Goal: Task Accomplishment & Management: Use online tool/utility

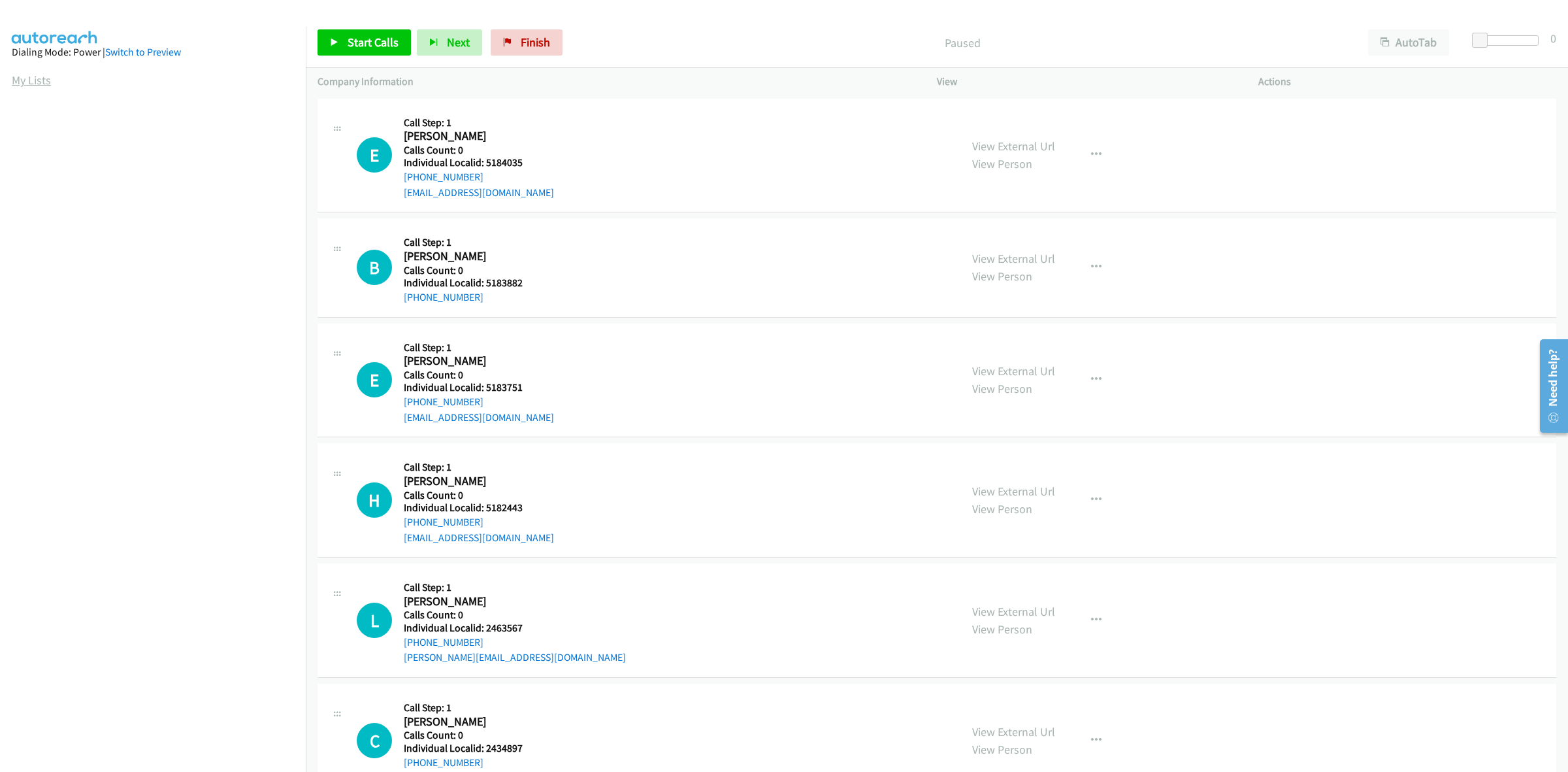
click at [32, 75] on link "My Lists" at bounding box center [31, 80] width 40 height 15
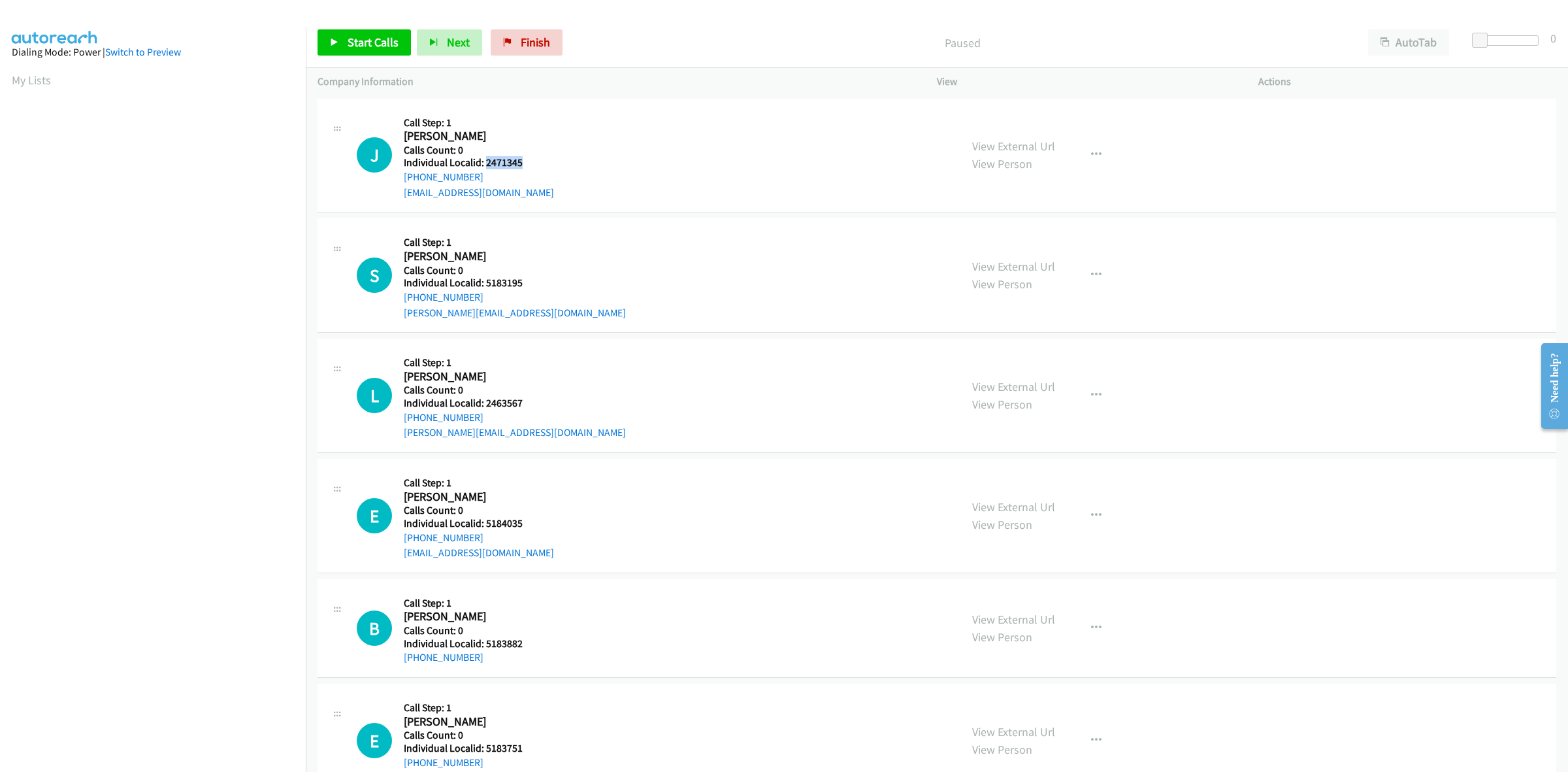
drag, startPoint x: 522, startPoint y: 159, endPoint x: 484, endPoint y: 157, distance: 38.1
click at [484, 157] on h5 "Individual Localid: 2471345" at bounding box center [479, 162] width 150 height 13
copy h5 "2471345"
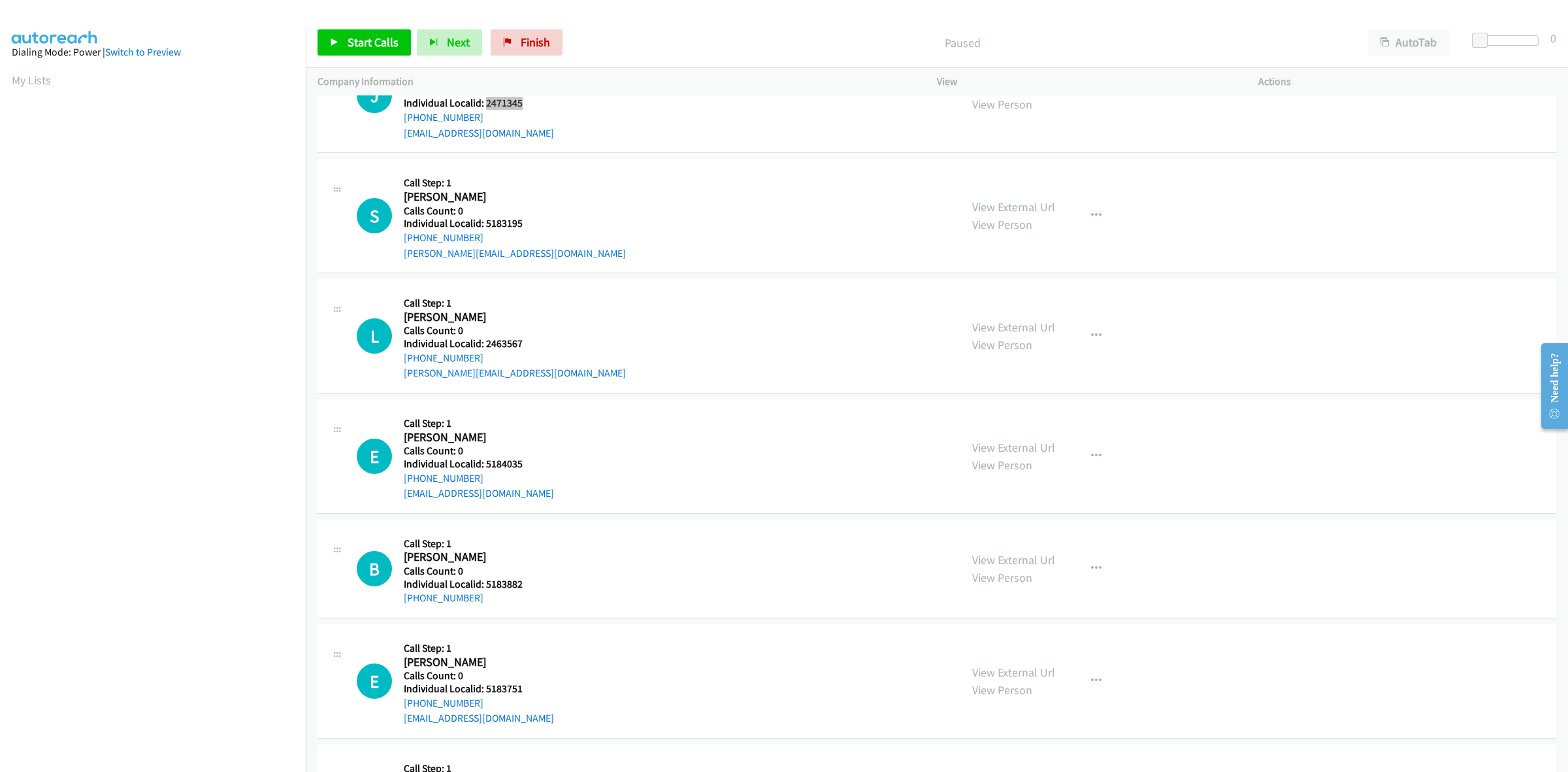
scroll to position [61, 0]
drag, startPoint x: 521, startPoint y: 219, endPoint x: 484, endPoint y: 221, distance: 37.1
click at [484, 221] on h5 "Individual Localid: 5183195" at bounding box center [515, 222] width 222 height 13
copy h5 "5183195"
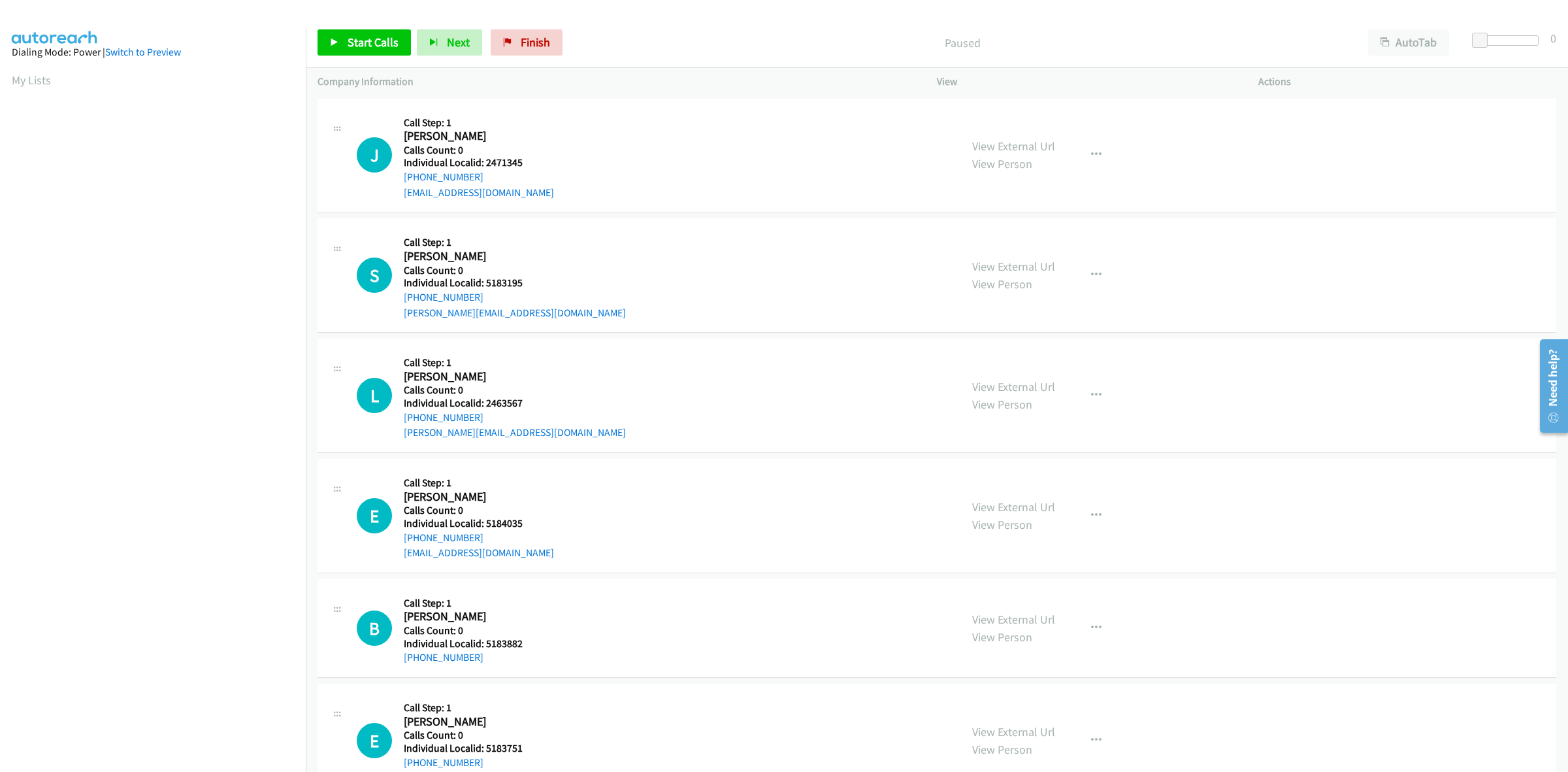
scroll to position [0, 2]
drag, startPoint x: 497, startPoint y: 281, endPoint x: 486, endPoint y: 285, distance: 11.7
click at [486, 285] on h5 "Individual Localid: 5183195" at bounding box center [515, 283] width 222 height 13
click at [589, 165] on div "J Callback Scheduled Call Step: 1 [PERSON_NAME] America/[GEOGRAPHIC_DATA] Calls…" at bounding box center [652, 156] width 592 height 90
drag, startPoint x: 488, startPoint y: 298, endPoint x: 405, endPoint y: 299, distance: 83.0
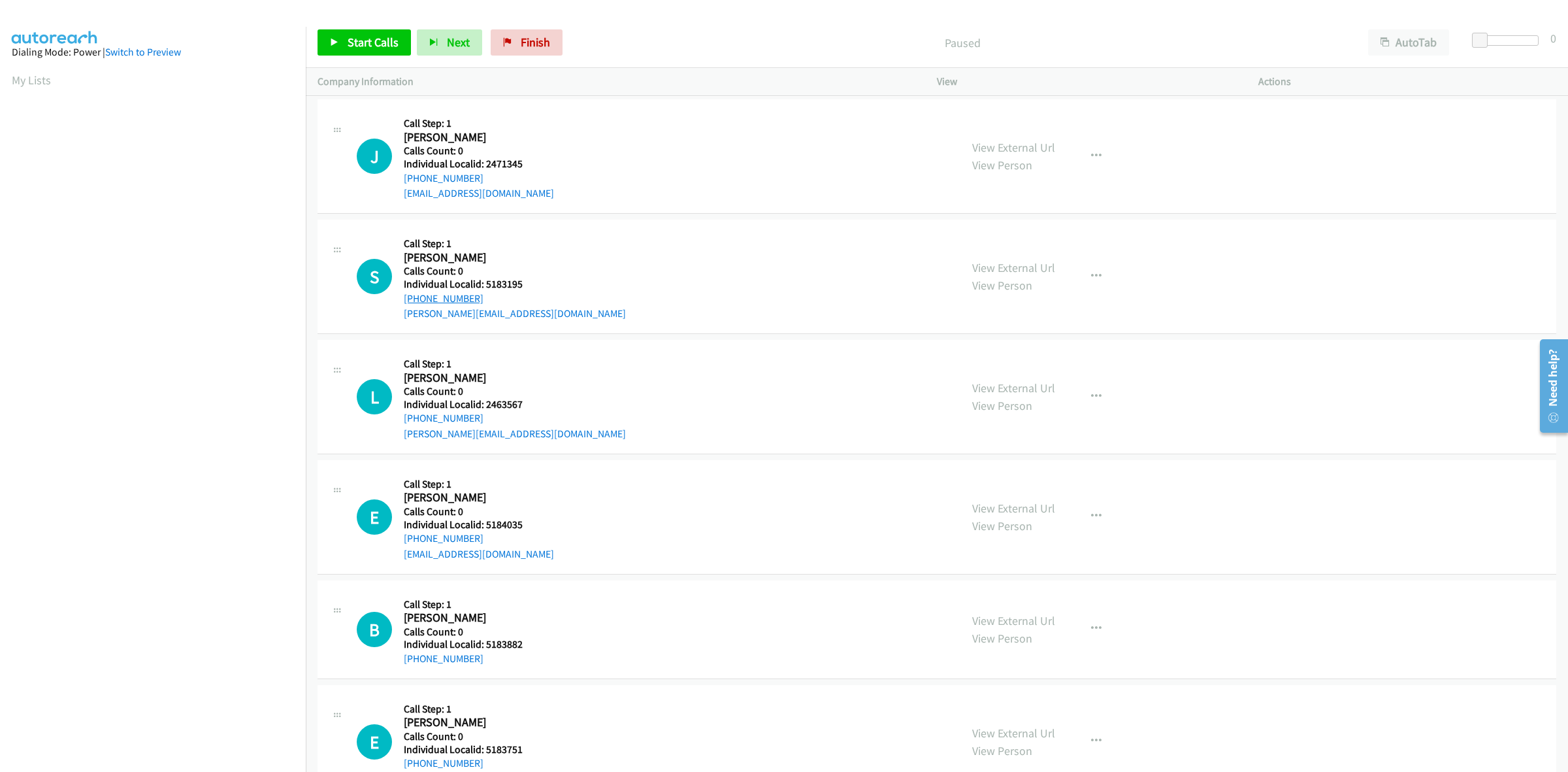
click at [405, 299] on div "+1 772-777-0227" at bounding box center [515, 299] width 222 height 16
copy link "+1 772-777-0227"
drag, startPoint x: 515, startPoint y: 282, endPoint x: 482, endPoint y: 282, distance: 33.0
click at [482, 282] on h5 "Individual Localid: 5183195" at bounding box center [515, 284] width 222 height 13
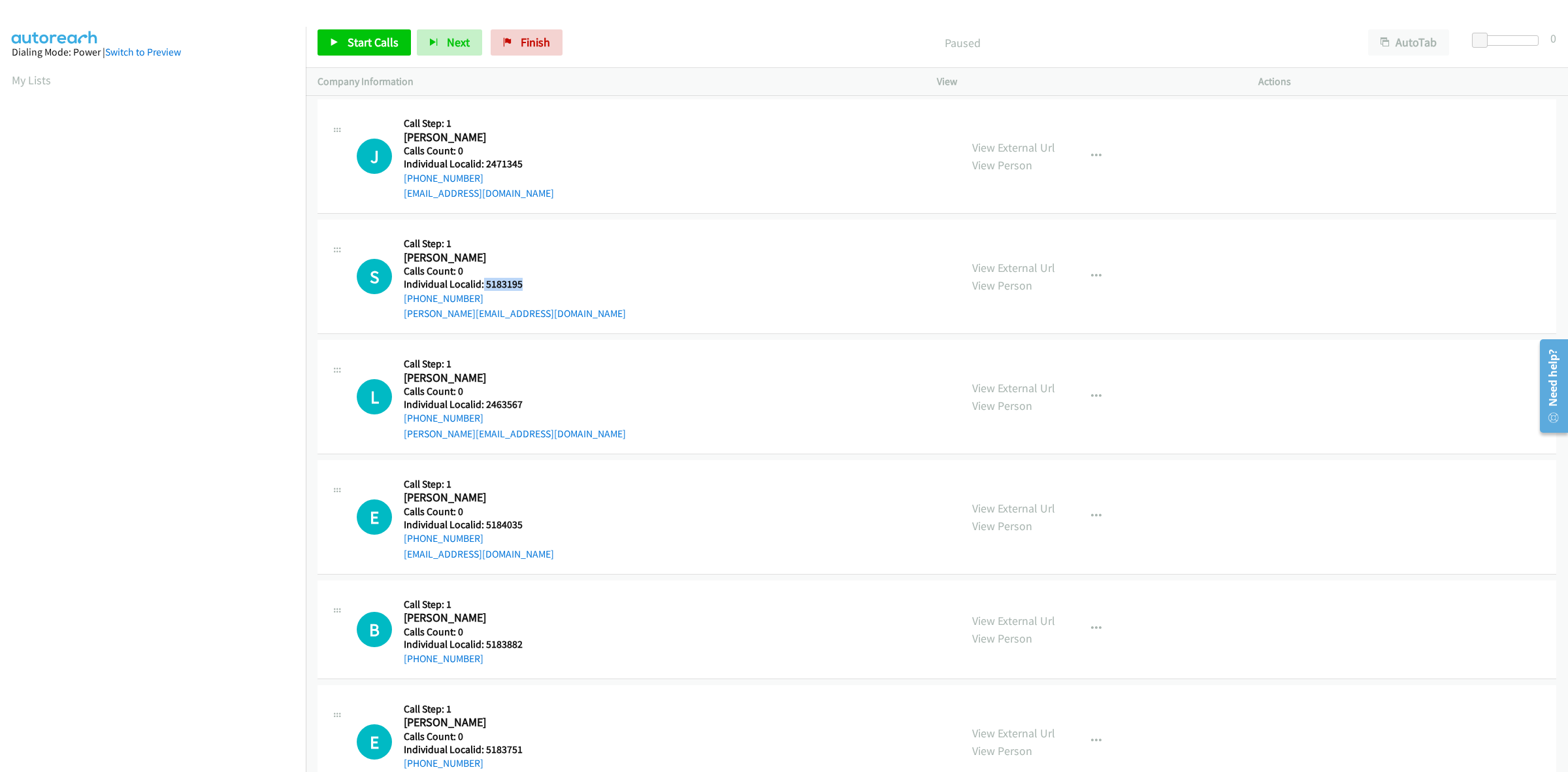
copy h5 "5183195"
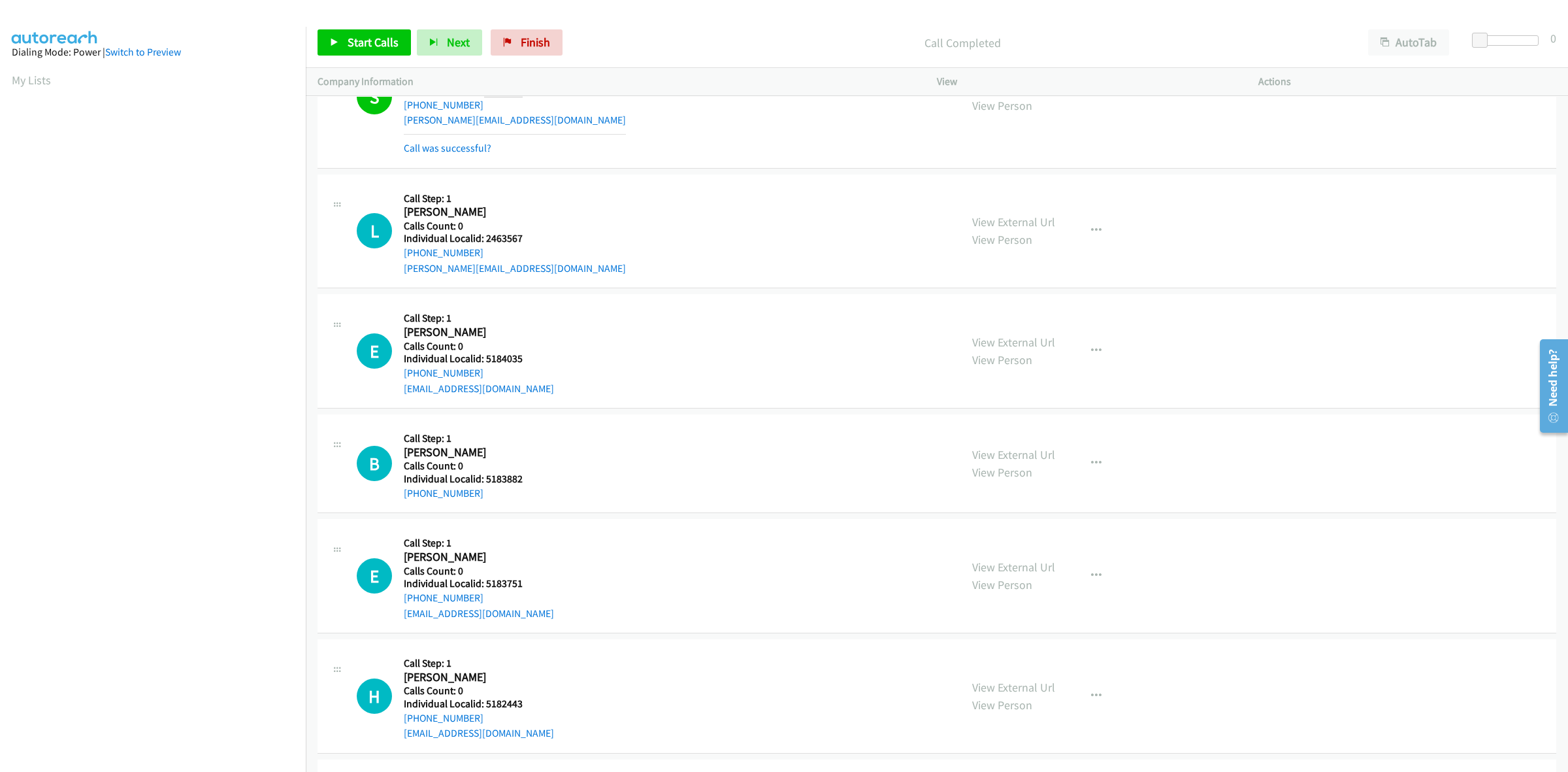
scroll to position [245, 0]
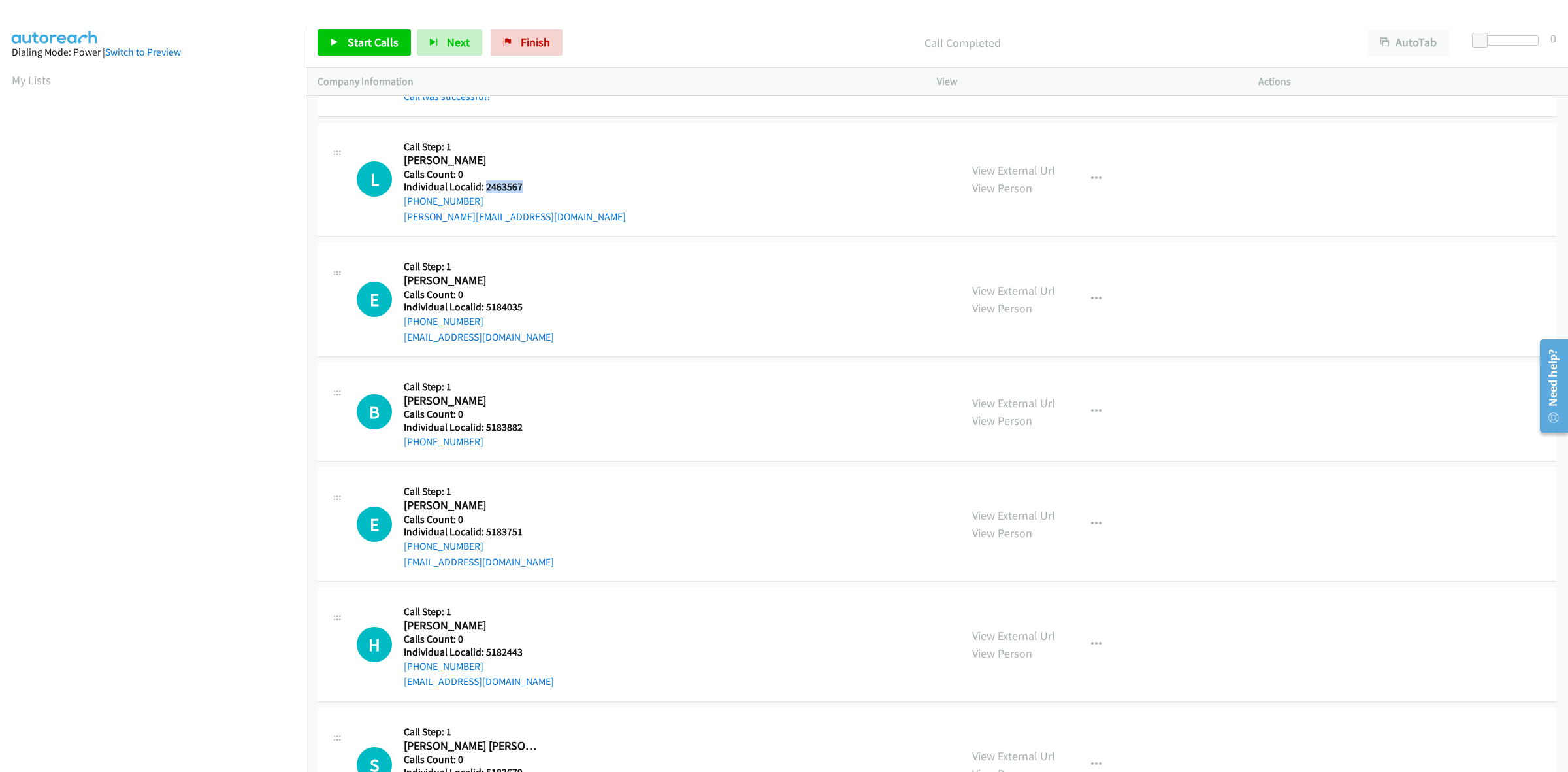
drag, startPoint x: 527, startPoint y: 188, endPoint x: 484, endPoint y: 186, distance: 43.0
click at [484, 186] on h5 "Individual Localid: 2463567" at bounding box center [515, 187] width 222 height 13
copy h5 "2463567"
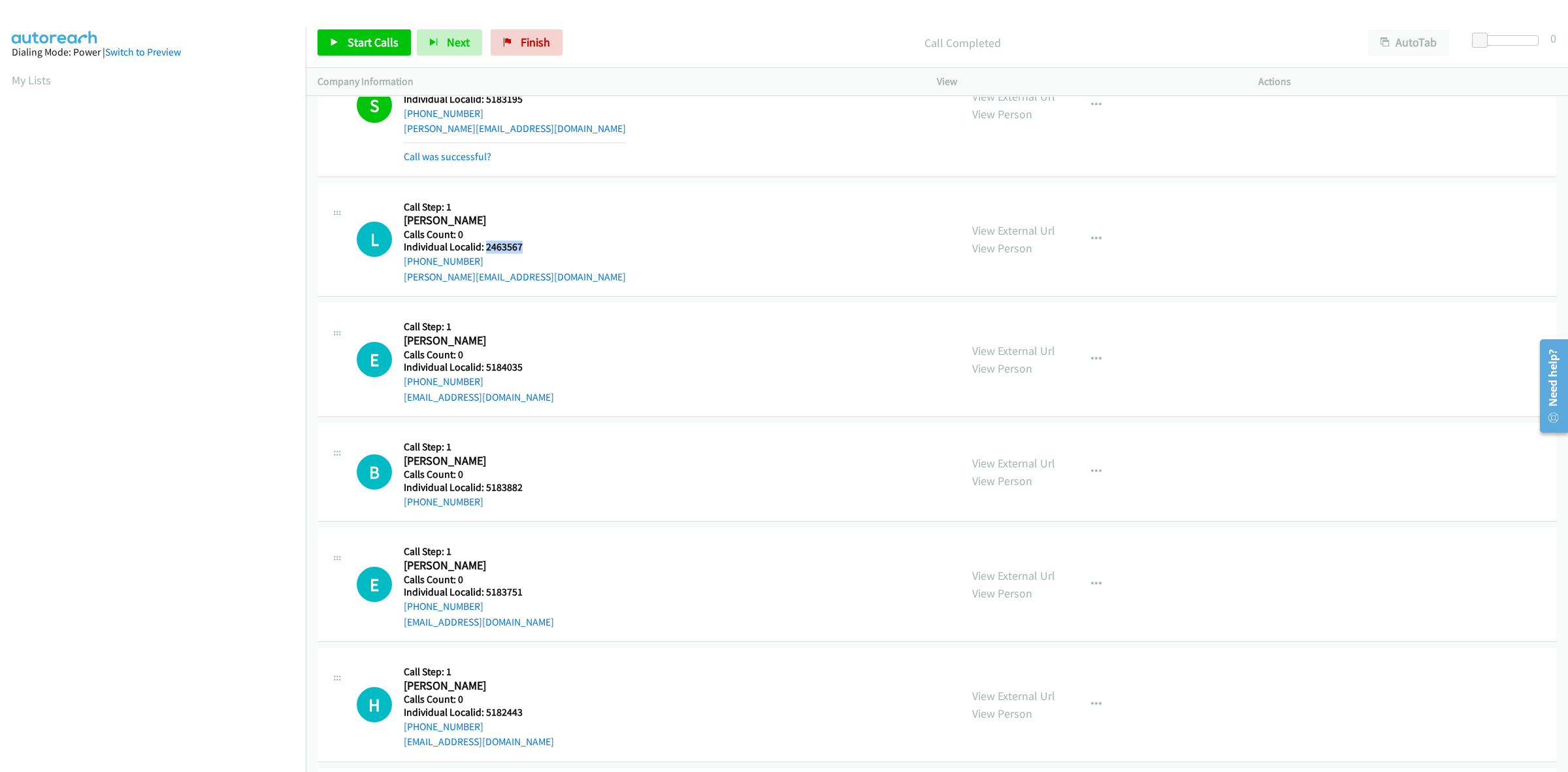
scroll to position [183, 0]
copy h5 "2463567"
drag, startPoint x: 475, startPoint y: 262, endPoint x: 396, endPoint y: 266, distance: 79.1
click at [396, 266] on div "L Callback Scheduled Call Step: 1 Landon Saathoff America/Chicago Calls Count: …" at bounding box center [652, 241] width 592 height 90
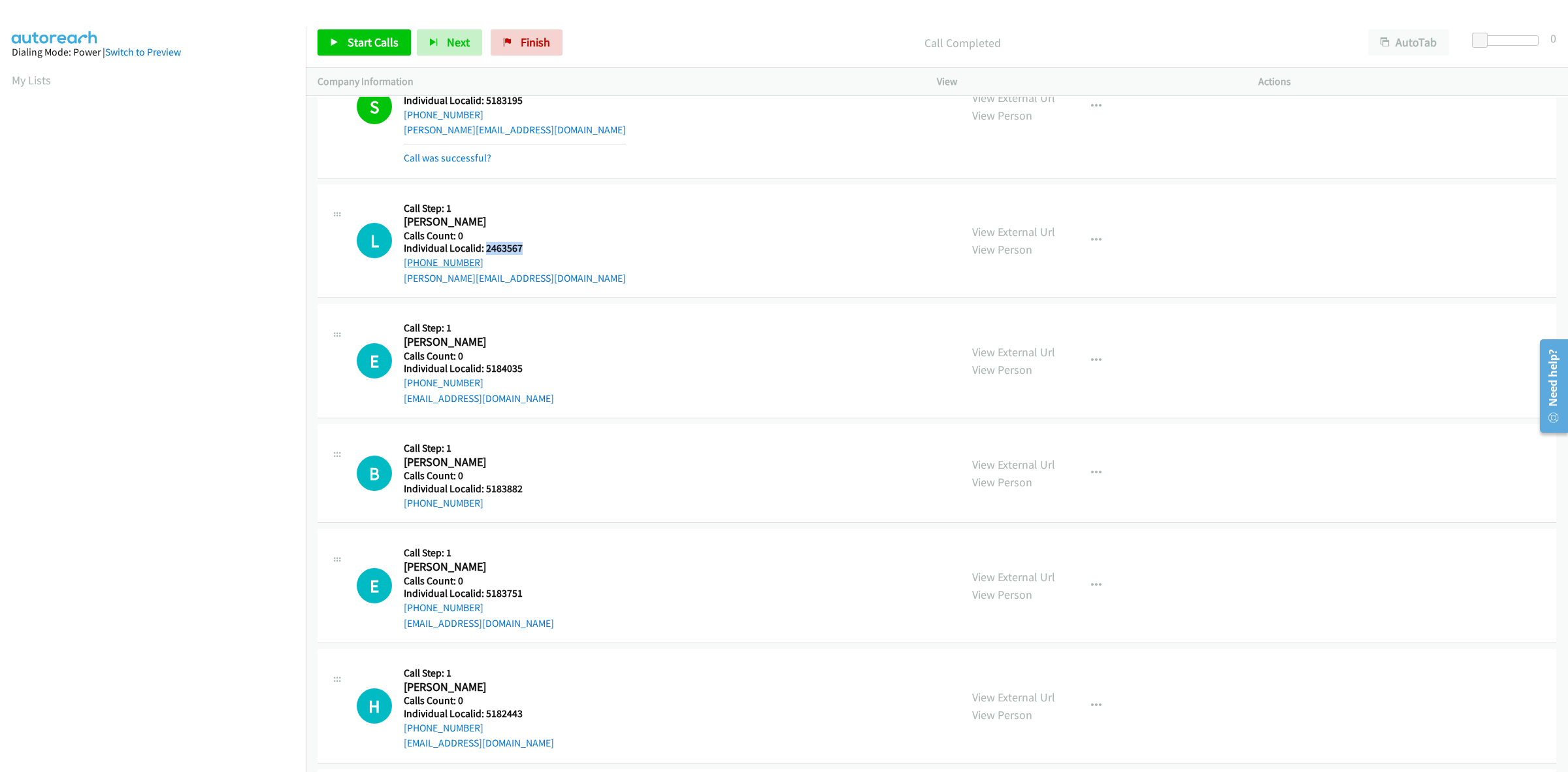
copy link "+1 217-246-2149"
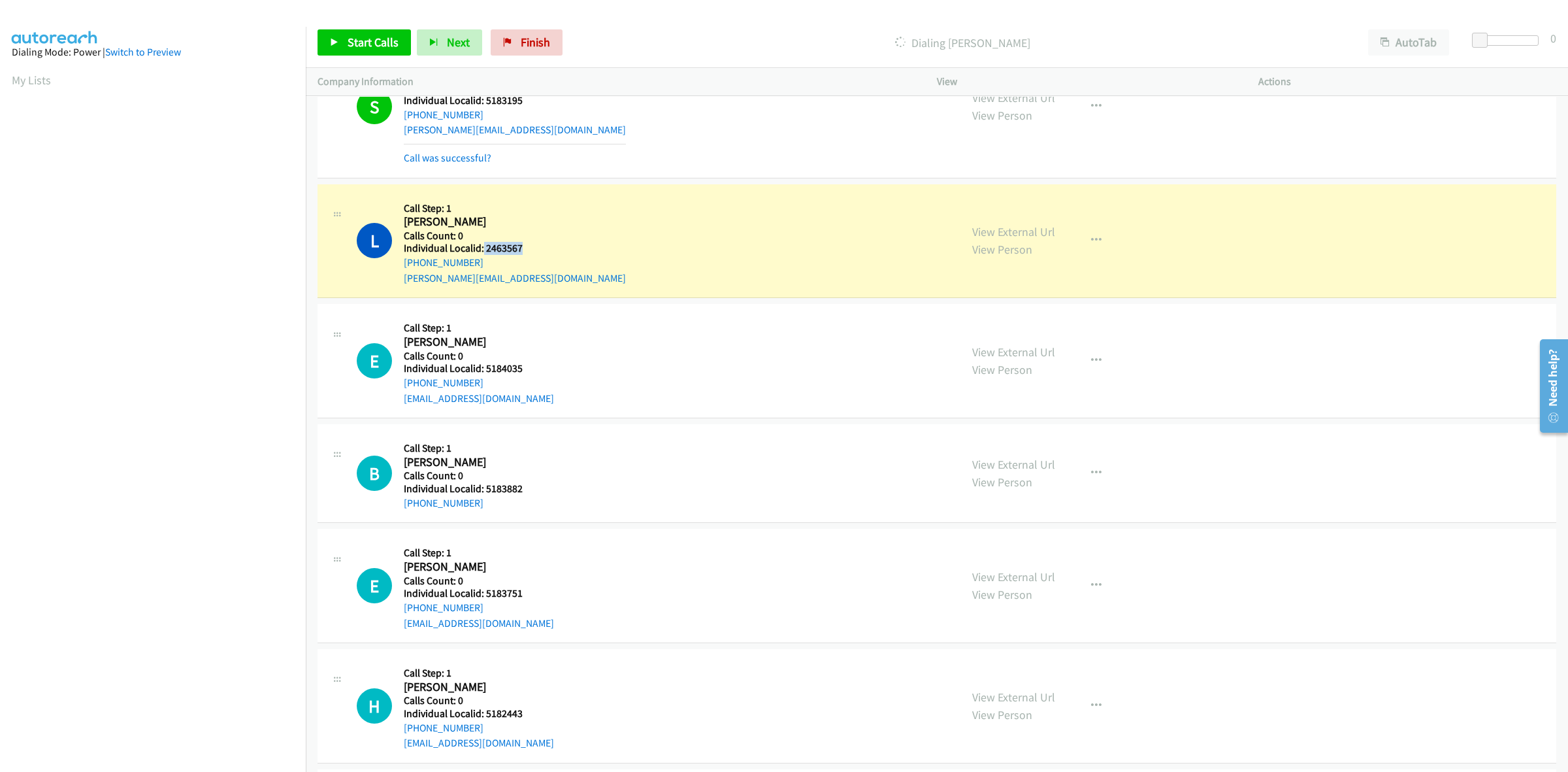
drag, startPoint x: 527, startPoint y: 242, endPoint x: 481, endPoint y: 247, distance: 46.3
click at [481, 247] on h5 "Individual Localid: 2463567" at bounding box center [515, 248] width 222 height 13
copy h5 "2463567"
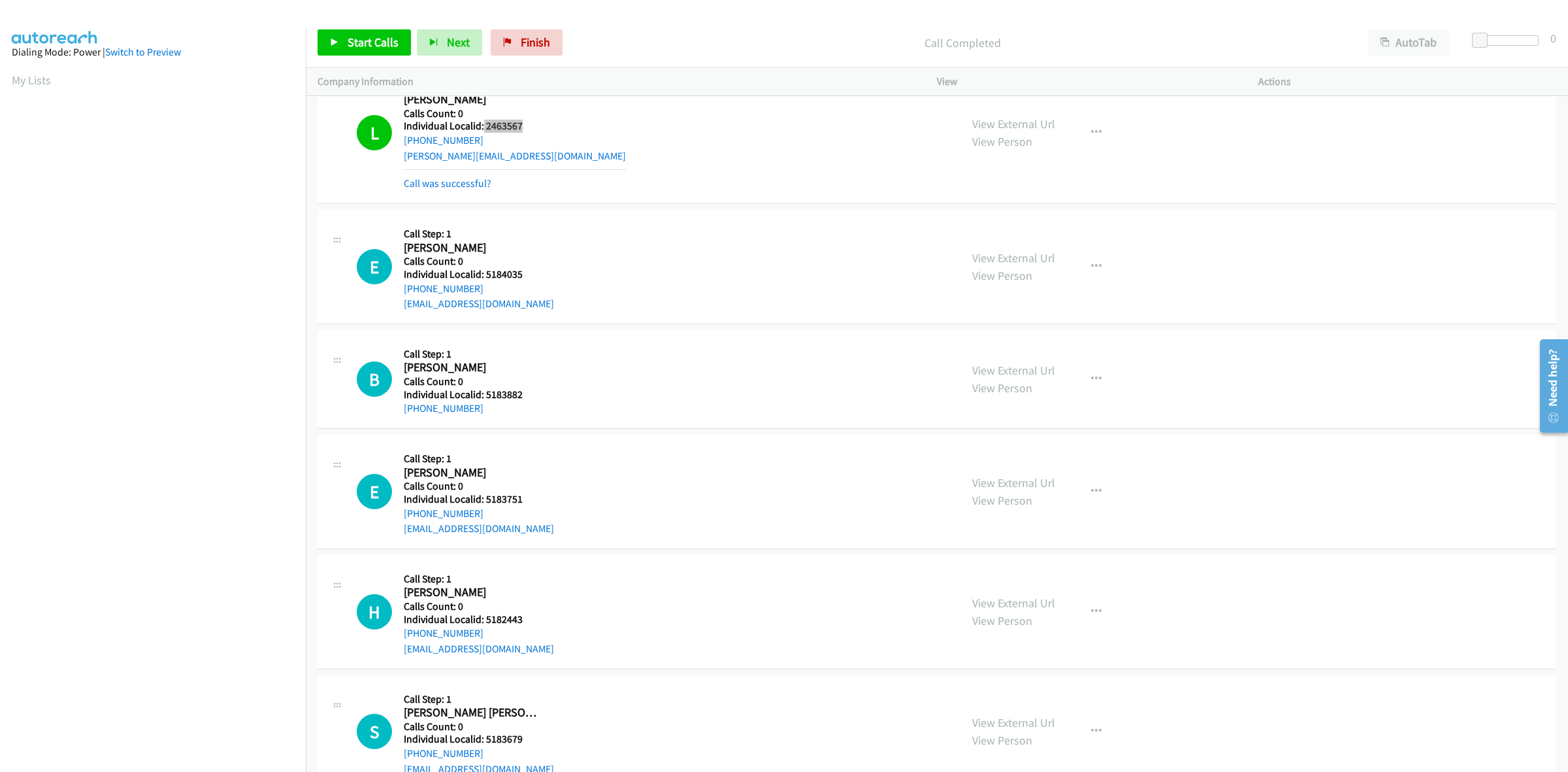
scroll to position [347, 0]
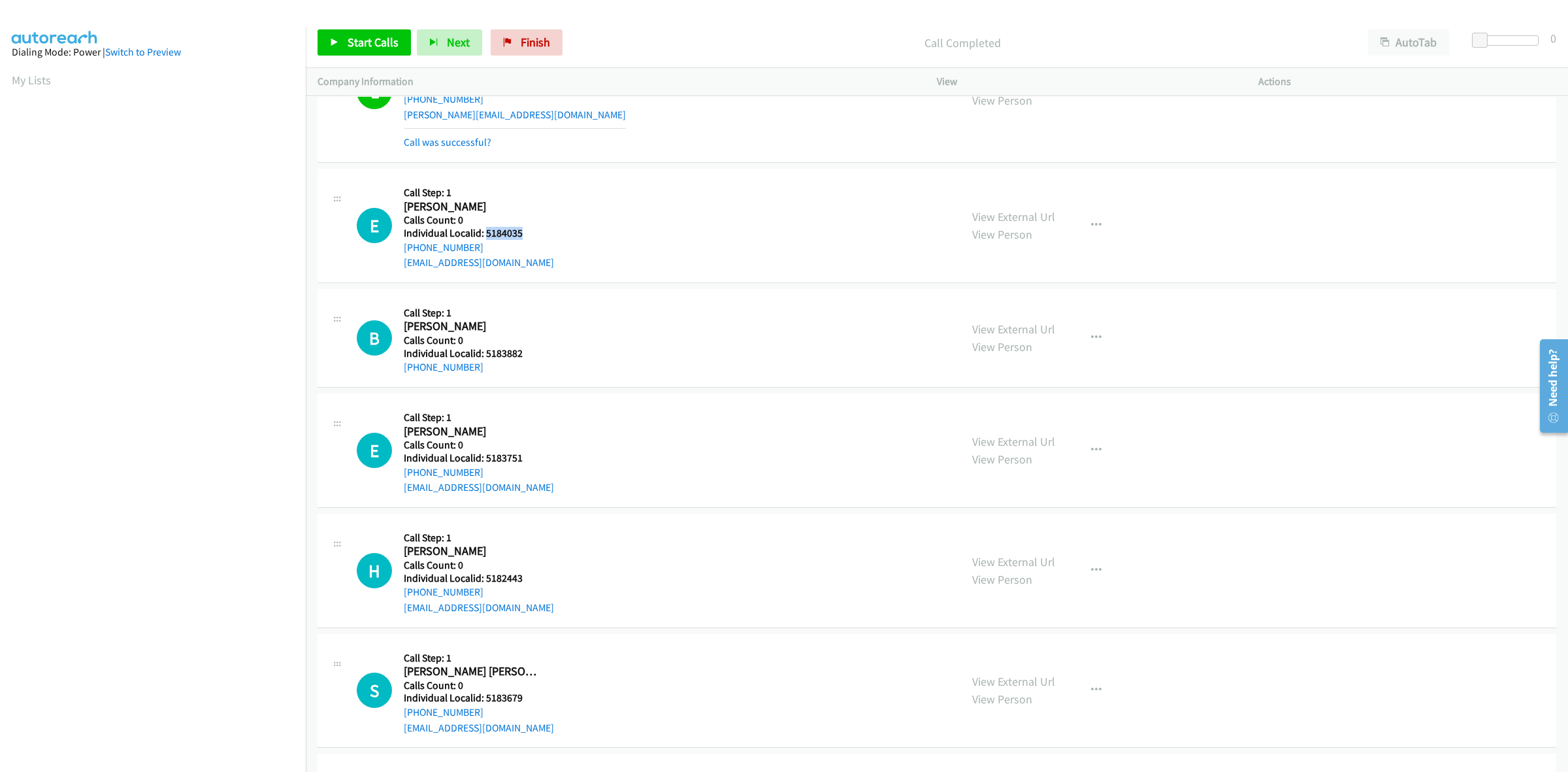
drag, startPoint x: 524, startPoint y: 234, endPoint x: 485, endPoint y: 232, distance: 39.1
click at [485, 232] on h5 "Individual Localid: 5184035" at bounding box center [479, 233] width 150 height 13
copy h5 "5184035"
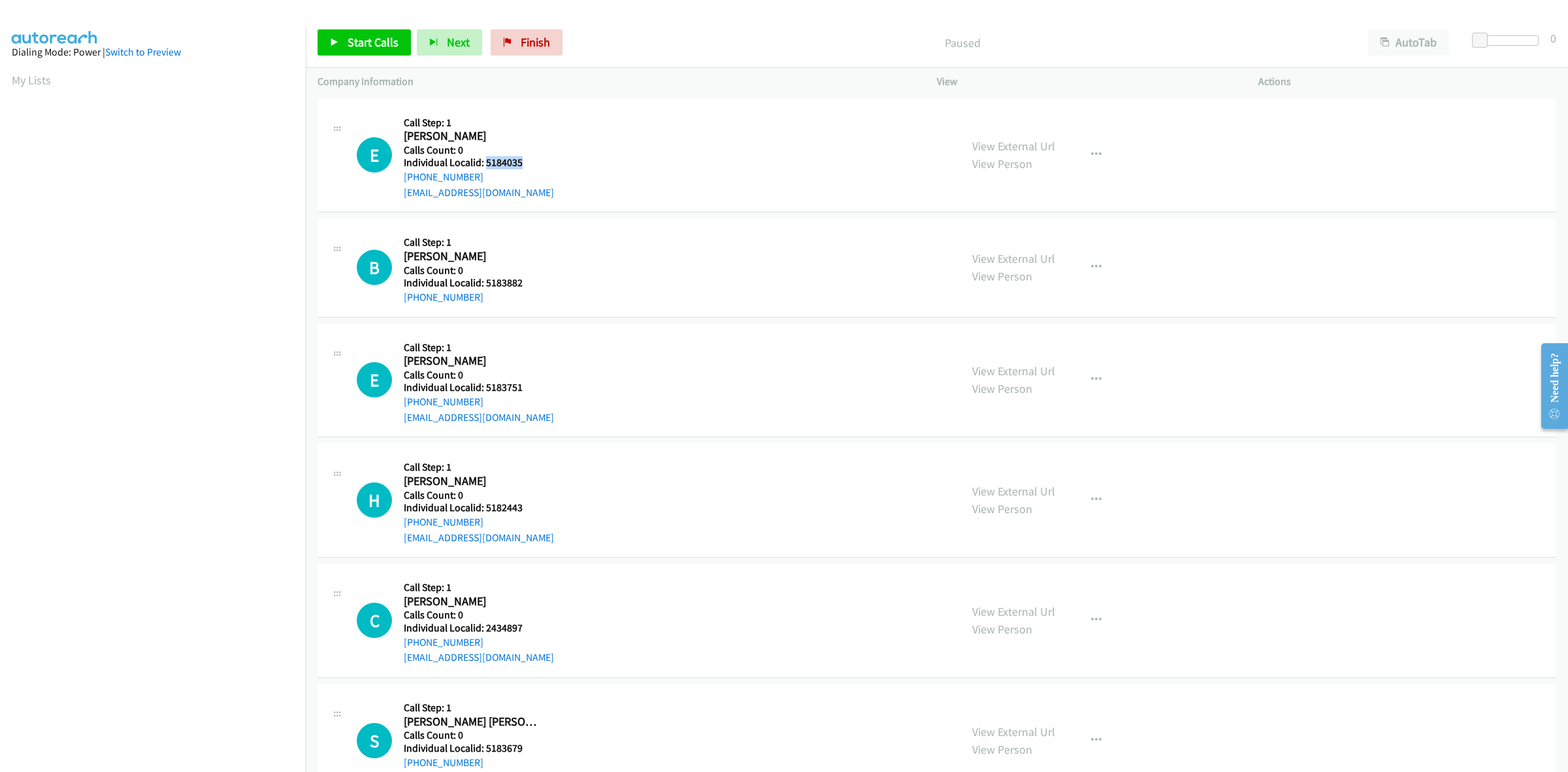
drag, startPoint x: 494, startPoint y: 151, endPoint x: 486, endPoint y: 167, distance: 17.9
click at [486, 167] on h5 "Individual Localid: 5184035" at bounding box center [479, 162] width 150 height 13
click at [556, 249] on div "B Callback Scheduled Call Step: 1 Bentlee Eckert America/New_York Calls Count: …" at bounding box center [652, 267] width 592 height 75
drag, startPoint x: 530, startPoint y: 281, endPoint x: 484, endPoint y: 282, distance: 46.0
click at [484, 282] on h5 "Individual Localid: 5183882" at bounding box center [473, 283] width 138 height 13
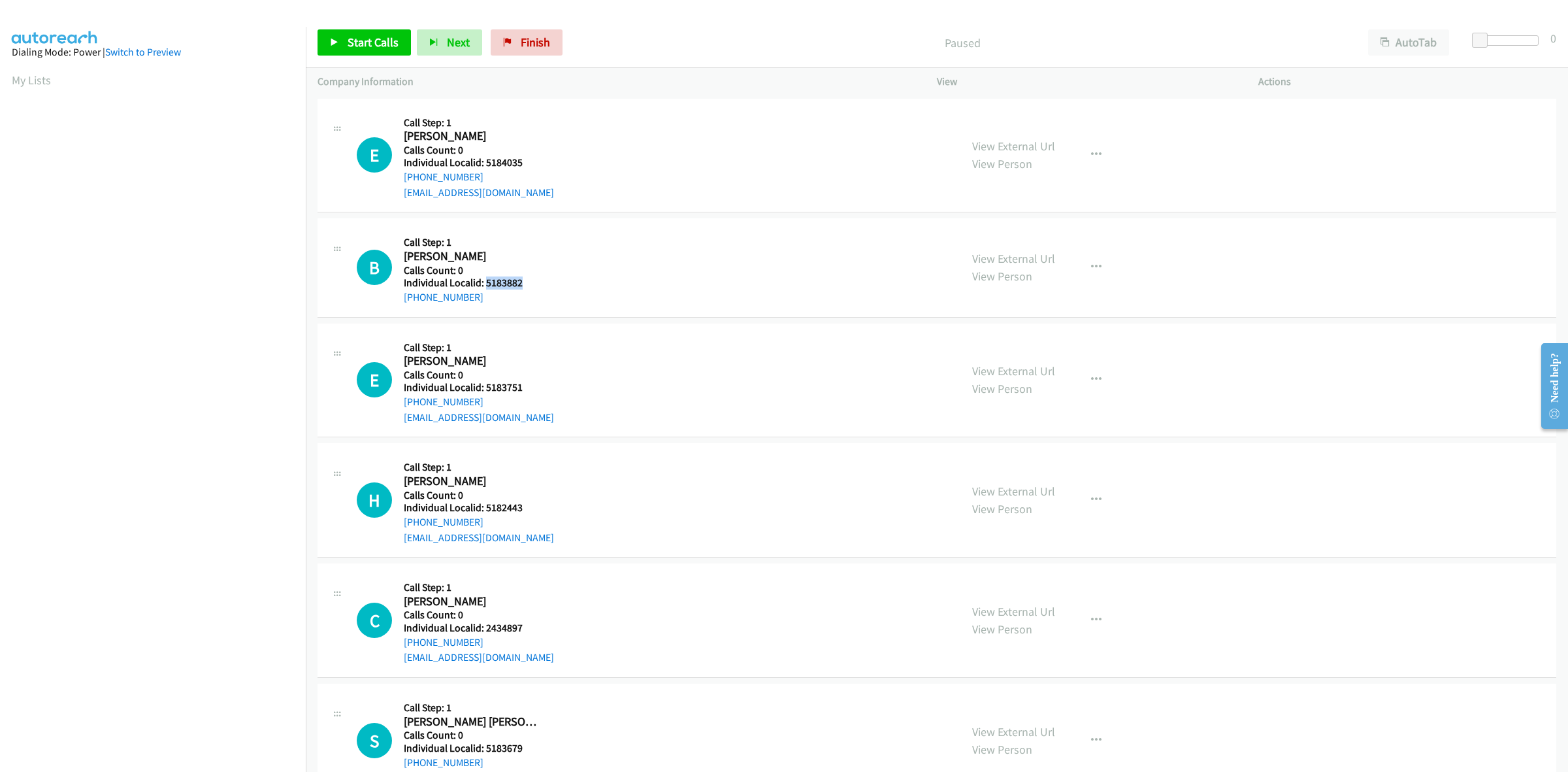
copy h5 "5183882"
drag, startPoint x: 1088, startPoint y: 268, endPoint x: 1033, endPoint y: 331, distance: 83.6
click at [1091, 268] on icon "button" at bounding box center [1096, 267] width 11 height 11
click at [1020, 354] on link "Skip Call" at bounding box center [1026, 353] width 174 height 26
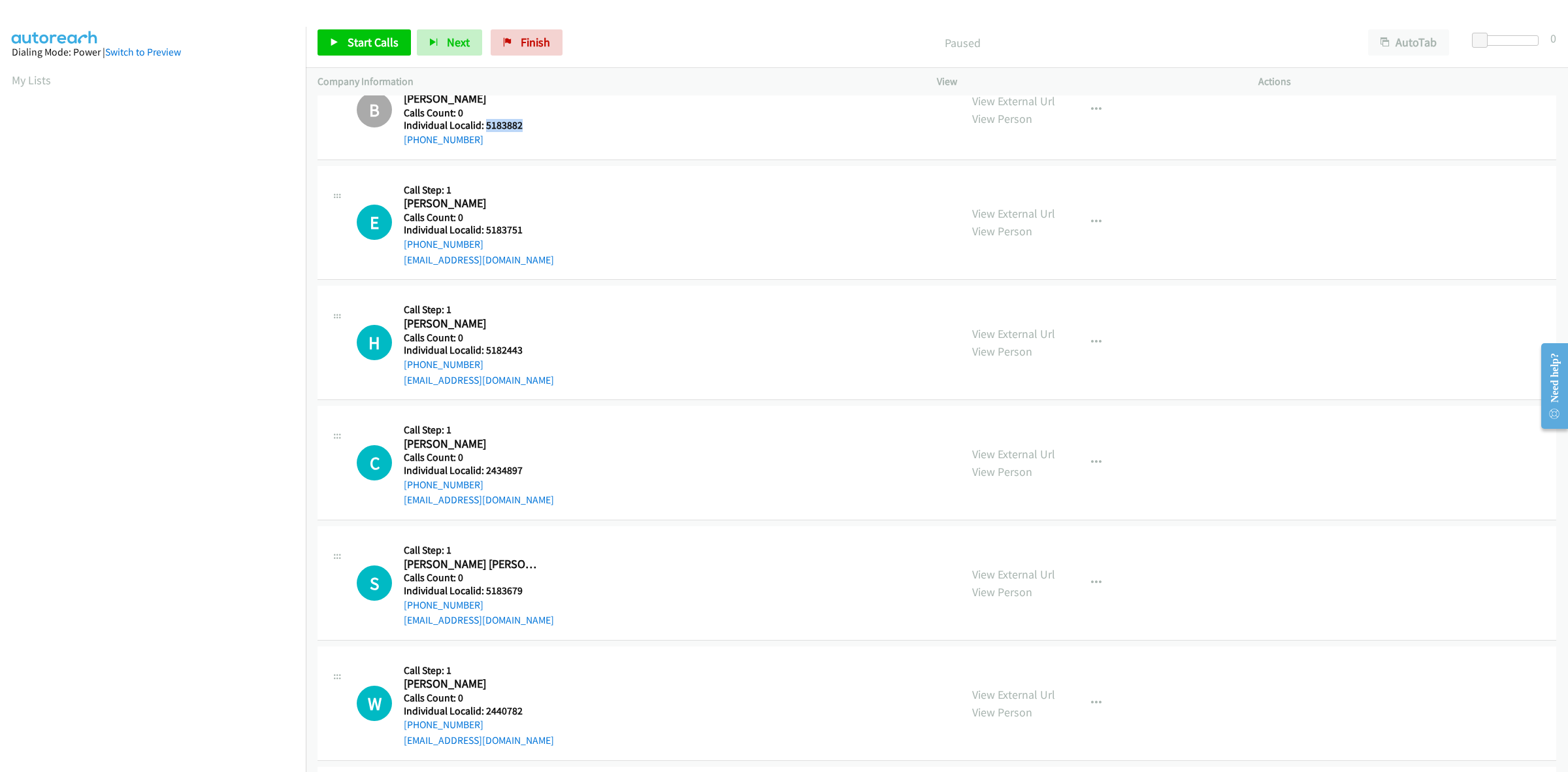
scroll to position [183, 0]
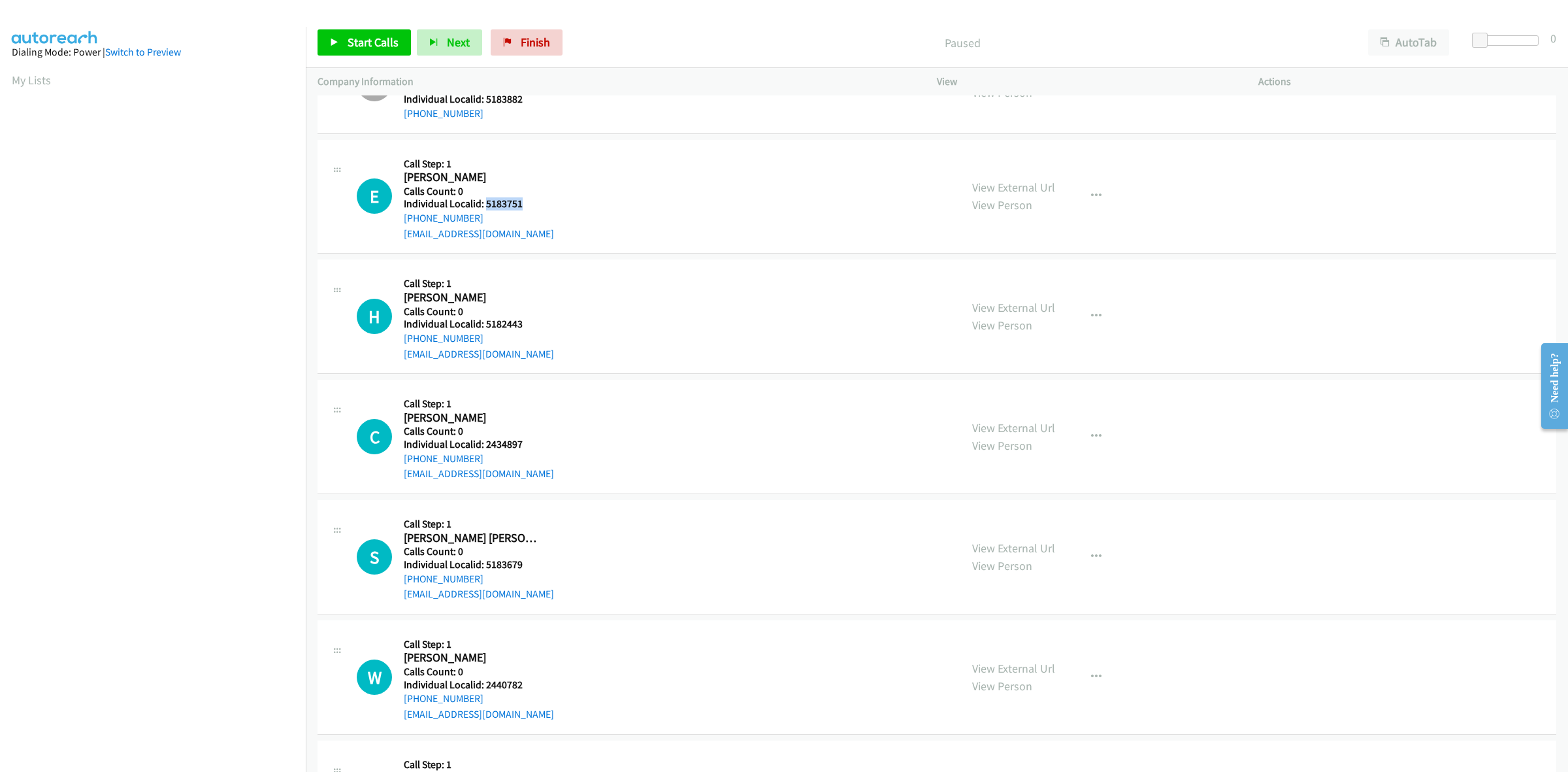
drag, startPoint x: 527, startPoint y: 203, endPoint x: 486, endPoint y: 207, distance: 41.2
click at [486, 207] on h5 "Individual Localid: 5183751" at bounding box center [479, 204] width 150 height 13
copy h5 "5183751"
drag, startPoint x: 478, startPoint y: 221, endPoint x: 397, endPoint y: 221, distance: 81.0
click at [397, 221] on div "E Callback Scheduled Call Step: 1 Emma Duncan America/Chicago Calls Count: 0 In…" at bounding box center [652, 196] width 592 height 90
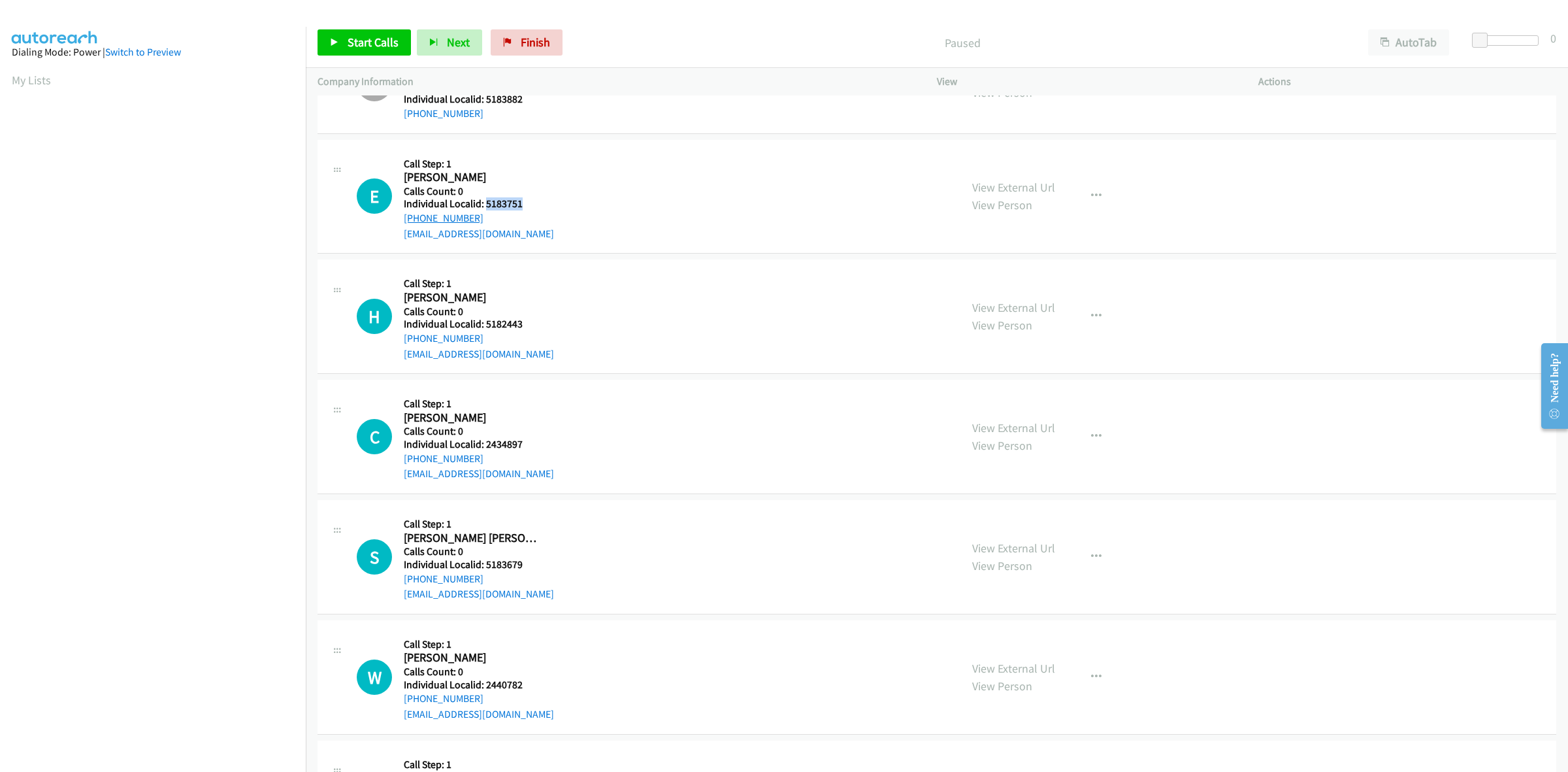
copy link "+1 573-202-5685"
drag, startPoint x: 532, startPoint y: 205, endPoint x: 486, endPoint y: 205, distance: 46.0
click at [486, 205] on h5 "Individual Localid: 5183751" at bounding box center [479, 204] width 150 height 13
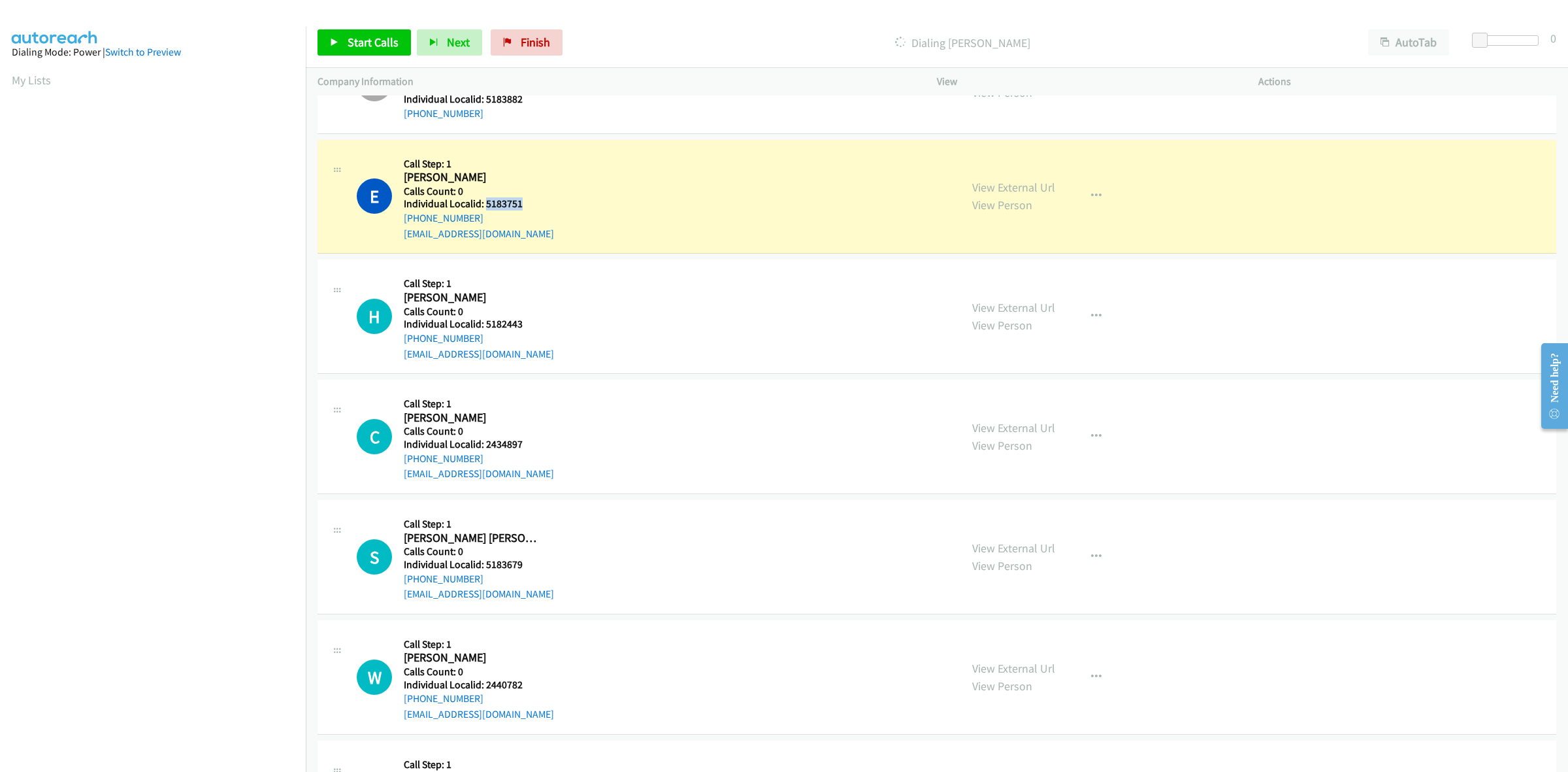
copy h5 "5183751"
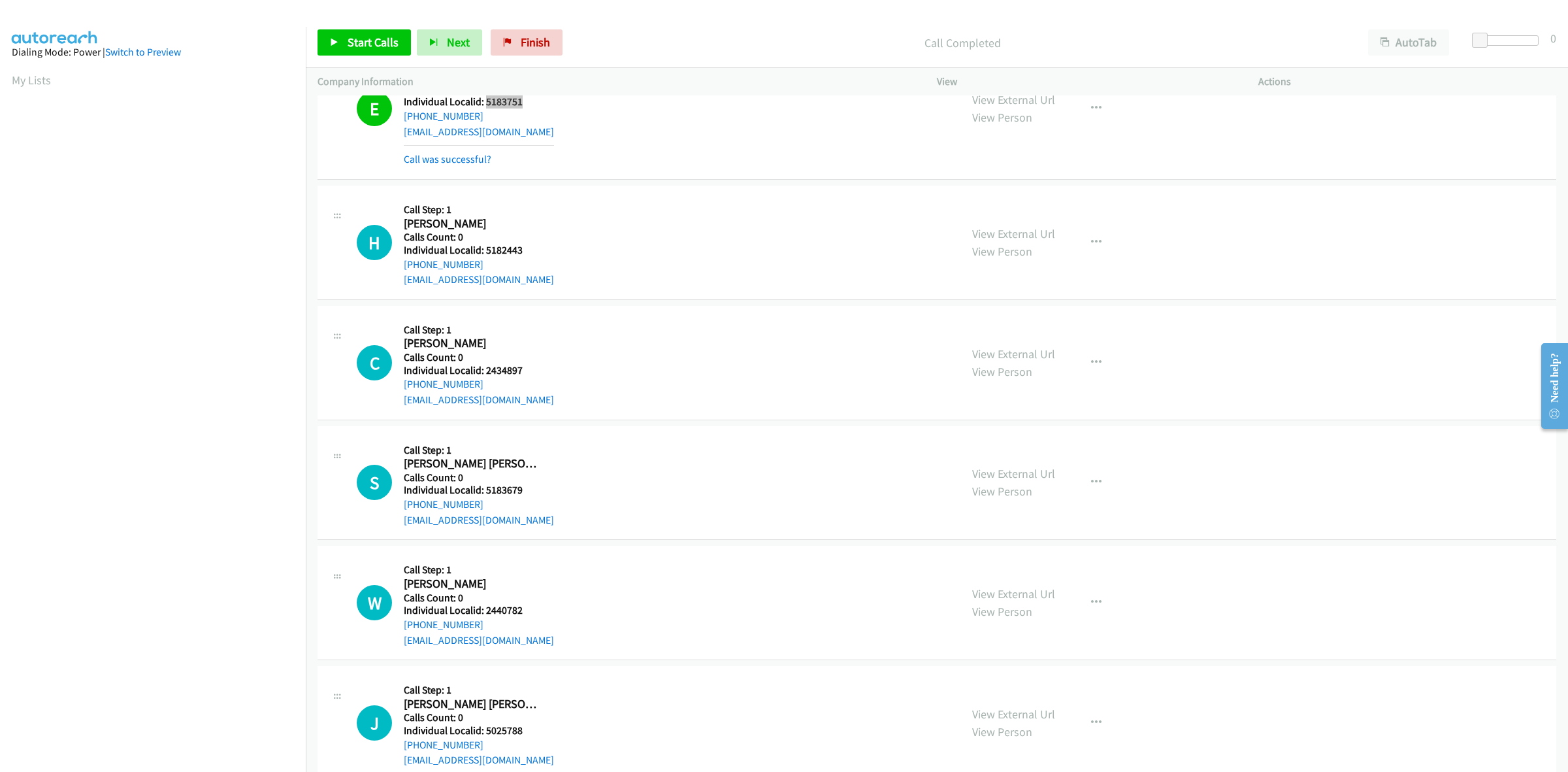
scroll to position [327, 0]
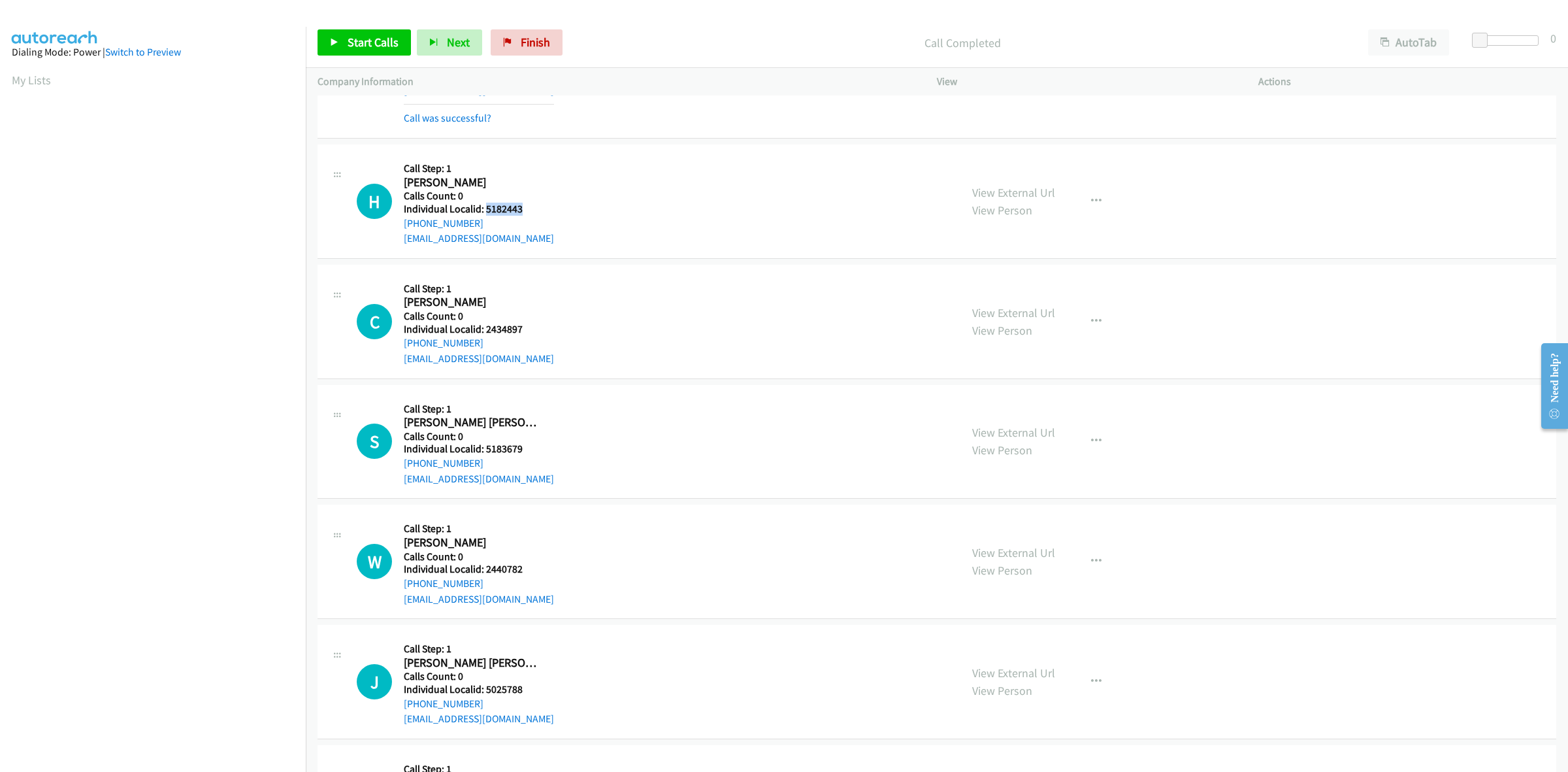
drag, startPoint x: 527, startPoint y: 206, endPoint x: 486, endPoint y: 209, distance: 41.1
click at [486, 209] on h5 "Individual Localid: 5182443" at bounding box center [479, 209] width 150 height 13
copy h5 "5182443"
click at [628, 259] on td "H Callback Scheduled Call Step: 1 Henry Woolery America/Los_Angeles Calls Count…" at bounding box center [936, 201] width 1263 height 120
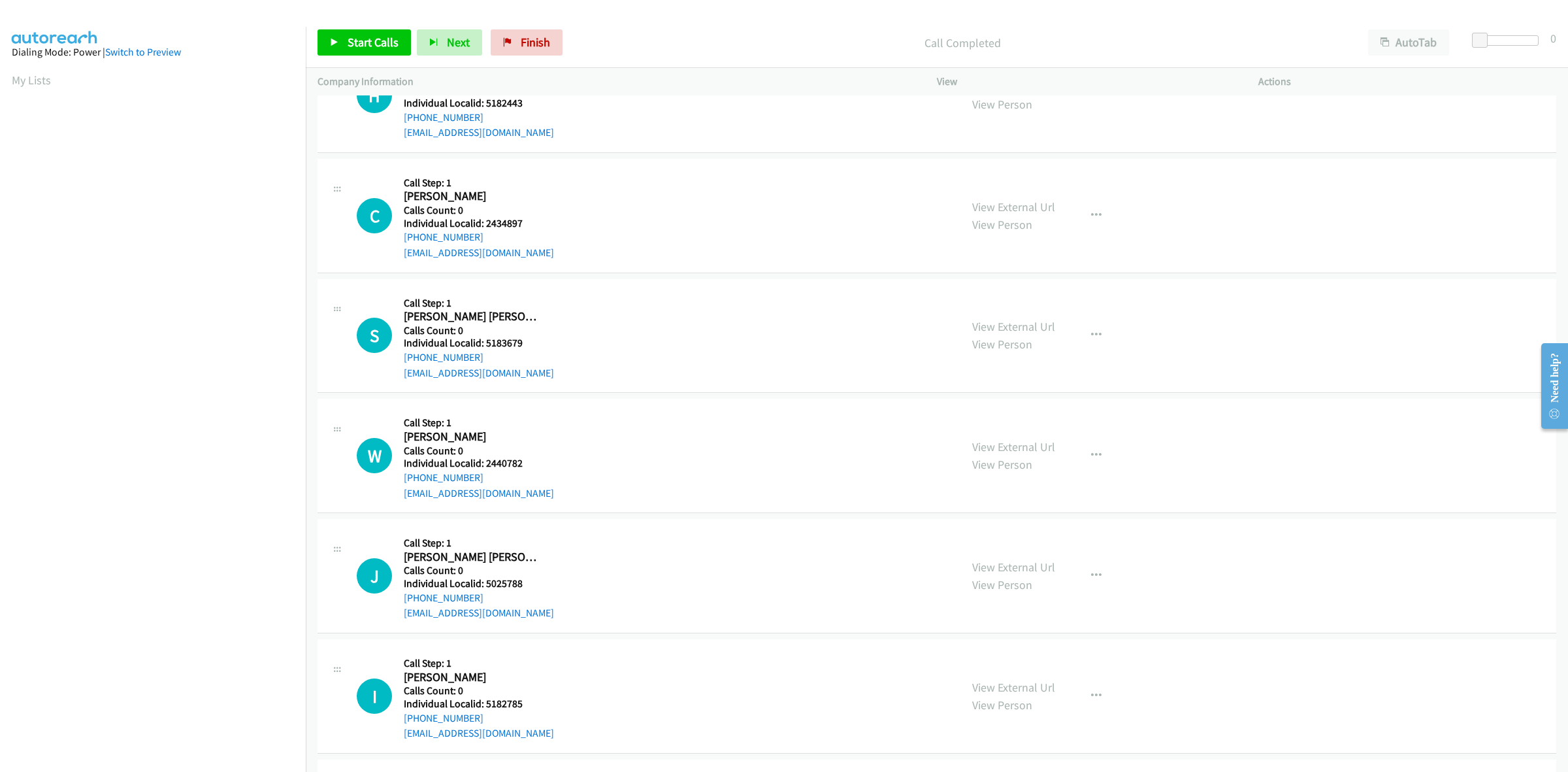
scroll to position [469, 0]
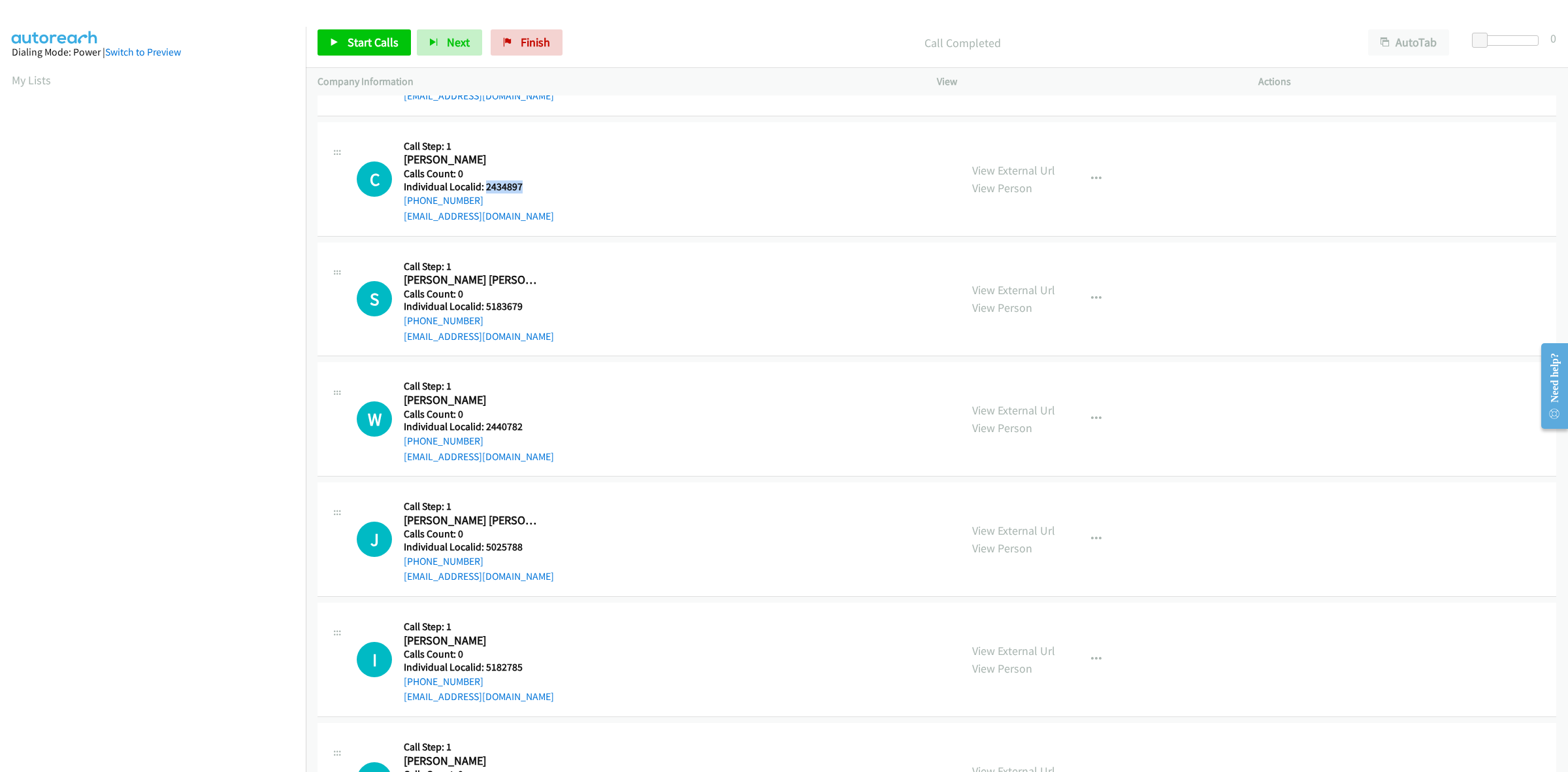
drag, startPoint x: 518, startPoint y: 188, endPoint x: 486, endPoint y: 183, distance: 32.4
click at [486, 183] on h5 "Individual Localid: 2434897" at bounding box center [479, 187] width 150 height 13
copy h5 "2434897"
drag, startPoint x: 490, startPoint y: 203, endPoint x: 400, endPoint y: 206, distance: 90.0
click at [400, 206] on div "C Callback Scheduled Call Step: 1 Caleb Abbott America/Chicago Calls Count: 0 I…" at bounding box center [652, 178] width 592 height 90
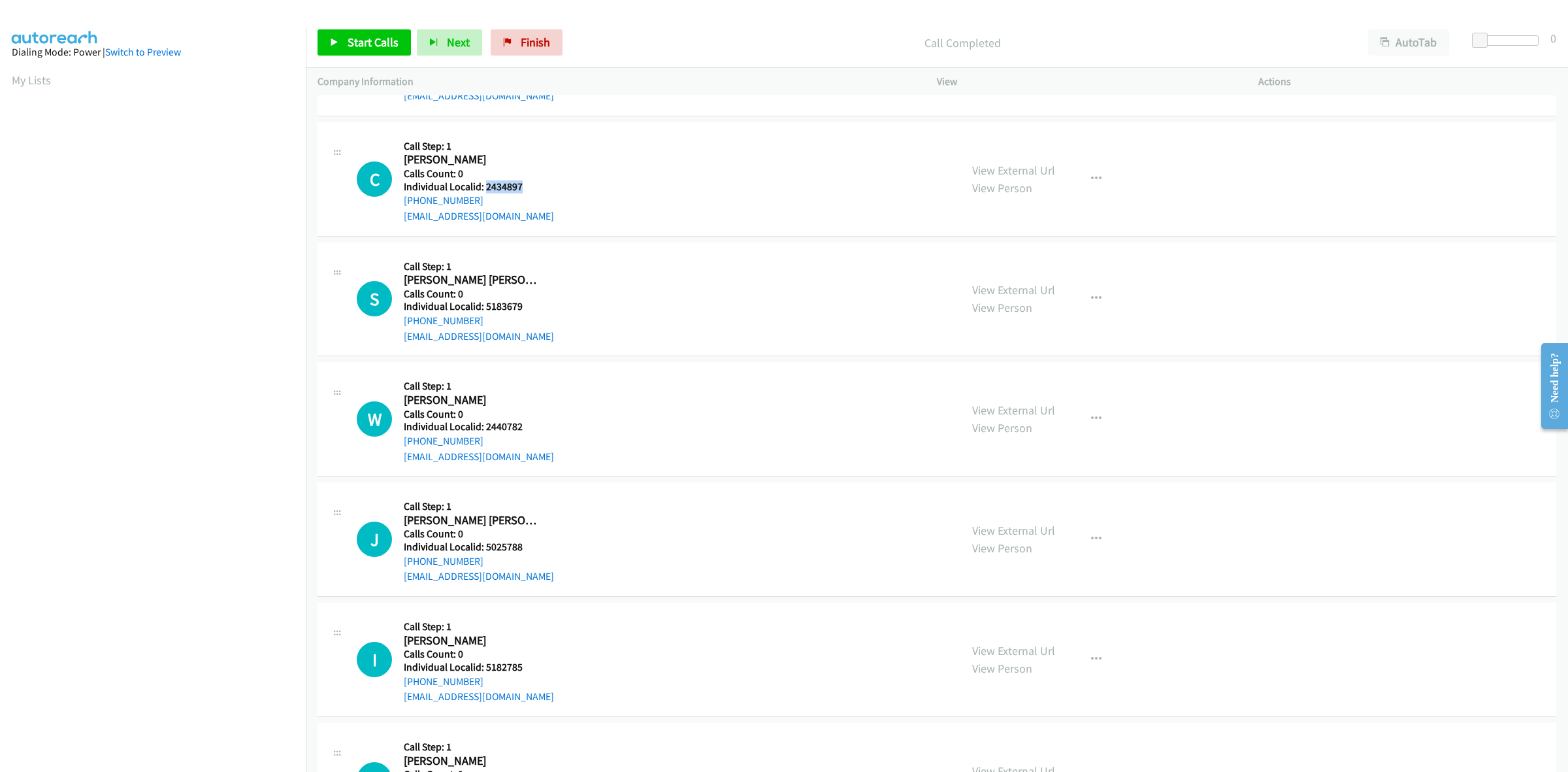
copy link "+1 815-603-0693"
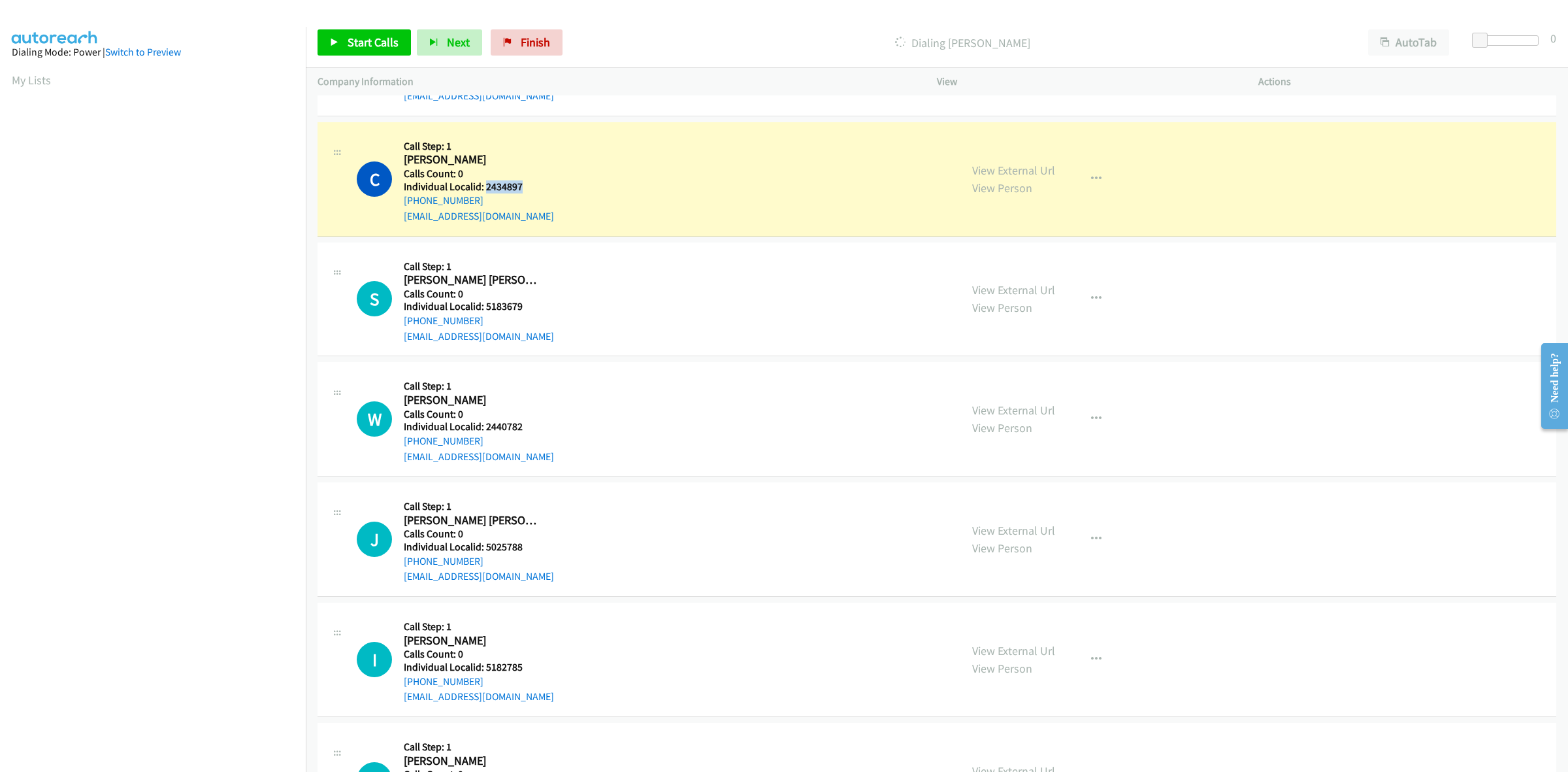
drag, startPoint x: 525, startPoint y: 184, endPoint x: 486, endPoint y: 184, distance: 39.0
click at [486, 184] on h5 "Individual Localid: 2434897" at bounding box center [479, 187] width 150 height 13
copy h5 "2434897"
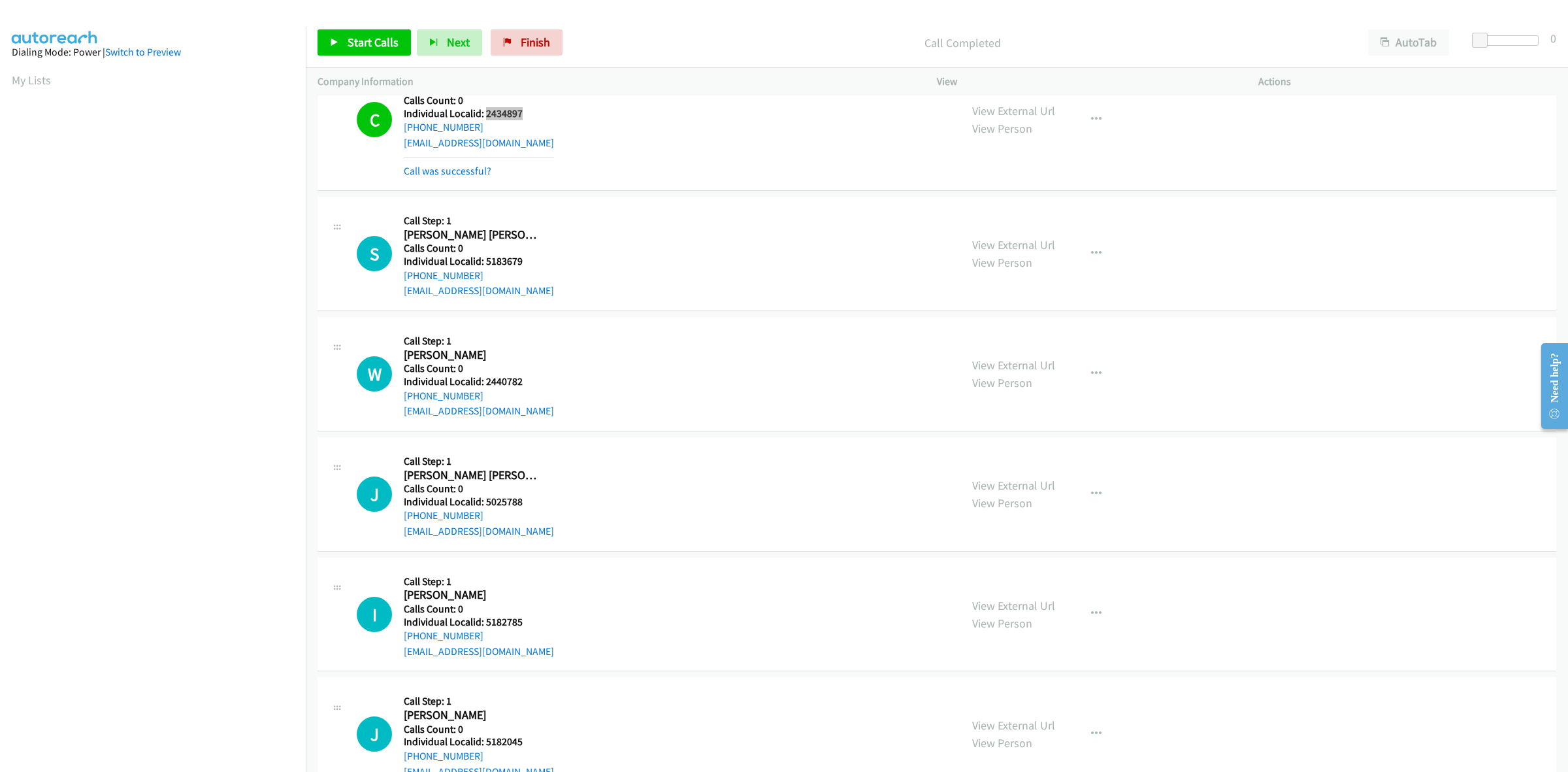
scroll to position [592, 0]
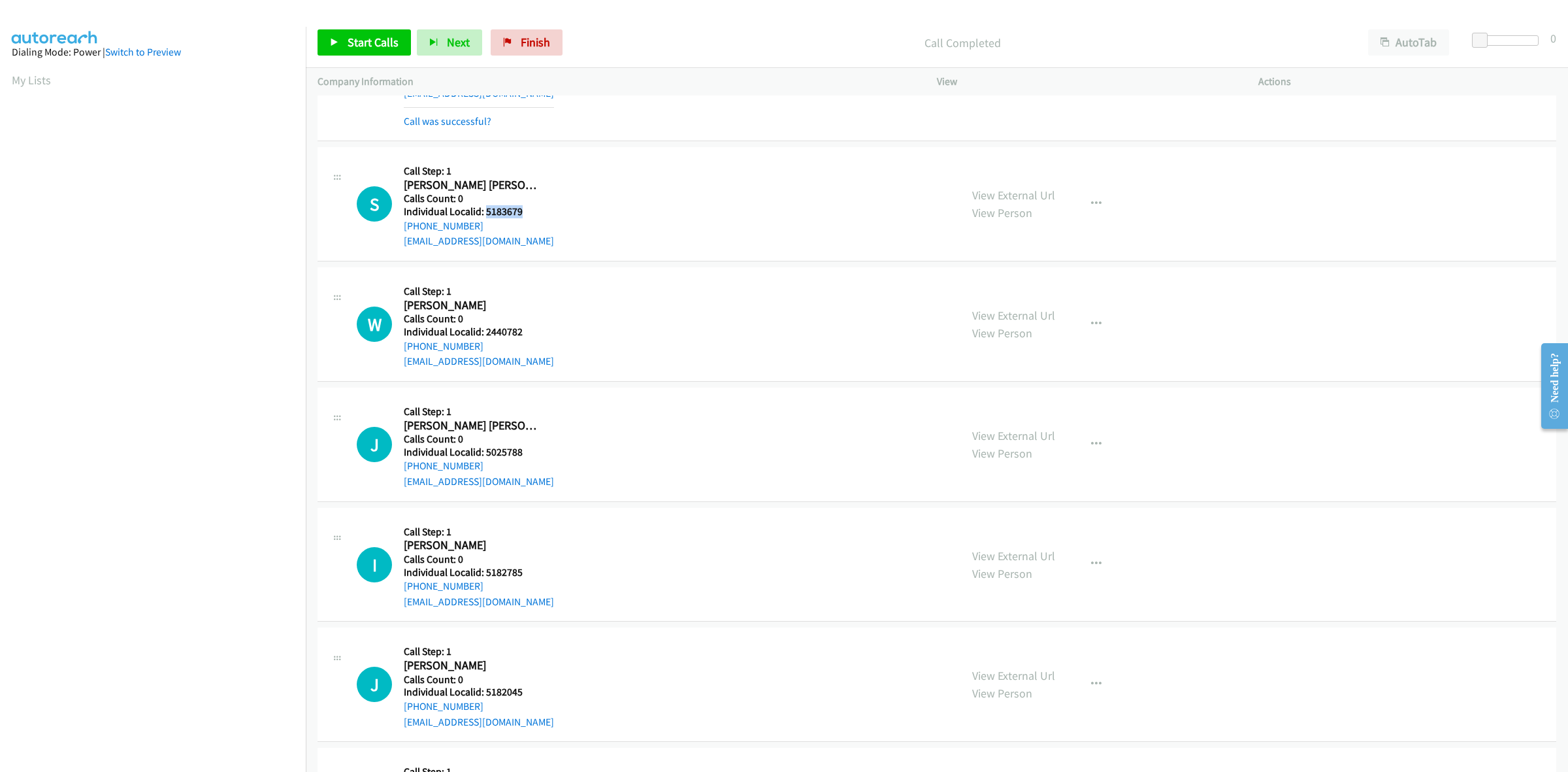
drag, startPoint x: 500, startPoint y: 213, endPoint x: 485, endPoint y: 214, distance: 15.0
click at [485, 214] on h5 "Individual Localid: 5183679" at bounding box center [479, 211] width 150 height 13
copy h5 "5183679"
drag, startPoint x: 482, startPoint y: 226, endPoint x: 400, endPoint y: 233, distance: 82.3
click at [400, 233] on div "S Callback Scheduled Call Step: 1 Sawyer Thiemann America/Chicago Calls Count: …" at bounding box center [652, 203] width 592 height 90
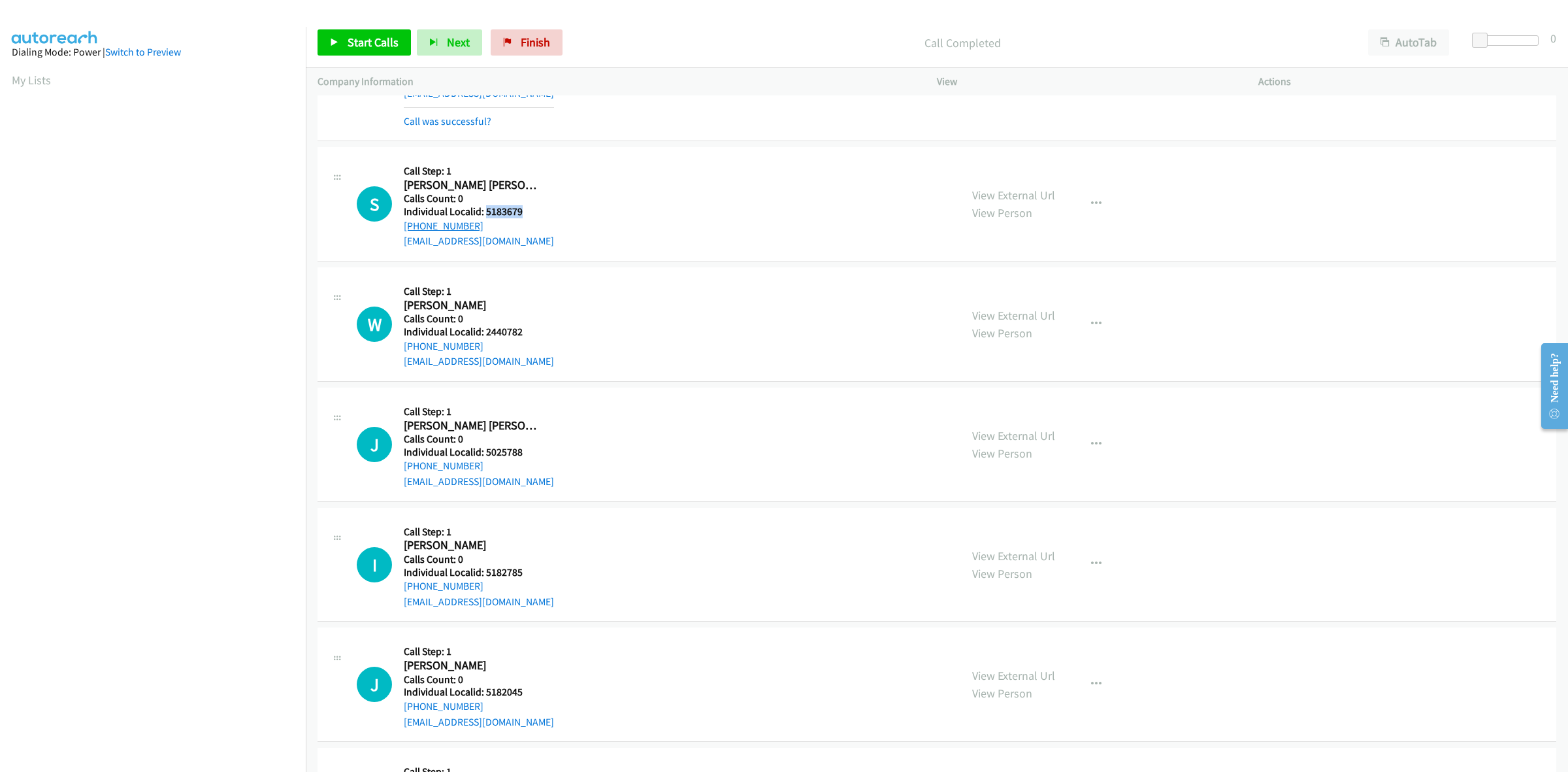
copy link "+1 262-210-8838"
drag, startPoint x: 524, startPoint y: 210, endPoint x: 485, endPoint y: 211, distance: 39.0
click at [485, 211] on h5 "Individual Localid: 5183679" at bounding box center [479, 211] width 150 height 13
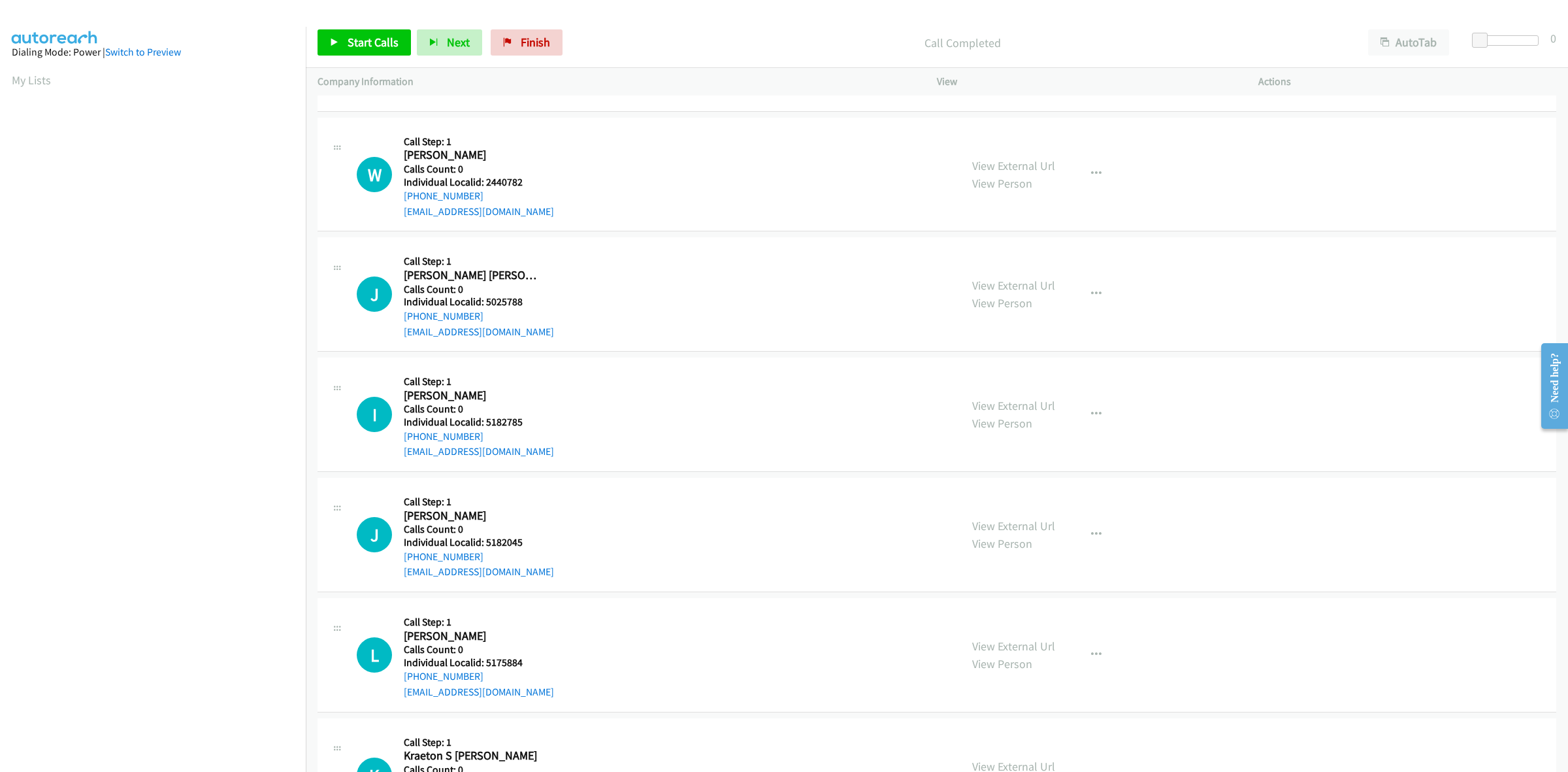
scroll to position [776, 0]
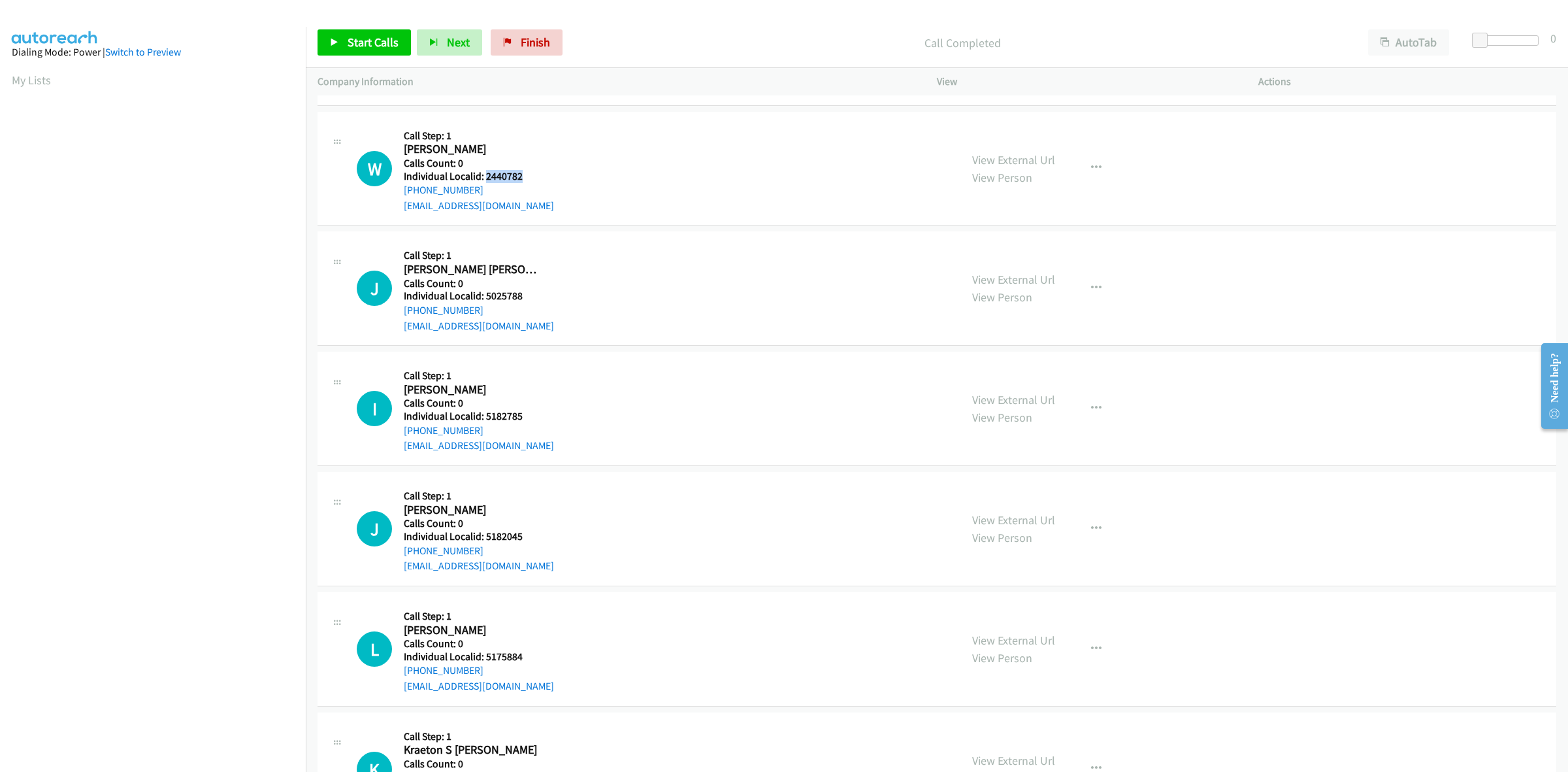
drag, startPoint x: 527, startPoint y: 176, endPoint x: 484, endPoint y: 175, distance: 43.0
click at [484, 175] on h5 "Individual Localid: 2440782" at bounding box center [479, 176] width 150 height 13
drag, startPoint x: 480, startPoint y: 191, endPoint x: 406, endPoint y: 190, distance: 74.0
click at [406, 190] on div "+1 704-860-6119" at bounding box center [479, 190] width 150 height 16
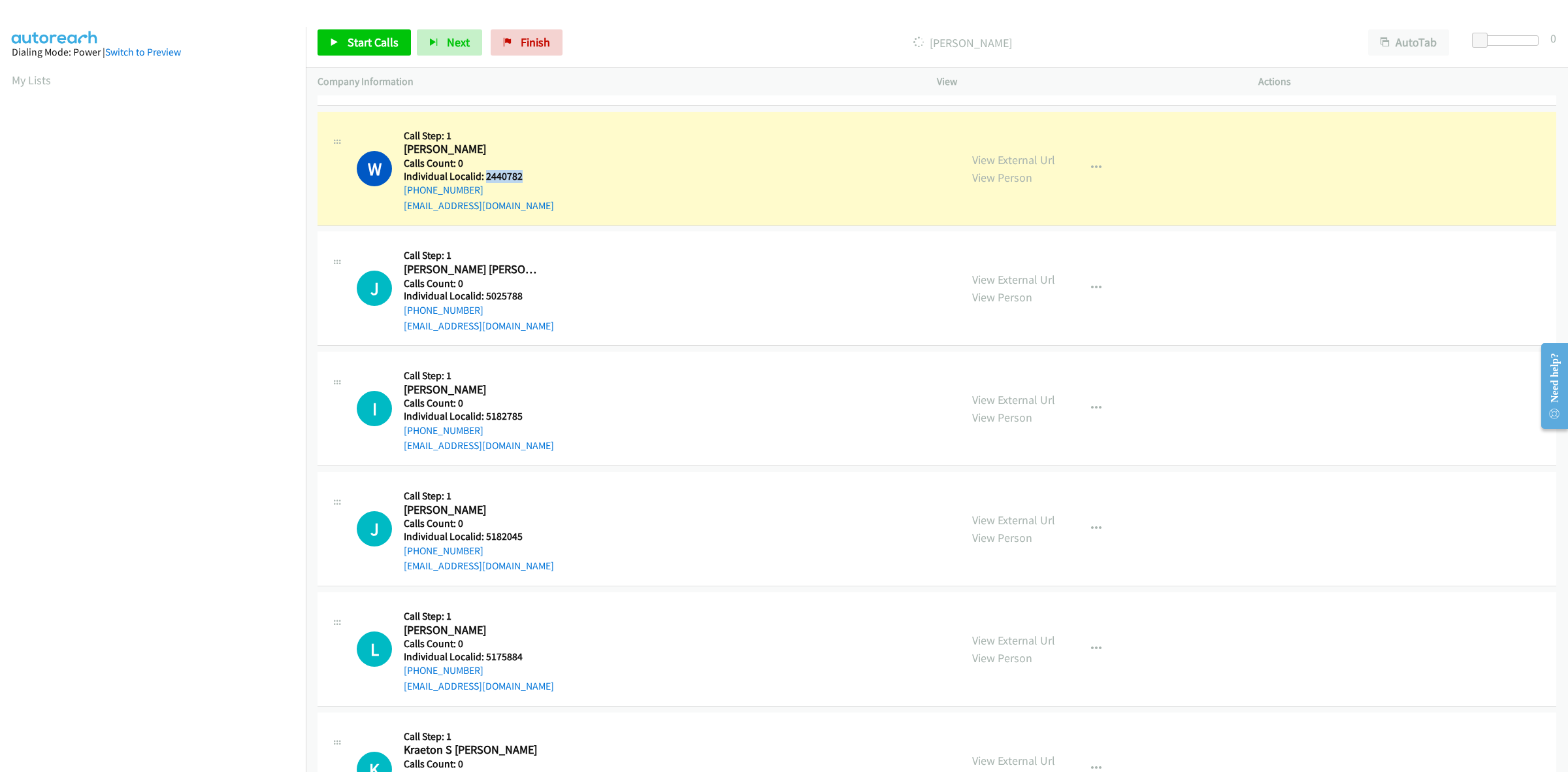
drag, startPoint x: 521, startPoint y: 176, endPoint x: 486, endPoint y: 176, distance: 35.0
click at [486, 176] on h5 "Individual Localid: 2440782" at bounding box center [479, 176] width 150 height 13
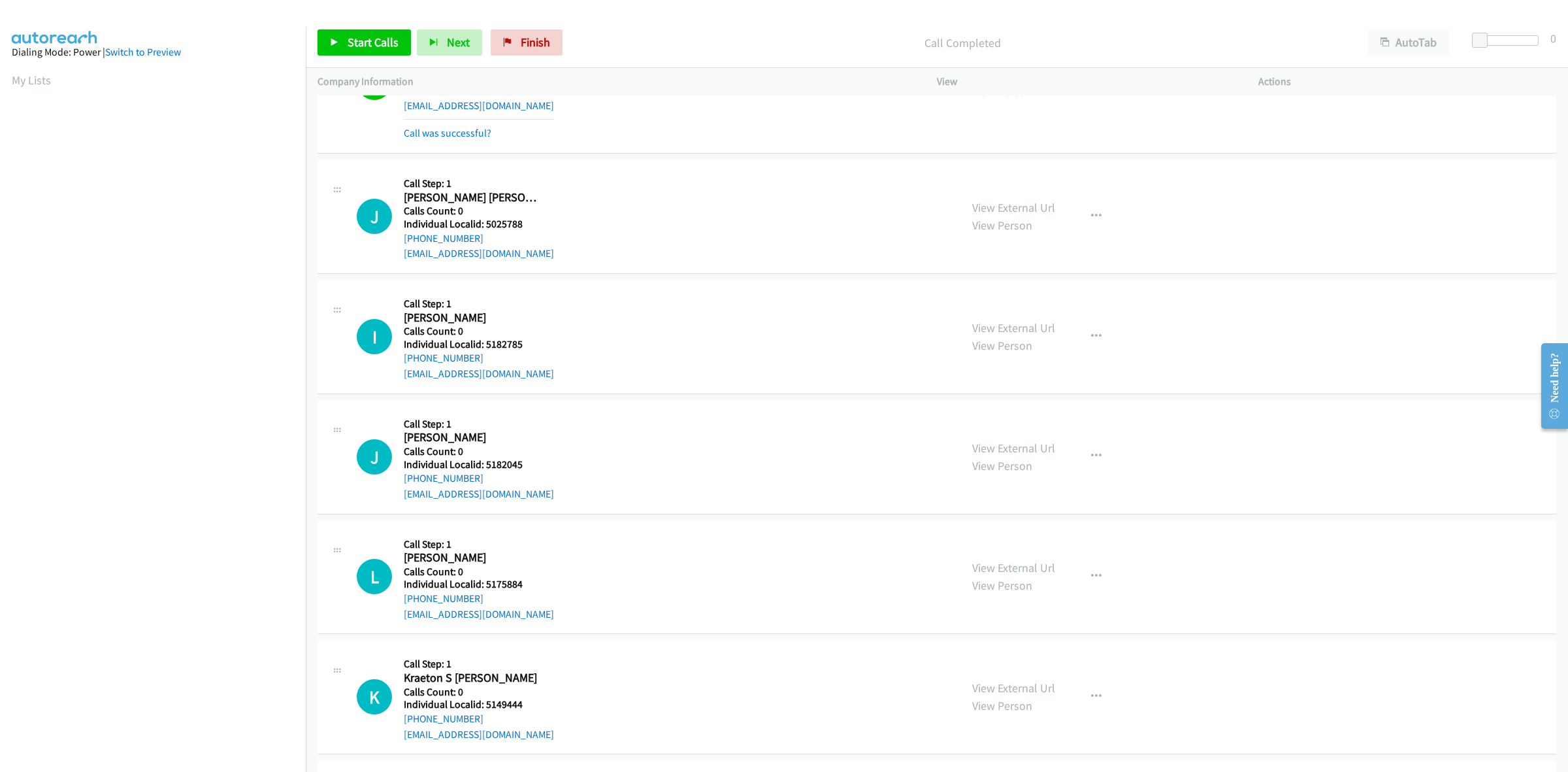
scroll to position [899, 0]
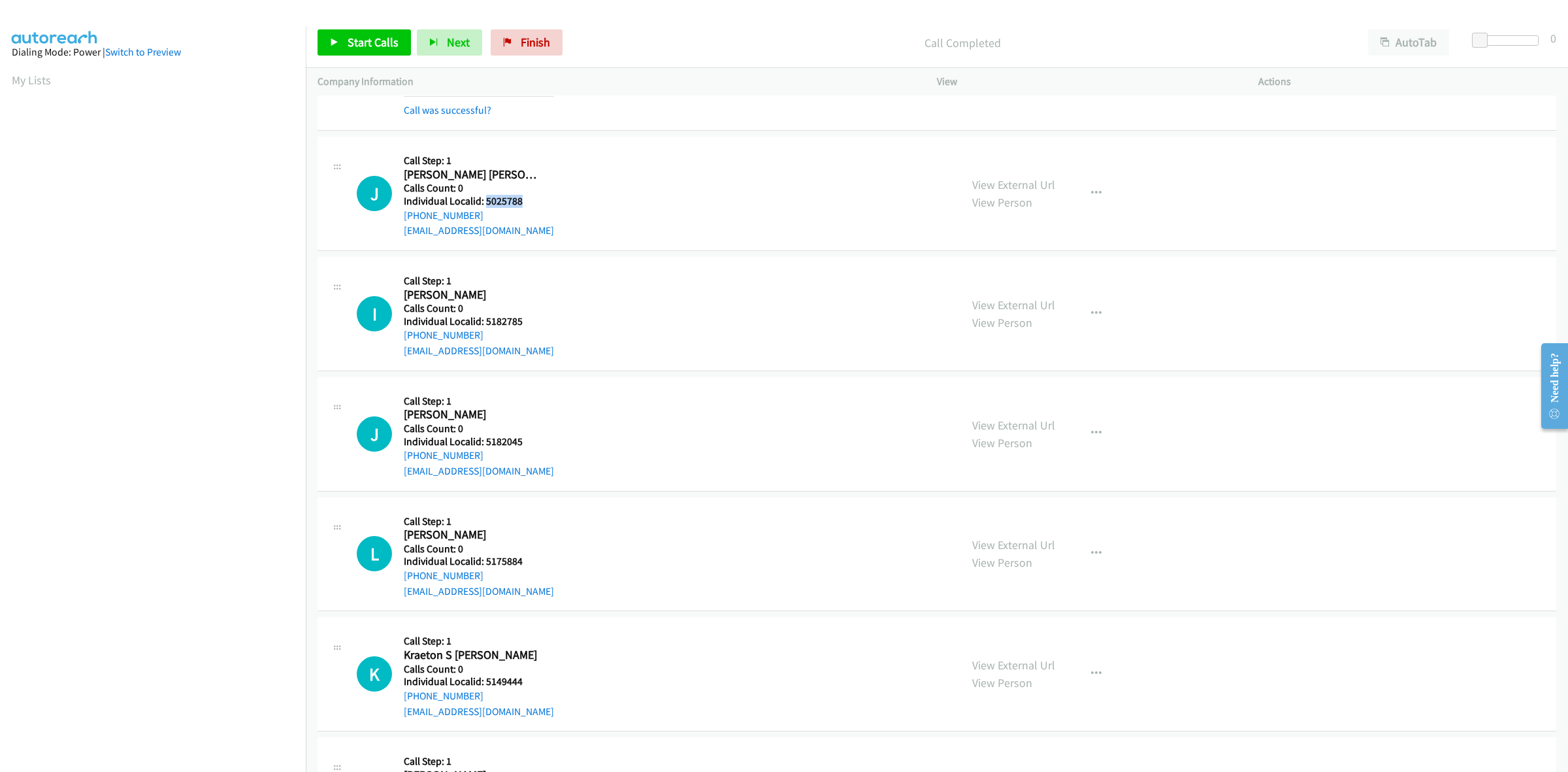
drag, startPoint x: 520, startPoint y: 200, endPoint x: 486, endPoint y: 201, distance: 34.0
click at [486, 201] on h5 "Individual Localid: 5025788" at bounding box center [479, 201] width 150 height 13
click at [42, 75] on link "My Lists" at bounding box center [31, 80] width 40 height 15
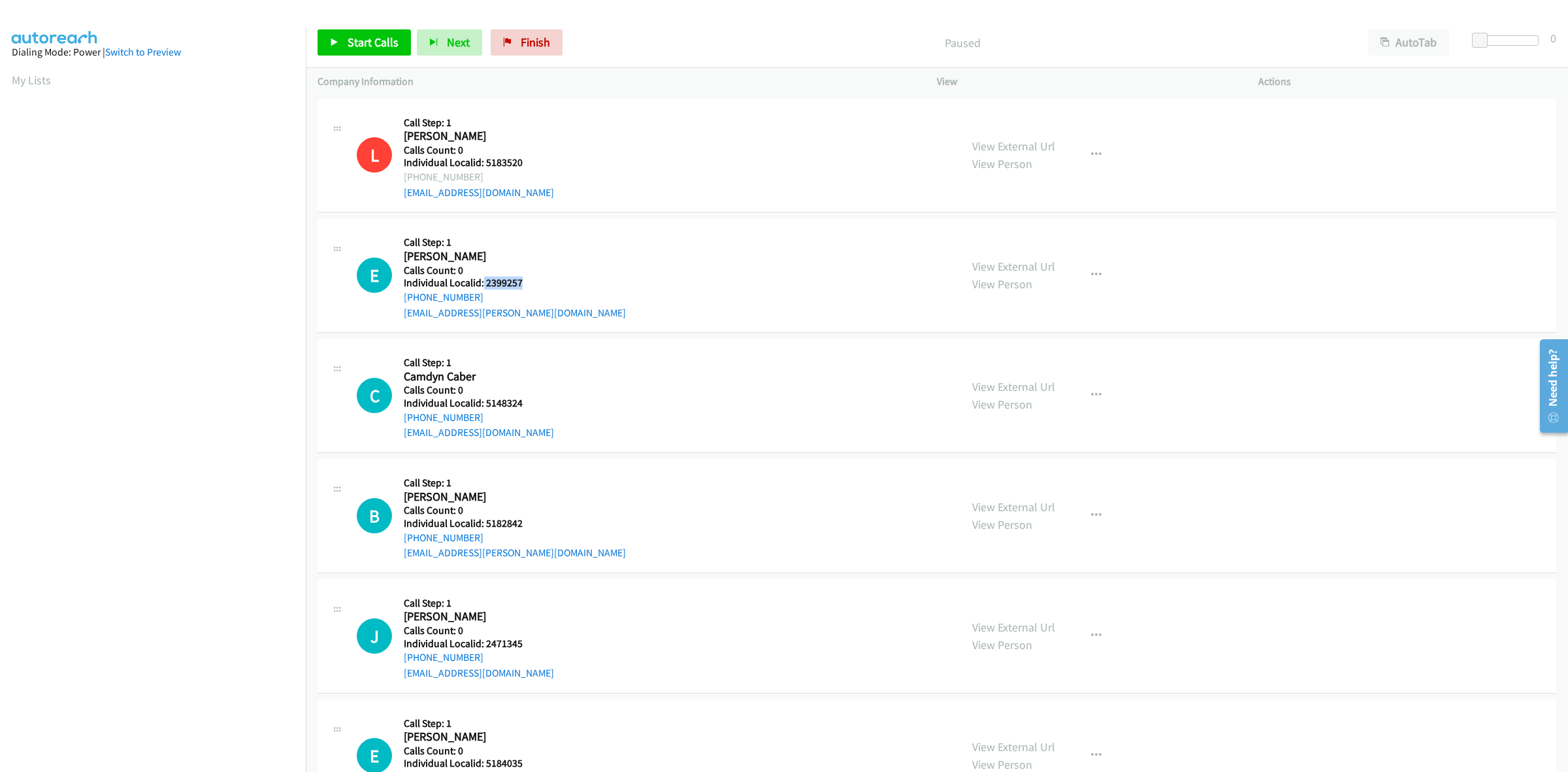
drag, startPoint x: 522, startPoint y: 280, endPoint x: 482, endPoint y: 278, distance: 40.0
click at [482, 278] on h5 "Individual Localid: 2399257" at bounding box center [515, 283] width 222 height 13
copy h5 "2399257"
drag, startPoint x: 481, startPoint y: 300, endPoint x: 395, endPoint y: 303, distance: 86.1
click at [395, 303] on div "E Callback Scheduled Call Step: 1 Emarie Thomason America/New_York Calls Count:…" at bounding box center [652, 275] width 592 height 90
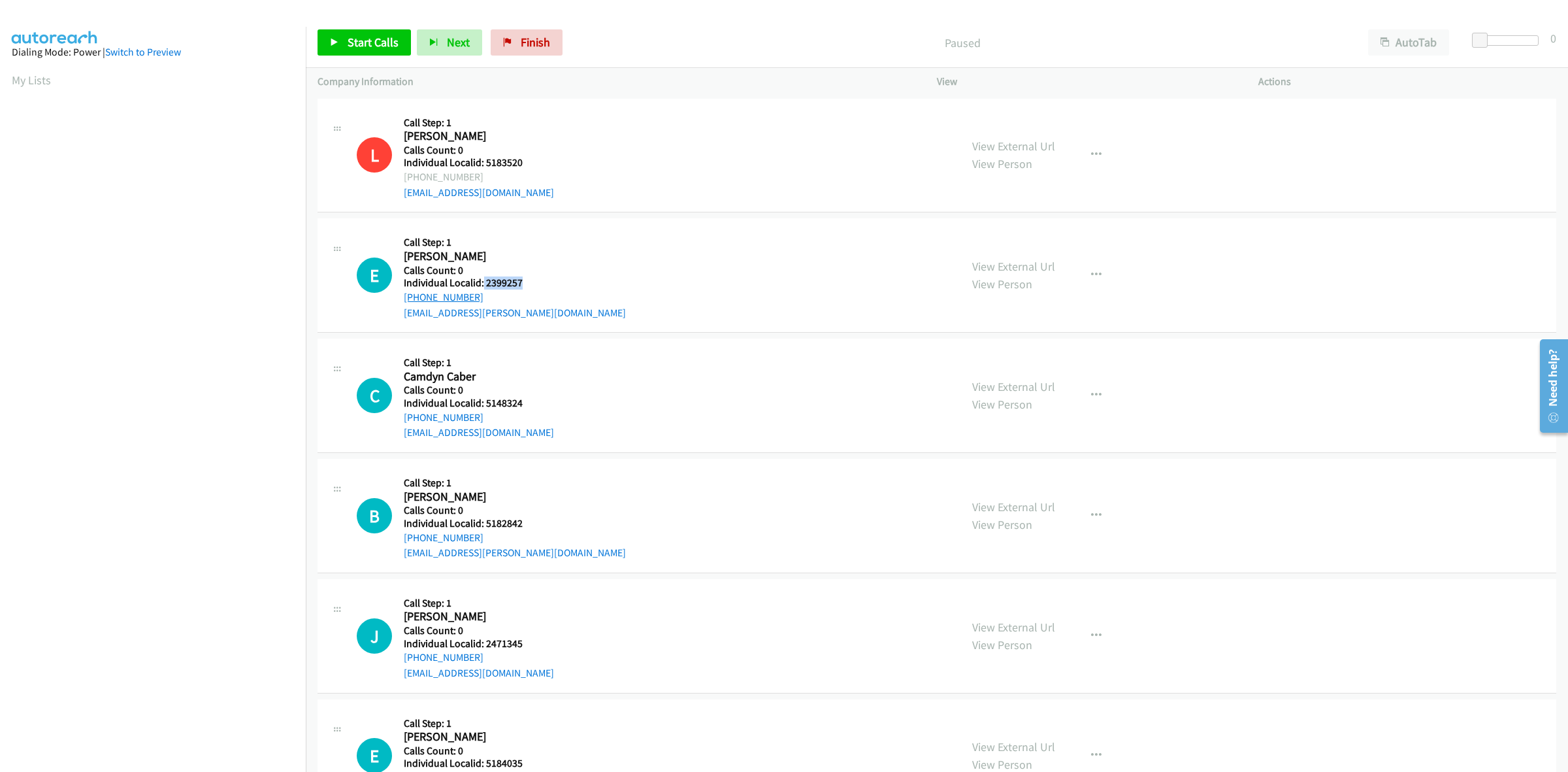
copy link "+1 770-318-1485"
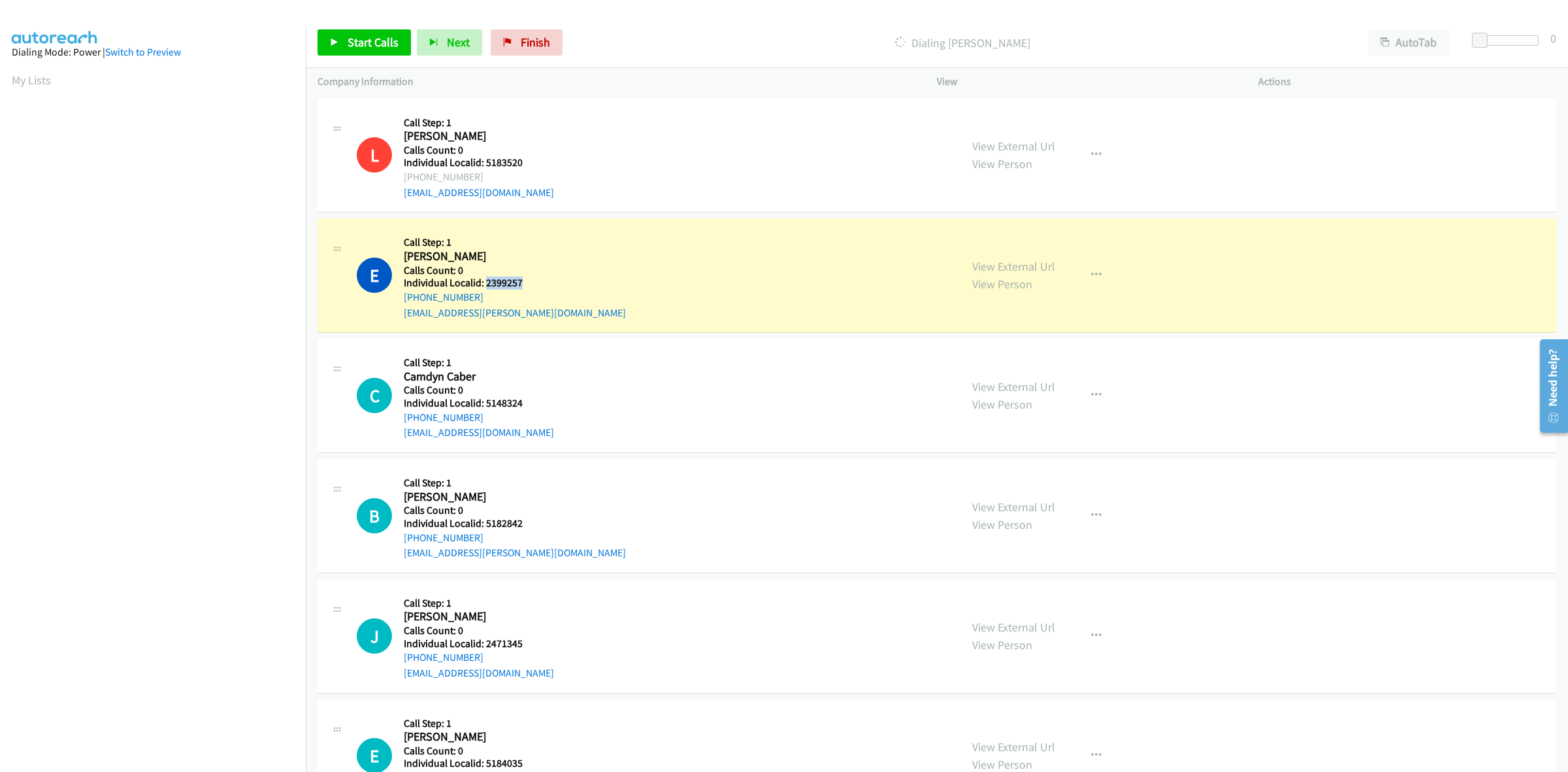
drag, startPoint x: 521, startPoint y: 283, endPoint x: 484, endPoint y: 282, distance: 37.0
click at [484, 282] on h5 "Individual Localid: 2399257" at bounding box center [515, 283] width 222 height 13
copy h5 "2399257"
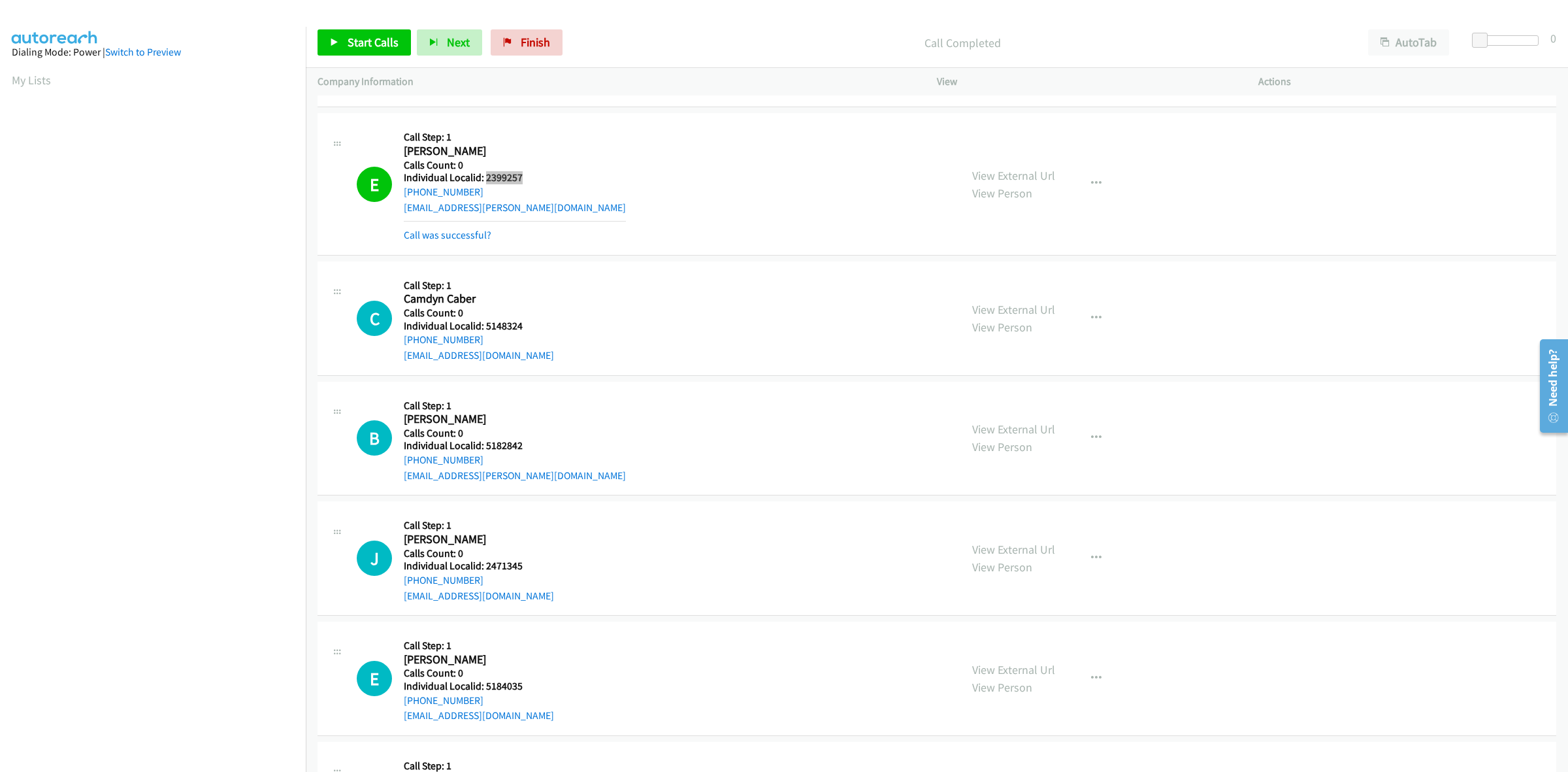
scroll to position [142, 0]
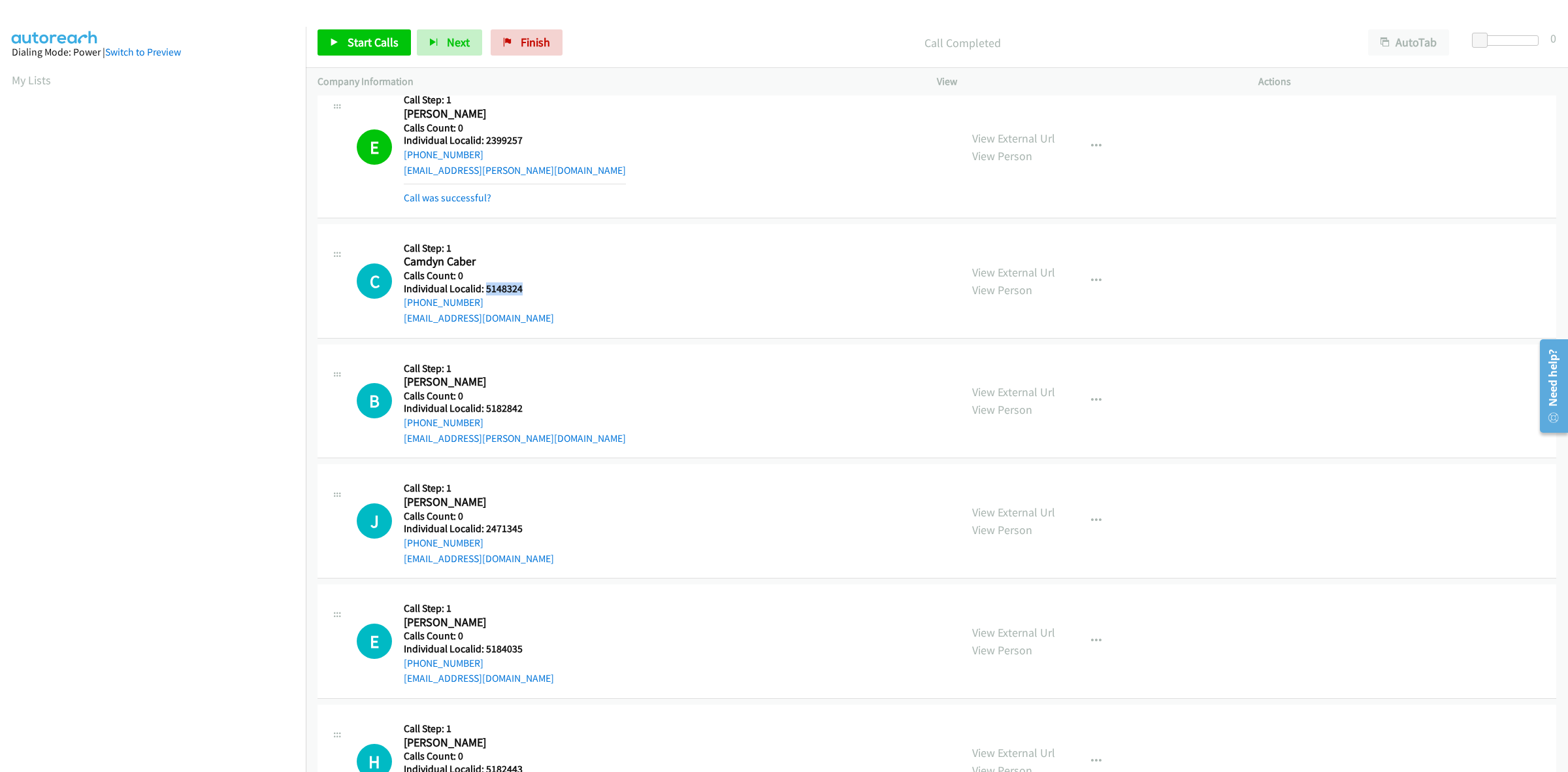
drag, startPoint x: 523, startPoint y: 293, endPoint x: 486, endPoint y: 291, distance: 37.1
click at [486, 291] on h5 "Individual Localid: 5148324" at bounding box center [479, 289] width 150 height 13
copy h5 "5148324"
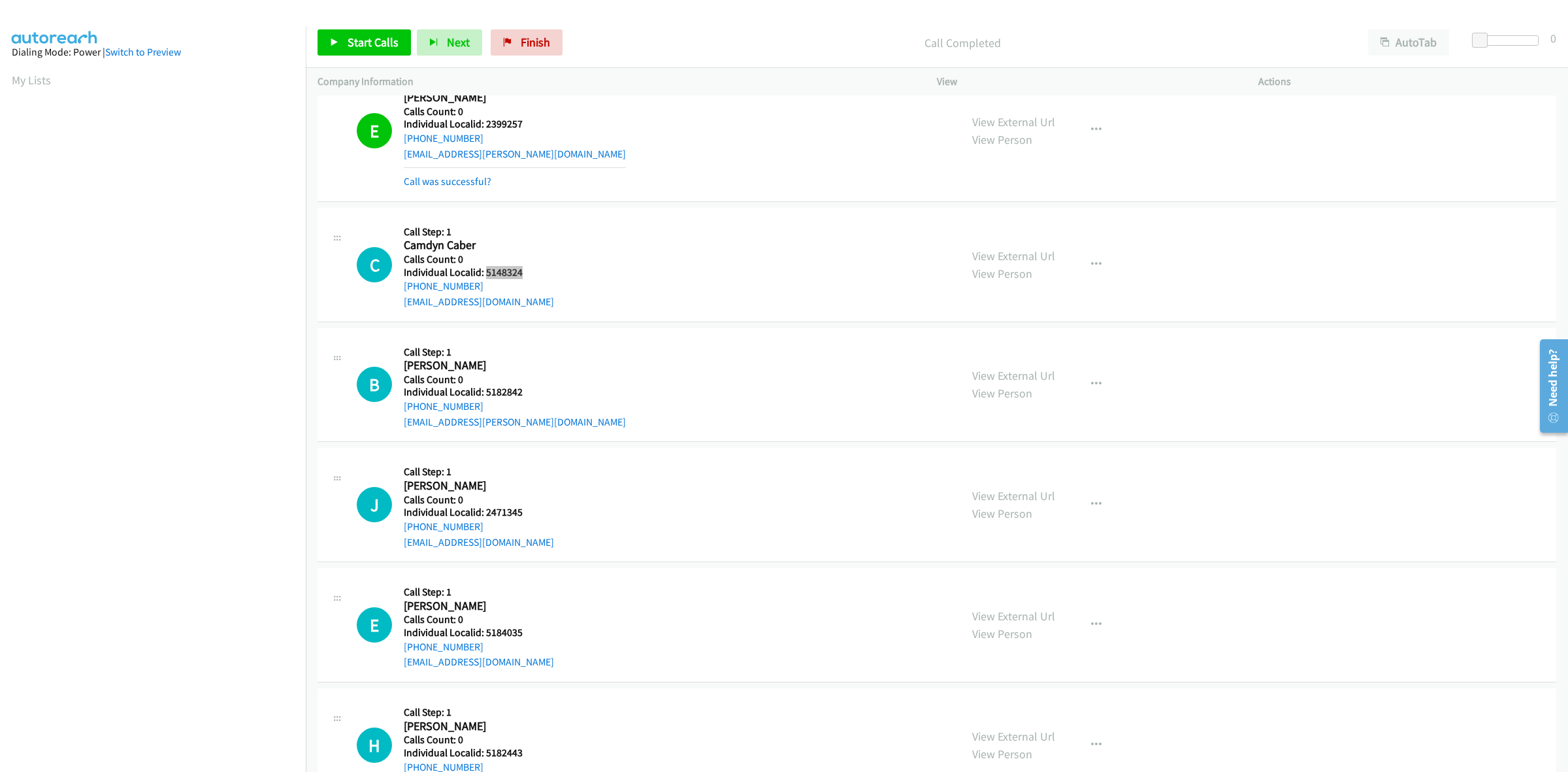
scroll to position [163, 0]
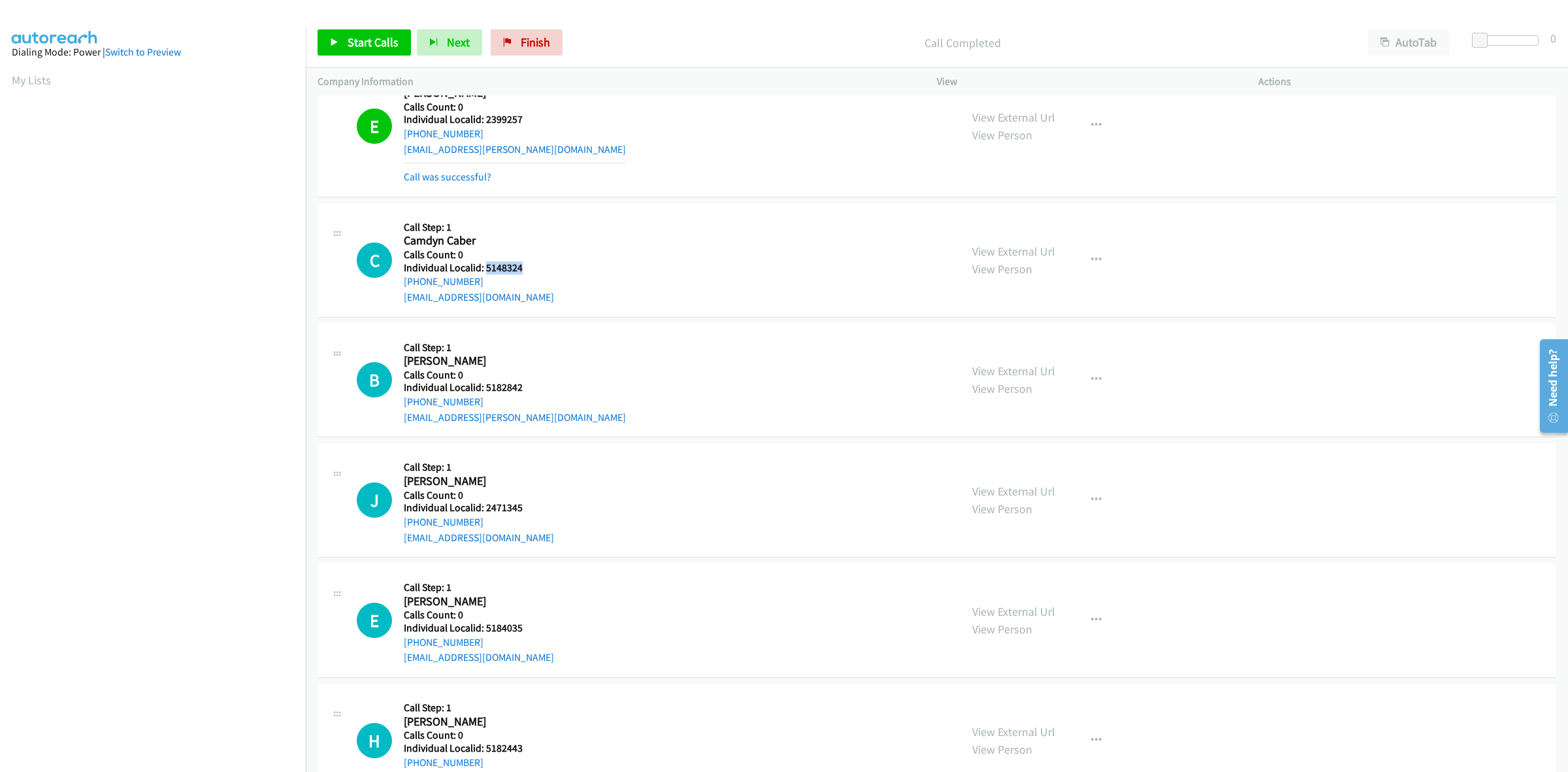
drag, startPoint x: 480, startPoint y: 280, endPoint x: 400, endPoint y: 286, distance: 80.2
click at [400, 286] on div "C Callback Scheduled Call Step: 1 Camdyn Caber America/New_York Calls Count: 0 …" at bounding box center [652, 259] width 592 height 90
copy link "+1 570-417-0142"
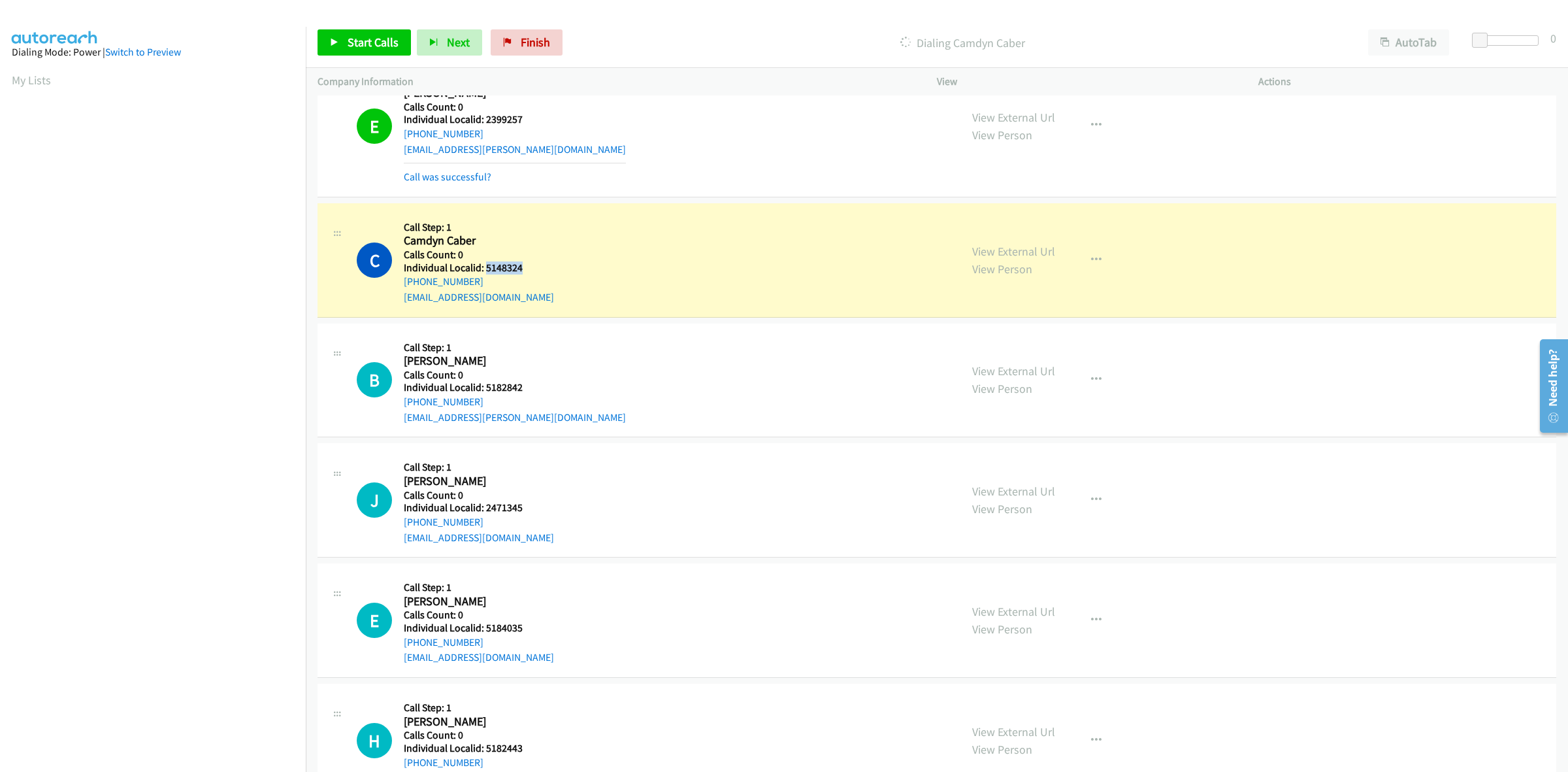
drag, startPoint x: 515, startPoint y: 268, endPoint x: 485, endPoint y: 267, distance: 30.0
click at [485, 267] on h5 "Individual Localid: 5148324" at bounding box center [479, 268] width 150 height 13
copy h5 "5148324"
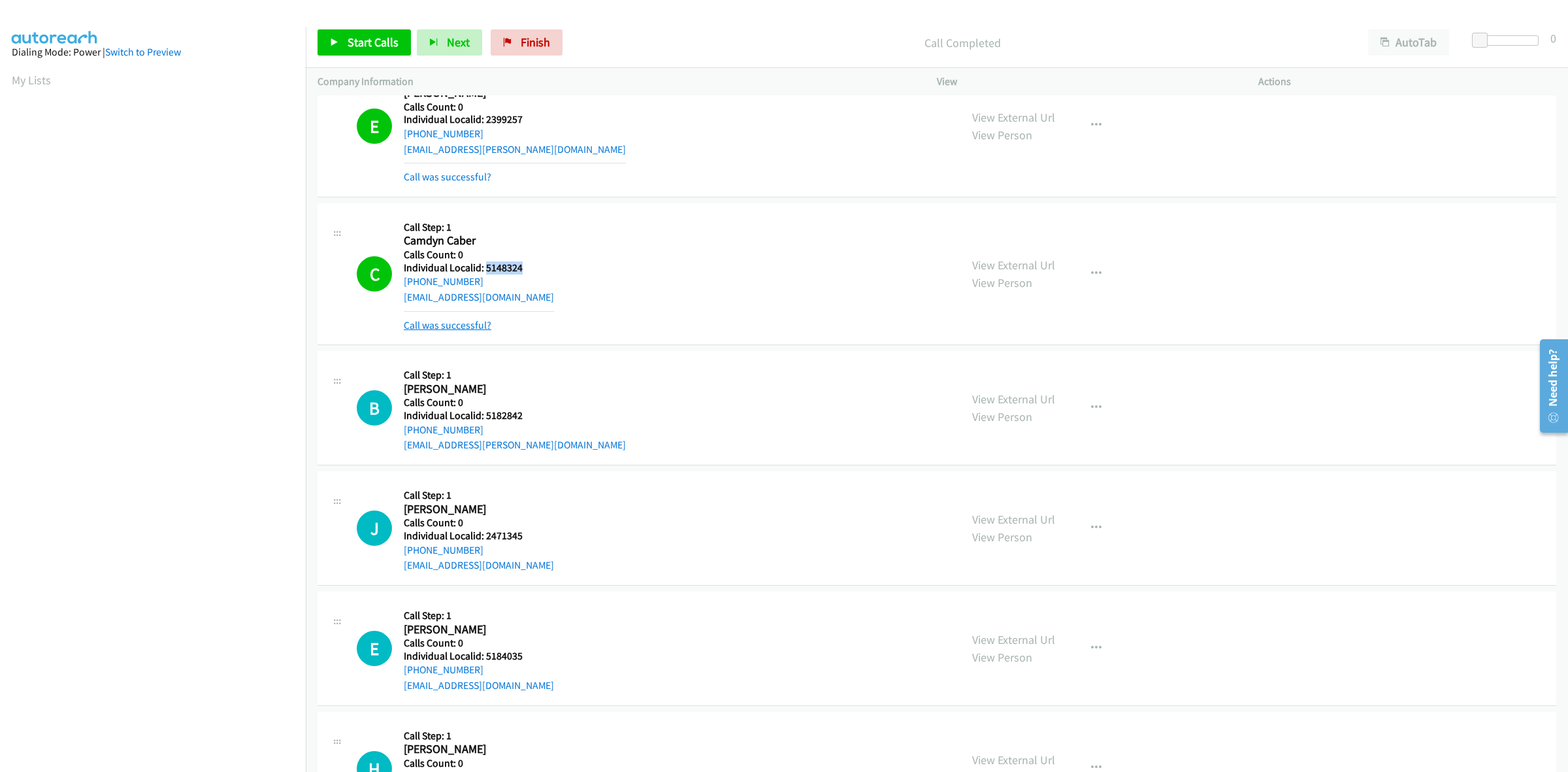
click at [458, 328] on link "Call was successful?" at bounding box center [448, 325] width 88 height 12
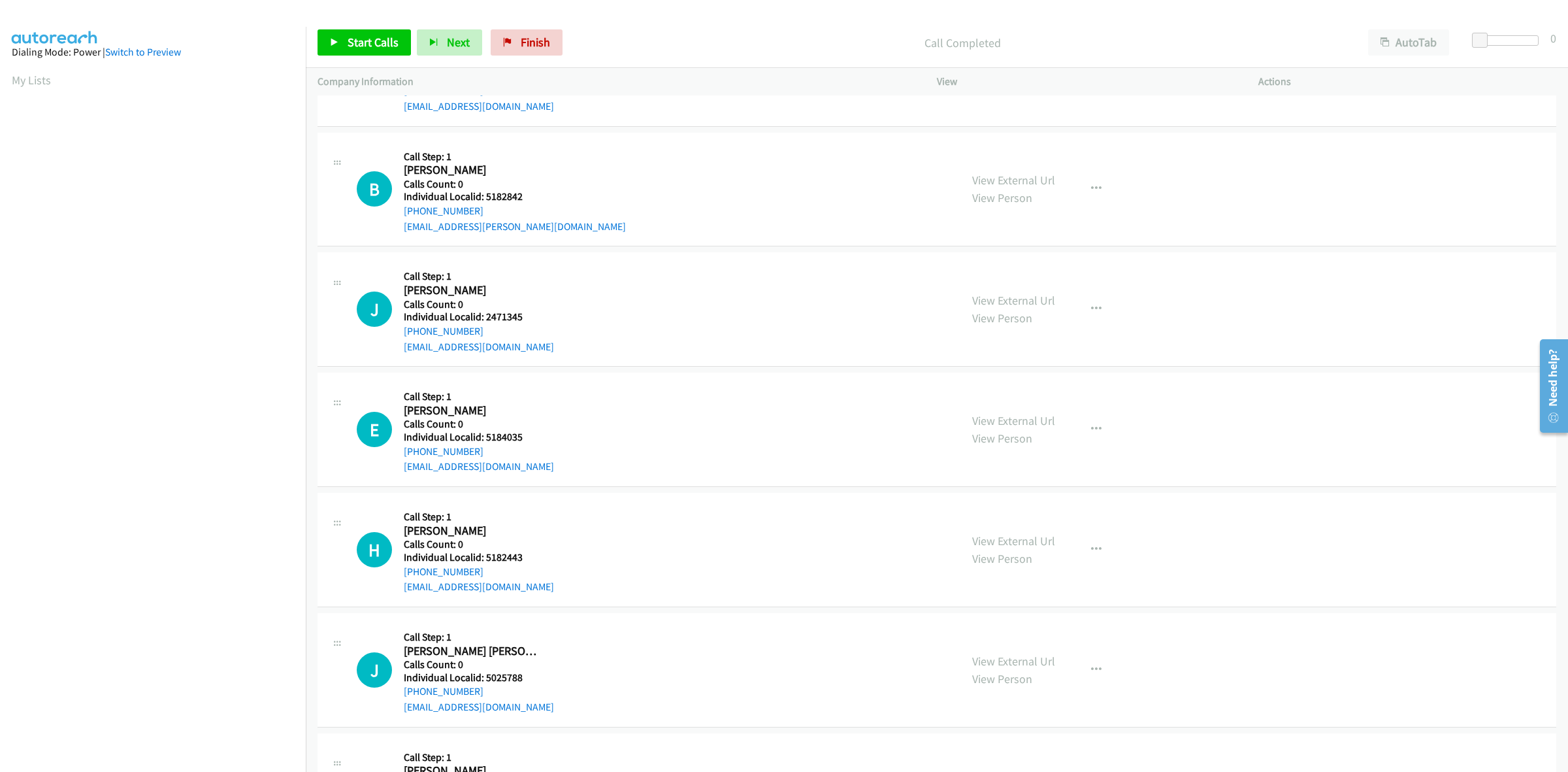
scroll to position [367, 0]
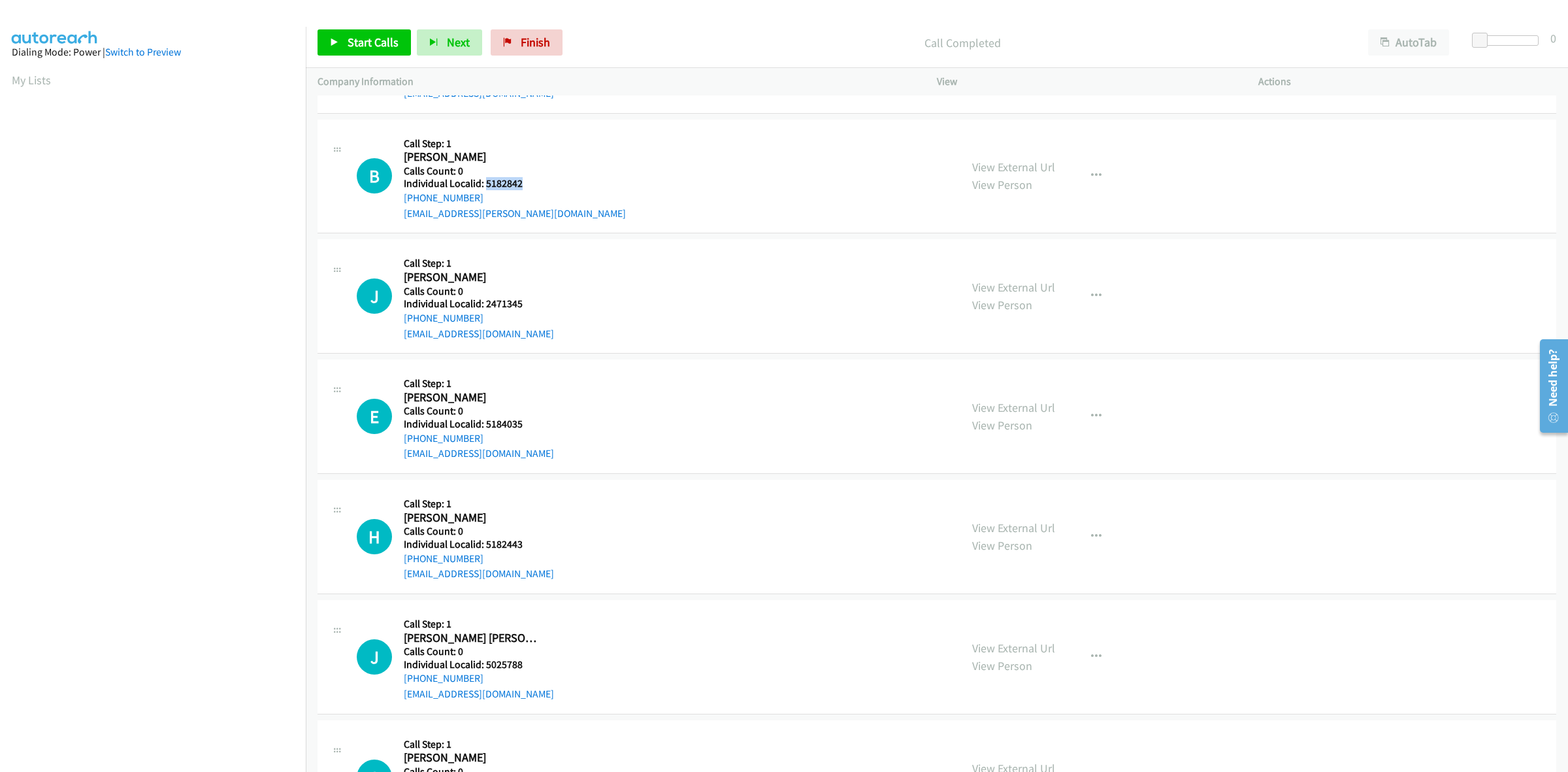
drag, startPoint x: 527, startPoint y: 183, endPoint x: 484, endPoint y: 182, distance: 43.0
click at [484, 182] on h5 "Individual Localid: 5182842" at bounding box center [515, 183] width 222 height 13
copy h5 "5182842"
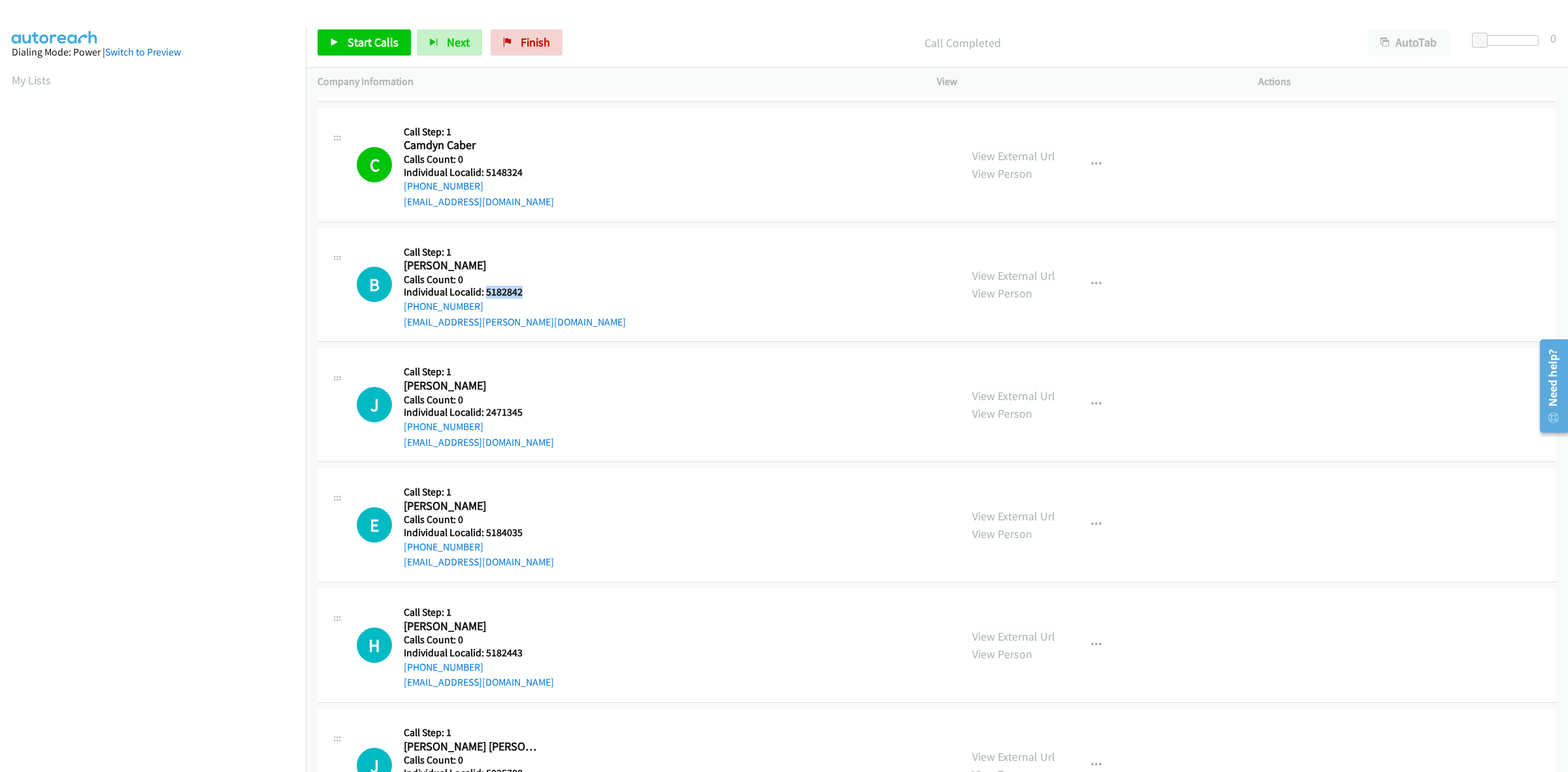
scroll to position [245, 0]
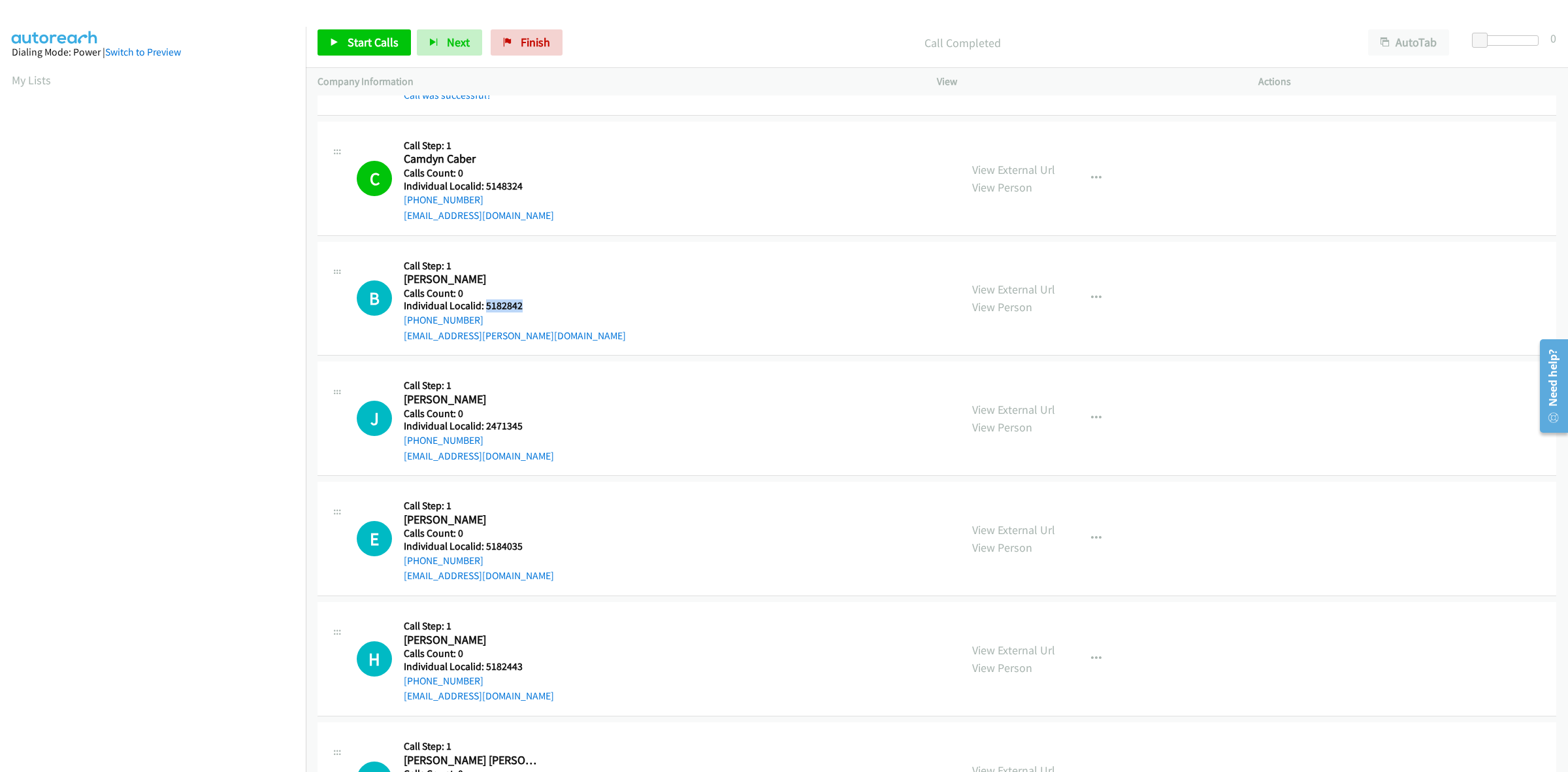
drag, startPoint x: 481, startPoint y: 317, endPoint x: 400, endPoint y: 324, distance: 81.3
click at [400, 324] on div "B Callback Scheduled Call Step: 1 Braxton Hendricks America/Chicago Calls Count…" at bounding box center [652, 298] width 592 height 90
copy link "+1 660-221-2940"
drag, startPoint x: 520, startPoint y: 304, endPoint x: 484, endPoint y: 304, distance: 36.0
click at [484, 304] on h5 "Individual Localid: 5182842" at bounding box center [515, 305] width 222 height 13
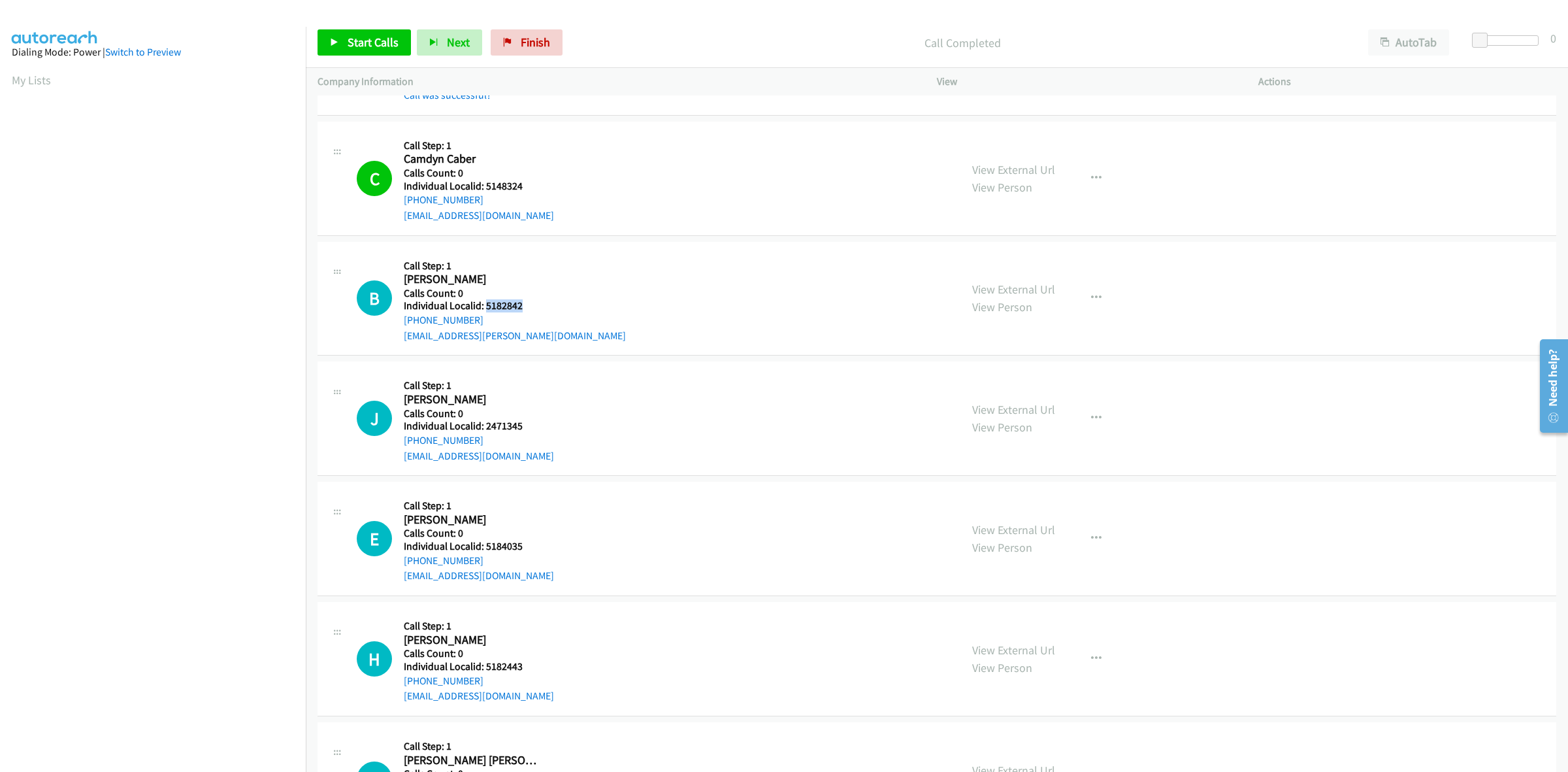
copy h5 "5182842"
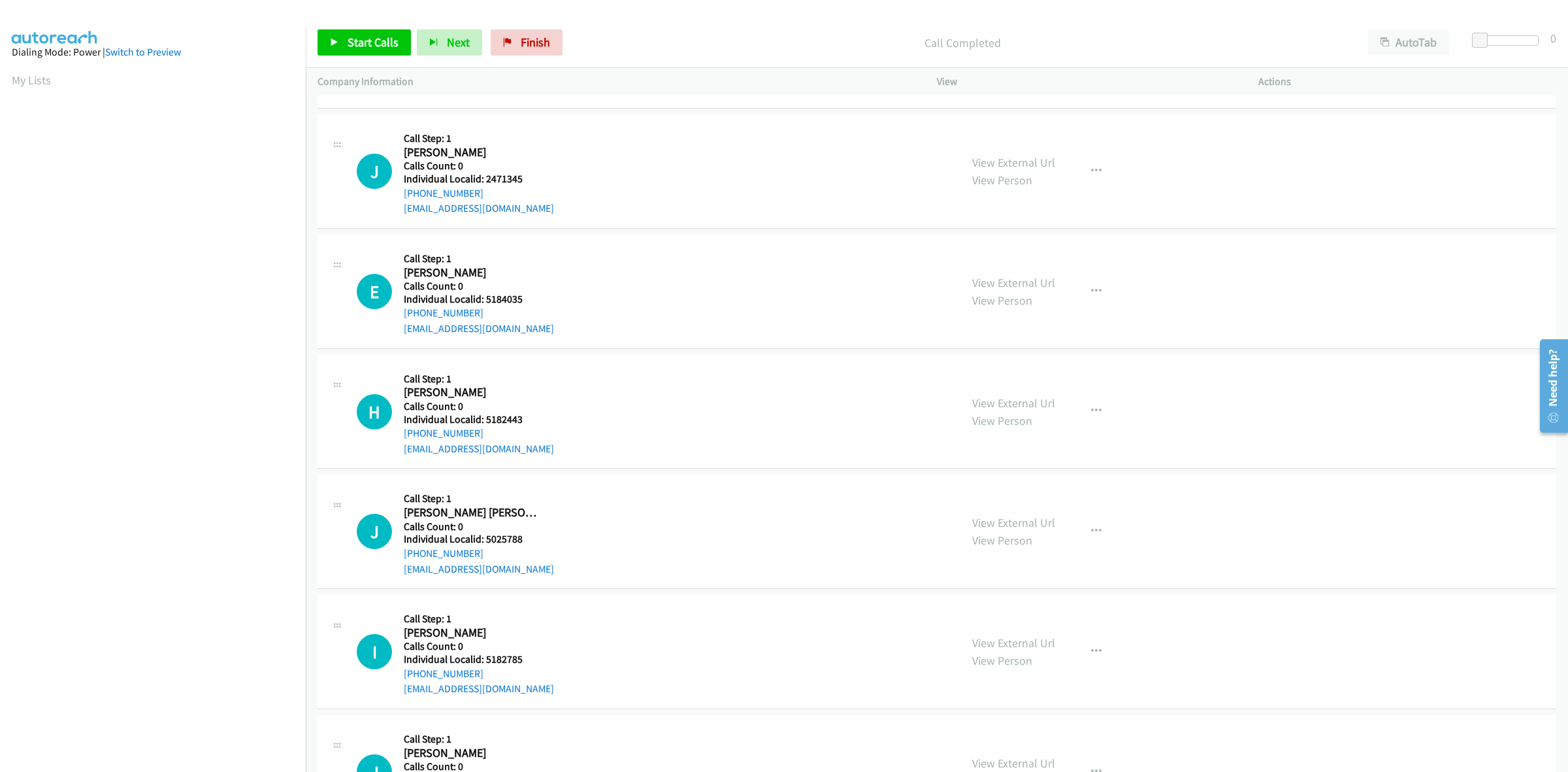
scroll to position [530, 0]
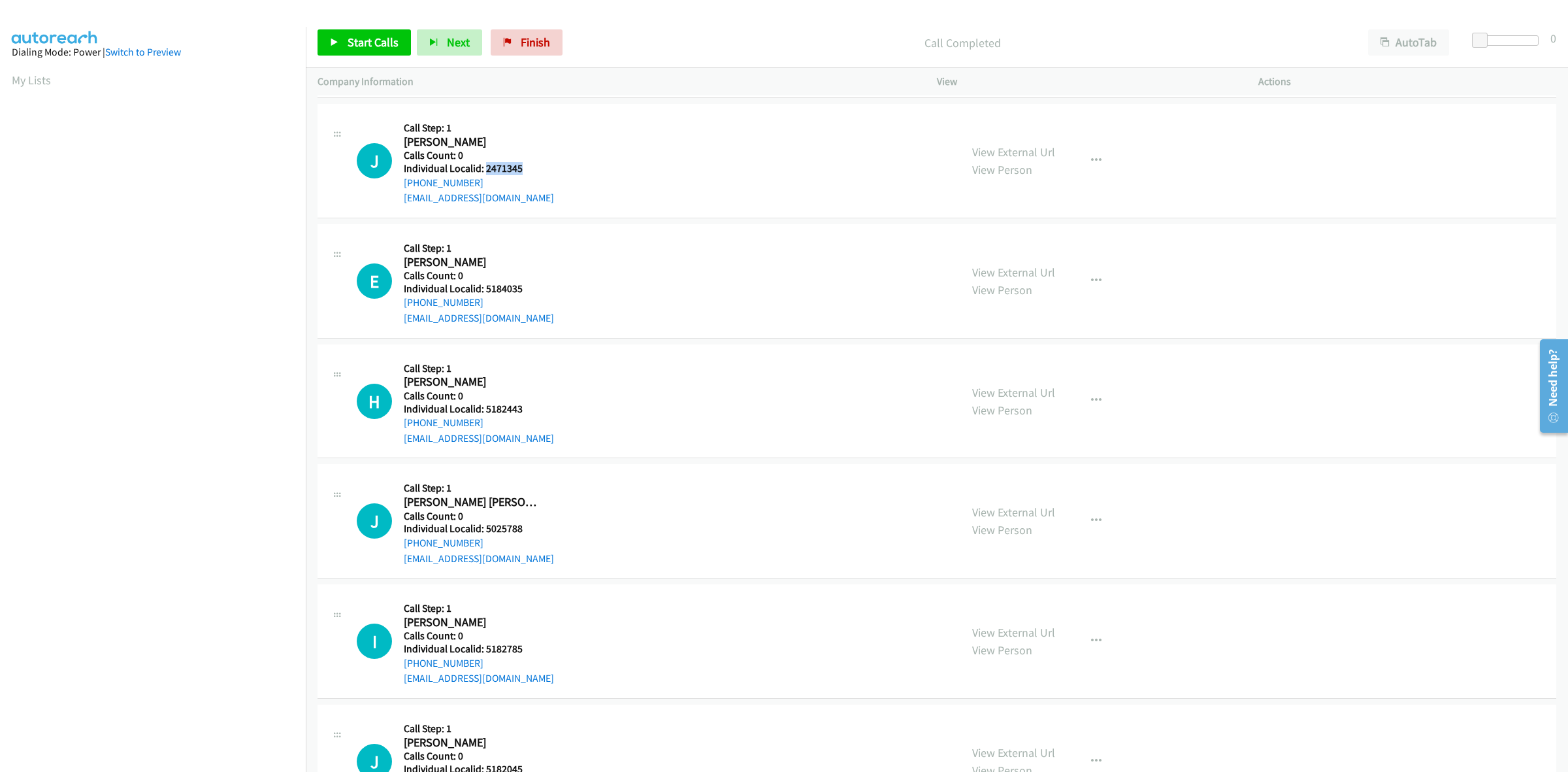
drag, startPoint x: 526, startPoint y: 171, endPoint x: 484, endPoint y: 168, distance: 42.1
click at [484, 168] on h5 "Individual Localid: 2471345" at bounding box center [479, 168] width 150 height 13
copy h5 "2471345"
click at [624, 121] on div "J Callback Scheduled Call Step: 1 Judd Gentry America/Chicago Calls Count: 0 In…" at bounding box center [652, 160] width 592 height 90
drag, startPoint x: 487, startPoint y: 180, endPoint x: 399, endPoint y: 184, distance: 88.1
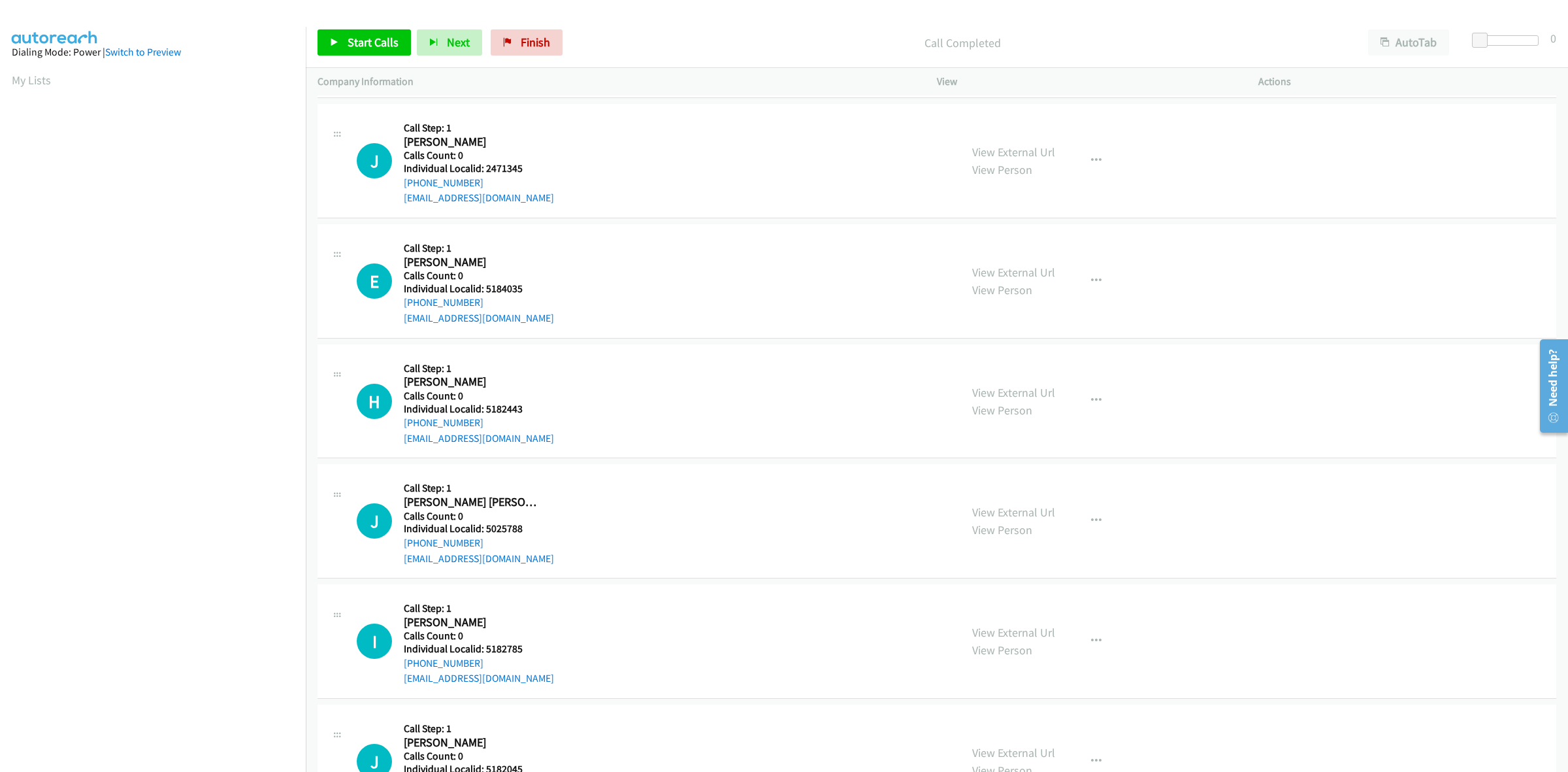
click at [399, 184] on div "J Callback Scheduled Call Step: 1 Judd Gentry America/Chicago Calls Count: 0 In…" at bounding box center [652, 160] width 592 height 90
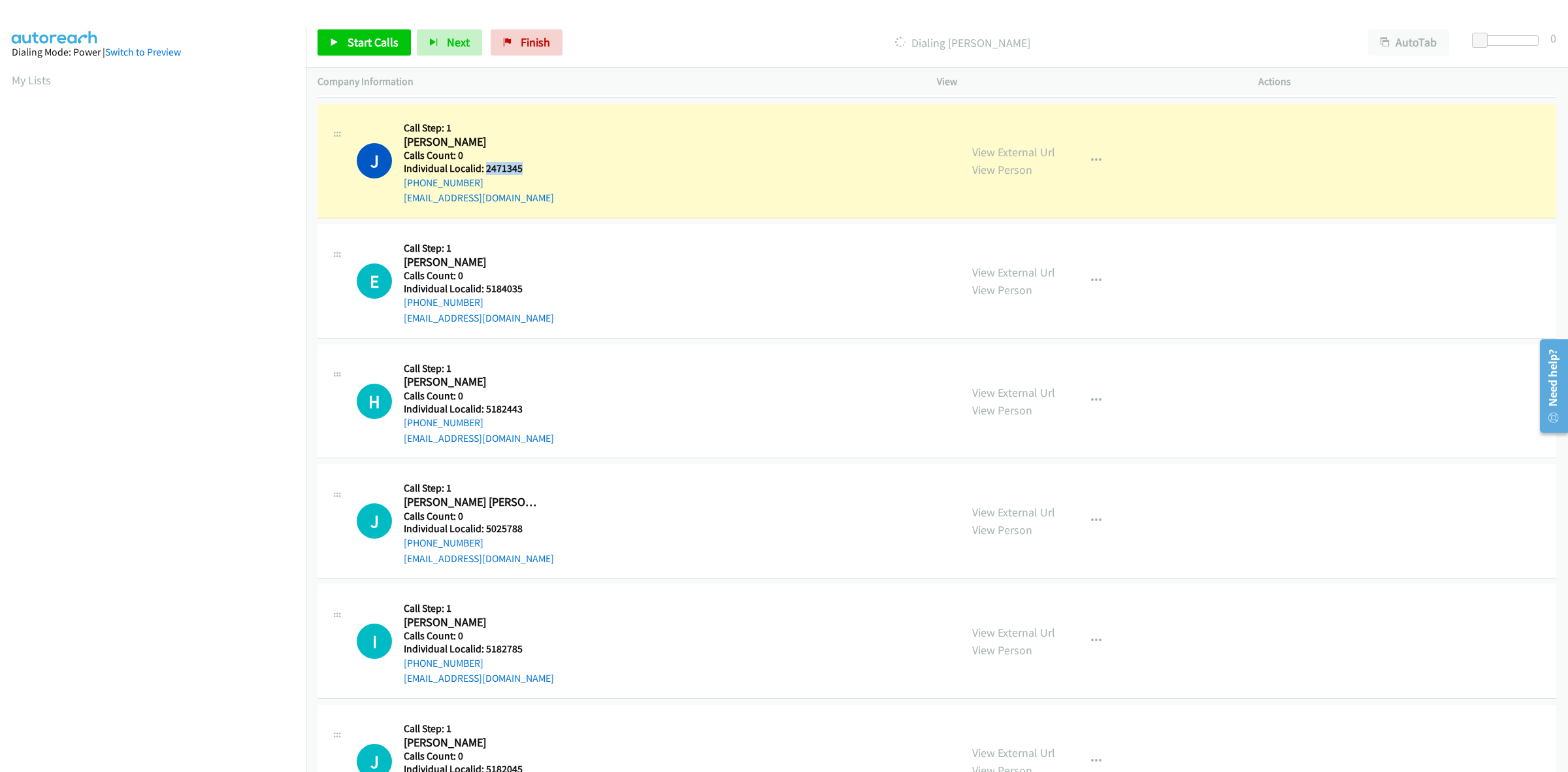
drag, startPoint x: 515, startPoint y: 165, endPoint x: 485, endPoint y: 165, distance: 30.0
click at [485, 165] on h5 "Individual Localid: 2471345" at bounding box center [479, 168] width 150 height 13
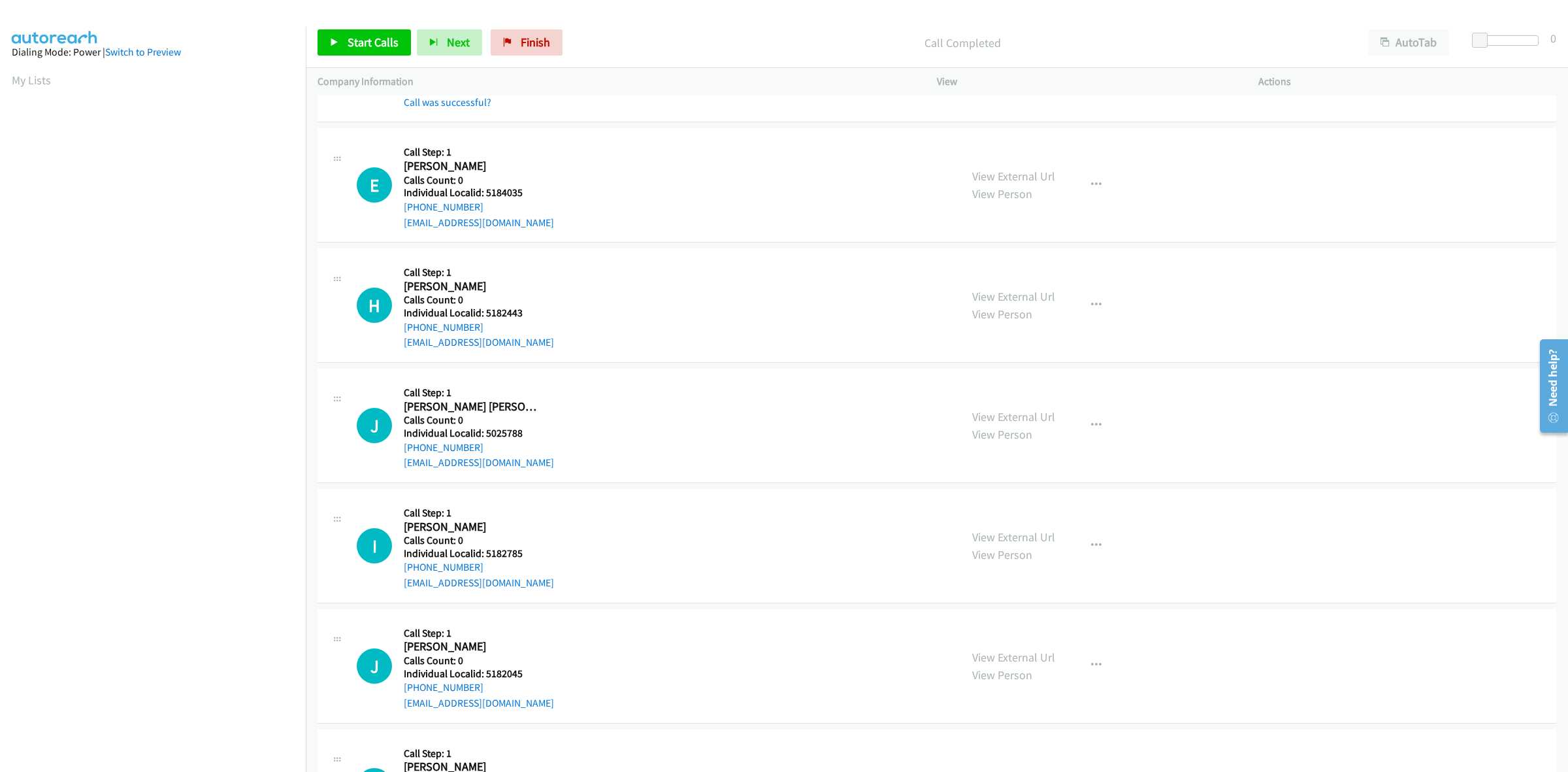
scroll to position [674, 0]
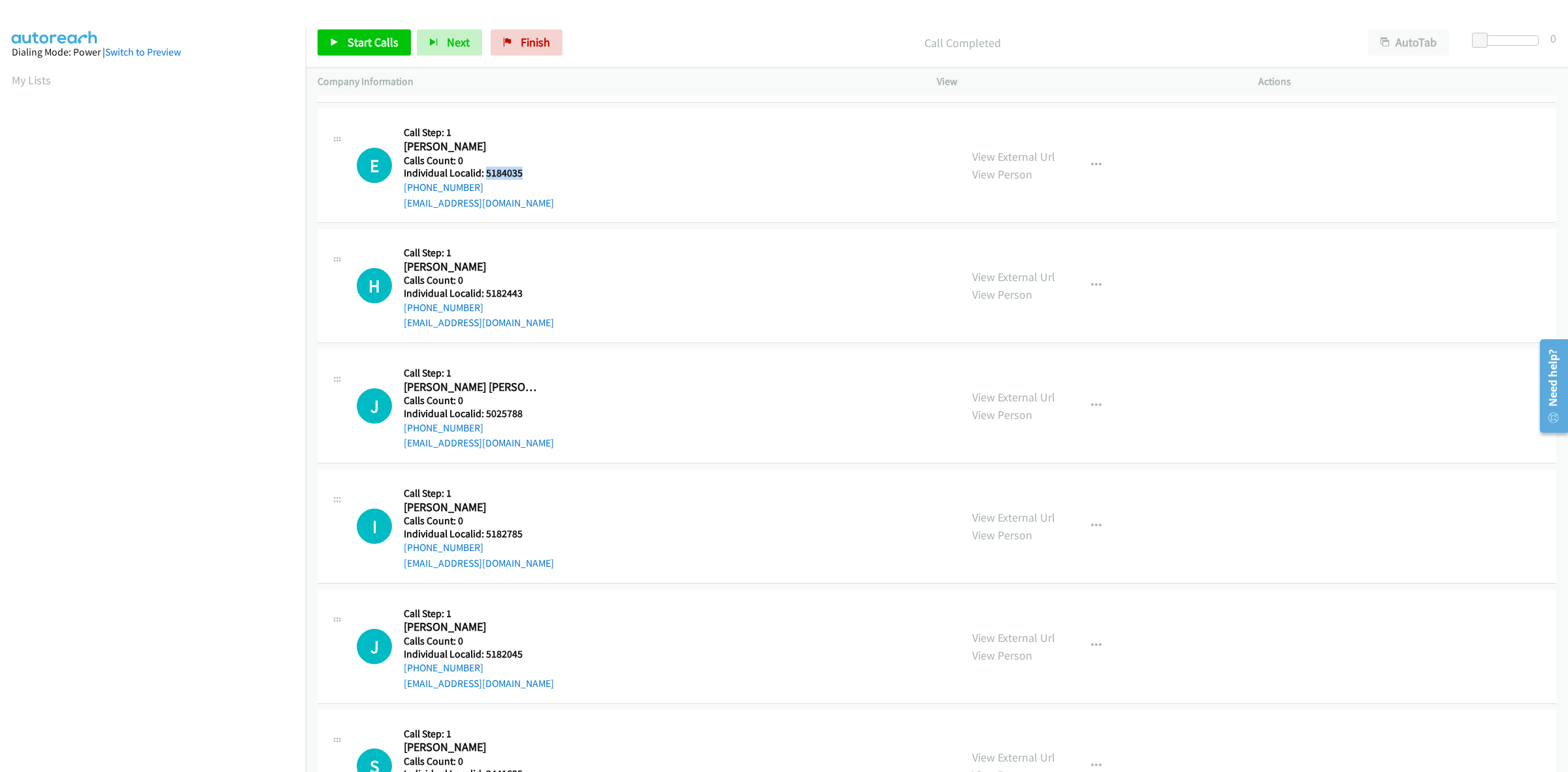
drag, startPoint x: 531, startPoint y: 176, endPoint x: 484, endPoint y: 175, distance: 47.0
click at [484, 175] on h5 "Individual Localid: 5184035" at bounding box center [479, 173] width 150 height 13
click at [559, 258] on div "H Callback Scheduled Call Step: 1 Henry Woolery America/Los_Angeles Calls Count…" at bounding box center [652, 285] width 592 height 90
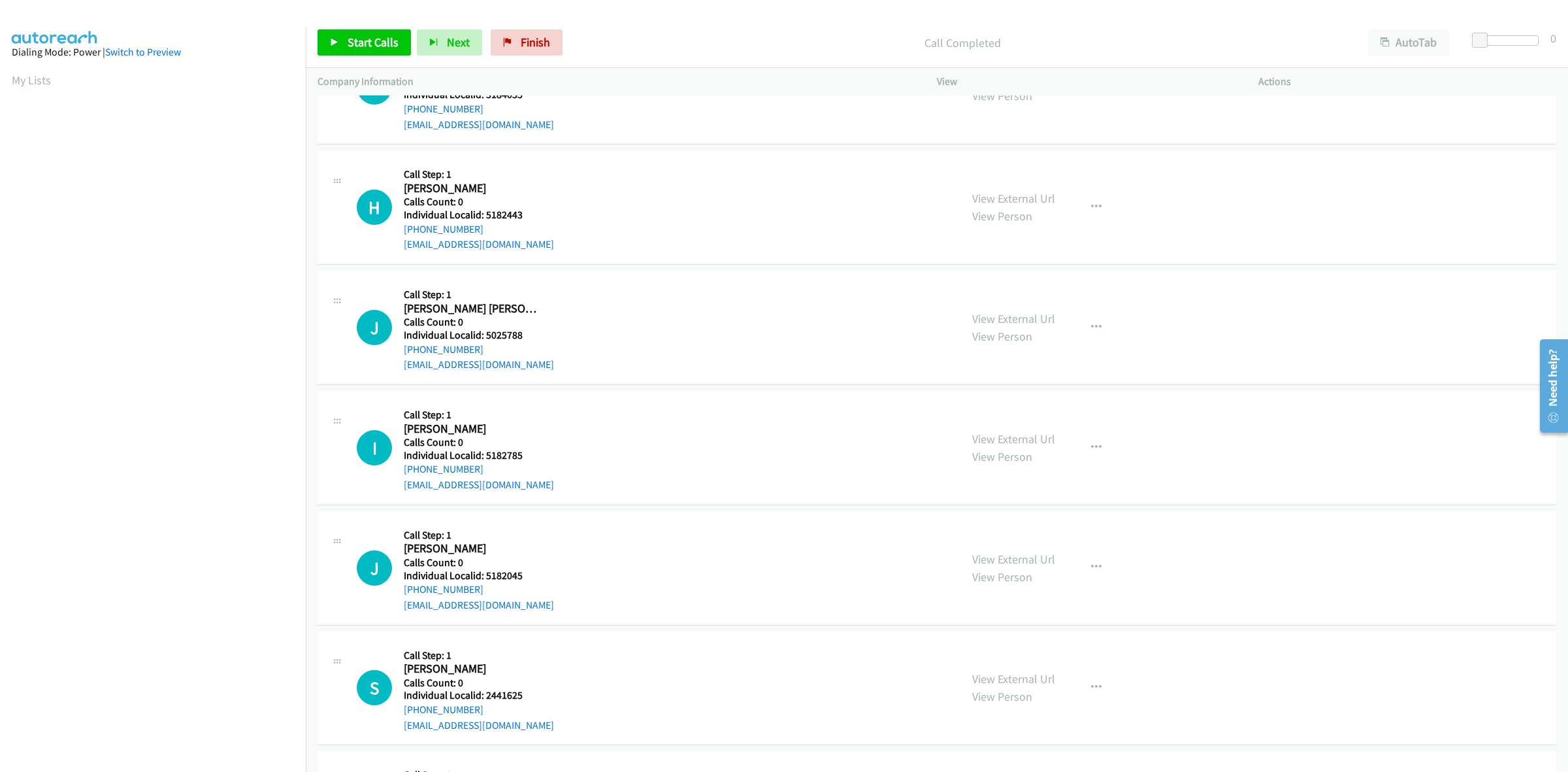
scroll to position [776, 0]
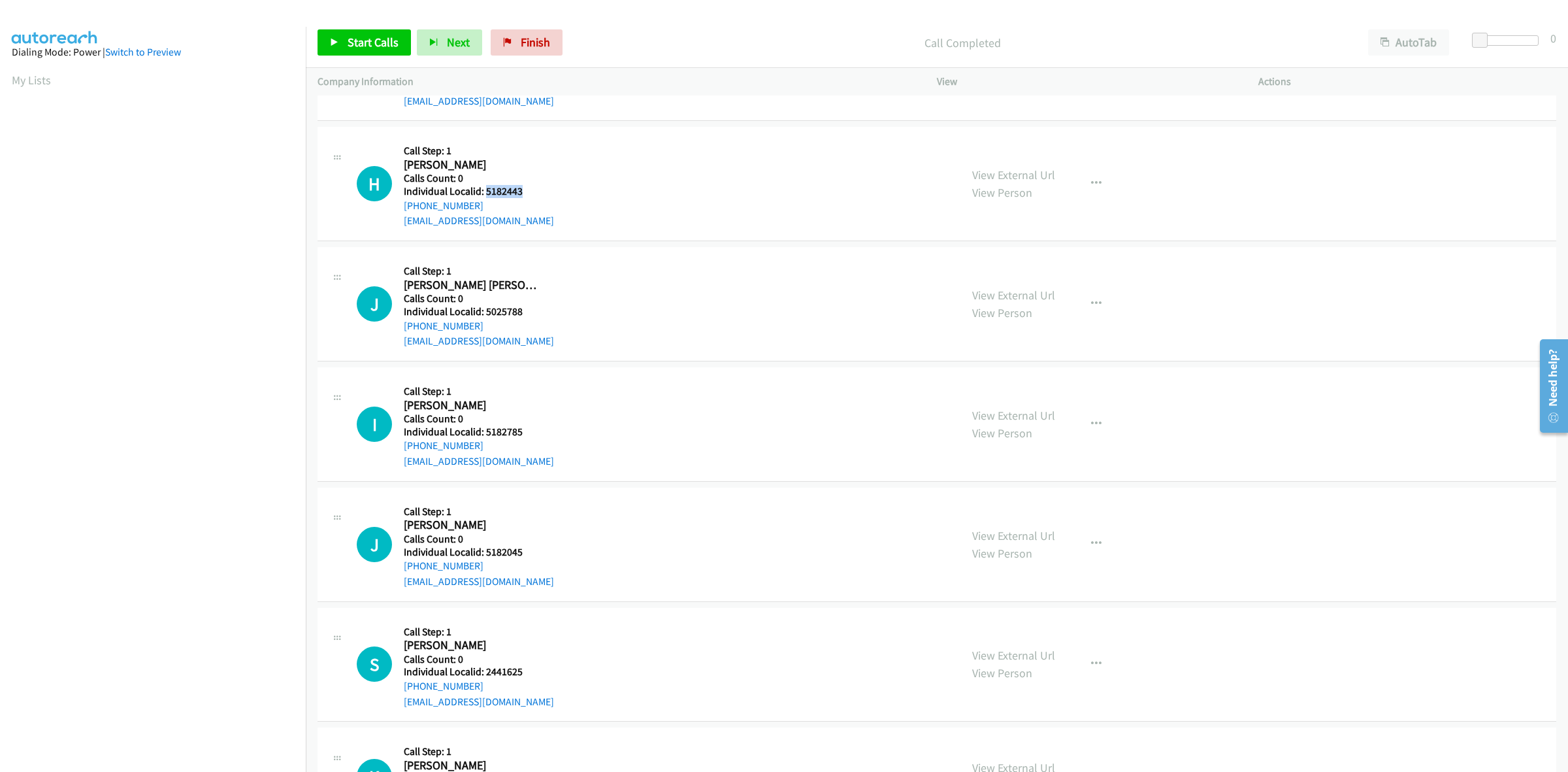
drag, startPoint x: 517, startPoint y: 188, endPoint x: 485, endPoint y: 188, distance: 32.0
click at [485, 188] on h5 "Individual Localid: 5182443" at bounding box center [479, 191] width 150 height 13
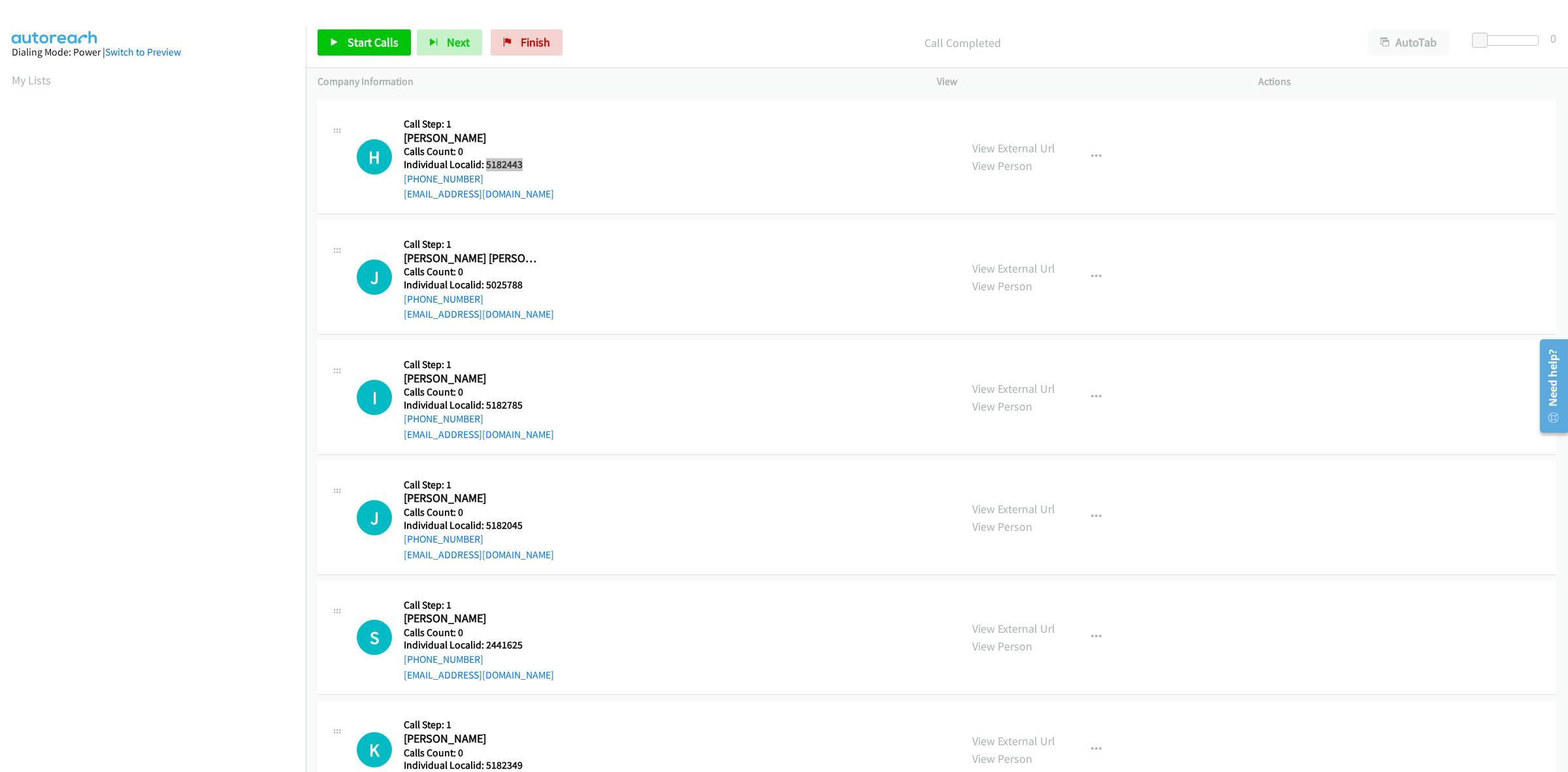
scroll to position [899, 0]
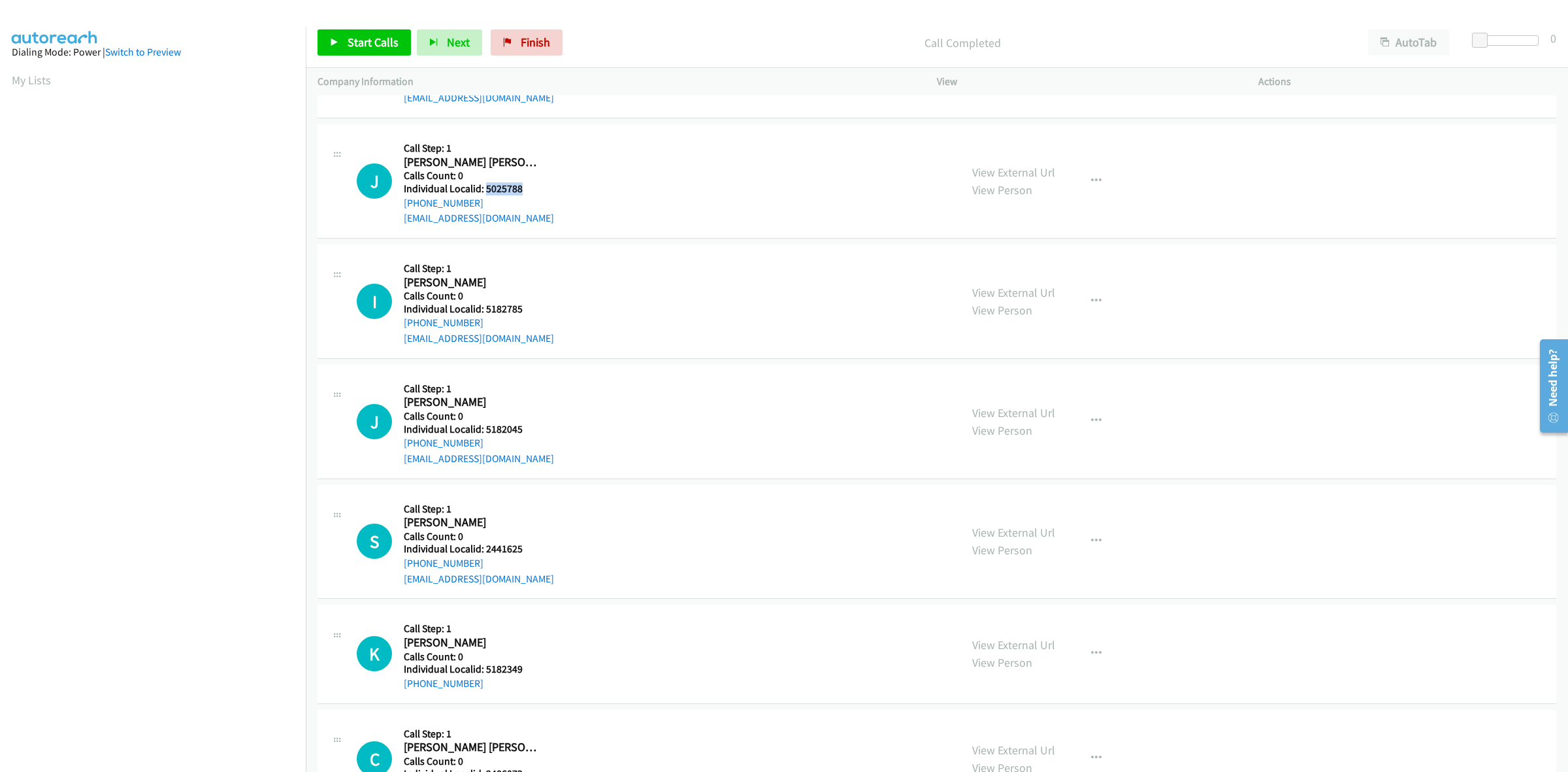
drag, startPoint x: 523, startPoint y: 187, endPoint x: 485, endPoint y: 188, distance: 38.0
click at [485, 188] on h5 "Individual Localid: 5025788" at bounding box center [479, 189] width 150 height 13
drag, startPoint x: 481, startPoint y: 205, endPoint x: 400, endPoint y: 206, distance: 81.0
click at [400, 206] on div "J Callback Scheduled Call Step: 1 Jasey Rae Jones America/New_York Calls Count:…" at bounding box center [652, 180] width 592 height 90
drag, startPoint x: 526, startPoint y: 190, endPoint x: 484, endPoint y: 188, distance: 42.0
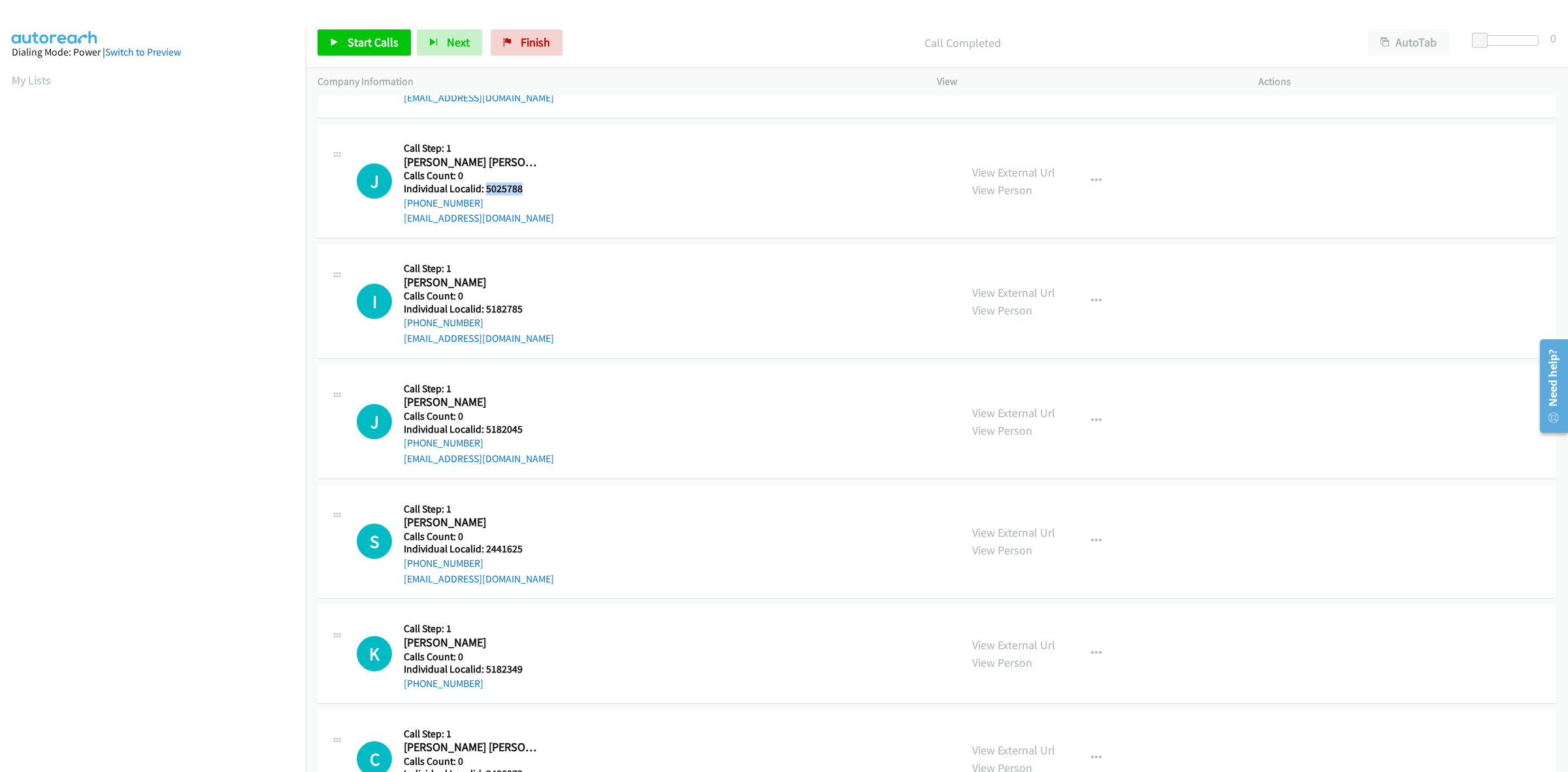
click at [484, 188] on h5 "Individual Localid: 5025788" at bounding box center [479, 189] width 150 height 13
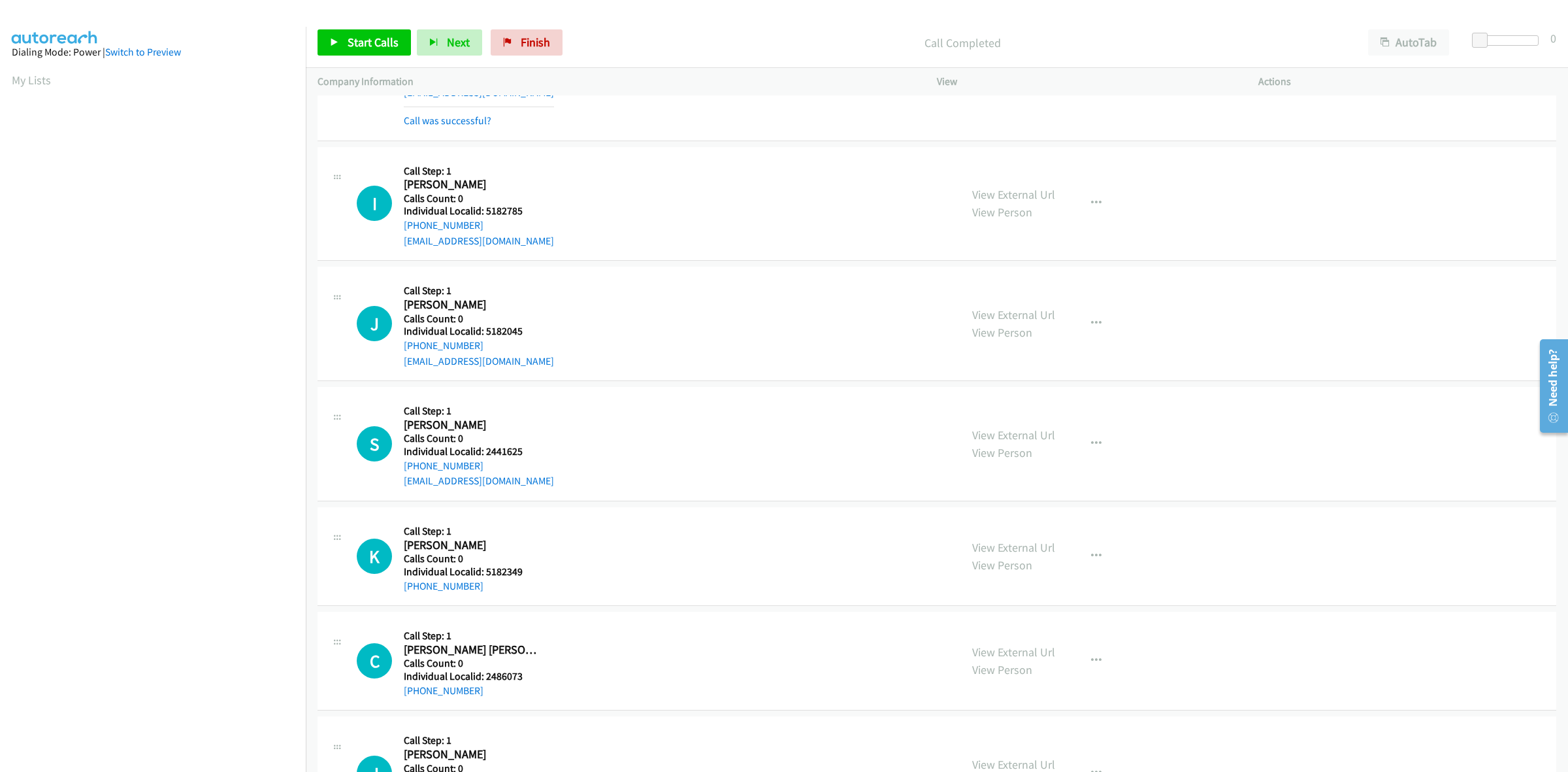
scroll to position [1021, 0]
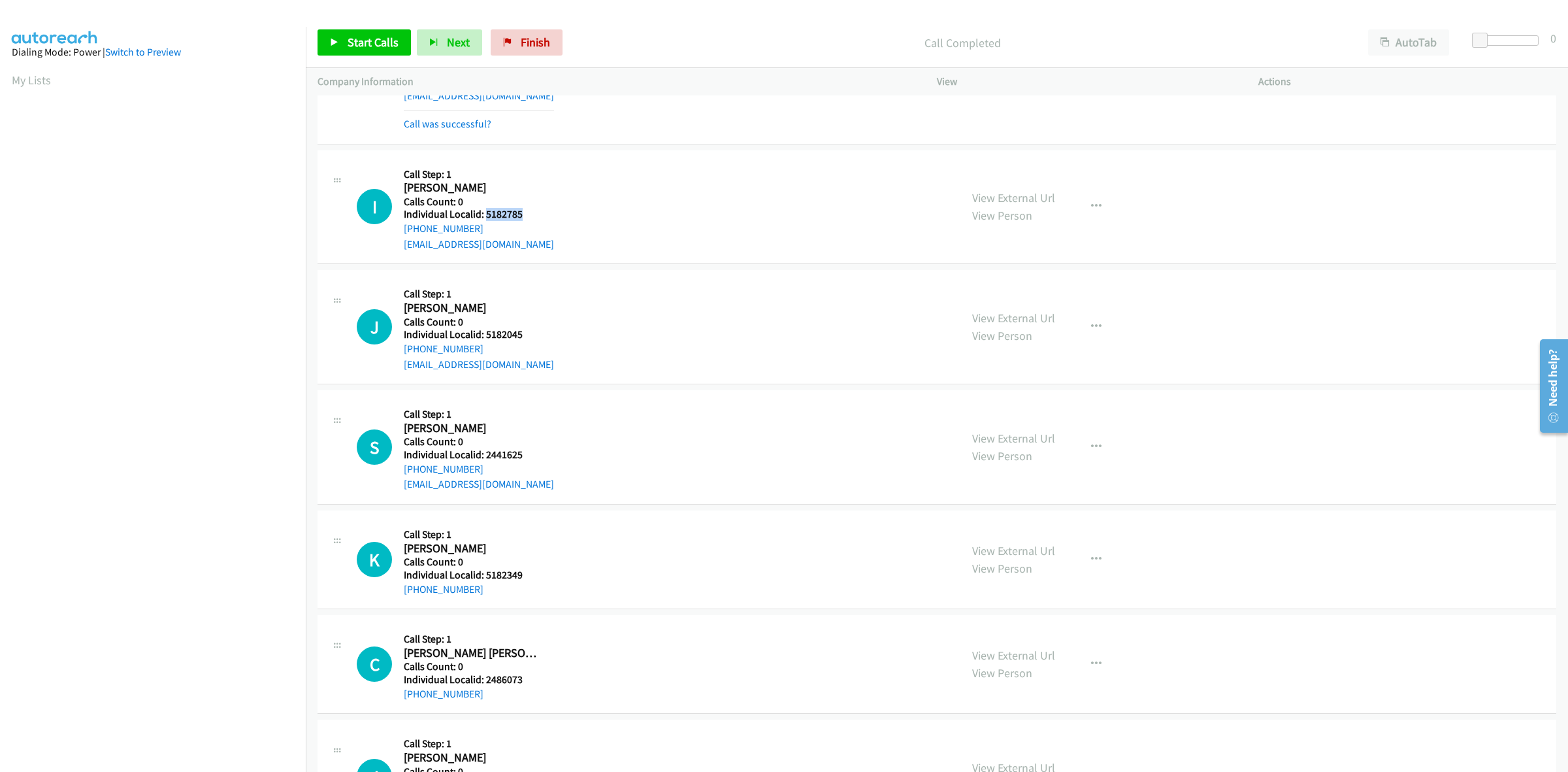
drag, startPoint x: 505, startPoint y: 216, endPoint x: 485, endPoint y: 217, distance: 20.0
click at [485, 217] on h5 "Individual Localid: 5182785" at bounding box center [479, 214] width 150 height 13
drag, startPoint x: 493, startPoint y: 230, endPoint x: 400, endPoint y: 230, distance: 93.0
click at [400, 230] on div "I Callback Scheduled Call Step: 1 Ian Larimore America/New_York Calls Count: 0 …" at bounding box center [652, 206] width 592 height 90
drag, startPoint x: 524, startPoint y: 218, endPoint x: 484, endPoint y: 216, distance: 40.0
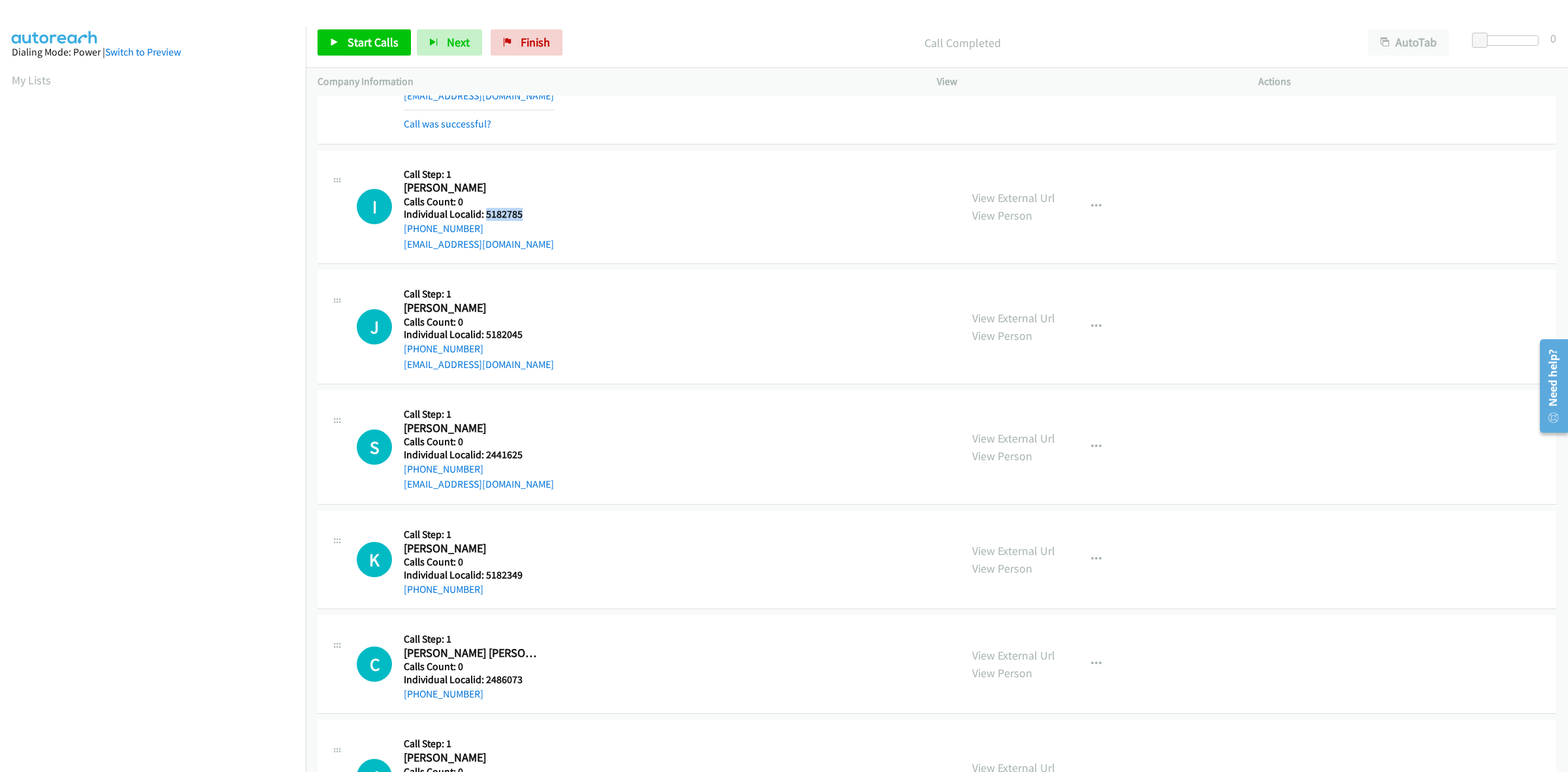
click at [484, 216] on h5 "Individual Localid: 5182785" at bounding box center [479, 214] width 150 height 13
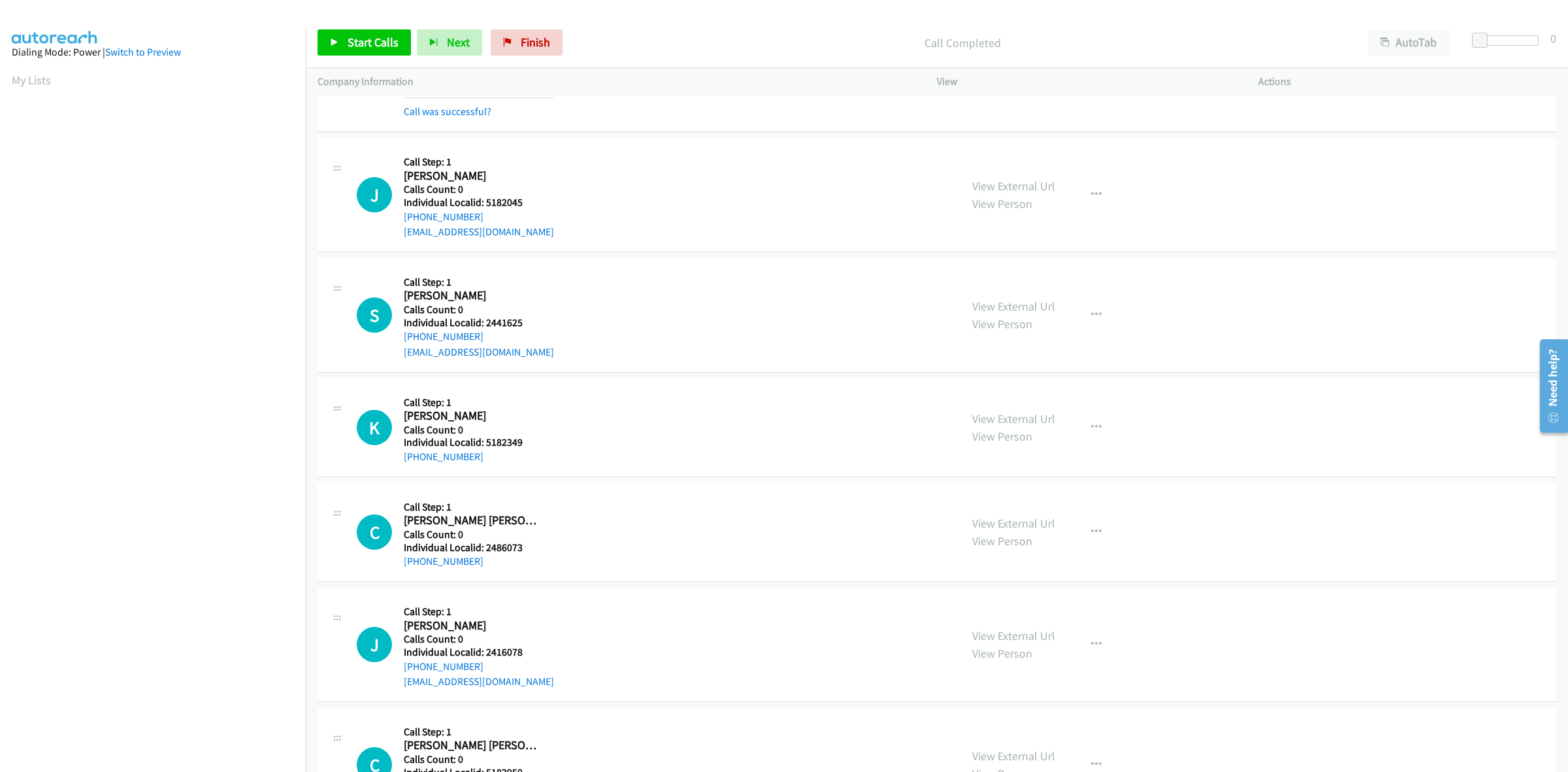
scroll to position [1184, 0]
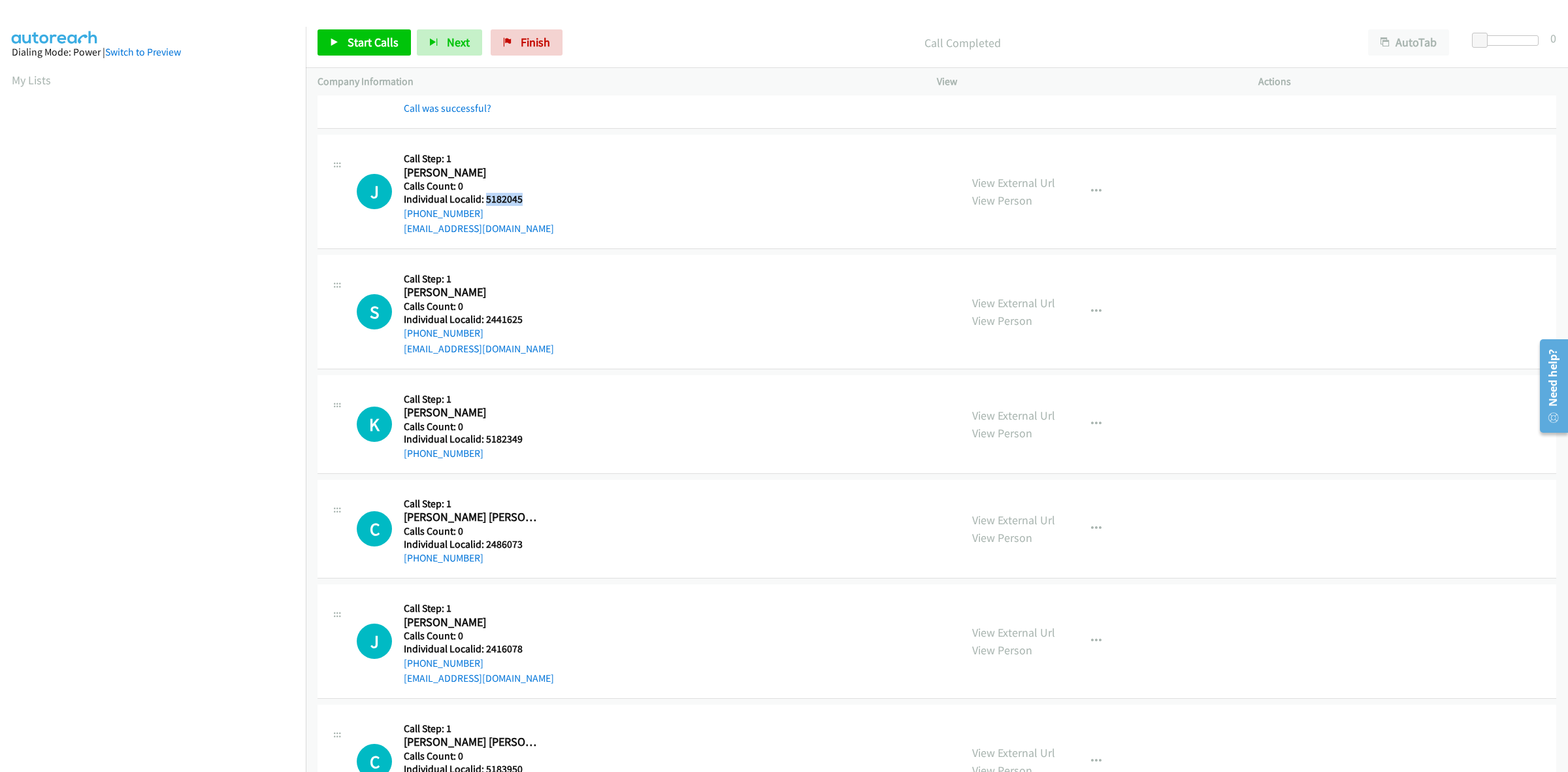
drag, startPoint x: 515, startPoint y: 199, endPoint x: 486, endPoint y: 201, distance: 29.1
click at [486, 201] on h5 "Individual Localid: 5182045" at bounding box center [479, 199] width 150 height 13
drag, startPoint x: 484, startPoint y: 214, endPoint x: 399, endPoint y: 216, distance: 85.0
click at [399, 216] on div "J Callback Scheduled Call Step: 1 Jaxten Amann America/New_York Calls Count: 0 …" at bounding box center [652, 191] width 592 height 90
drag, startPoint x: 527, startPoint y: 203, endPoint x: 484, endPoint y: 201, distance: 43.0
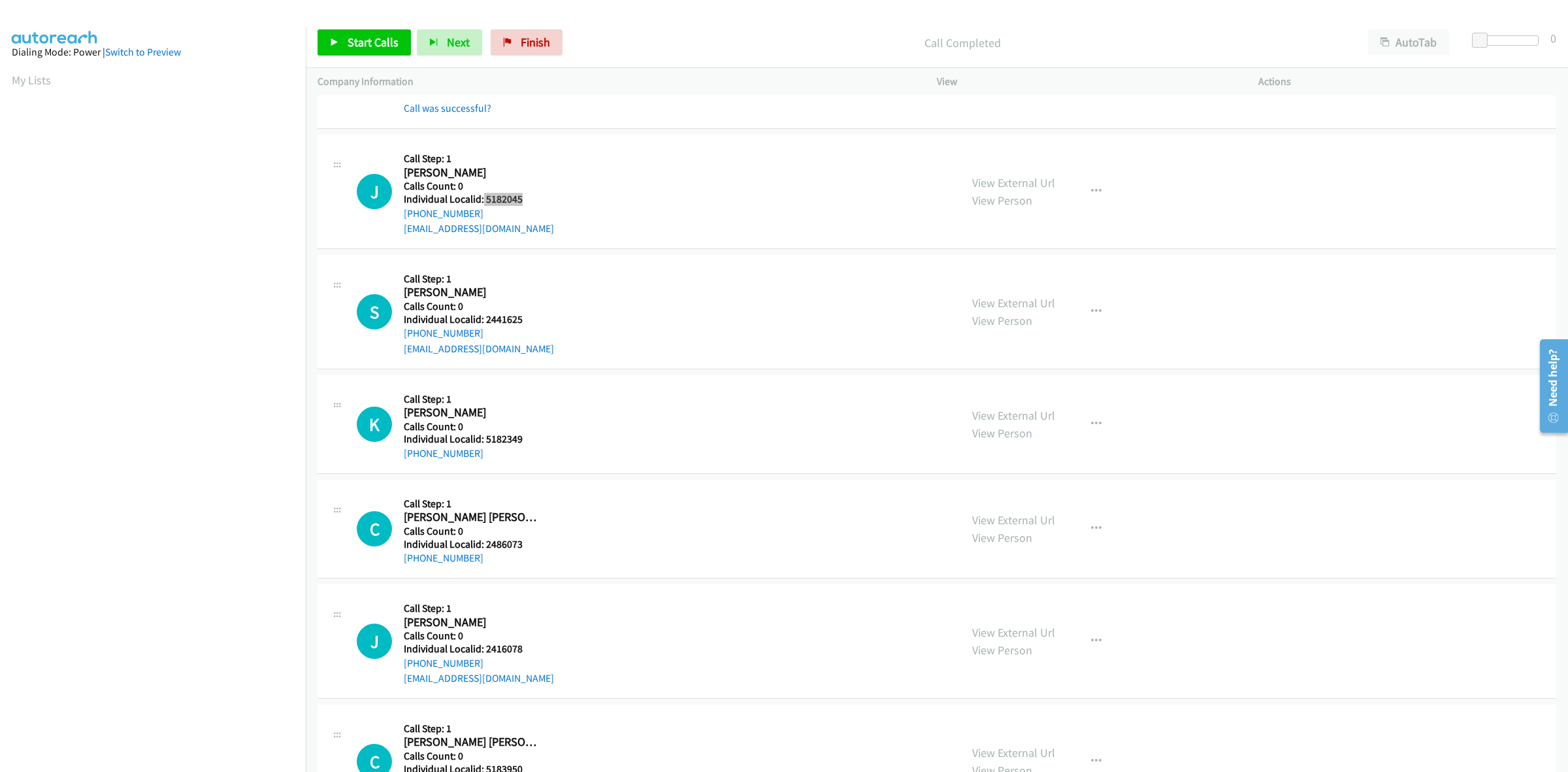
click at [484, 201] on h5 "Individual Localid: 5182045" at bounding box center [479, 199] width 150 height 13
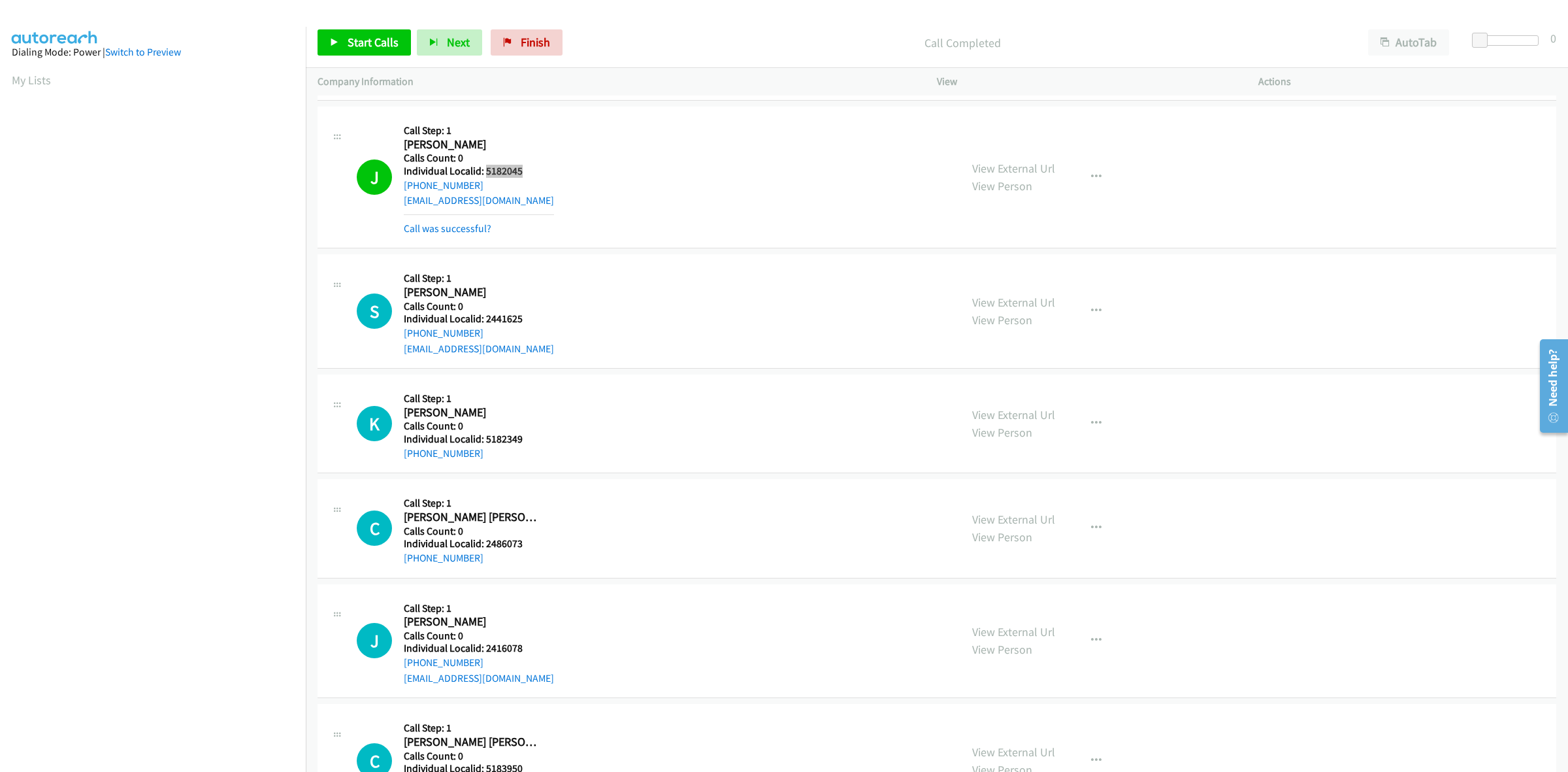
scroll to position [1307, 0]
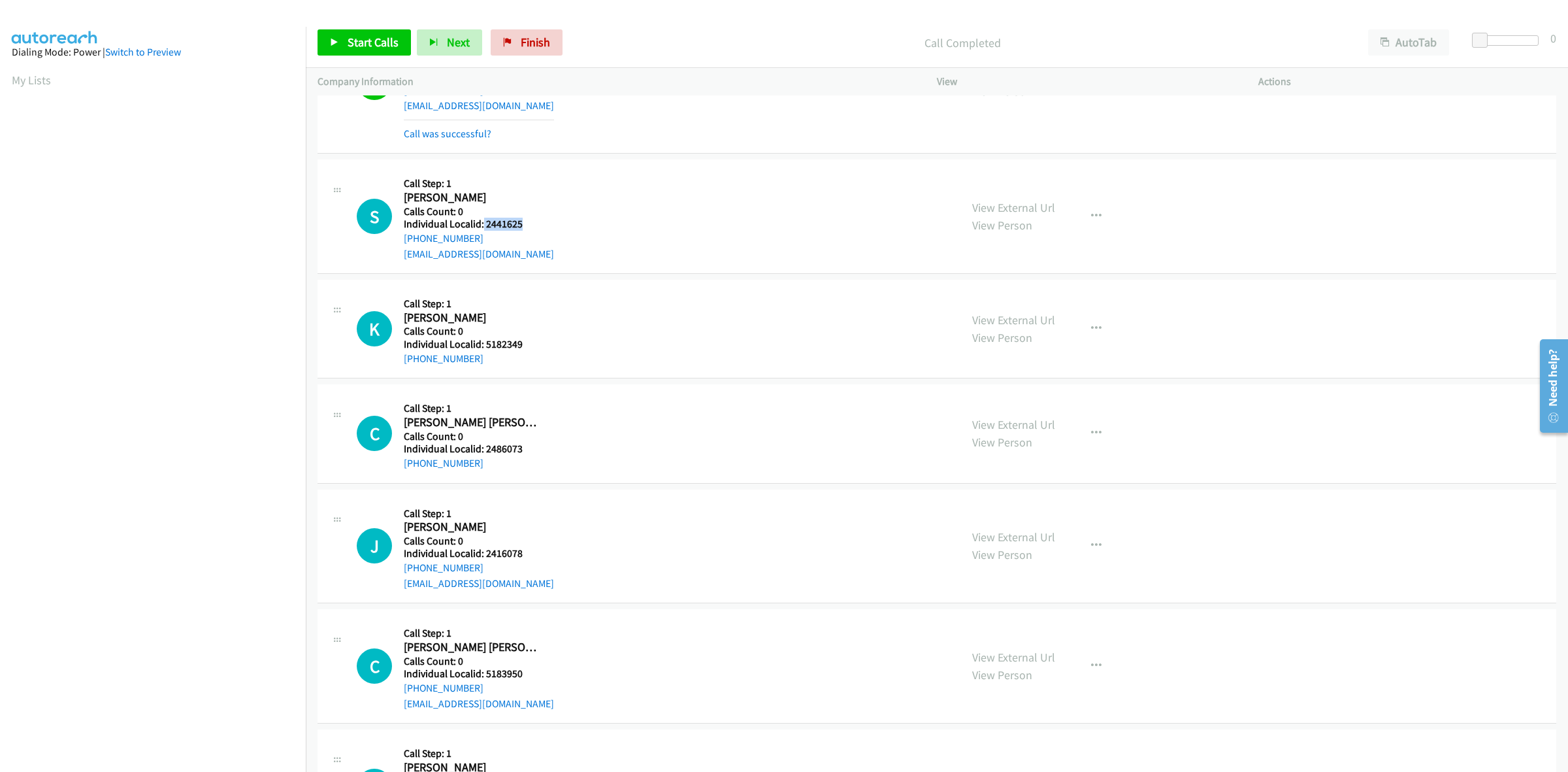
drag, startPoint x: 500, startPoint y: 226, endPoint x: 482, endPoint y: 226, distance: 18.0
click at [482, 226] on h5 "Individual Localid: 2441625" at bounding box center [479, 224] width 150 height 13
drag, startPoint x: 481, startPoint y: 239, endPoint x: 403, endPoint y: 240, distance: 78.0
click at [404, 240] on div "+1 980-581-6067" at bounding box center [479, 239] width 150 height 16
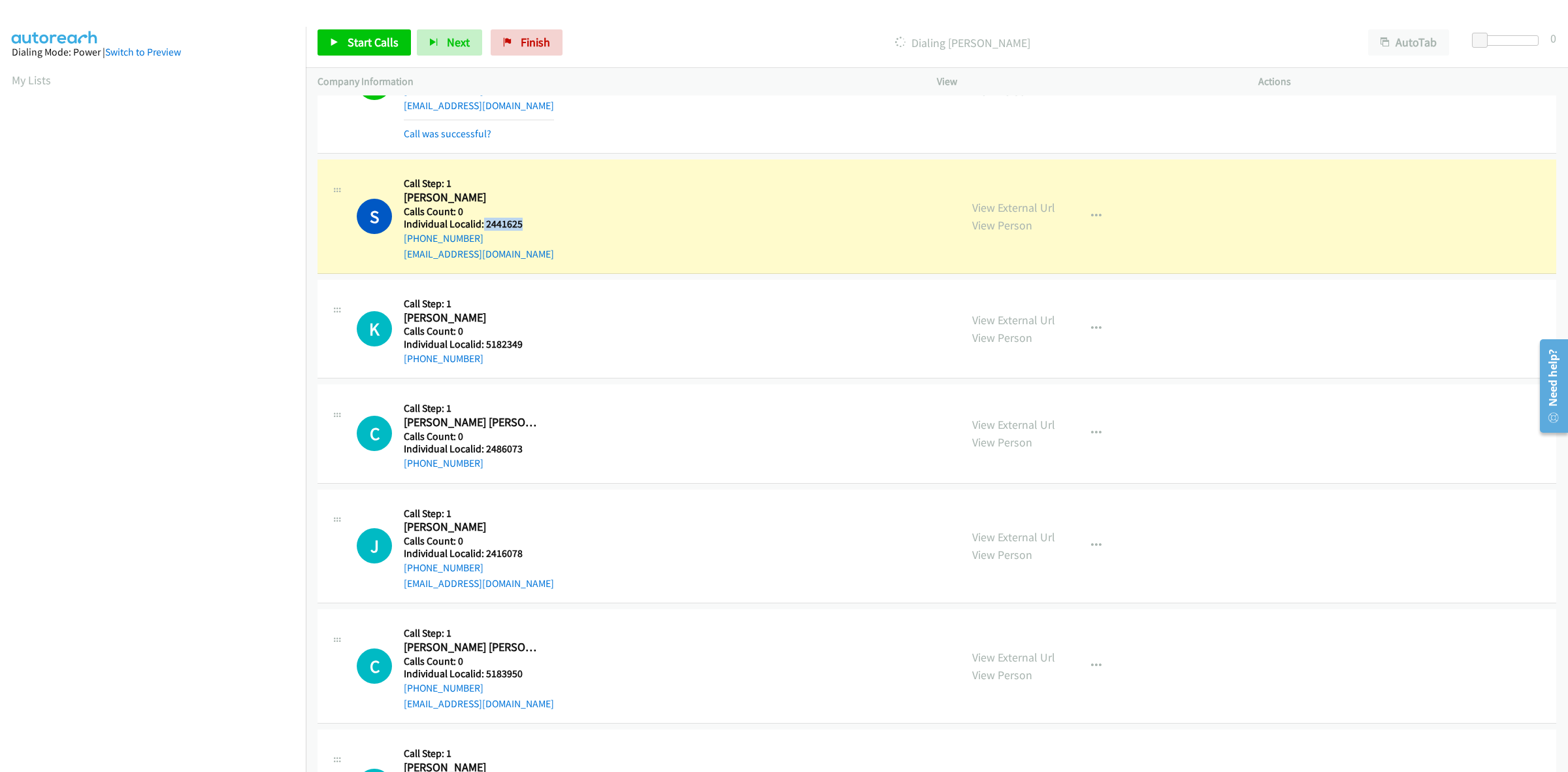
drag, startPoint x: 521, startPoint y: 222, endPoint x: 481, endPoint y: 222, distance: 40.0
click at [481, 222] on h5 "Individual Localid: 2441625" at bounding box center [479, 224] width 150 height 13
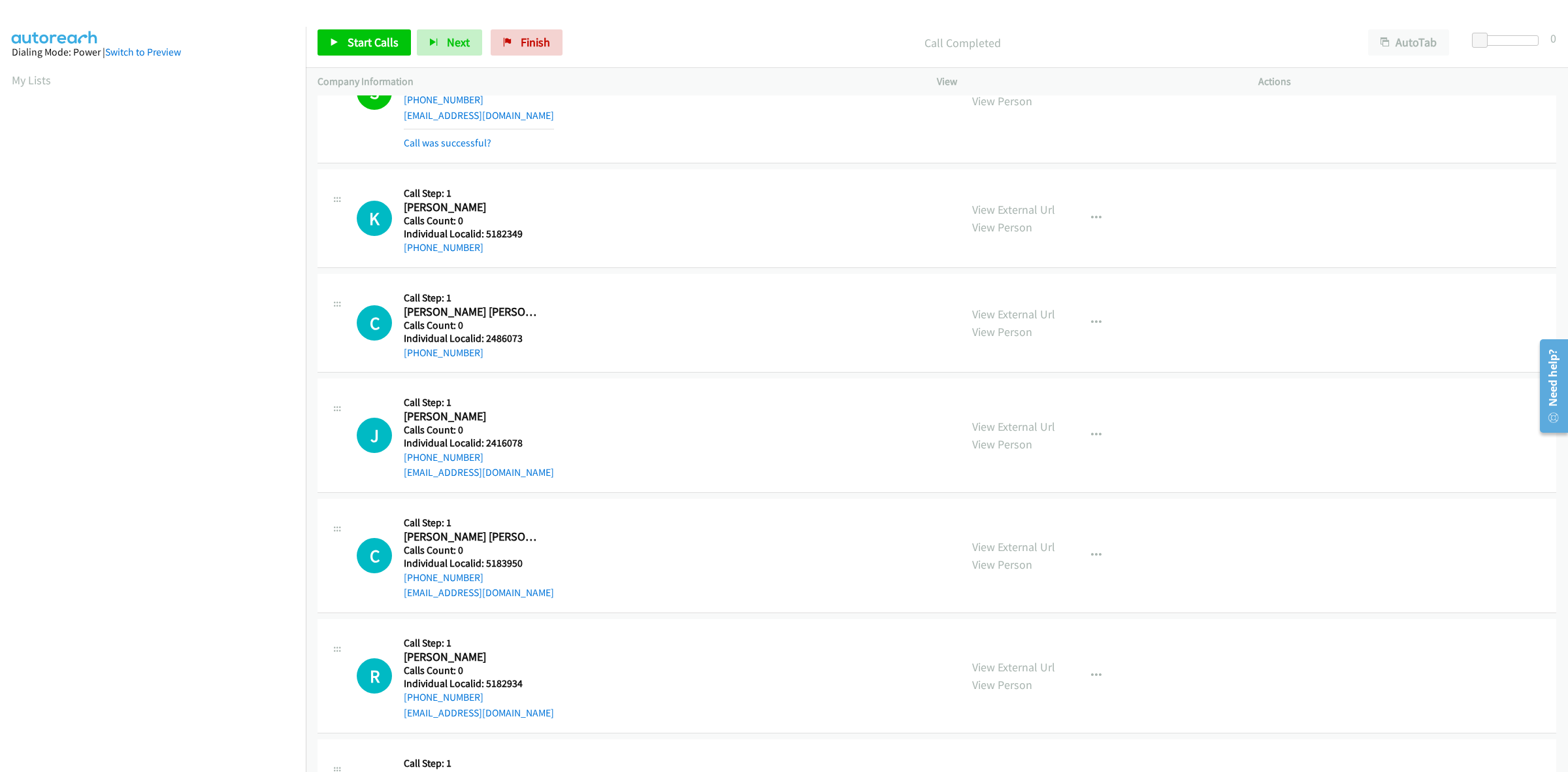
scroll to position [1450, 0]
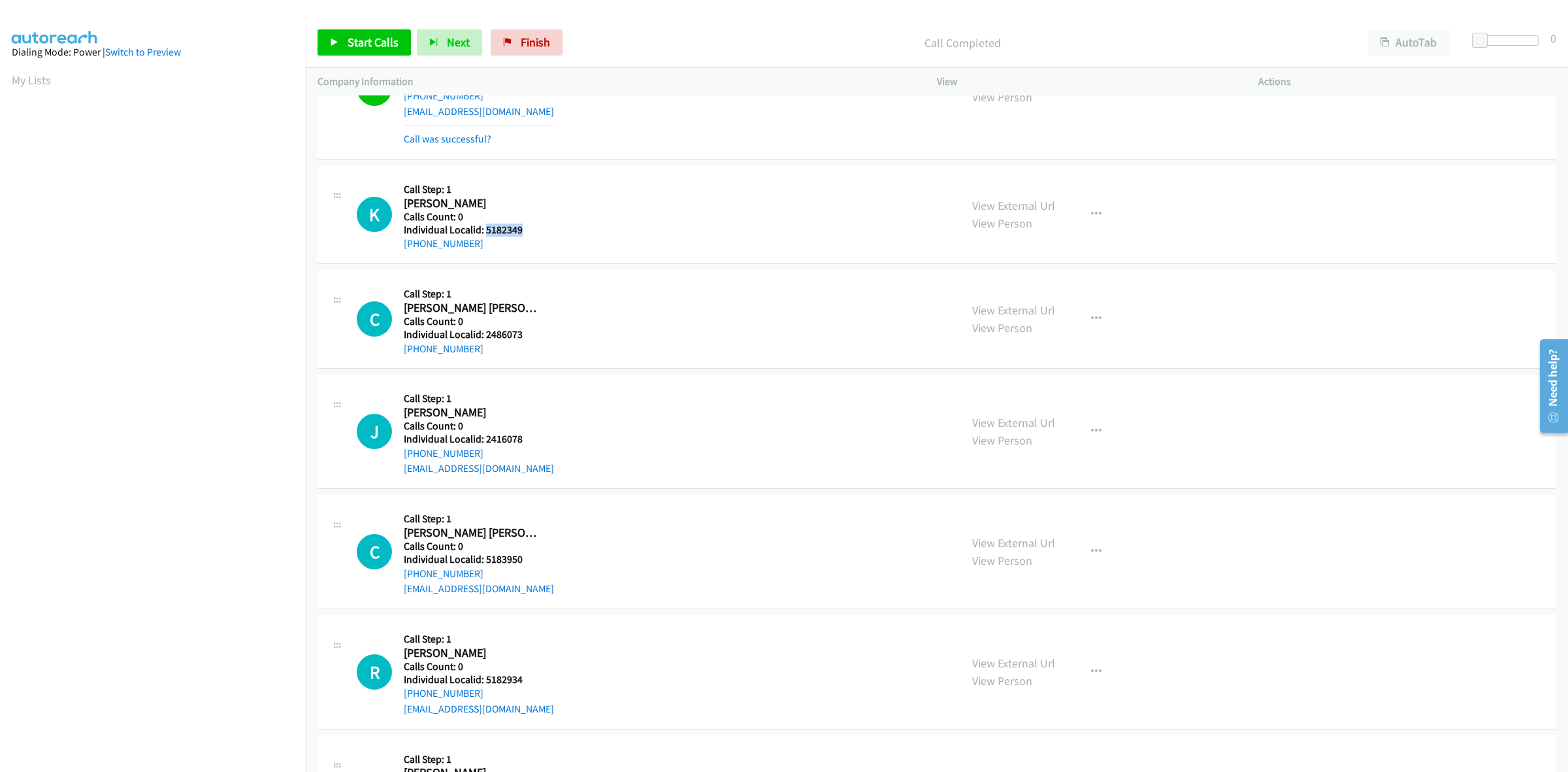
drag, startPoint x: 521, startPoint y: 230, endPoint x: 486, endPoint y: 229, distance: 35.0
click at [486, 229] on h5 "Individual Localid: 5182349" at bounding box center [473, 230] width 138 height 13
click at [527, 182] on div "Callback Scheduled Call Step: 1 Kali Sedelbauer America/Chicago Calls Count: 0 …" at bounding box center [473, 214] width 138 height 75
drag, startPoint x: 485, startPoint y: 242, endPoint x: 400, endPoint y: 245, distance: 85.1
click at [400, 245] on div "K Callback Scheduled Call Step: 1 Kali Sedelbauer America/Chicago Calls Count: …" at bounding box center [652, 214] width 592 height 75
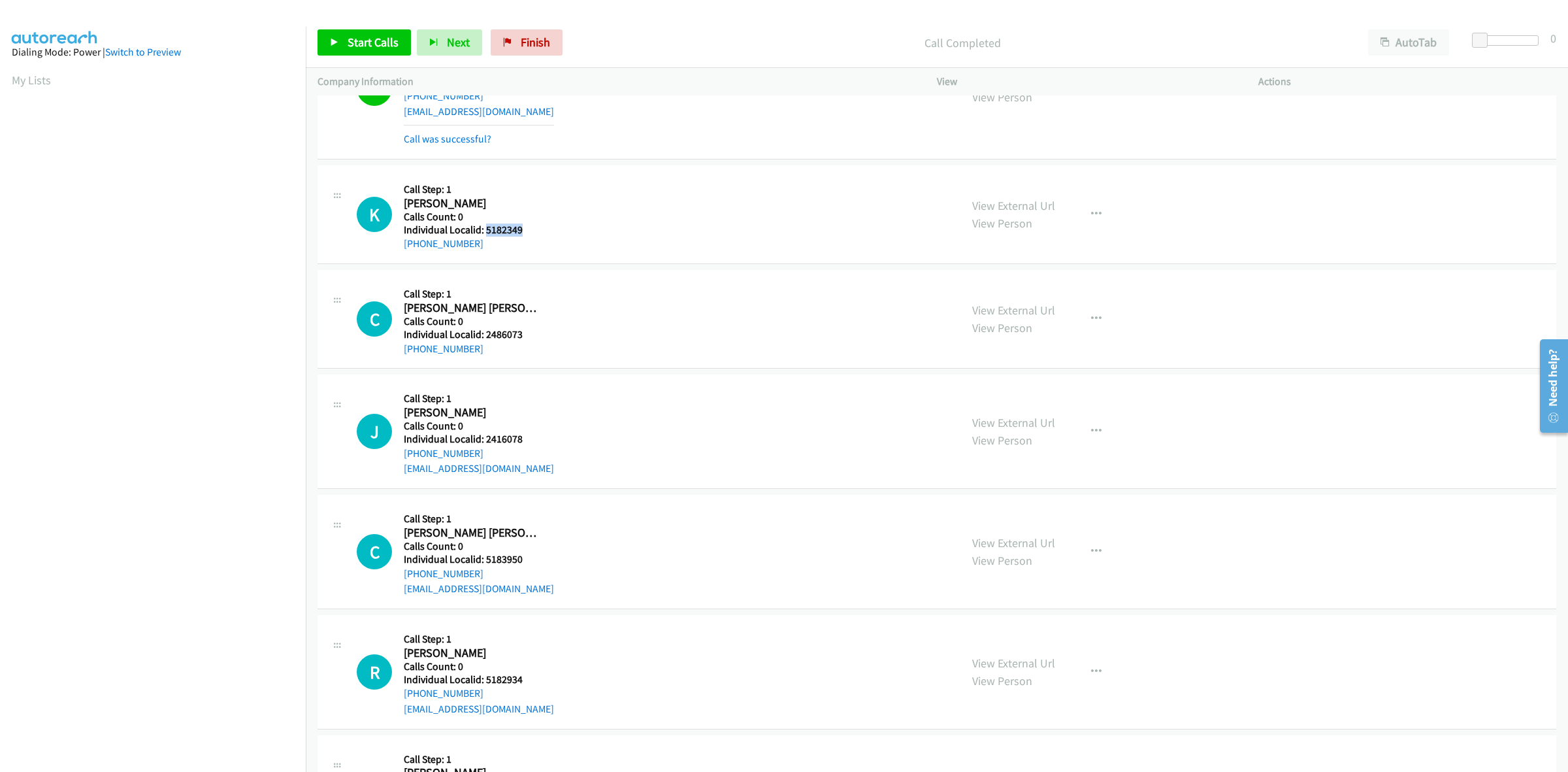
drag, startPoint x: 514, startPoint y: 232, endPoint x: 485, endPoint y: 233, distance: 29.0
click at [485, 233] on h5 "Individual Localid: 5182349" at bounding box center [473, 230] width 138 height 13
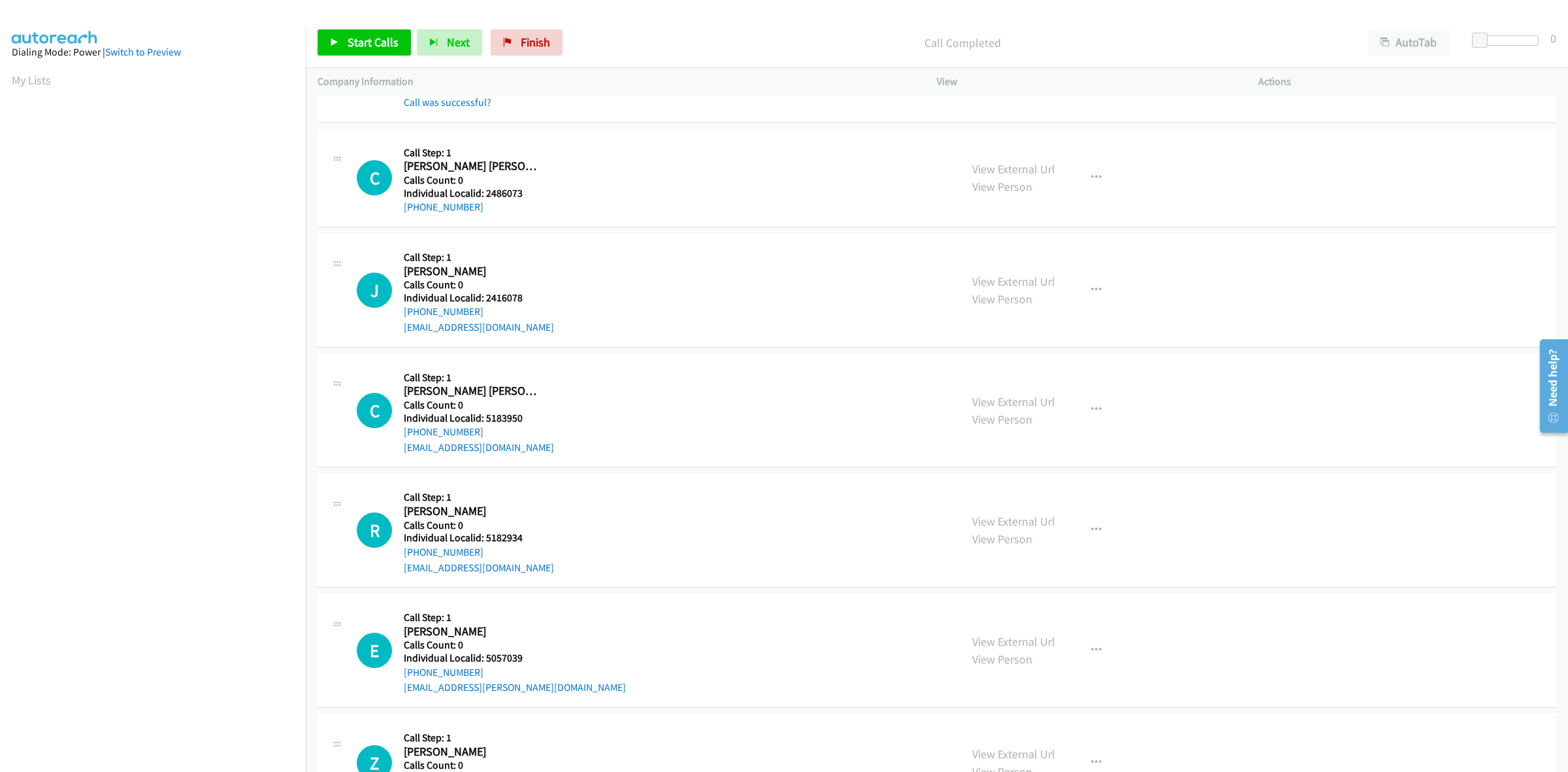
scroll to position [1654, 0]
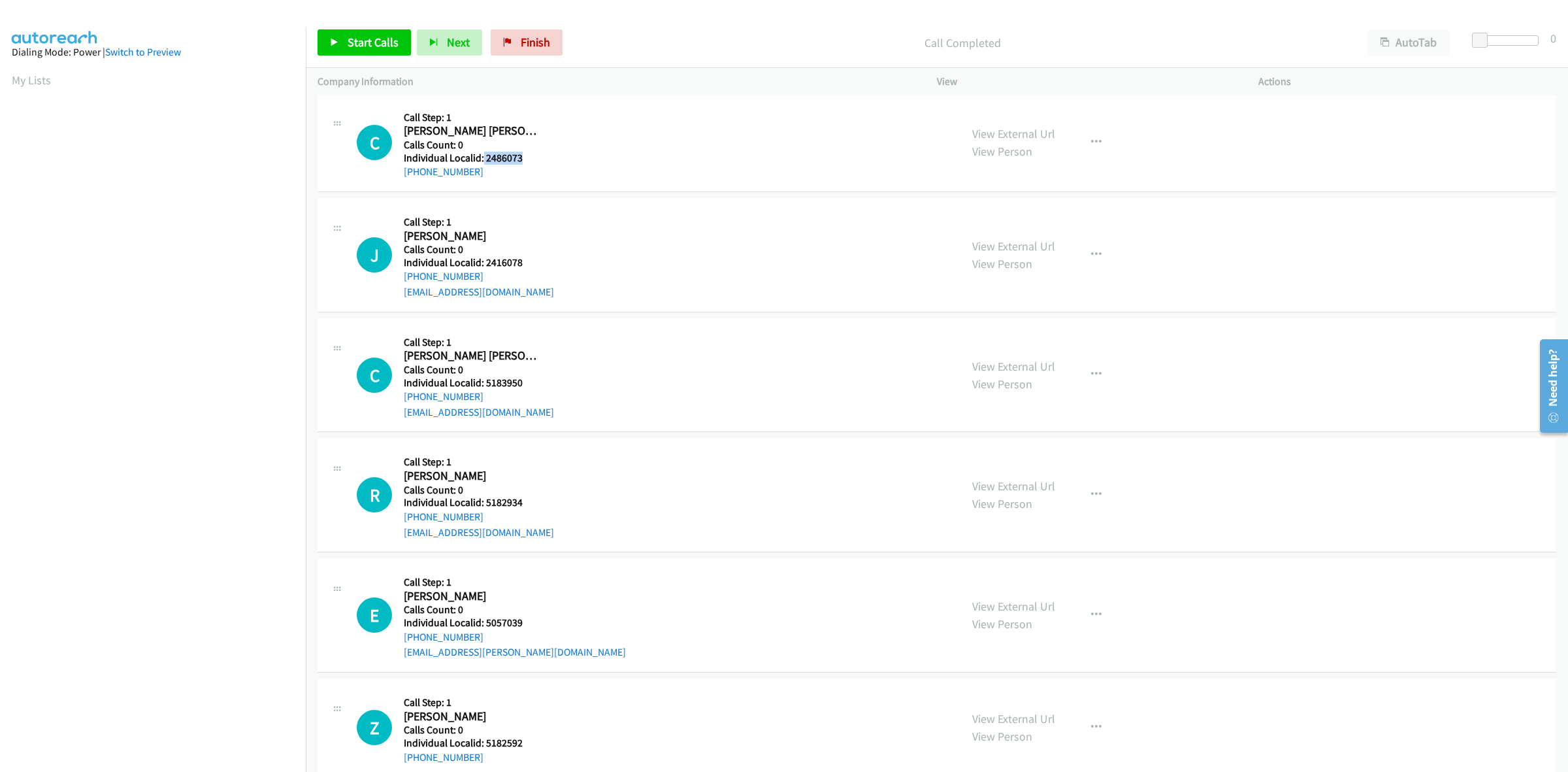
drag, startPoint x: 526, startPoint y: 161, endPoint x: 481, endPoint y: 157, distance: 45.2
click at [481, 157] on h5 "Individual Localid: 2486073" at bounding box center [473, 158] width 138 height 13
click at [688, 146] on div "C Callback Scheduled Call Step: 1 Connor Morin America/New_York Calls Count: 0 …" at bounding box center [652, 142] width 592 height 75
drag, startPoint x: 416, startPoint y: 170, endPoint x: 402, endPoint y: 174, distance: 14.6
click at [402, 174] on div "C Callback Scheduled Call Step: 1 Connor Morin America/New_York Calls Count: 0 …" at bounding box center [652, 142] width 592 height 75
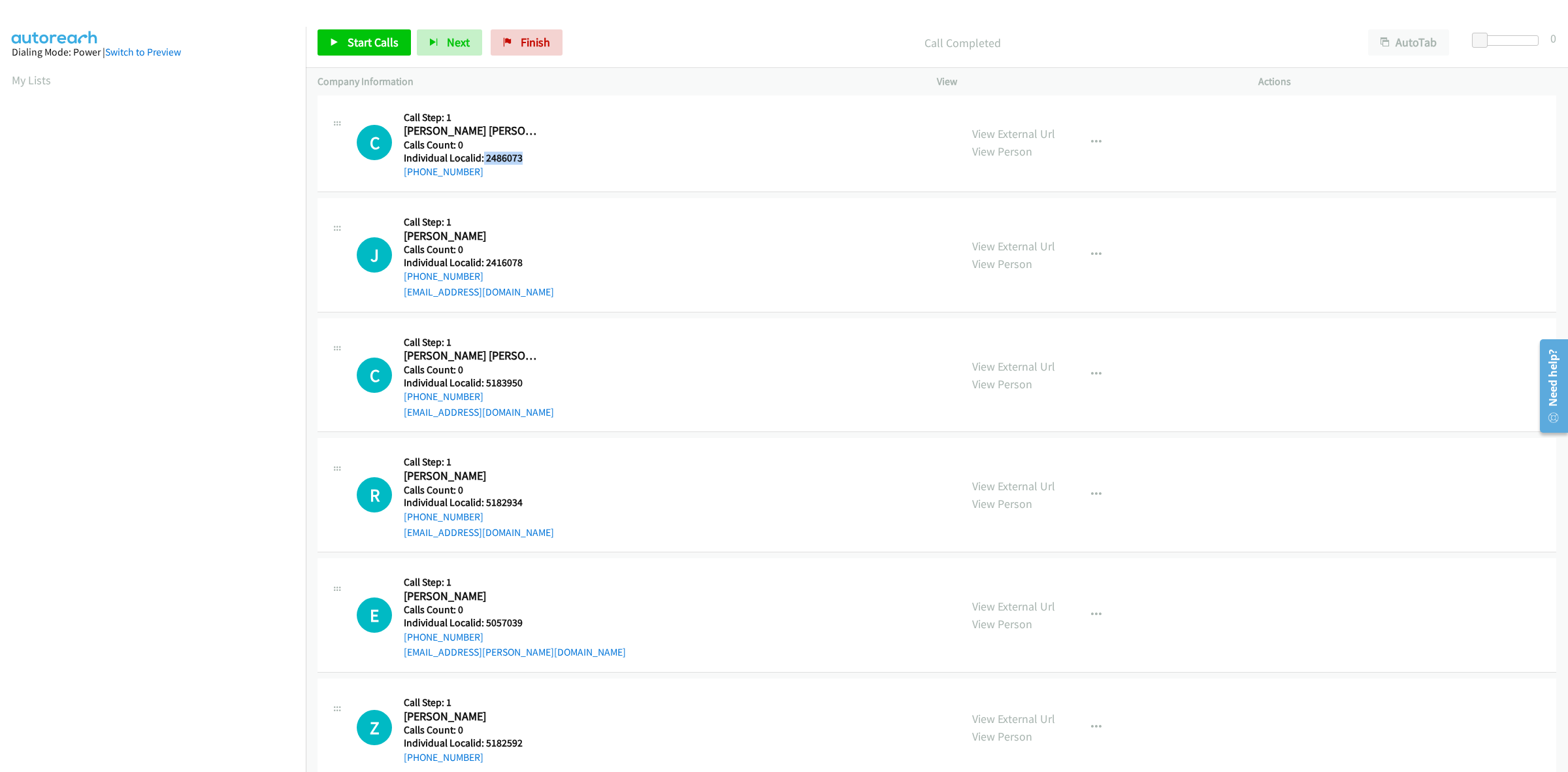
drag, startPoint x: 527, startPoint y: 159, endPoint x: 482, endPoint y: 159, distance: 45.0
click at [482, 159] on h5 "Individual Localid: 2486073" at bounding box center [473, 158] width 138 height 13
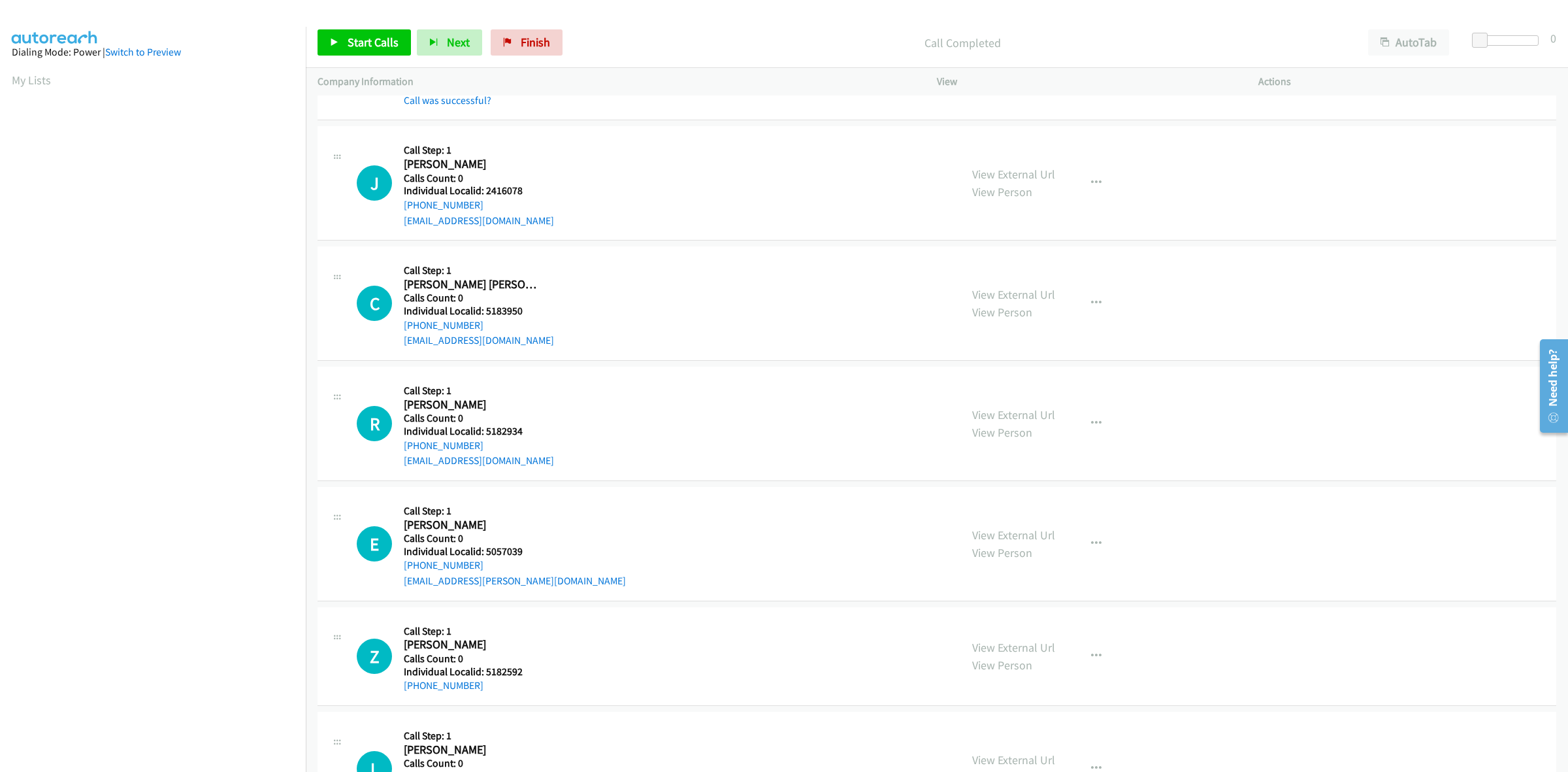
scroll to position [1776, 0]
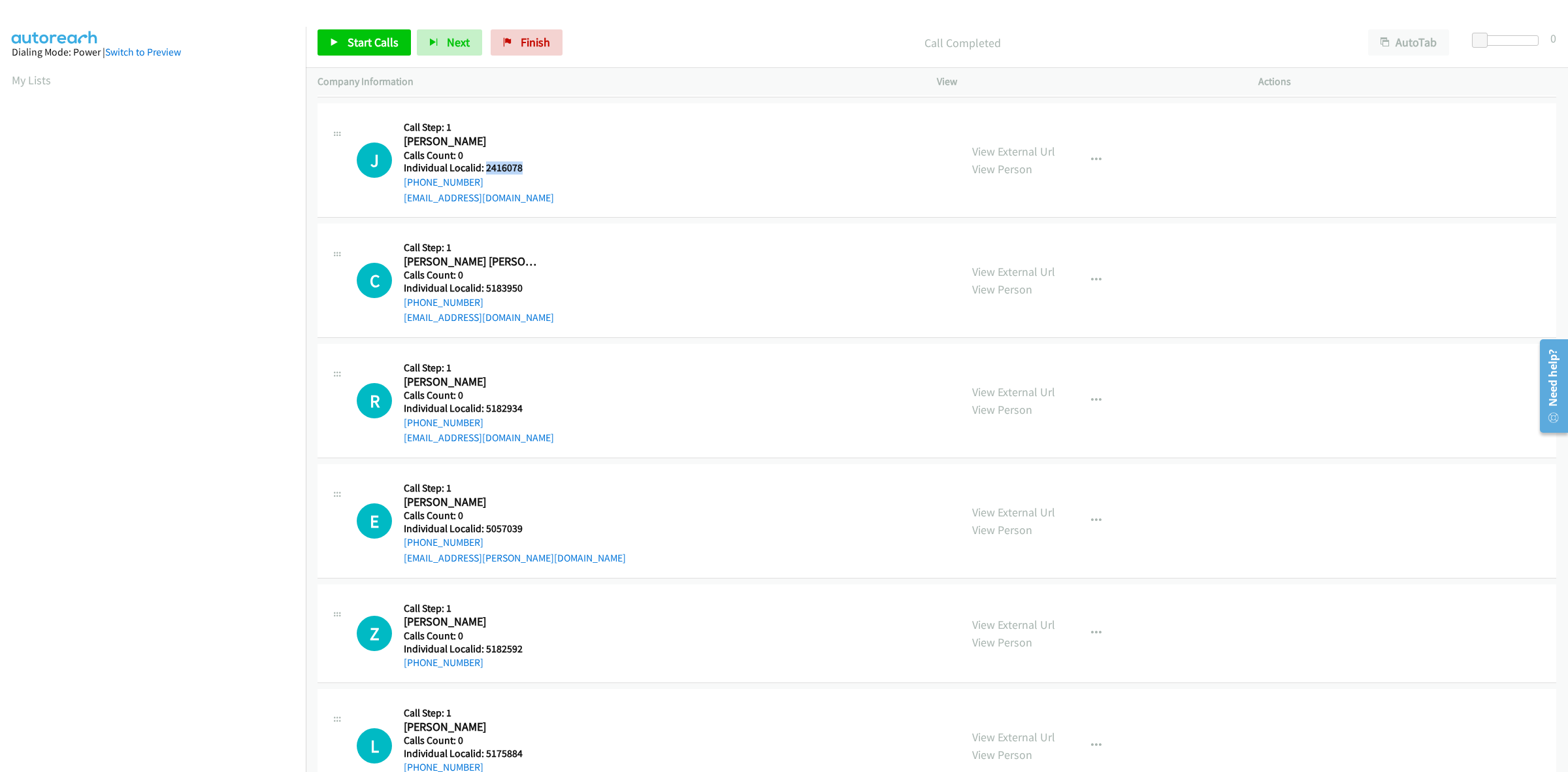
drag, startPoint x: 522, startPoint y: 165, endPoint x: 486, endPoint y: 168, distance: 36.1
click at [486, 168] on h5 "Individual Localid: 2416078" at bounding box center [479, 168] width 150 height 13
click at [540, 144] on h2 "Justus Pearston" at bounding box center [473, 141] width 138 height 15
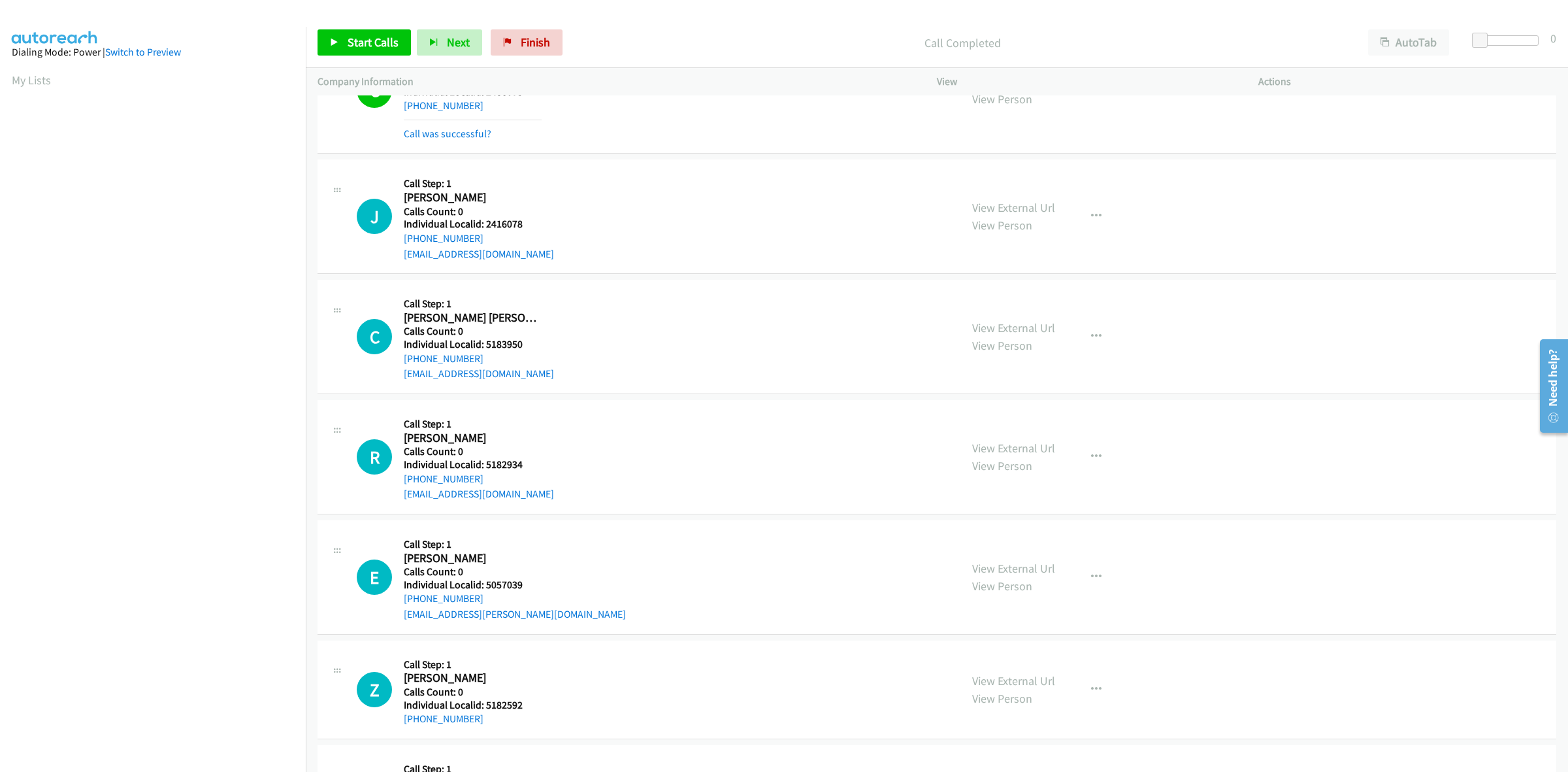
scroll to position [1716, 0]
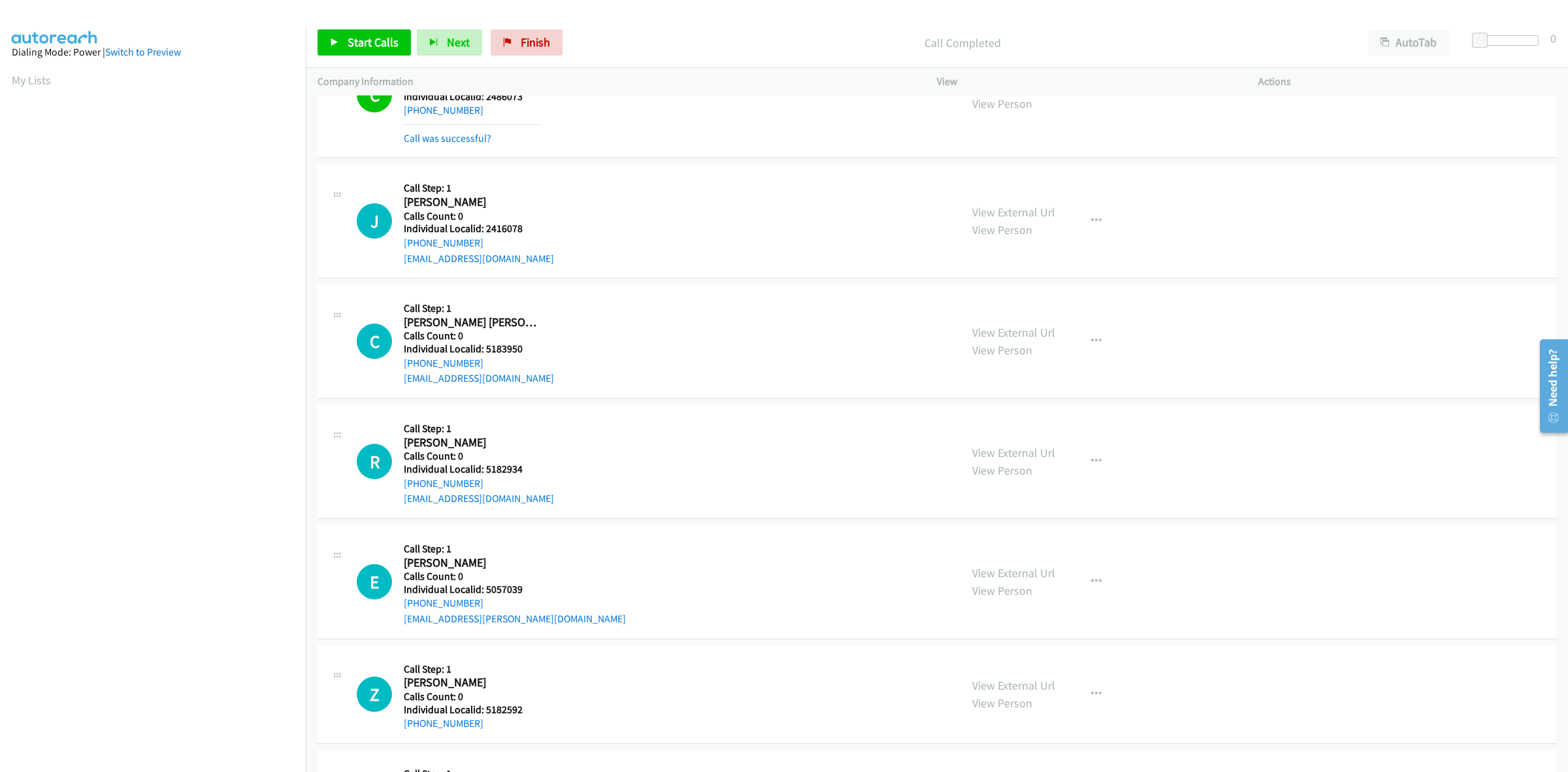
drag, startPoint x: 494, startPoint y: 241, endPoint x: 400, endPoint y: 244, distance: 94.0
click at [400, 244] on div "J Callback Scheduled Call Step: 1 Justus Pearston America/New_York Calls Count:…" at bounding box center [652, 221] width 592 height 90
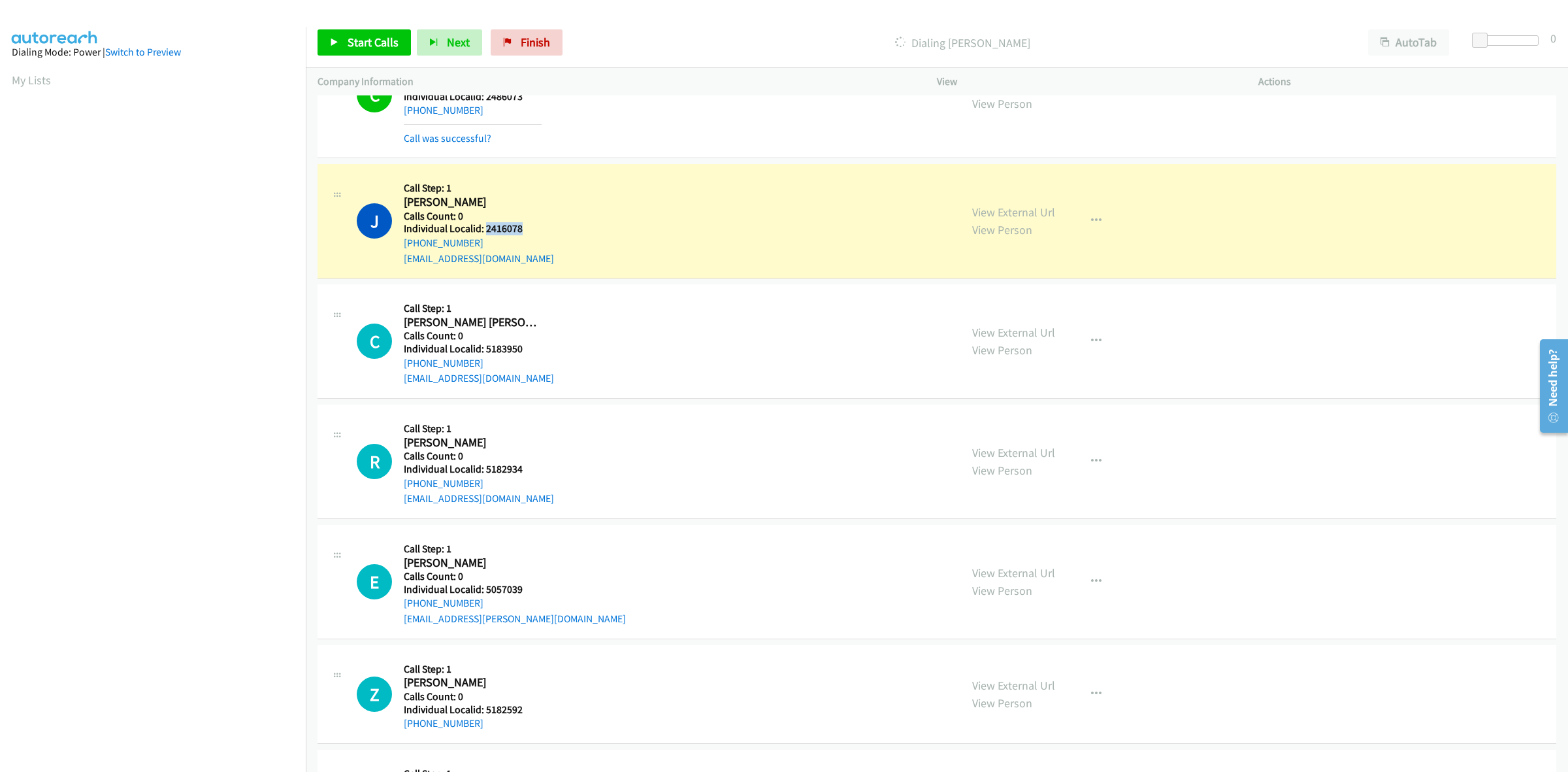
drag, startPoint x: 527, startPoint y: 226, endPoint x: 485, endPoint y: 232, distance: 42.4
click at [485, 232] on h5 "Individual Localid: 2416078" at bounding box center [479, 229] width 150 height 13
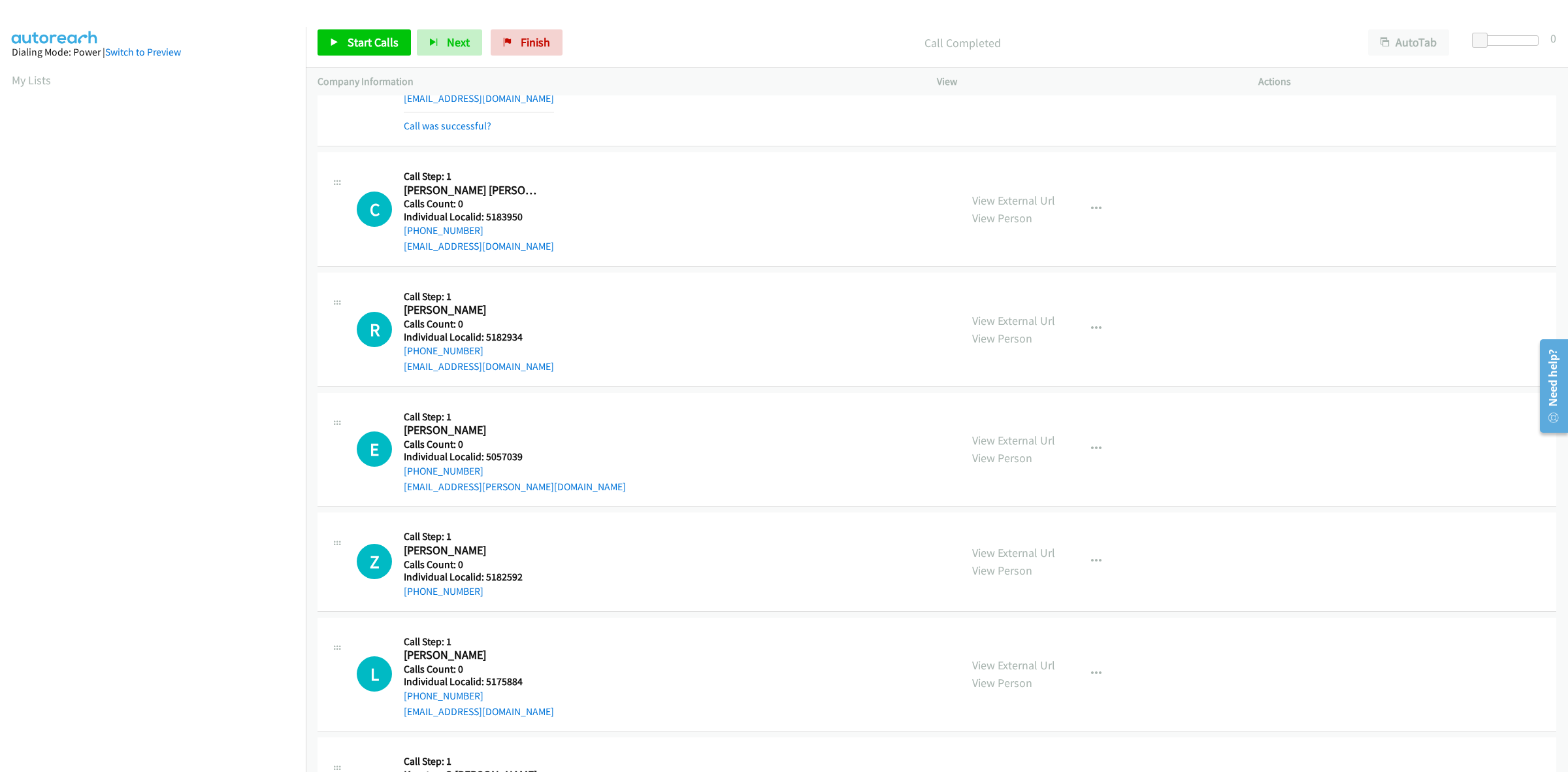
scroll to position [1899, 0]
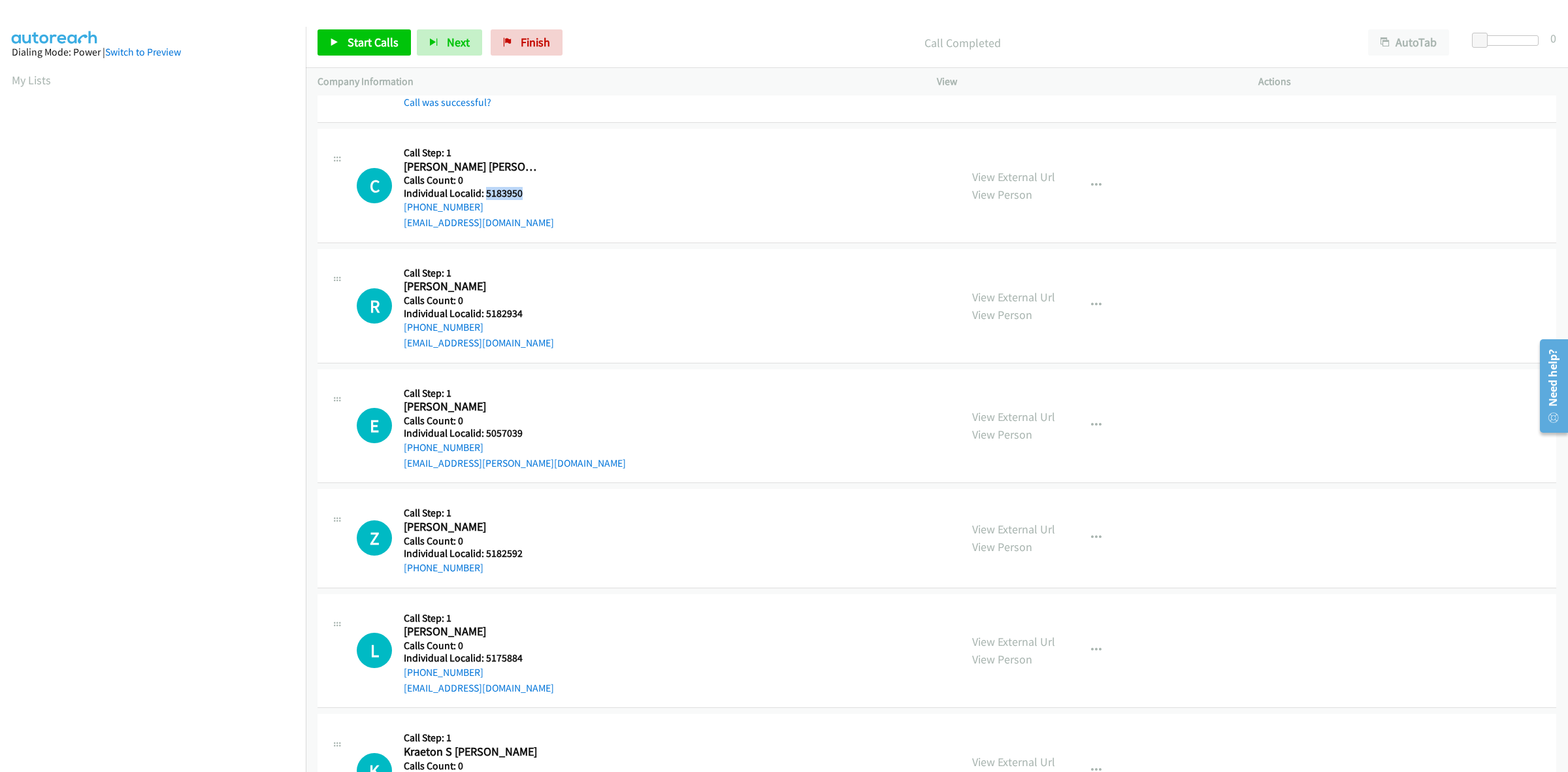
drag, startPoint x: 523, startPoint y: 191, endPoint x: 485, endPoint y: 194, distance: 38.1
click at [485, 194] on h5 "Individual Localid: 5183950" at bounding box center [479, 193] width 150 height 13
drag, startPoint x: 475, startPoint y: 211, endPoint x: 402, endPoint y: 214, distance: 73.1
click at [402, 214] on div "C Callback Scheduled Call Step: 1 Cooper Bertocci America/New_York Calls Count:…" at bounding box center [652, 185] width 592 height 90
drag, startPoint x: 521, startPoint y: 191, endPoint x: 486, endPoint y: 193, distance: 35.1
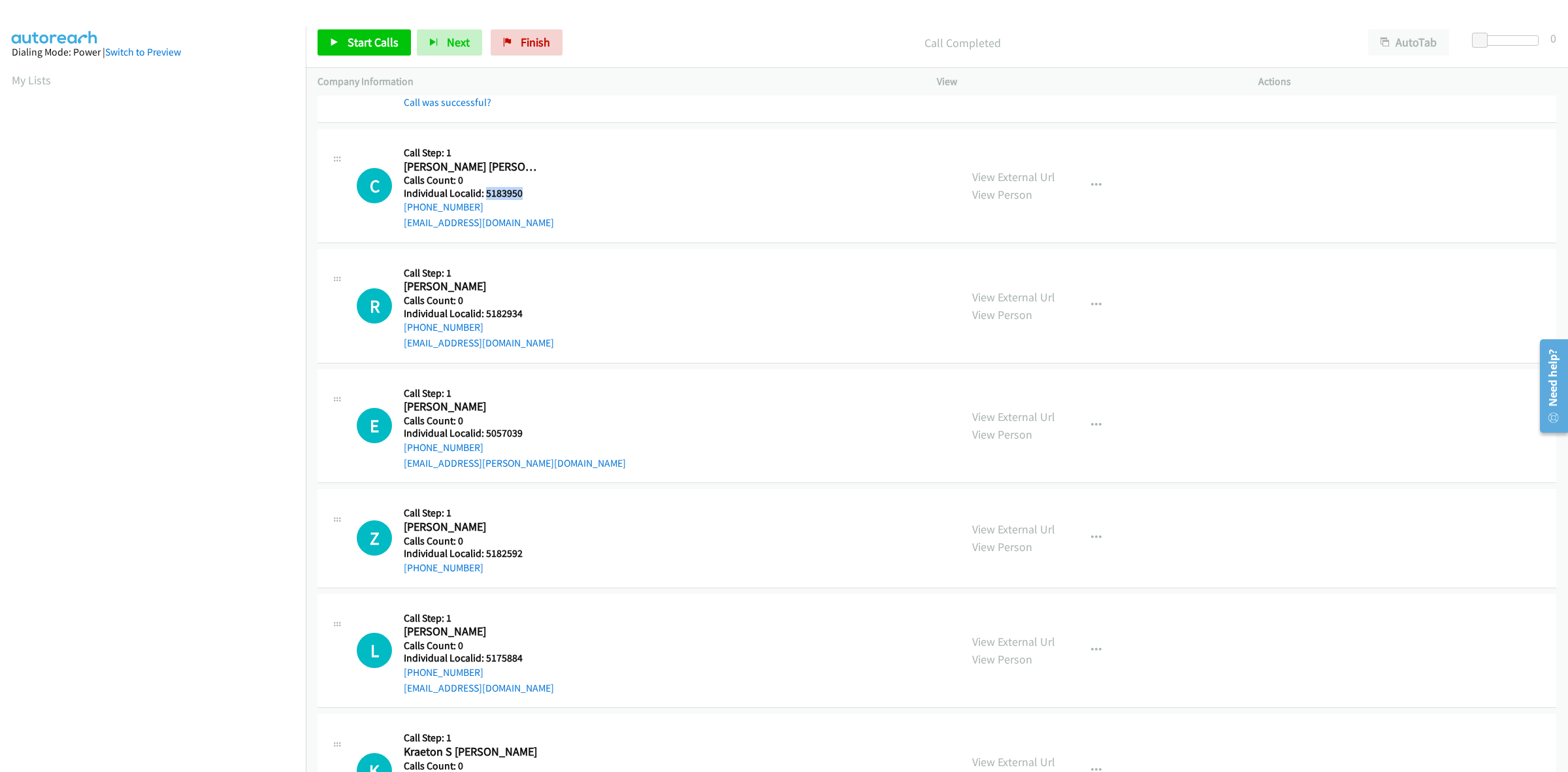
click at [486, 193] on h5 "Individual Localid: 5183950" at bounding box center [479, 193] width 150 height 13
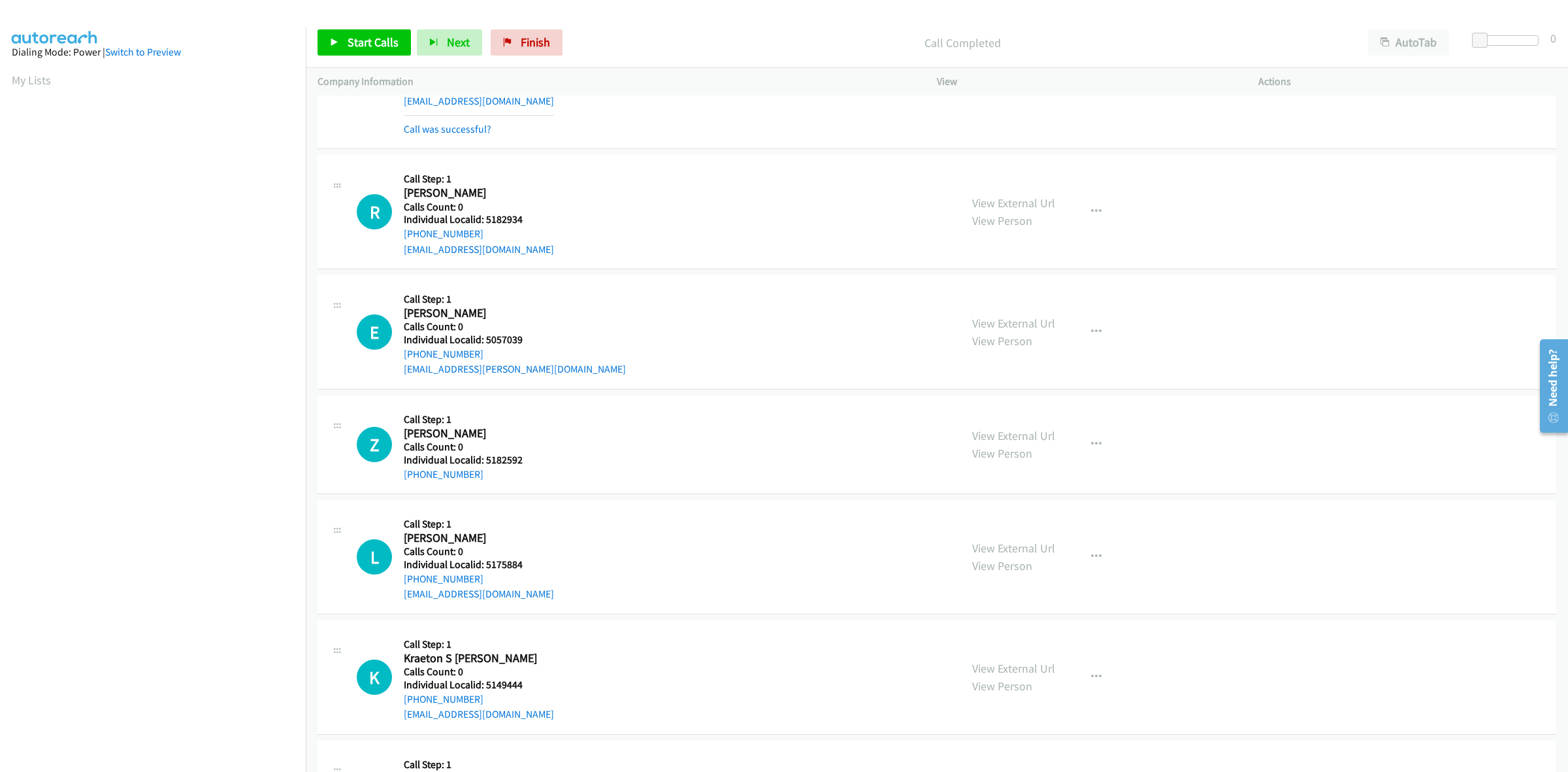
scroll to position [2021, 0]
drag, startPoint x: 520, startPoint y: 224, endPoint x: 484, endPoint y: 219, distance: 36.3
click at [484, 219] on h5 "Individual Localid: 5182934" at bounding box center [479, 219] width 150 height 13
drag, startPoint x: 441, startPoint y: 235, endPoint x: 397, endPoint y: 239, distance: 44.2
click at [397, 239] on div "R Callback Scheduled Call Step: 1 Renzo Clouser America/Chicago Calls Count: 0 …" at bounding box center [652, 211] width 592 height 90
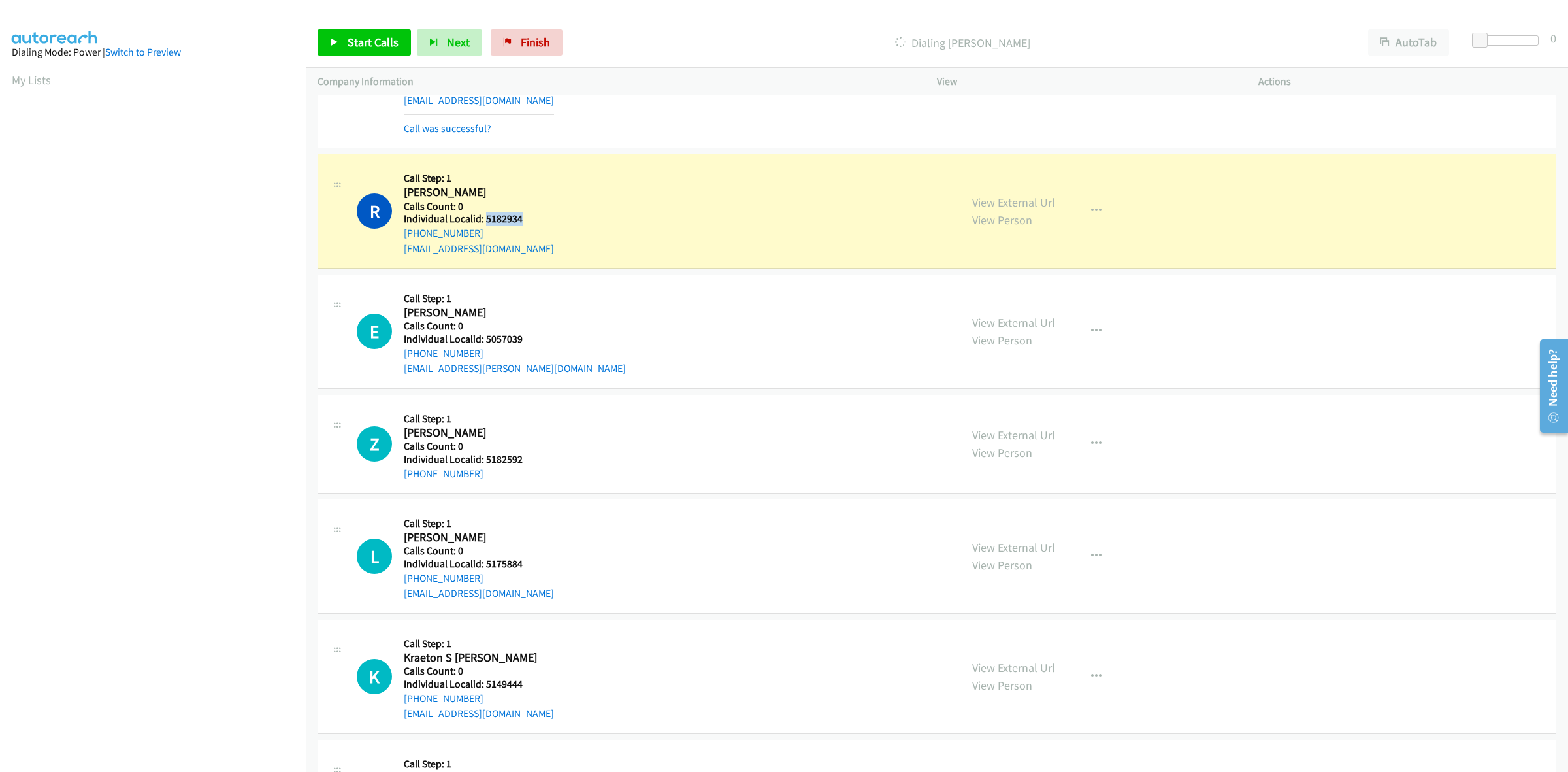
drag, startPoint x: 528, startPoint y: 219, endPoint x: 485, endPoint y: 221, distance: 43.0
click at [485, 221] on h5 "Individual Localid: 5182934" at bounding box center [479, 219] width 150 height 13
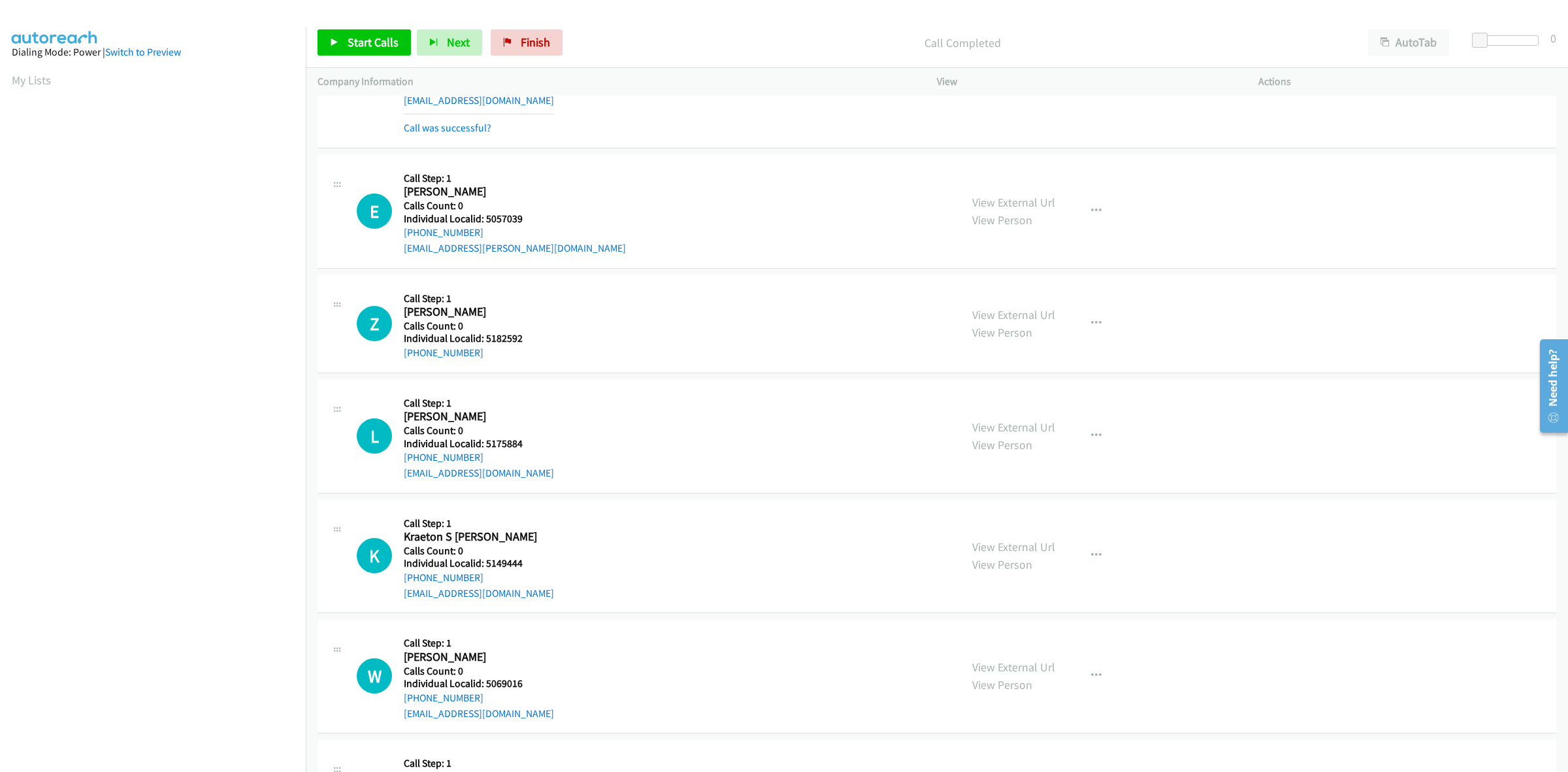
scroll to position [2205, 0]
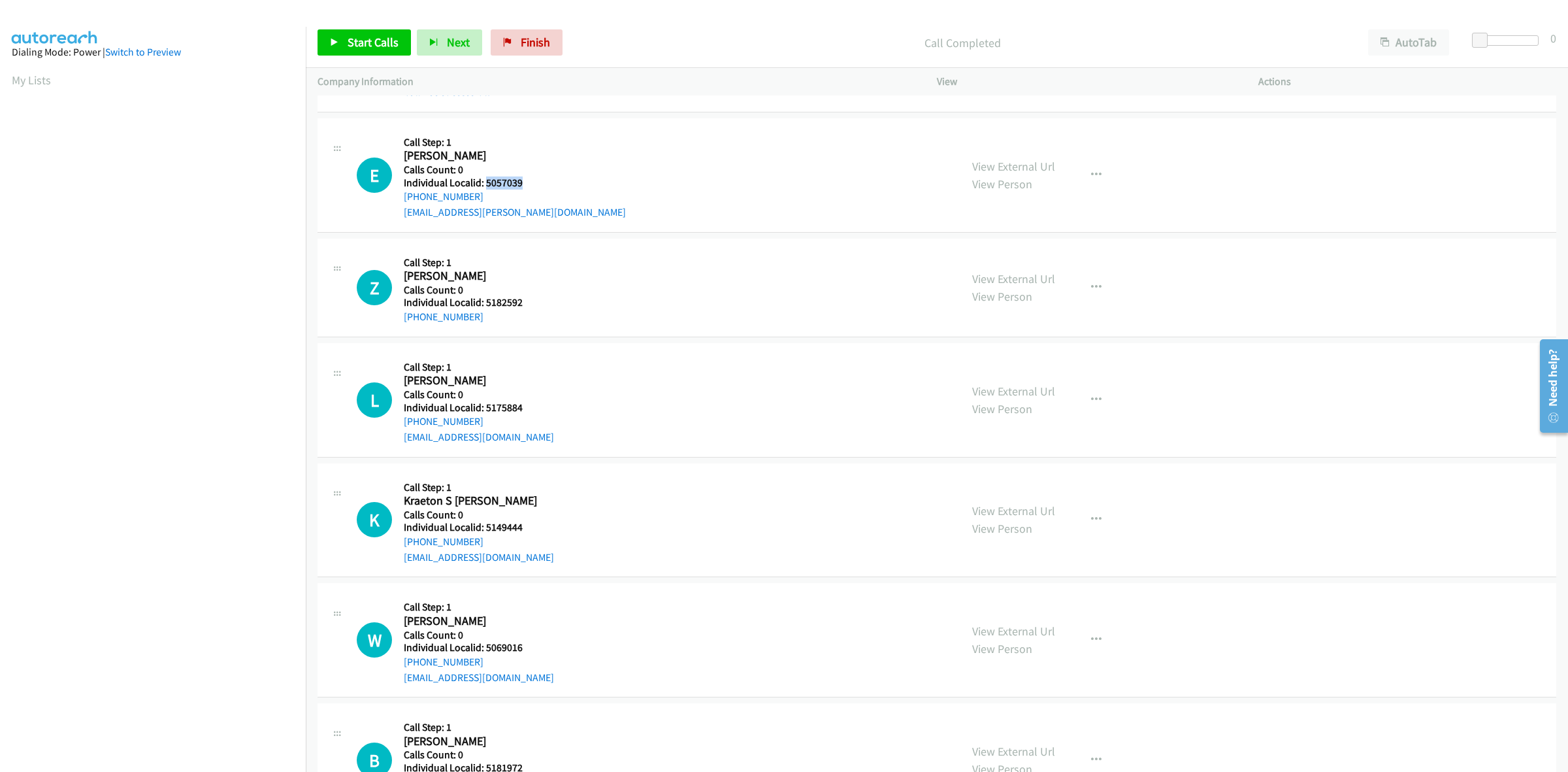
drag, startPoint x: 522, startPoint y: 185, endPoint x: 484, endPoint y: 183, distance: 38.1
click at [484, 183] on h5 "Individual Localid: 5057039" at bounding box center [515, 183] width 222 height 13
drag, startPoint x: 478, startPoint y: 187, endPoint x: 543, endPoint y: 159, distance: 70.8
click at [543, 159] on div "E Callback Scheduled Call Step: 1 Ellee Murphree America/New_York Calls Count: …" at bounding box center [652, 175] width 592 height 90
drag, startPoint x: 509, startPoint y: 184, endPoint x: 484, endPoint y: 184, distance: 25.0
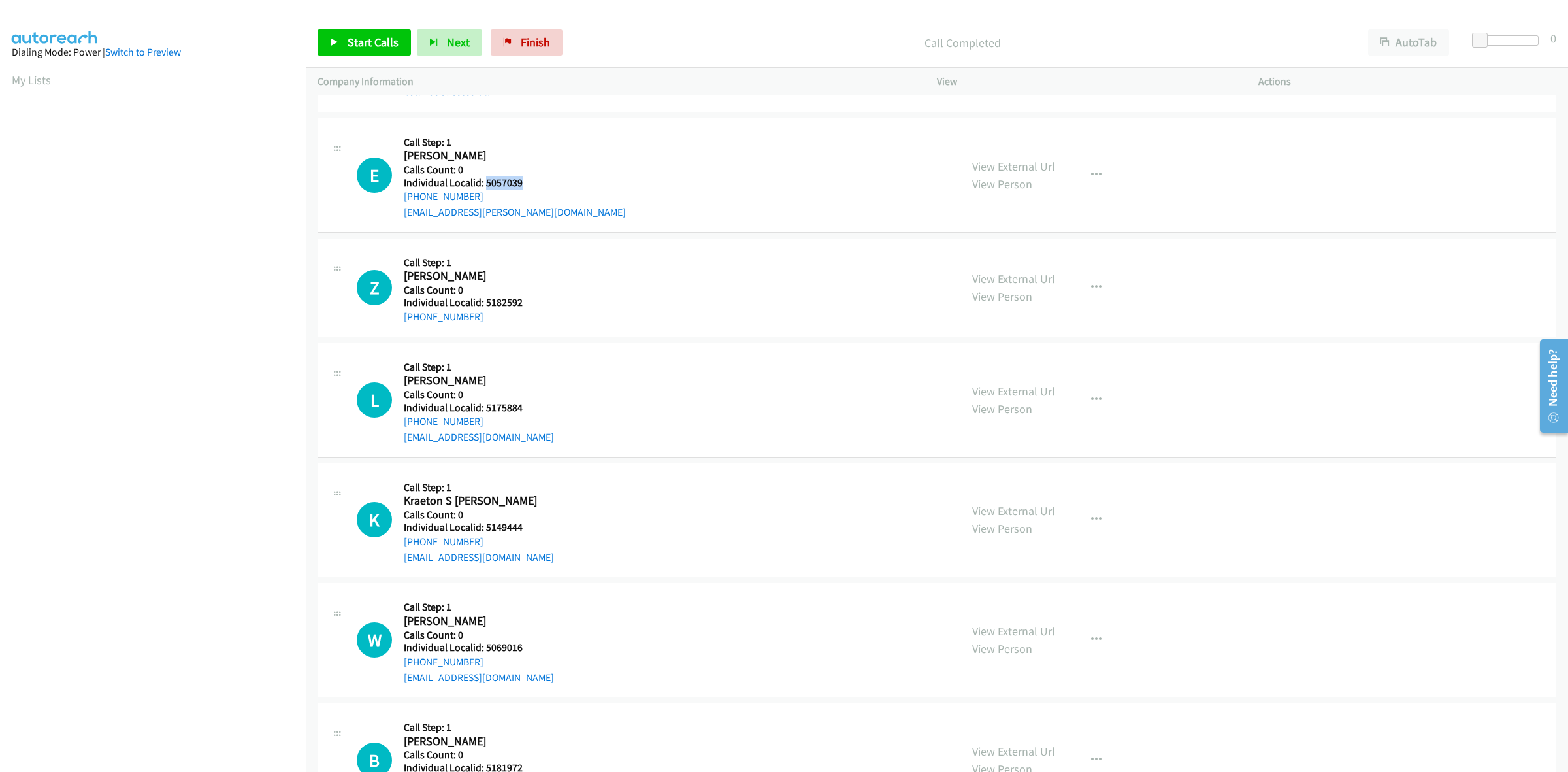
click at [484, 184] on h5 "Individual Localid: 5057039" at bounding box center [515, 183] width 222 height 13
click at [1091, 171] on icon "button" at bounding box center [1096, 175] width 11 height 11
click at [1014, 262] on link "Skip Call" at bounding box center [1026, 260] width 174 height 26
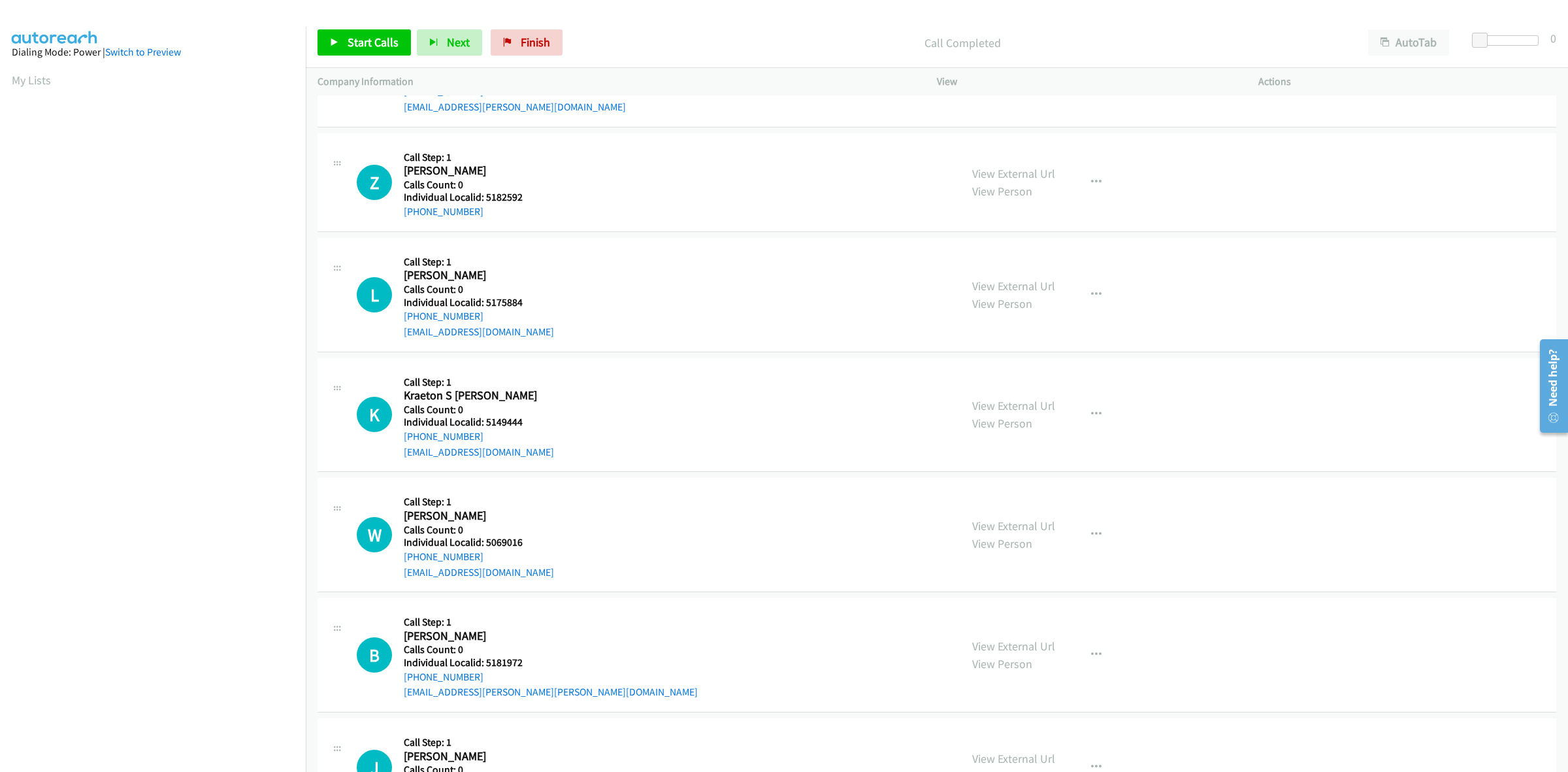
scroll to position [2348, 0]
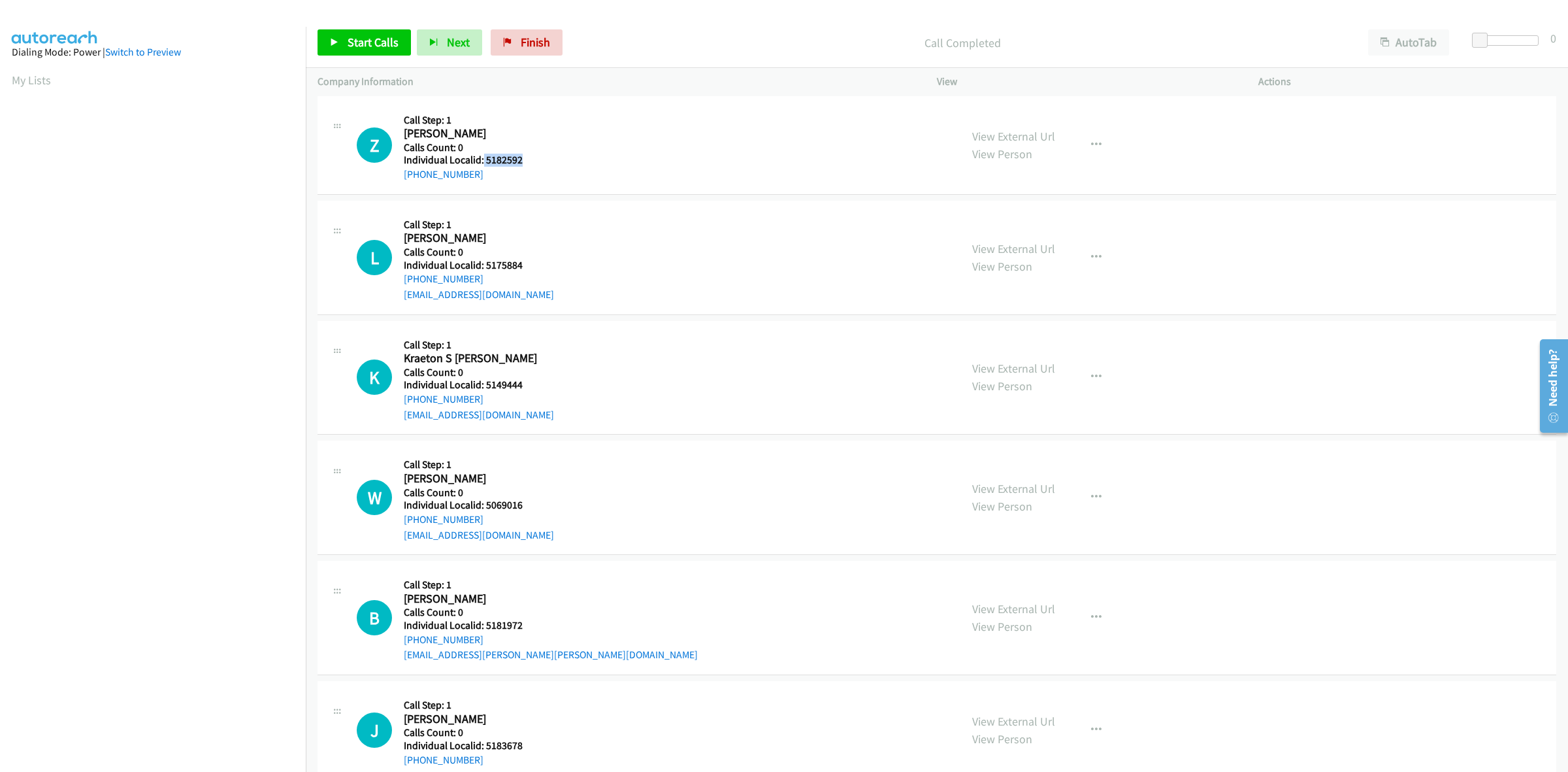
drag, startPoint x: 524, startPoint y: 164, endPoint x: 482, endPoint y: 160, distance: 42.2
click at [482, 160] on h5 "Individual Localid: 5182592" at bounding box center [473, 160] width 138 height 13
drag, startPoint x: 480, startPoint y: 175, endPoint x: 397, endPoint y: 182, distance: 83.3
click at [397, 182] on div "Z Callback Scheduled Call Step: 1 Zion Tucker America/New_York Calls Count: 0 I…" at bounding box center [652, 145] width 592 height 75
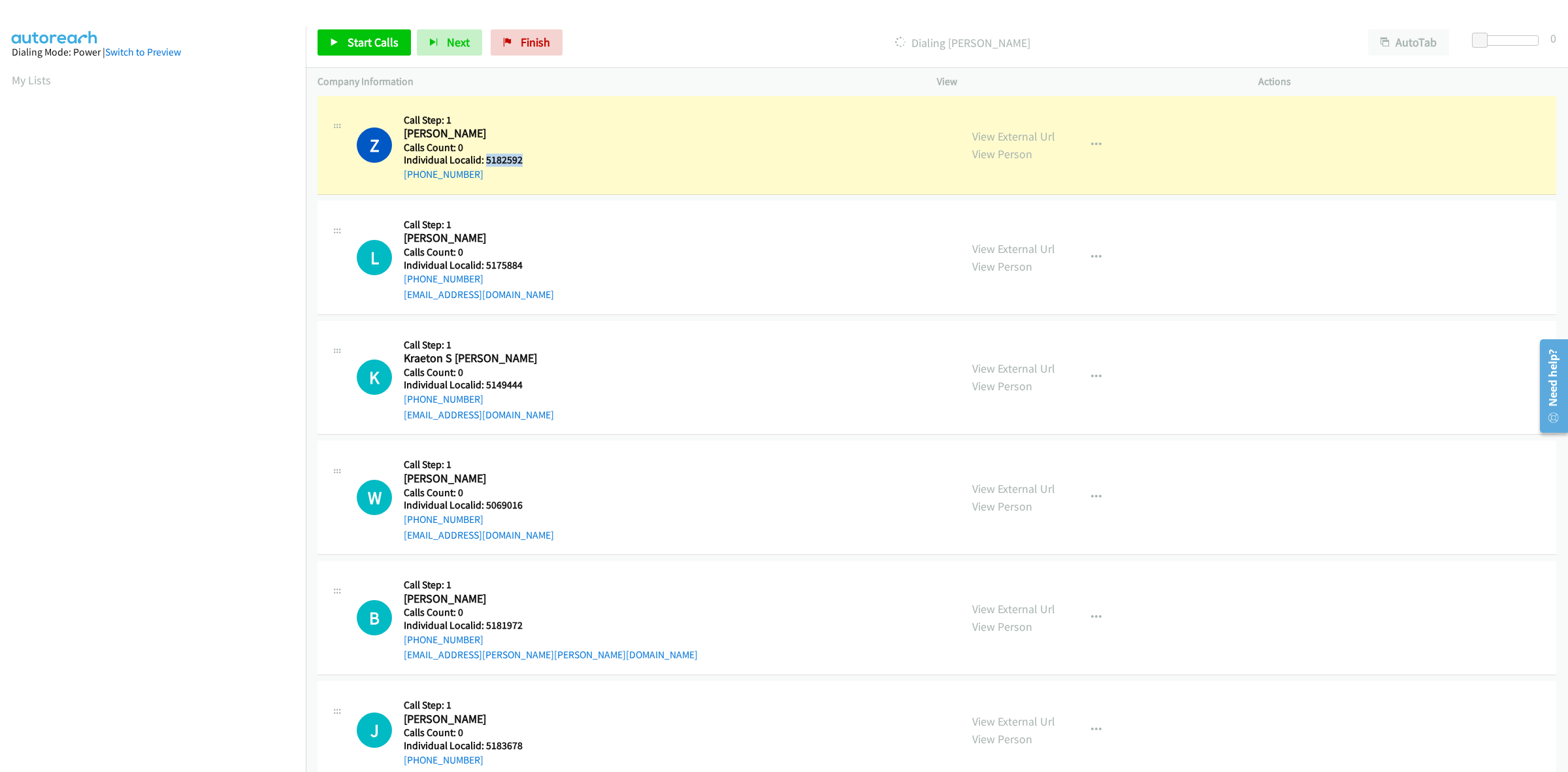
drag, startPoint x: 525, startPoint y: 159, endPoint x: 486, endPoint y: 163, distance: 39.2
click at [486, 163] on h5 "Individual Localid: 5182592" at bounding box center [473, 160] width 138 height 13
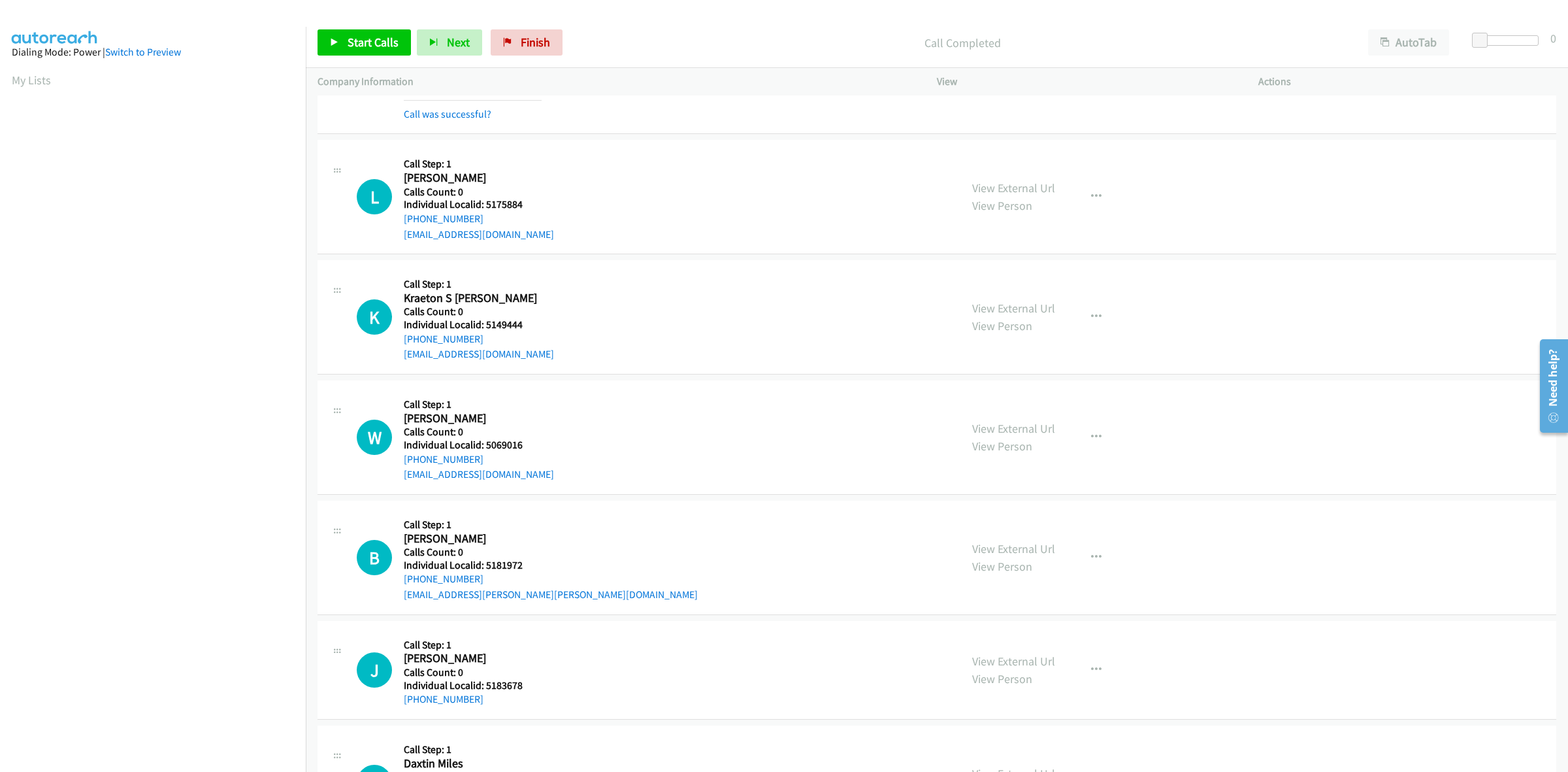
scroll to position [2450, 0]
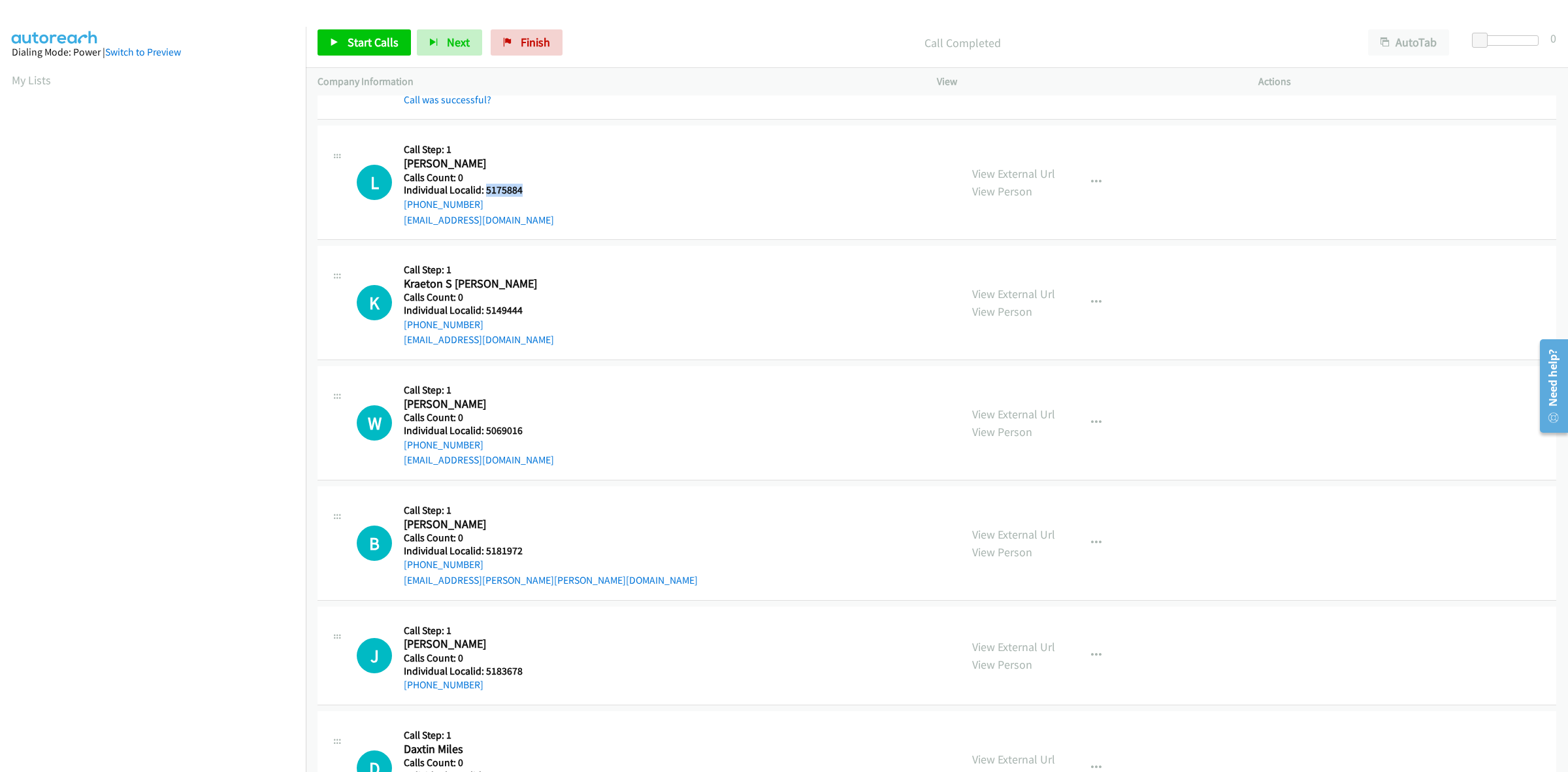
drag, startPoint x: 500, startPoint y: 190, endPoint x: 486, endPoint y: 193, distance: 14.3
click at [486, 193] on h5 "Individual Localid: 5175884" at bounding box center [479, 190] width 150 height 13
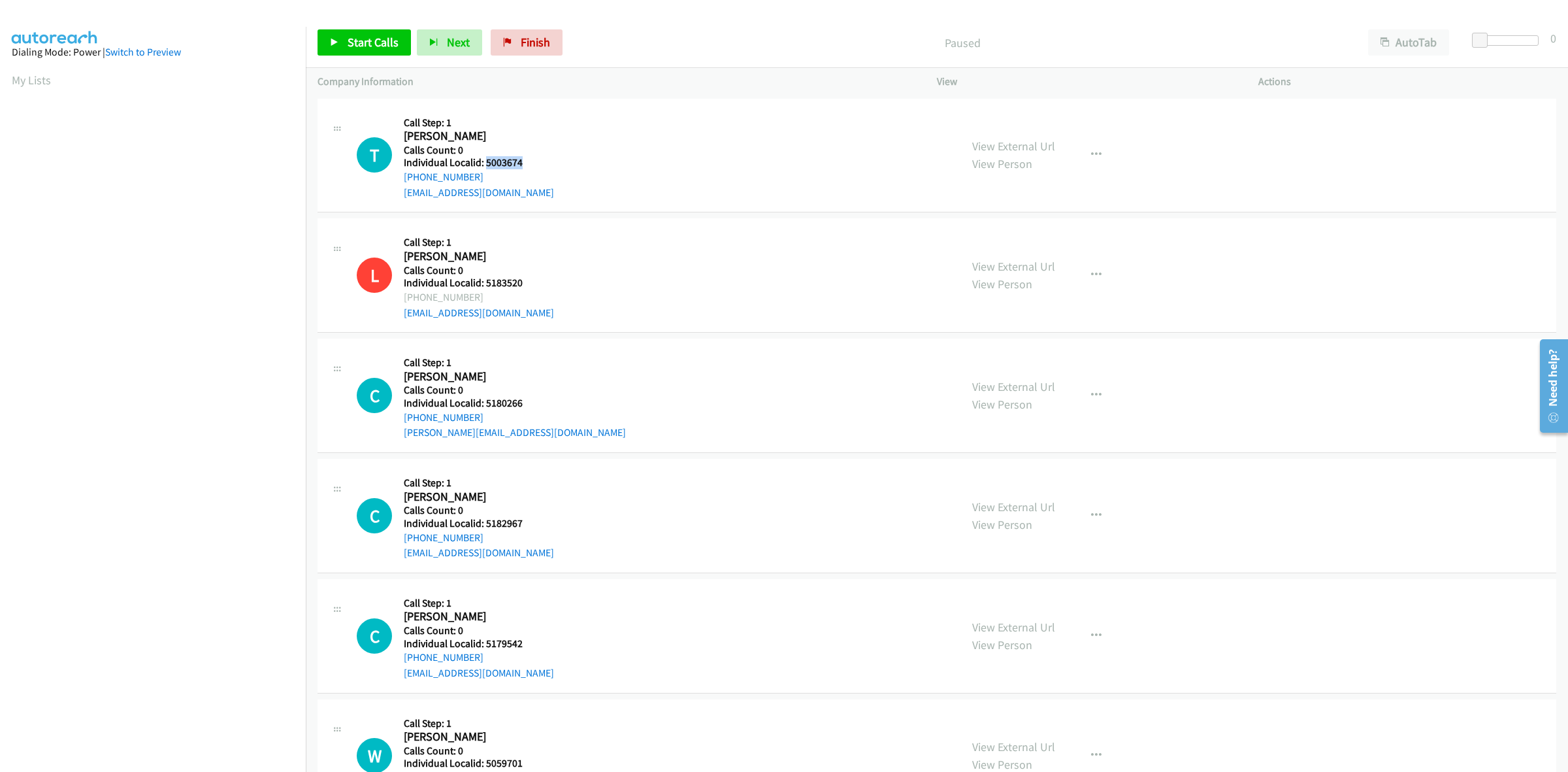
drag, startPoint x: 523, startPoint y: 162, endPoint x: 486, endPoint y: 162, distance: 37.0
click at [486, 162] on h5 "Individual Localid: 5003674" at bounding box center [479, 162] width 150 height 13
copy h5 "5003674"
drag, startPoint x: 479, startPoint y: 175, endPoint x: 404, endPoint y: 178, distance: 75.1
click at [404, 178] on div "[PHONE_NUMBER]" at bounding box center [479, 177] width 150 height 16
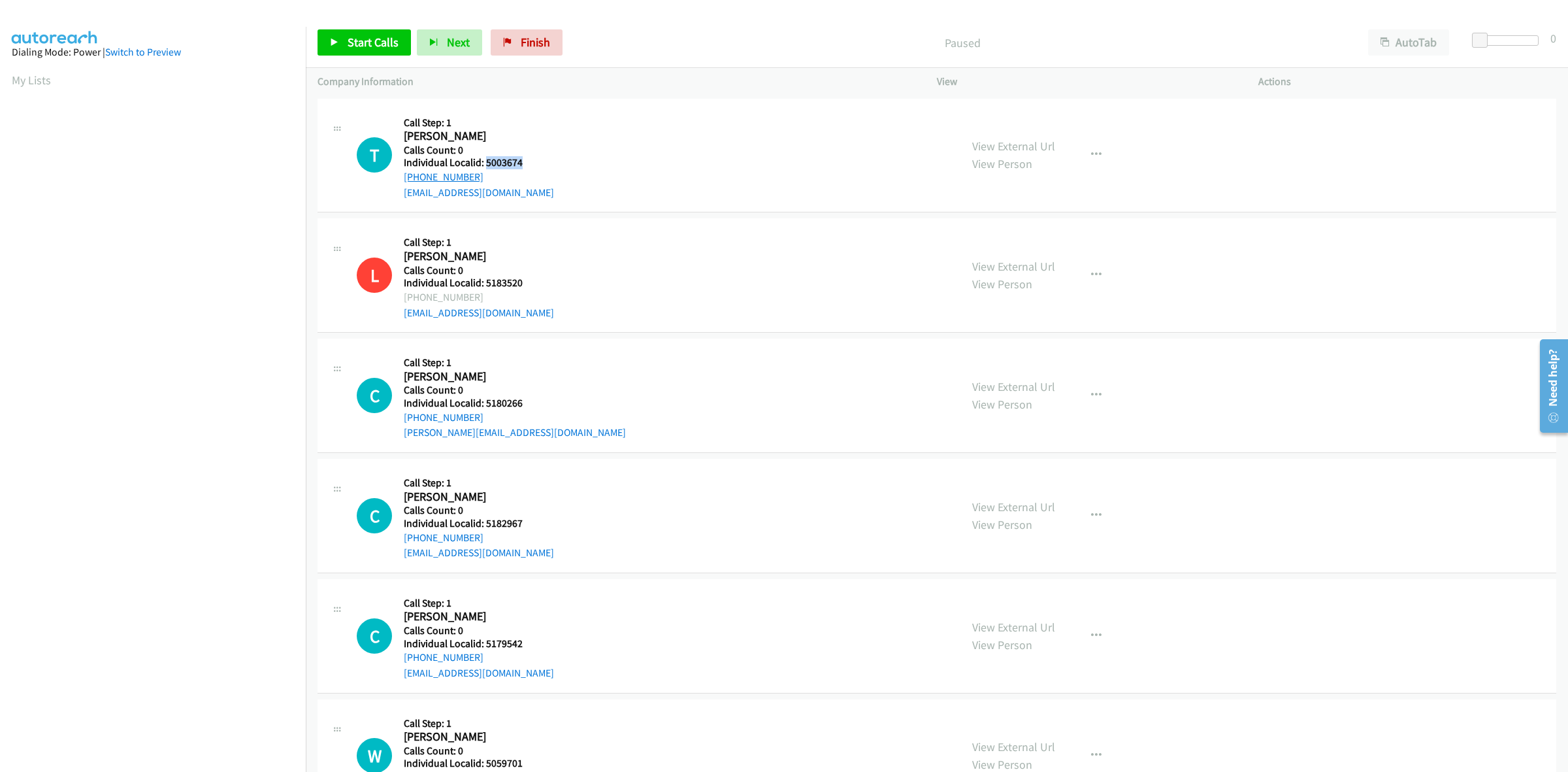
copy link "[PHONE_NUMBER]"
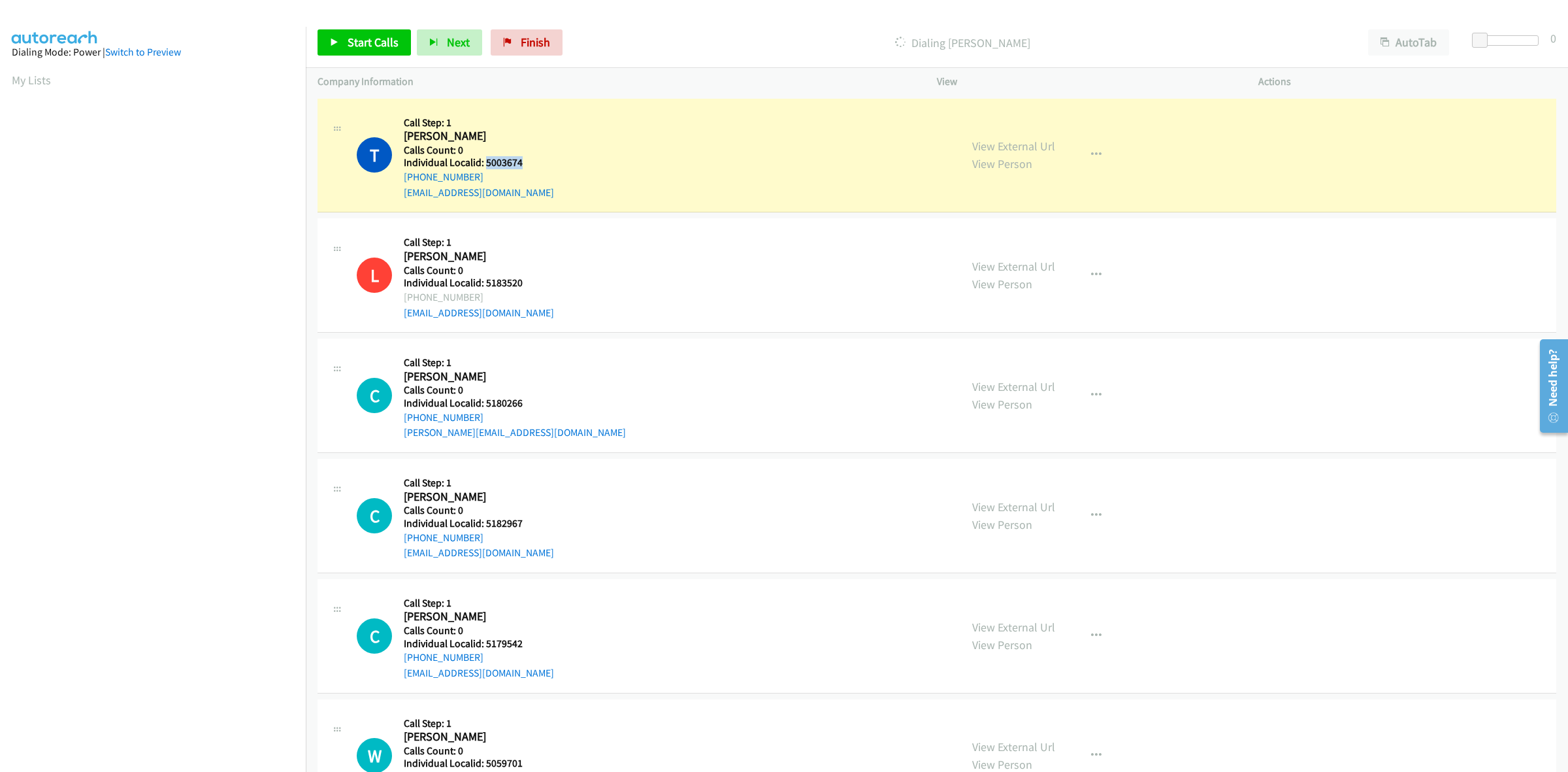
drag, startPoint x: 520, startPoint y: 162, endPoint x: 486, endPoint y: 163, distance: 34.0
click at [486, 163] on h5 "Individual Localid: 5003674" at bounding box center [479, 162] width 150 height 13
copy h5 "5003674"
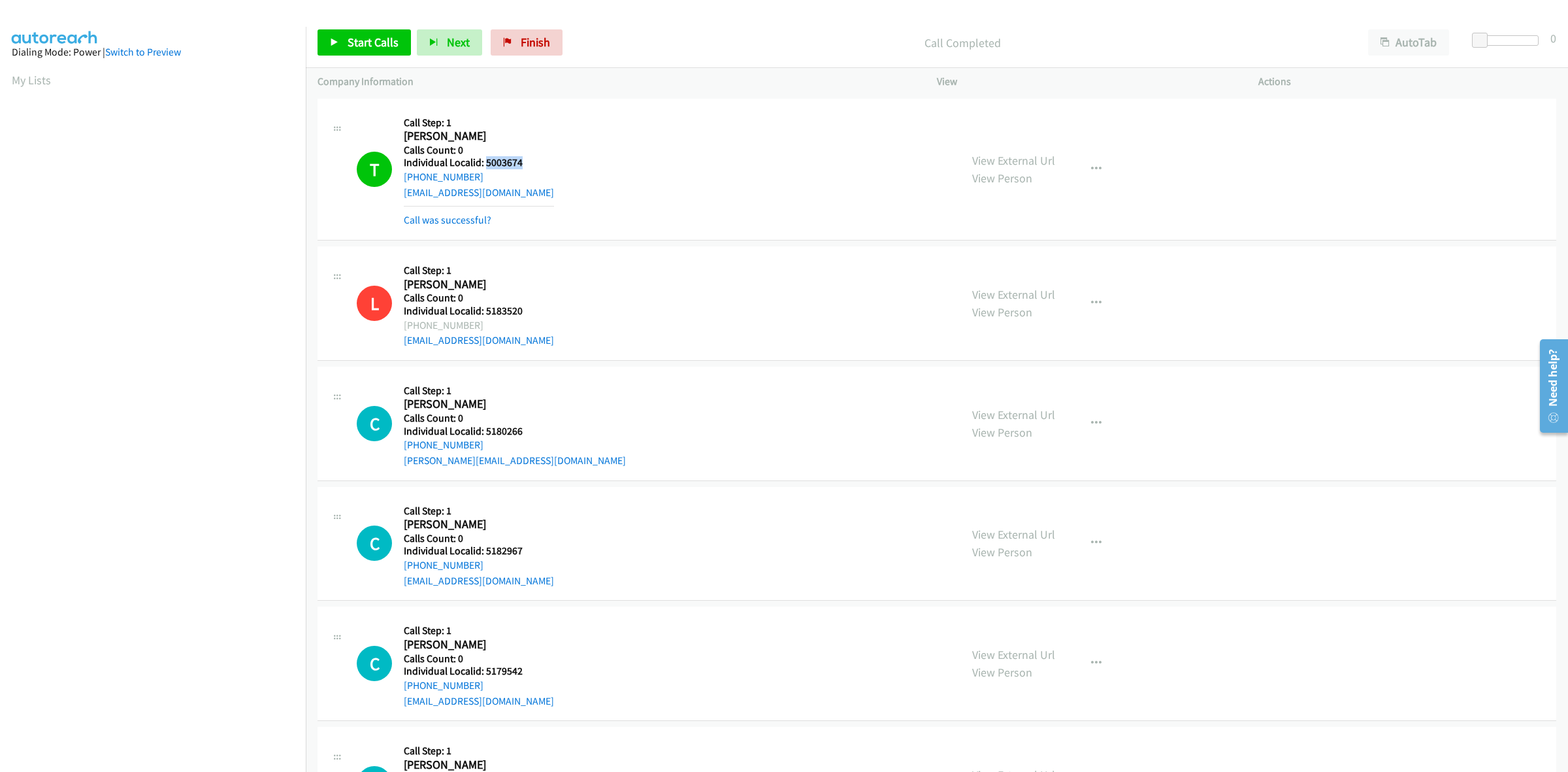
drag, startPoint x: 481, startPoint y: 174, endPoint x: 400, endPoint y: 182, distance: 81.4
click at [400, 182] on div "T Callback Scheduled Call Step: 1 [PERSON_NAME] America/New_York Calls Count: 0…" at bounding box center [652, 170] width 592 height 118
drag, startPoint x: 400, startPoint y: 182, endPoint x: 415, endPoint y: 177, distance: 15.8
click at [415, 177] on div "T Callback Scheduled Call Step: 1 [PERSON_NAME] America/New_York Calls Count: 0…" at bounding box center [652, 170] width 592 height 118
click at [599, 140] on div "T Callback Scheduled Call Step: 1 [PERSON_NAME] America/New_York Calls Count: 0…" at bounding box center [652, 170] width 592 height 118
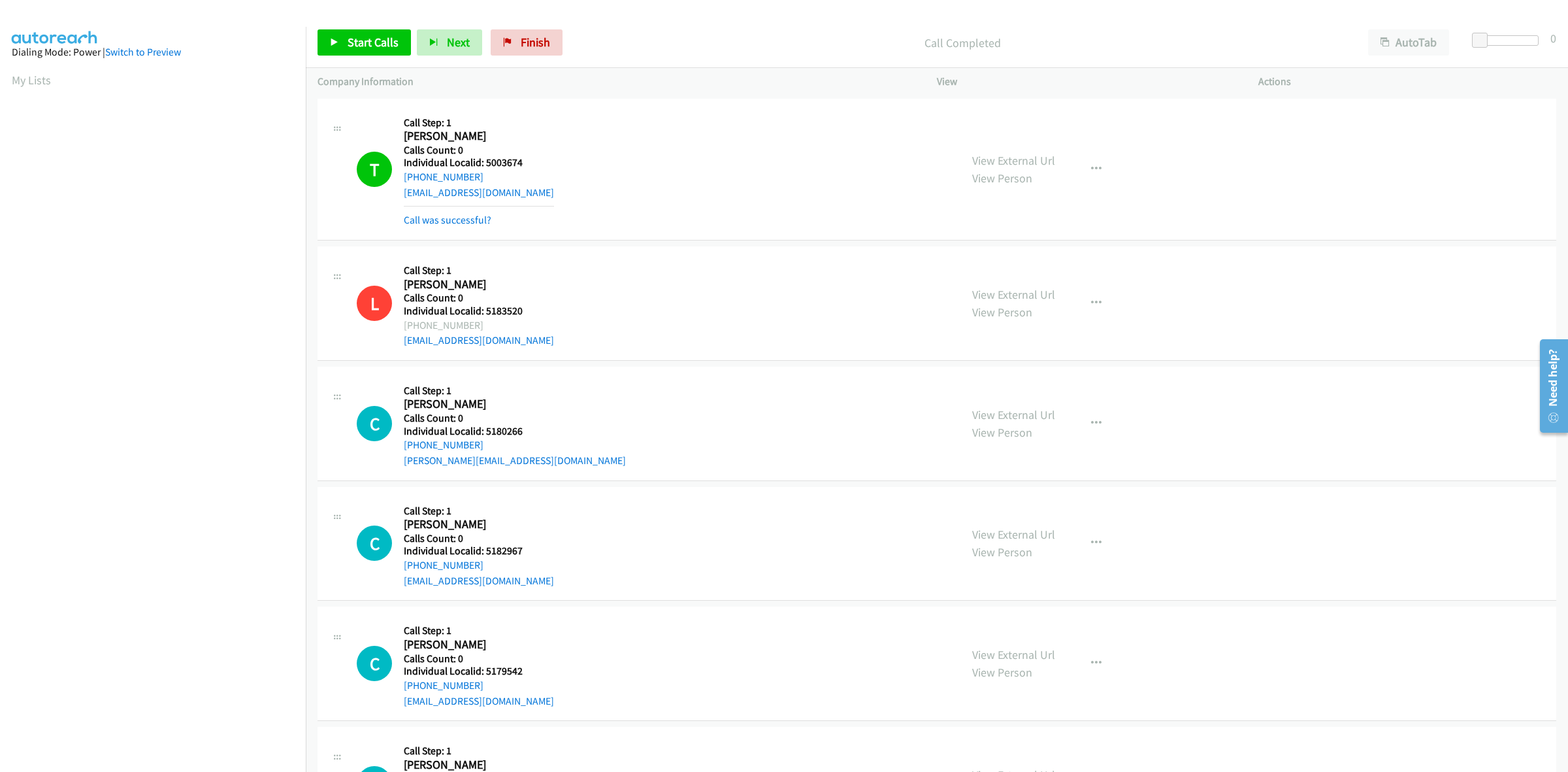
drag, startPoint x: 474, startPoint y: 177, endPoint x: 402, endPoint y: 180, distance: 72.1
click at [402, 180] on div "T Callback Scheduled Call Step: 1 Trenton Heskett America/New_York Calls Count:…" at bounding box center [652, 170] width 592 height 118
click at [589, 132] on div "T Callback Scheduled Call Step: 1 Trenton Heskett America/New_York Calls Count:…" at bounding box center [652, 170] width 592 height 118
drag, startPoint x: 486, startPoint y: 172, endPoint x: 403, endPoint y: 176, distance: 83.1
click at [404, 176] on div "+1 740-975-7876" at bounding box center [479, 177] width 150 height 16
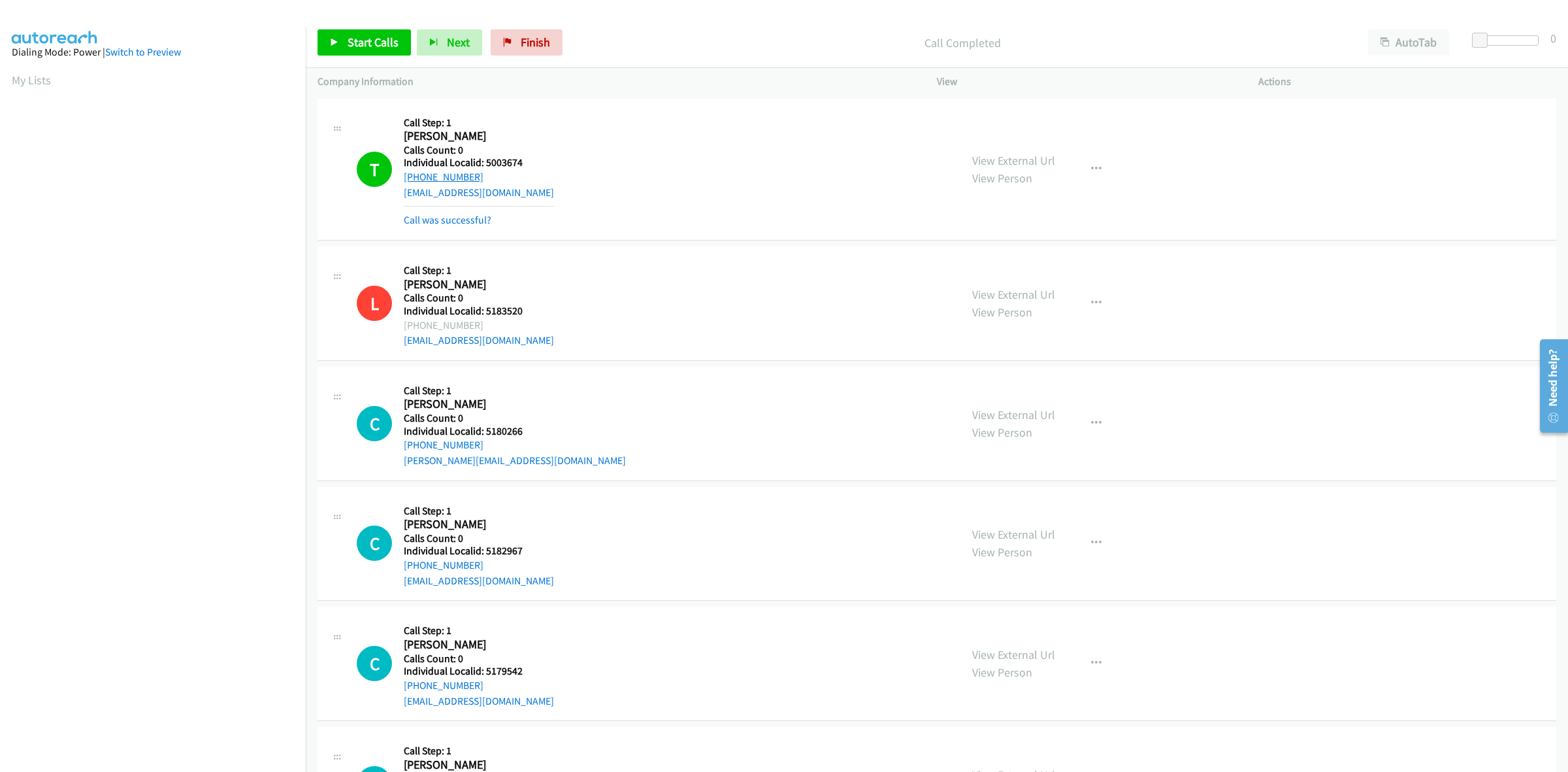
copy link "+1 740-975-7876"
click at [1079, 167] on button "button" at bounding box center [1096, 169] width 35 height 26
click at [1021, 285] on link "Add to do not call list" at bounding box center [1026, 281] width 174 height 26
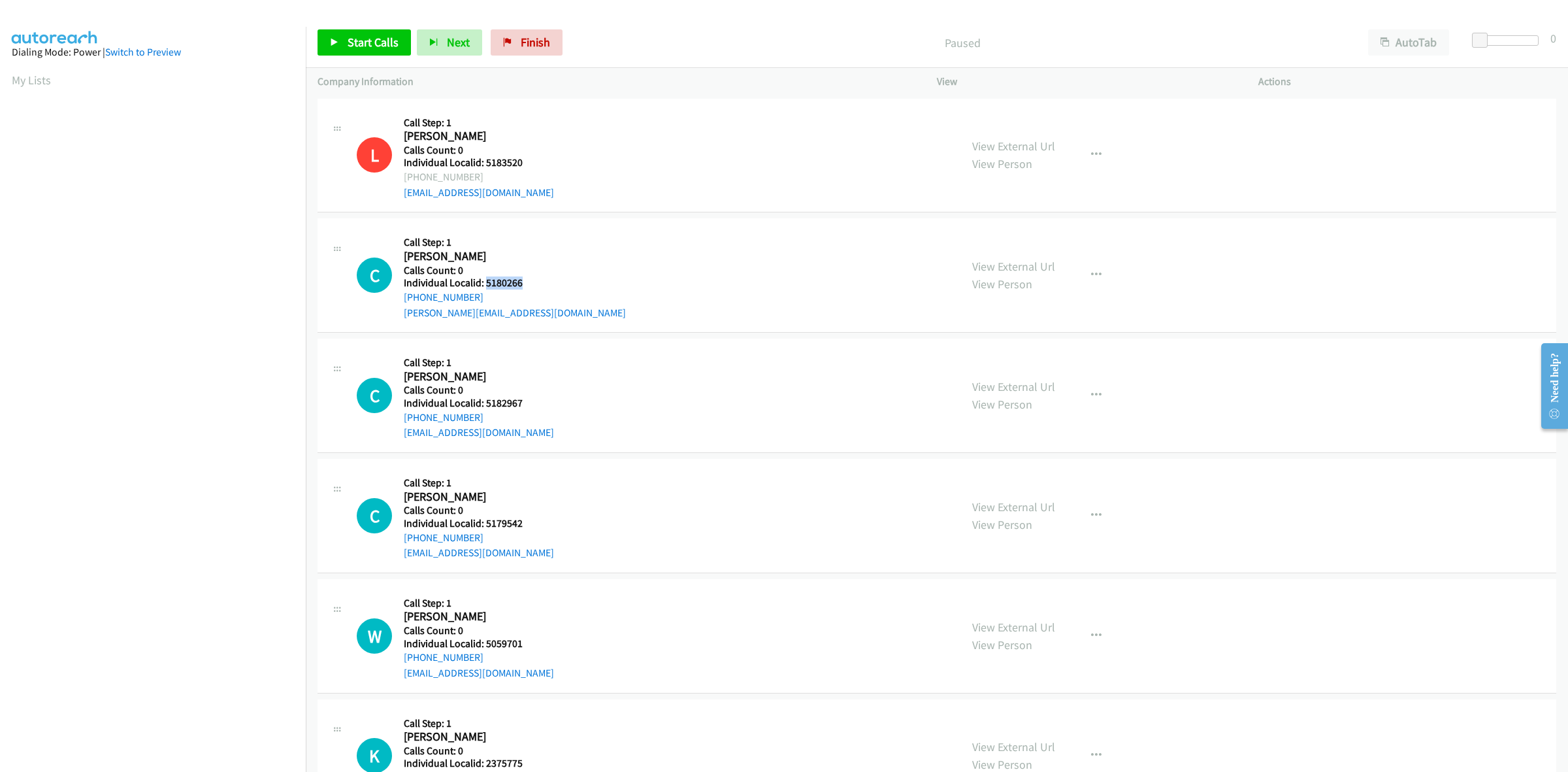
drag, startPoint x: 521, startPoint y: 279, endPoint x: 486, endPoint y: 288, distance: 36.1
click at [486, 288] on h5 "Individual Localid: 5180266" at bounding box center [515, 283] width 222 height 13
copy h5 "5180266"
drag, startPoint x: 491, startPoint y: 284, endPoint x: 841, endPoint y: 245, distance: 352.2
click at [841, 245] on div "C Callback Scheduled Call Step: 1 [PERSON_NAME] America/New_York Calls Count: 0…" at bounding box center [652, 275] width 592 height 90
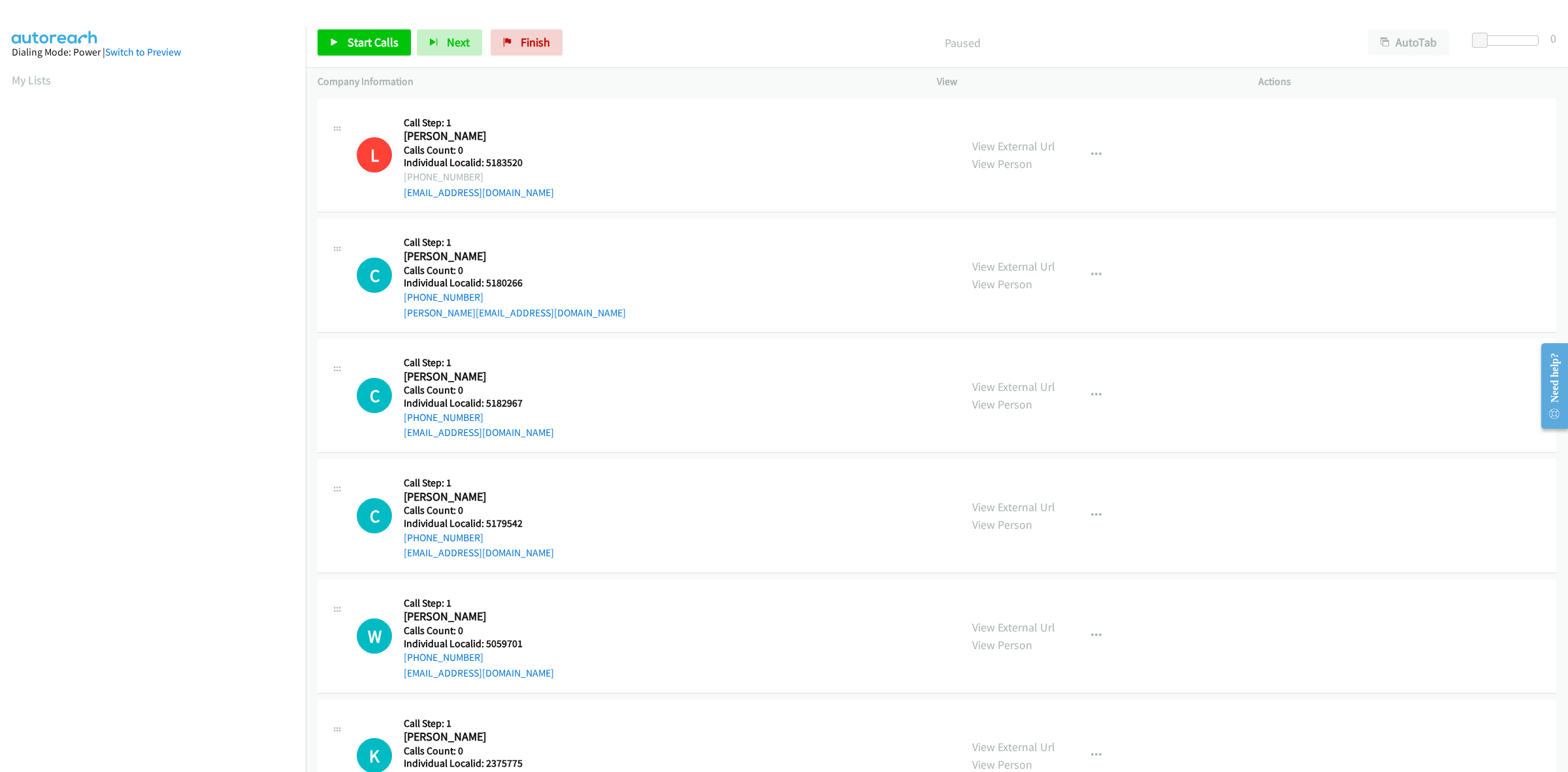
drag, startPoint x: 481, startPoint y: 298, endPoint x: 400, endPoint y: 299, distance: 81.0
click at [400, 299] on div "C Callback Scheduled Call Step: 1 [PERSON_NAME] America/New_York Calls Count: 0…" at bounding box center [652, 275] width 592 height 90
copy link "[PHONE_NUMBER]"
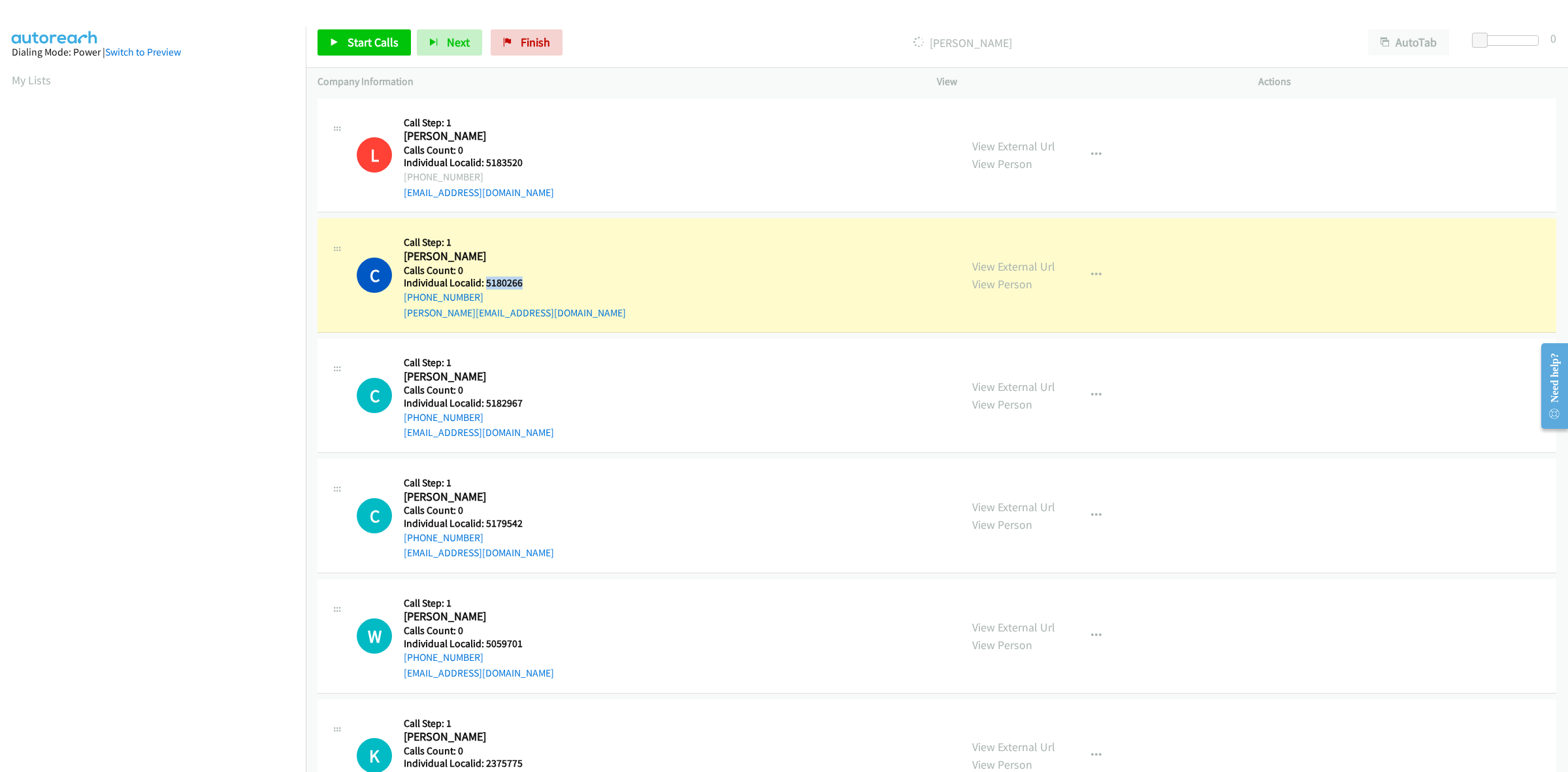
drag, startPoint x: 520, startPoint y: 278, endPoint x: 484, endPoint y: 285, distance: 36.7
click at [484, 285] on h5 "Individual Localid: 5180266" at bounding box center [515, 283] width 222 height 13
copy h5 "5180266"
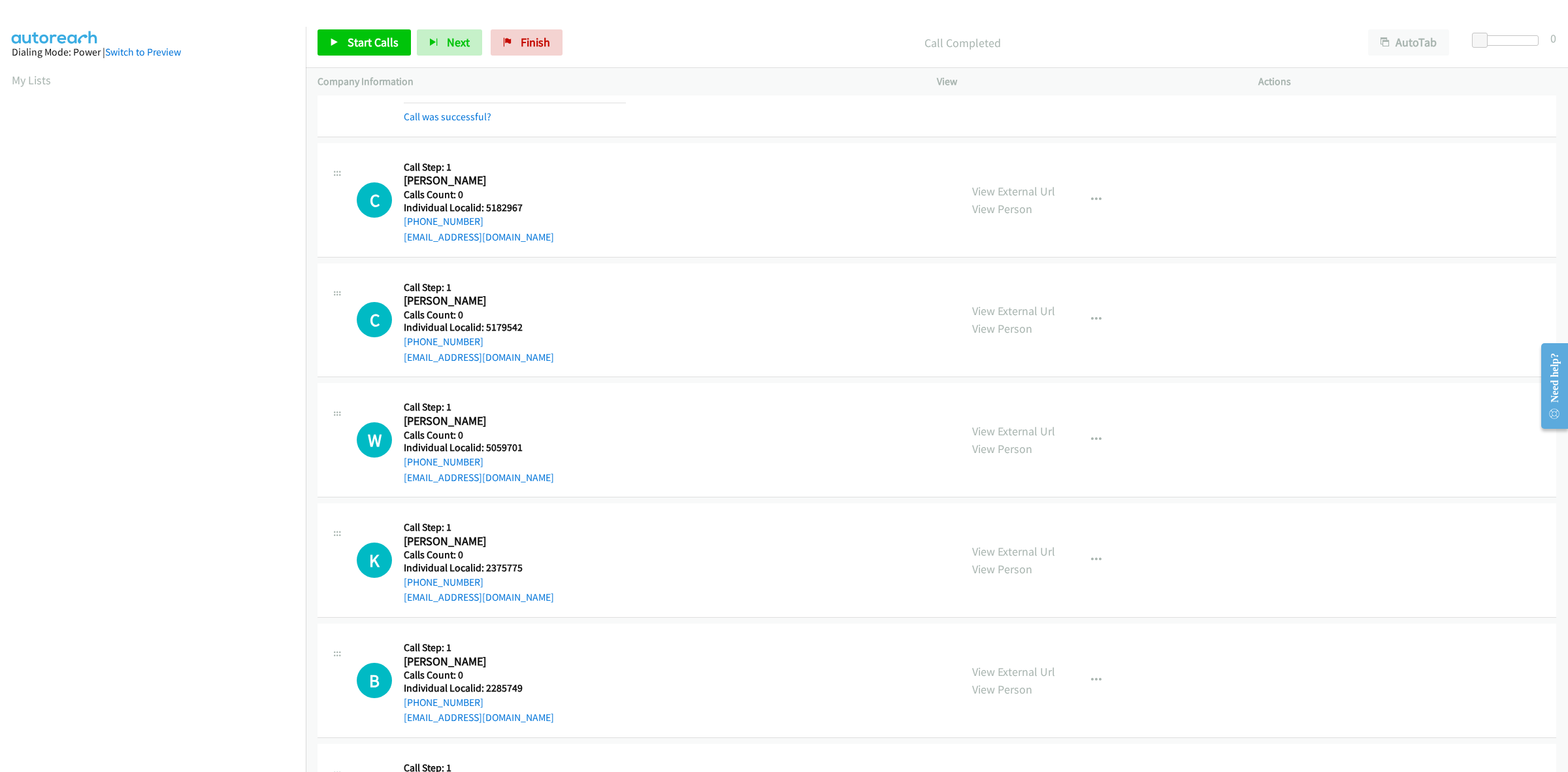
scroll to position [224, 0]
drag, startPoint x: 523, startPoint y: 204, endPoint x: 484, endPoint y: 205, distance: 39.0
click at [484, 205] on h5 "Individual Localid: 5182967" at bounding box center [479, 207] width 150 height 13
copy h5 "5182967"
drag, startPoint x: 475, startPoint y: 218, endPoint x: 400, endPoint y: 222, distance: 75.1
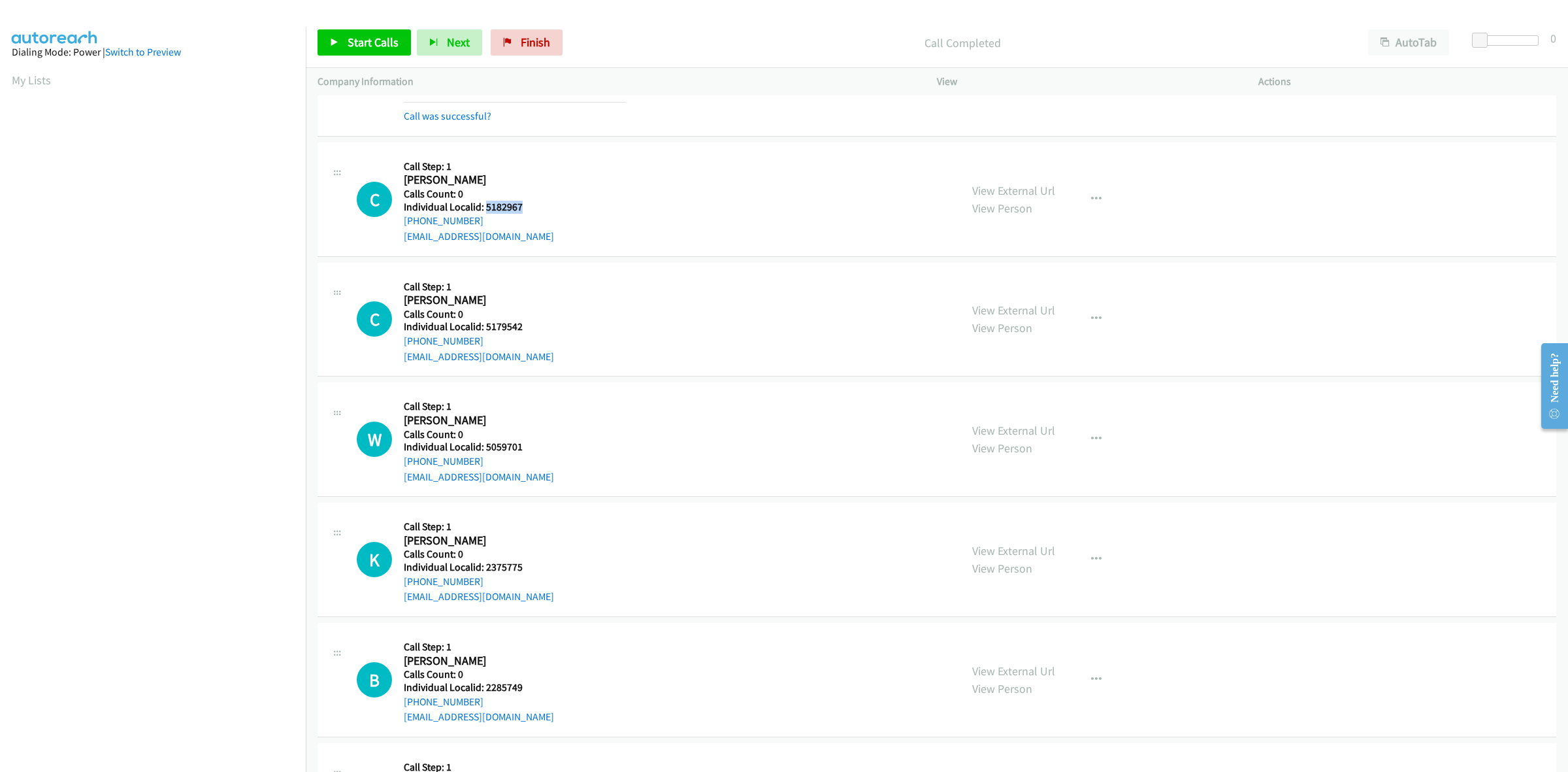
click at [400, 222] on div "C Callback Scheduled Call Step: 1 Cash Hooper America/Chicago Calls Count: 0 In…" at bounding box center [652, 199] width 592 height 90
copy link "+1 469-254-2321"
drag, startPoint x: 527, startPoint y: 205, endPoint x: 486, endPoint y: 207, distance: 41.0
click at [486, 207] on h5 "Individual Localid: 5182967" at bounding box center [479, 207] width 150 height 13
copy h5 "5182967"
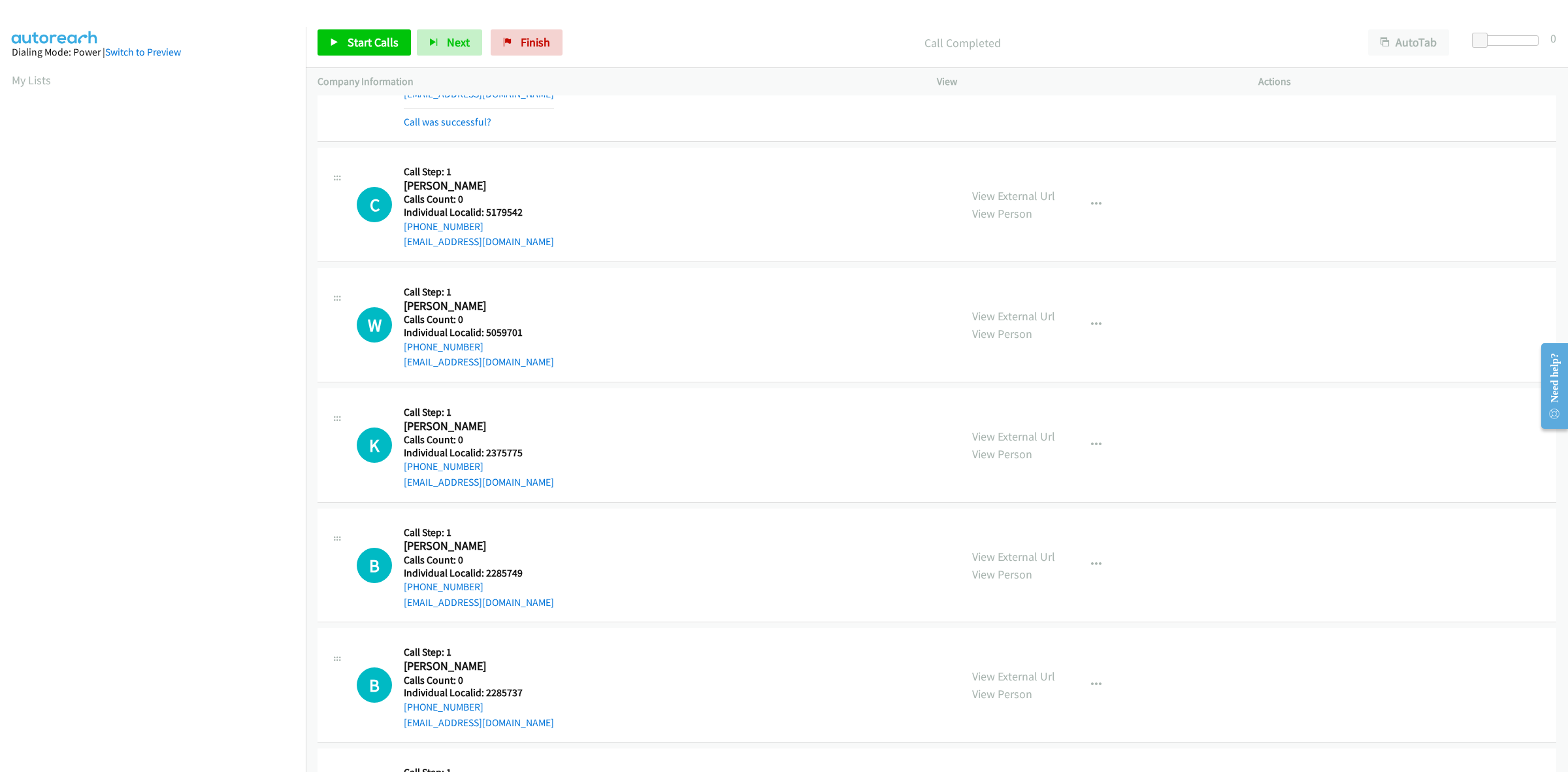
scroll to position [428, 0]
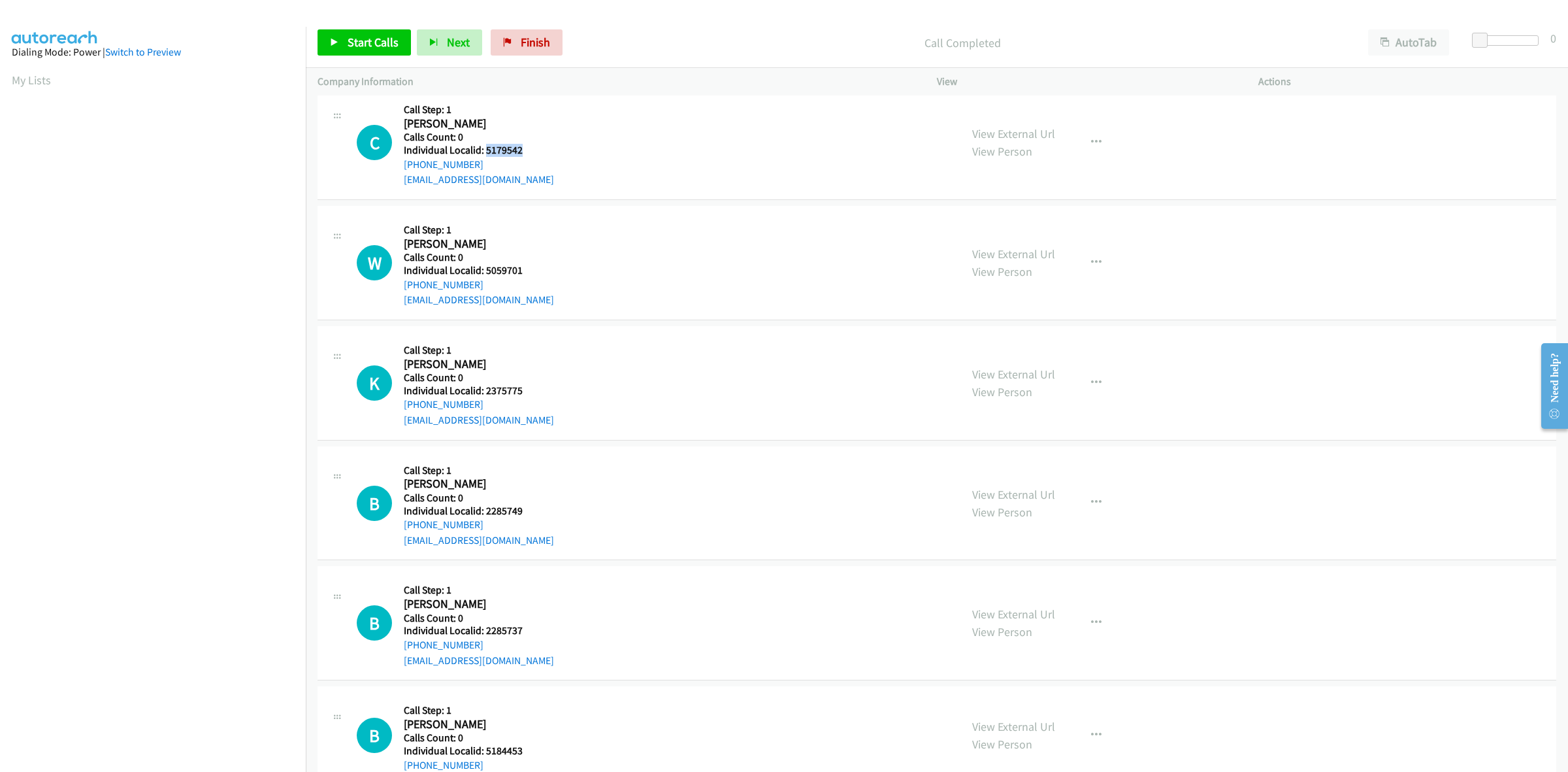
drag, startPoint x: 507, startPoint y: 148, endPoint x: 485, endPoint y: 152, distance: 22.4
click at [485, 152] on h5 "Individual Localid: 5179542" at bounding box center [479, 150] width 150 height 13
copy h5 "5179542"
drag, startPoint x: 485, startPoint y: 165, endPoint x: 403, endPoint y: 167, distance: 82.0
click at [404, 167] on div "+1 989-254-4677" at bounding box center [479, 165] width 150 height 16
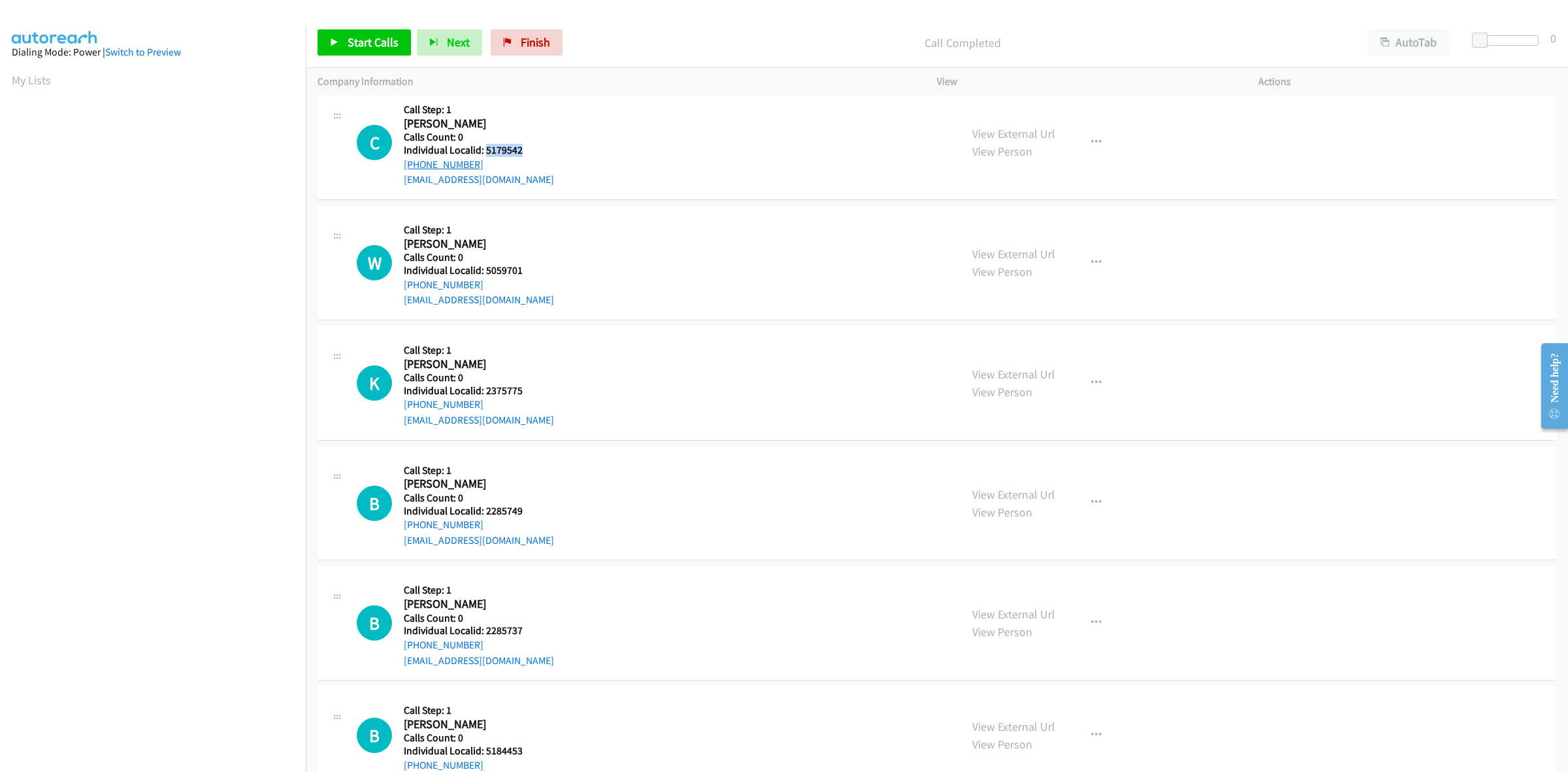
copy link "+1 989-254-4677"
drag, startPoint x: 516, startPoint y: 152, endPoint x: 485, endPoint y: 152, distance: 31.0
click at [485, 152] on h5 "Individual Localid: 5179542" at bounding box center [479, 150] width 150 height 13
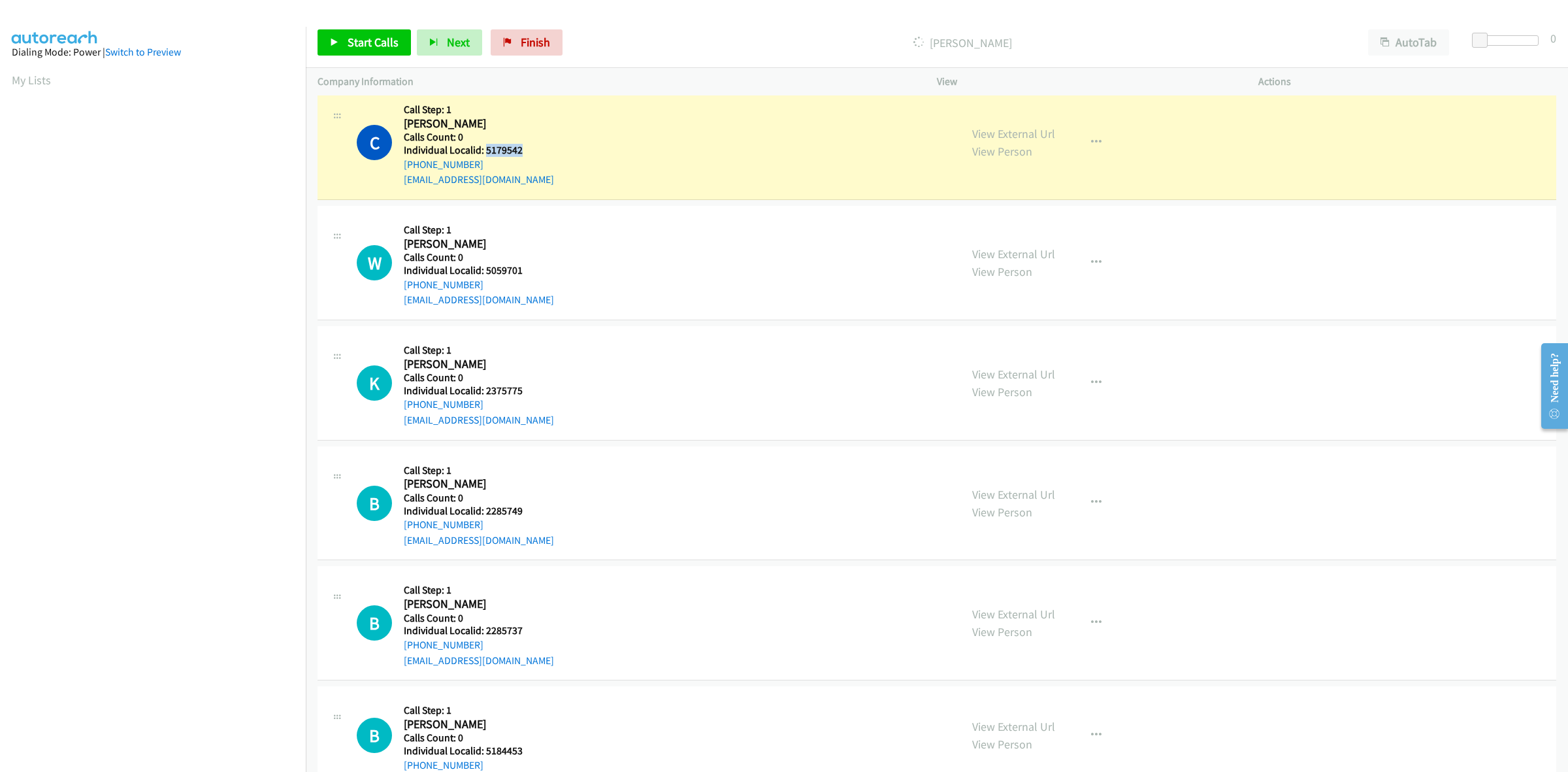
copy h5 "5179542"
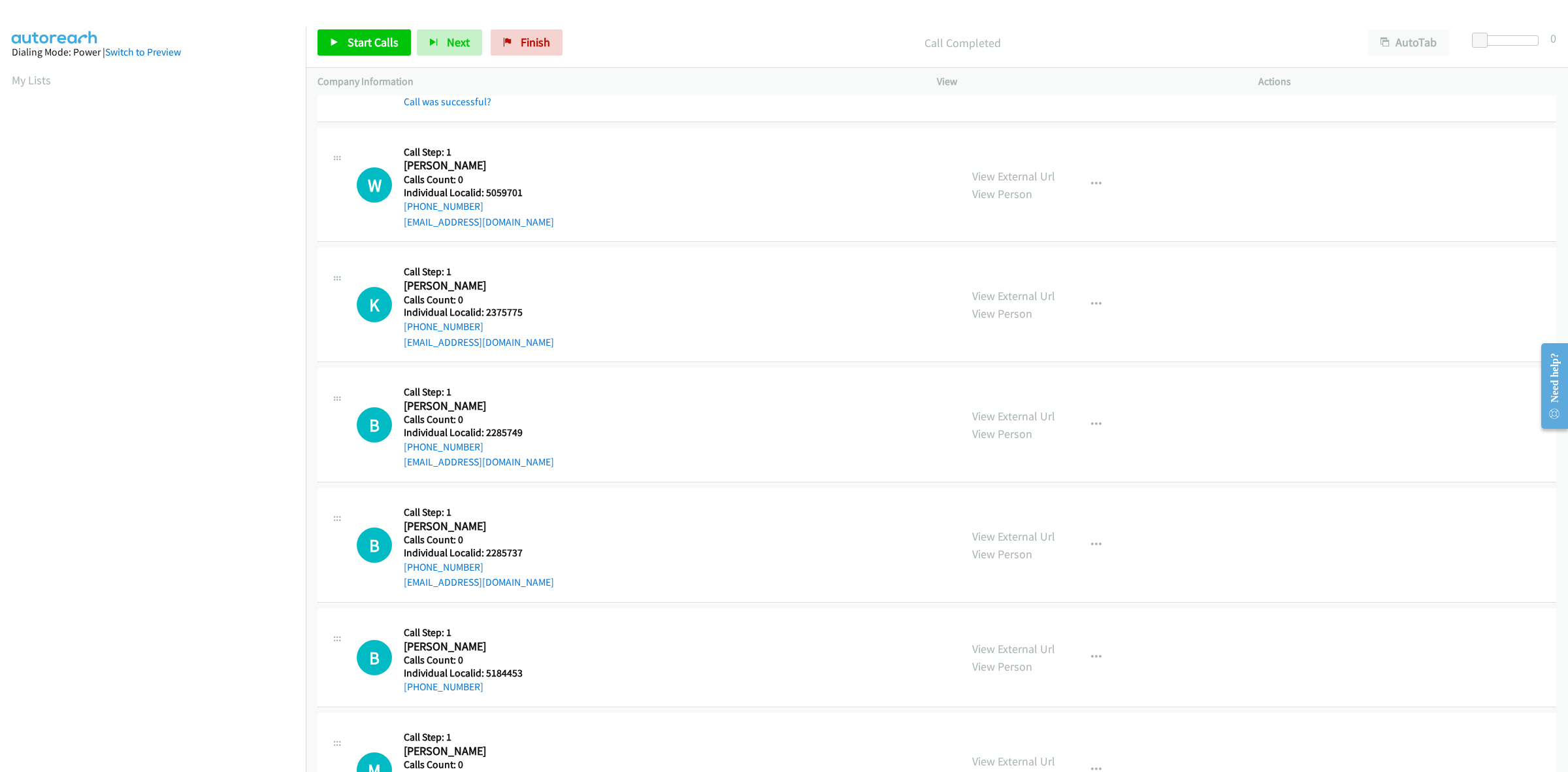
scroll to position [592, 0]
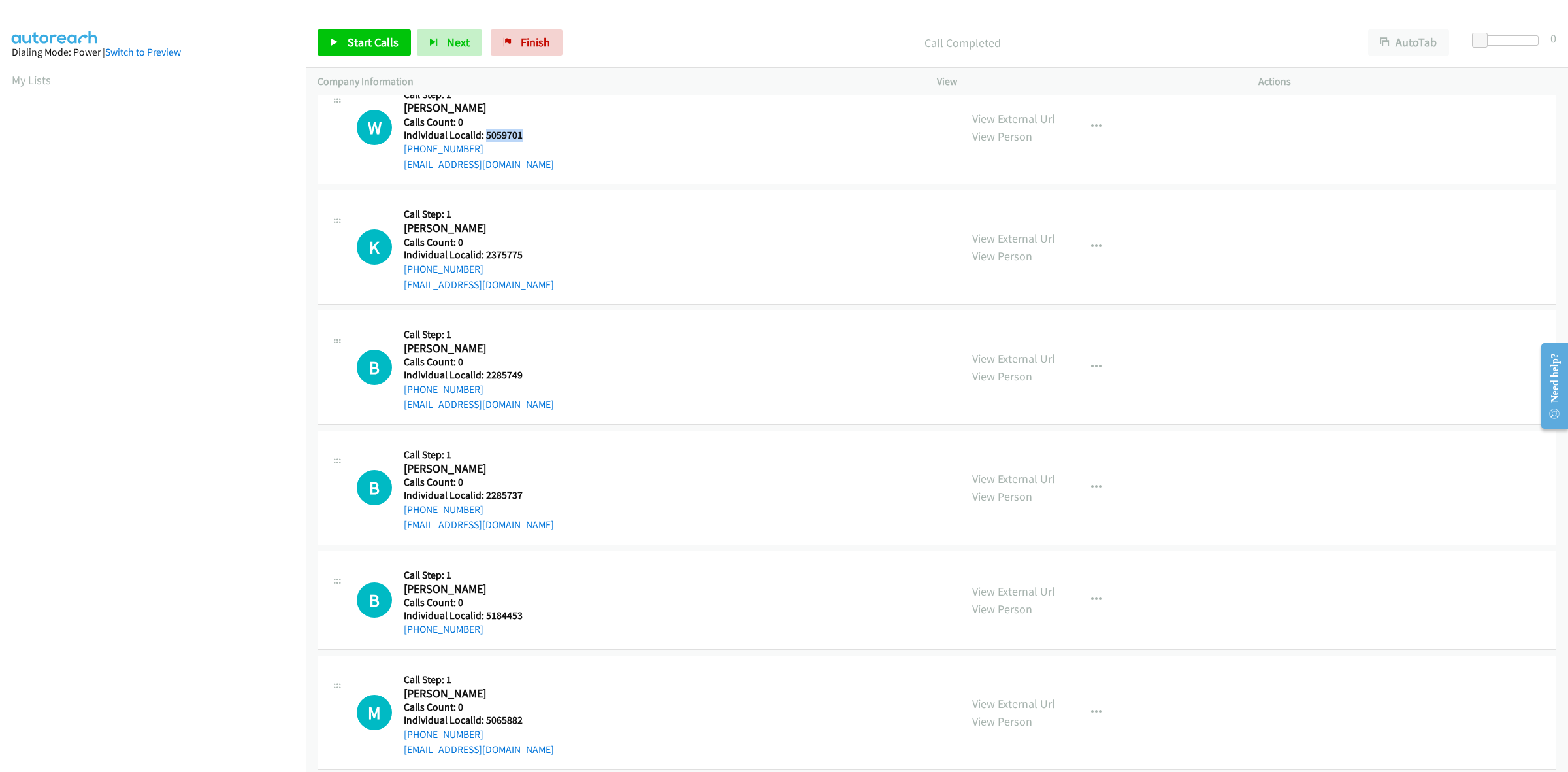
drag, startPoint x: 524, startPoint y: 134, endPoint x: 485, endPoint y: 135, distance: 39.0
click at [485, 135] on h5 "Individual Localid: 5059701" at bounding box center [479, 135] width 150 height 13
copy h5 "5059701"
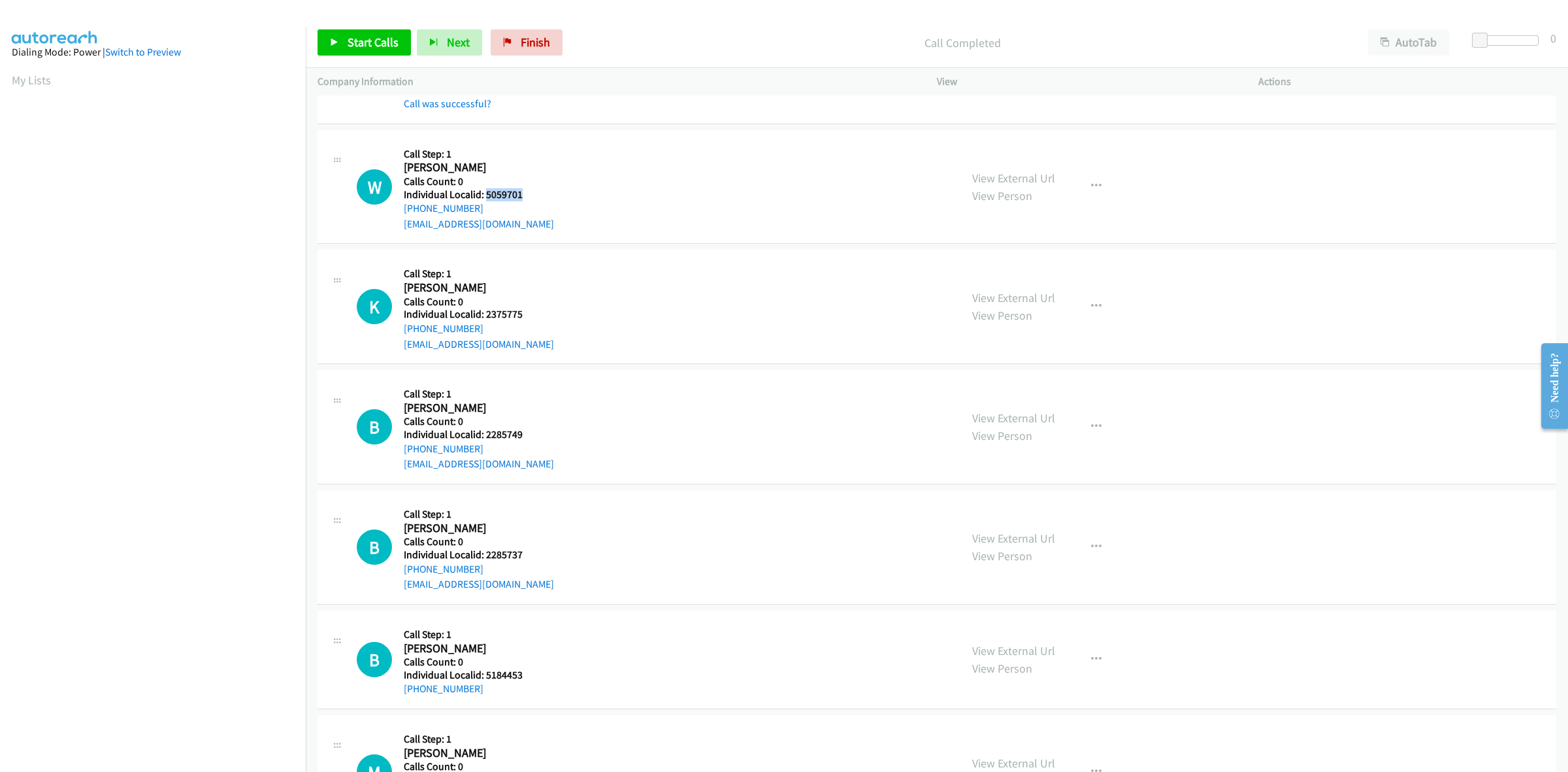
scroll to position [530, 0]
drag, startPoint x: 486, startPoint y: 207, endPoint x: 404, endPoint y: 206, distance: 82.0
click at [404, 206] on div "+1 609-338-1886" at bounding box center [479, 211] width 150 height 16
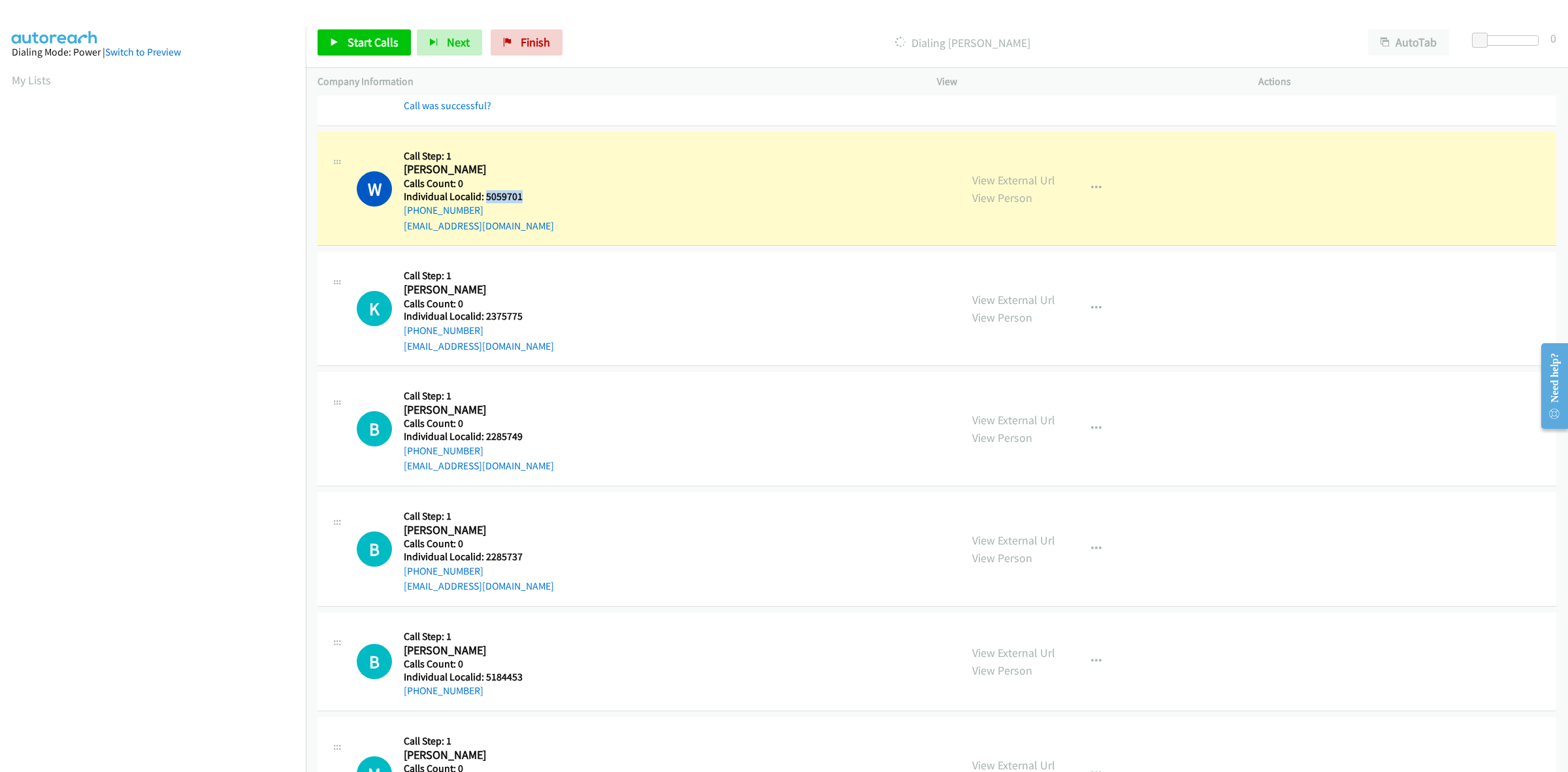
drag, startPoint x: 526, startPoint y: 193, endPoint x: 484, endPoint y: 194, distance: 42.0
click at [484, 194] on h5 "Individual Localid: 5059701" at bounding box center [479, 197] width 150 height 13
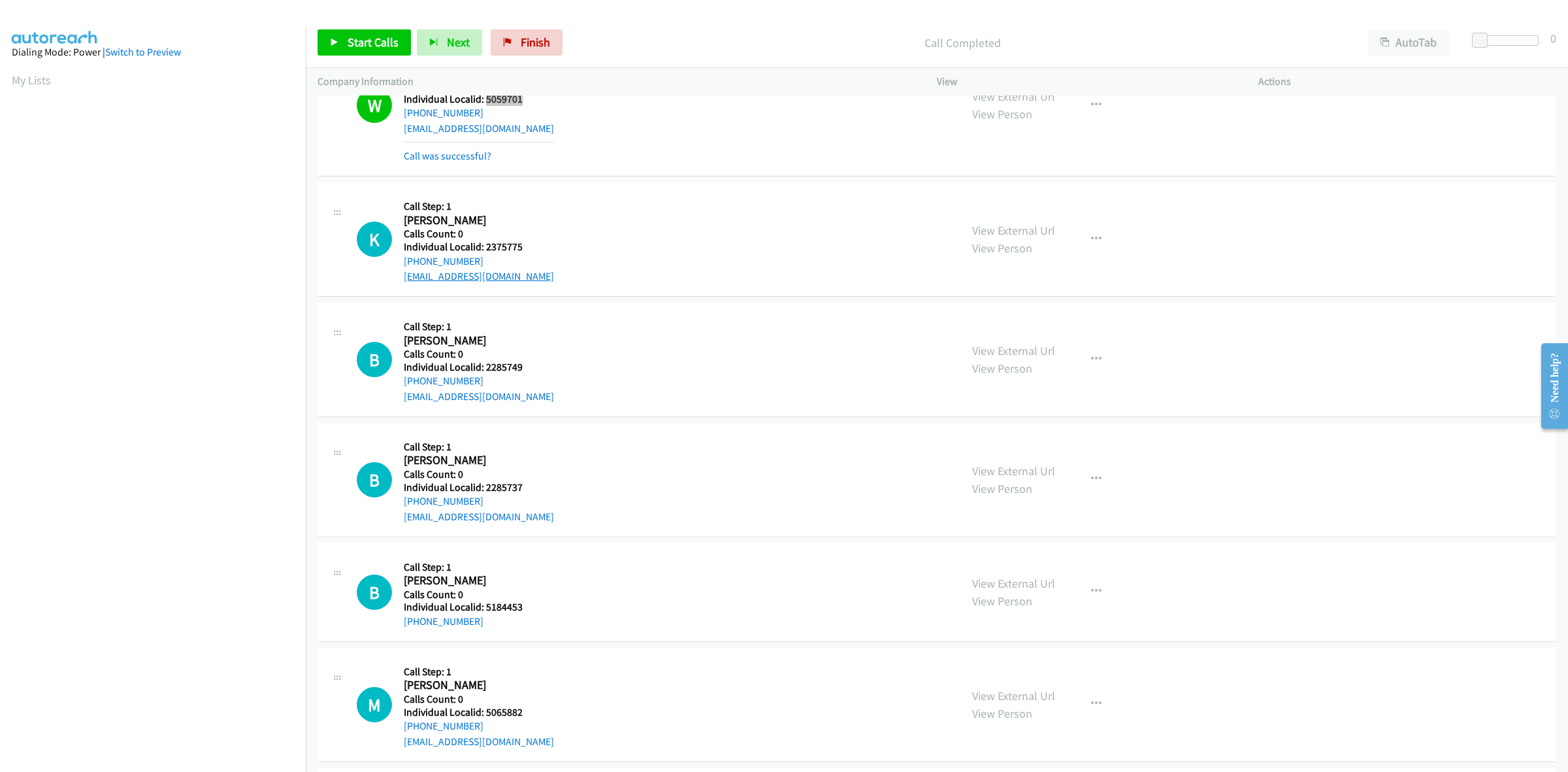
scroll to position [653, 0]
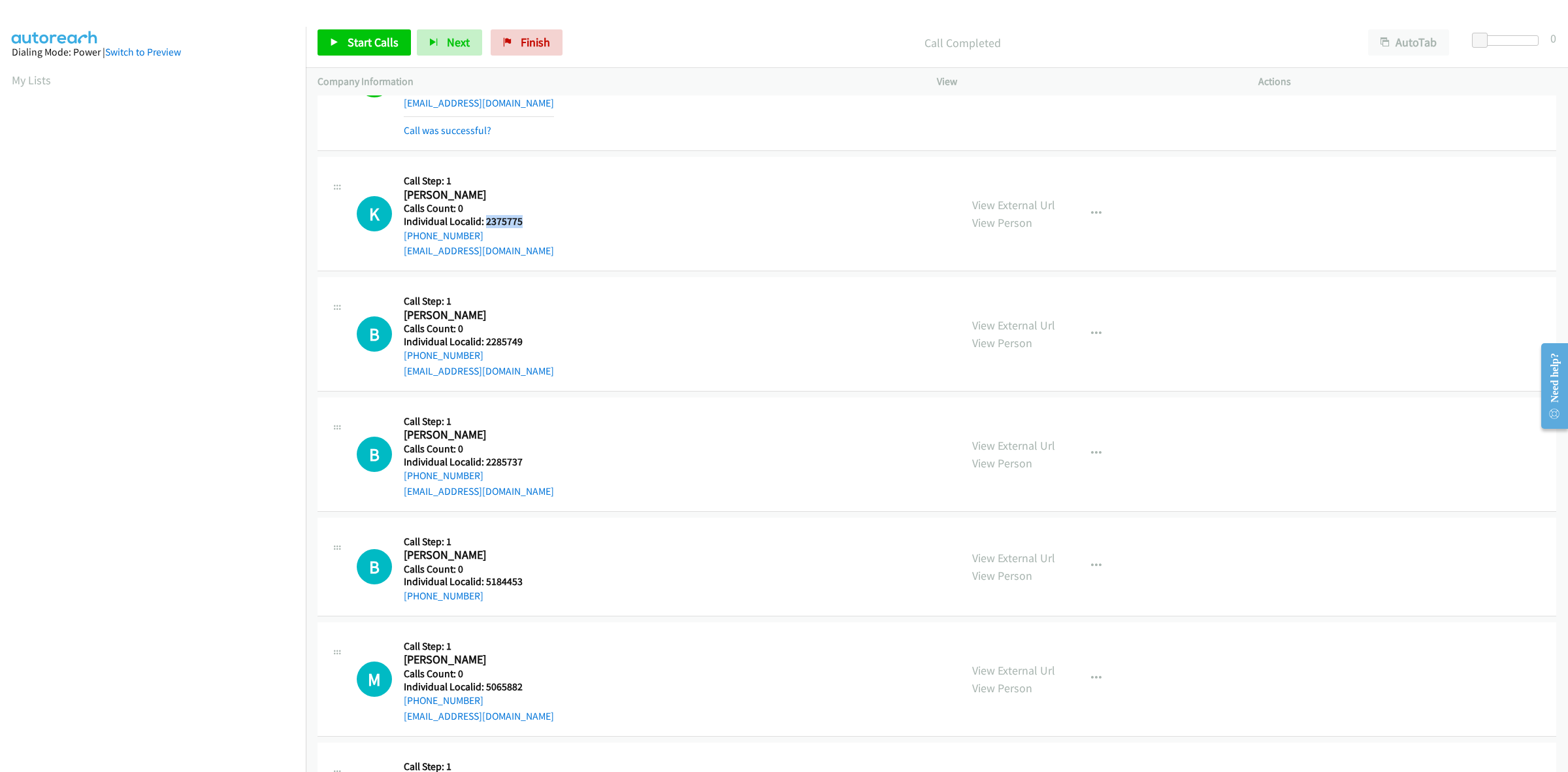
drag, startPoint x: 534, startPoint y: 220, endPoint x: 486, endPoint y: 220, distance: 48.0
click at [486, 220] on h5 "Individual Localid: 2375775" at bounding box center [479, 221] width 150 height 13
drag, startPoint x: 478, startPoint y: 233, endPoint x: 400, endPoint y: 236, distance: 78.1
click at [400, 236] on div "K Callback Scheduled Call Step: 1 Kamdyn Kilgore America/Chicago Calls Count: 0…" at bounding box center [652, 213] width 592 height 90
drag, startPoint x: 526, startPoint y: 226, endPoint x: 484, endPoint y: 221, distance: 42.3
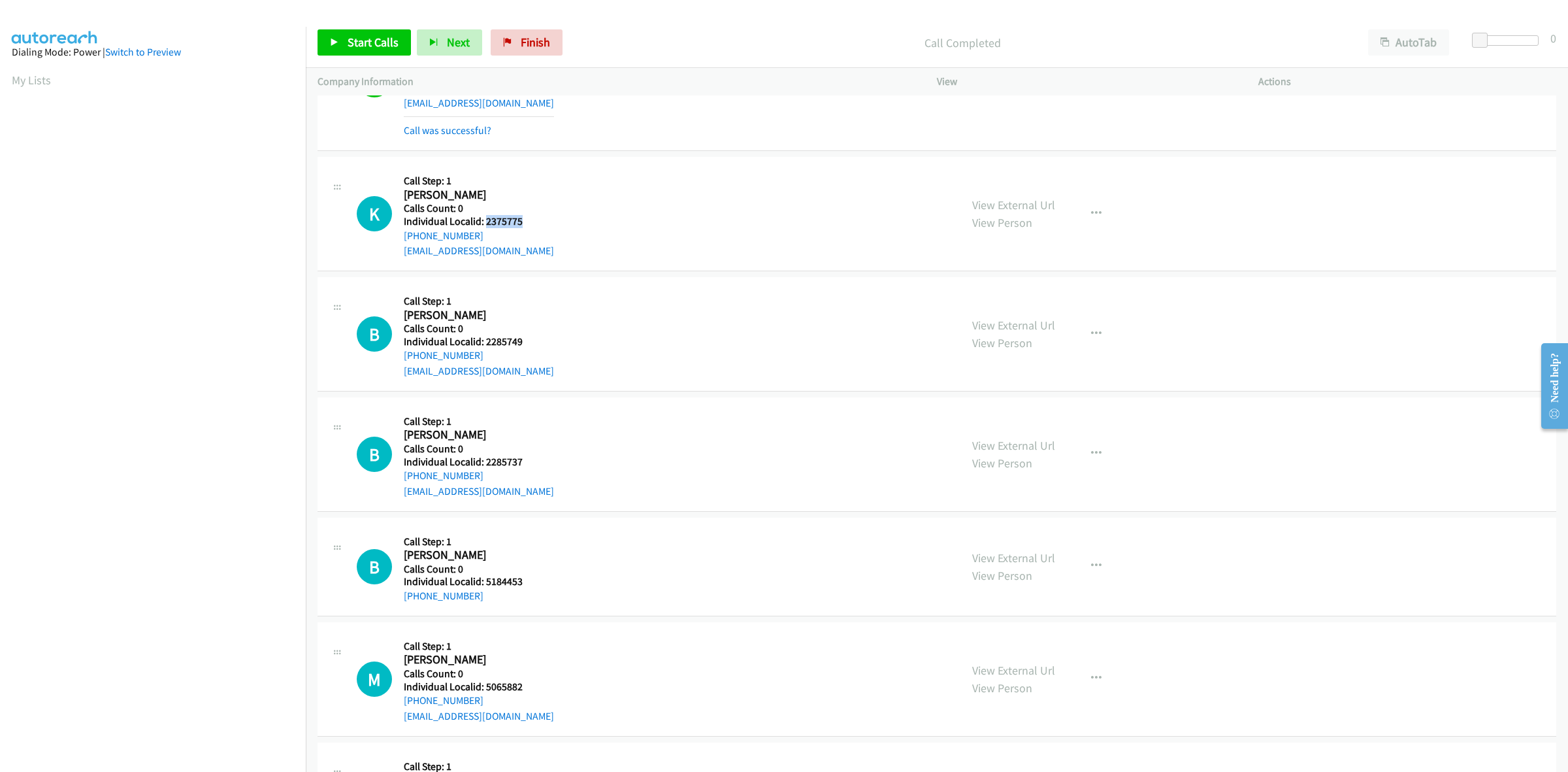
click at [484, 221] on h5 "Individual Localid: 2375775" at bounding box center [479, 221] width 150 height 13
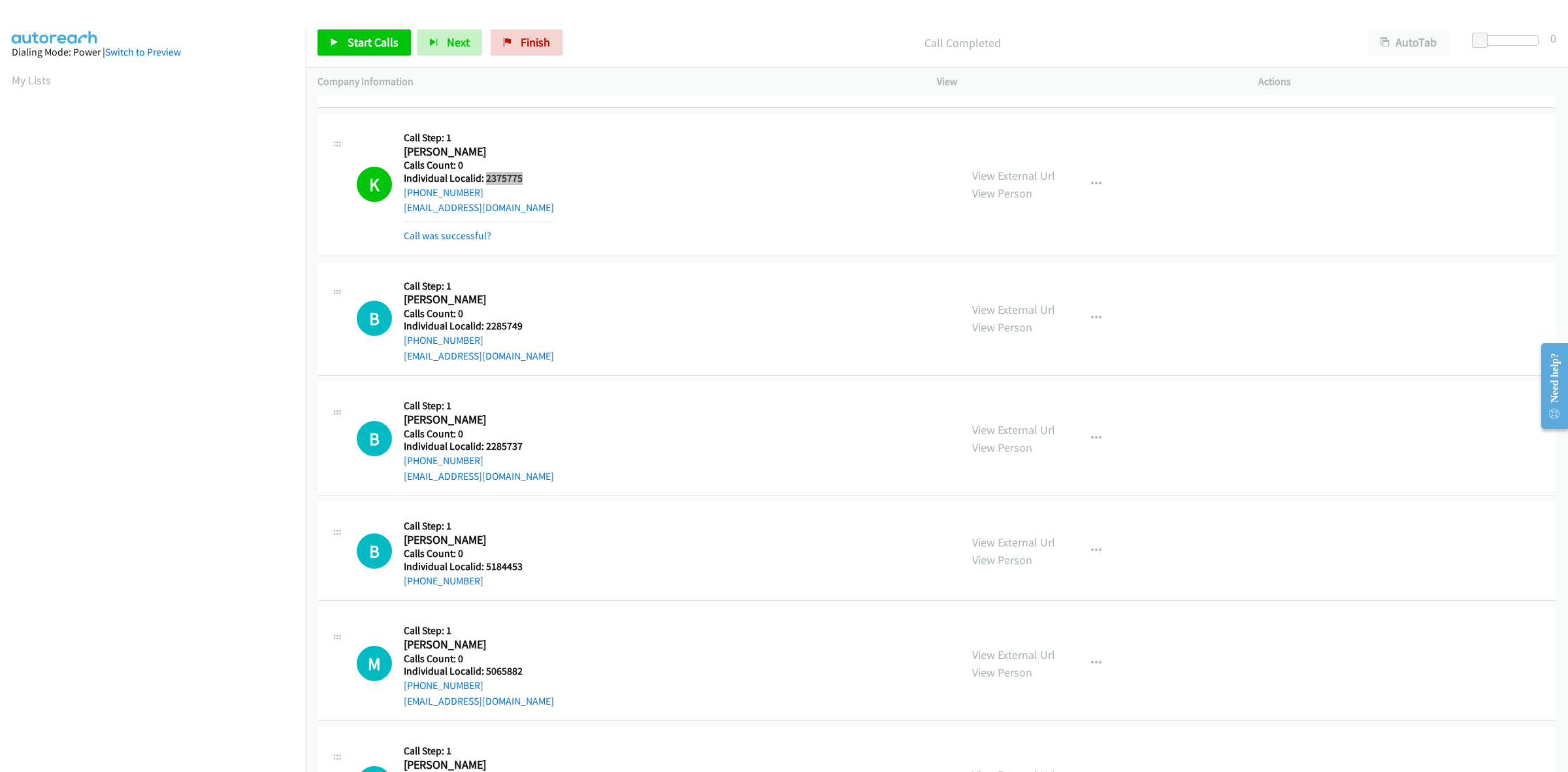
scroll to position [858, 0]
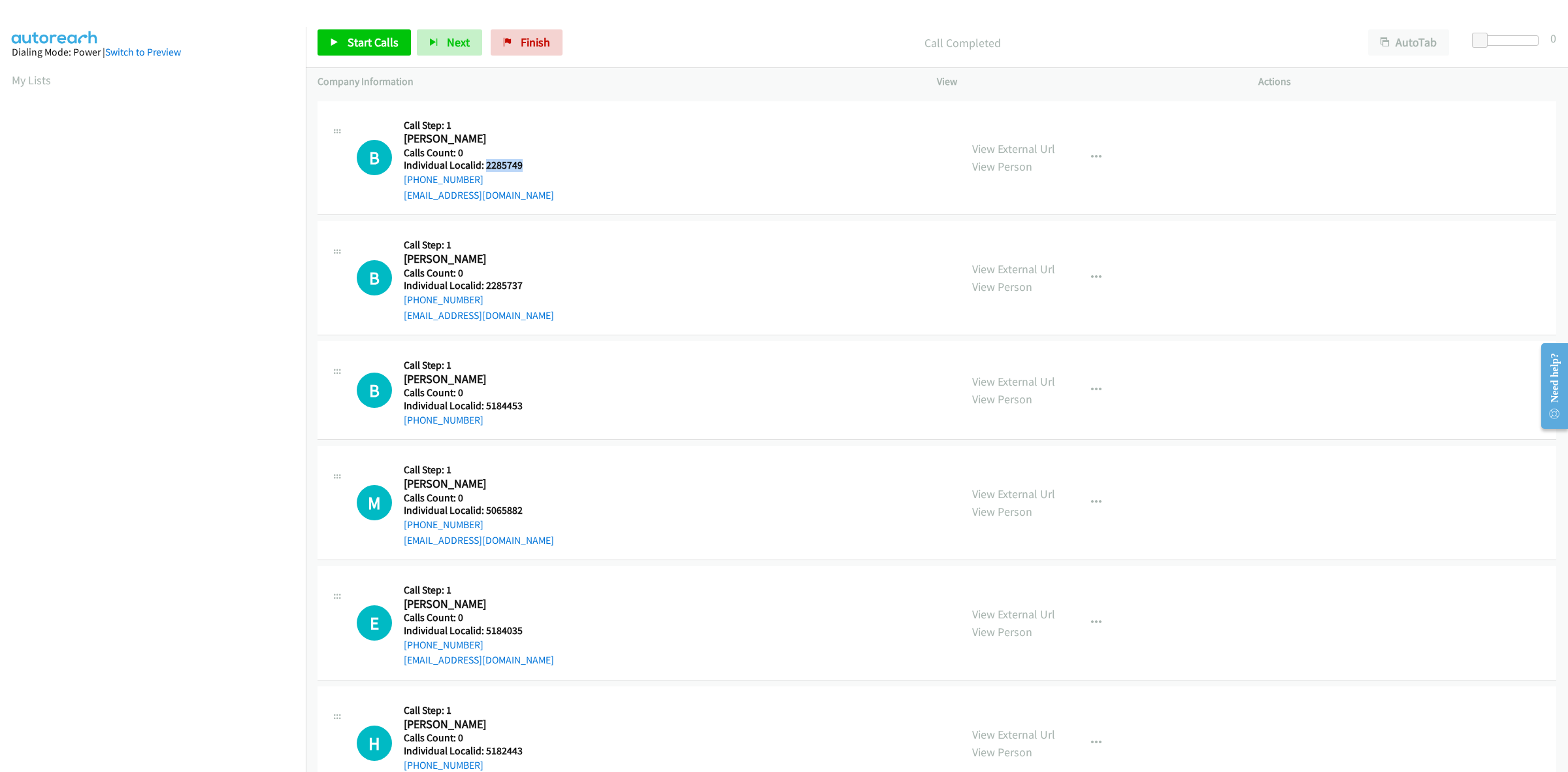
drag, startPoint x: 522, startPoint y: 165, endPoint x: 486, endPoint y: 167, distance: 36.1
click at [486, 167] on h5 "Individual Localid: 2285749" at bounding box center [479, 165] width 150 height 13
click at [494, 176] on div "+1 585-414-2426" at bounding box center [479, 180] width 150 height 16
drag, startPoint x: 484, startPoint y: 177, endPoint x: 402, endPoint y: 180, distance: 82.1
click at [402, 180] on div "B Callback Scheduled Call Step: 1 Brayden Myers America/New_York Calls Count: 0…" at bounding box center [652, 157] width 592 height 90
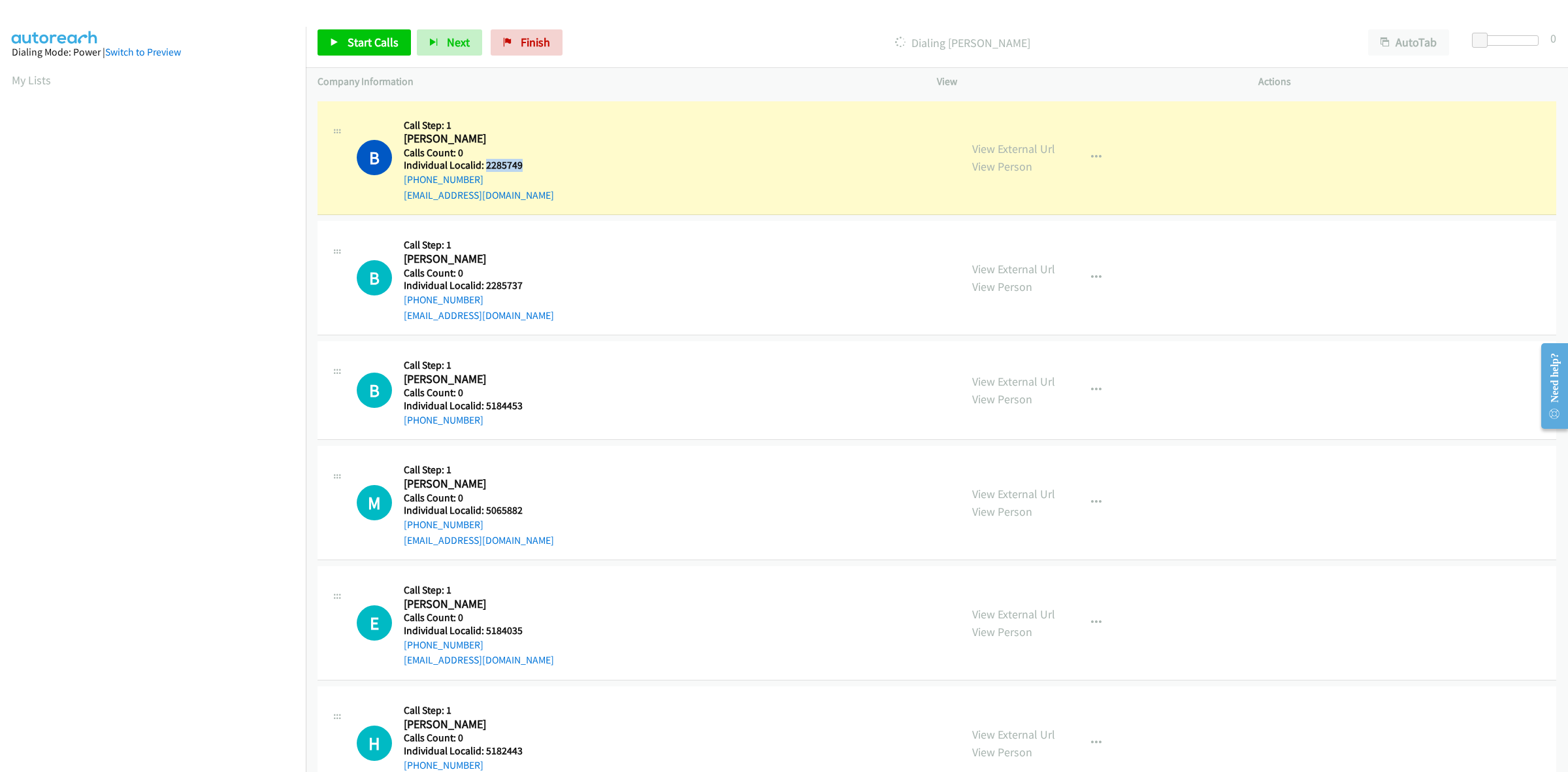
drag, startPoint x: 520, startPoint y: 165, endPoint x: 484, endPoint y: 167, distance: 36.1
click at [484, 167] on h5 "Individual Localid: 2285749" at bounding box center [479, 165] width 150 height 13
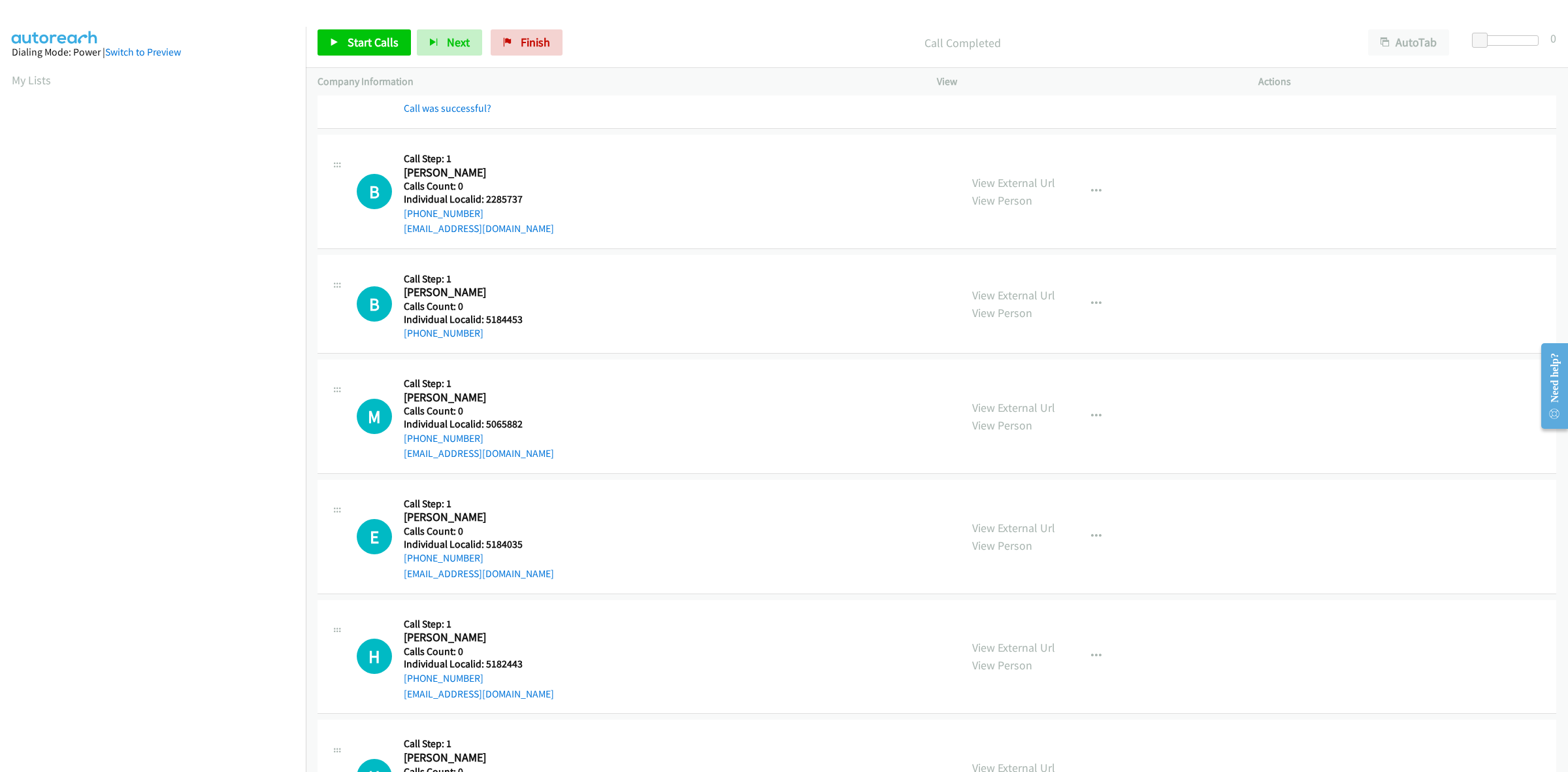
scroll to position [1001, 0]
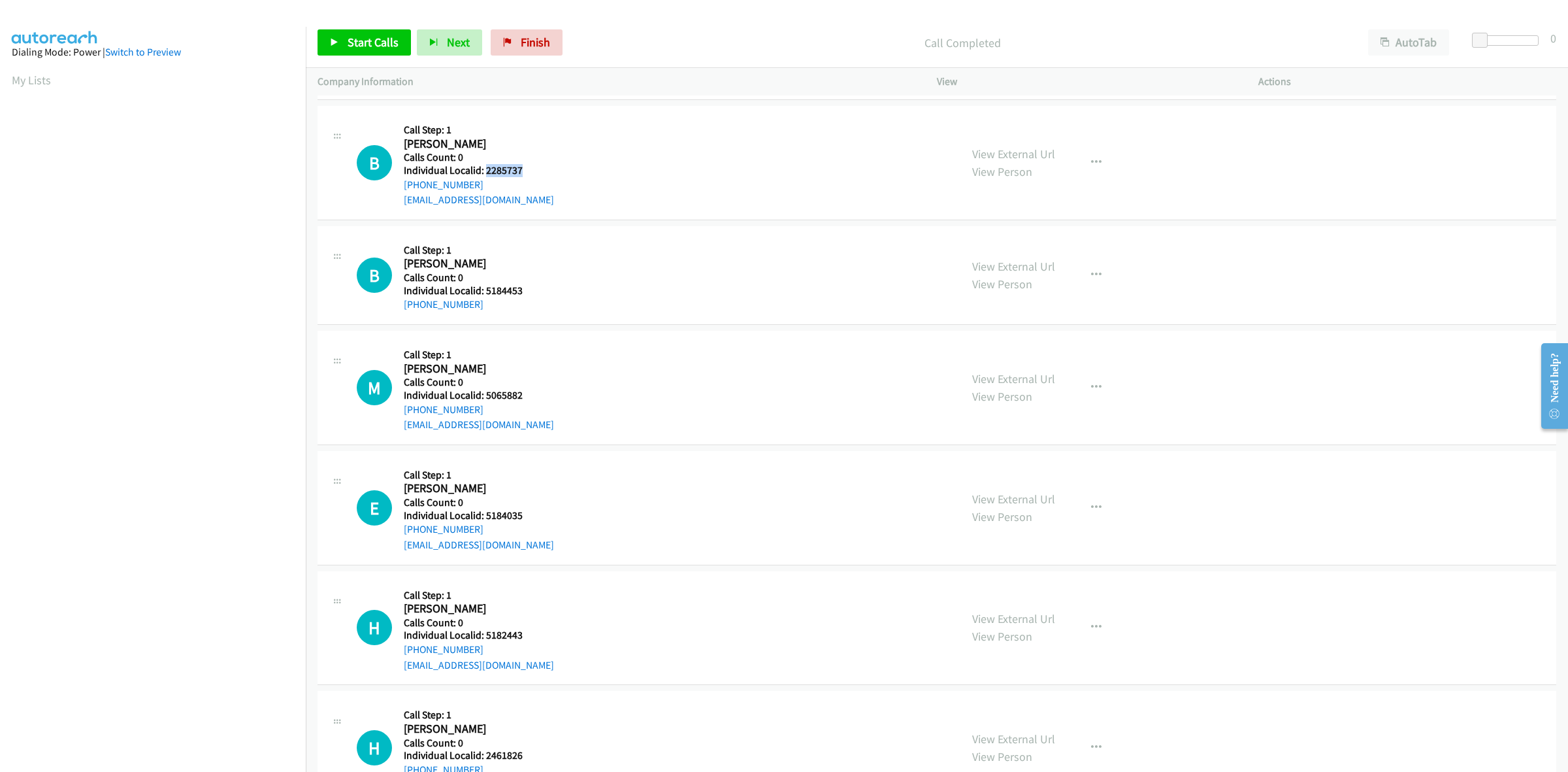
drag, startPoint x: 524, startPoint y: 172, endPoint x: 486, endPoint y: 170, distance: 38.1
click at [486, 170] on h5 "Individual Localid: 2285737" at bounding box center [479, 170] width 150 height 13
drag, startPoint x: 480, startPoint y: 183, endPoint x: 402, endPoint y: 193, distance: 78.6
click at [402, 193] on div "B Callback Scheduled Call Step: 1 Brock Ford America/New_York Calls Count: 0 In…" at bounding box center [652, 162] width 592 height 90
drag, startPoint x: 520, startPoint y: 169, endPoint x: 484, endPoint y: 168, distance: 36.0
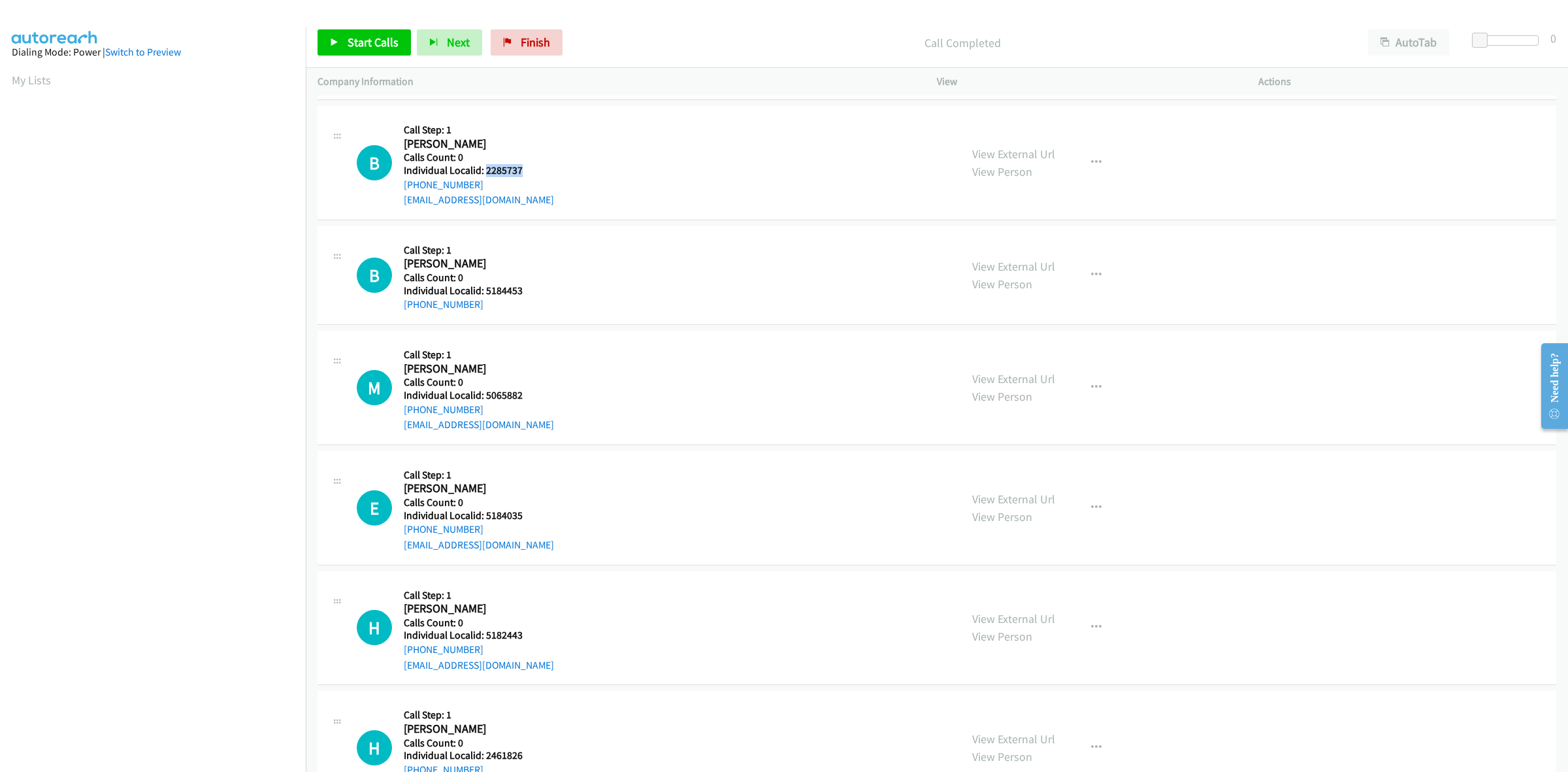
click at [484, 168] on h5 "Individual Localid: 2285737" at bounding box center [479, 170] width 150 height 13
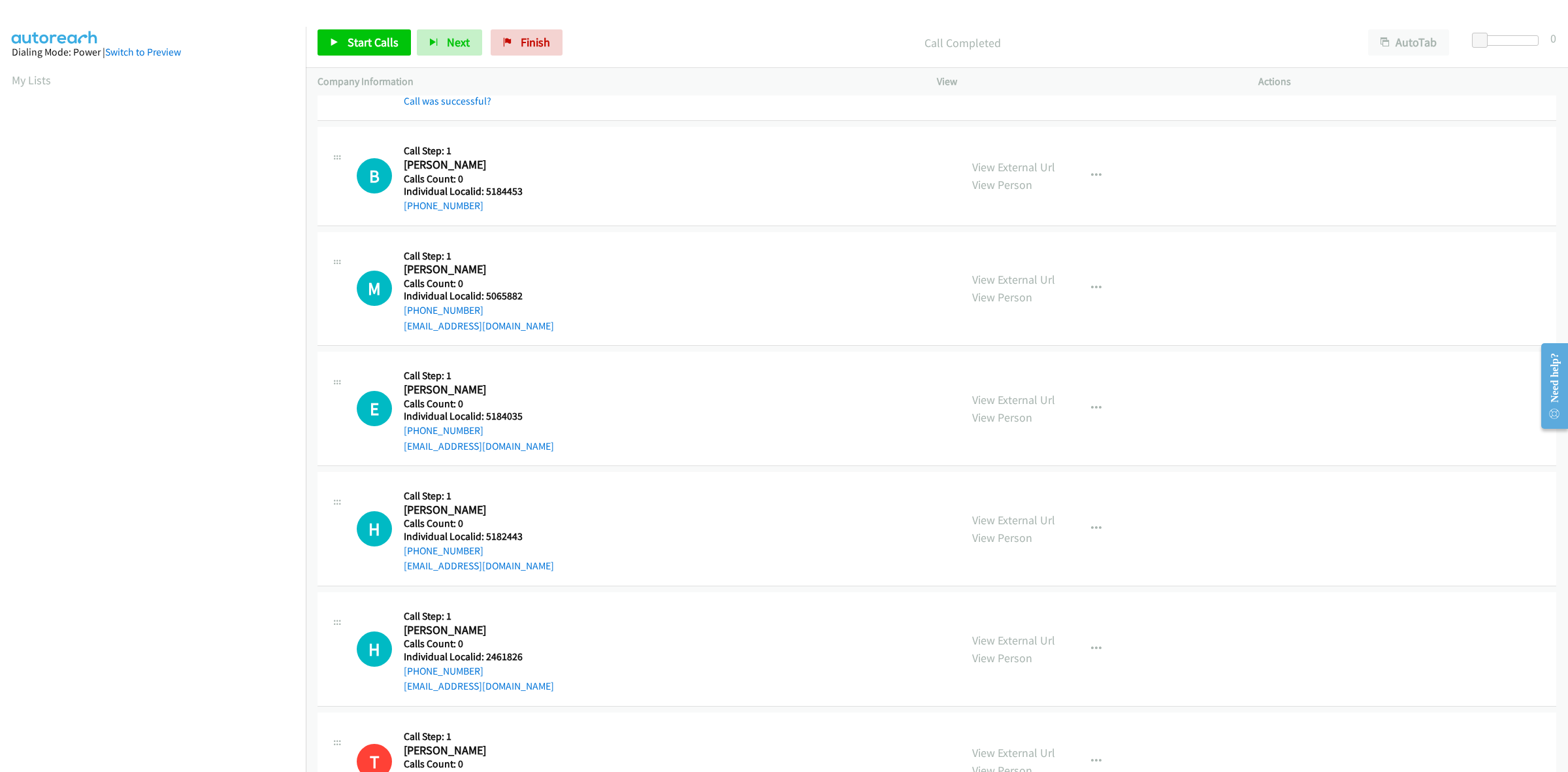
scroll to position [1184, 0]
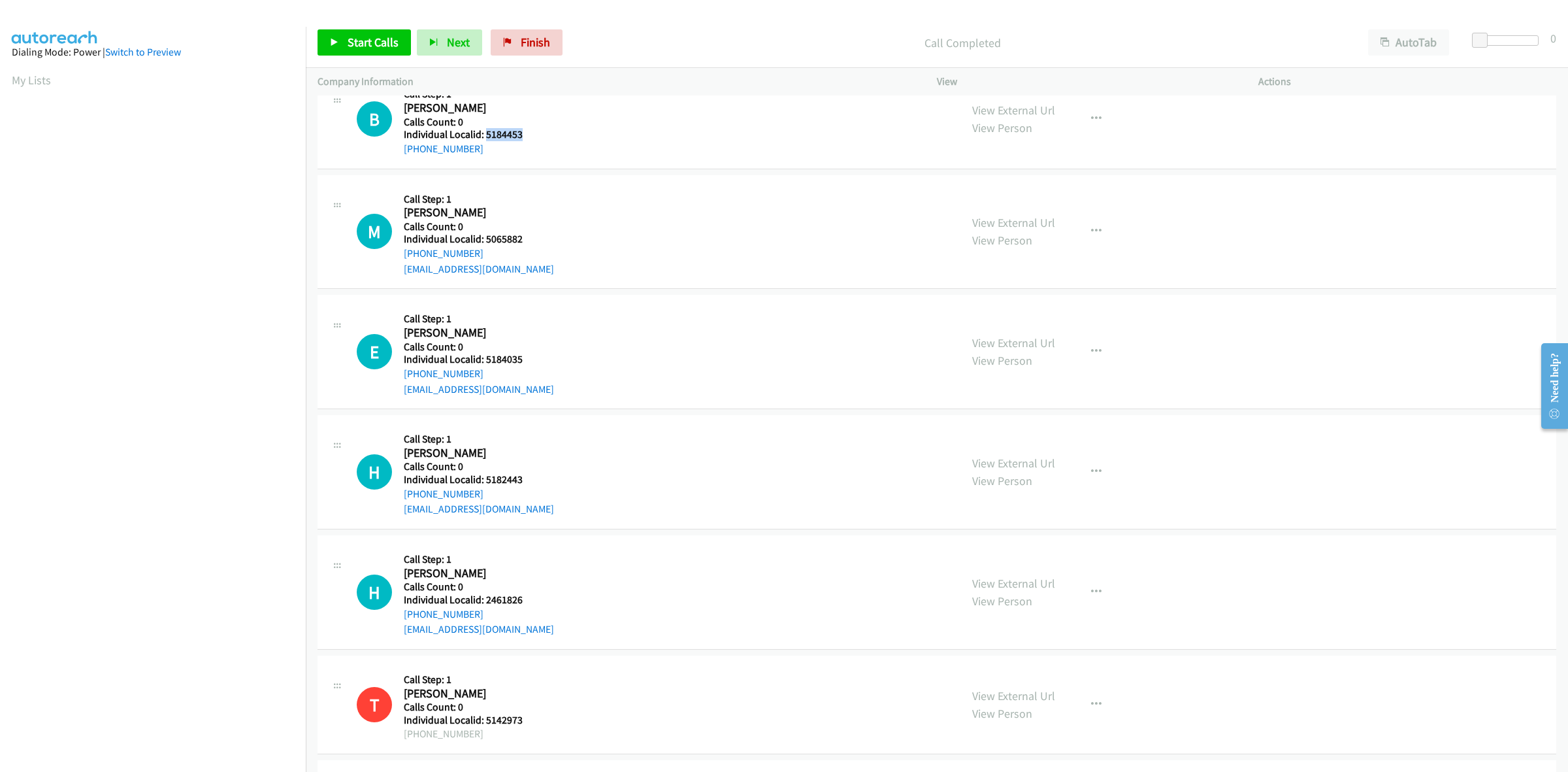
drag, startPoint x: 522, startPoint y: 139, endPoint x: 486, endPoint y: 137, distance: 36.1
click at [486, 137] on h5 "Individual Localid: 5184453" at bounding box center [473, 134] width 138 height 13
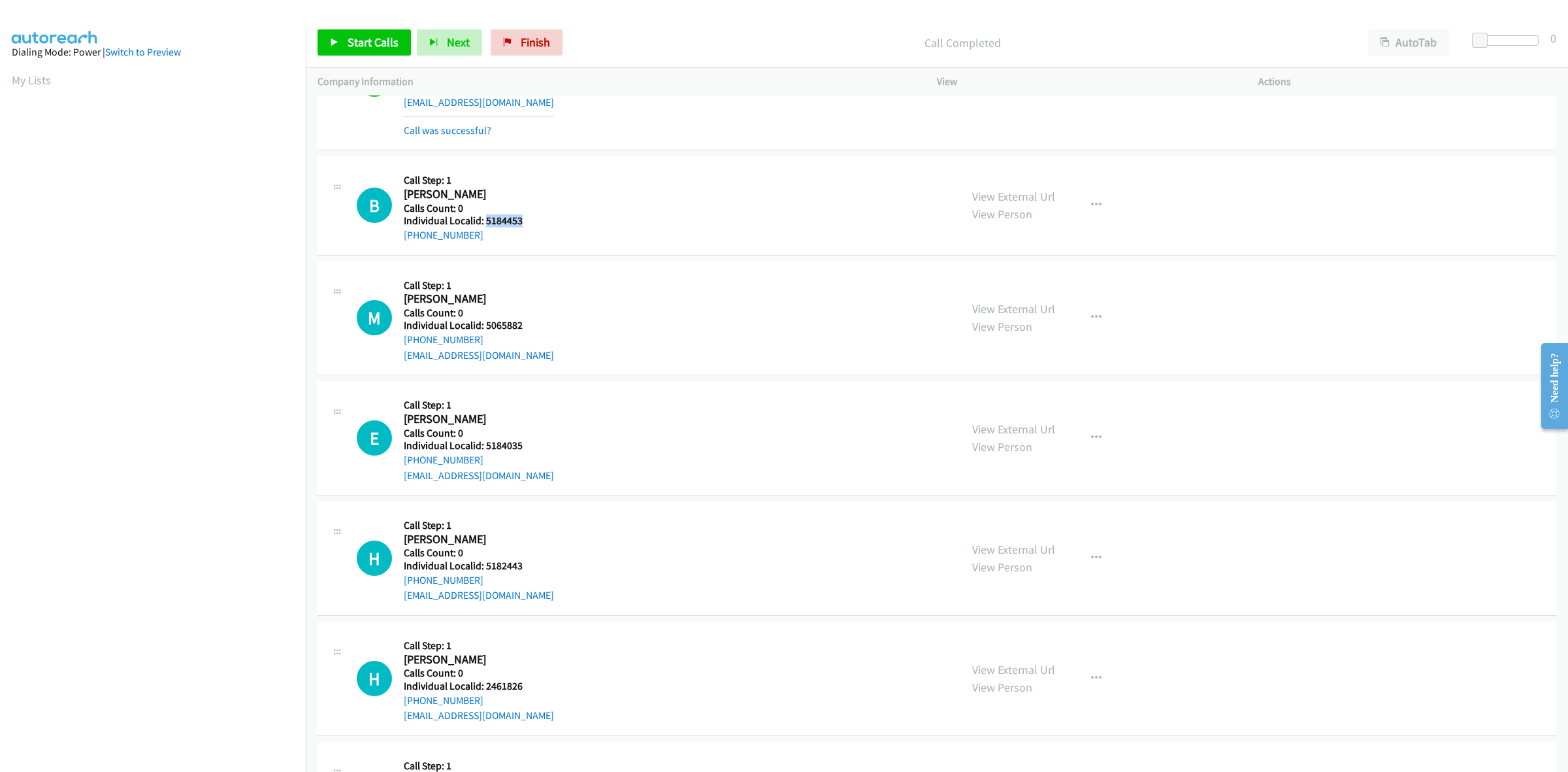
scroll to position [1083, 0]
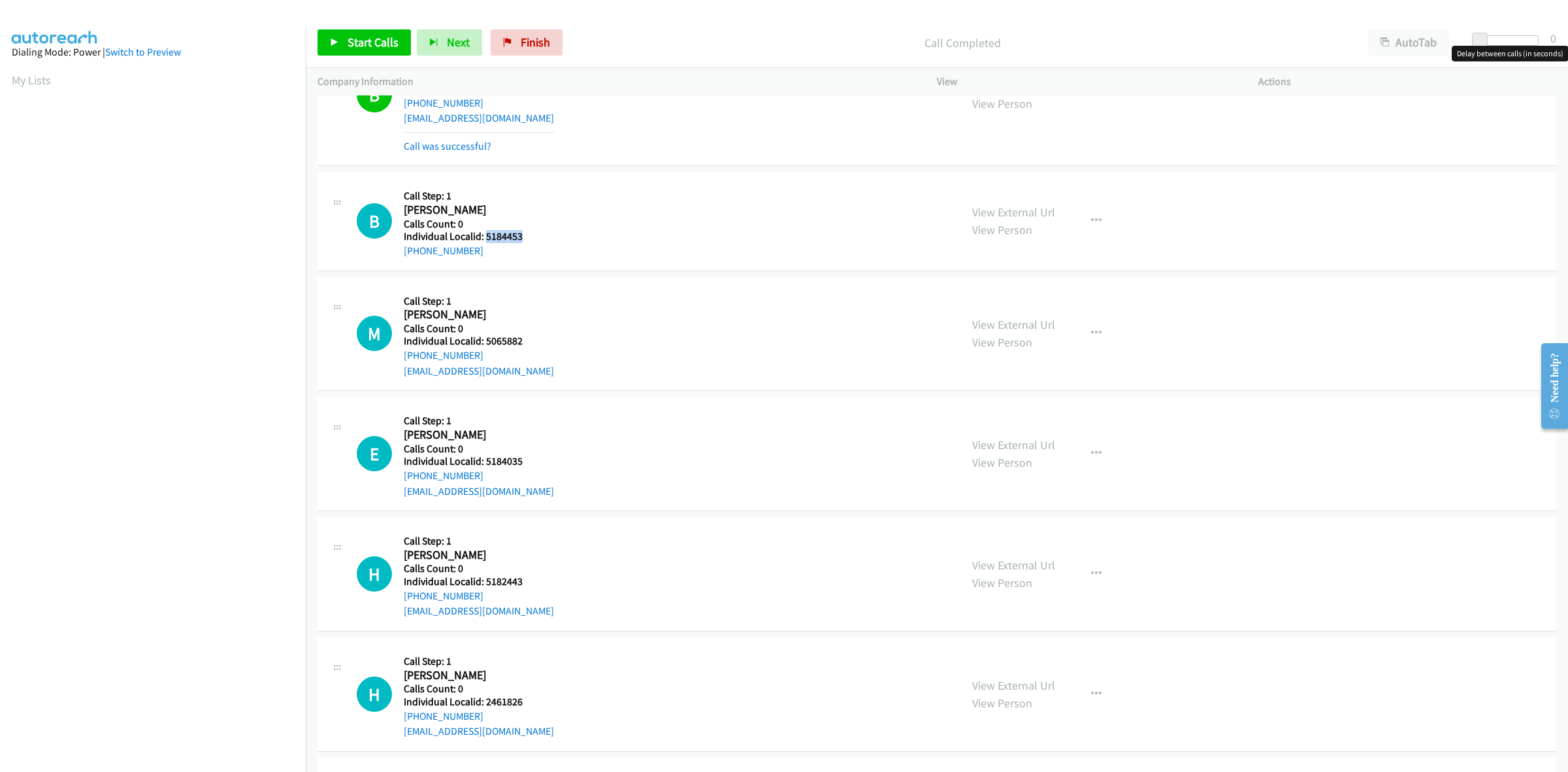
click at [1485, 37] on span at bounding box center [1480, 40] width 16 height 16
drag, startPoint x: 1490, startPoint y: 38, endPoint x: 1498, endPoint y: 38, distance: 8.0
click at [1498, 38] on div at bounding box center [1503, 40] width 60 height 11
click at [361, 47] on span "Start Calls" at bounding box center [373, 42] width 51 height 15
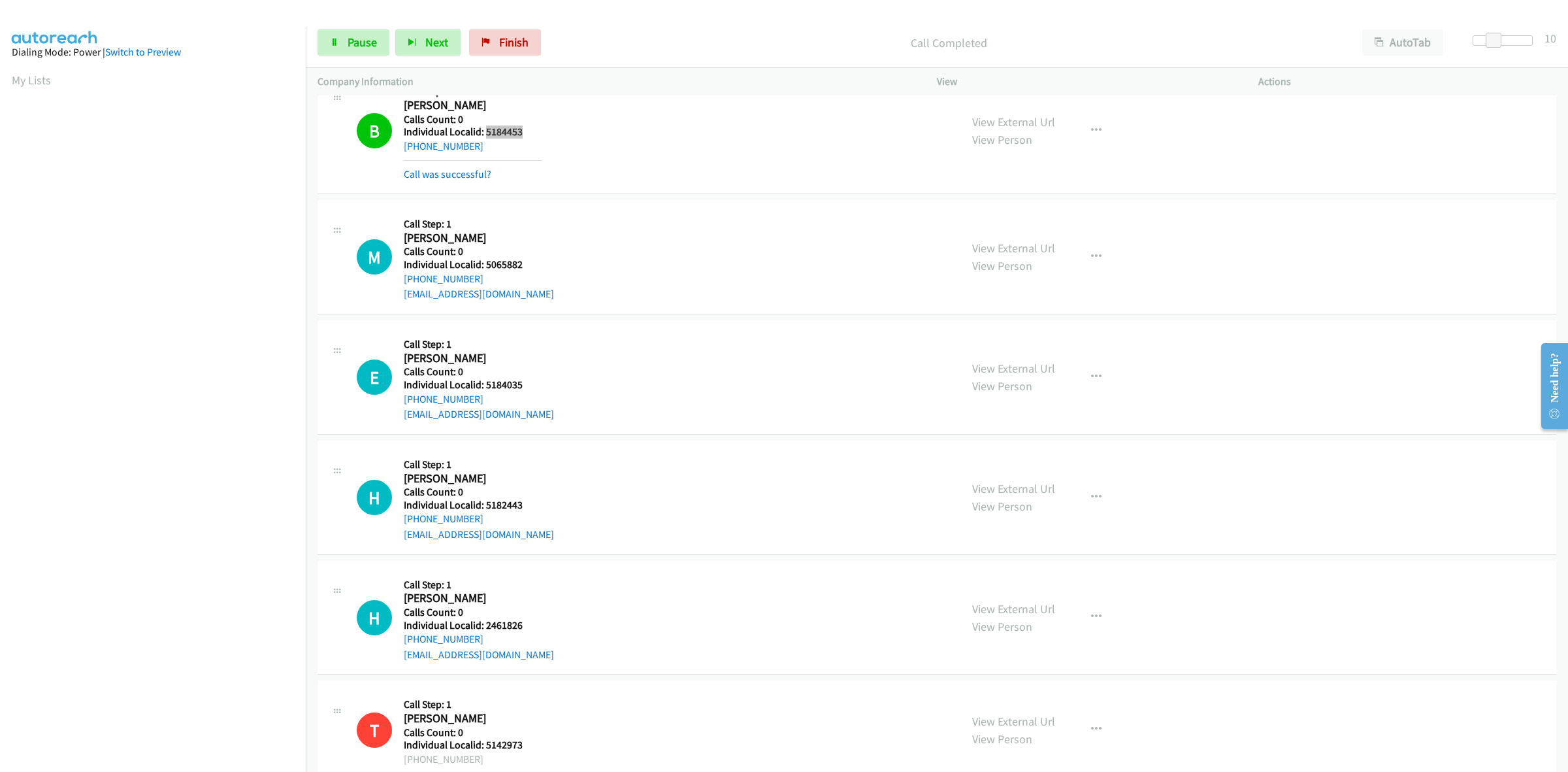
scroll to position [1246, 0]
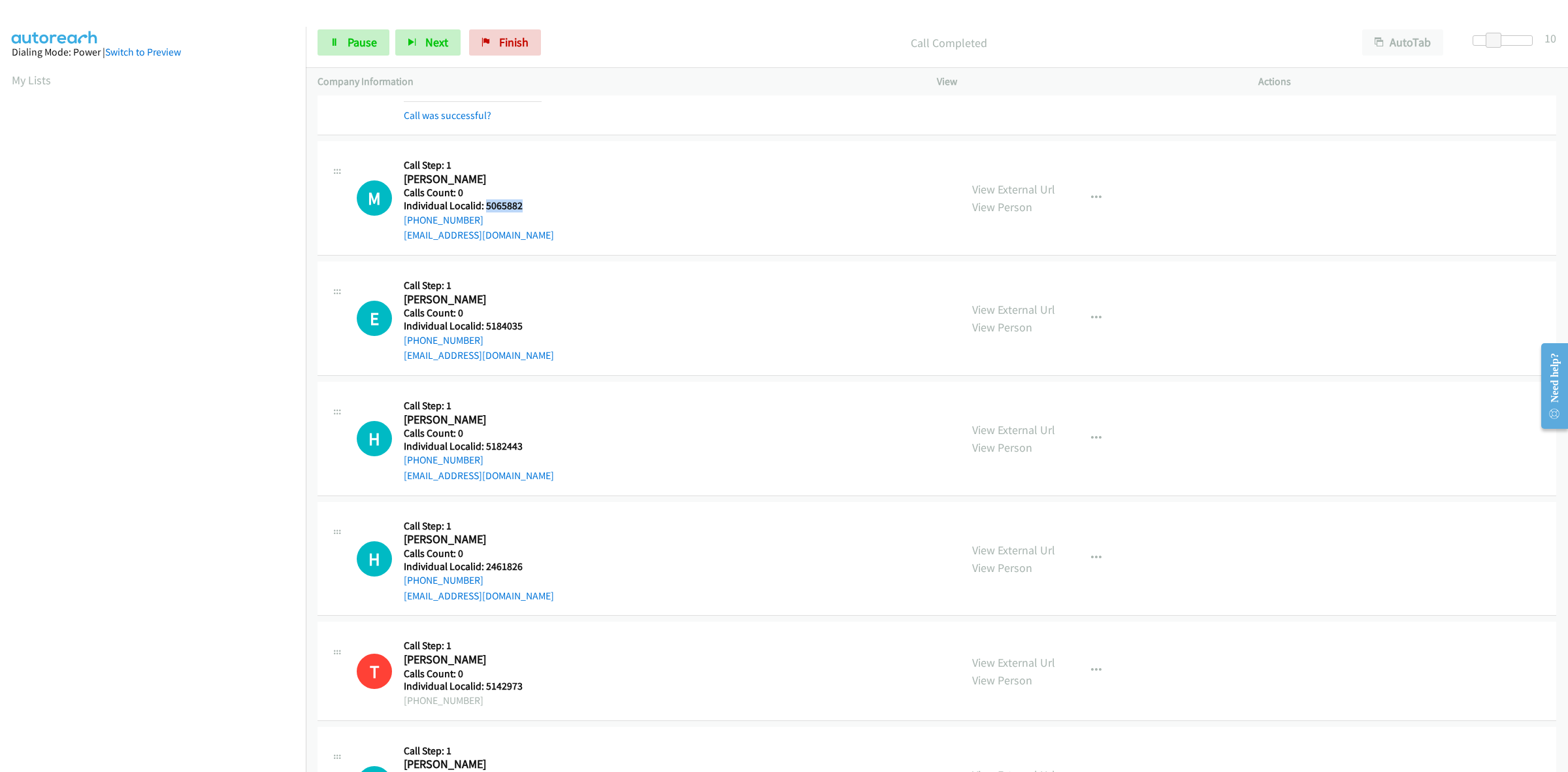
drag, startPoint x: 528, startPoint y: 206, endPoint x: 486, endPoint y: 206, distance: 42.0
click at [486, 206] on h5 "Individual Localid: 5065882" at bounding box center [479, 206] width 150 height 13
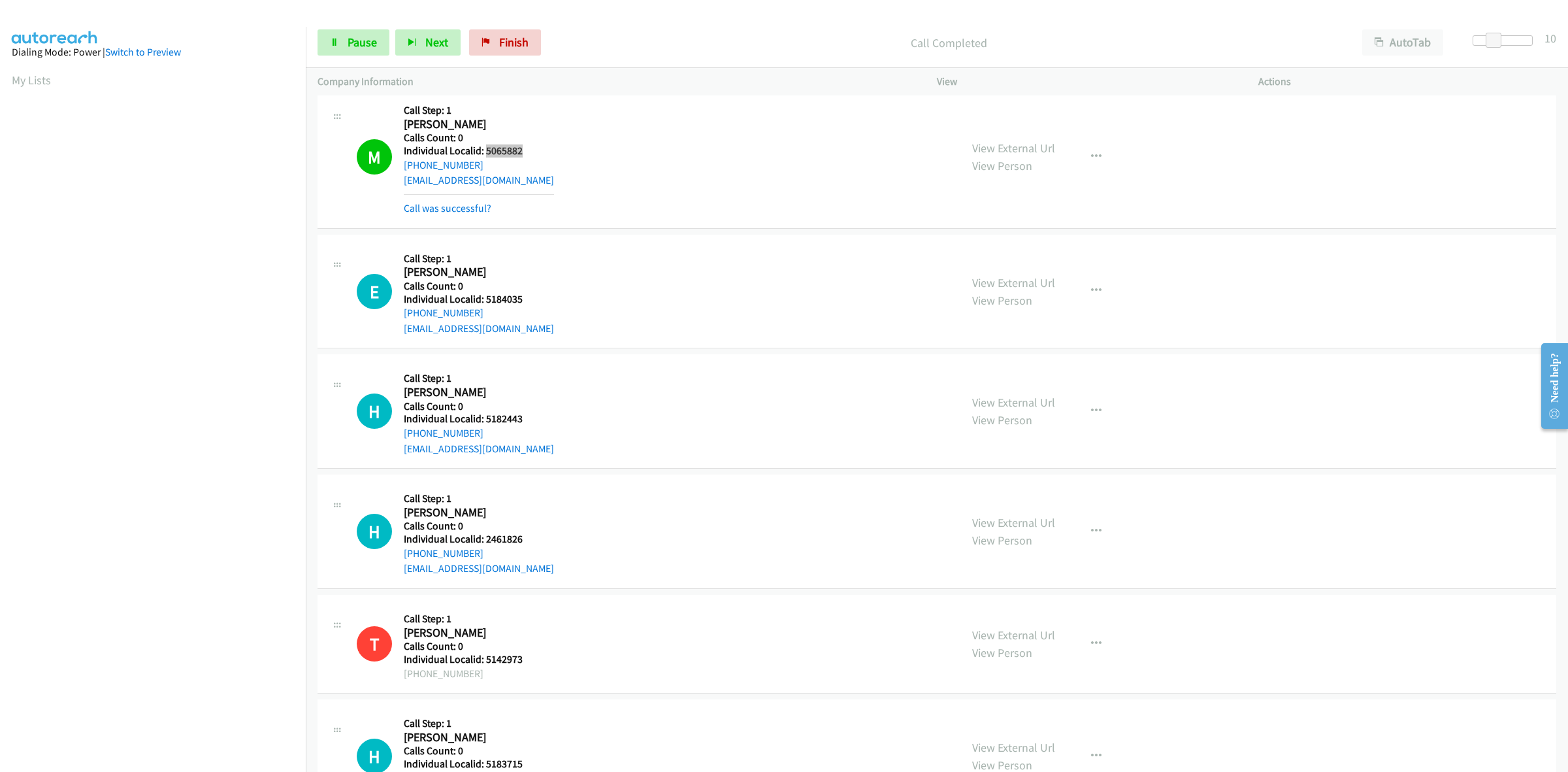
scroll to position [1307, 0]
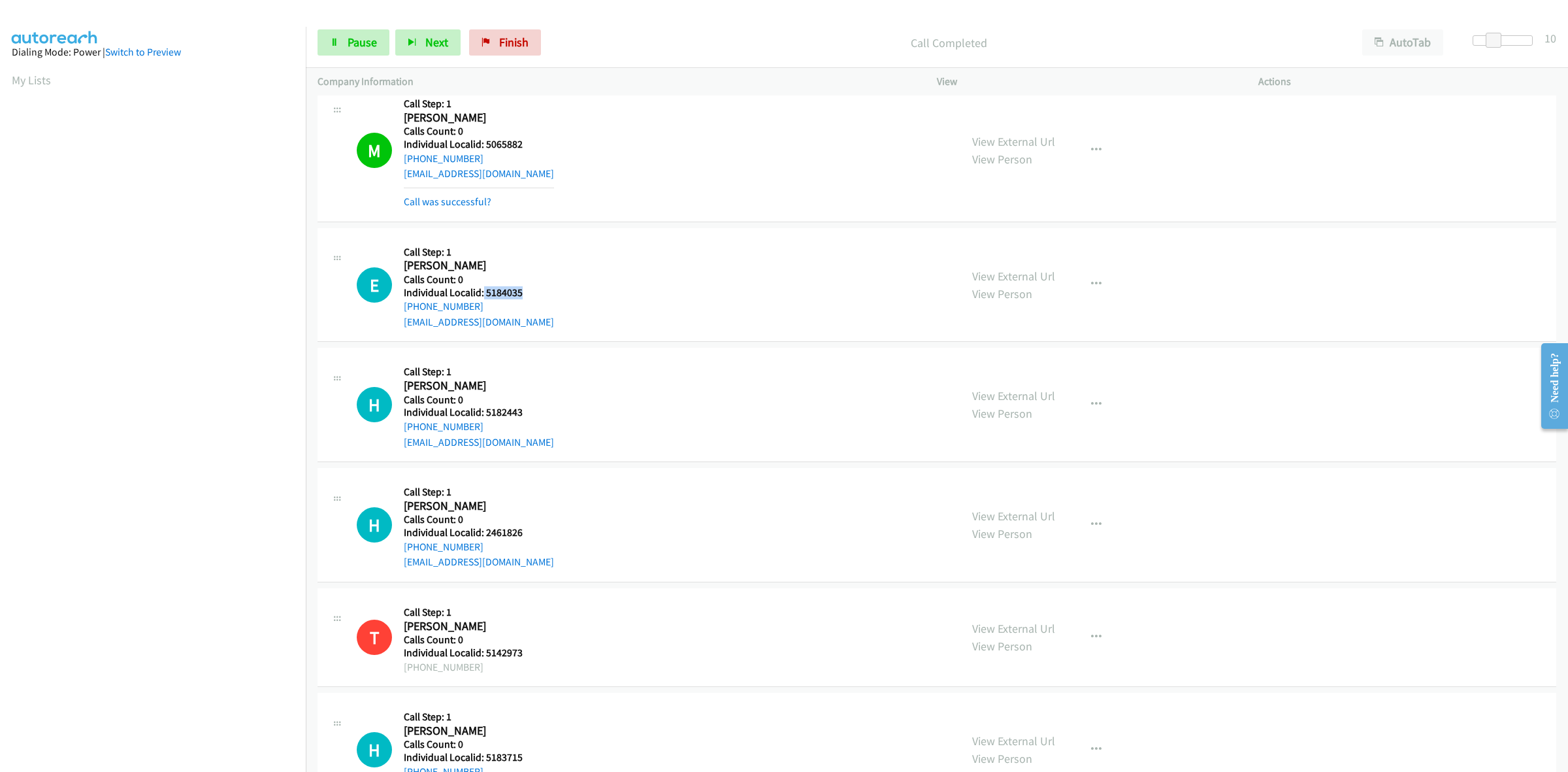
drag, startPoint x: 521, startPoint y: 291, endPoint x: 481, endPoint y: 292, distance: 40.0
click at [481, 292] on h5 "Individual Localid: 5184035" at bounding box center [479, 293] width 150 height 13
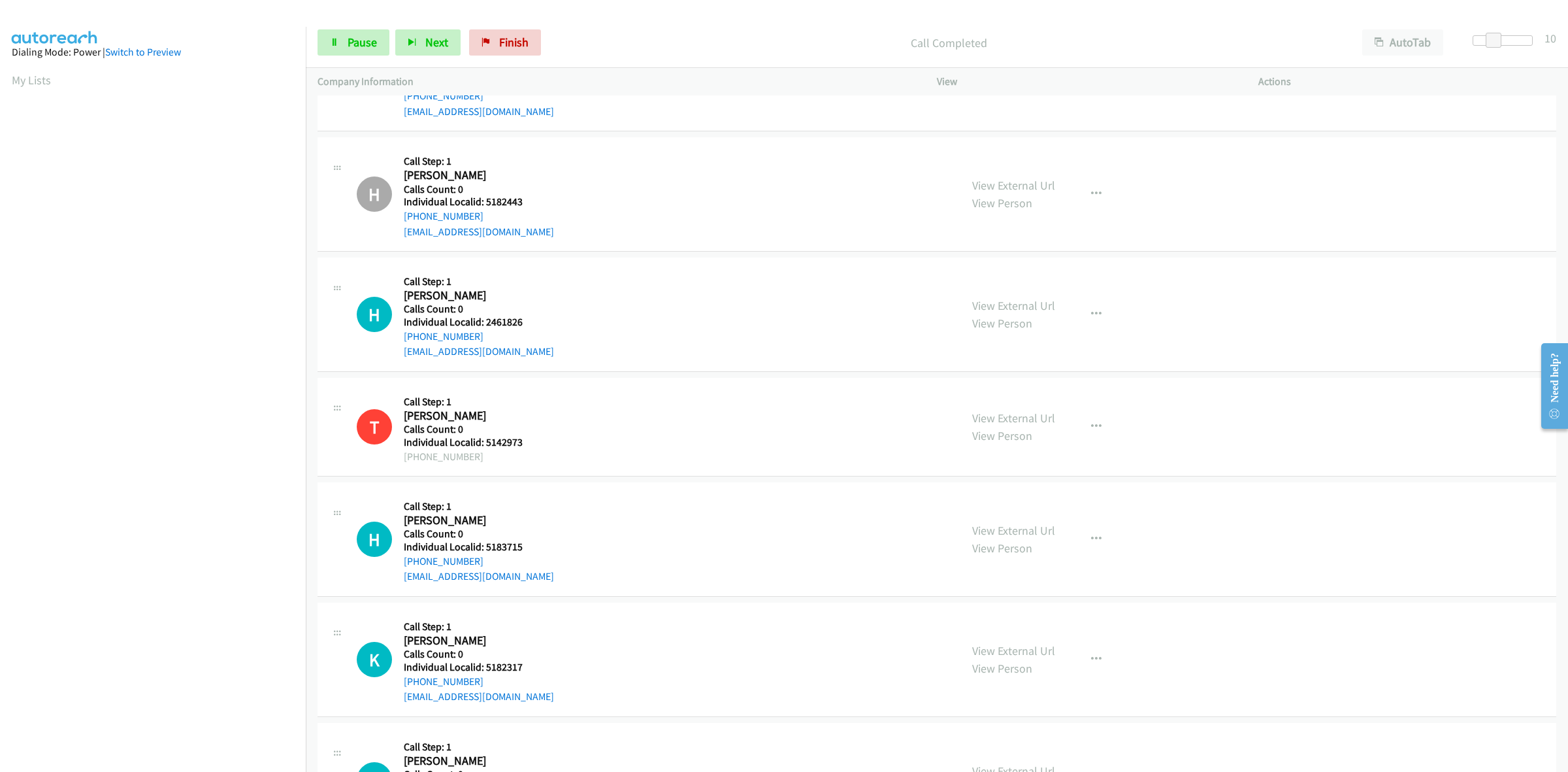
scroll to position [1531, 0]
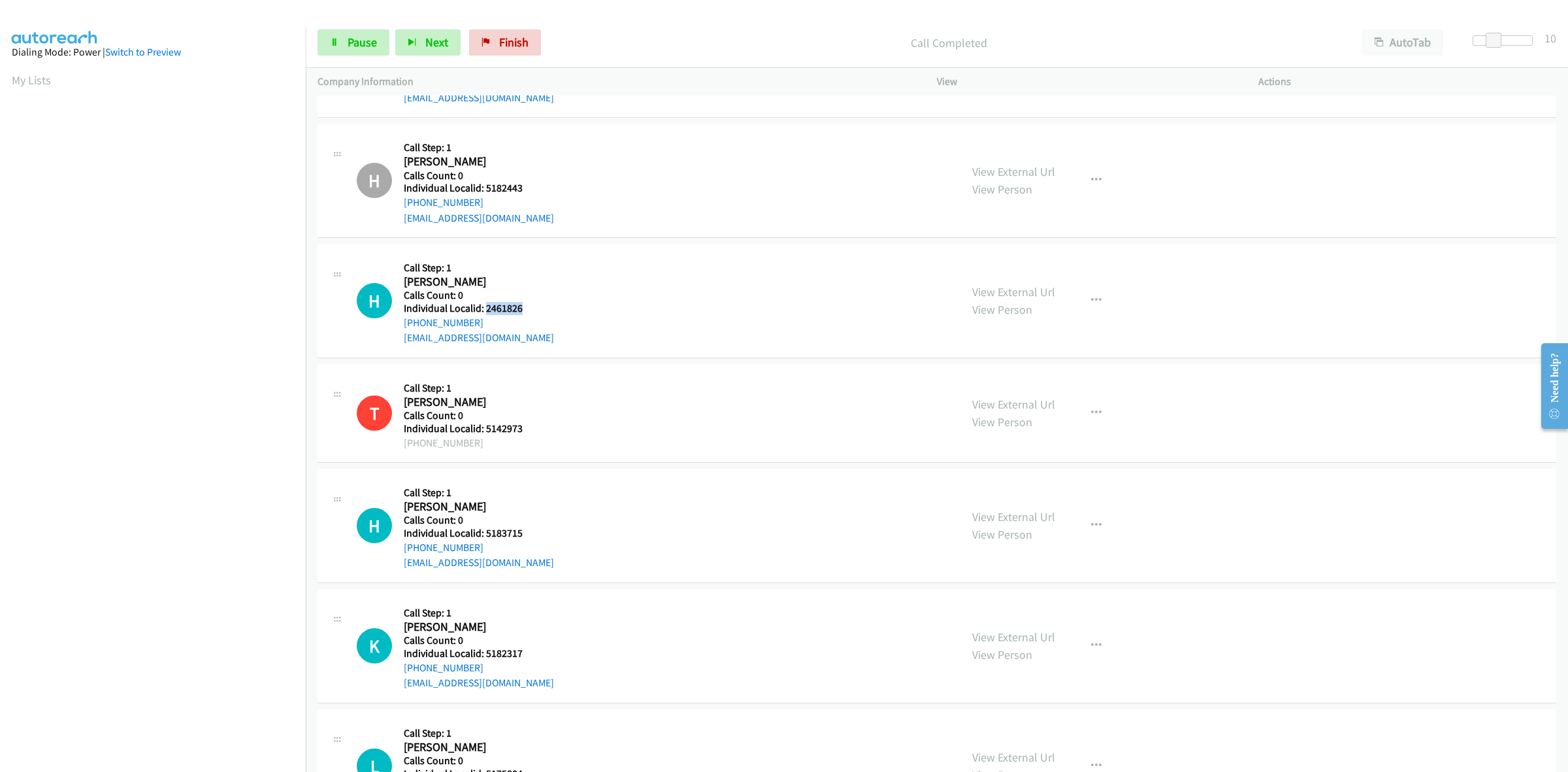
drag, startPoint x: 526, startPoint y: 307, endPoint x: 486, endPoint y: 311, distance: 40.2
click at [486, 311] on h5 "Individual Localid: 2461826" at bounding box center [479, 308] width 150 height 13
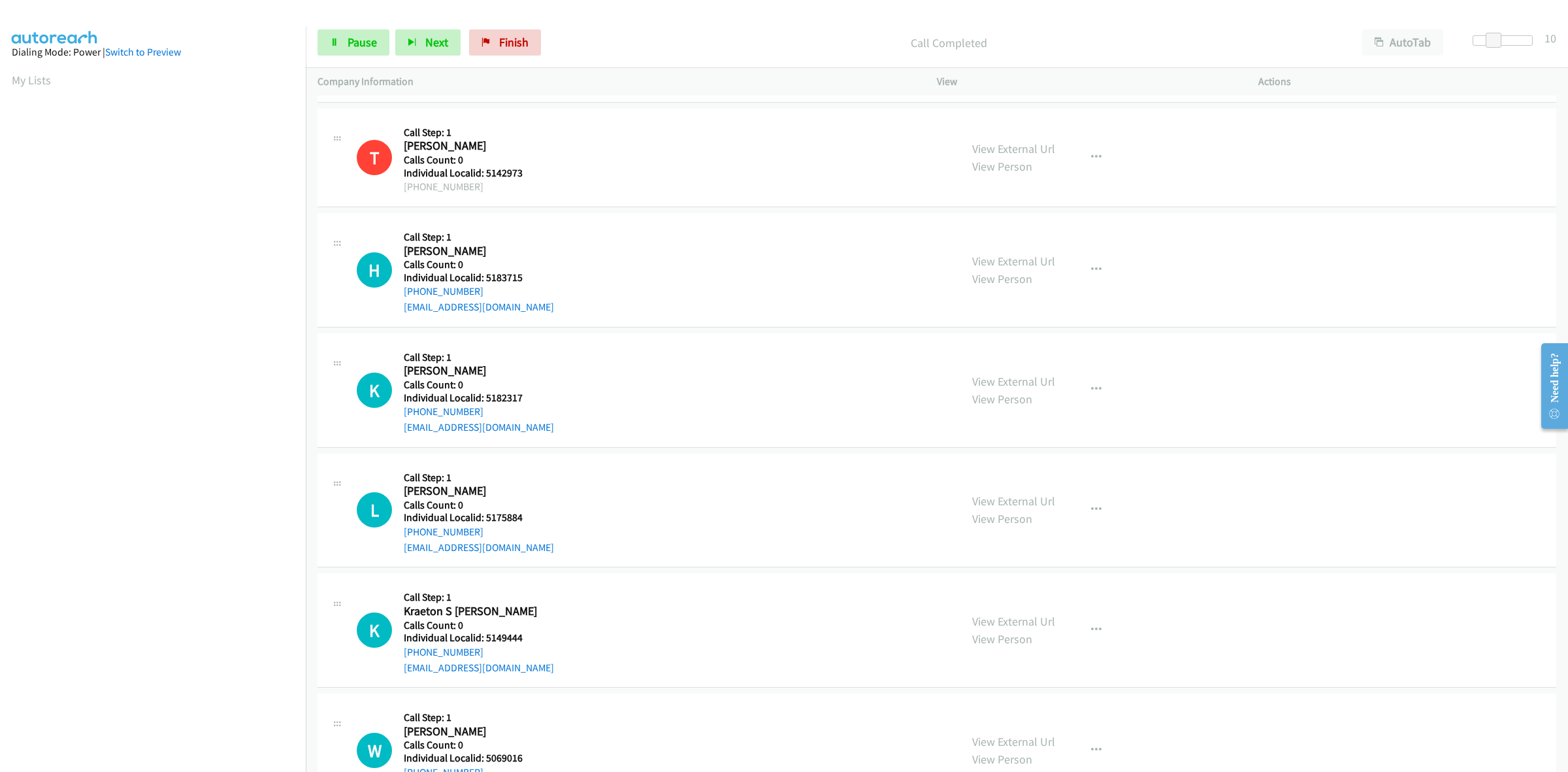
scroll to position [1817, 0]
drag, startPoint x: 527, startPoint y: 281, endPoint x: 484, endPoint y: 277, distance: 43.2
click at [484, 277] on h5 "Individual Localid: 5183715" at bounding box center [479, 275] width 150 height 13
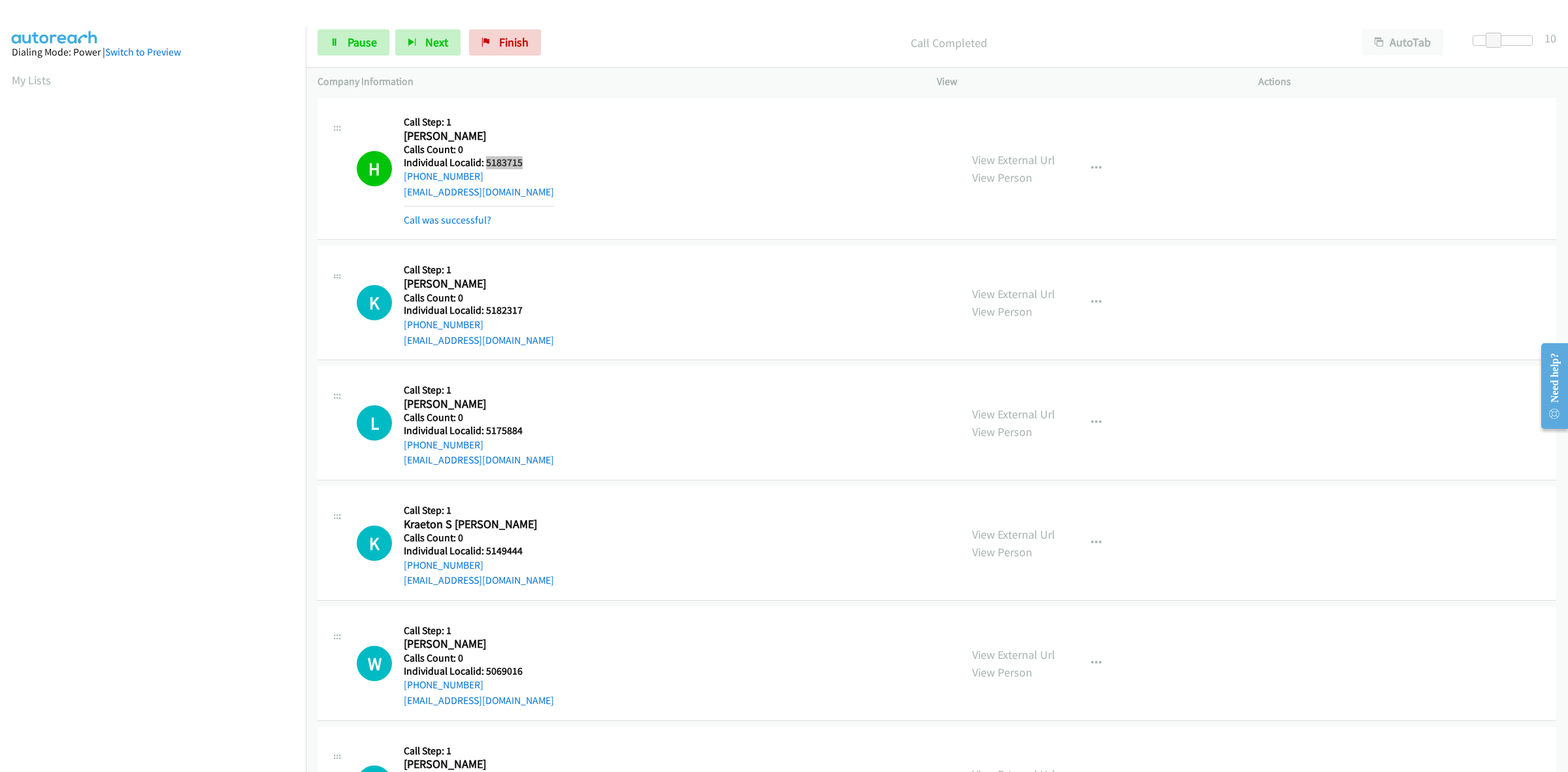
scroll to position [1981, 0]
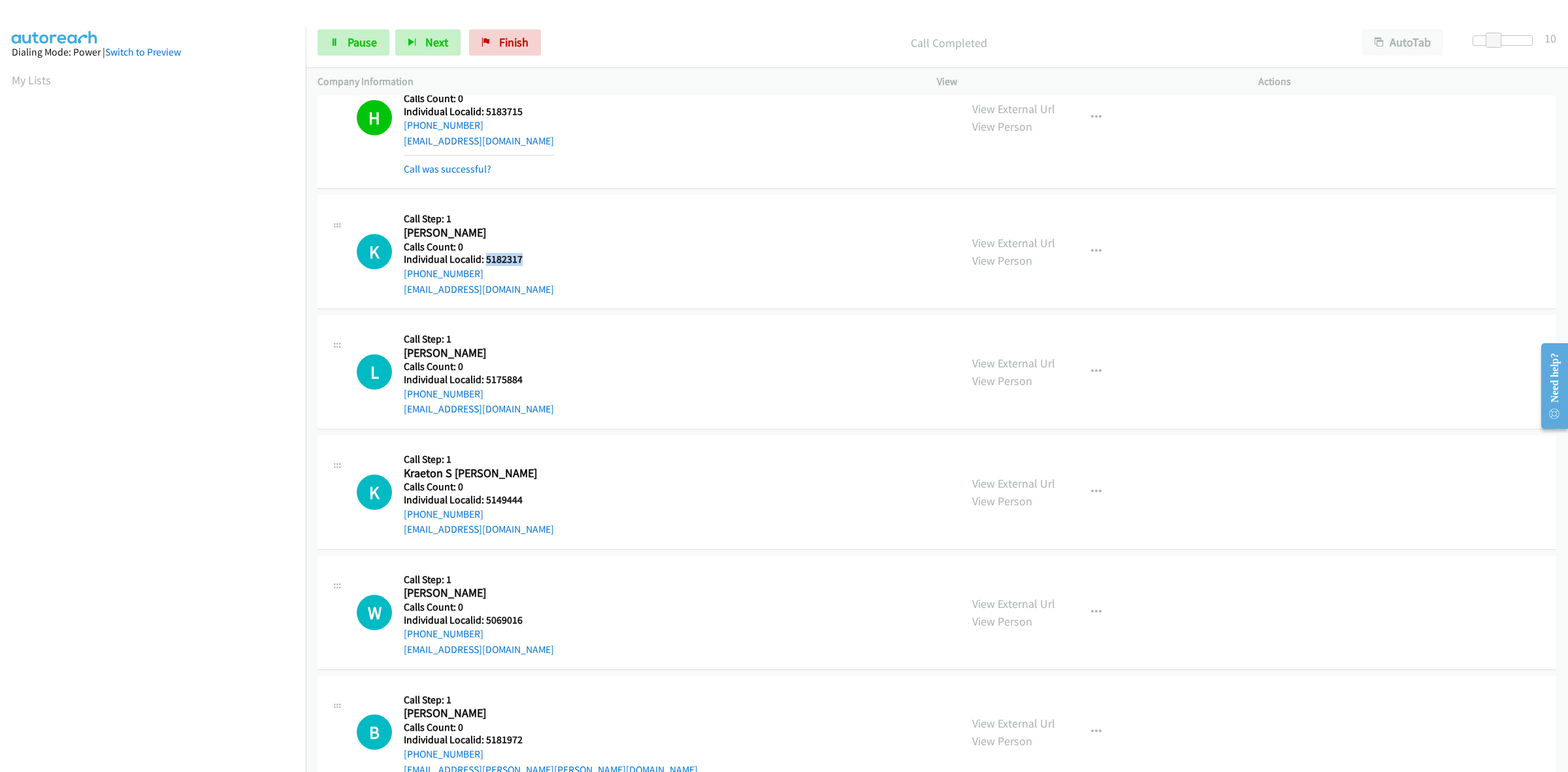
drag, startPoint x: 526, startPoint y: 259, endPoint x: 485, endPoint y: 260, distance: 41.0
click at [485, 260] on h5 "Individual Localid: 5182317" at bounding box center [479, 259] width 150 height 13
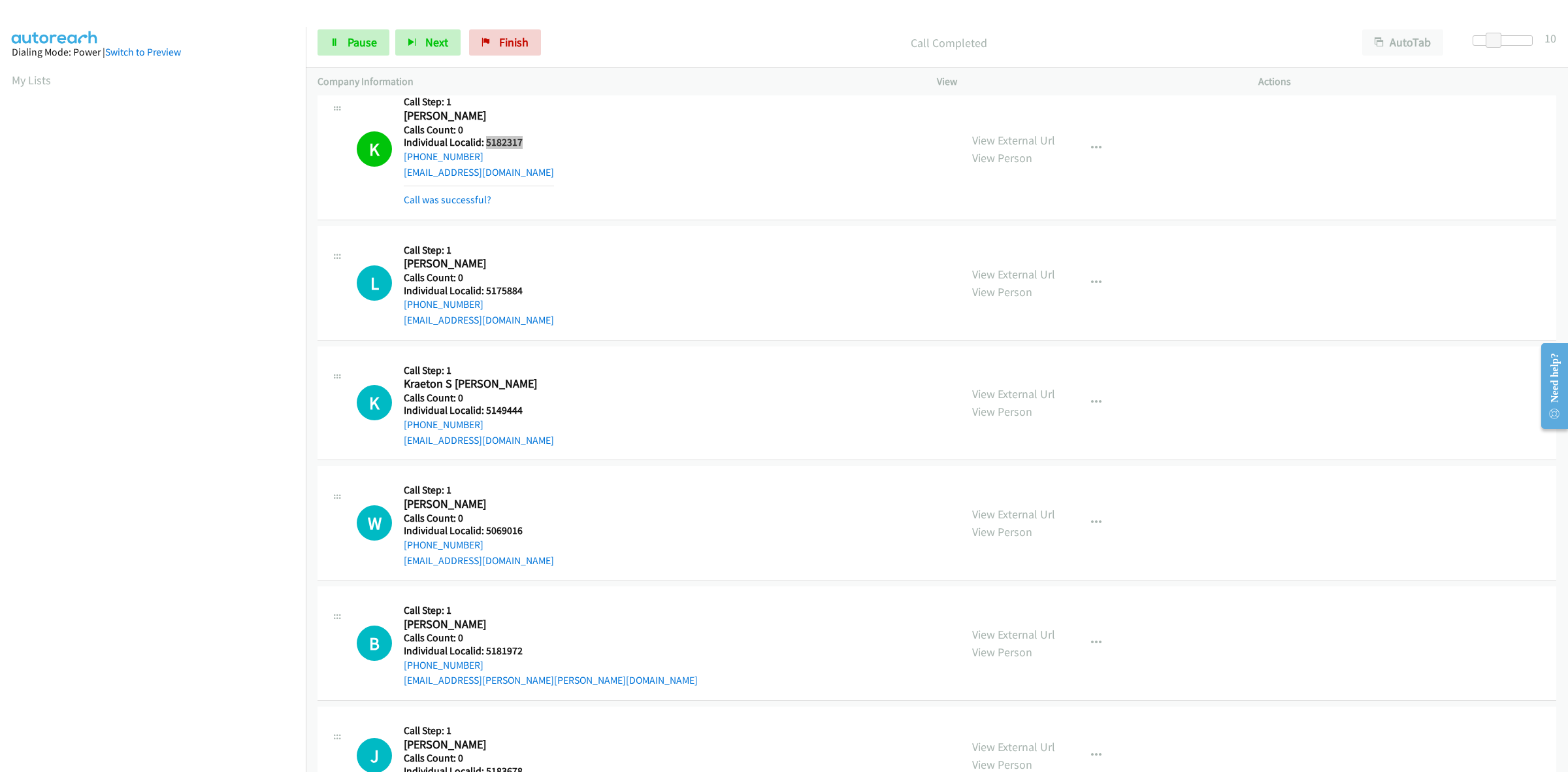
scroll to position [2103, 0]
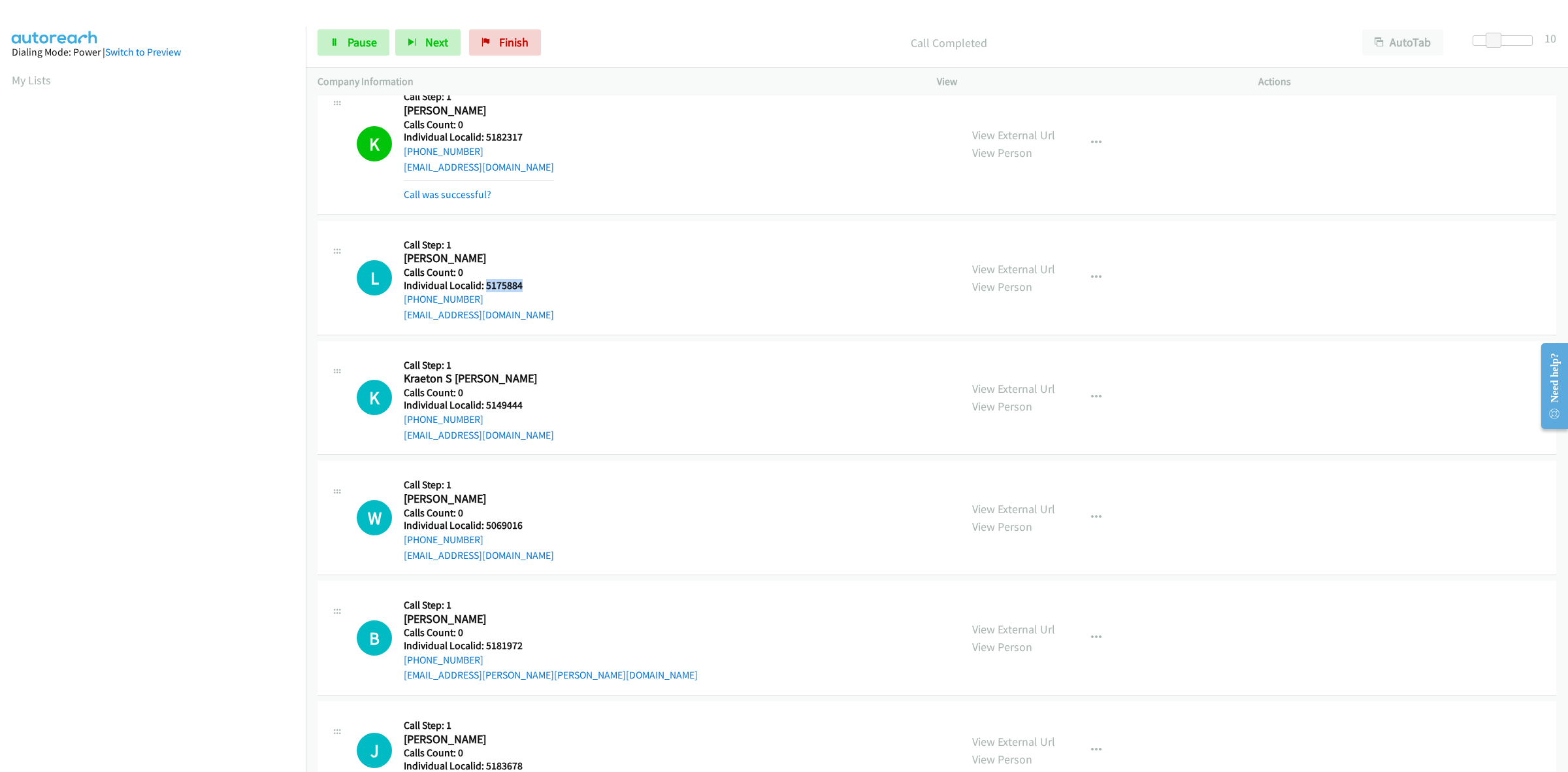
drag, startPoint x: 522, startPoint y: 288, endPoint x: 484, endPoint y: 289, distance: 38.0
click at [484, 289] on h5 "Individual Localid: 5175884" at bounding box center [479, 285] width 150 height 13
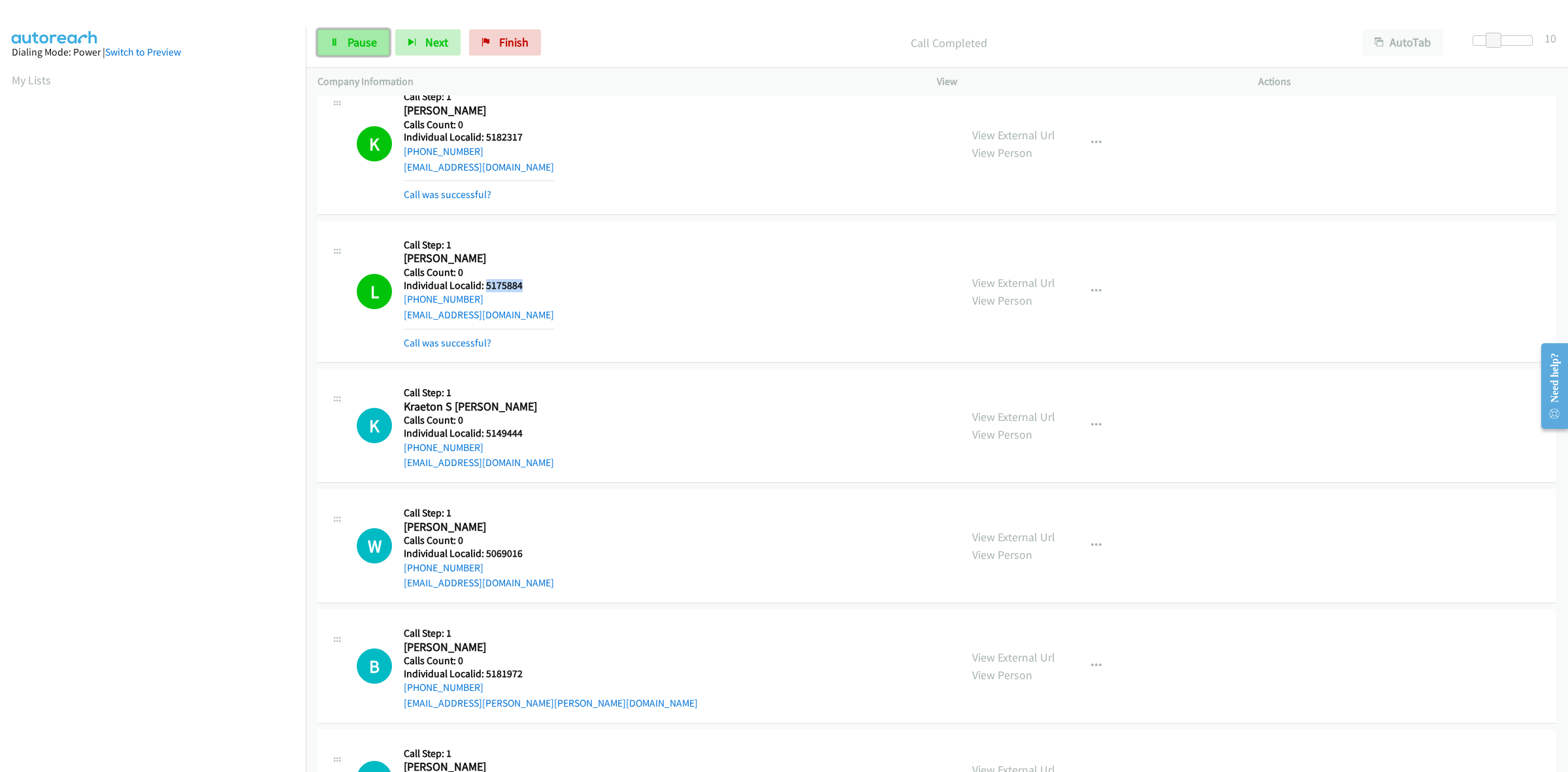
click at [330, 40] on icon at bounding box center [334, 43] width 9 height 9
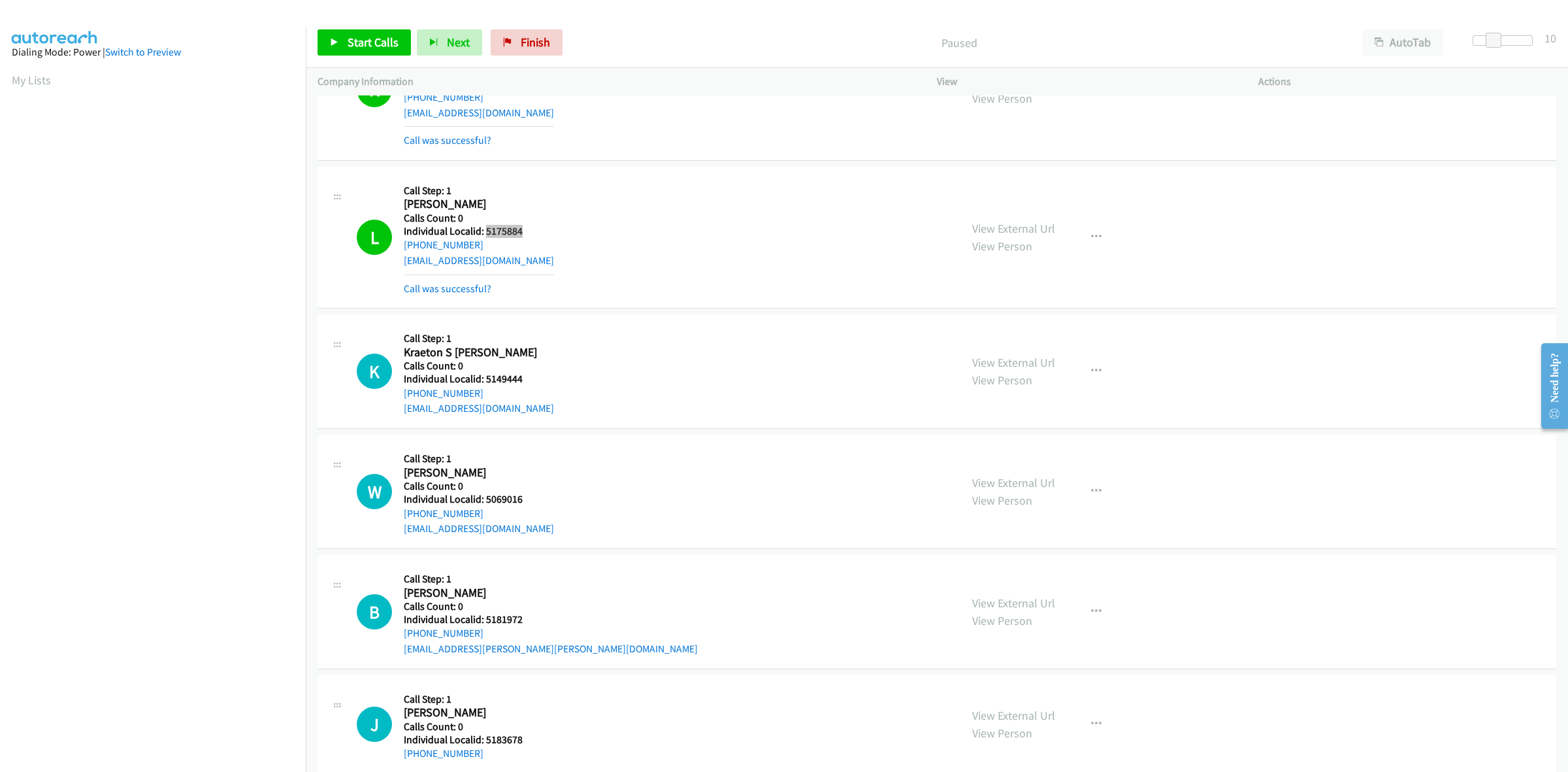
scroll to position [2369, 0]
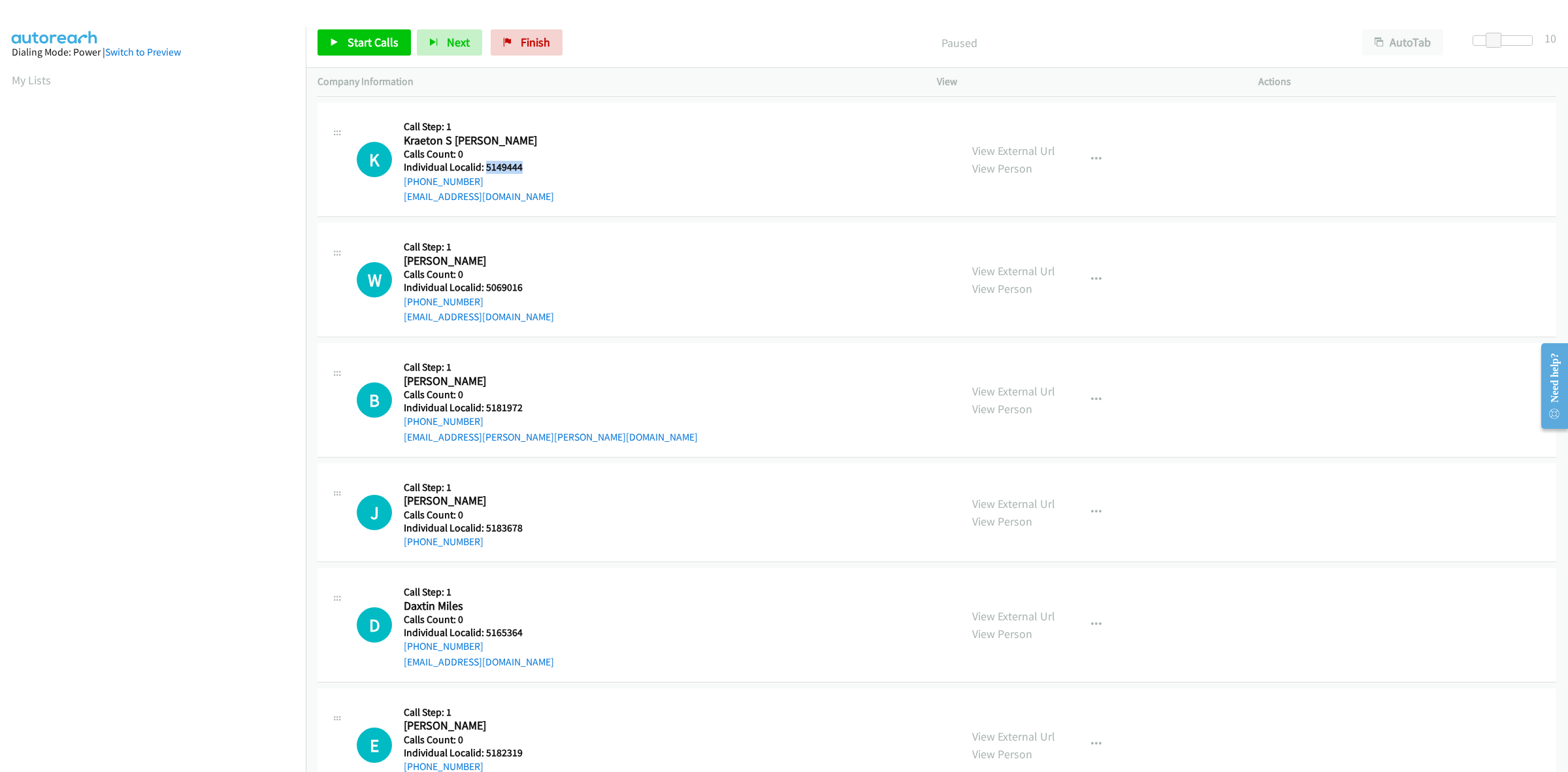
drag, startPoint x: 528, startPoint y: 167, endPoint x: 484, endPoint y: 165, distance: 44.0
click at [484, 165] on h5 "Individual Localid: 5149444" at bounding box center [479, 167] width 150 height 13
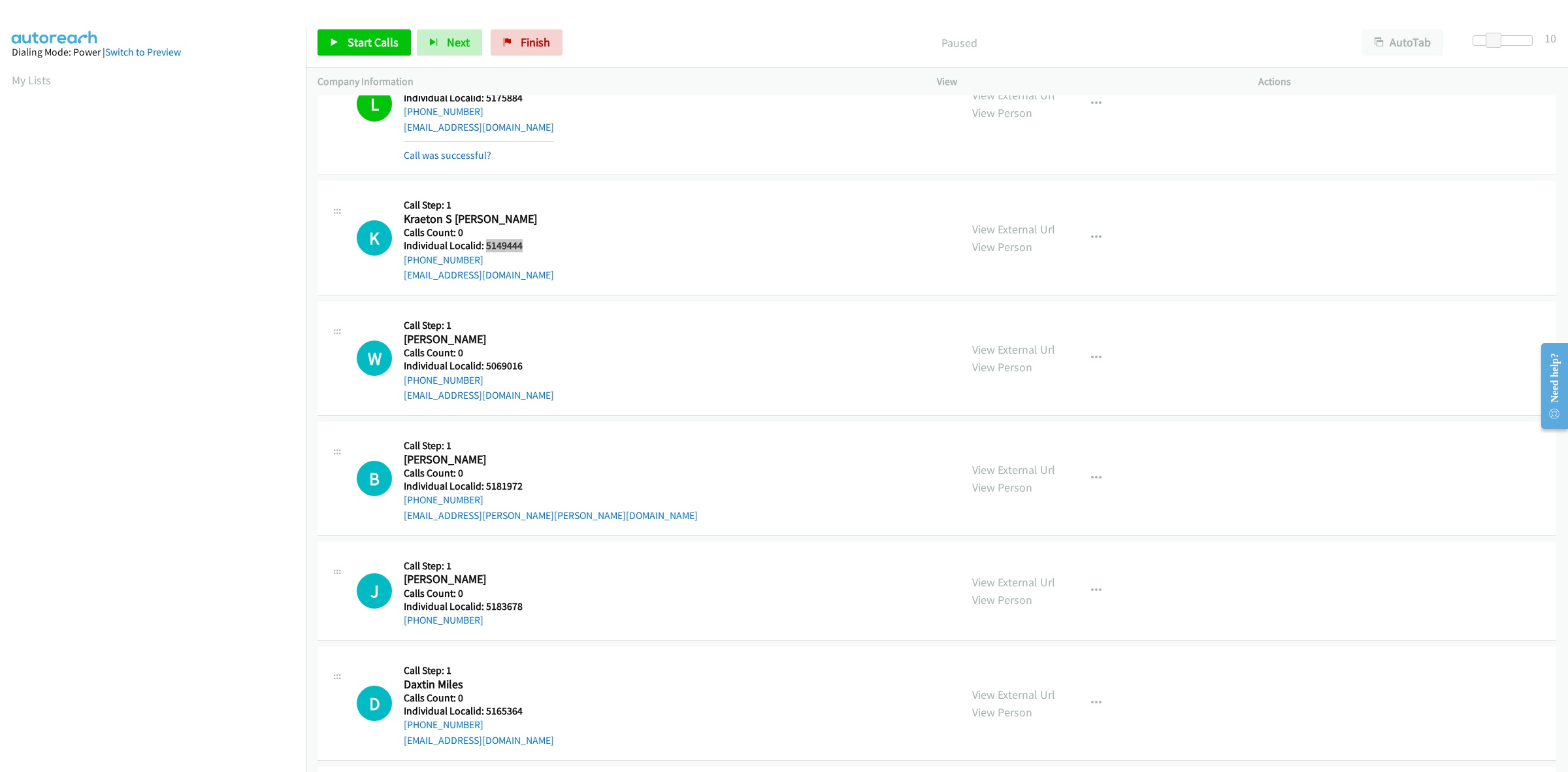
scroll to position [2266, 0]
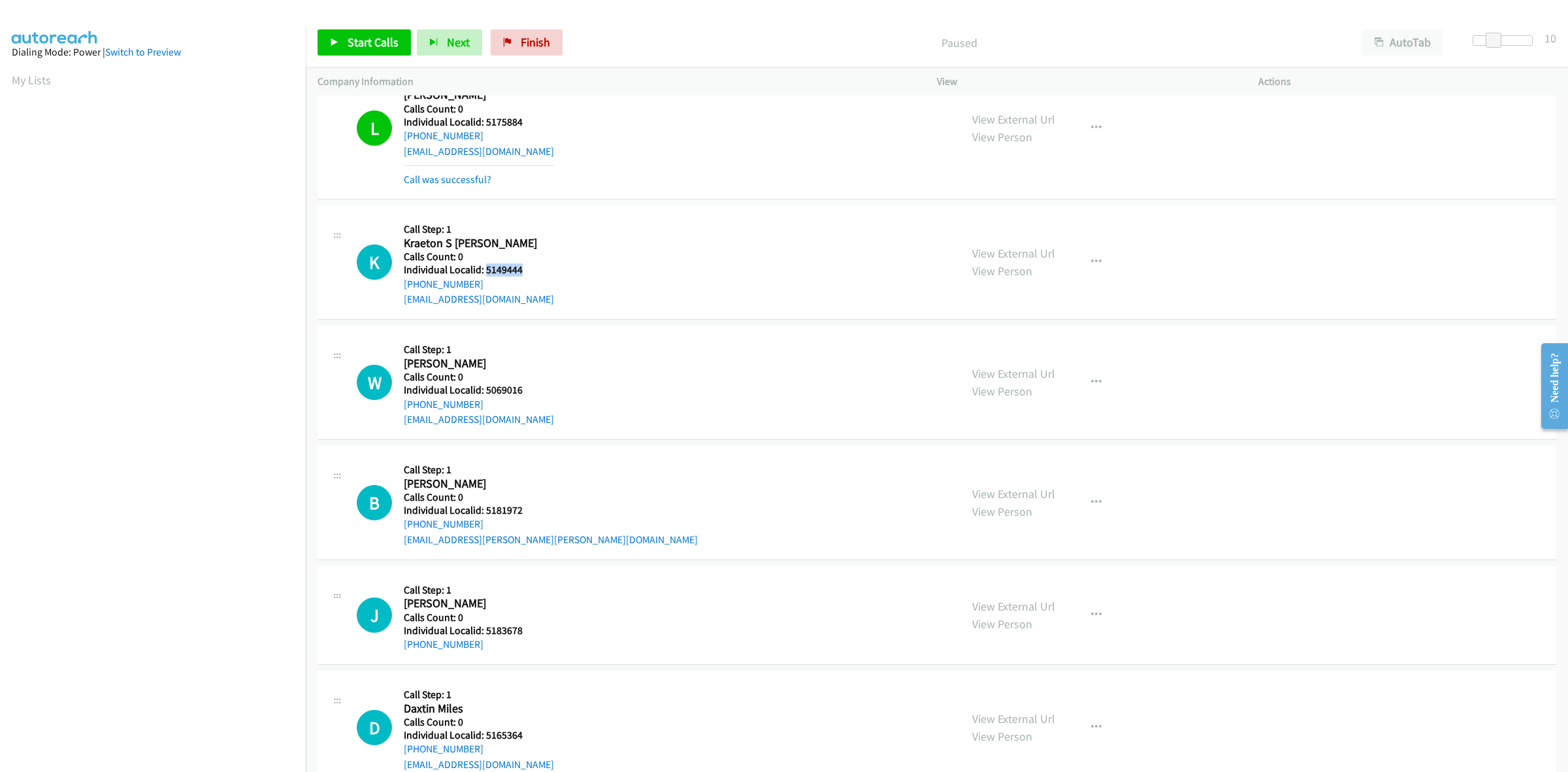
drag, startPoint x: 481, startPoint y: 282, endPoint x: 397, endPoint y: 290, distance: 84.4
click at [397, 290] on div "K Callback Scheduled Call Step: 1 Kraeton S Impson America/Chicago Calls Count:…" at bounding box center [652, 262] width 592 height 90
drag, startPoint x: 522, startPoint y: 272, endPoint x: 486, endPoint y: 270, distance: 36.1
click at [486, 270] on h5 "Individual Localid: 5149444" at bounding box center [479, 270] width 150 height 13
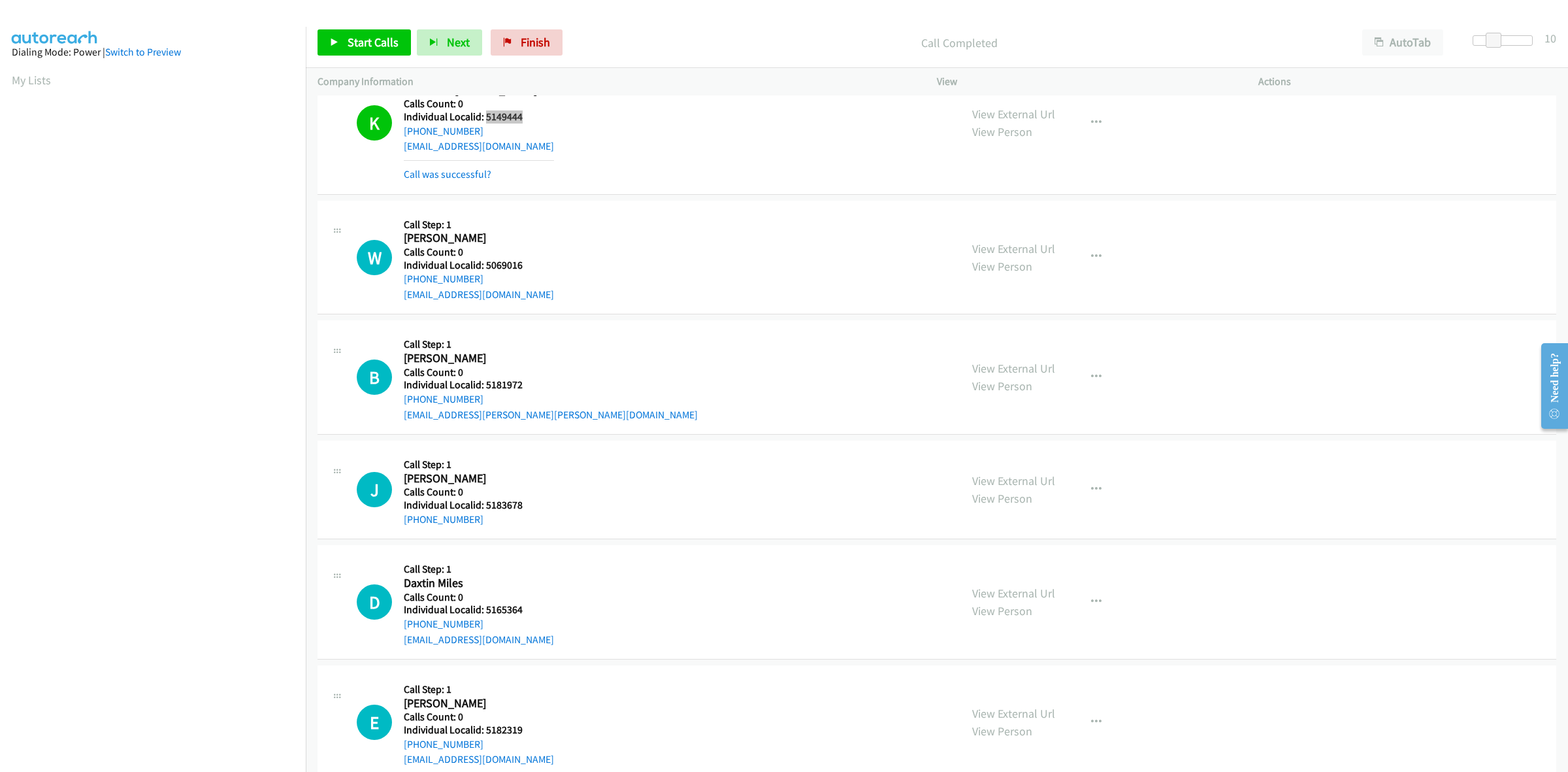
scroll to position [2430, 0]
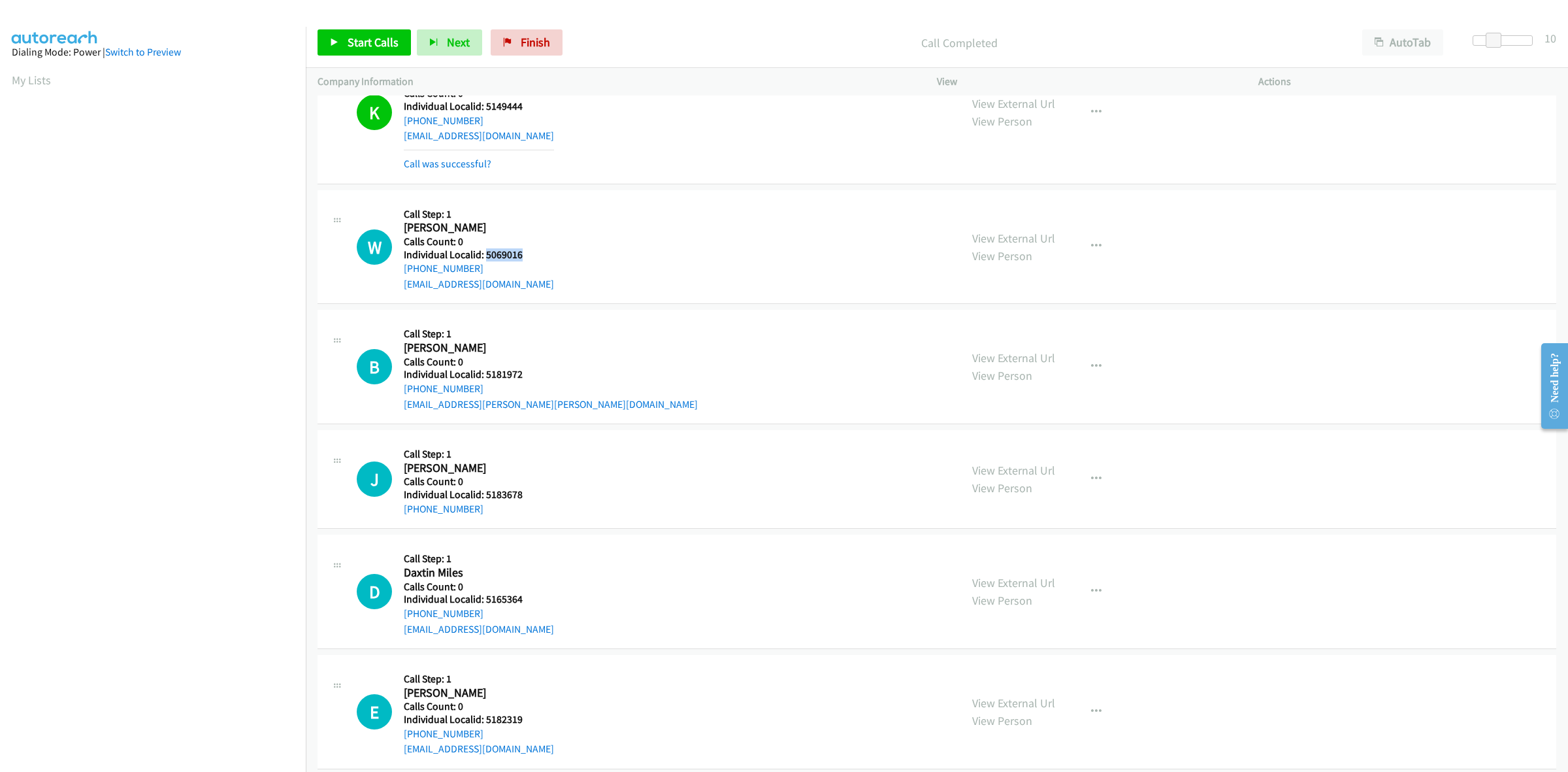
drag, startPoint x: 530, startPoint y: 252, endPoint x: 486, endPoint y: 257, distance: 44.3
click at [486, 257] on h5 "Individual Localid: 5069016" at bounding box center [479, 254] width 150 height 13
drag, startPoint x: 489, startPoint y: 272, endPoint x: 394, endPoint y: 278, distance: 95.2
click at [394, 278] on div "W Callback Scheduled Call Step: 1 Wesley Highet America/Chicago Calls Count: 0 …" at bounding box center [652, 247] width 592 height 90
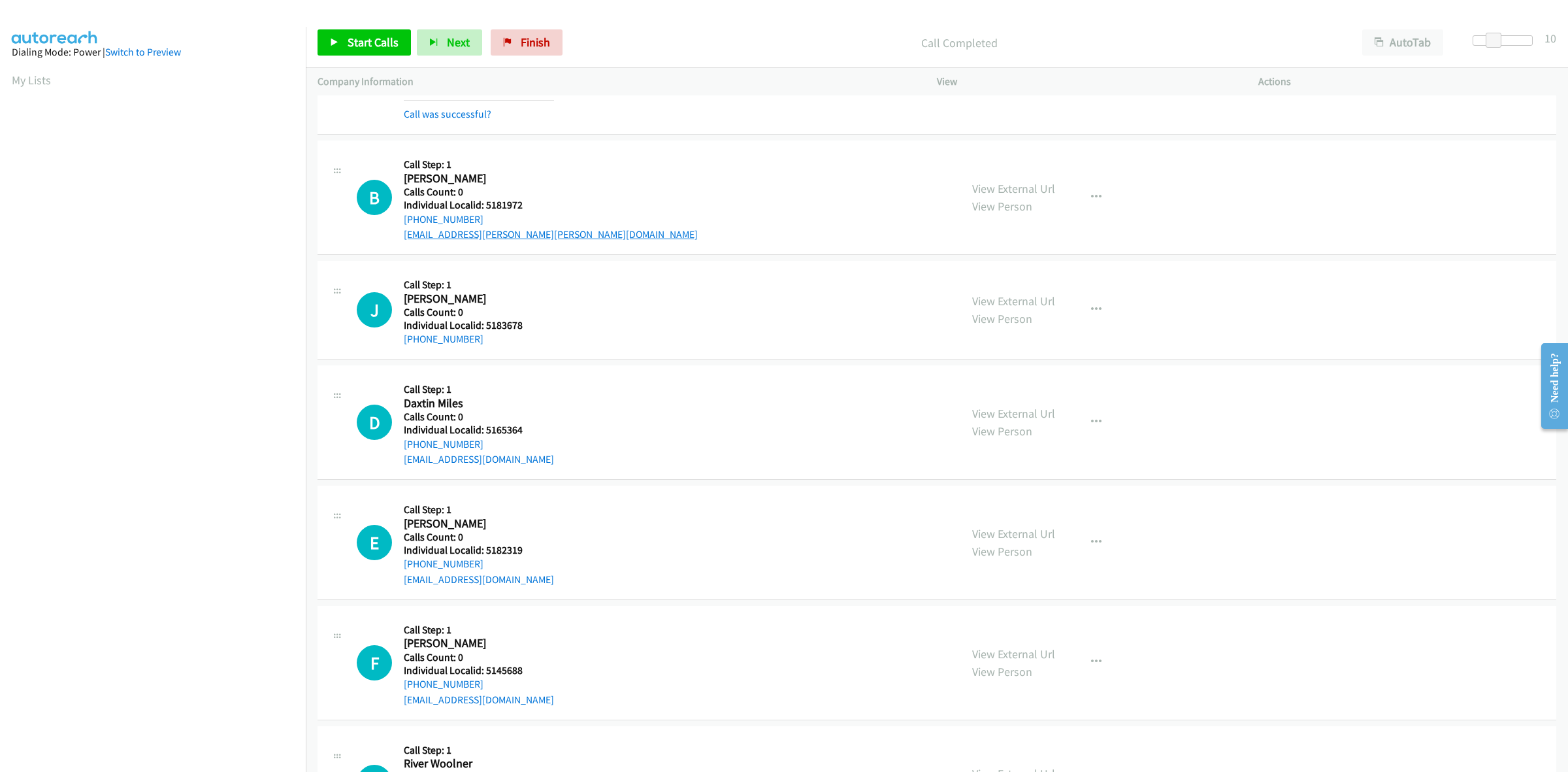
scroll to position [2634, 0]
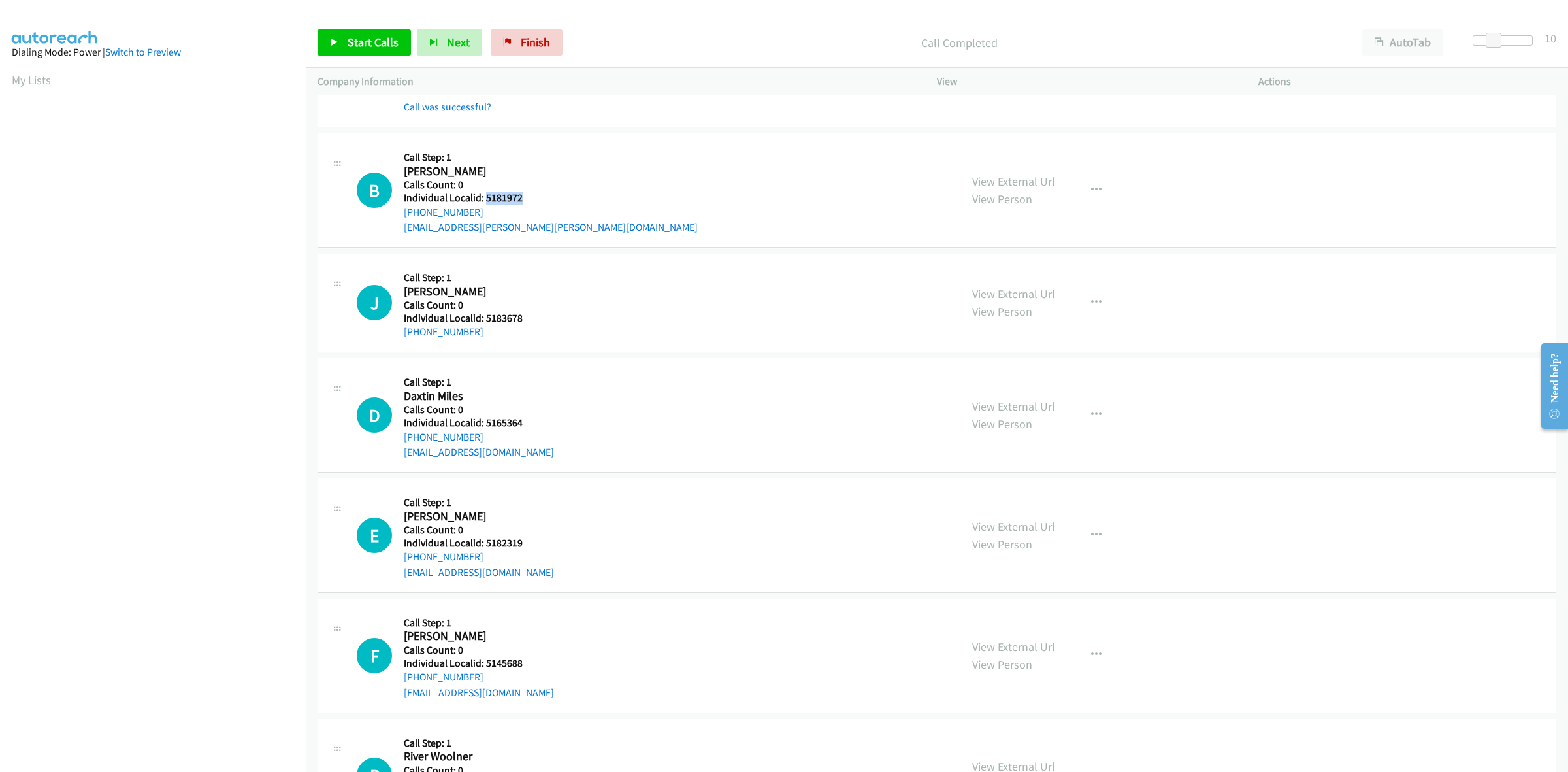
drag, startPoint x: 527, startPoint y: 198, endPoint x: 484, endPoint y: 203, distance: 43.3
click at [484, 203] on h5 "Individual Localid: 5181972" at bounding box center [550, 198] width 294 height 13
drag, startPoint x: 479, startPoint y: 210, endPoint x: 405, endPoint y: 213, distance: 74.1
click at [405, 213] on div "+1 208-841-3633" at bounding box center [550, 213] width 294 height 16
drag, startPoint x: 513, startPoint y: 197, endPoint x: 484, endPoint y: 195, distance: 29.1
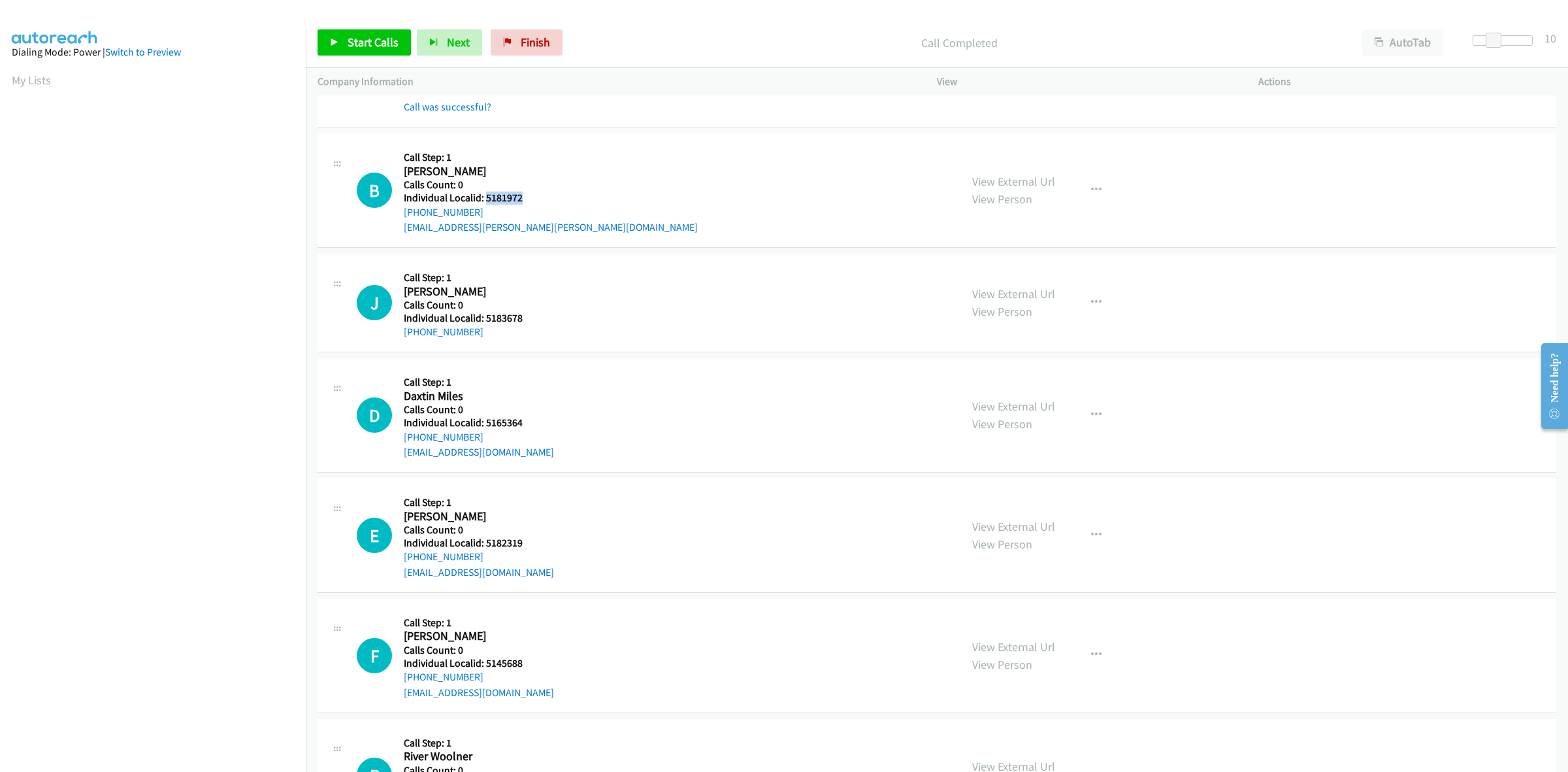
click at [484, 195] on h5 "Individual Localid: 5181972" at bounding box center [550, 198] width 294 height 13
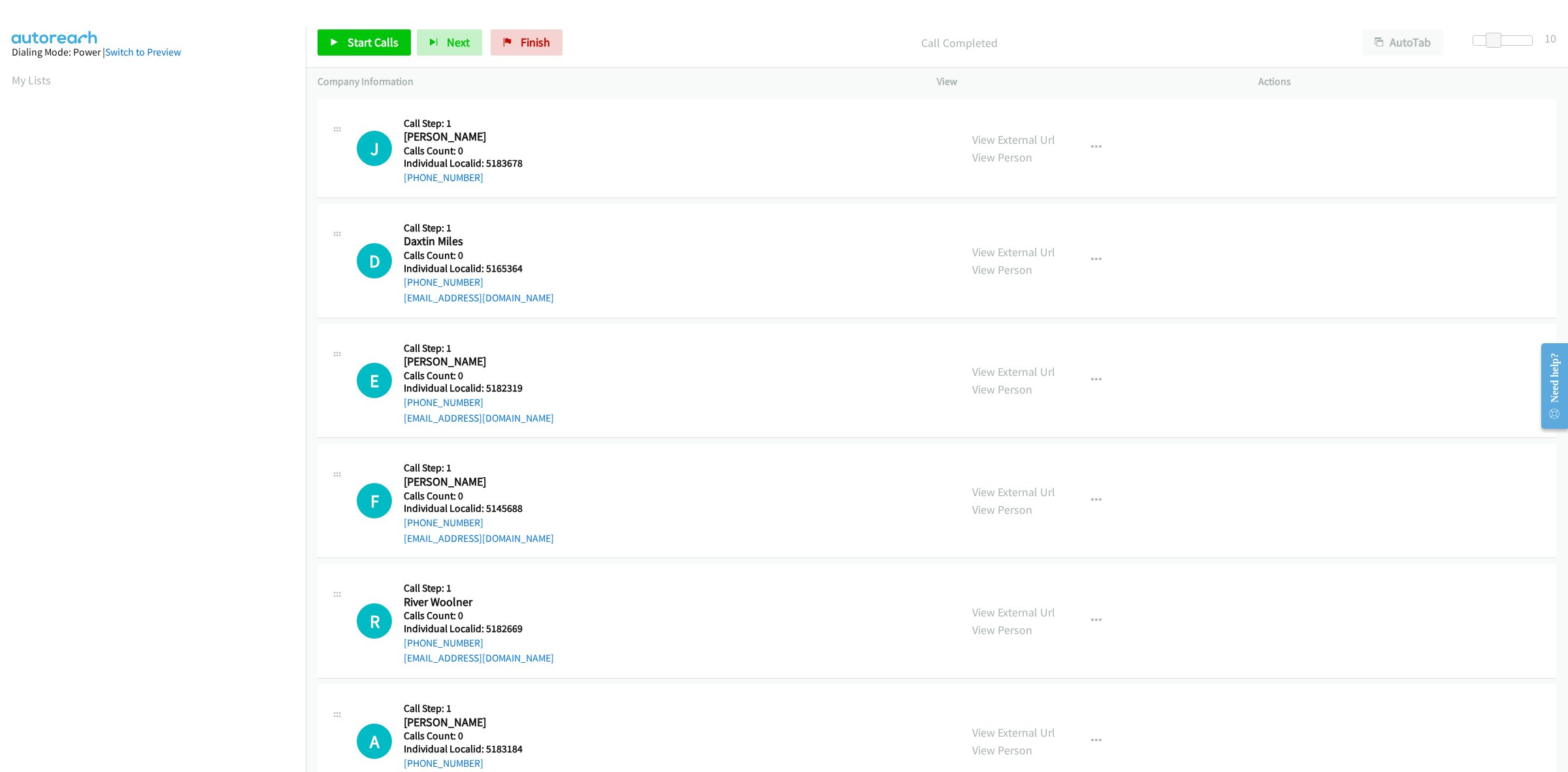
scroll to position [2818, 0]
drag, startPoint x: 527, startPoint y: 167, endPoint x: 485, endPoint y: 162, distance: 42.3
click at [485, 162] on h5 "Individual Localid: 5183678" at bounding box center [473, 162] width 138 height 13
click at [1097, 157] on button "button" at bounding box center [1096, 146] width 35 height 26
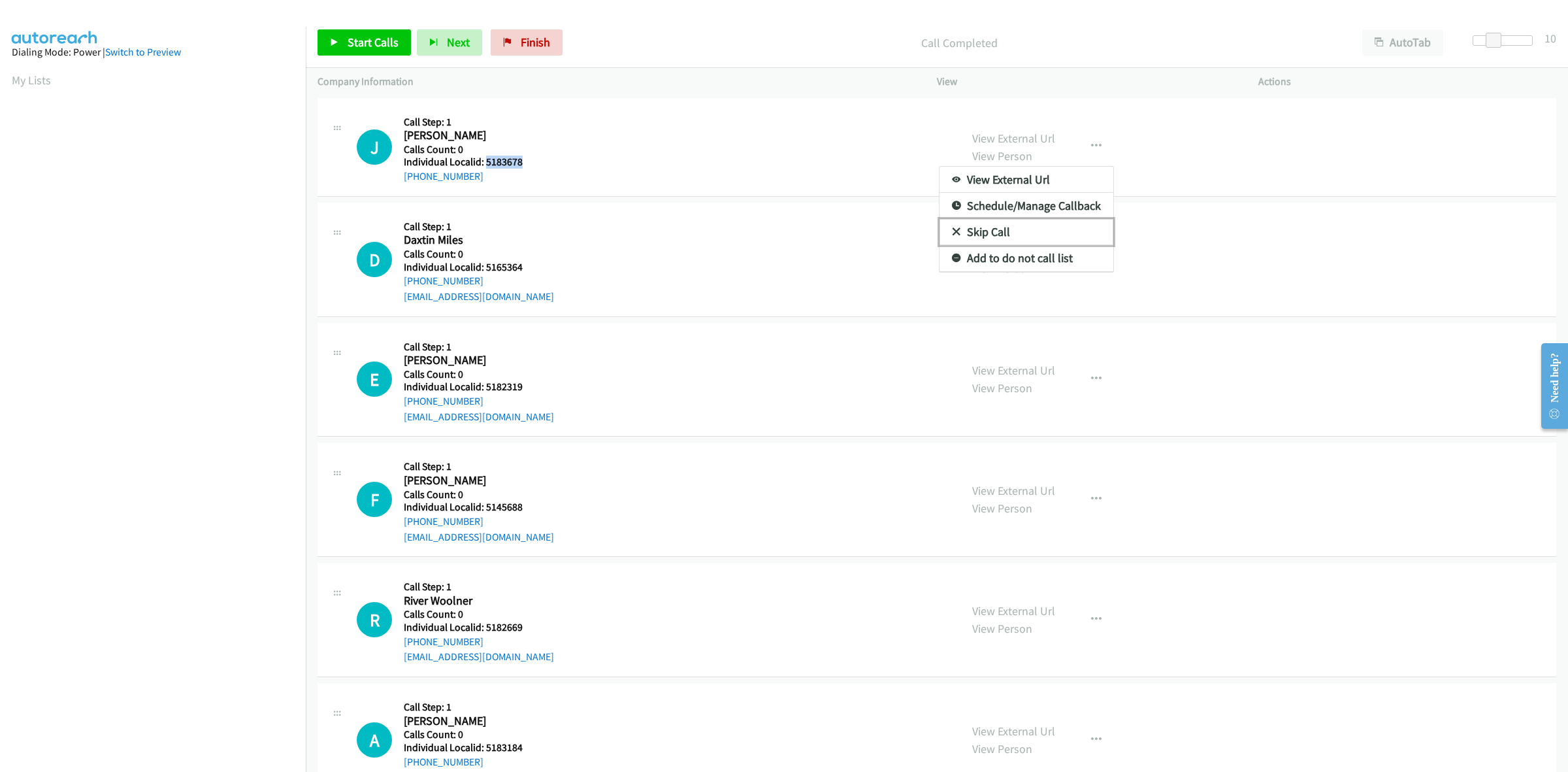
click at [983, 235] on link "Skip Call" at bounding box center [1026, 232] width 174 height 26
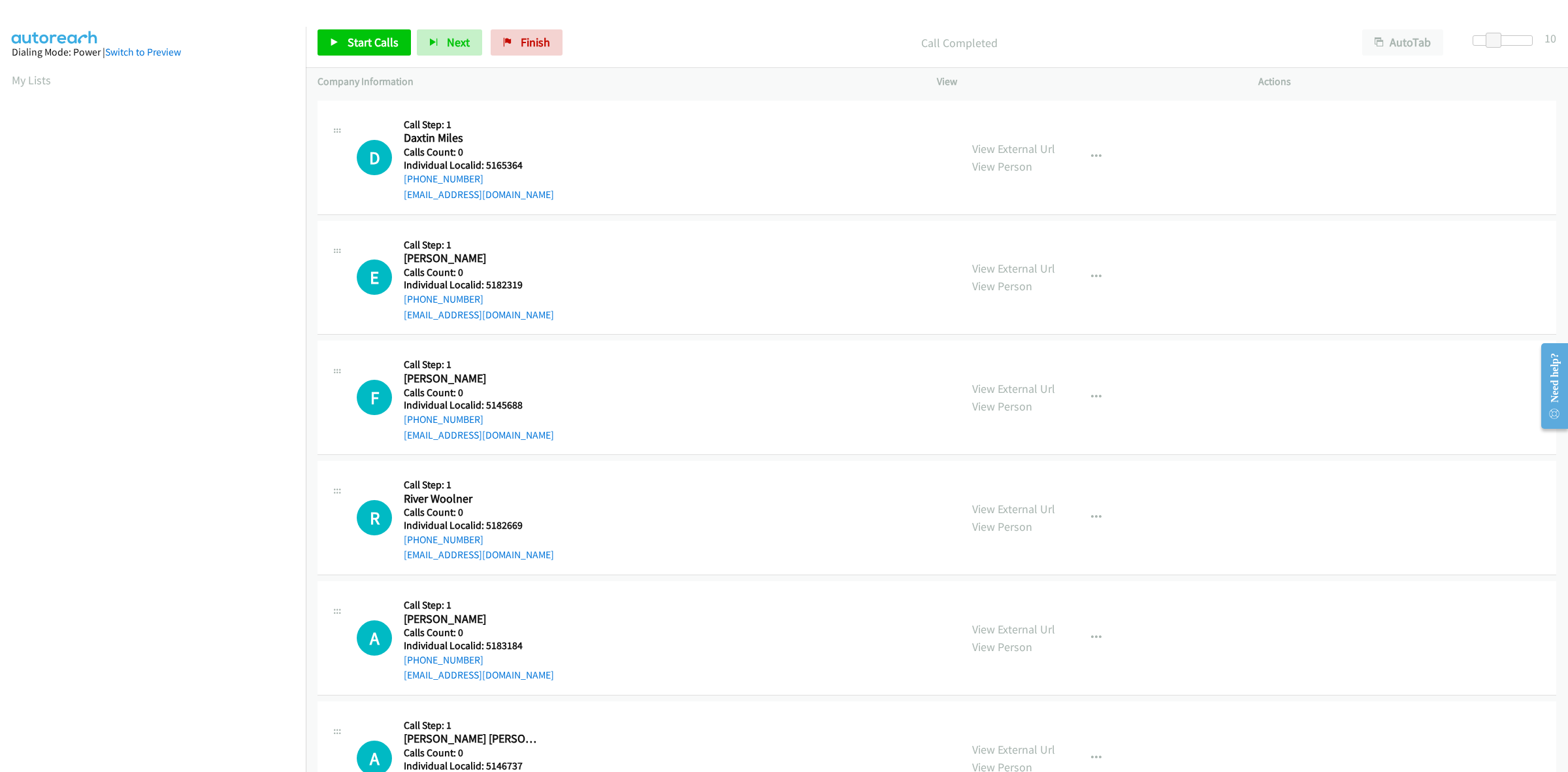
scroll to position [2941, 0]
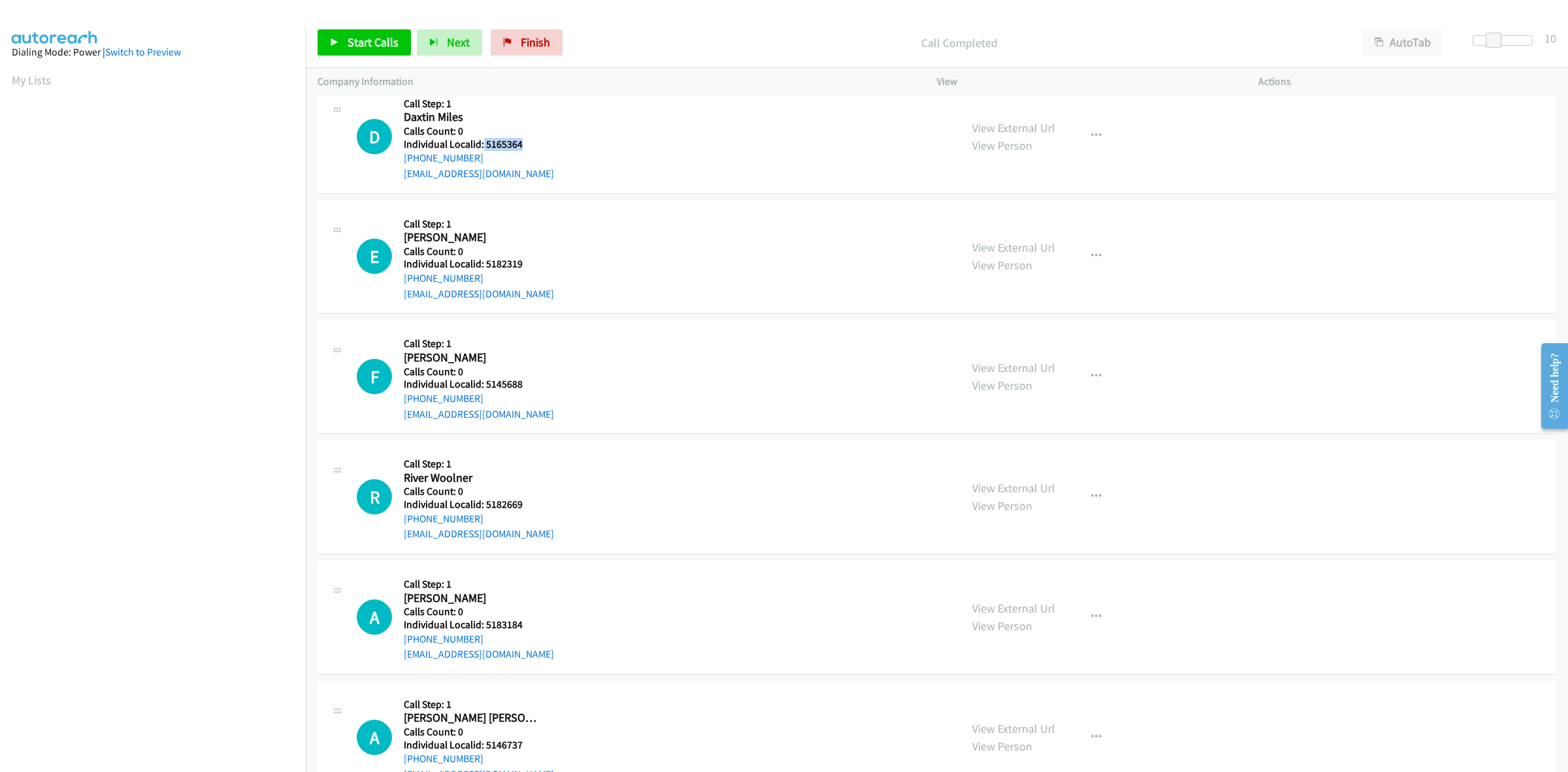
drag, startPoint x: 525, startPoint y: 149, endPoint x: 481, endPoint y: 149, distance: 44.0
click at [481, 149] on h5 "Individual Localid: 5165364" at bounding box center [479, 144] width 150 height 13
drag, startPoint x: 479, startPoint y: 160, endPoint x: 405, endPoint y: 162, distance: 74.0
click at [405, 162] on div "+1 863-604-4198" at bounding box center [479, 158] width 150 height 16
click at [660, 197] on td "D Callback Scheduled Call Step: 1 Daxtin Miles America/New_York Calls Count: 0 …" at bounding box center [936, 136] width 1263 height 120
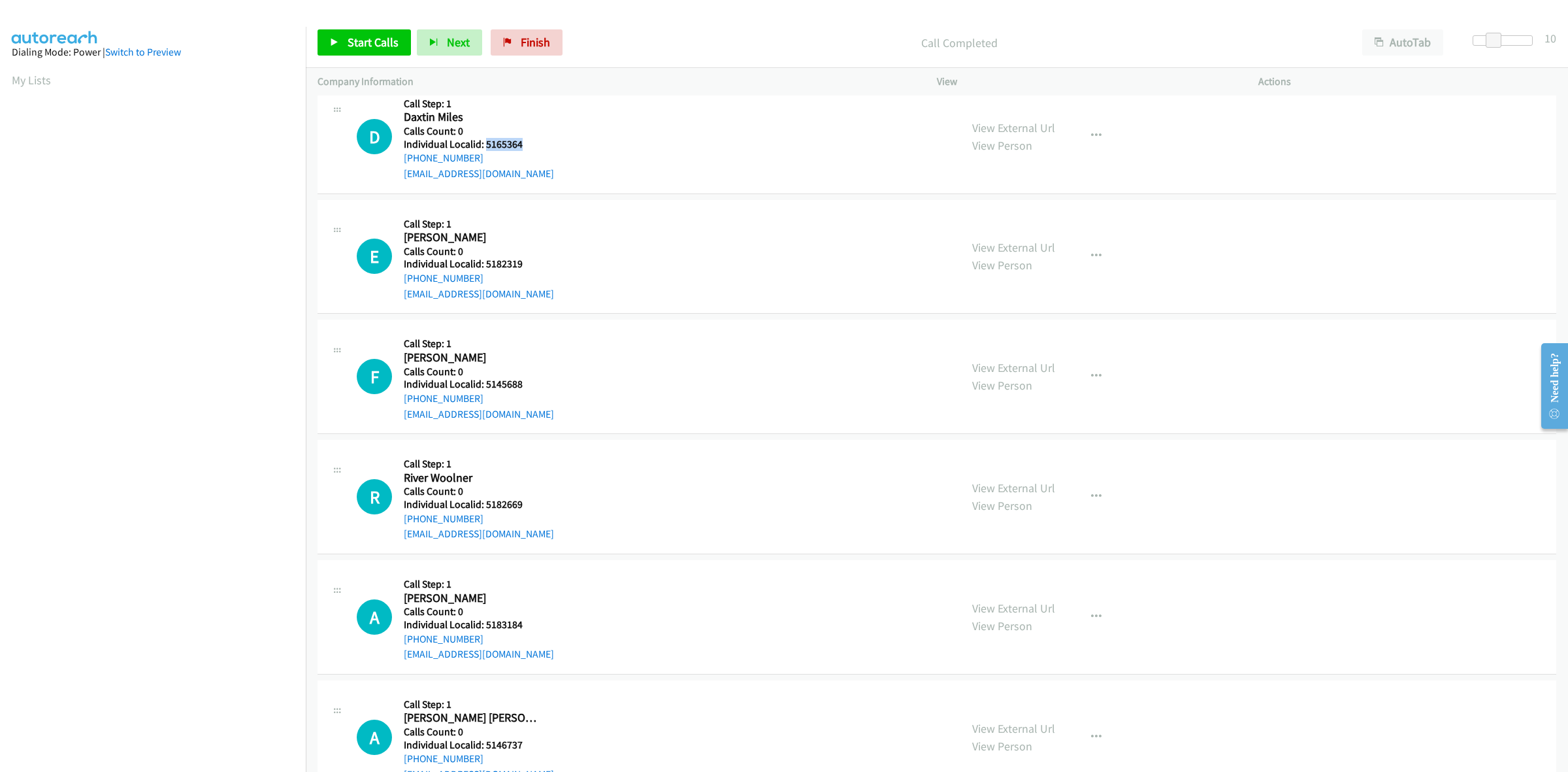
drag, startPoint x: 520, startPoint y: 142, endPoint x: 484, endPoint y: 144, distance: 36.1
click at [484, 144] on h5 "Individual Localid: 5165364" at bounding box center [479, 144] width 150 height 13
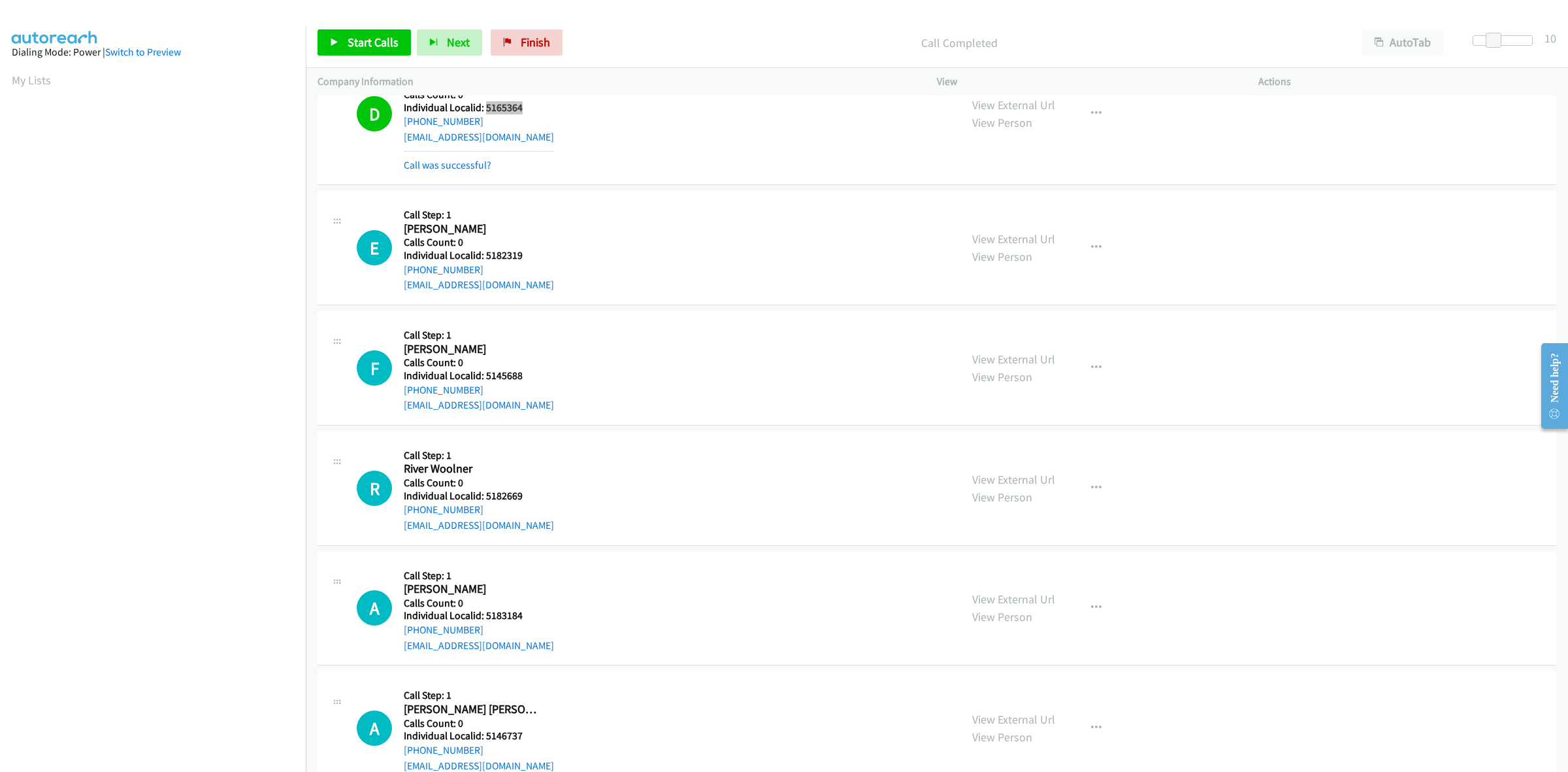
scroll to position [2982, 0]
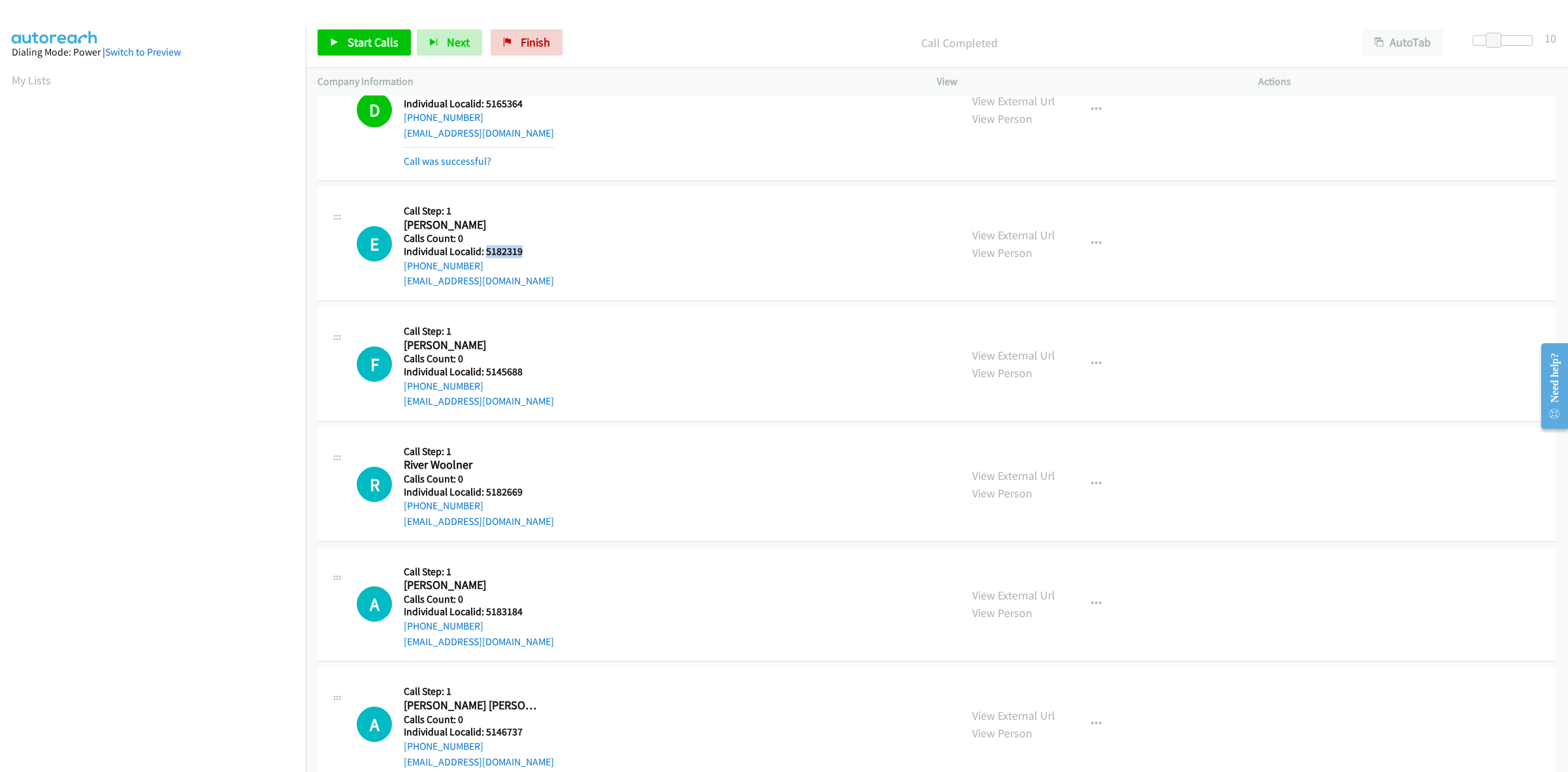
drag, startPoint x: 524, startPoint y: 257, endPoint x: 486, endPoint y: 258, distance: 38.0
click at [486, 258] on h5 "Individual Localid: 5182319" at bounding box center [479, 252] width 150 height 13
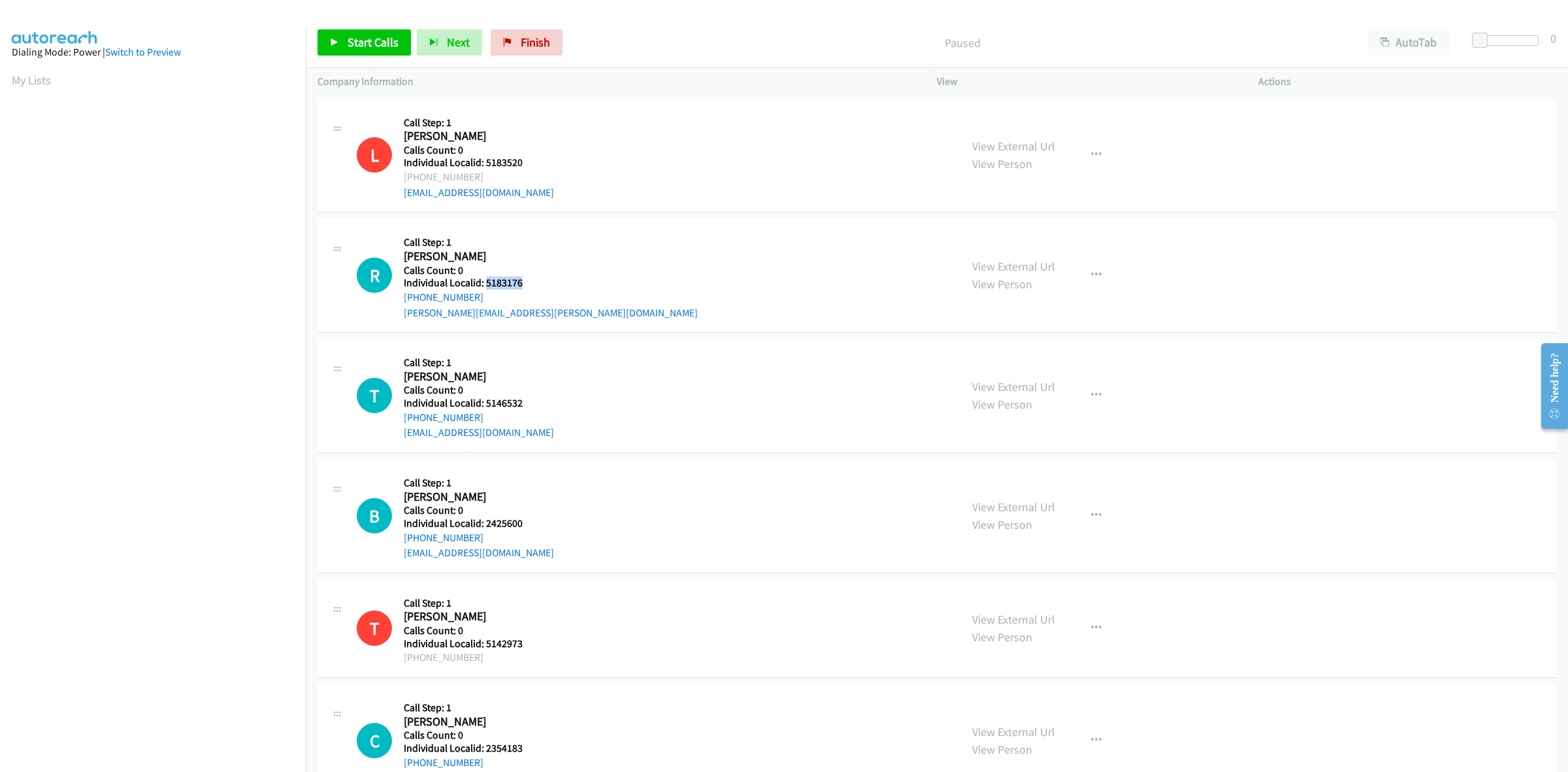
drag, startPoint x: 522, startPoint y: 282, endPoint x: 485, endPoint y: 283, distance: 37.0
click at [485, 283] on h5 "Individual Localid: 5183176" at bounding box center [550, 283] width 294 height 13
copy h5 "5183176"
drag, startPoint x: 465, startPoint y: 298, endPoint x: 397, endPoint y: 305, distance: 68.4
click at [397, 305] on div "R Callback Scheduled Call Step: 1 [PERSON_NAME] [GEOGRAPHIC_DATA]/[GEOGRAPHIC_D…" at bounding box center [652, 275] width 592 height 90
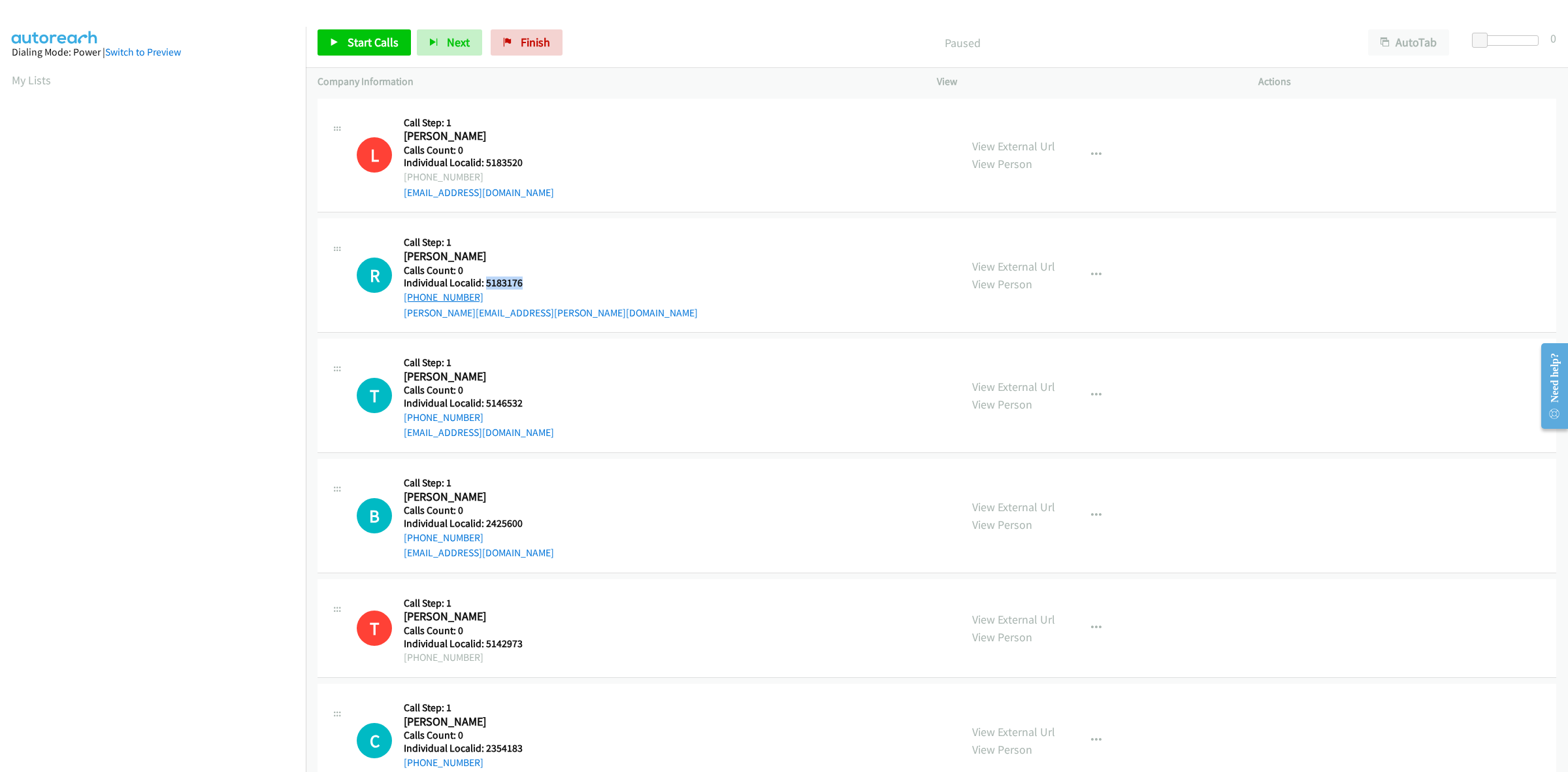
copy link "[PHONE_NUMBER]"
drag, startPoint x: 507, startPoint y: 283, endPoint x: 487, endPoint y: 282, distance: 20.0
click at [487, 282] on h5 "Individual Localid: 5183176" at bounding box center [550, 283] width 294 height 13
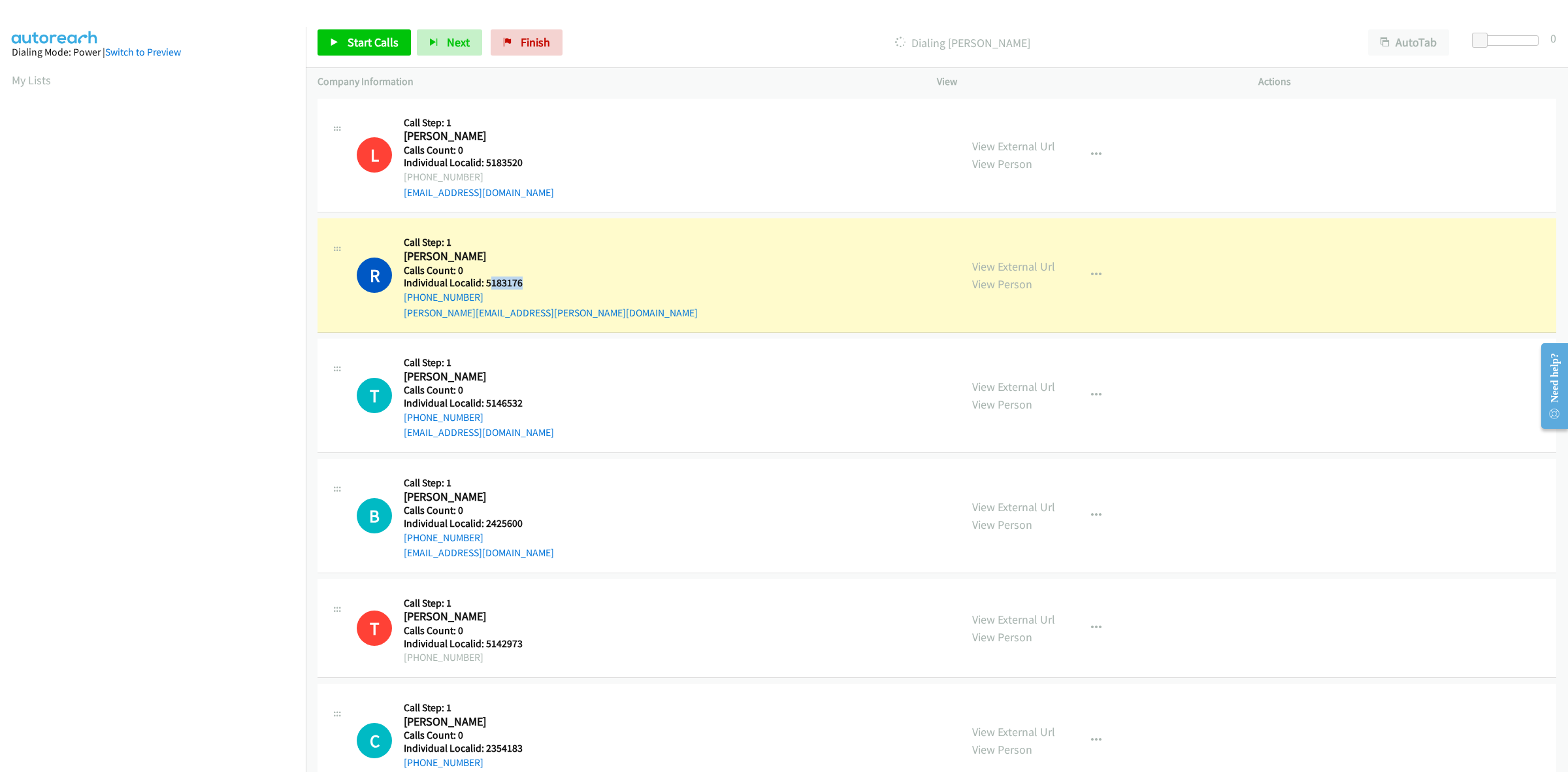
click at [543, 281] on div "R Callback Scheduled Call Step: 1 [PERSON_NAME] [GEOGRAPHIC_DATA]/[GEOGRAPHIC_D…" at bounding box center [652, 275] width 592 height 90
drag, startPoint x: 526, startPoint y: 280, endPoint x: 485, endPoint y: 283, distance: 41.1
click at [485, 283] on h5 "Individual Localid: 5183176" at bounding box center [550, 283] width 294 height 13
copy h5 "5183176"
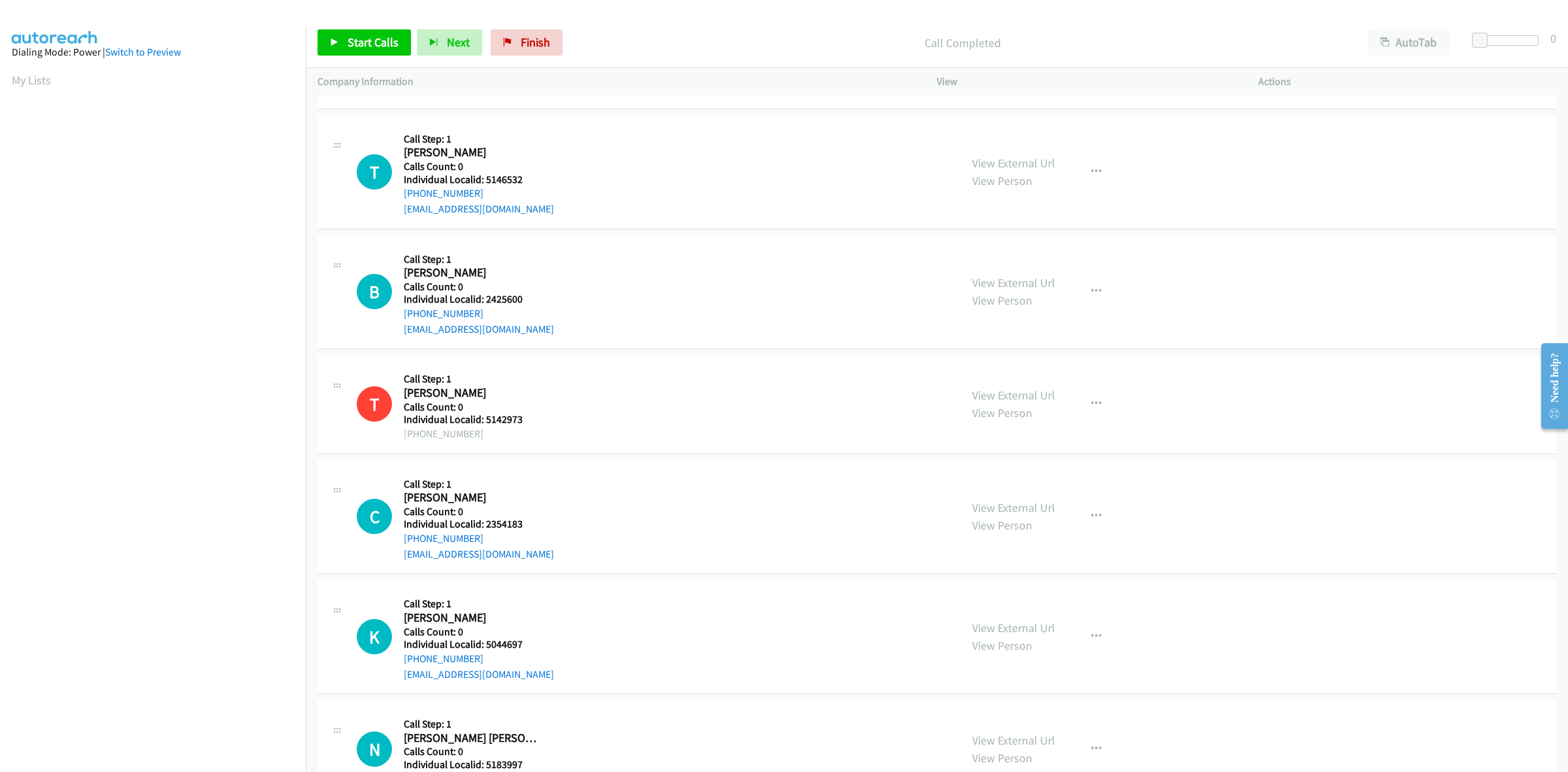
scroll to position [285, 0]
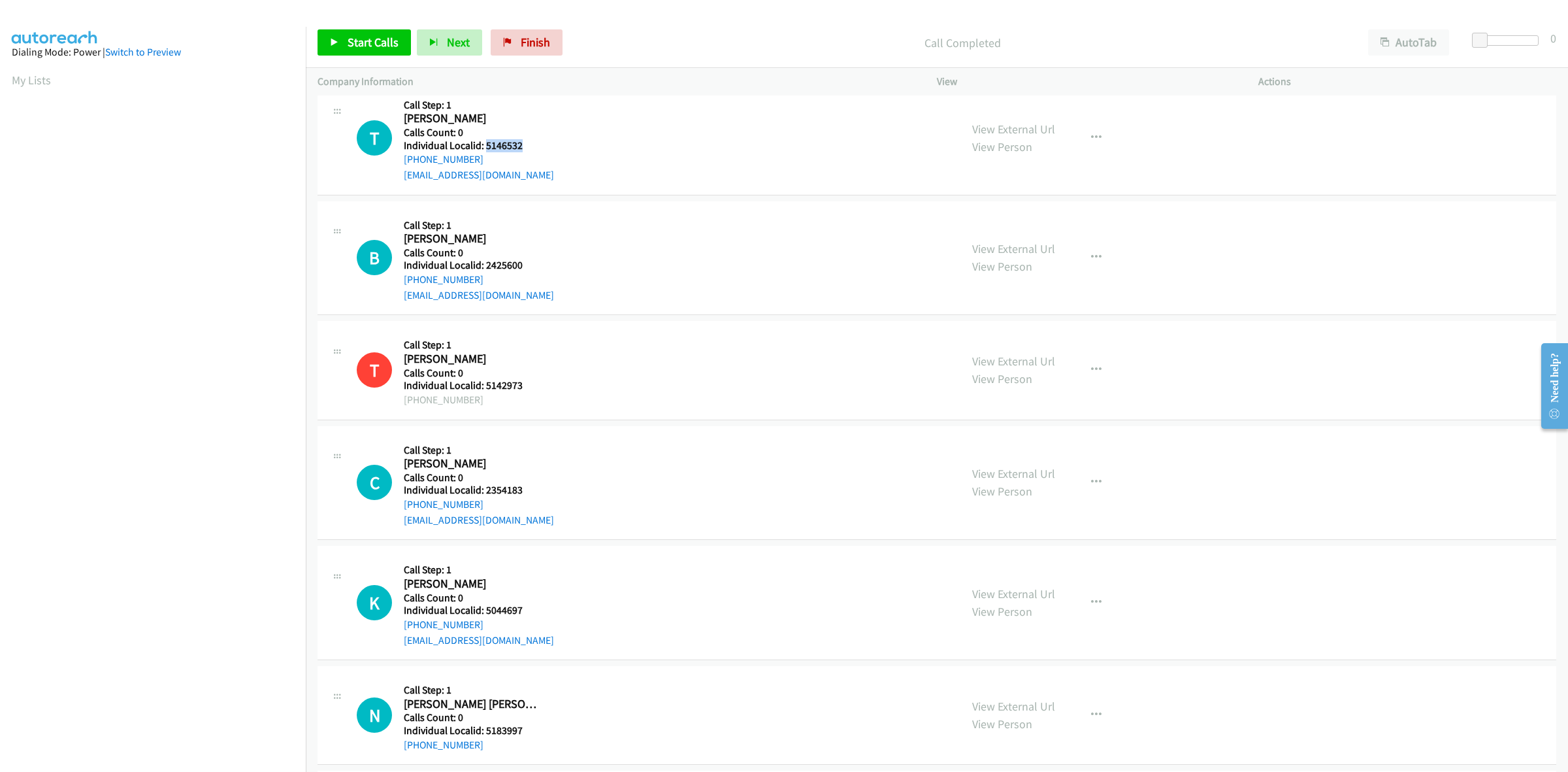
drag, startPoint x: 520, startPoint y: 144, endPoint x: 486, endPoint y: 142, distance: 34.1
click at [486, 142] on h5 "Individual Localid: 5146532" at bounding box center [479, 146] width 150 height 13
copy h5 "5146532"
drag, startPoint x: 472, startPoint y: 157, endPoint x: 403, endPoint y: 157, distance: 69.0
click at [404, 157] on div "[PHONE_NUMBER]" at bounding box center [479, 160] width 150 height 16
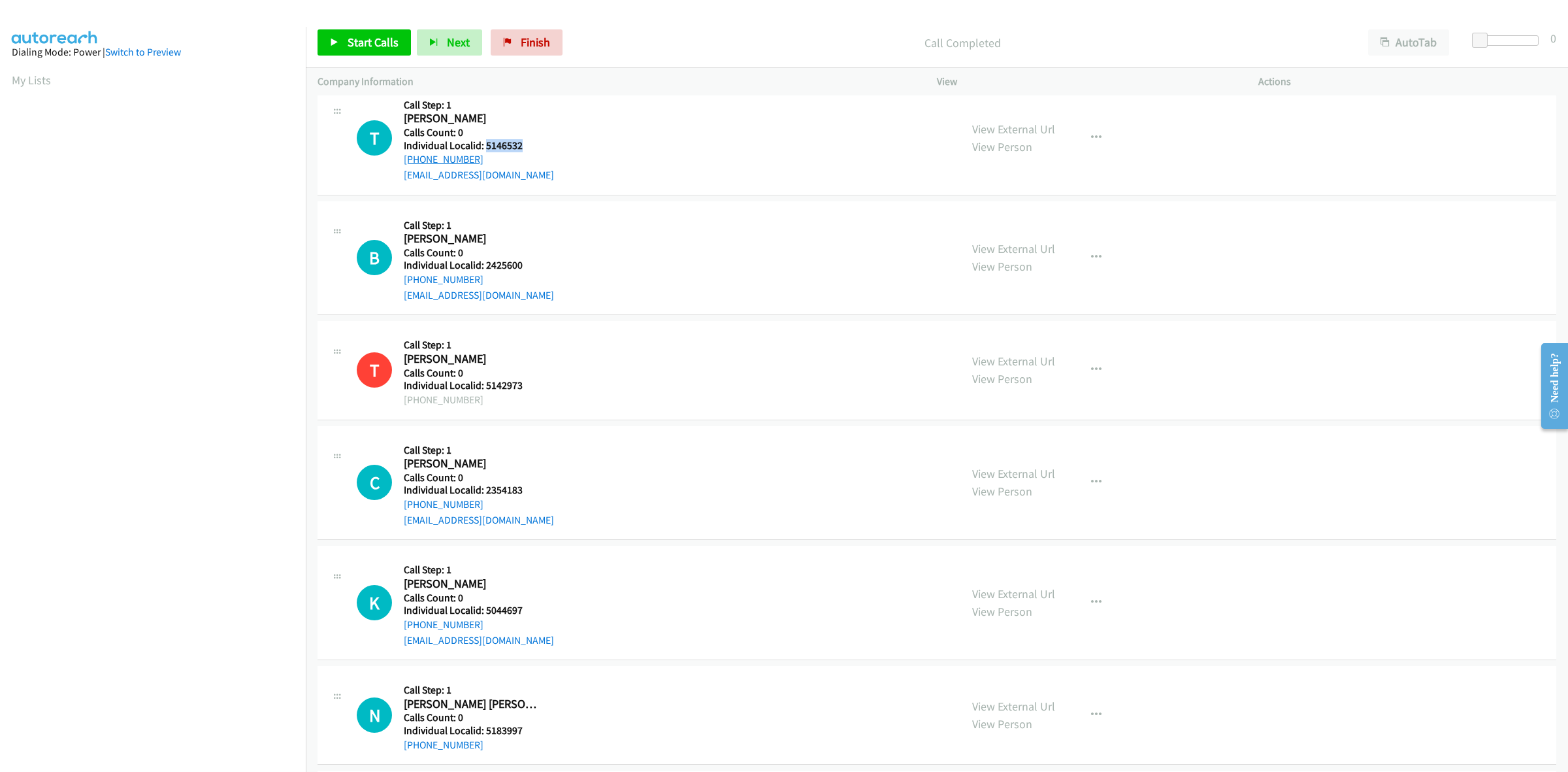
copy link "[PHONE_NUMBER]"
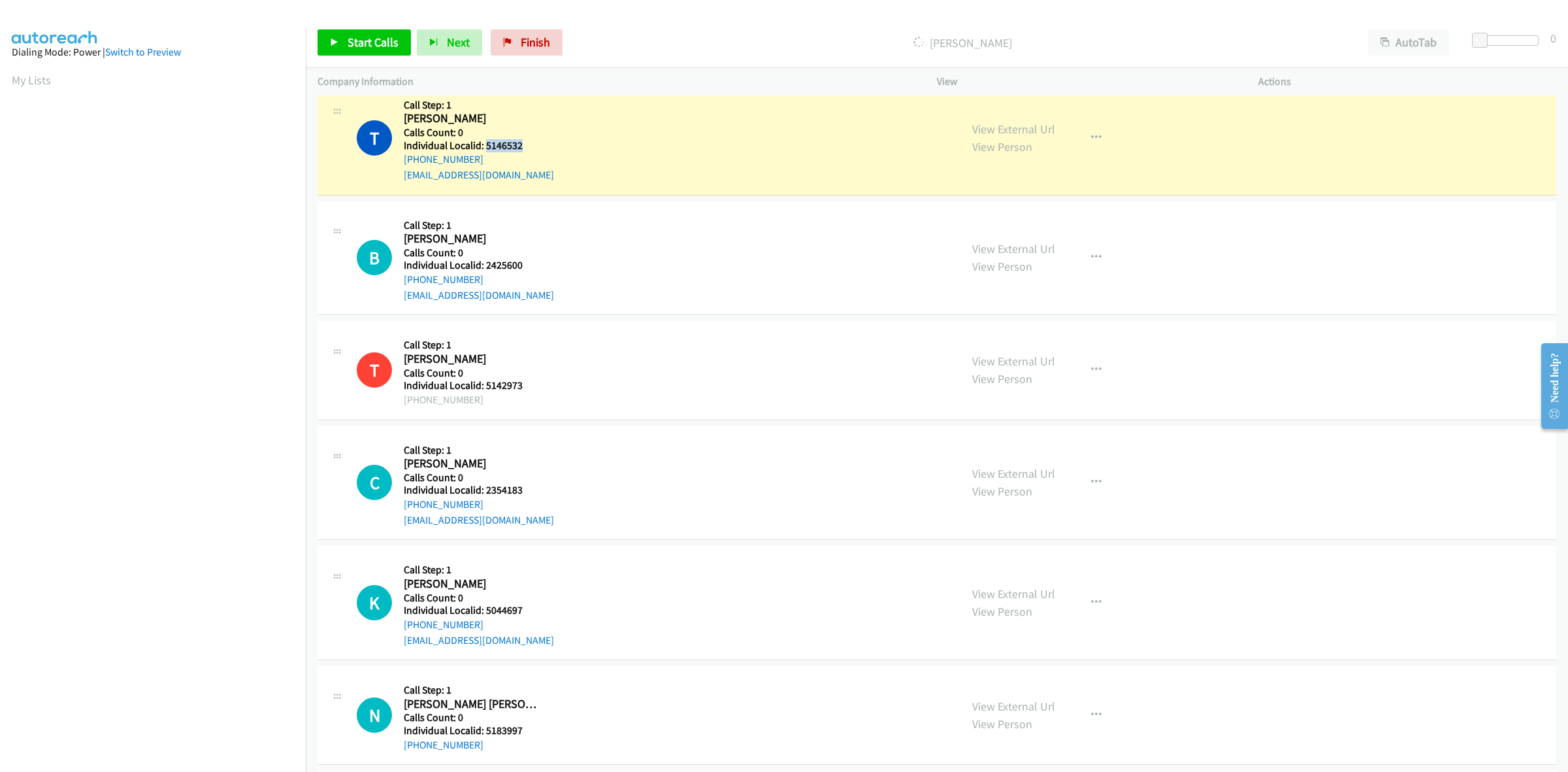
drag, startPoint x: 527, startPoint y: 142, endPoint x: 484, endPoint y: 147, distance: 43.3
click at [484, 147] on h5 "Individual Localid: 5146532" at bounding box center [479, 146] width 150 height 13
copy h5 "5146532"
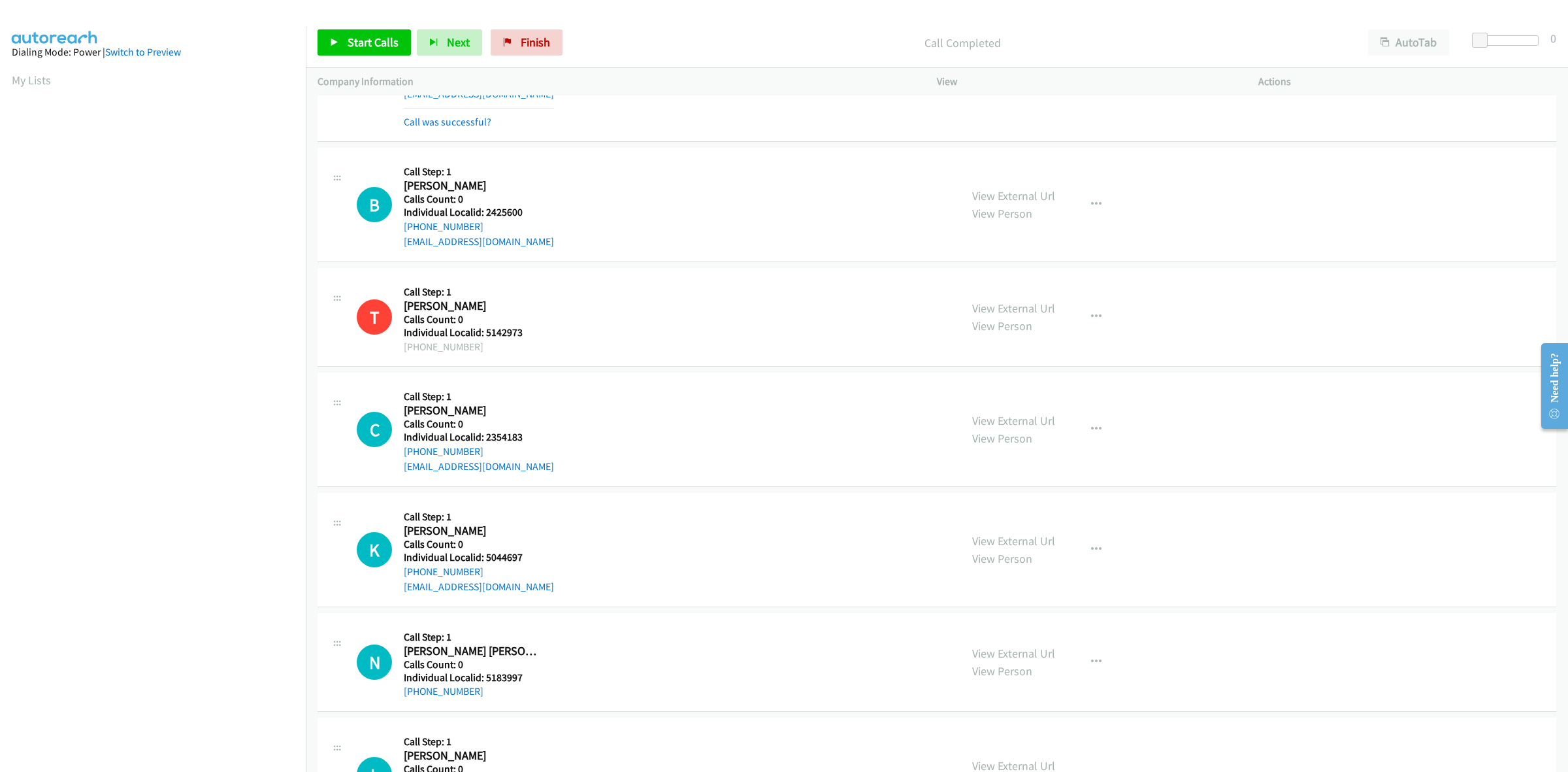
scroll to position [387, 0]
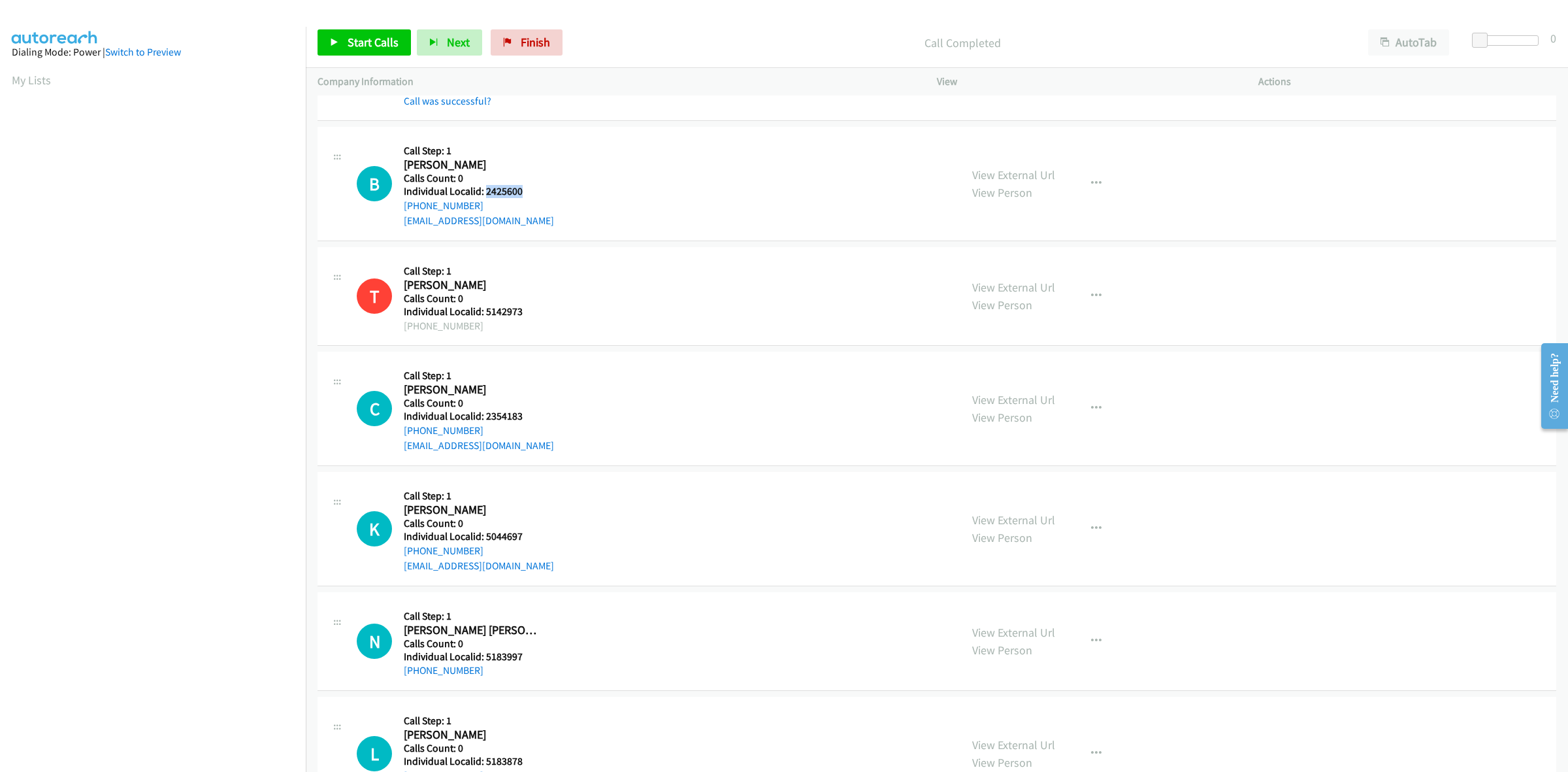
drag, startPoint x: 525, startPoint y: 188, endPoint x: 486, endPoint y: 190, distance: 39.1
click at [486, 190] on h5 "Individual Localid: 2425600" at bounding box center [479, 191] width 150 height 13
copy h5 "2425600"
drag, startPoint x: 484, startPoint y: 205, endPoint x: 402, endPoint y: 207, distance: 82.0
click at [402, 207] on div "B Callback Scheduled Call Step: 1 [GEOGRAPHIC_DATA][PERSON_NAME] America/New_Yo…" at bounding box center [652, 183] width 592 height 90
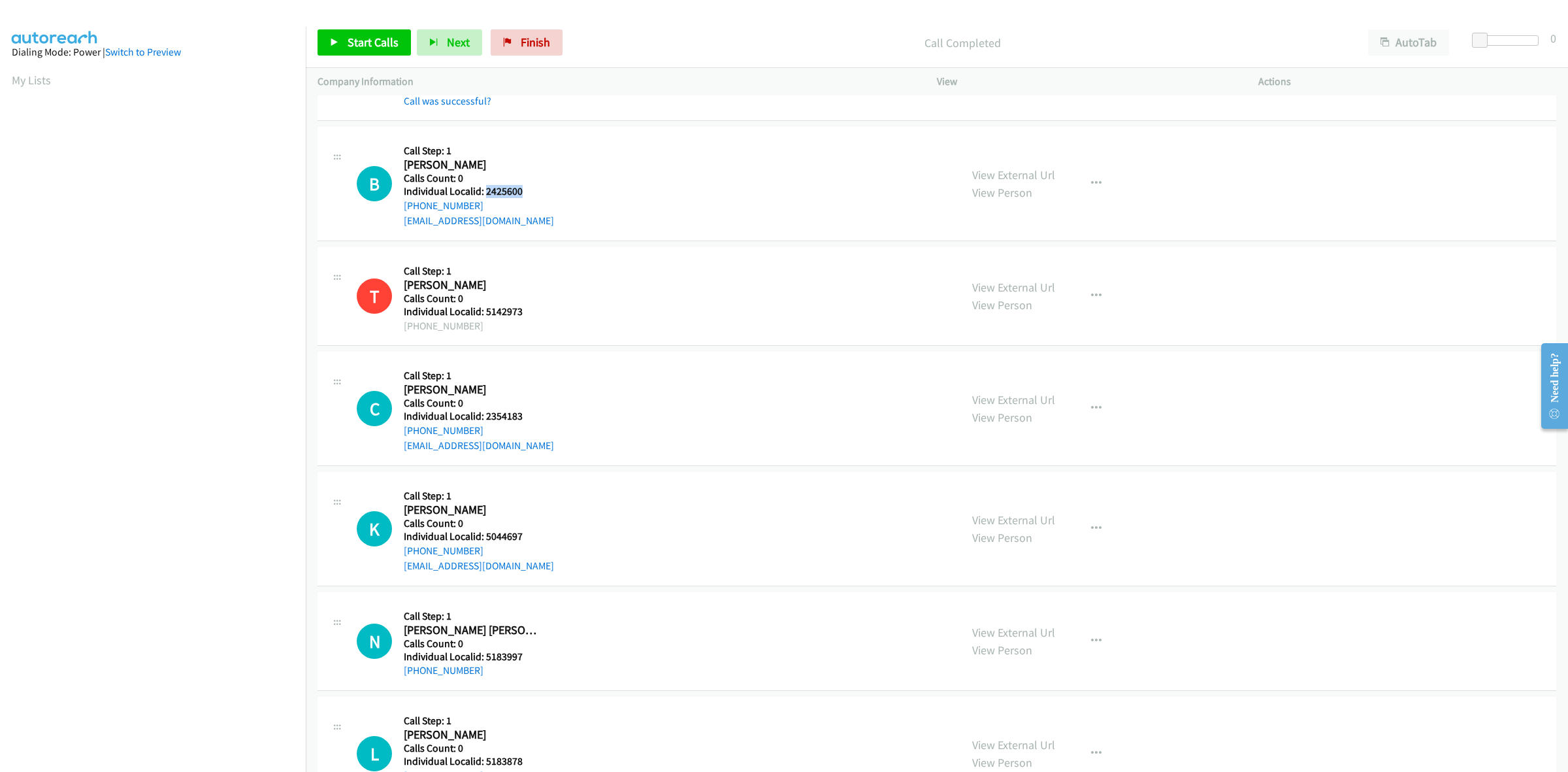
copy link "[PHONE_NUMBER]"
drag, startPoint x: 504, startPoint y: 187, endPoint x: 485, endPoint y: 188, distance: 19.0
click at [485, 188] on h5 "Individual Localid: 2425600" at bounding box center [479, 191] width 150 height 13
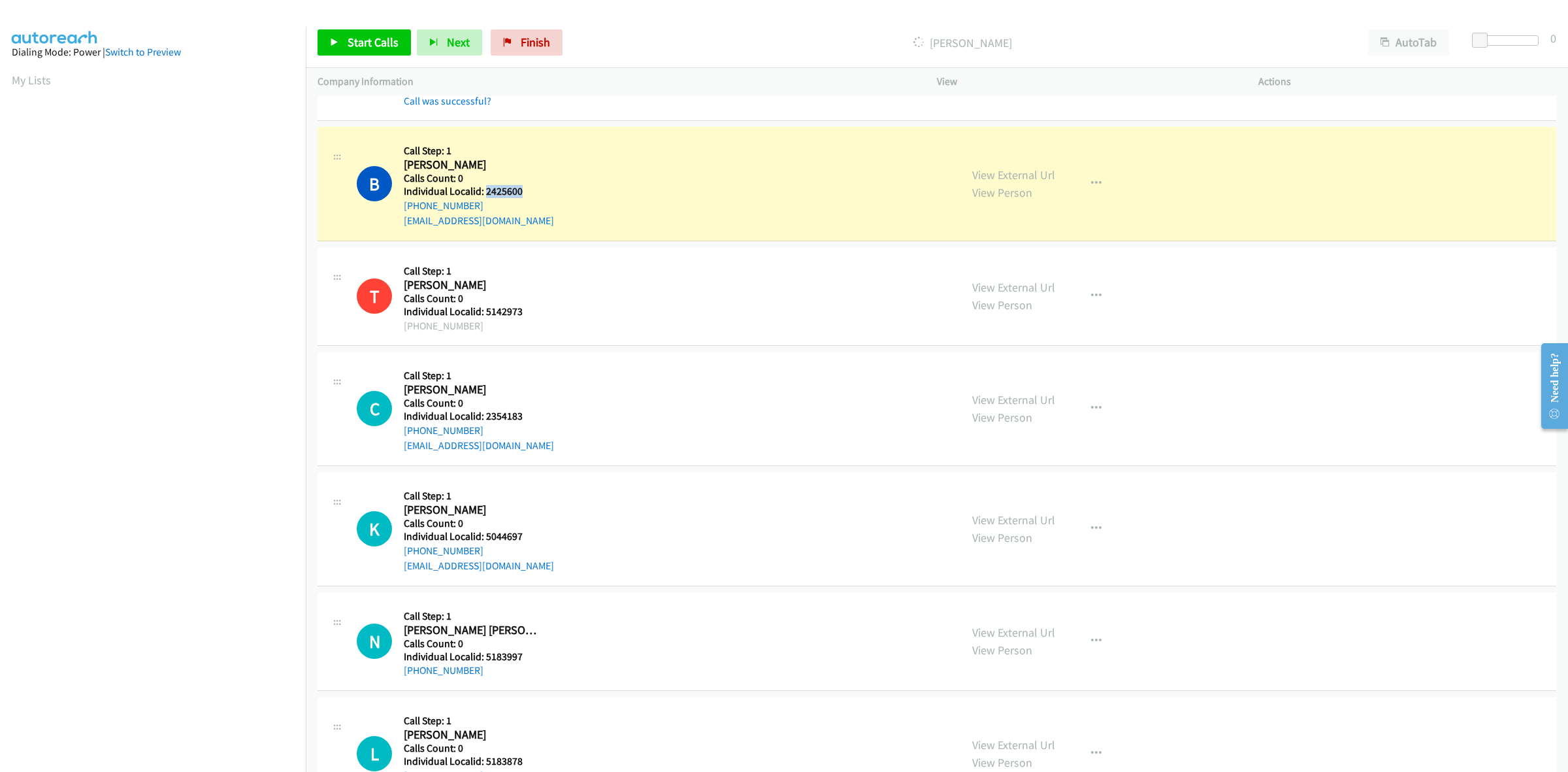
copy h5 "2425600"
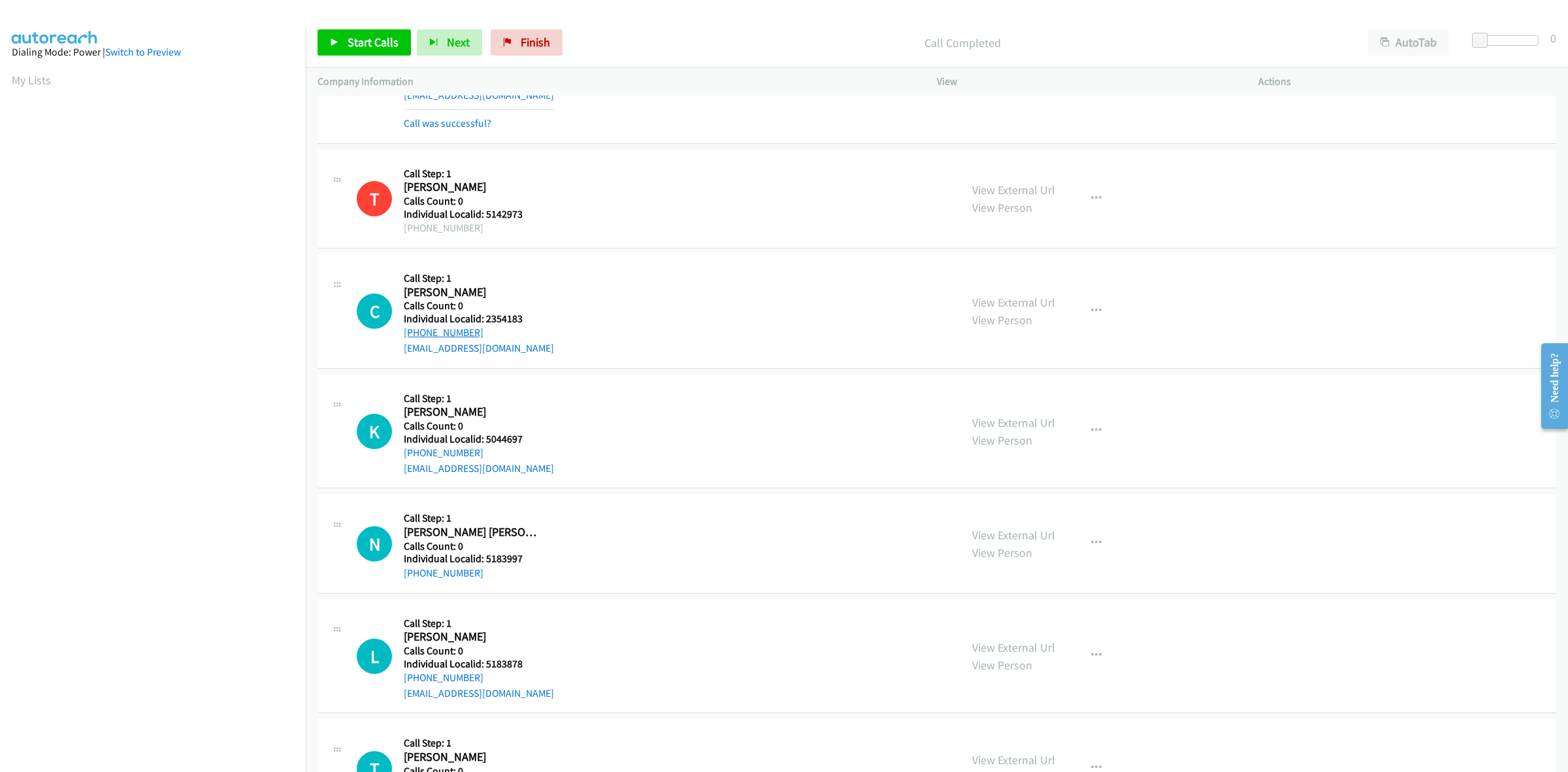
scroll to position [530, 0]
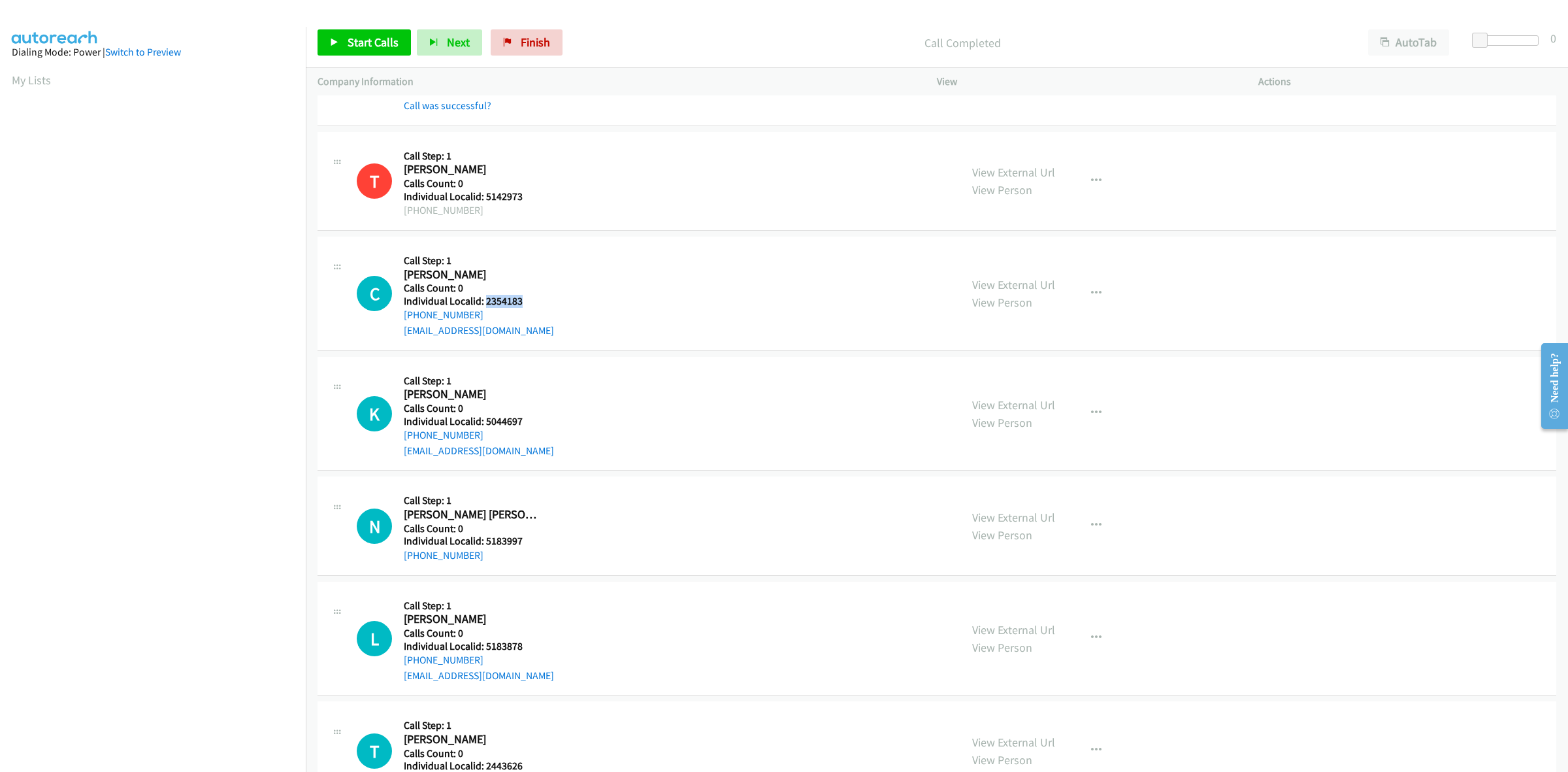
drag, startPoint x: 520, startPoint y: 300, endPoint x: 486, endPoint y: 301, distance: 34.0
click at [486, 301] on h5 "Individual Localid: 2354183" at bounding box center [479, 301] width 150 height 13
copy h5 "2354183"
click at [1091, 289] on icon "button" at bounding box center [1096, 293] width 11 height 11
click at [1028, 376] on link "Skip Call" at bounding box center [1026, 378] width 174 height 26
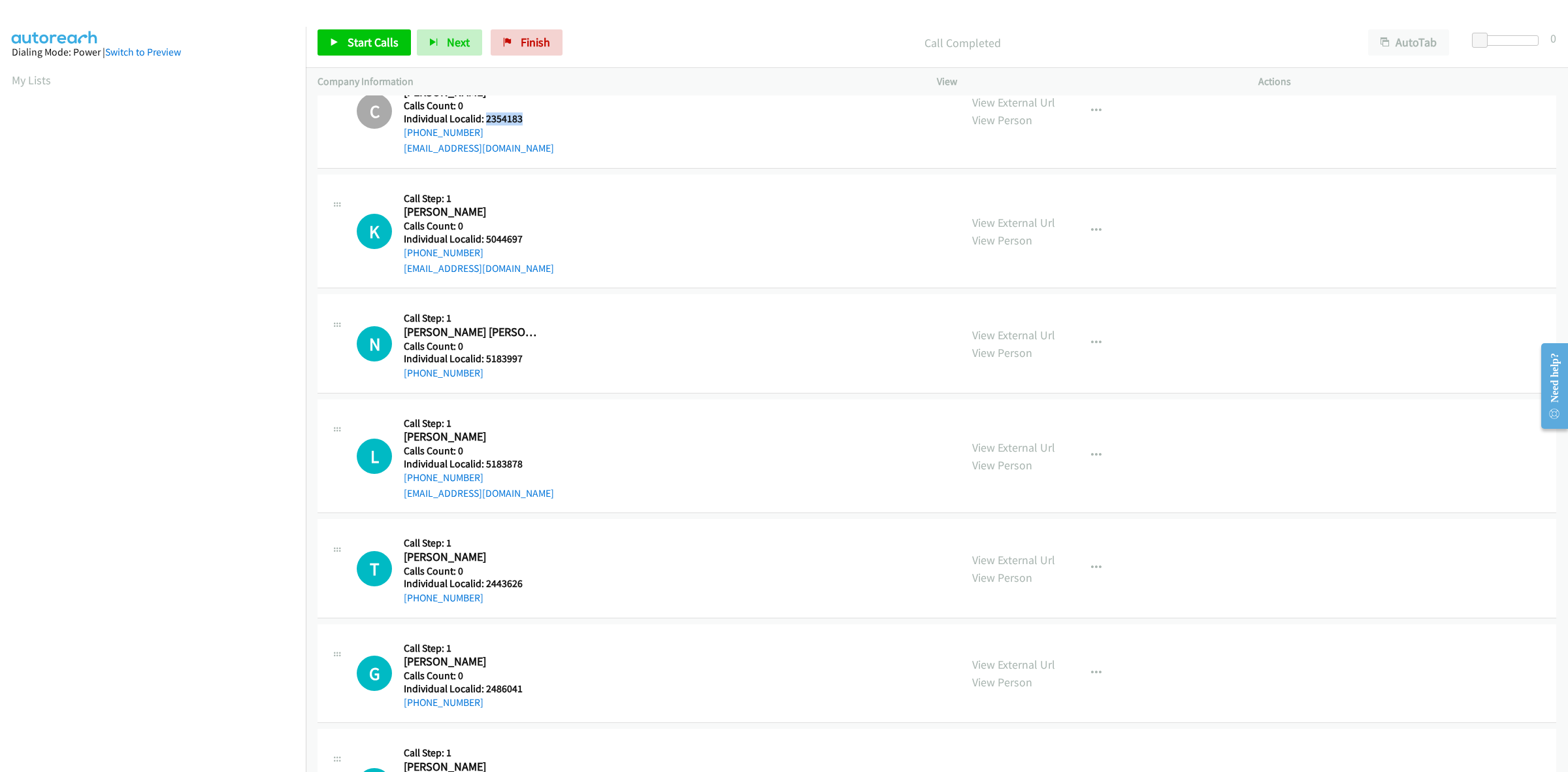
scroll to position [714, 0]
drag, startPoint x: 524, startPoint y: 232, endPoint x: 485, endPoint y: 235, distance: 39.1
click at [485, 235] on h5 "Individual Localid: 5044697" at bounding box center [479, 238] width 150 height 13
drag, startPoint x: 479, startPoint y: 249, endPoint x: 397, endPoint y: 257, distance: 82.4
click at [397, 257] on div "K Callback Scheduled Call Step: 1 [PERSON_NAME] America/[GEOGRAPHIC_DATA] Calls…" at bounding box center [652, 229] width 592 height 90
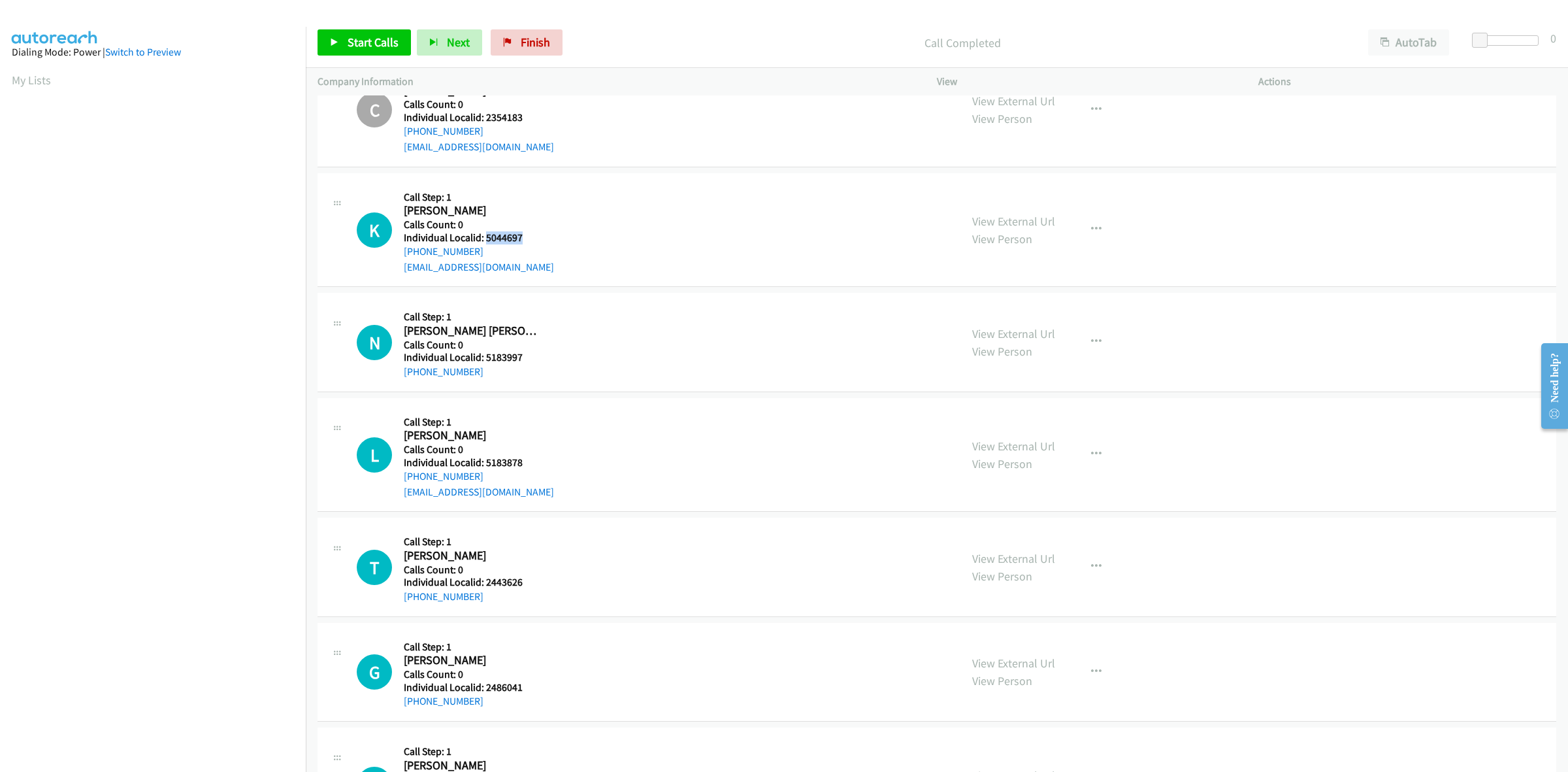
drag, startPoint x: 525, startPoint y: 235, endPoint x: 486, endPoint y: 236, distance: 39.0
click at [486, 236] on h5 "Individual Localid: 5044697" at bounding box center [479, 238] width 150 height 13
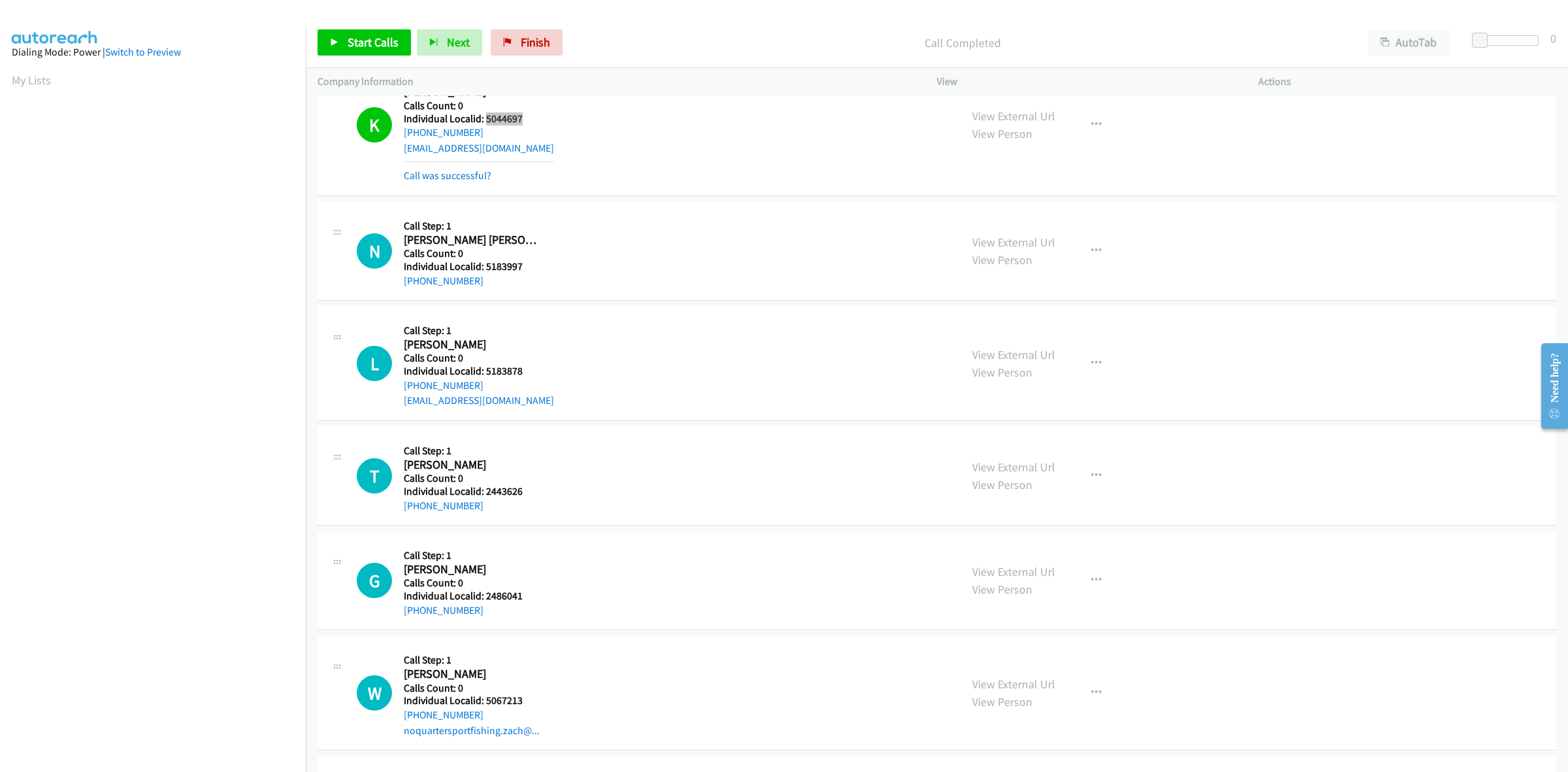
scroll to position [837, 0]
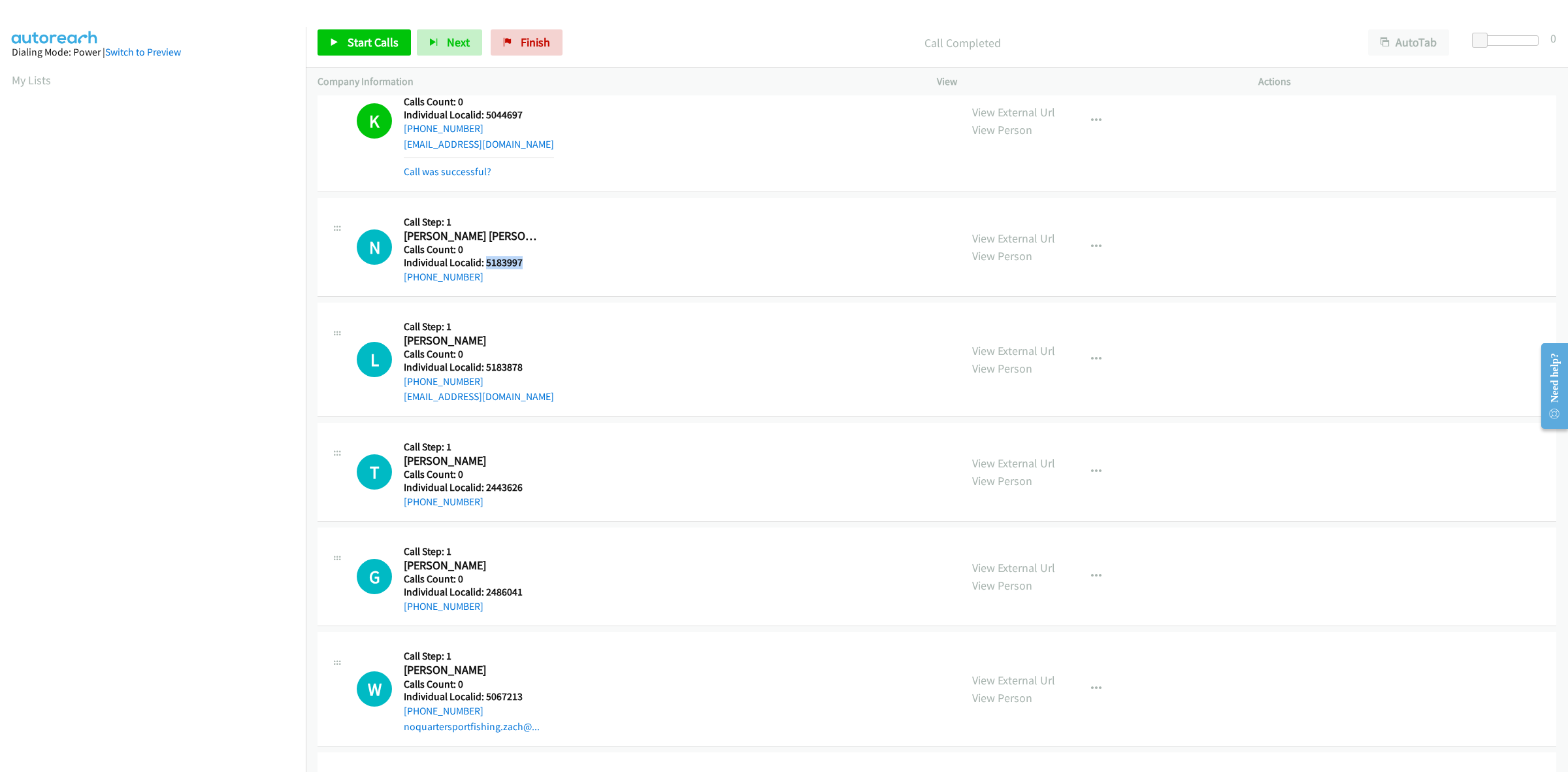
drag, startPoint x: 523, startPoint y: 262, endPoint x: 486, endPoint y: 262, distance: 37.0
click at [486, 262] on h5 "Individual Localid: 5183997" at bounding box center [473, 262] width 138 height 13
drag, startPoint x: 481, startPoint y: 277, endPoint x: 402, endPoint y: 278, distance: 79.0
click at [402, 278] on div "N Callback Scheduled Call Step: 1 [PERSON_NAME] [PERSON_NAME] America/New_York …" at bounding box center [652, 247] width 592 height 75
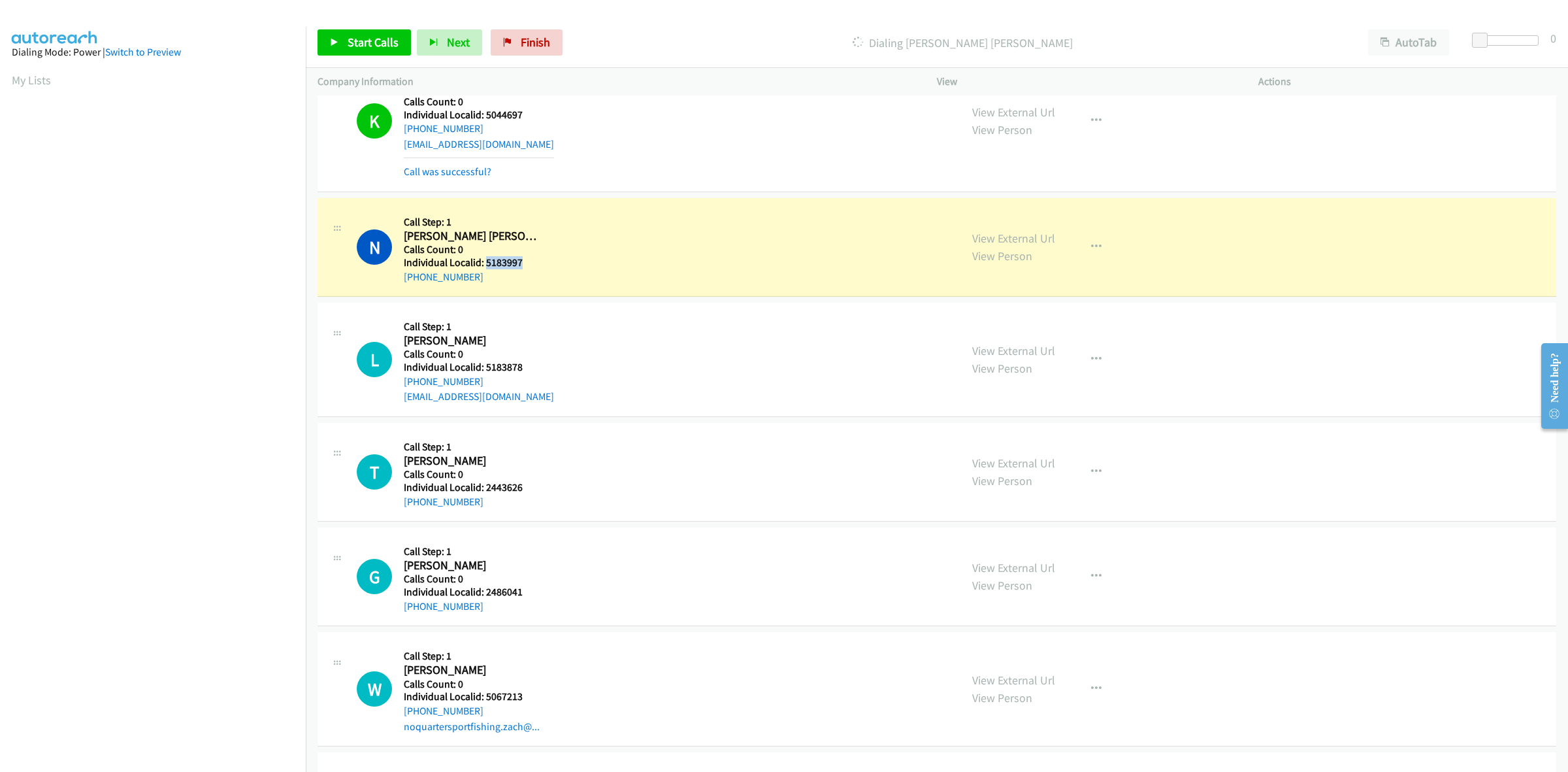
drag, startPoint x: 521, startPoint y: 262, endPoint x: 485, endPoint y: 267, distance: 36.3
click at [485, 267] on h5 "Individual Localid: 5183997" at bounding box center [473, 262] width 138 height 13
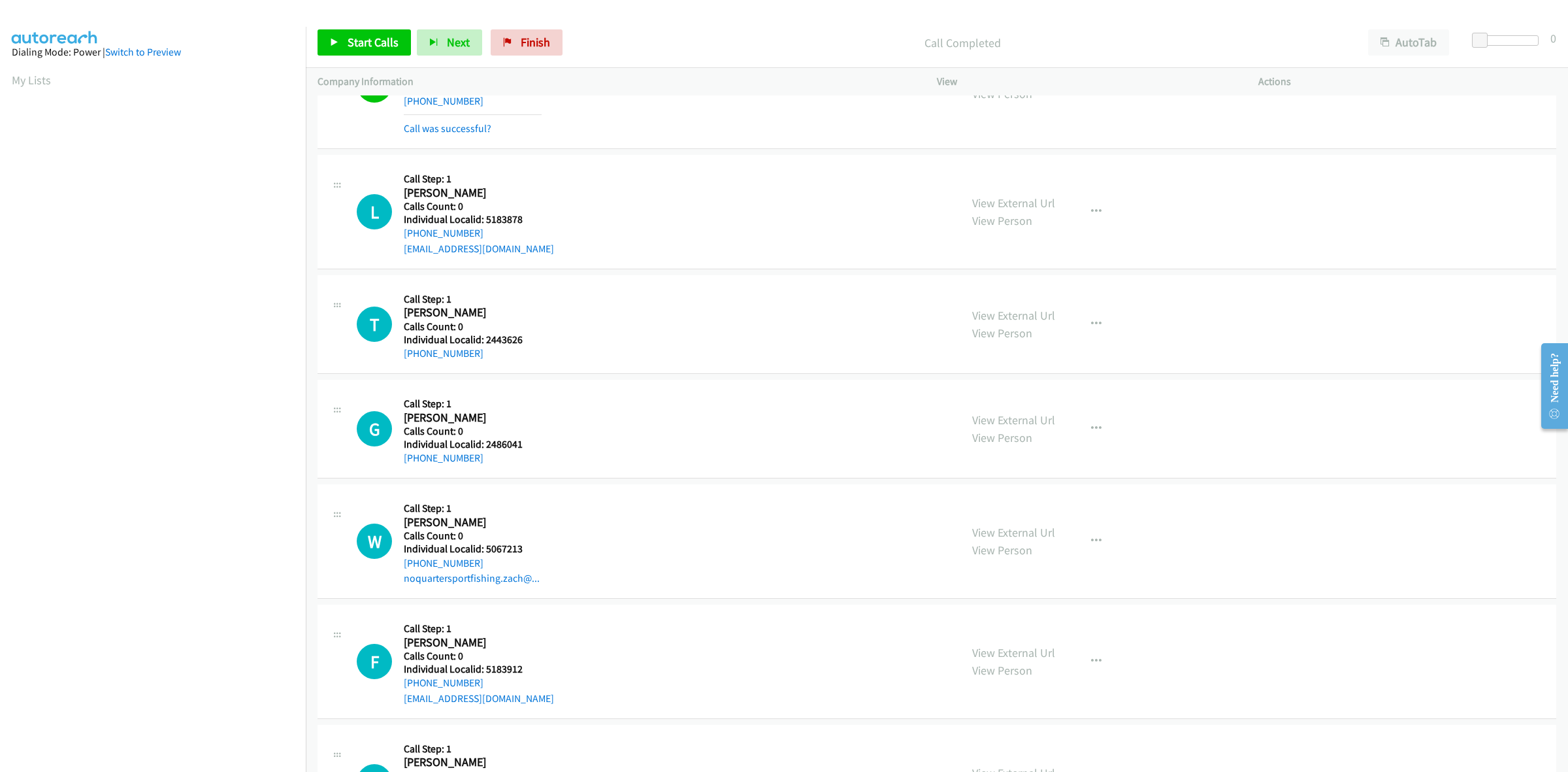
scroll to position [1021, 0]
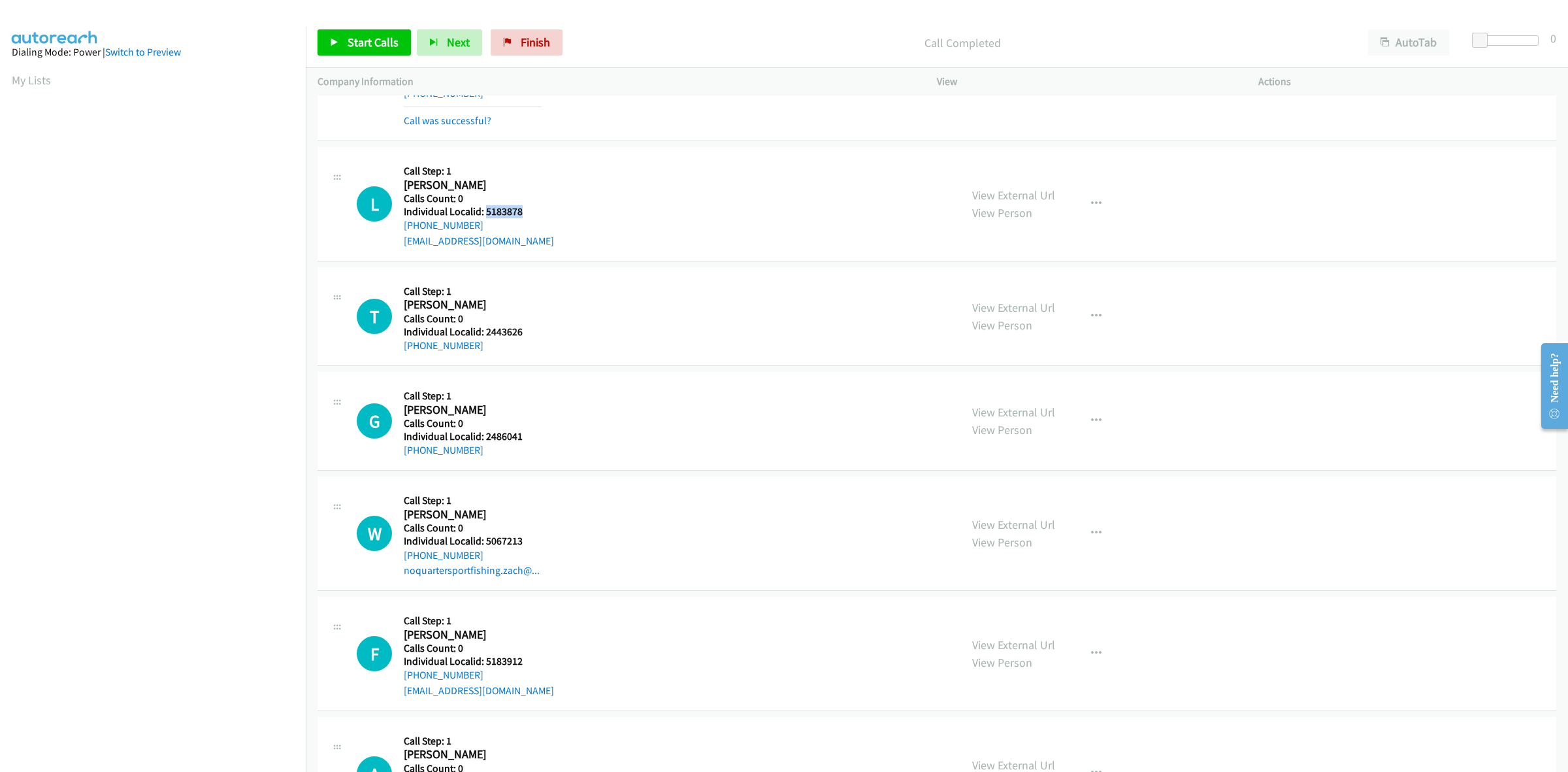
drag, startPoint x: 524, startPoint y: 213, endPoint x: 485, endPoint y: 216, distance: 39.1
click at [485, 216] on h5 "Individual Localid: 5183878" at bounding box center [479, 211] width 150 height 13
drag, startPoint x: 486, startPoint y: 226, endPoint x: 394, endPoint y: 233, distance: 92.3
click at [394, 233] on div "L Callback Scheduled Call Step: 1 [PERSON_NAME] America/New_York Calls Count: 0…" at bounding box center [652, 203] width 592 height 90
drag, startPoint x: 520, startPoint y: 209, endPoint x: 484, endPoint y: 210, distance: 36.0
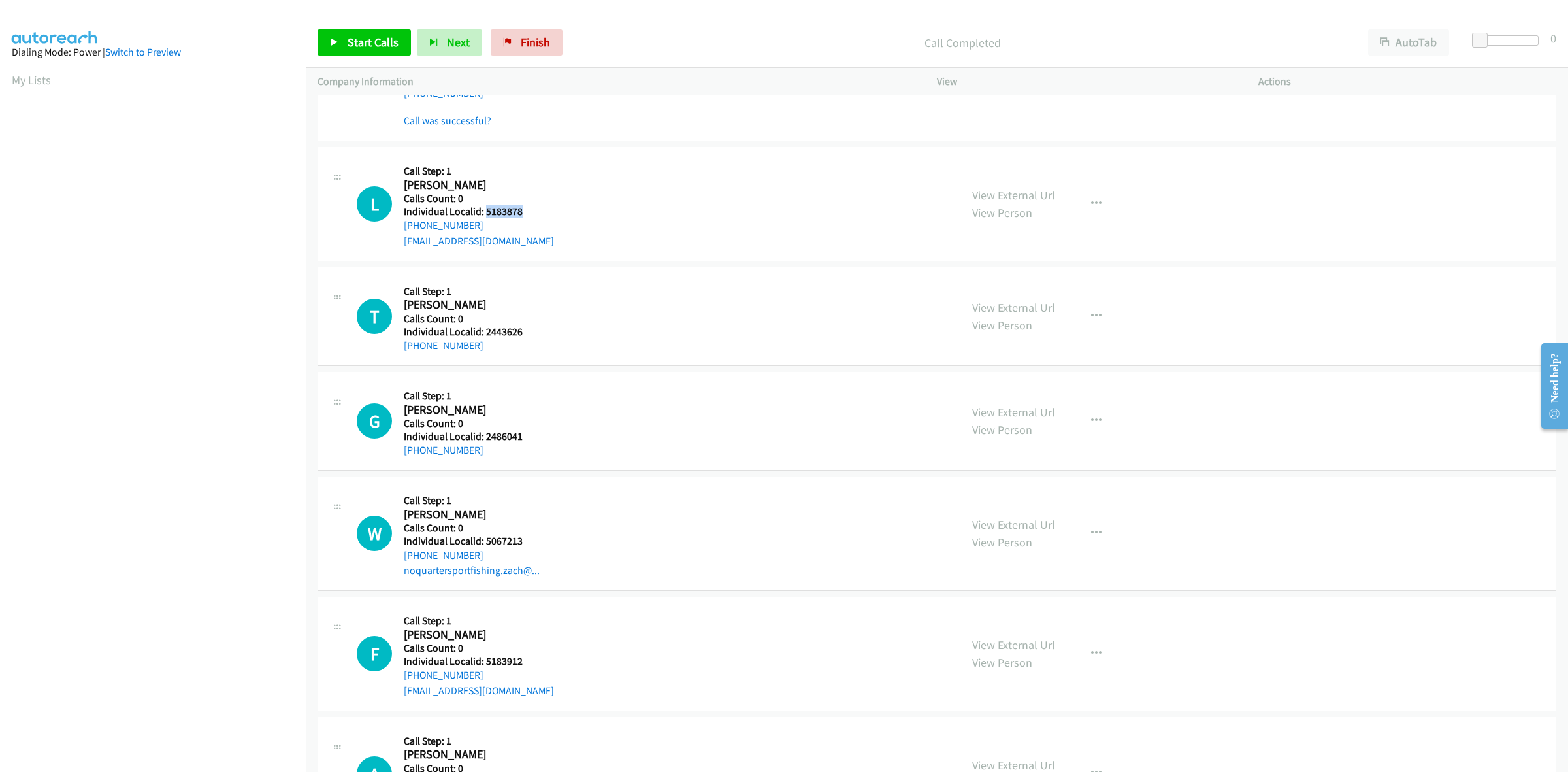
click at [484, 210] on h5 "Individual Localid: 5183878" at bounding box center [479, 211] width 150 height 13
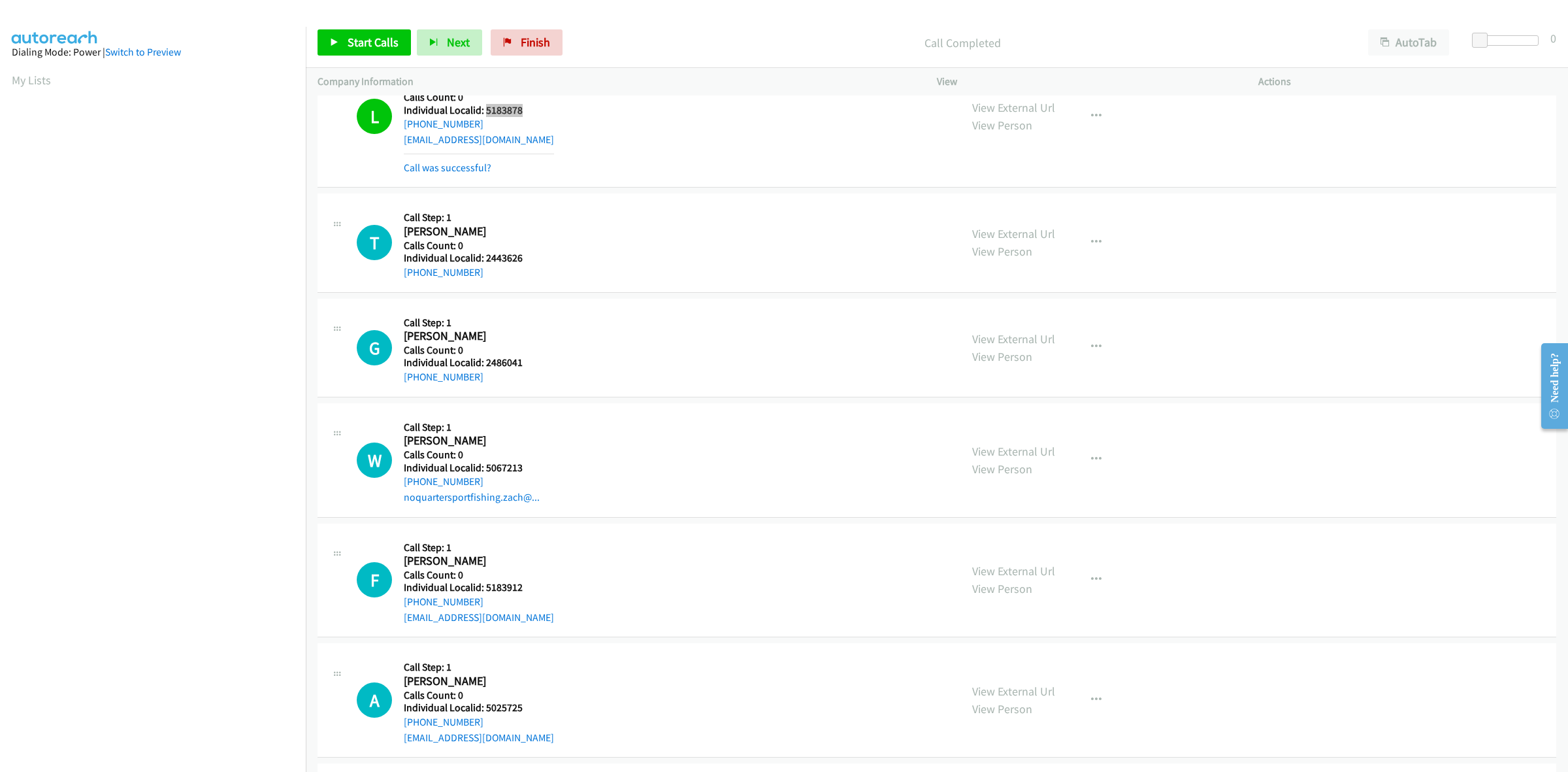
scroll to position [1164, 0]
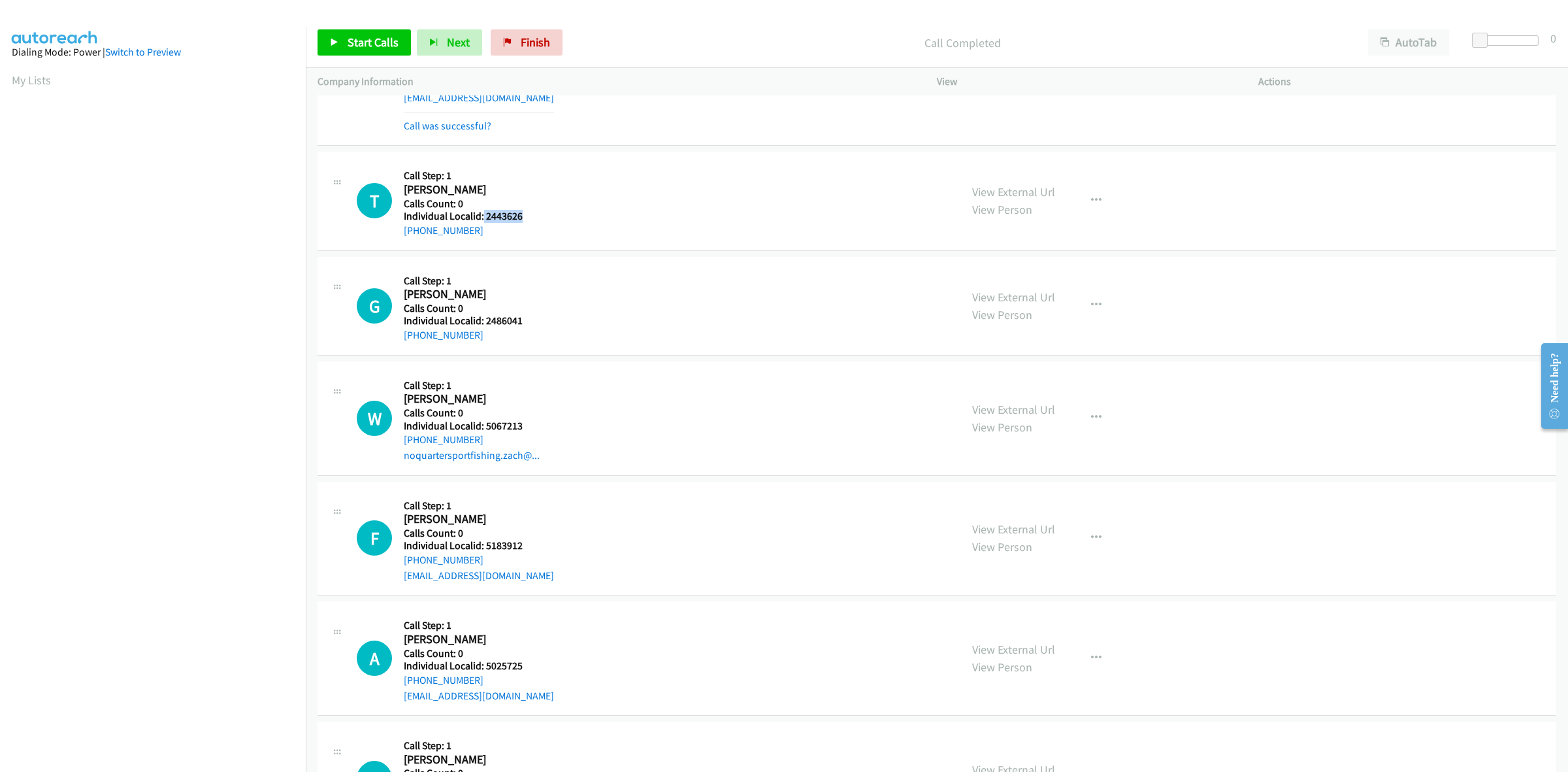
drag, startPoint x: 522, startPoint y: 220, endPoint x: 481, endPoint y: 216, distance: 41.2
click at [481, 216] on h5 "Individual Localid: 2443626" at bounding box center [473, 216] width 138 height 13
click at [1091, 197] on icon "button" at bounding box center [1096, 201] width 11 height 11
click at [1010, 284] on link "Skip Call" at bounding box center [1026, 286] width 174 height 26
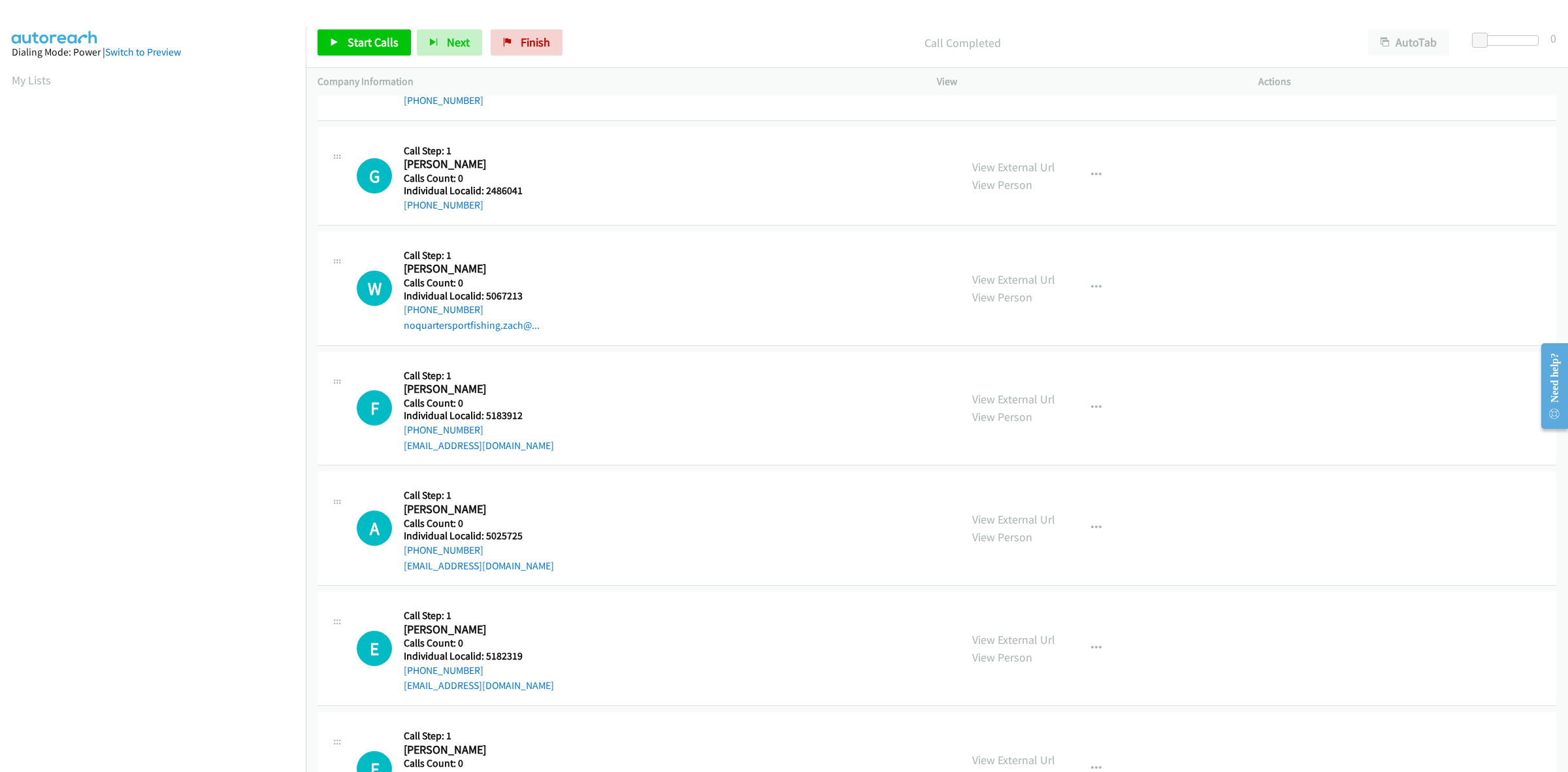
scroll to position [1286, 0]
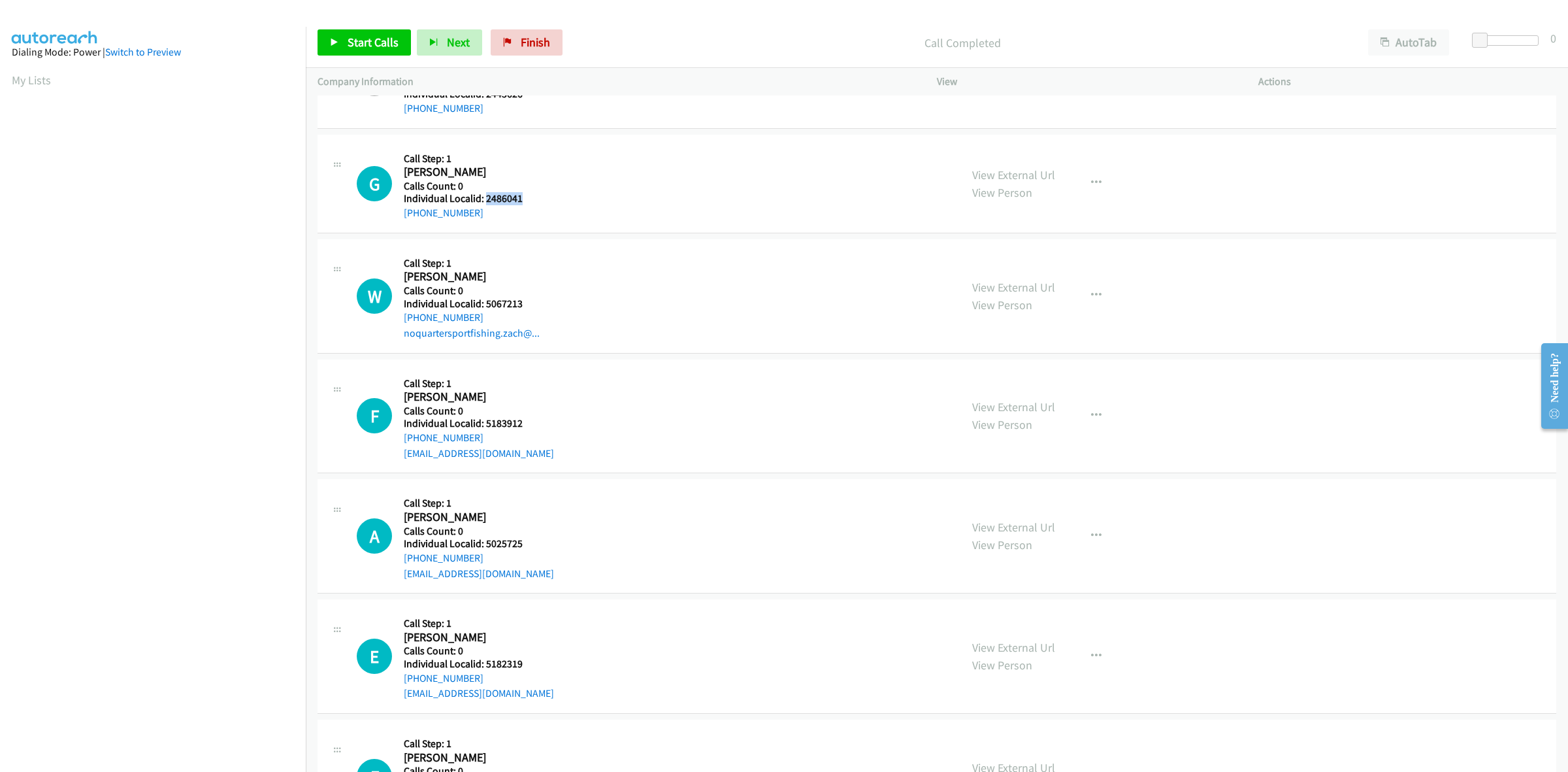
drag, startPoint x: 520, startPoint y: 201, endPoint x: 486, endPoint y: 201, distance: 34.0
click at [486, 201] on h5 "Individual Localid: 2486041" at bounding box center [473, 198] width 138 height 13
drag, startPoint x: 474, startPoint y: 211, endPoint x: 400, endPoint y: 224, distance: 75.1
click at [400, 224] on div "G Callback Scheduled Call Step: 1 [PERSON_NAME] America/New_York Calls Count: 0…" at bounding box center [937, 183] width 1239 height 98
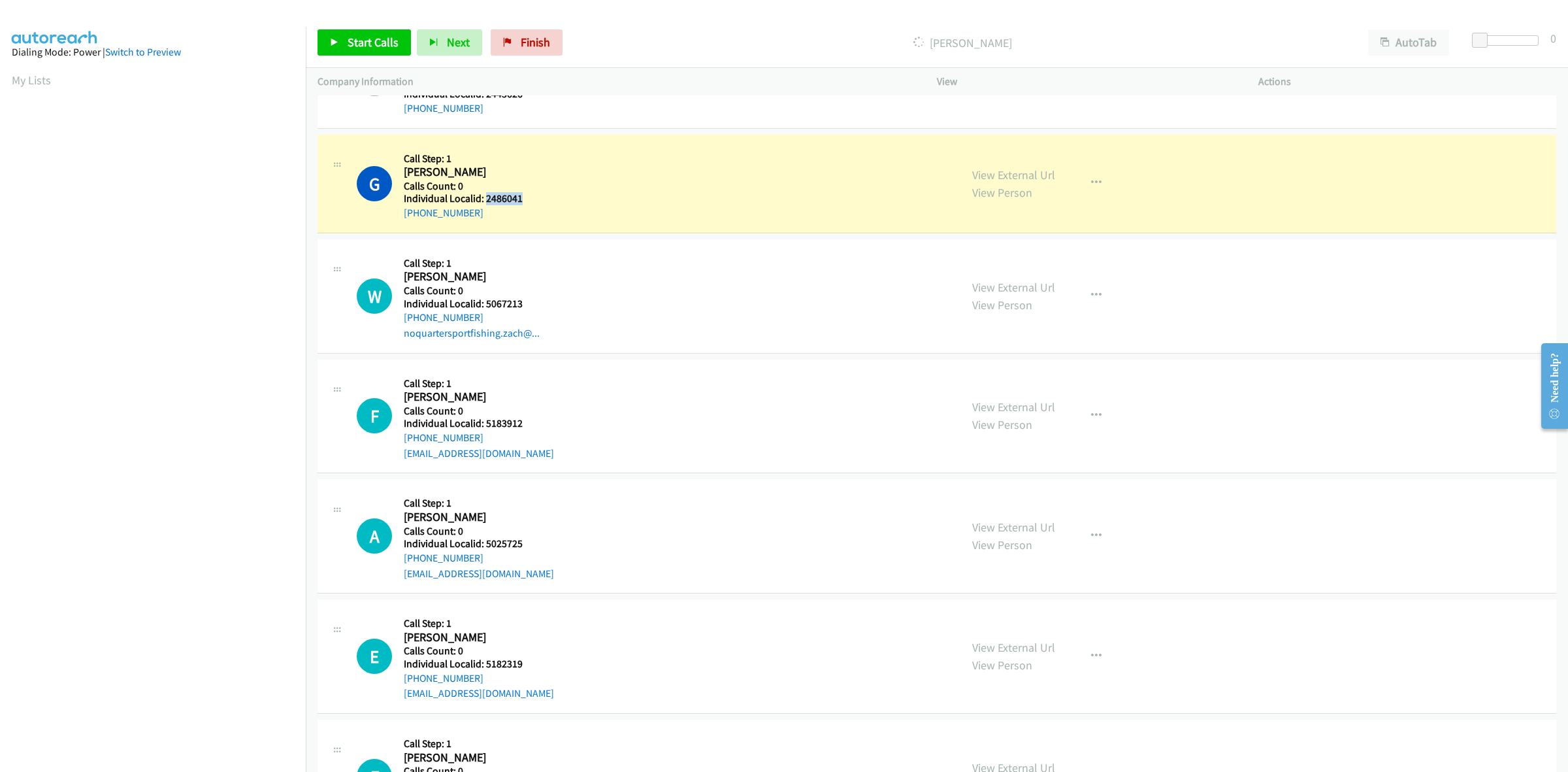
drag, startPoint x: 520, startPoint y: 198, endPoint x: 484, endPoint y: 198, distance: 36.0
click at [484, 198] on h5 "Individual Localid: 2486041" at bounding box center [473, 198] width 138 height 13
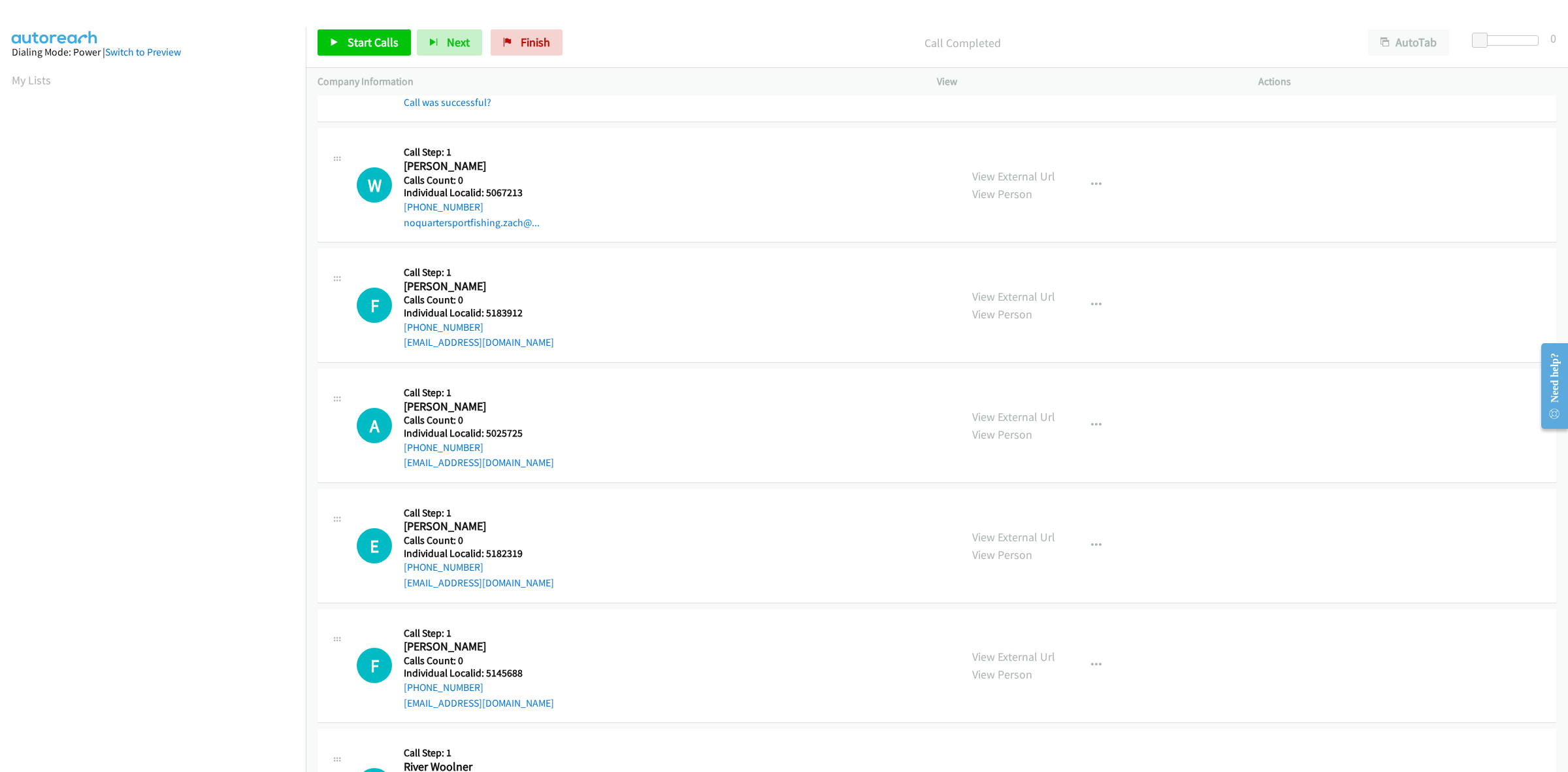
scroll to position [1429, 0]
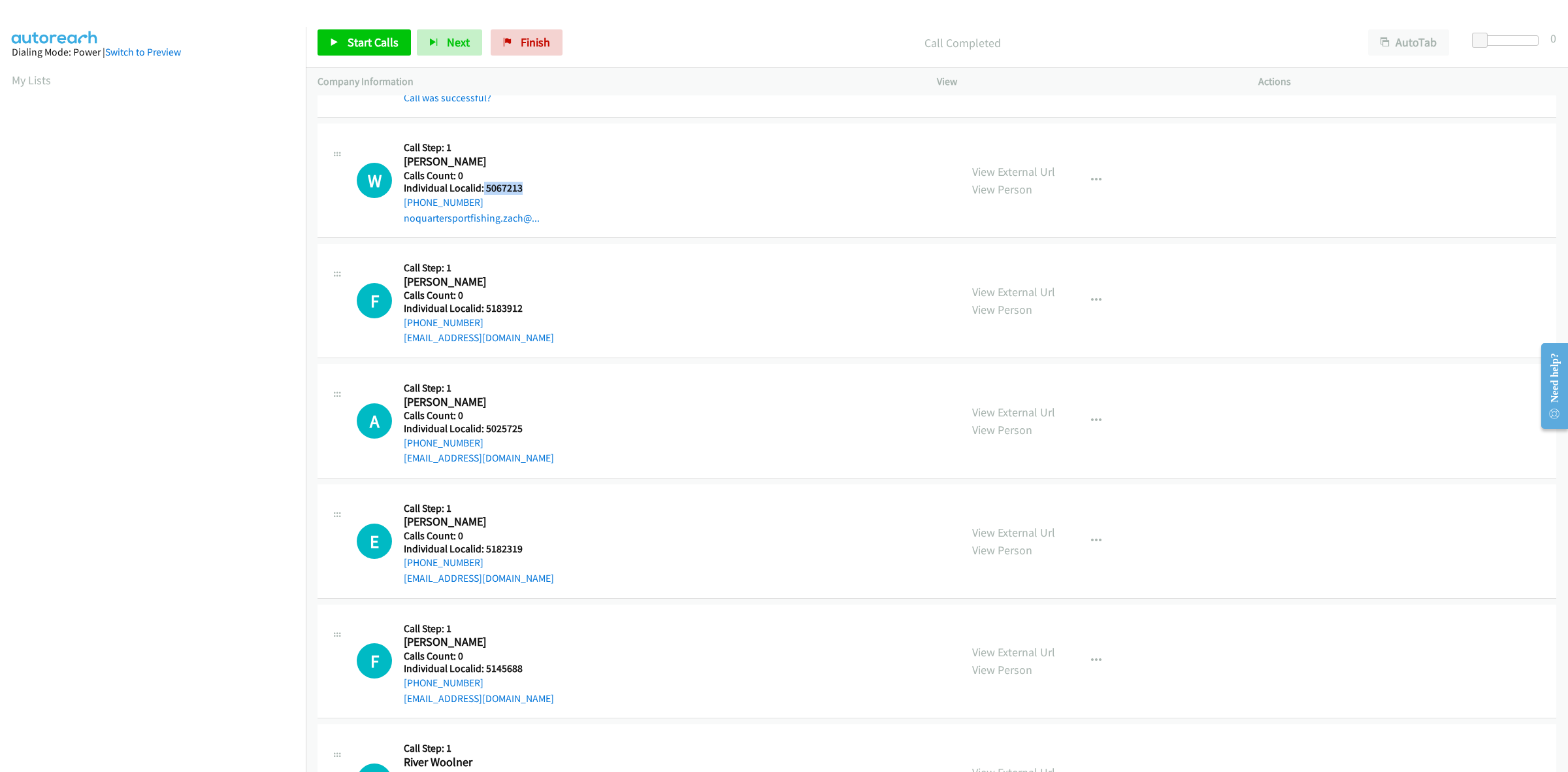
drag, startPoint x: 524, startPoint y: 188, endPoint x: 481, endPoint y: 188, distance: 43.0
click at [481, 188] on h5 "Individual Localid: 5067213" at bounding box center [473, 188] width 138 height 13
drag, startPoint x: 476, startPoint y: 200, endPoint x: 400, endPoint y: 207, distance: 76.3
click at [400, 207] on div "W Callback Scheduled Call Step: 1 [PERSON_NAME] America/New_York Calls Count: 0…" at bounding box center [652, 180] width 592 height 90
drag, startPoint x: 525, startPoint y: 190, endPoint x: 484, endPoint y: 183, distance: 41.6
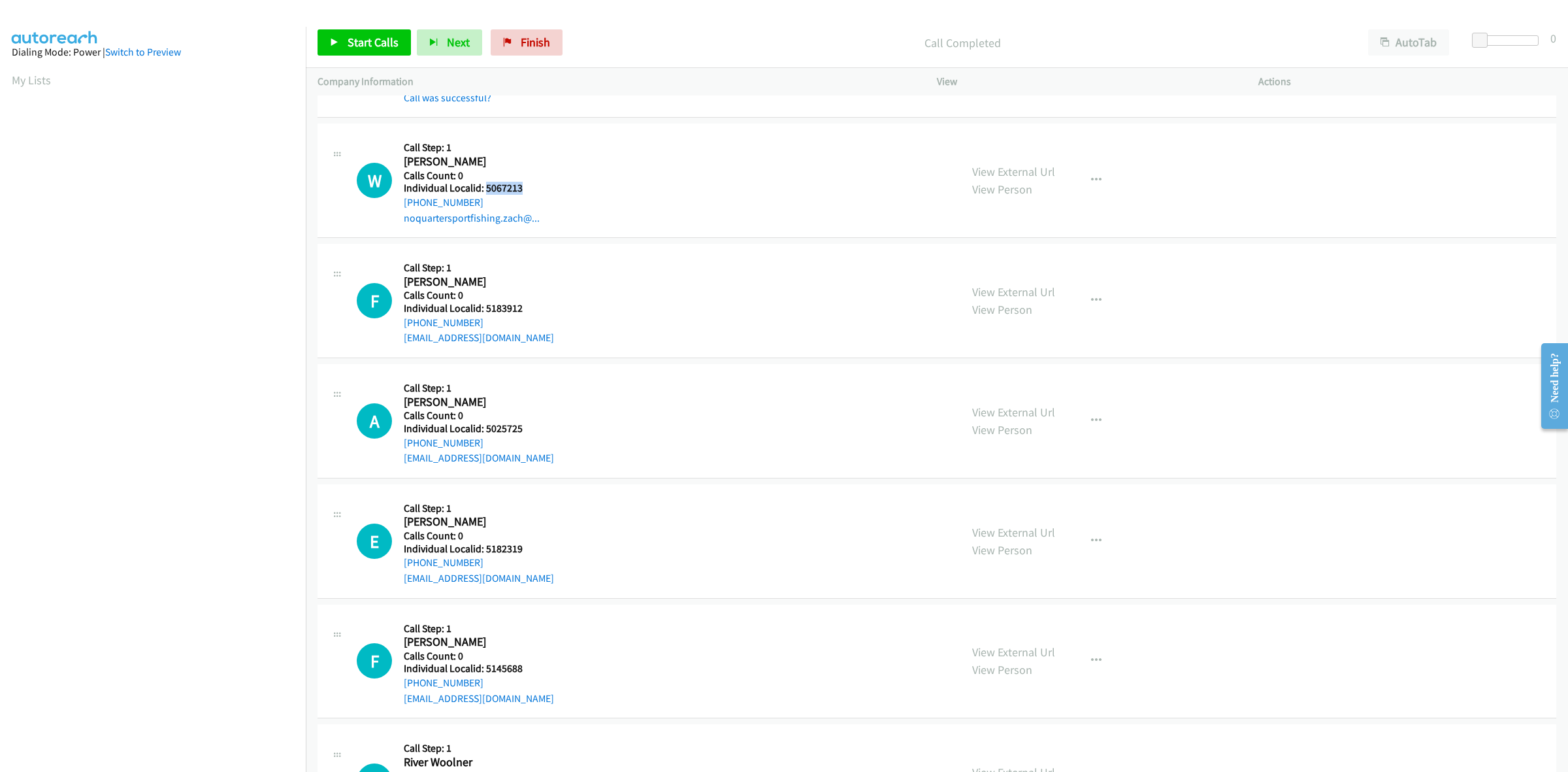
click at [484, 183] on h5 "Individual Localid: 5067213" at bounding box center [473, 188] width 138 height 13
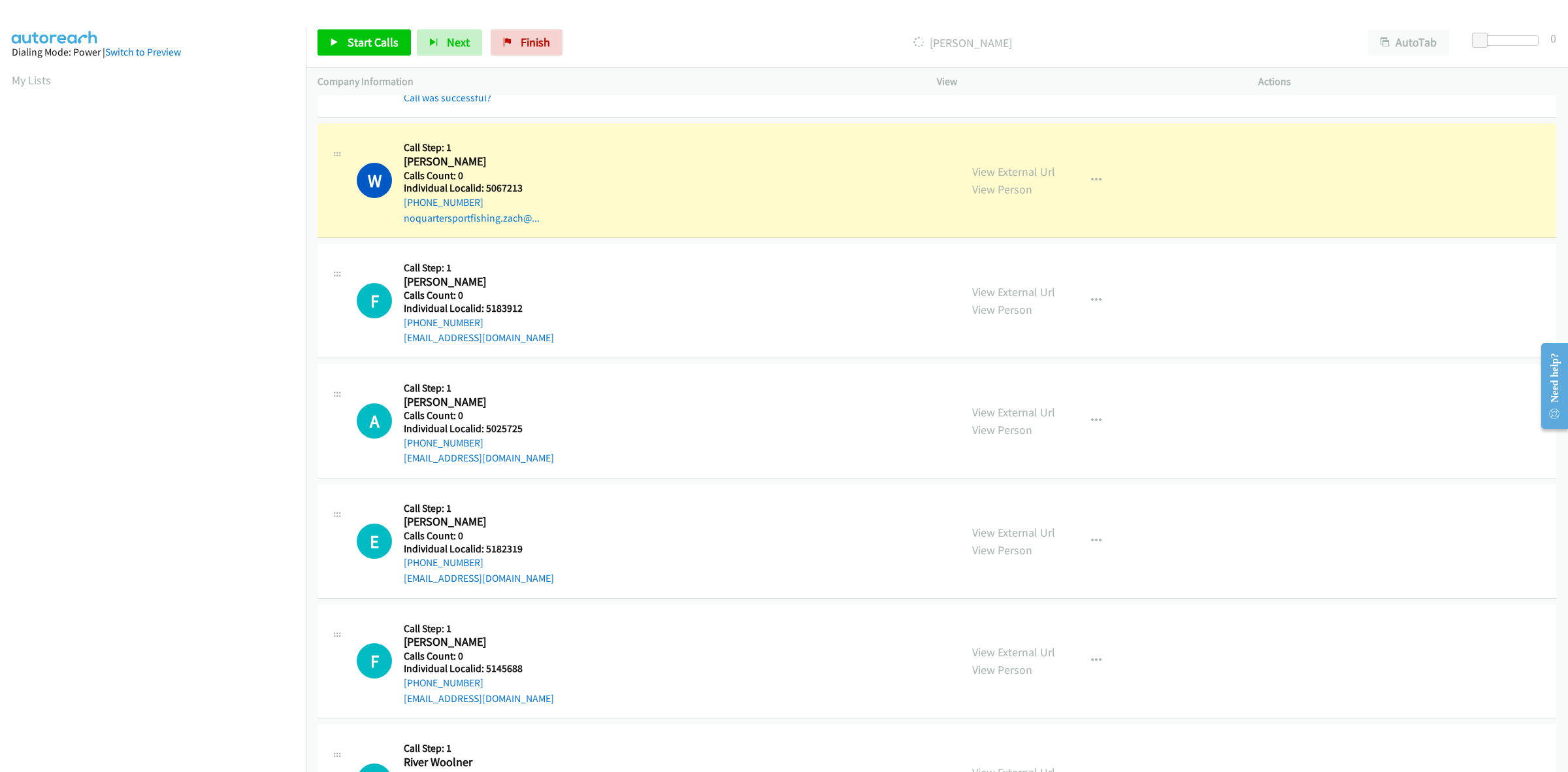
drag, startPoint x: 495, startPoint y: 181, endPoint x: 609, endPoint y: 147, distance: 119.0
click at [609, 147] on div "W Callback Scheduled Call Step: 1 [PERSON_NAME] America/New_York Calls Count: 0…" at bounding box center [652, 180] width 592 height 90
drag, startPoint x: 522, startPoint y: 188, endPoint x: 485, endPoint y: 190, distance: 37.1
click at [485, 190] on h5 "Individual Localid: 5067213" at bounding box center [473, 188] width 138 height 13
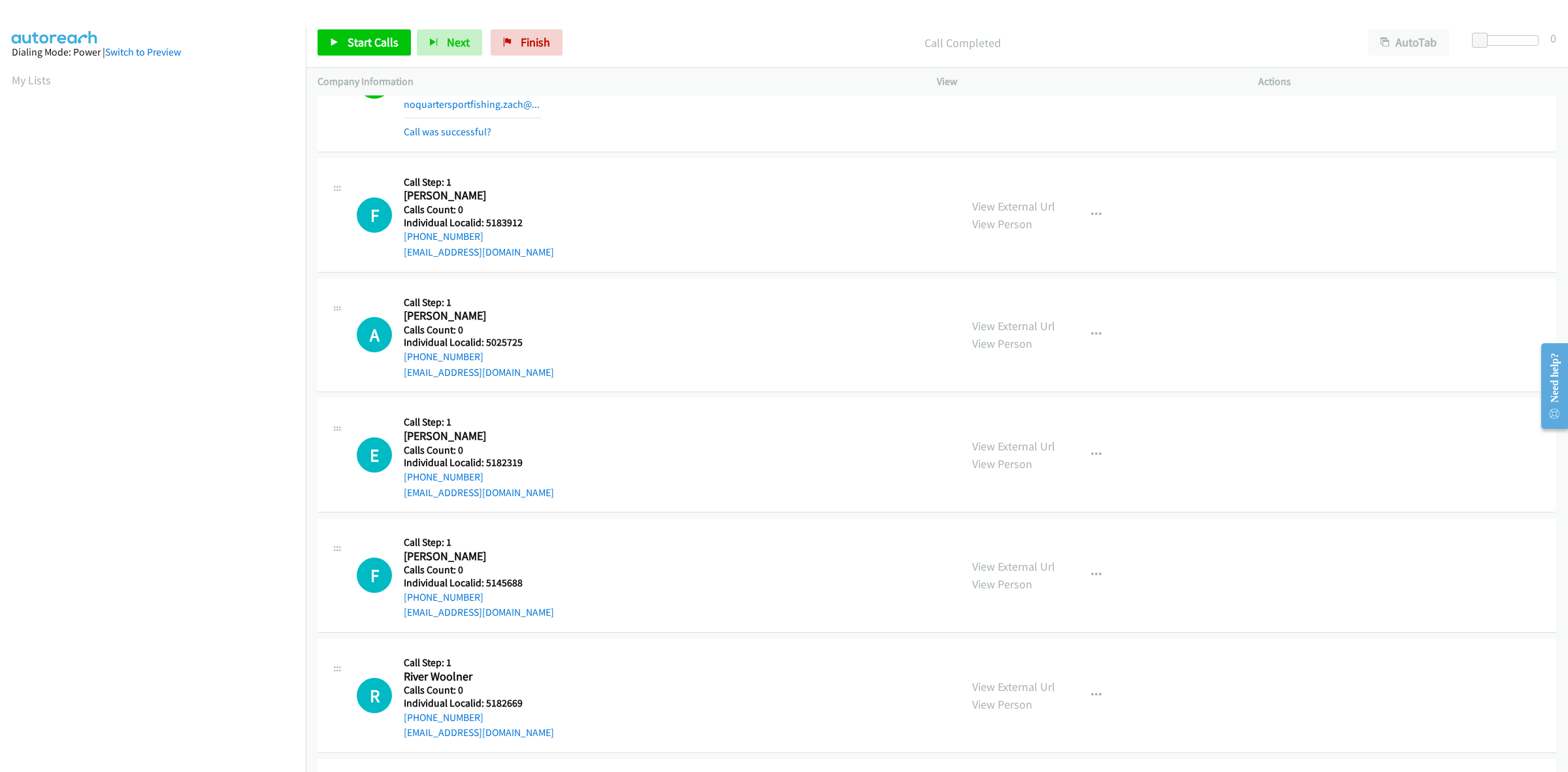
scroll to position [1572, 0]
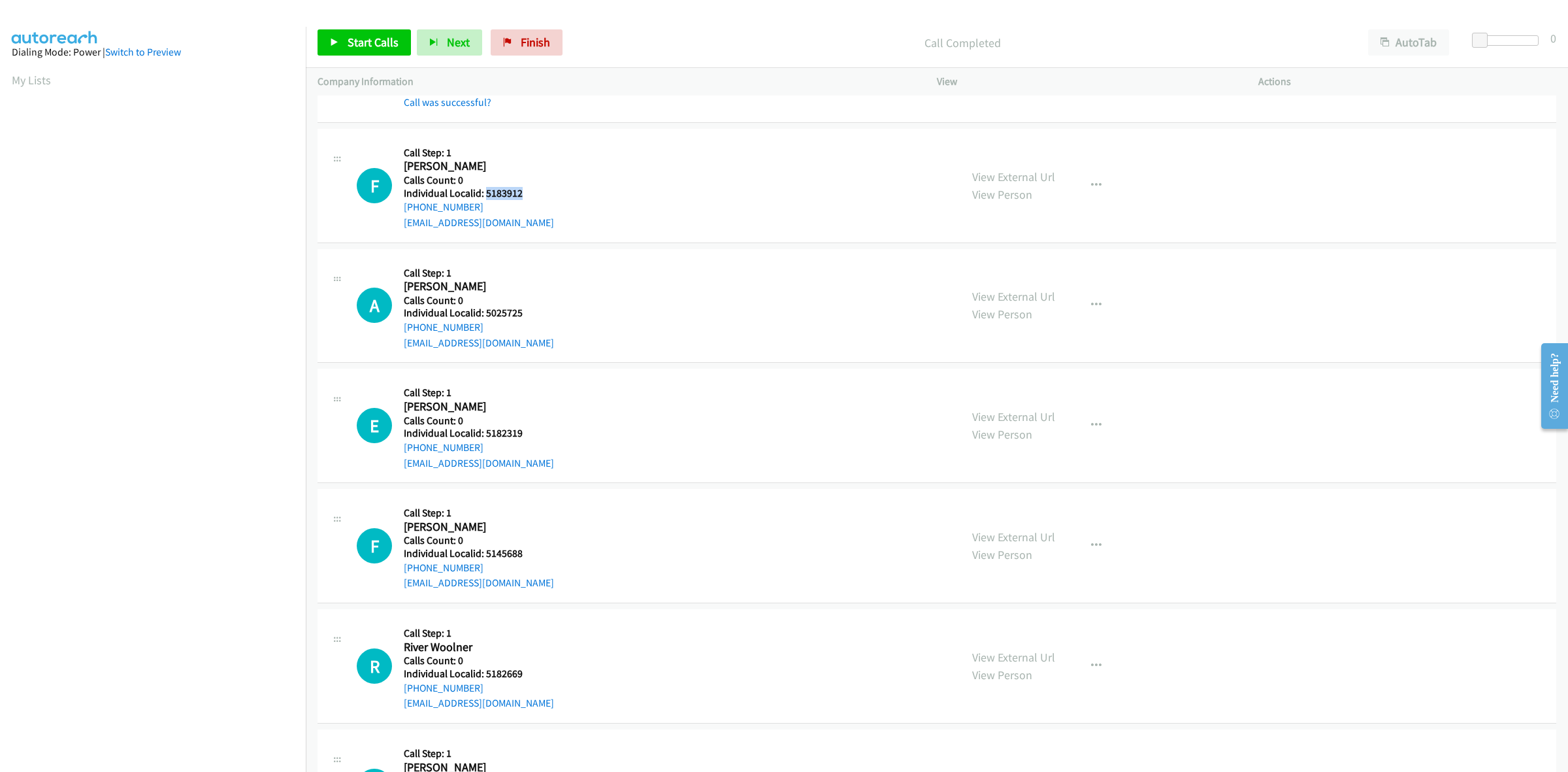
drag, startPoint x: 520, startPoint y: 196, endPoint x: 486, endPoint y: 190, distance: 34.5
click at [486, 190] on h5 "Individual Localid: 5183912" at bounding box center [479, 193] width 150 height 13
click at [572, 173] on div "F Callback Scheduled Call Step: 1 [PERSON_NAME] America/New_York Calls Count: 0…" at bounding box center [652, 185] width 592 height 90
drag, startPoint x: 486, startPoint y: 209, endPoint x: 400, endPoint y: 213, distance: 86.1
click at [400, 213] on div "F Callback Scheduled Call Step: 1 [PERSON_NAME] America/New_York Calls Count: 0…" at bounding box center [652, 185] width 592 height 90
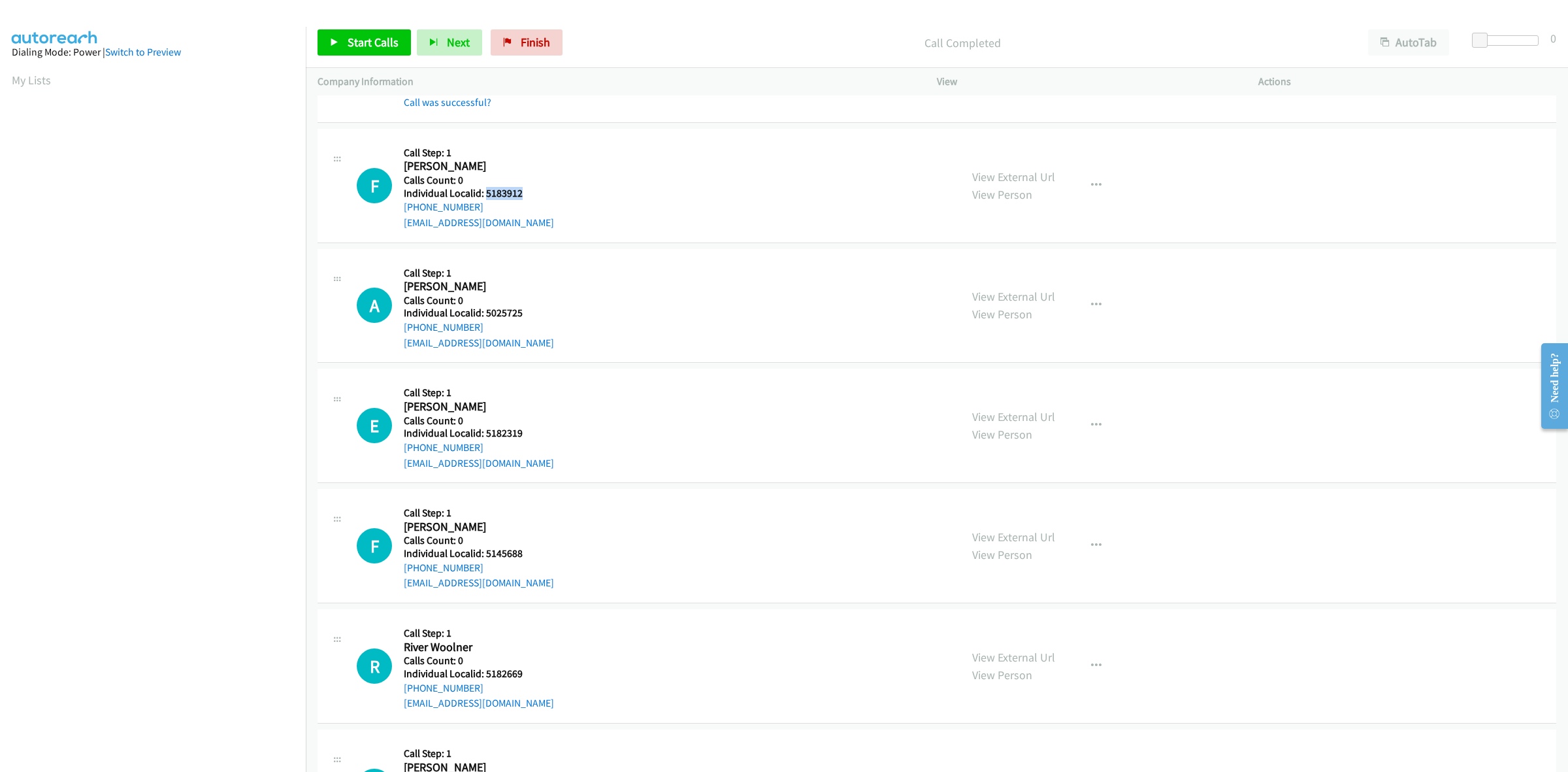
drag, startPoint x: 528, startPoint y: 195, endPoint x: 484, endPoint y: 198, distance: 44.1
click at [484, 198] on h5 "Individual Localid: 5183912" at bounding box center [479, 193] width 150 height 13
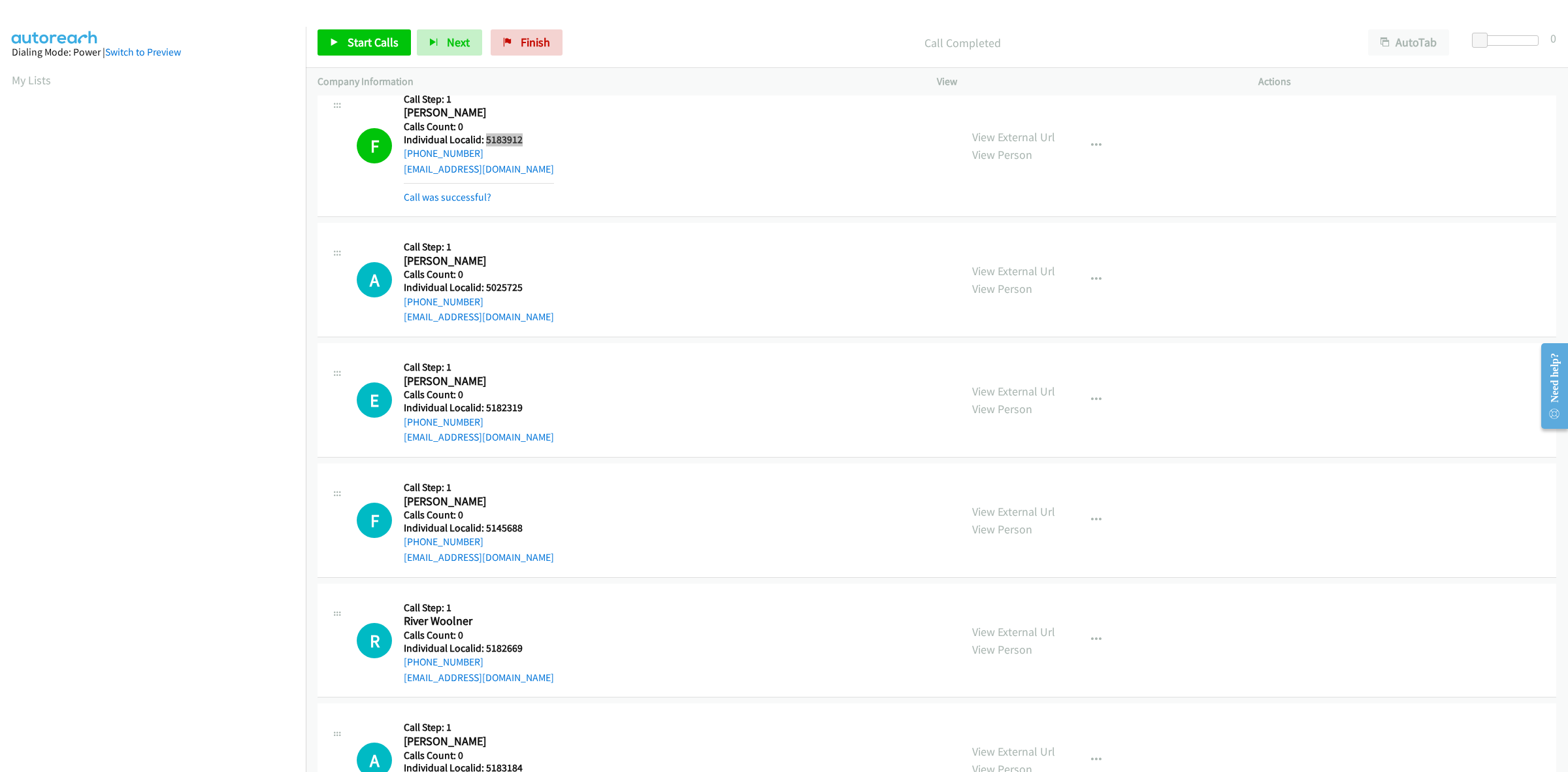
scroll to position [1613, 0]
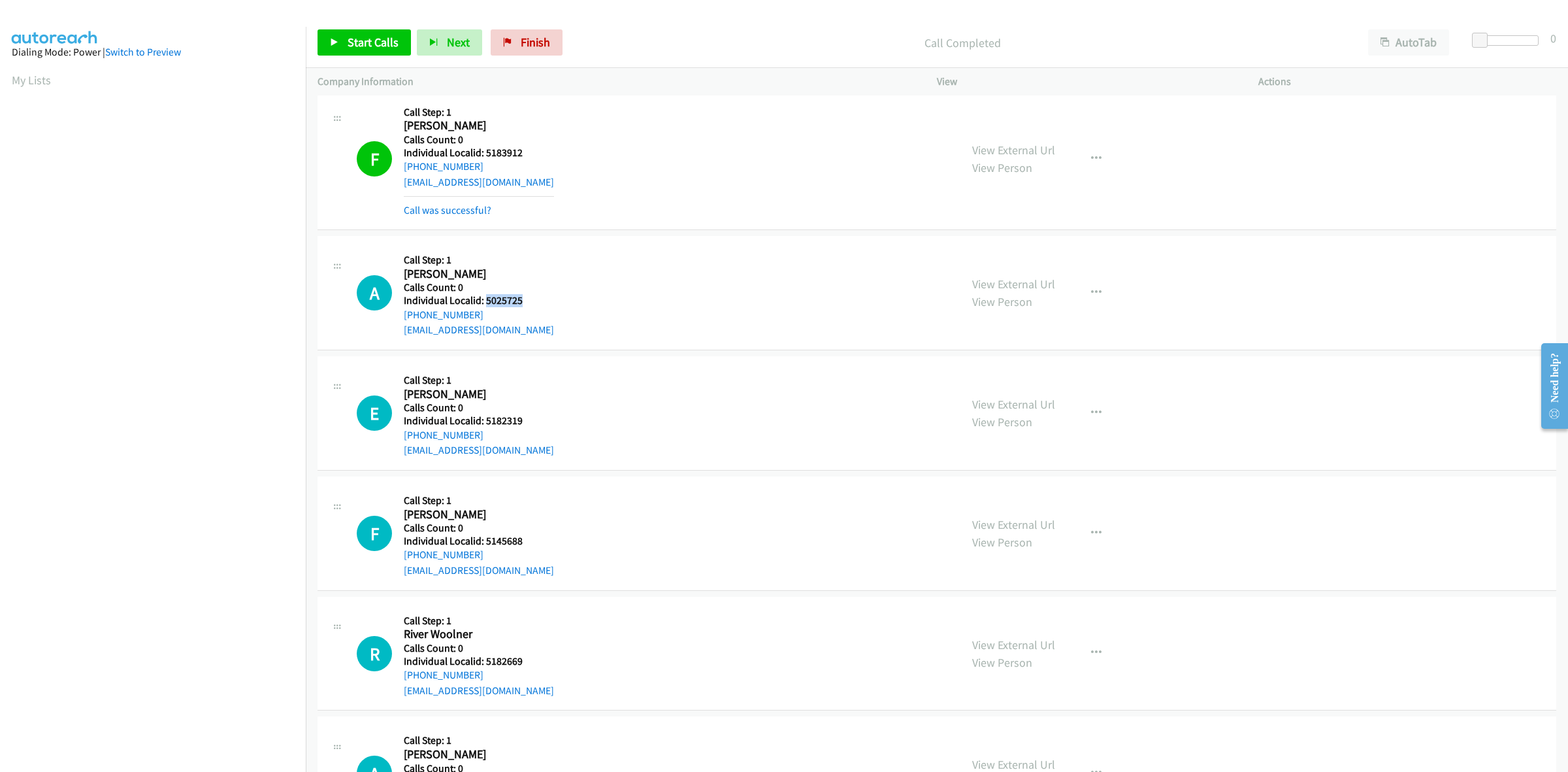
drag, startPoint x: 530, startPoint y: 301, endPoint x: 484, endPoint y: 305, distance: 46.2
click at [484, 305] on h5 "Individual Localid: 5025725" at bounding box center [479, 300] width 150 height 13
drag, startPoint x: 488, startPoint y: 311, endPoint x: 405, endPoint y: 318, distance: 83.3
click at [405, 318] on div "+1 607-761-6366" at bounding box center [479, 315] width 150 height 16
drag, startPoint x: 522, startPoint y: 304, endPoint x: 485, endPoint y: 304, distance: 37.0
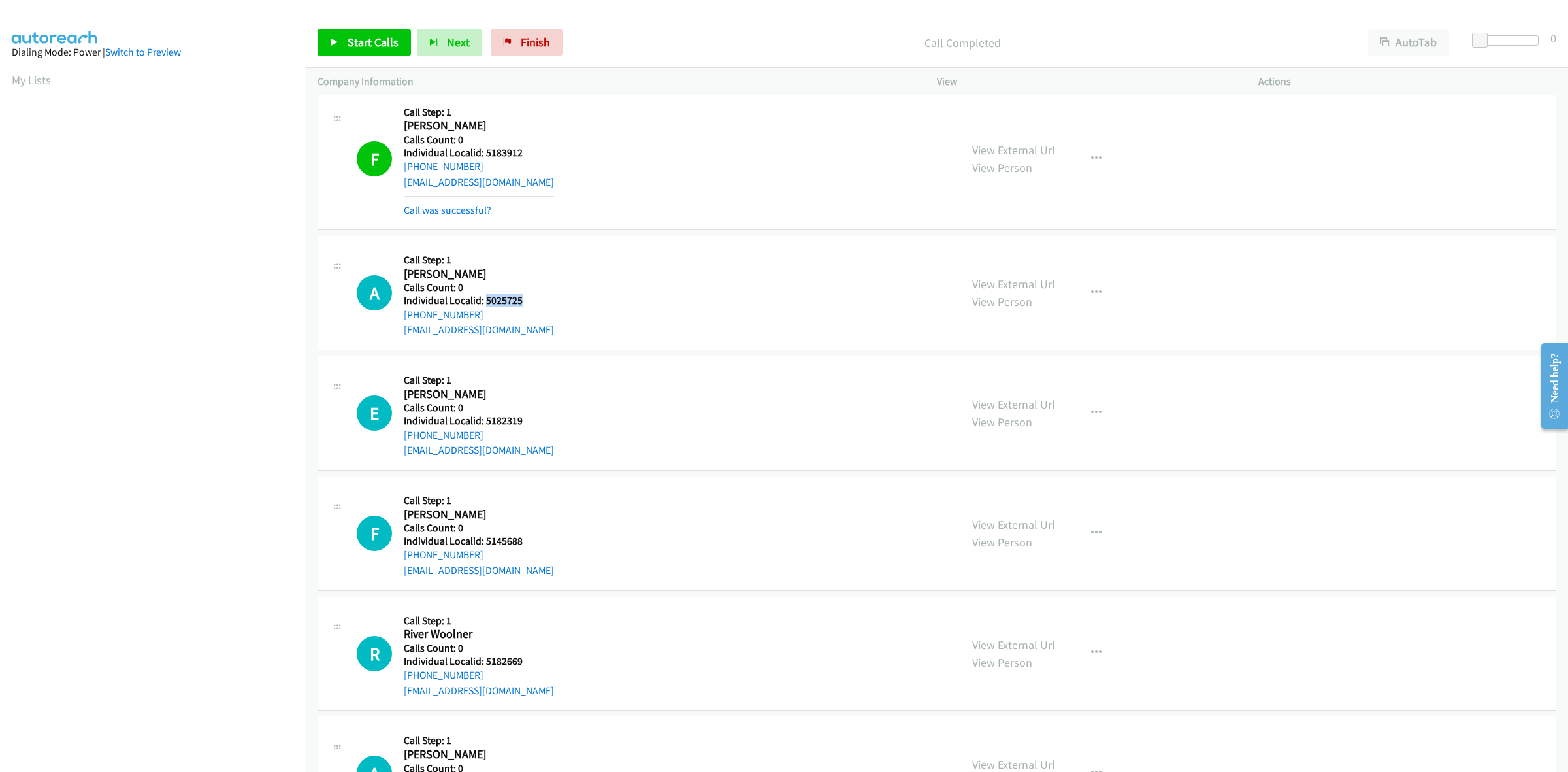
click at [485, 304] on h5 "Individual Localid: 5025725" at bounding box center [479, 300] width 150 height 13
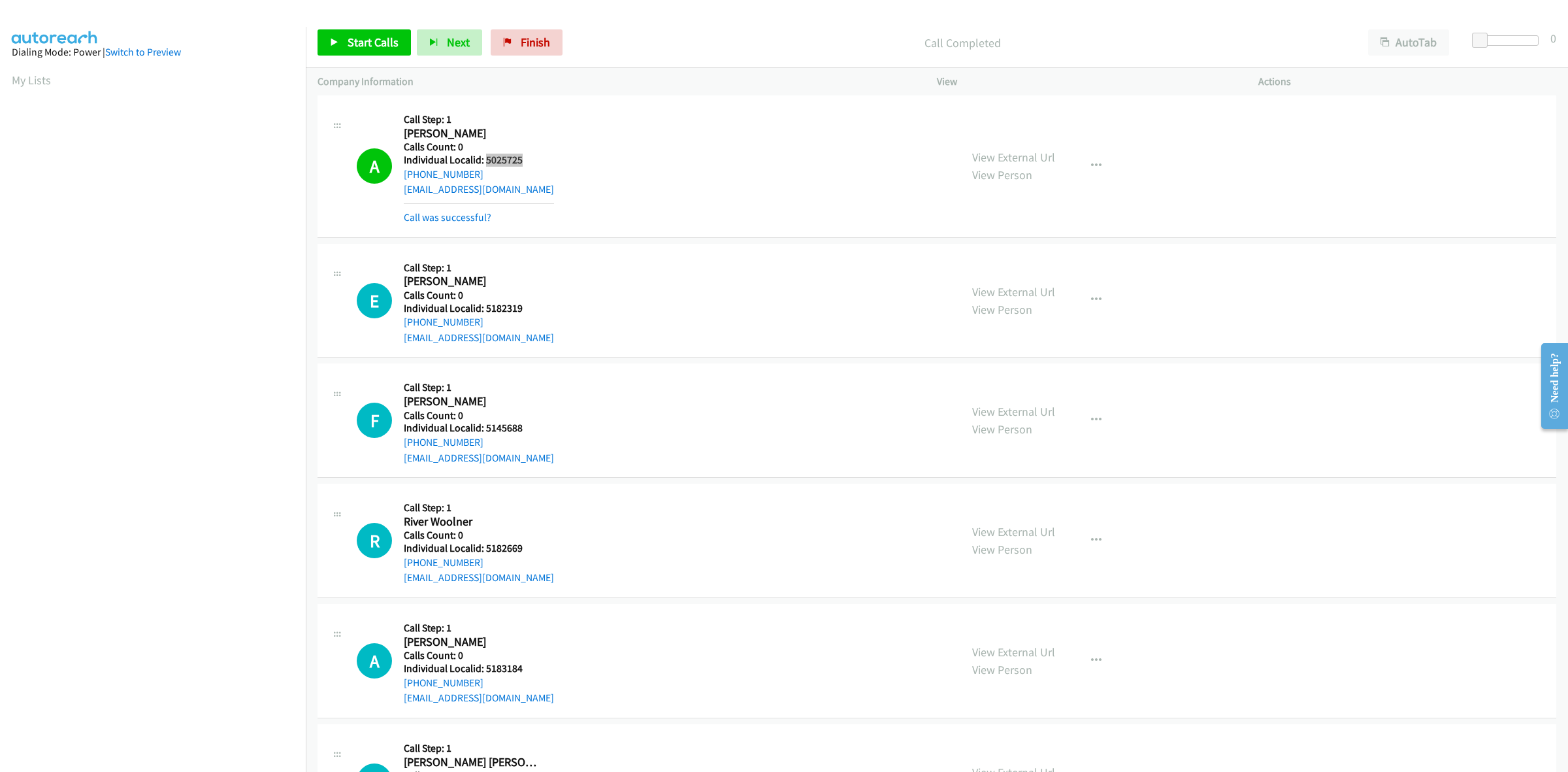
scroll to position [1838, 0]
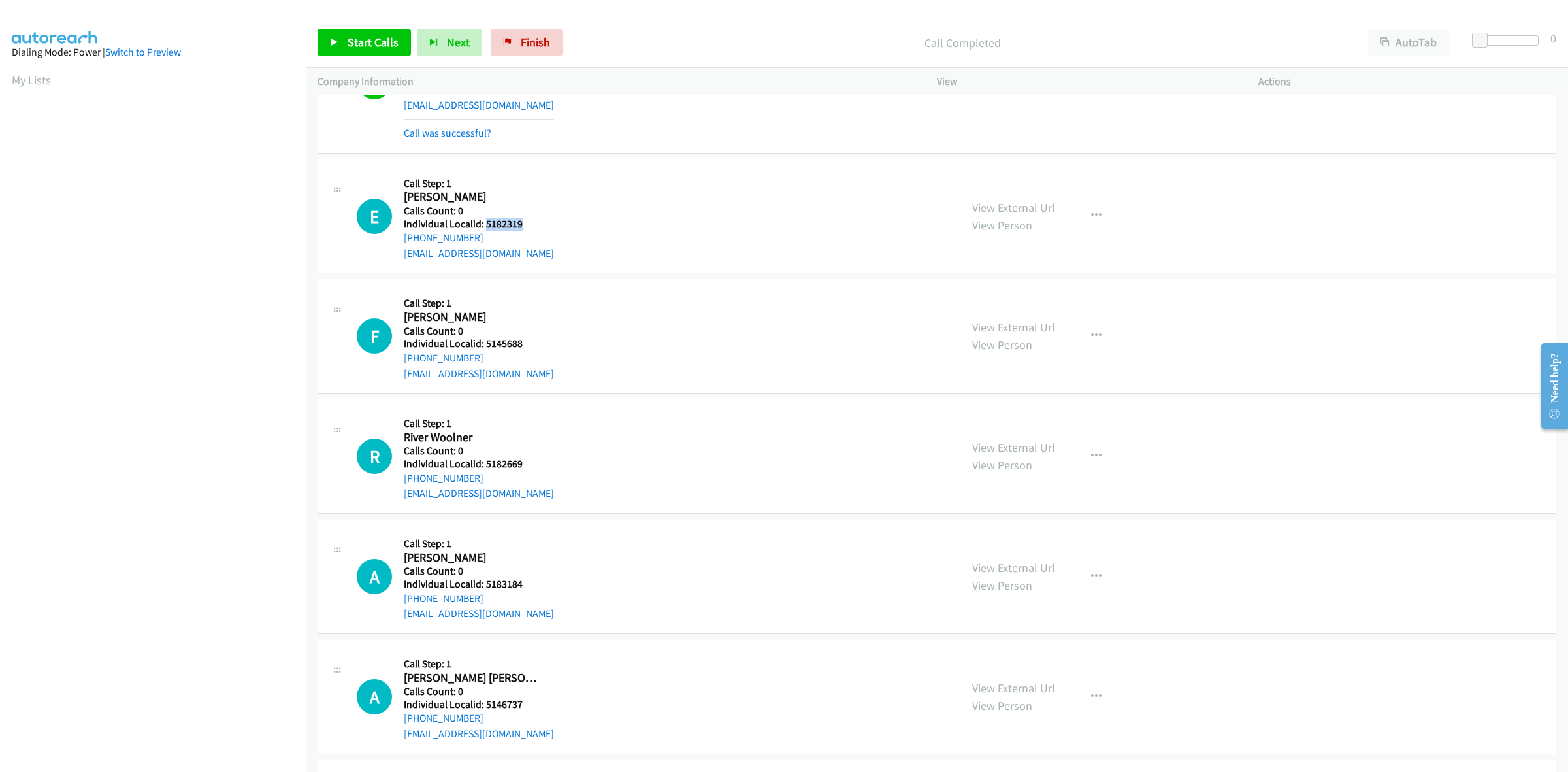
drag, startPoint x: 527, startPoint y: 226, endPoint x: 484, endPoint y: 226, distance: 43.0
click at [484, 226] on h5 "Individual Localid: 5182319" at bounding box center [479, 224] width 150 height 13
click at [1086, 223] on button "button" at bounding box center [1096, 216] width 35 height 26
click at [1027, 294] on link "Skip Call" at bounding box center [1026, 301] width 174 height 26
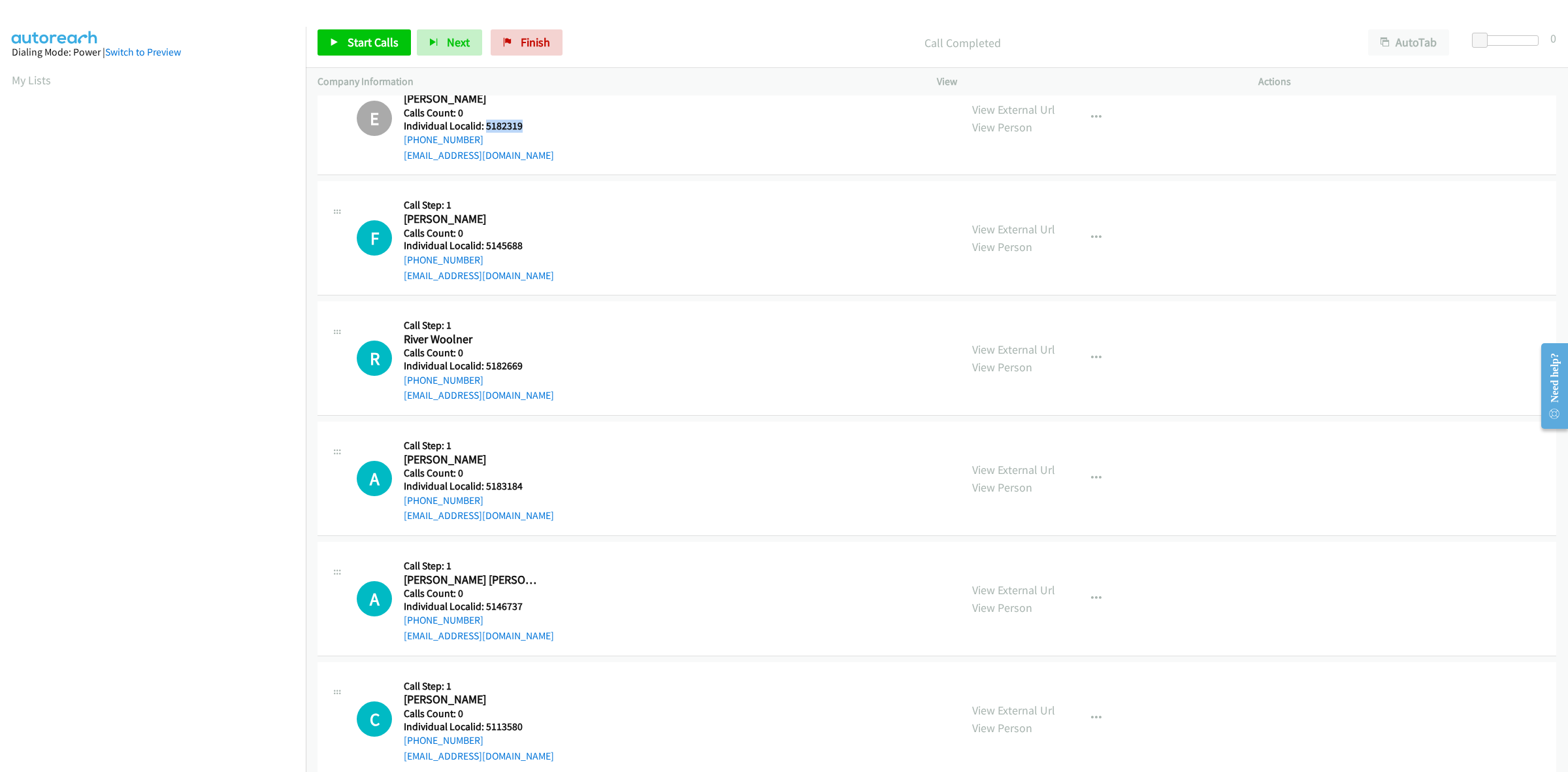
scroll to position [1961, 0]
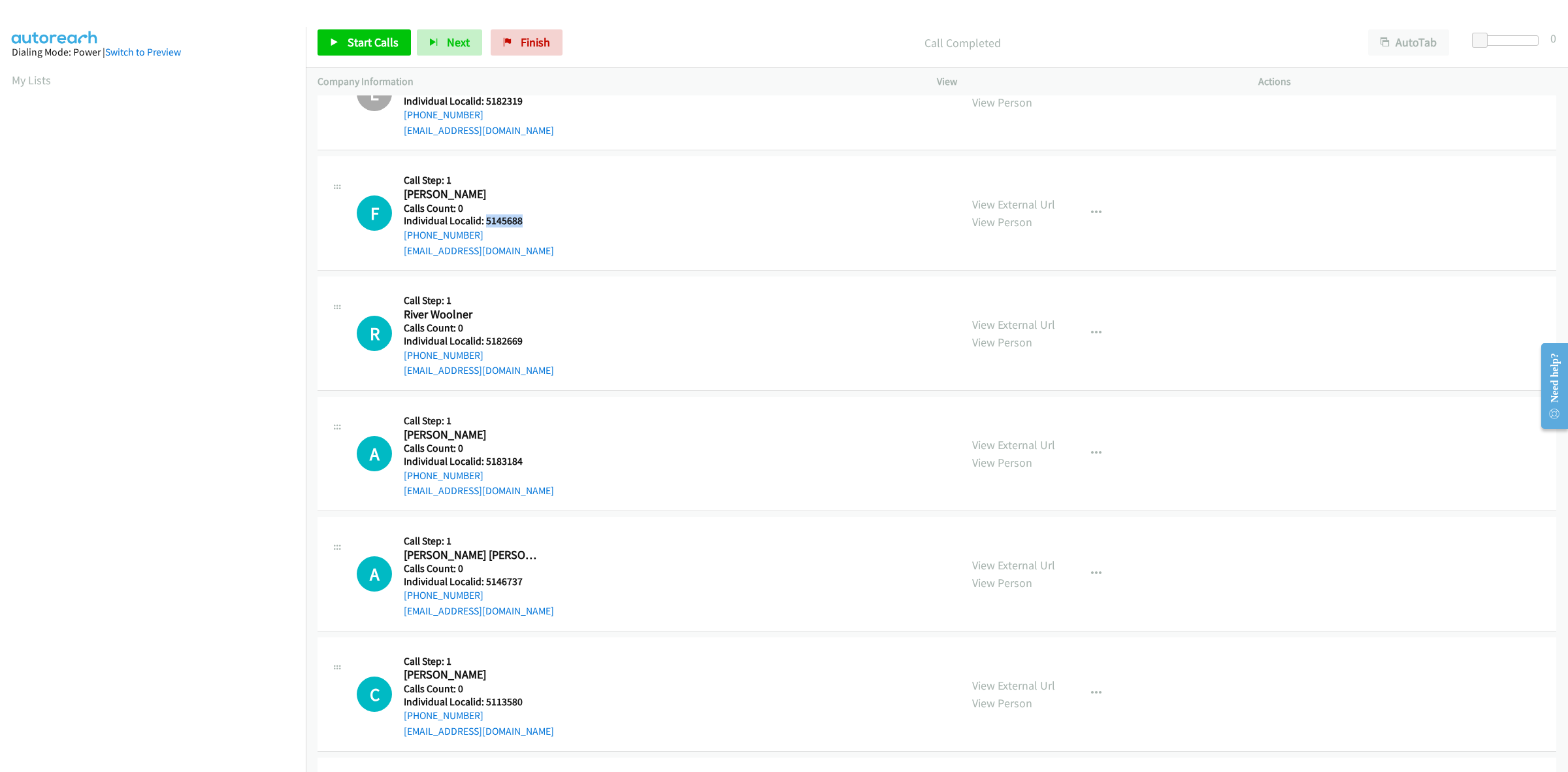
drag, startPoint x: 529, startPoint y: 221, endPoint x: 485, endPoint y: 224, distance: 44.1
click at [485, 224] on h5 "Individual Localid: 5145688" at bounding box center [479, 221] width 150 height 13
drag, startPoint x: 479, startPoint y: 234, endPoint x: 403, endPoint y: 240, distance: 76.2
click at [400, 240] on div "F Callback Scheduled Call Step: 1 Finn Hanson America/New_York Calls Count: 0 I…" at bounding box center [652, 213] width 592 height 90
drag, startPoint x: 526, startPoint y: 221, endPoint x: 486, endPoint y: 226, distance: 40.3
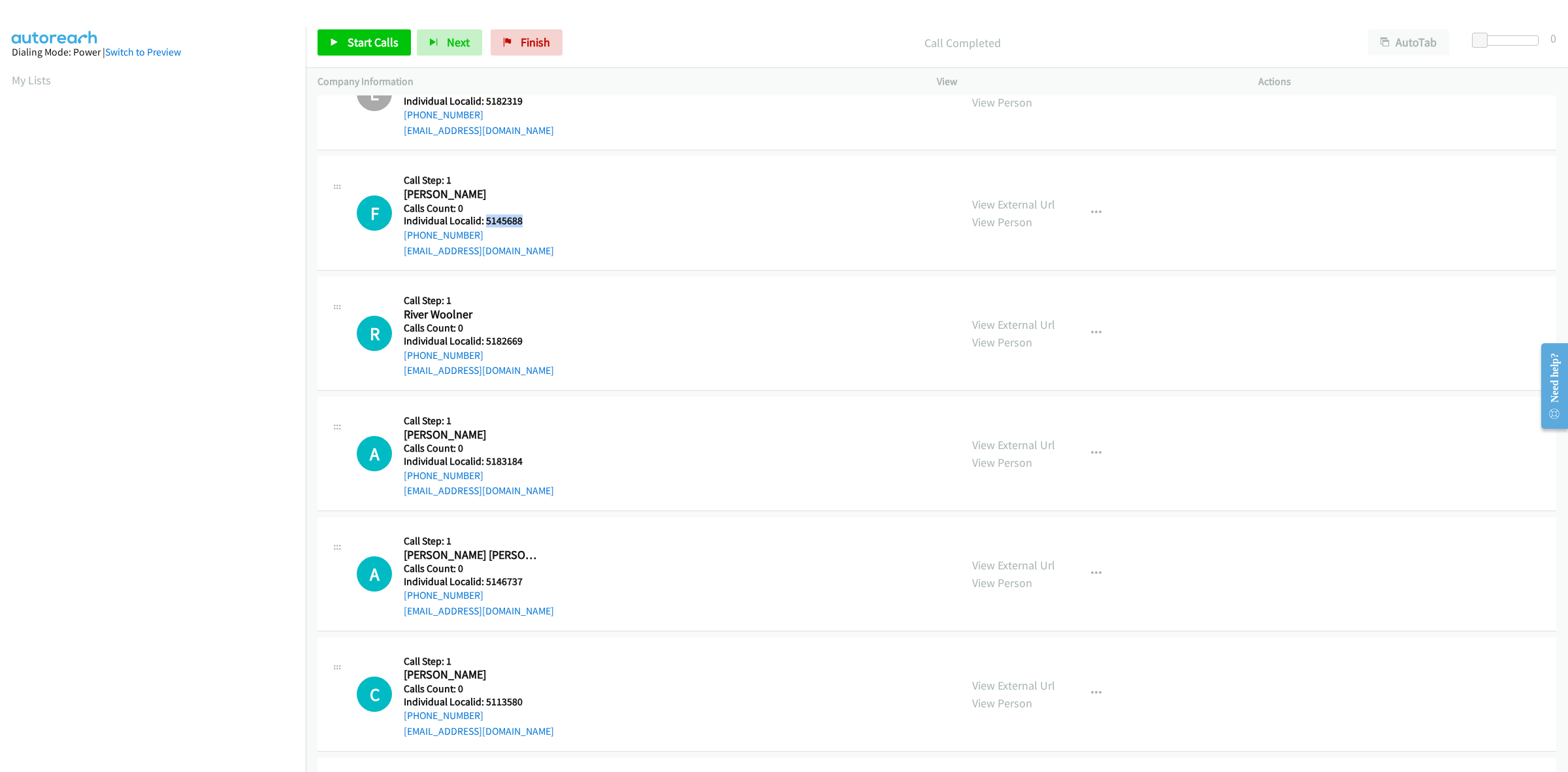
click at [486, 226] on h5 "Individual Localid: 5145688" at bounding box center [479, 221] width 150 height 13
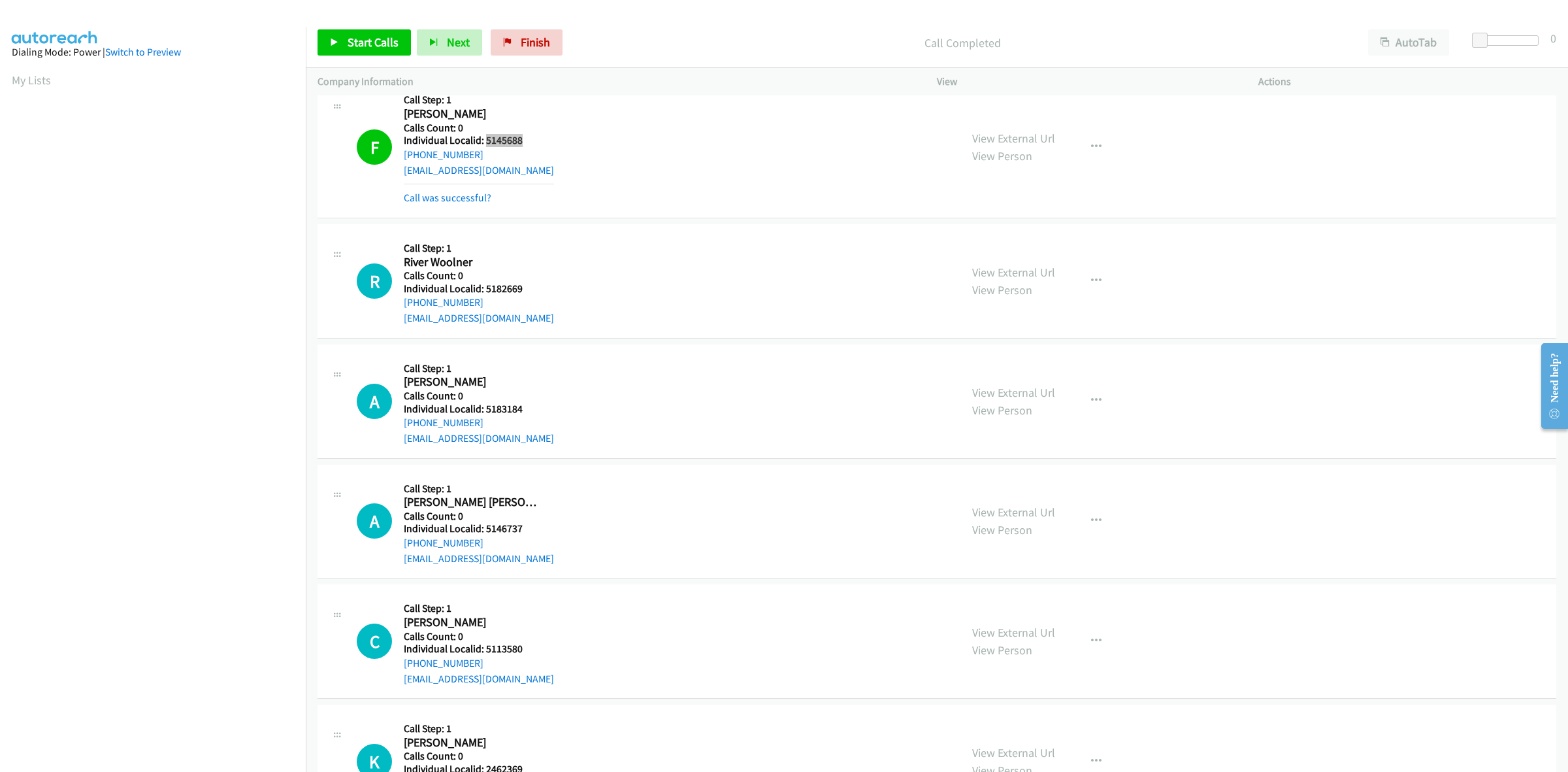
scroll to position [2062, 0]
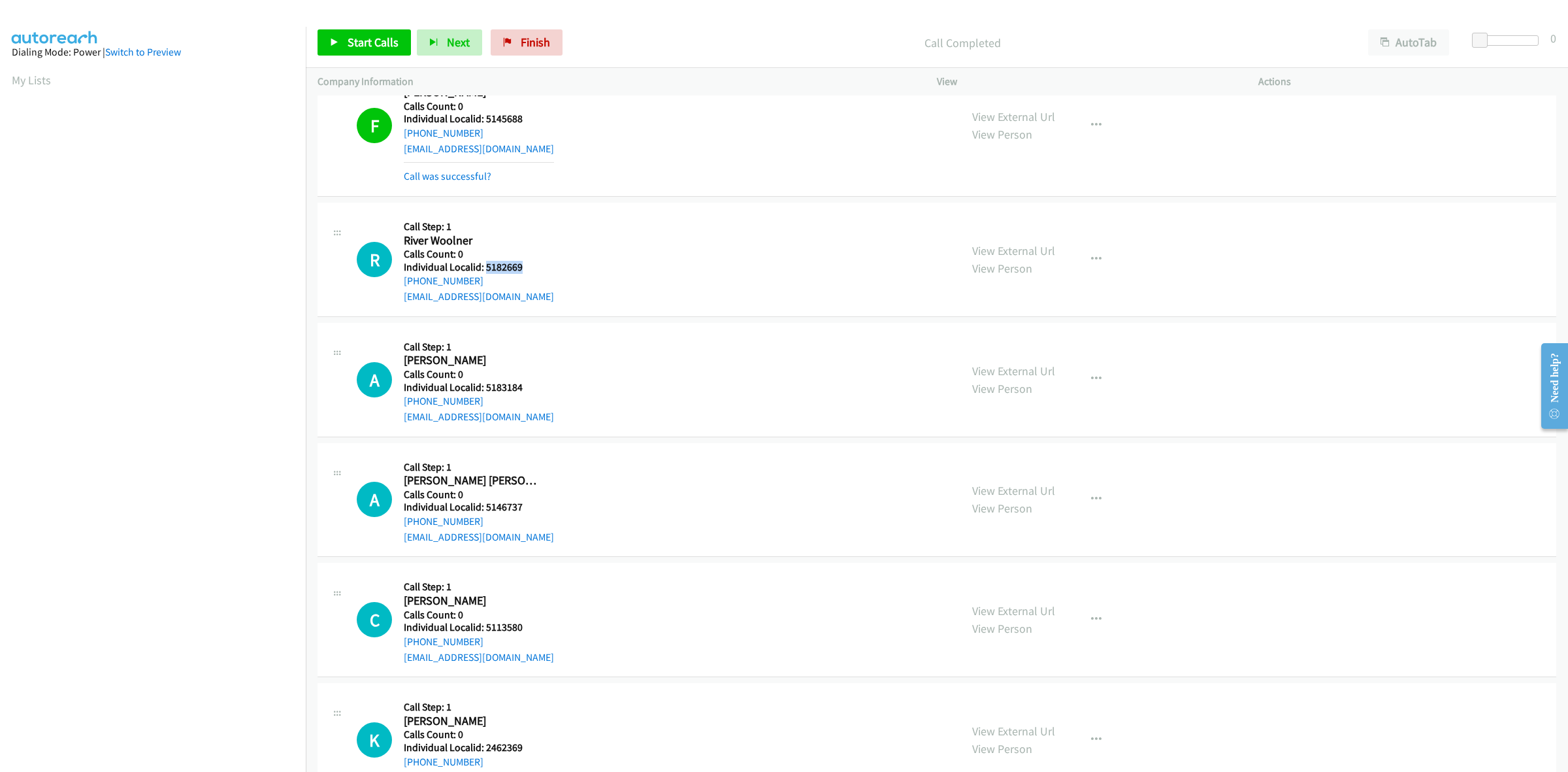
drag, startPoint x: 520, startPoint y: 269, endPoint x: 485, endPoint y: 272, distance: 35.1
click at [485, 272] on h5 "Individual Localid: 5182669" at bounding box center [479, 267] width 150 height 13
drag, startPoint x: 484, startPoint y: 280, endPoint x: 402, endPoint y: 288, distance: 82.4
click at [402, 288] on div "R Callback Scheduled Call Step: 1 River Woolner America/New_York Calls Count: 0…" at bounding box center [652, 259] width 592 height 90
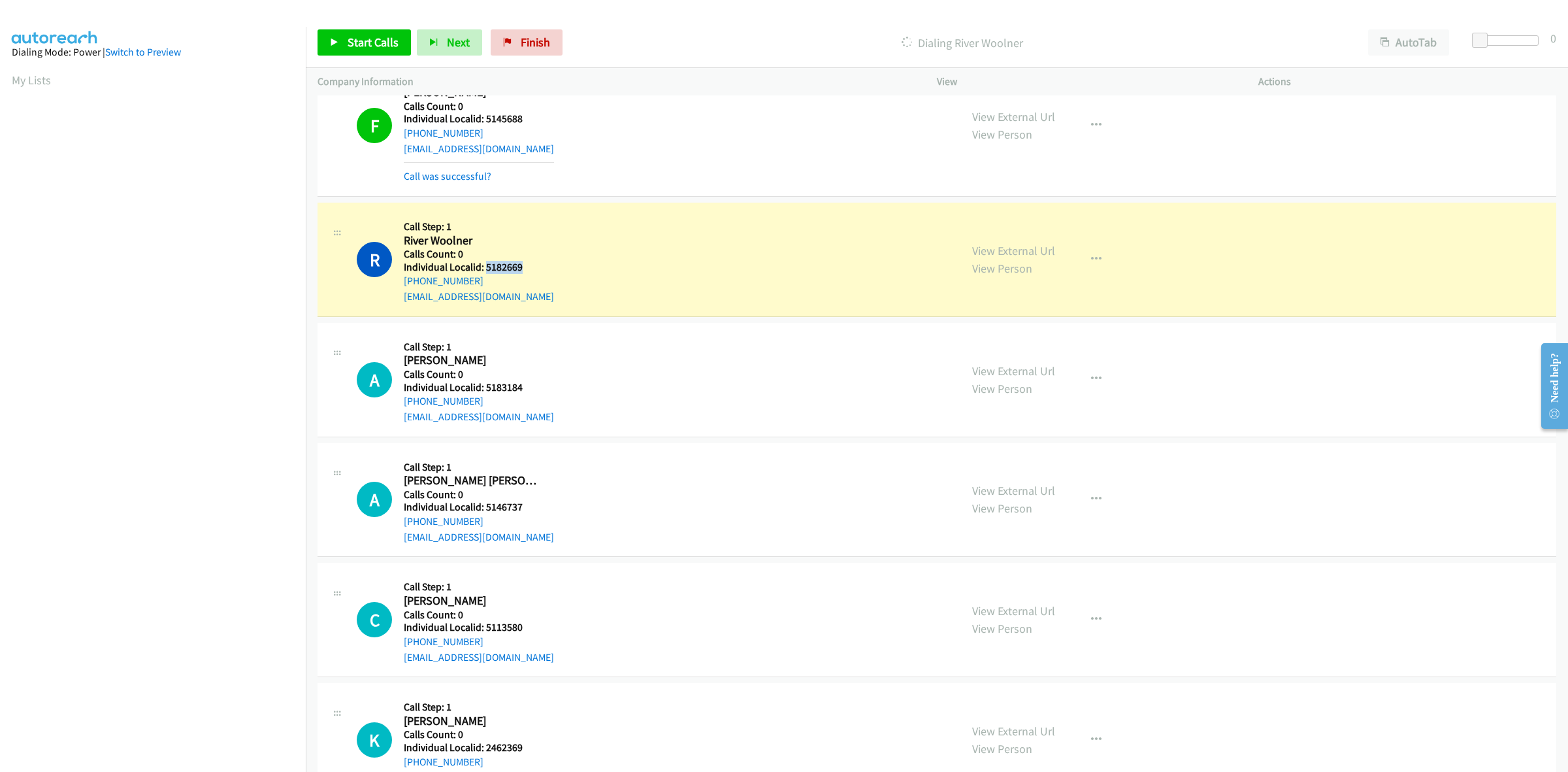
click at [486, 265] on h5 "Individual Localid: 5182669" at bounding box center [479, 267] width 150 height 13
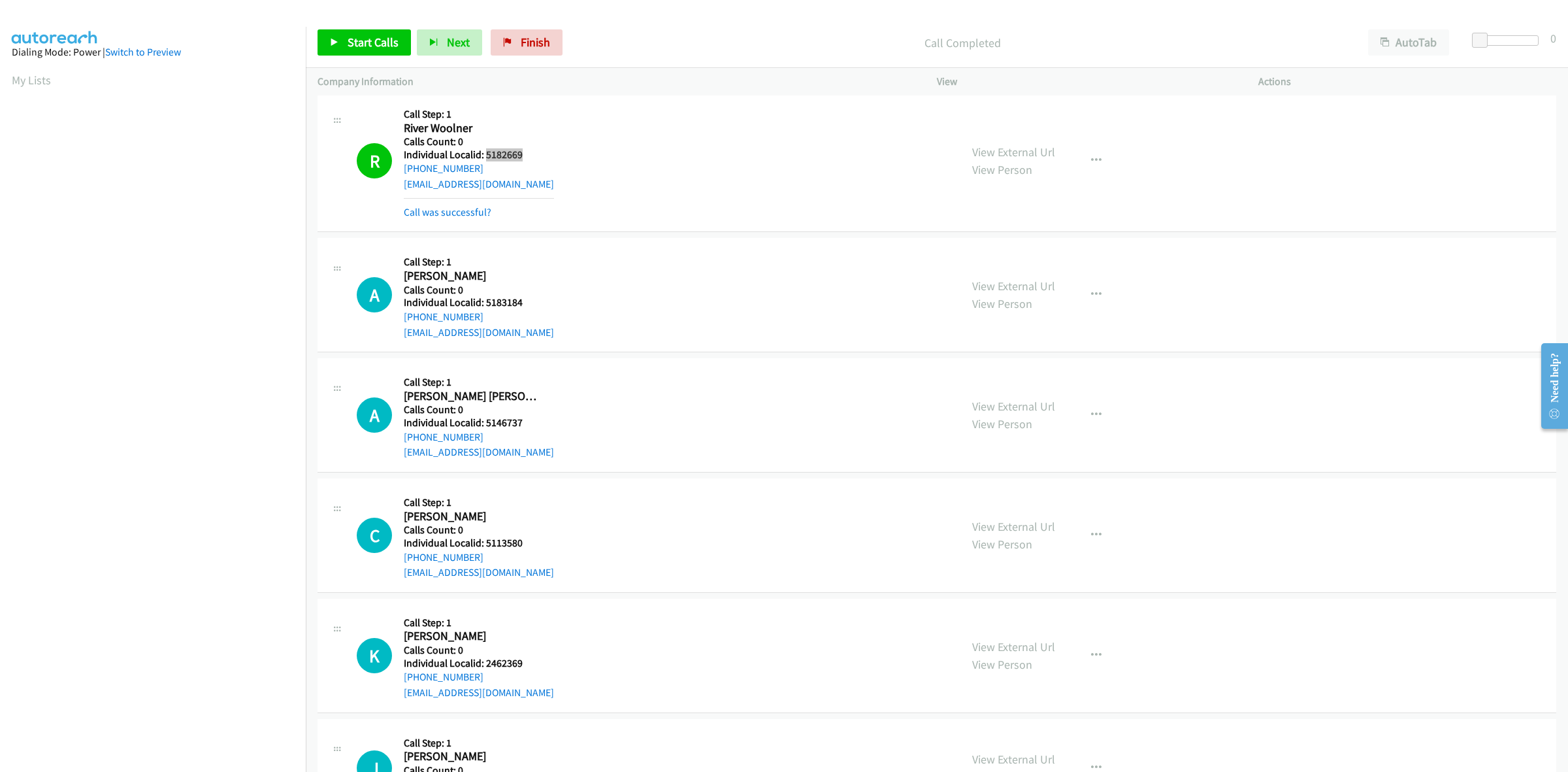
scroll to position [2226, 0]
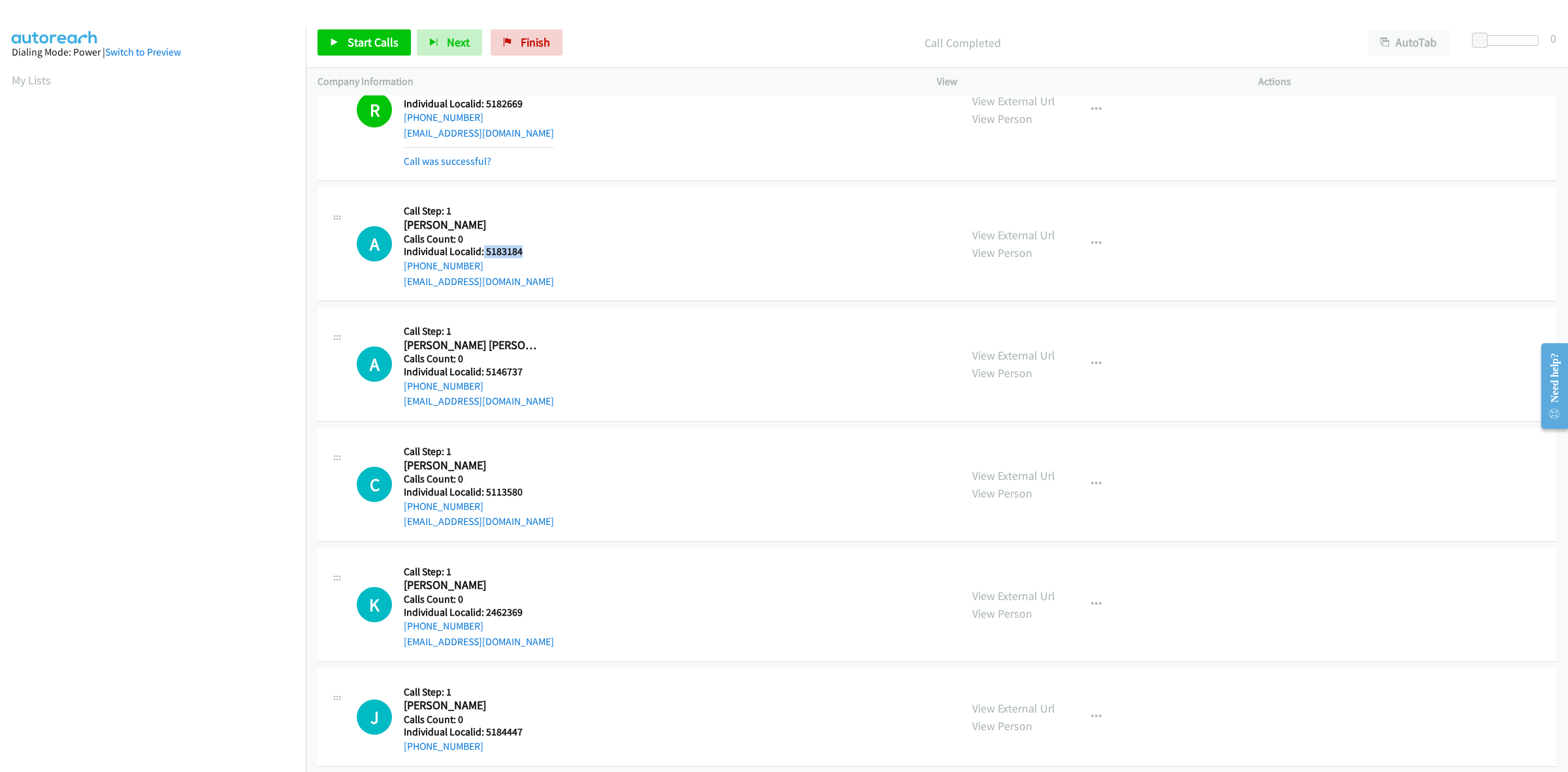
drag, startPoint x: 527, startPoint y: 253, endPoint x: 481, endPoint y: 257, distance: 46.2
click at [481, 257] on h5 "Individual Localid: 5183184" at bounding box center [479, 252] width 150 height 13
drag, startPoint x: 490, startPoint y: 267, endPoint x: 395, endPoint y: 271, distance: 95.1
click at [395, 271] on div "A Callback Scheduled Call Step: 1 Archie Raber America/New_York Calls Count: 0 …" at bounding box center [652, 243] width 592 height 90
click at [558, 233] on div "A Callback Scheduled Call Step: 1 Archie Raber America/New_York Calls Count: 0 …" at bounding box center [652, 243] width 592 height 90
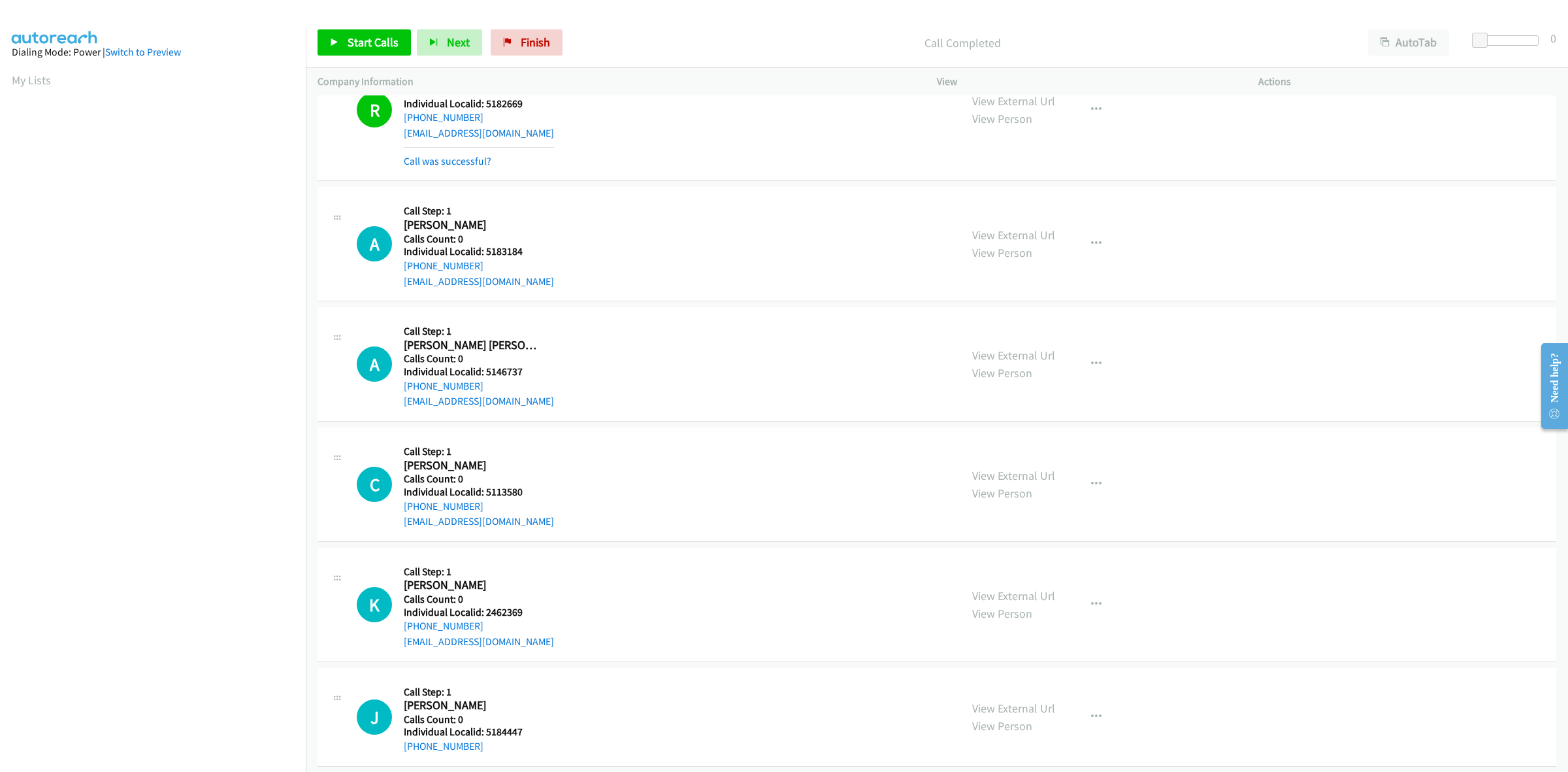
drag, startPoint x: 474, startPoint y: 270, endPoint x: 400, endPoint y: 270, distance: 74.0
click at [400, 270] on div "A Callback Scheduled Call Step: 1 Archie Raber America/New_York Calls Count: 0 …" at bounding box center [652, 243] width 592 height 90
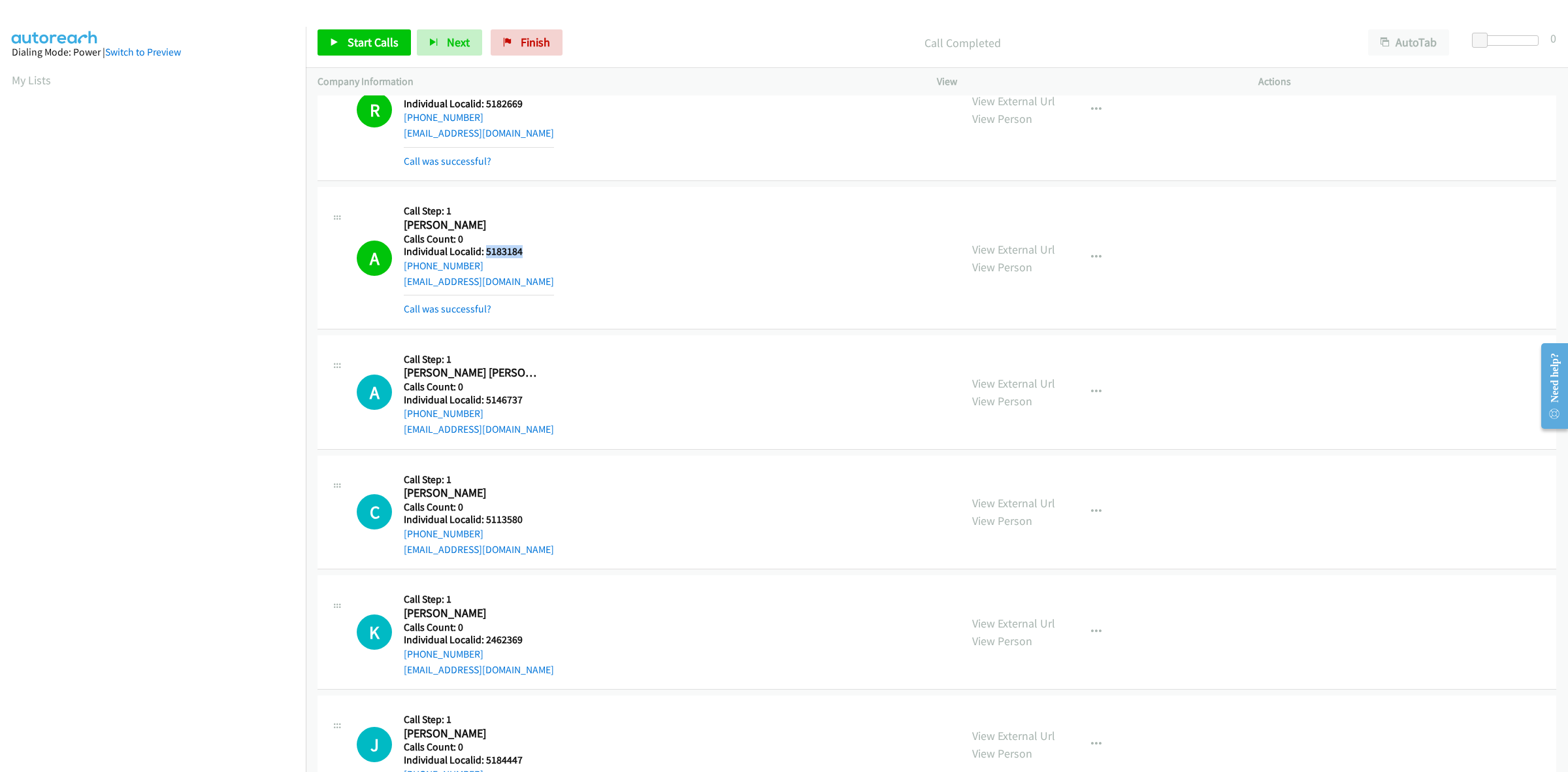
drag, startPoint x: 517, startPoint y: 254, endPoint x: 484, endPoint y: 250, distance: 33.2
click at [484, 250] on h5 "Individual Localid: 5183184" at bounding box center [479, 252] width 150 height 13
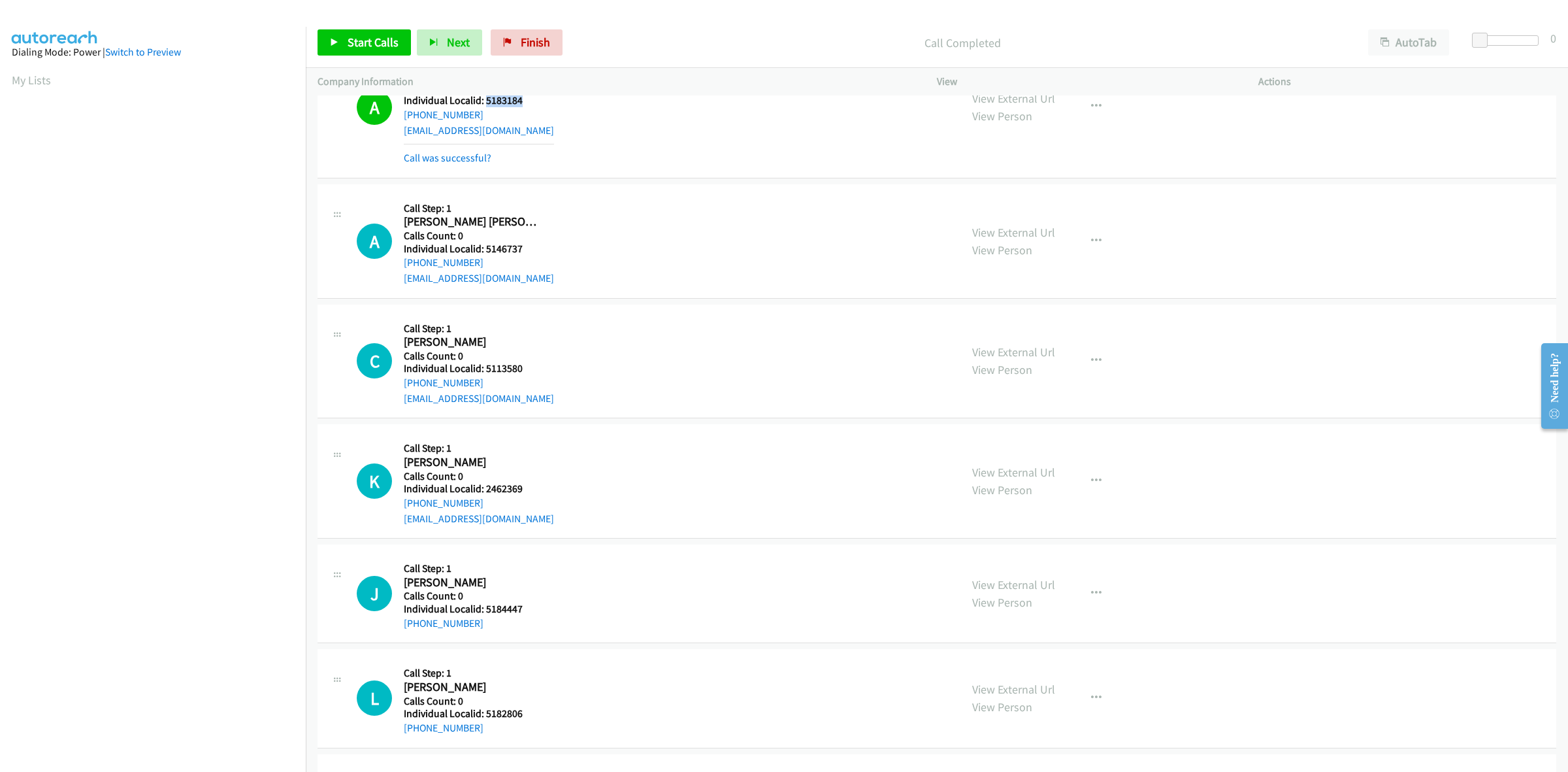
scroll to position [2450, 0]
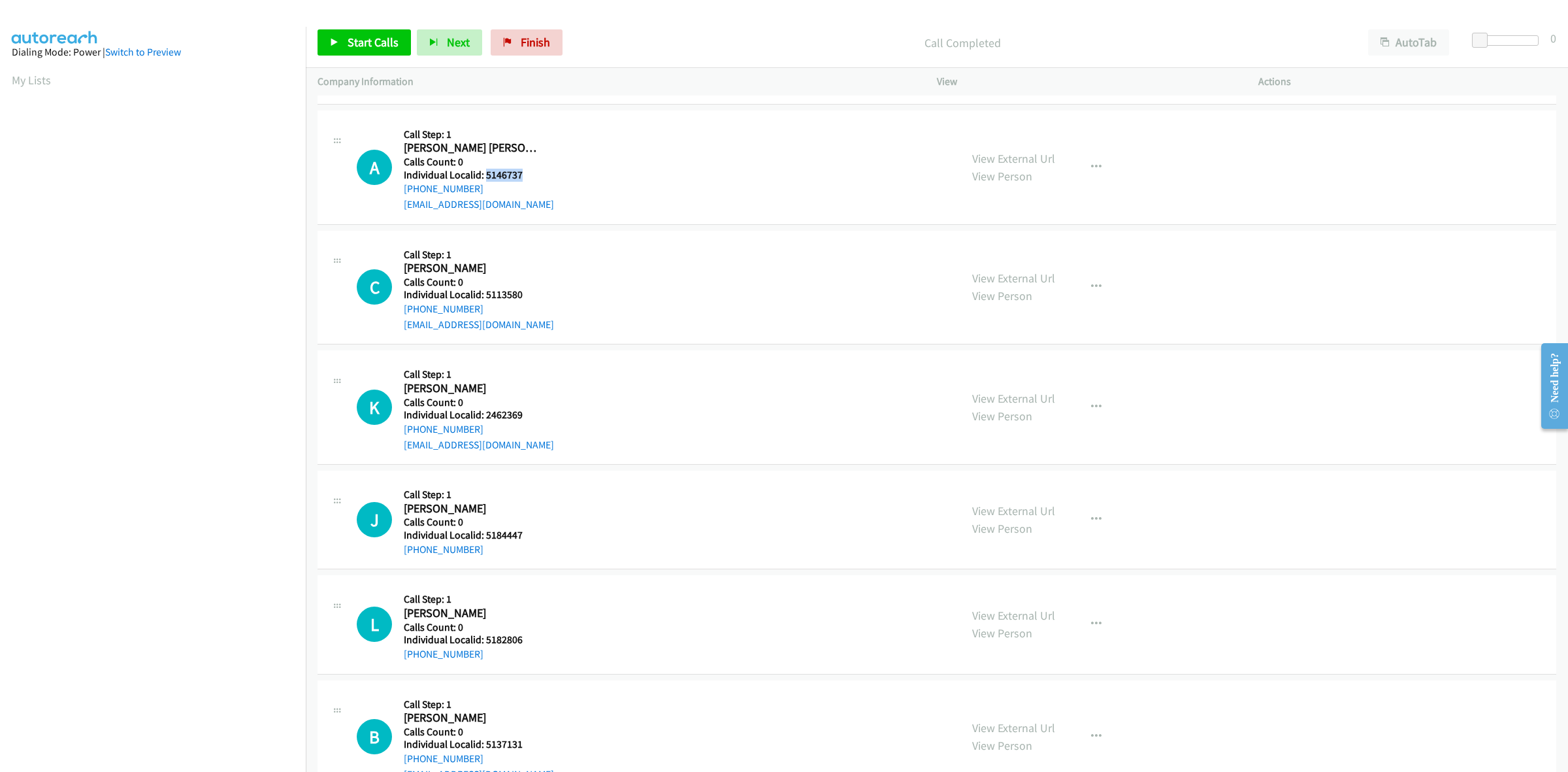
drag, startPoint x: 500, startPoint y: 175, endPoint x: 484, endPoint y: 178, distance: 16.3
click at [484, 178] on h5 "Individual Localid: 5146737" at bounding box center [479, 175] width 150 height 13
drag, startPoint x: 471, startPoint y: 187, endPoint x: 402, endPoint y: 188, distance: 69.0
click at [402, 188] on div "A Callback Scheduled Call Step: 1 Archer Butzin America/New_York Calls Count: 0…" at bounding box center [652, 167] width 592 height 90
drag, startPoint x: 503, startPoint y: 178, endPoint x: 486, endPoint y: 180, distance: 17.1
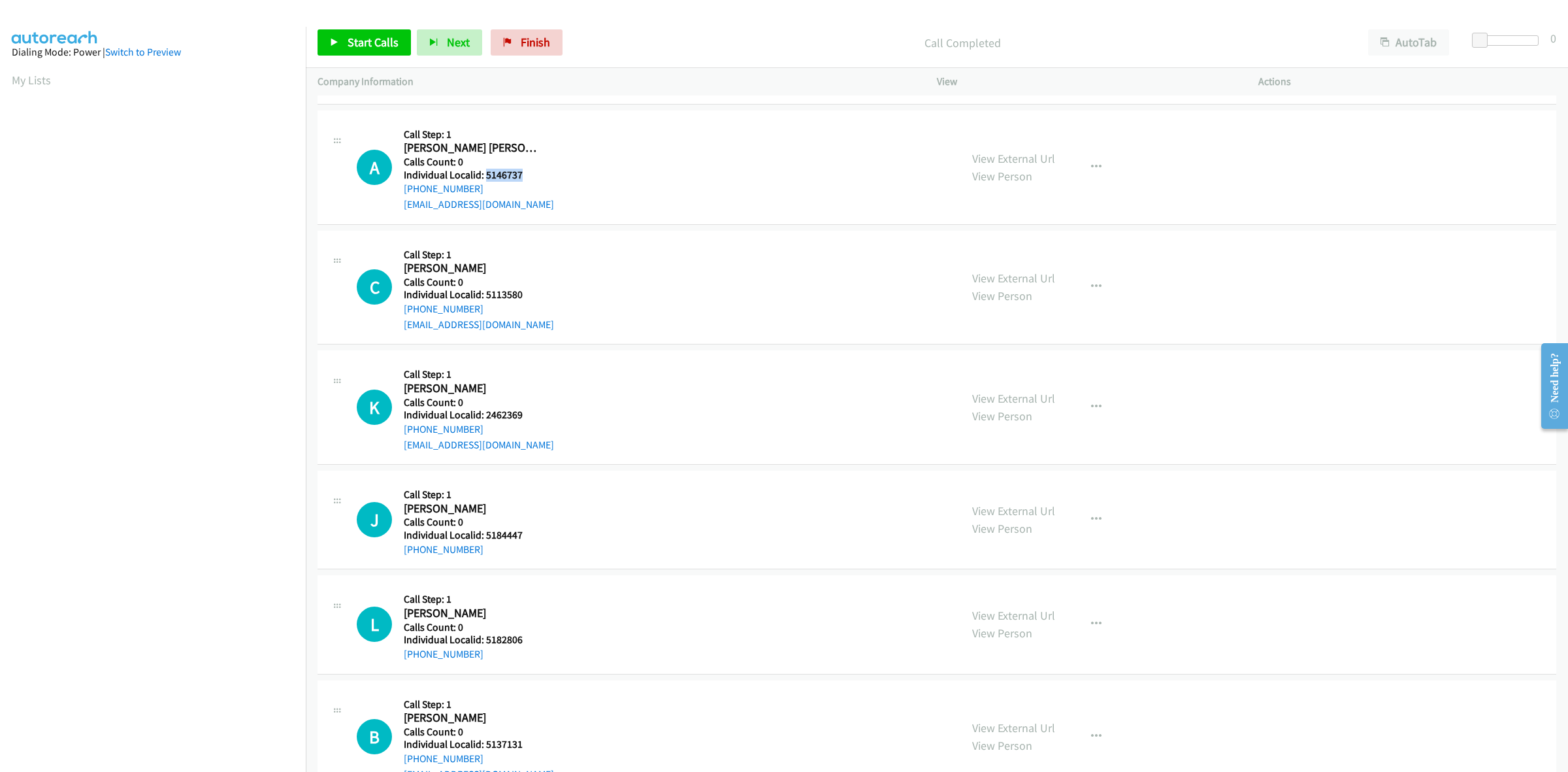
click at [486, 180] on h5 "Individual Localid: 5146737" at bounding box center [479, 175] width 150 height 13
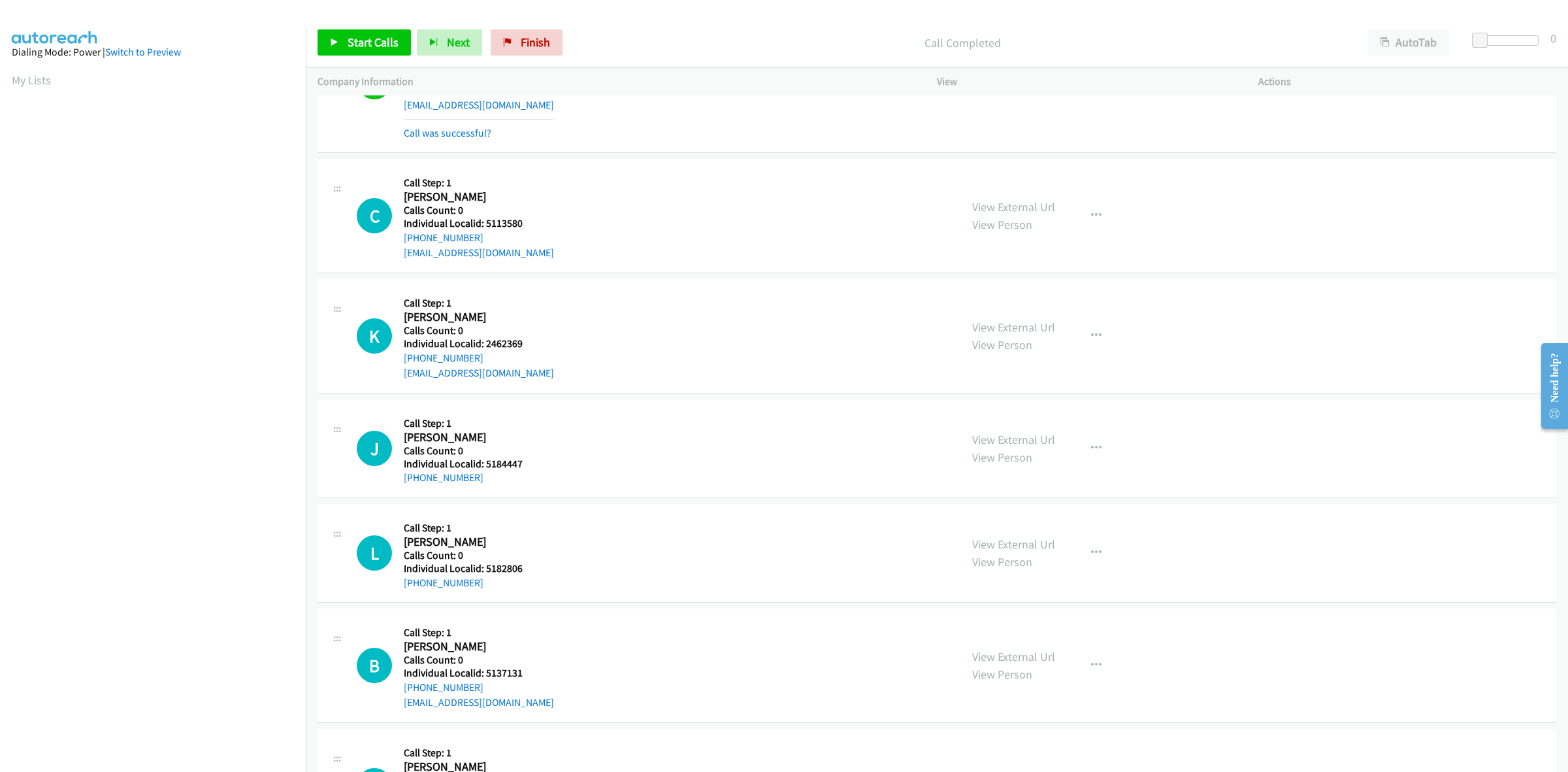
scroll to position [2593, 0]
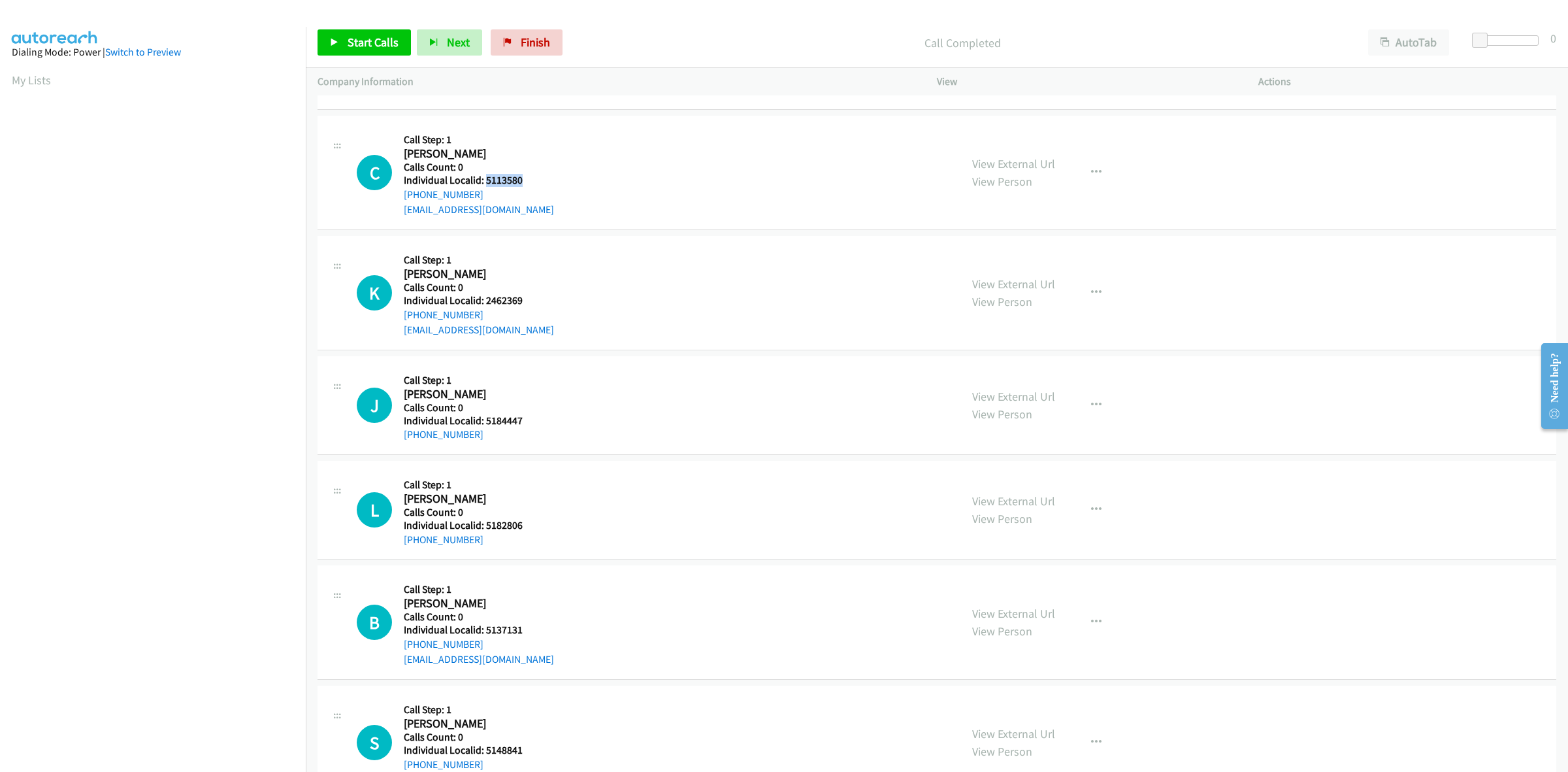
drag, startPoint x: 507, startPoint y: 183, endPoint x: 484, endPoint y: 182, distance: 23.0
click at [484, 182] on h5 "Individual Localid: 5113580" at bounding box center [479, 180] width 150 height 13
drag, startPoint x: 485, startPoint y: 198, endPoint x: 402, endPoint y: 194, distance: 83.1
click at [402, 194] on div "C Callback Scheduled Call Step: 1 Case Boyd America/Chicago Calls Count: 0 Indi…" at bounding box center [652, 172] width 592 height 90
drag, startPoint x: 533, startPoint y: 181, endPoint x: 484, endPoint y: 183, distance: 49.0
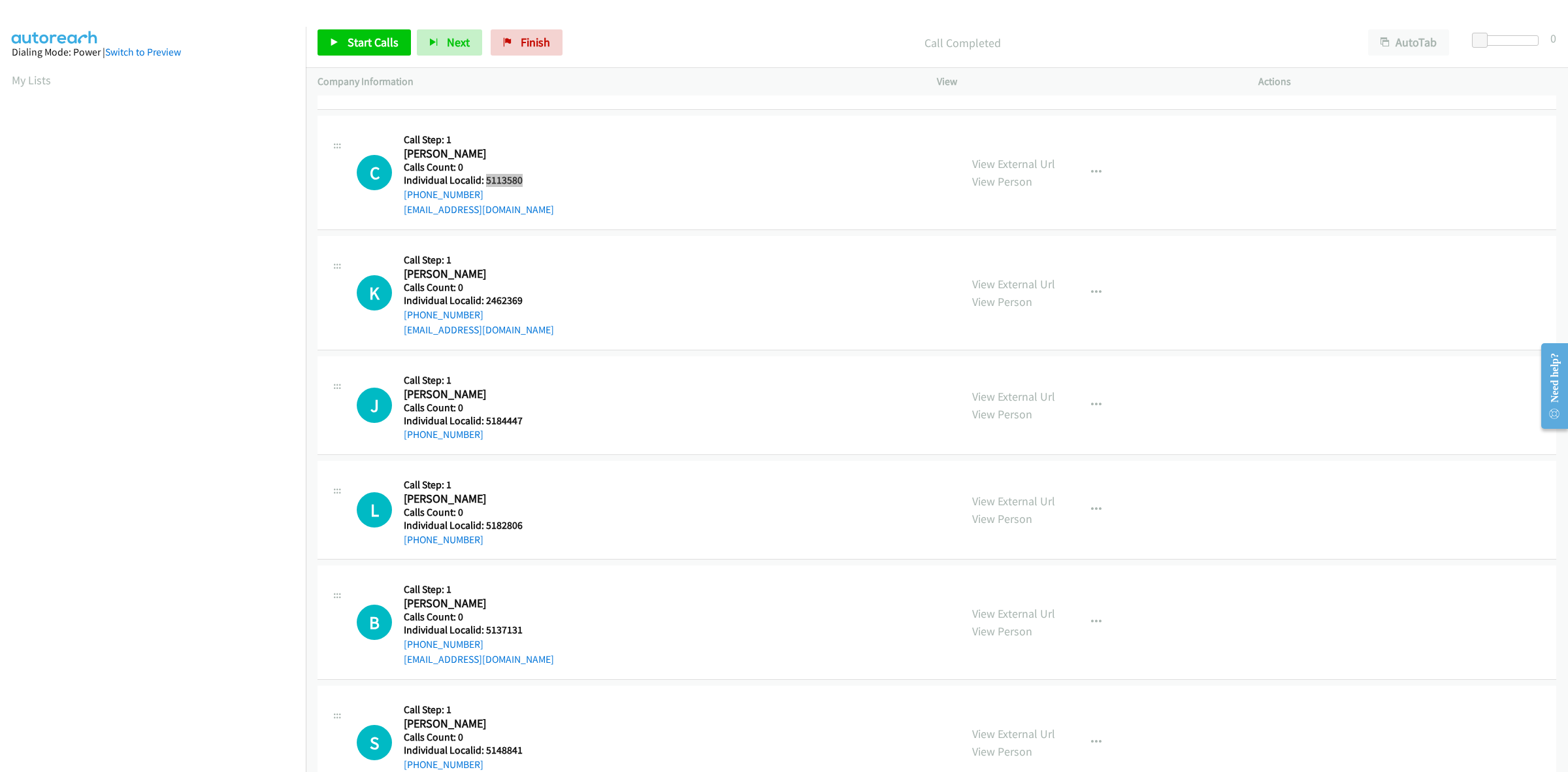
click at [484, 183] on h5 "Individual Localid: 5113580" at bounding box center [479, 180] width 150 height 13
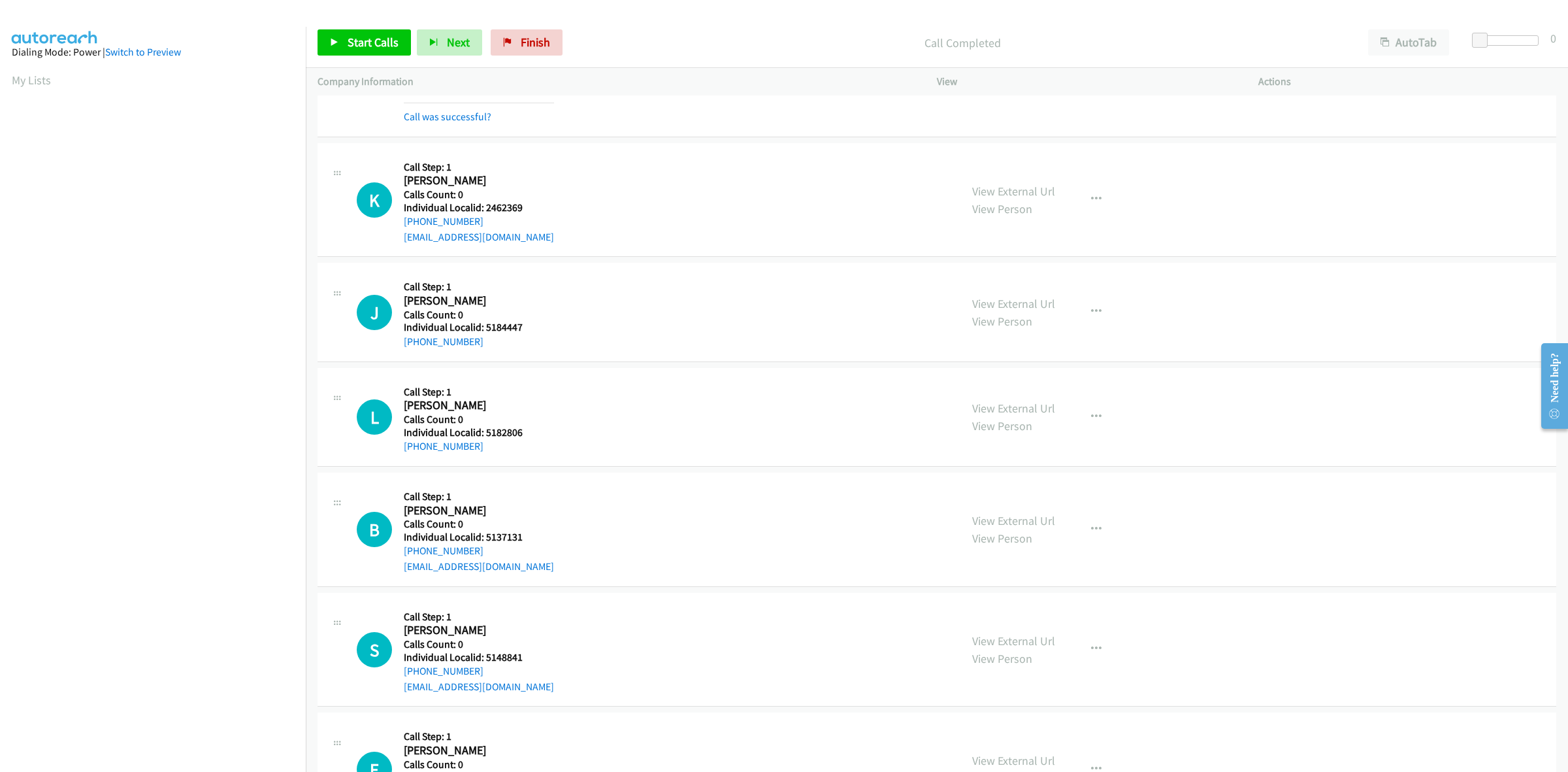
scroll to position [2716, 0]
drag, startPoint x: 522, startPoint y: 209, endPoint x: 482, endPoint y: 209, distance: 40.0
click at [482, 209] on h5 "Individual Localid: 2462369" at bounding box center [479, 206] width 150 height 13
drag, startPoint x: 482, startPoint y: 224, endPoint x: 399, endPoint y: 224, distance: 83.0
click at [399, 224] on div "K Callback Scheduled Call Step: 1 Karson Beckley America/New_York Calls Count: …" at bounding box center [652, 198] width 592 height 90
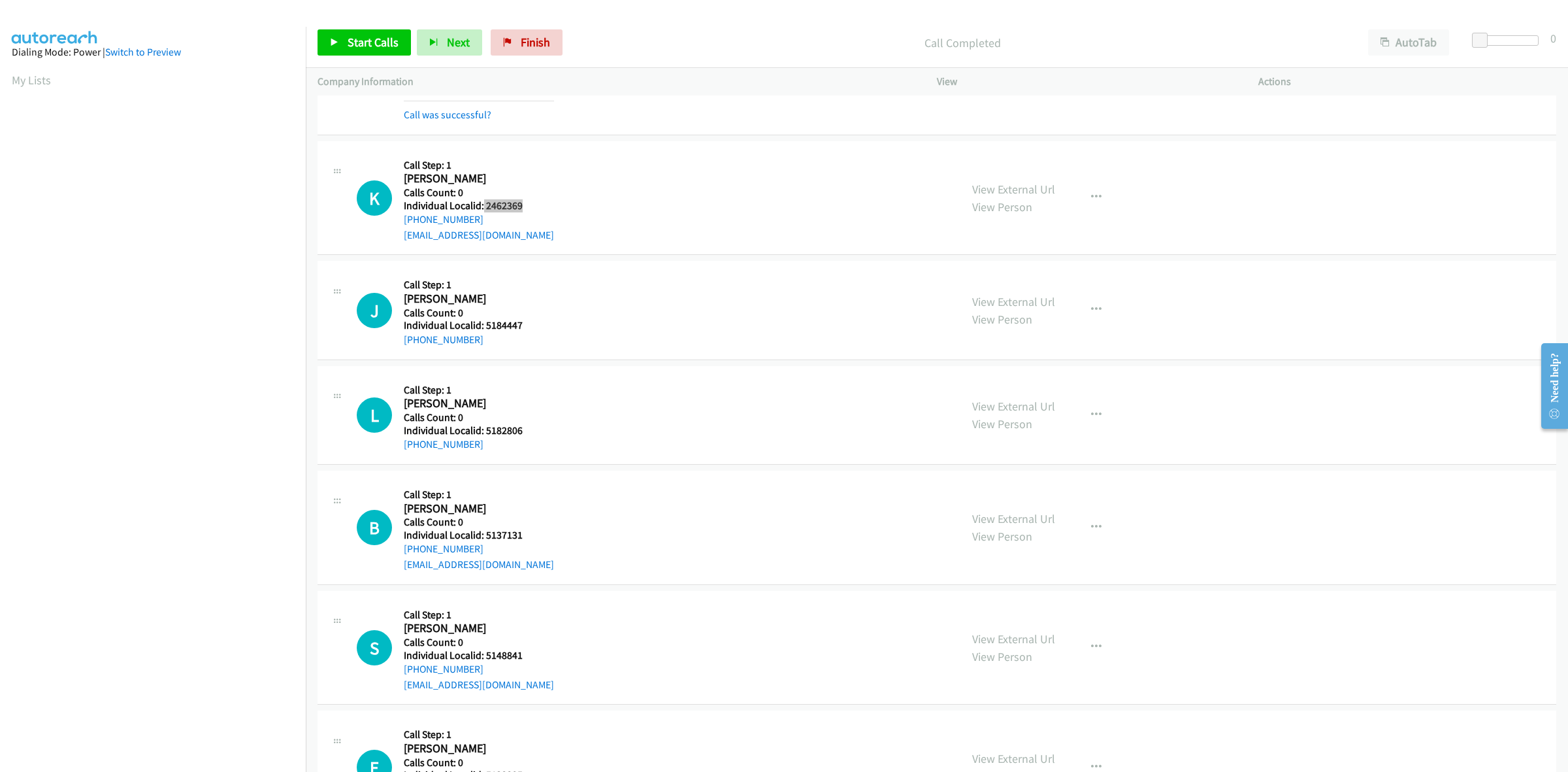
drag, startPoint x: 530, startPoint y: 208, endPoint x: 482, endPoint y: 210, distance: 48.0
click at [482, 210] on h5 "Individual Localid: 2462369" at bounding box center [479, 206] width 150 height 13
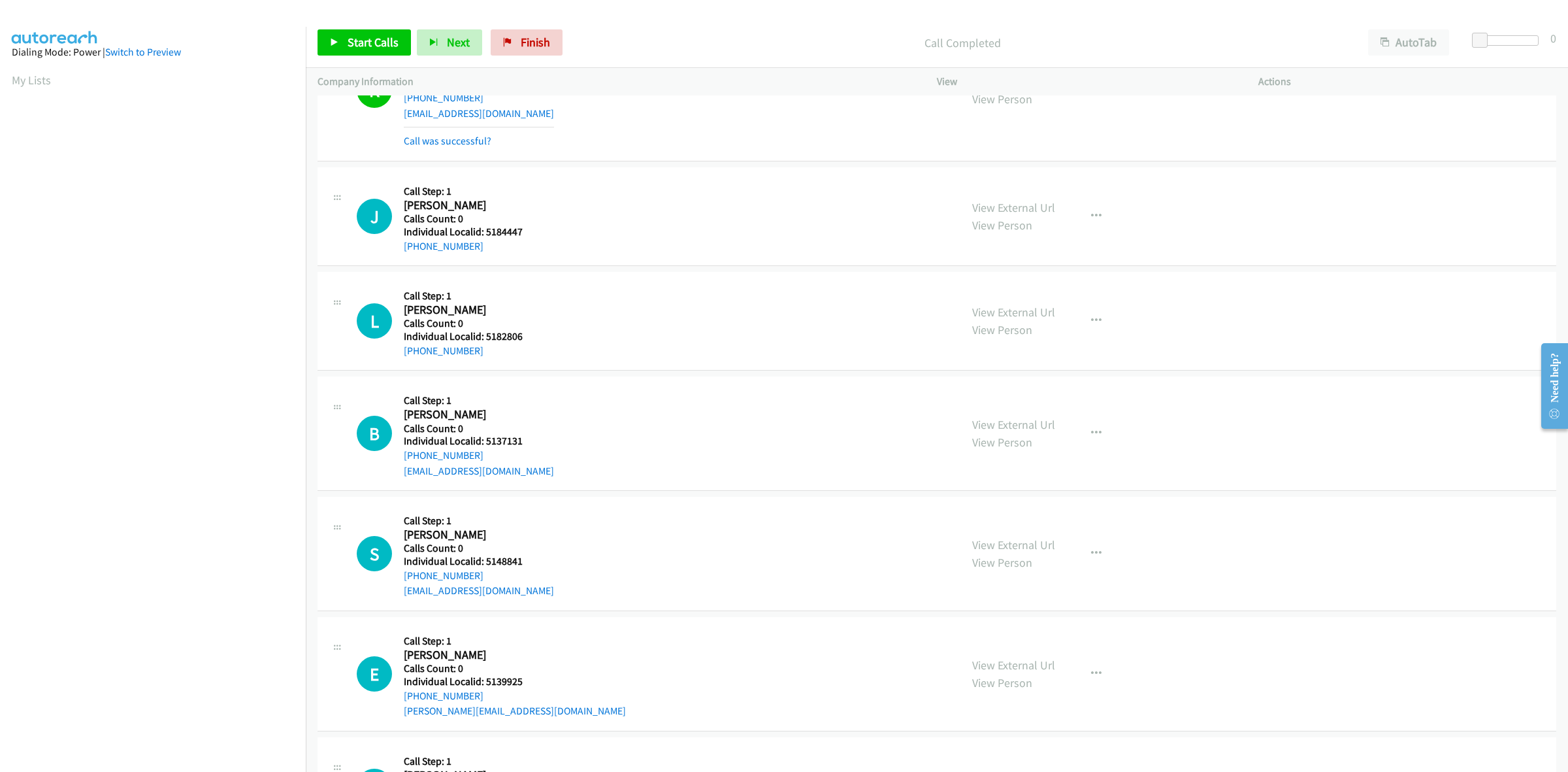
scroll to position [2880, 0]
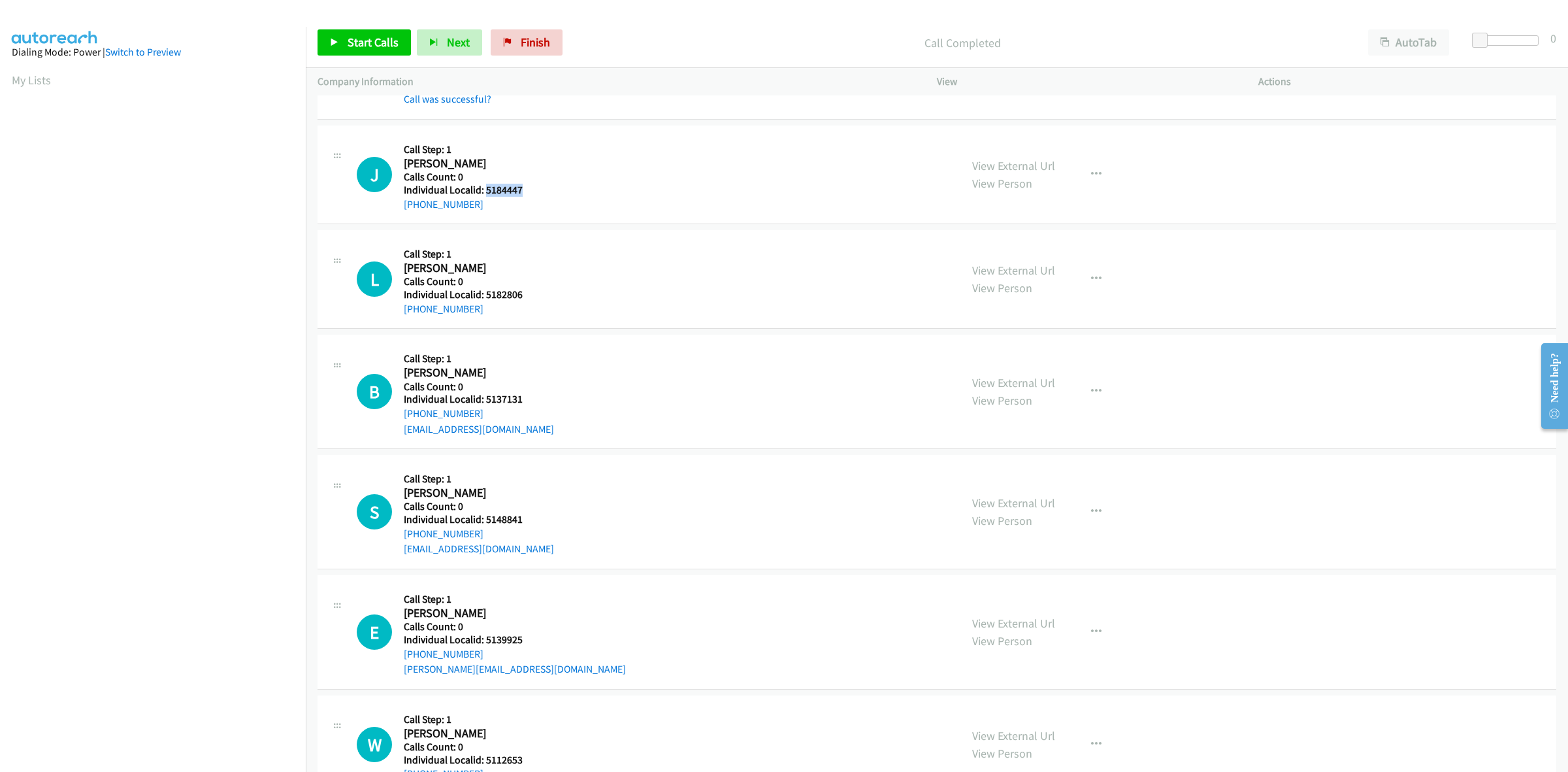
drag, startPoint x: 522, startPoint y: 188, endPoint x: 484, endPoint y: 193, distance: 38.3
click at [484, 193] on div "J Callback Scheduled Call Step: 1 Jaxon Rackham America/New_York Calls Count: 0…" at bounding box center [652, 175] width 592 height 75
drag, startPoint x: 479, startPoint y: 206, endPoint x: 403, endPoint y: 208, distance: 76.0
click at [404, 208] on div "[PHONE_NUMBER]" at bounding box center [463, 205] width 119 height 16
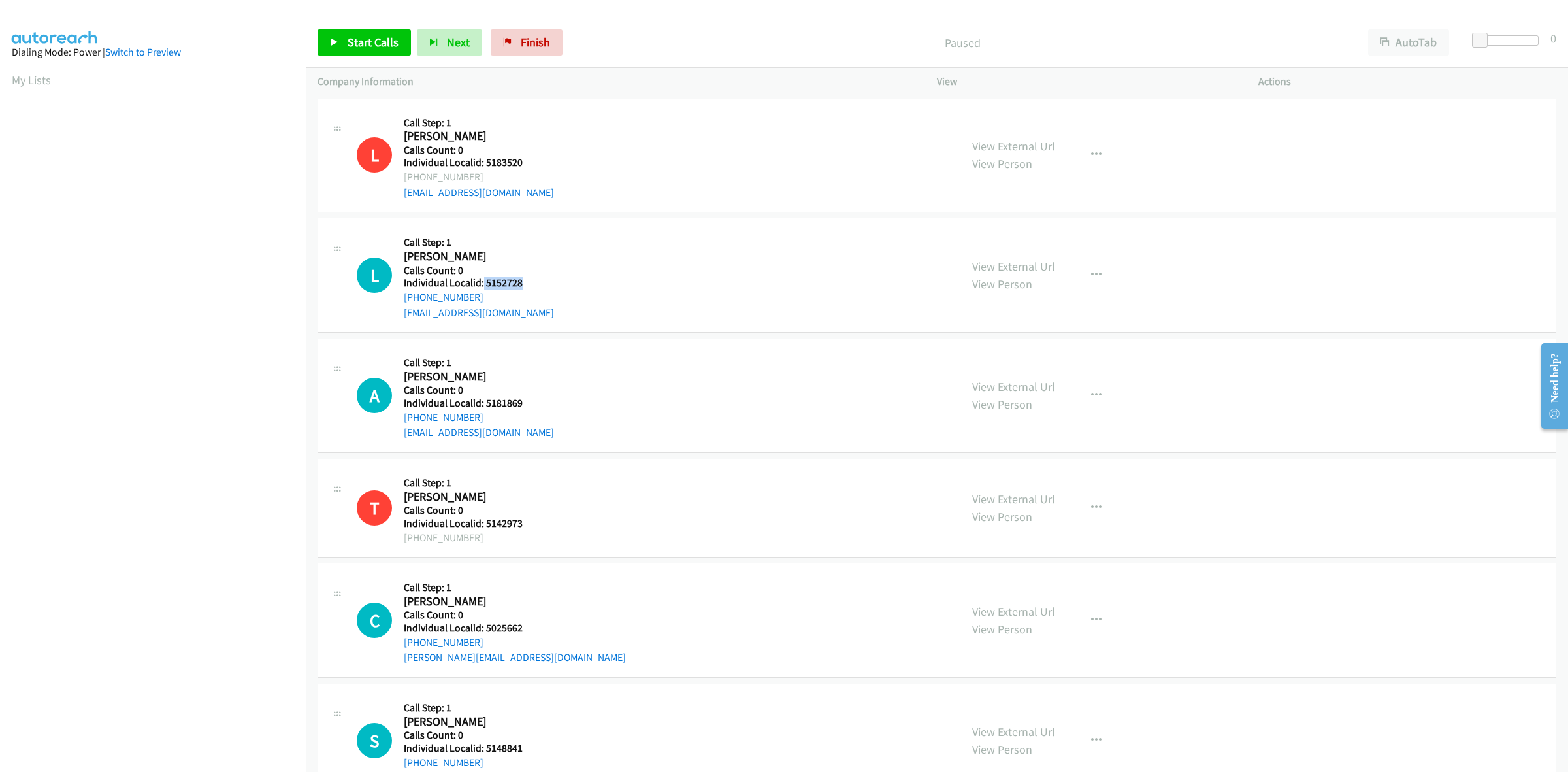
drag, startPoint x: 528, startPoint y: 276, endPoint x: 482, endPoint y: 283, distance: 46.5
click at [482, 283] on h5 "Individual Localid: 5152728" at bounding box center [479, 283] width 150 height 13
copy h5 "5152728"
drag, startPoint x: 484, startPoint y: 291, endPoint x: 403, endPoint y: 300, distance: 81.5
click at [404, 300] on div "[PHONE_NUMBER]" at bounding box center [479, 298] width 150 height 16
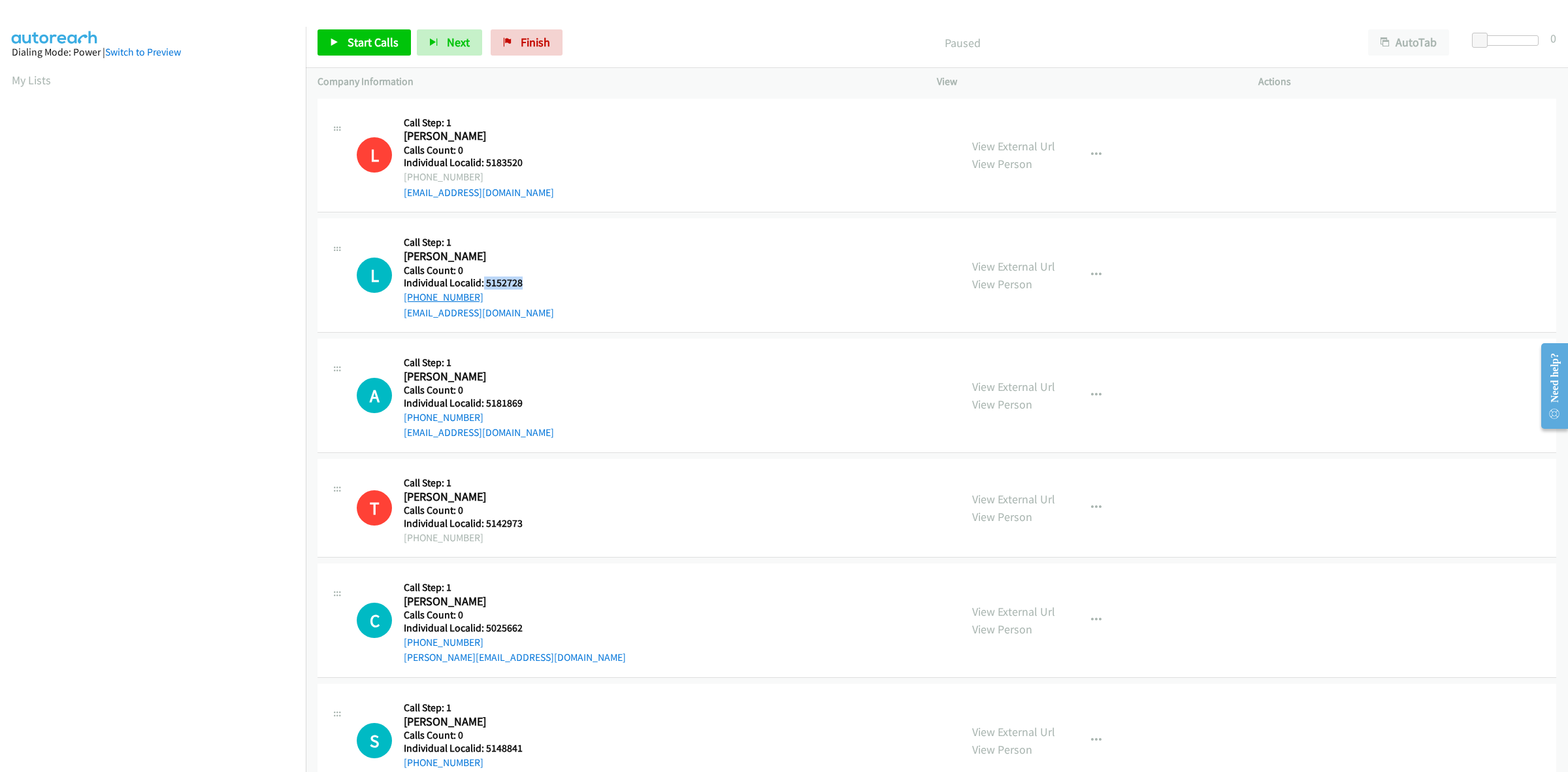
copy link "[PHONE_NUMBER]"
drag, startPoint x: 528, startPoint y: 284, endPoint x: 481, endPoint y: 285, distance: 47.0
click at [481, 285] on h5 "Individual Localid: 5152728" at bounding box center [479, 283] width 150 height 13
copy h5 "5152728"
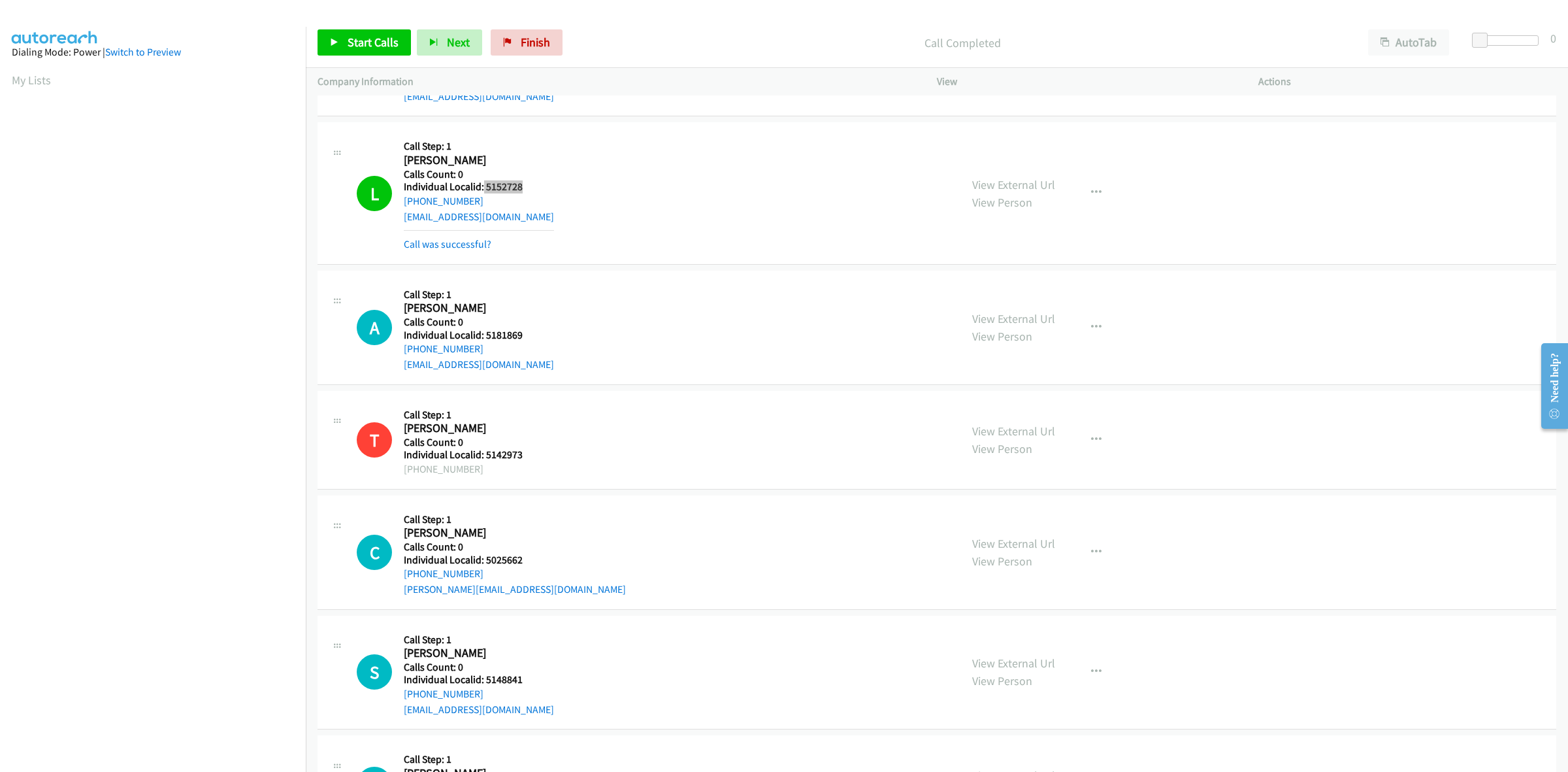
scroll to position [204, 0]
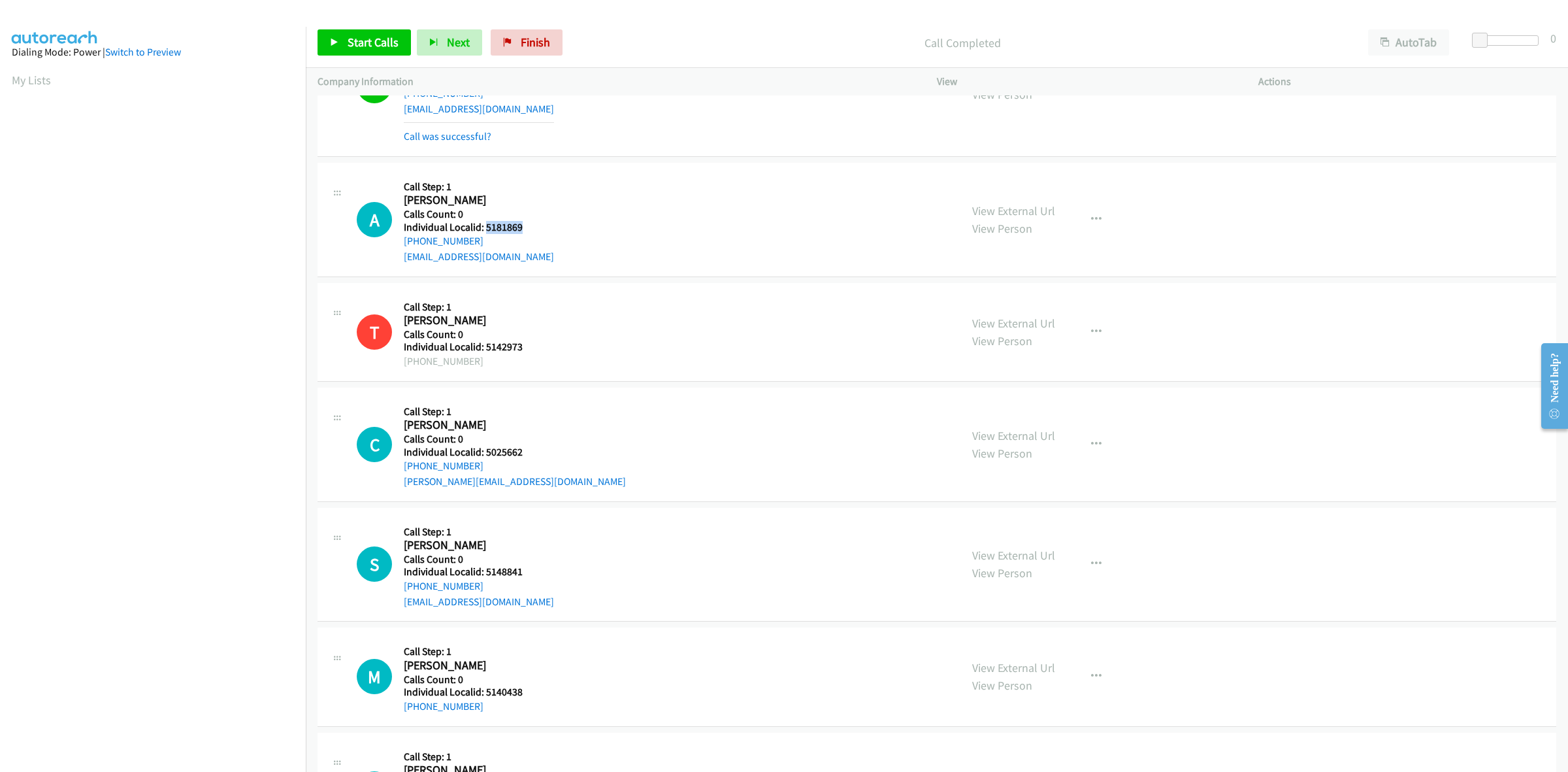
drag, startPoint x: 521, startPoint y: 224, endPoint x: 484, endPoint y: 224, distance: 37.0
click at [484, 224] on h5 "Individual Localid: 5181869" at bounding box center [479, 227] width 150 height 13
copy h5 "5181869"
drag, startPoint x: 489, startPoint y: 242, endPoint x: 400, endPoint y: 242, distance: 89.0
click at [400, 242] on div "A Callback Scheduled Call Step: 1 [PERSON_NAME] America/Los_Angeles Calls Count…" at bounding box center [652, 219] width 592 height 90
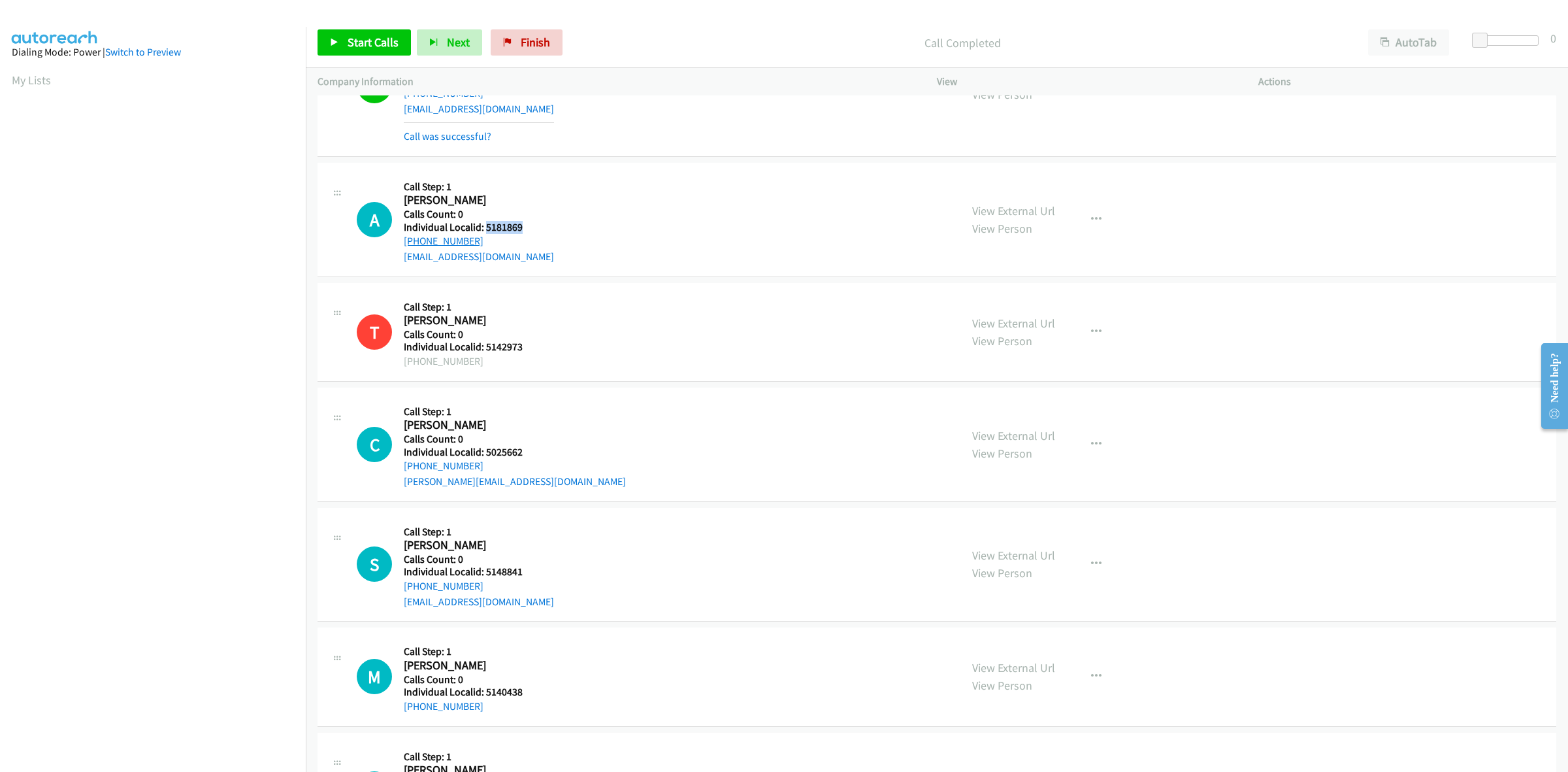
copy link "[PHONE_NUMBER]"
drag, startPoint x: 528, startPoint y: 226, endPoint x: 482, endPoint y: 226, distance: 46.0
click at [482, 226] on h5 "Individual Localid: 5181869" at bounding box center [479, 227] width 150 height 13
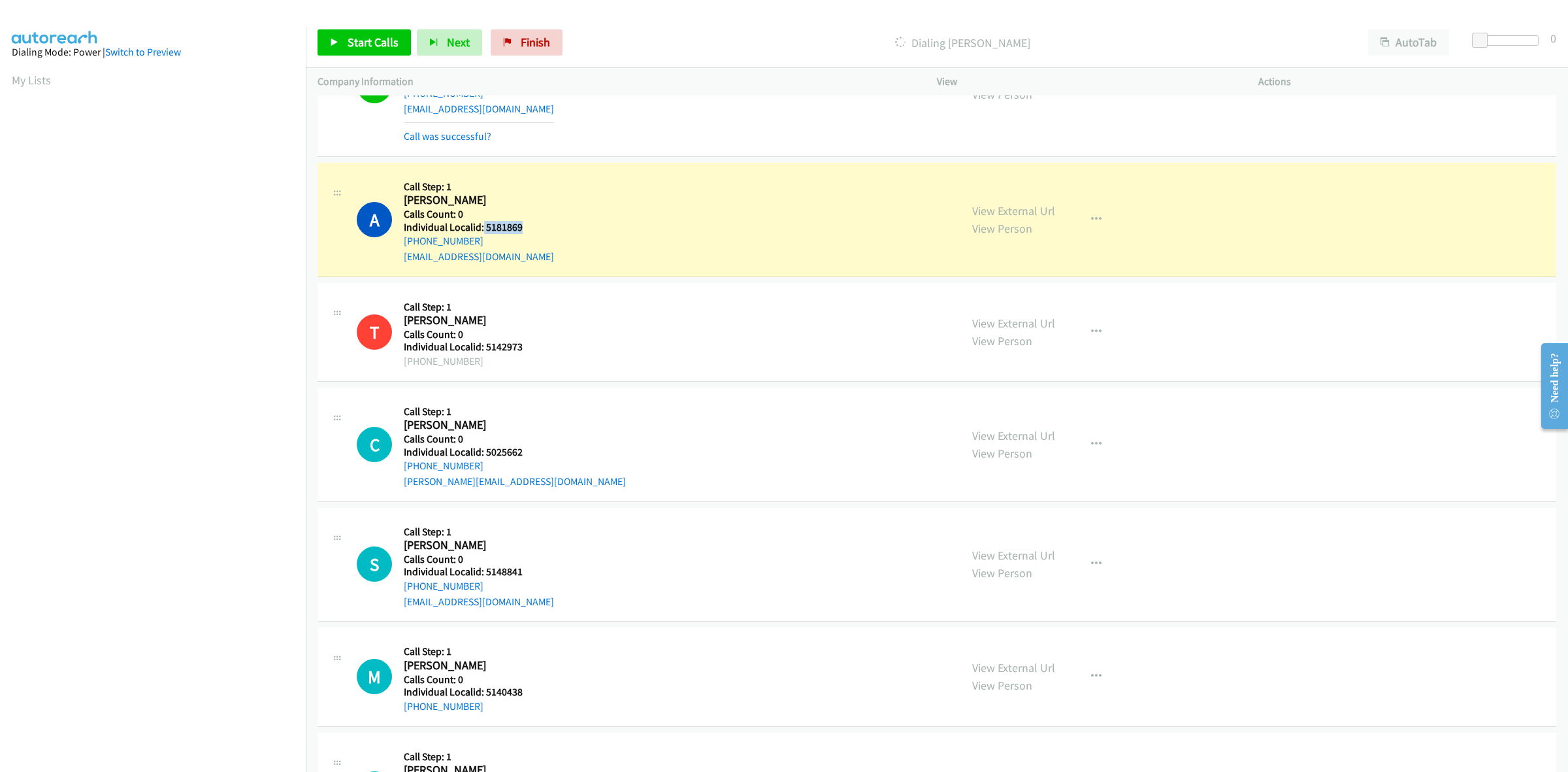
copy h5 "5181869"
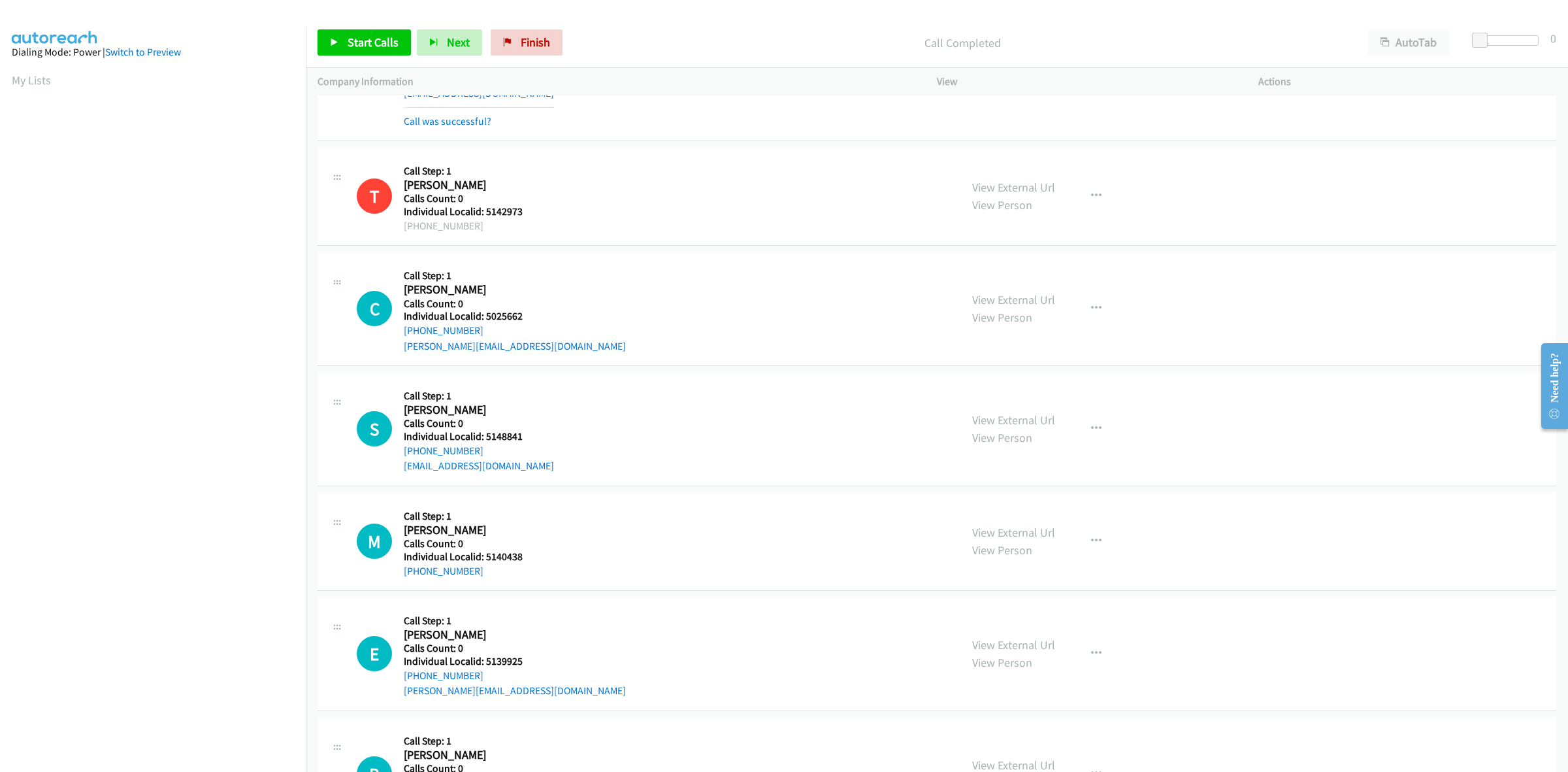
scroll to position [408, 0]
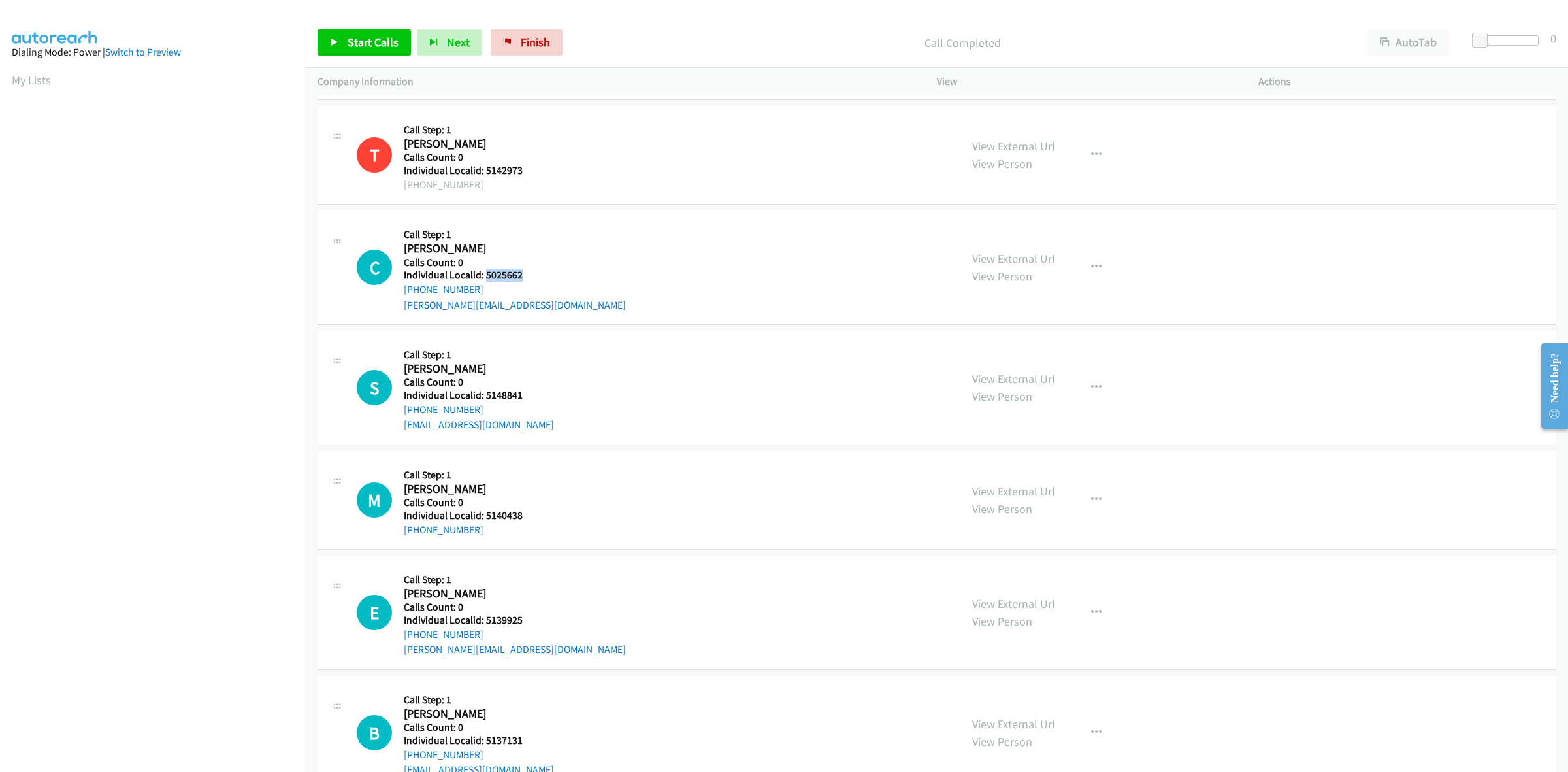
drag, startPoint x: 525, startPoint y: 281, endPoint x: 484, endPoint y: 277, distance: 41.2
click at [484, 277] on h5 "Individual Localid: 5025662" at bounding box center [515, 275] width 222 height 13
copy h5 "5025662"
drag, startPoint x: 481, startPoint y: 290, endPoint x: 403, endPoint y: 289, distance: 78.0
click at [404, 289] on div "[PHONE_NUMBER]" at bounding box center [515, 290] width 222 height 16
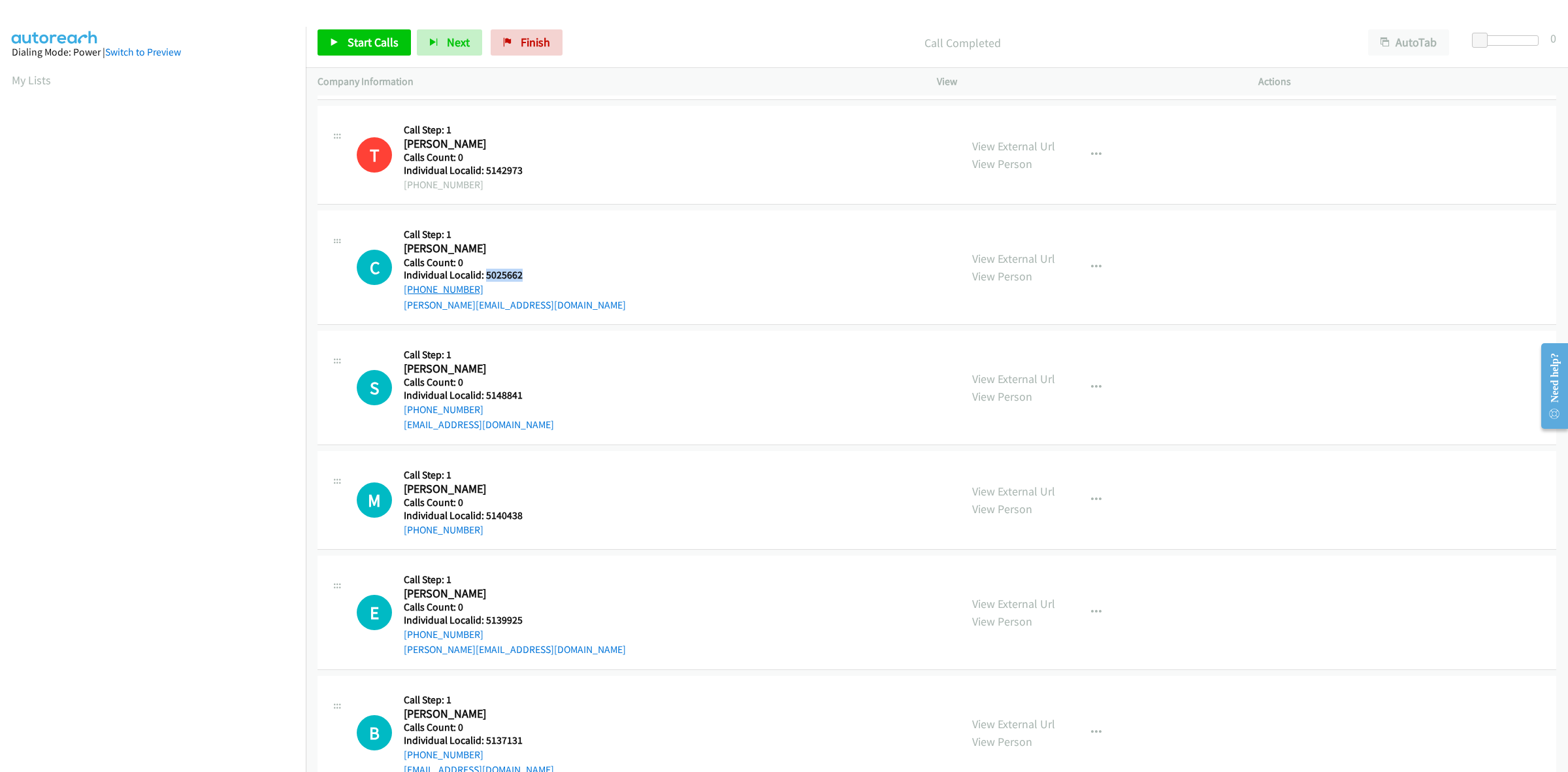
copy link "[PHONE_NUMBER]"
drag, startPoint x: 507, startPoint y: 277, endPoint x: 485, endPoint y: 277, distance: 22.0
click at [485, 277] on h5 "Individual Localid: 5025662" at bounding box center [515, 275] width 222 height 13
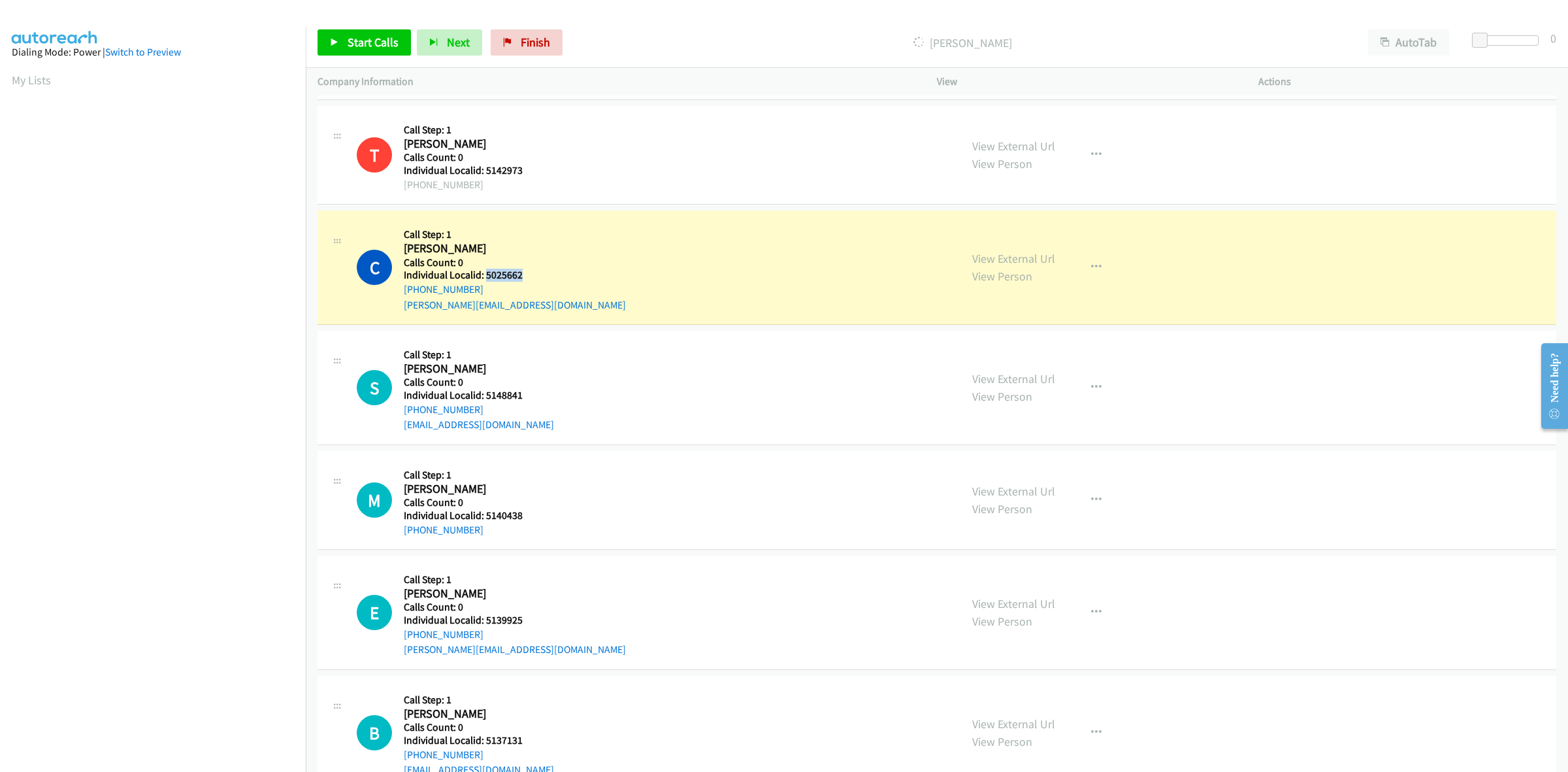
copy h5 "5025662"
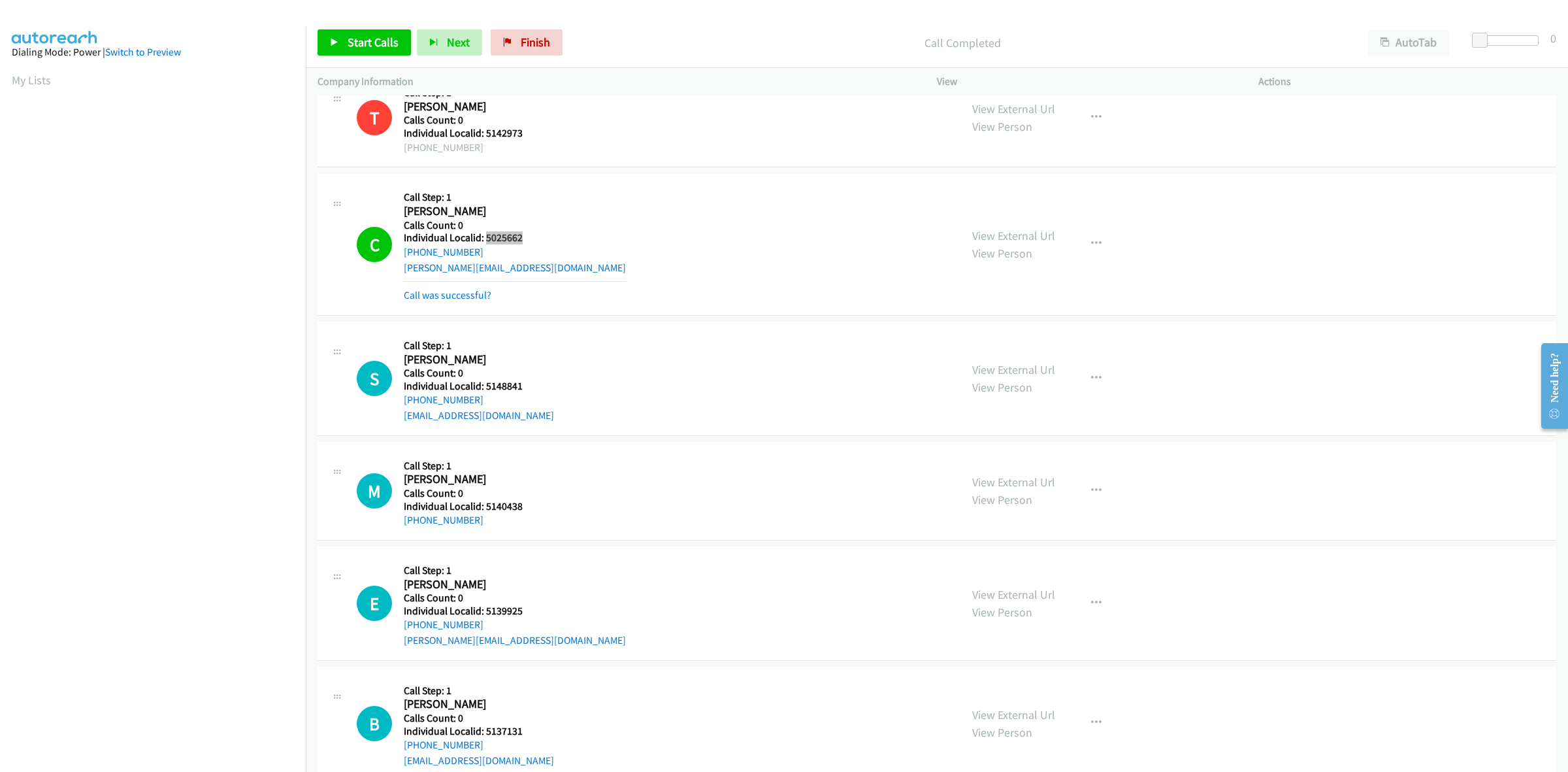
scroll to position [572, 0]
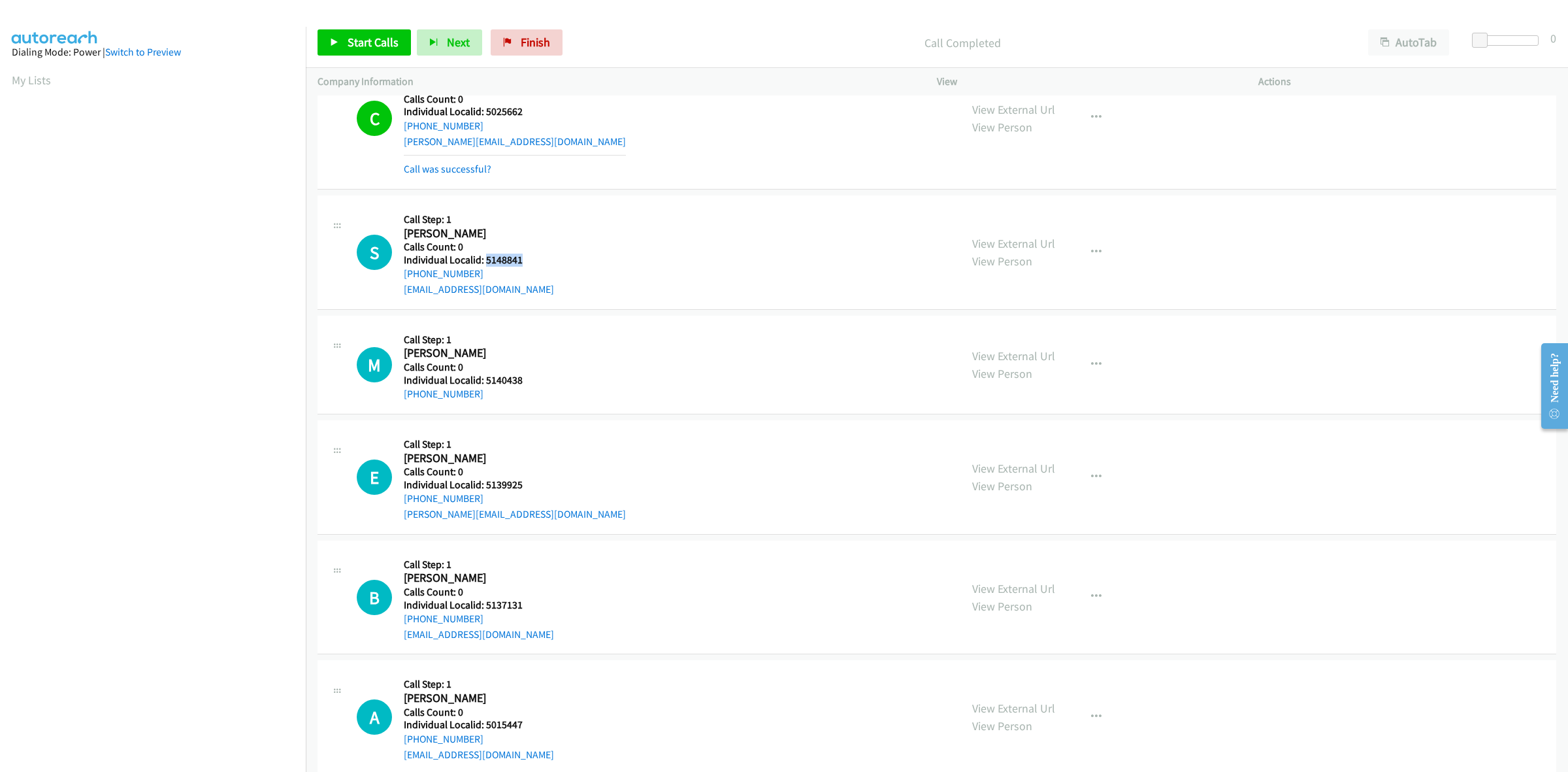
drag, startPoint x: 523, startPoint y: 258, endPoint x: 484, endPoint y: 260, distance: 39.1
click at [484, 260] on h5 "Individual Localid: 5148841" at bounding box center [479, 260] width 150 height 13
copy h5 "5148841"
drag, startPoint x: 479, startPoint y: 273, endPoint x: 400, endPoint y: 275, distance: 79.0
click at [400, 275] on div "S Callback Scheduled Call Step: 1 [PERSON_NAME] America/New_York Calls Count: 0…" at bounding box center [652, 252] width 592 height 90
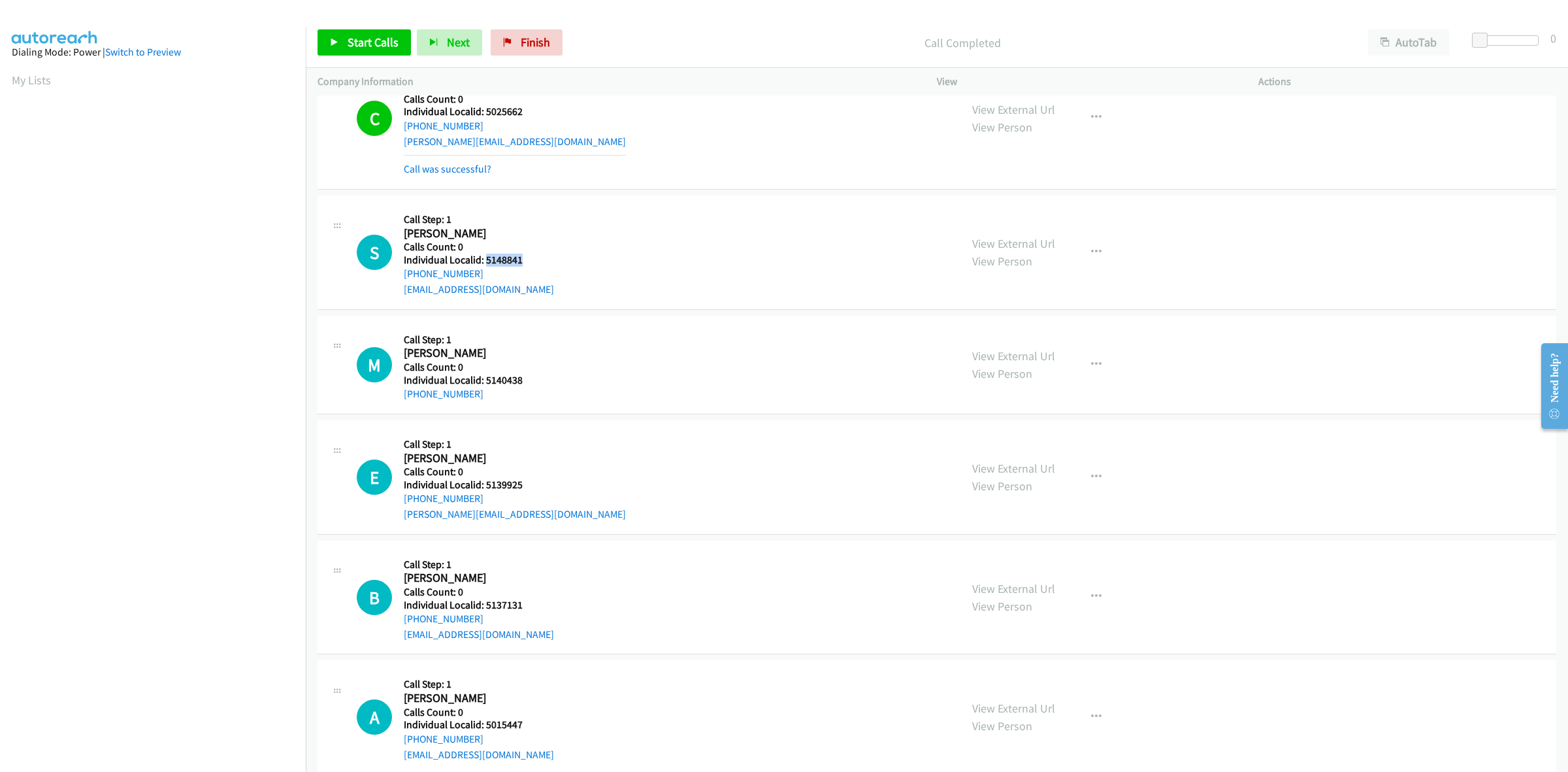
drag, startPoint x: 522, startPoint y: 262, endPoint x: 484, endPoint y: 259, distance: 38.1
click at [484, 259] on h5 "Individual Localid: 5148841" at bounding box center [479, 260] width 150 height 13
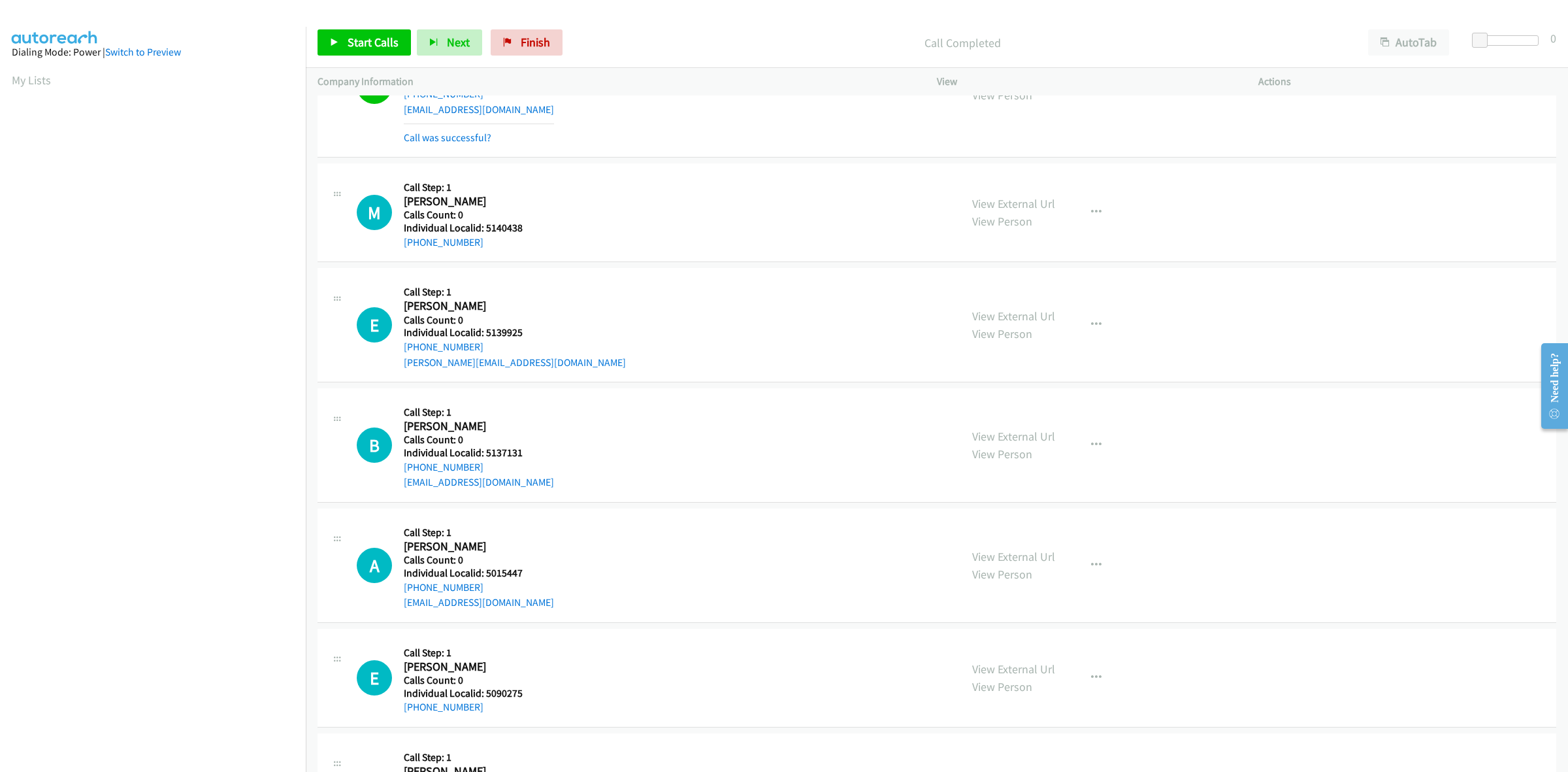
scroll to position [755, 0]
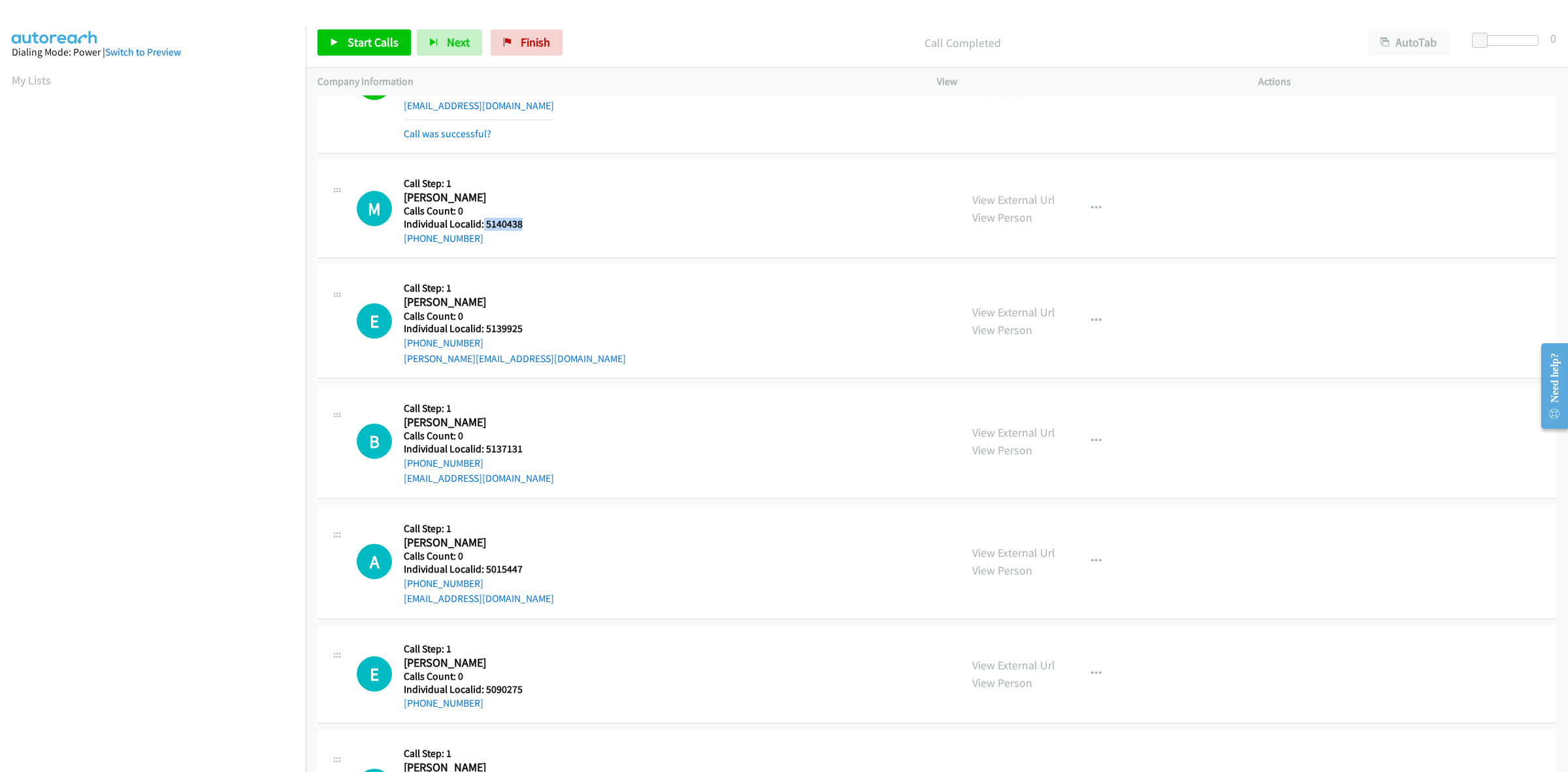
drag, startPoint x: 526, startPoint y: 222, endPoint x: 481, endPoint y: 227, distance: 45.3
click at [481, 227] on h5 "Individual Localid: 5140438" at bounding box center [470, 224] width 133 height 13
click at [1092, 209] on icon "button" at bounding box center [1096, 208] width 11 height 11
click at [1013, 290] on link "Skip Call" at bounding box center [1026, 294] width 174 height 26
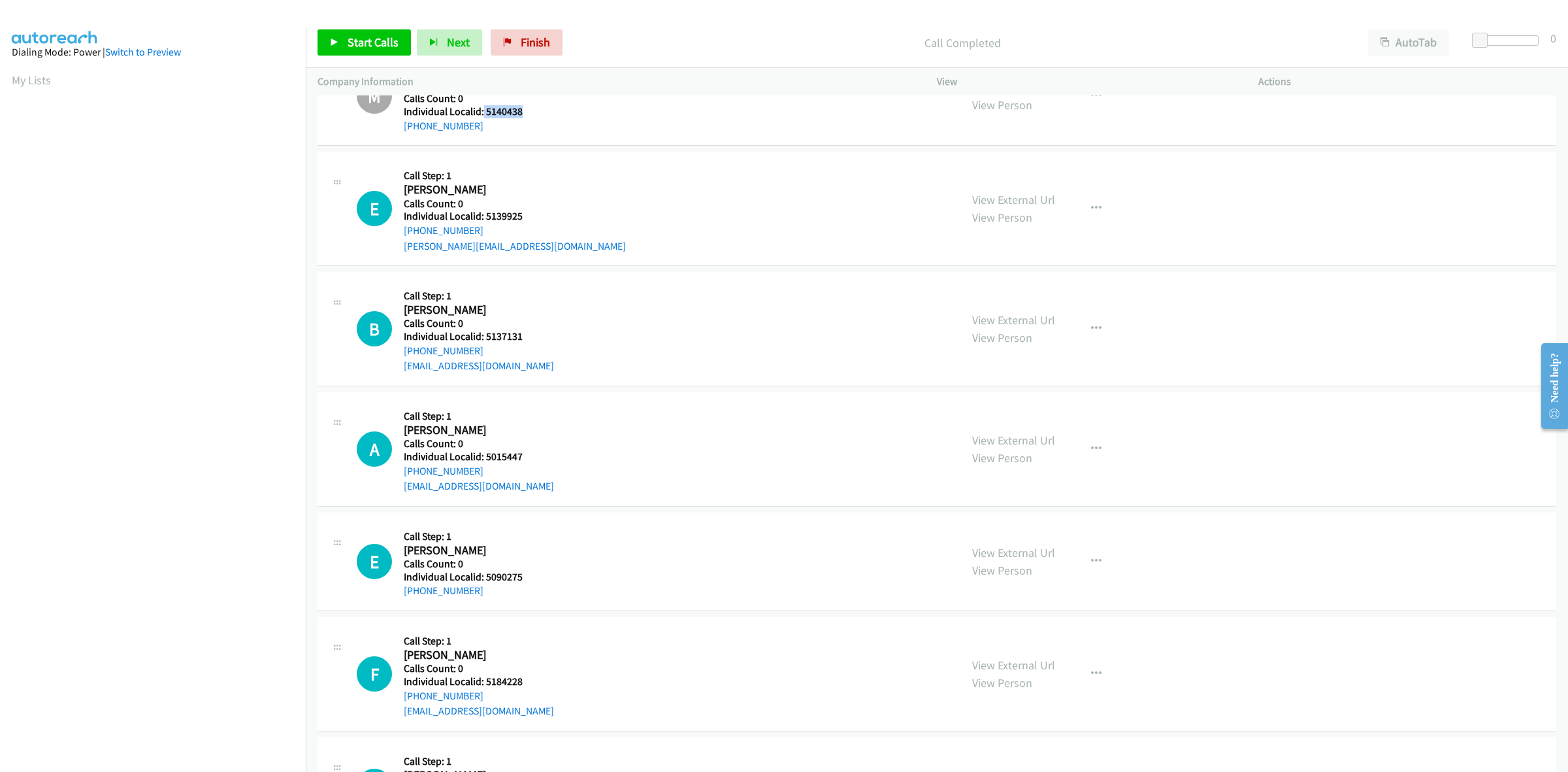
scroll to position [899, 0]
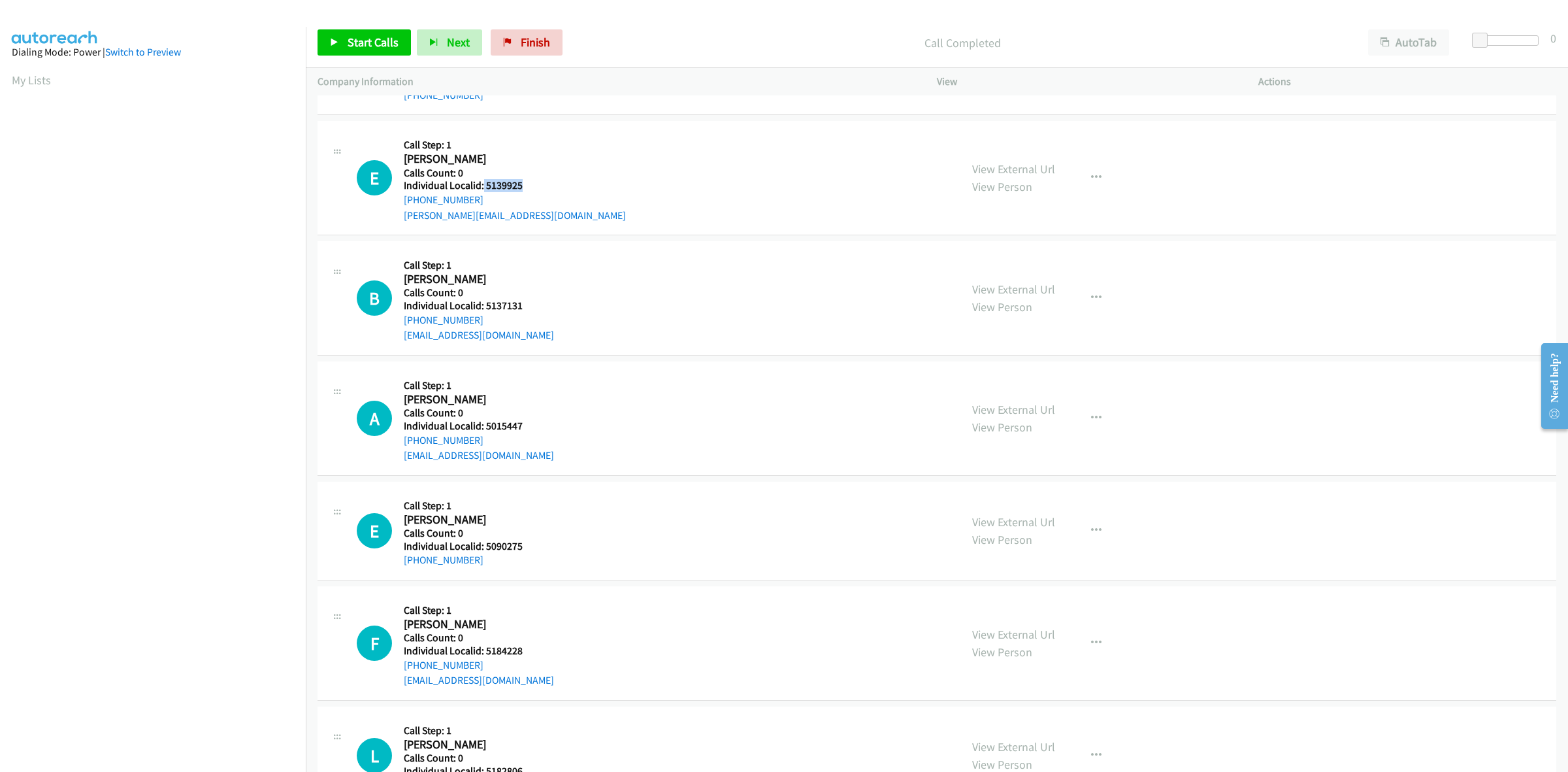
drag, startPoint x: 532, startPoint y: 187, endPoint x: 481, endPoint y: 190, distance: 51.1
click at [481, 190] on h5 "Individual Localid: 5139925" at bounding box center [515, 185] width 222 height 13
drag, startPoint x: 475, startPoint y: 199, endPoint x: 400, endPoint y: 207, distance: 75.4
click at [400, 207] on div "E Callback Scheduled Call Step: 1 [PERSON_NAME] America/New_York Calls Count: 0…" at bounding box center [652, 178] width 592 height 90
drag, startPoint x: 513, startPoint y: 185, endPoint x: 486, endPoint y: 188, distance: 27.2
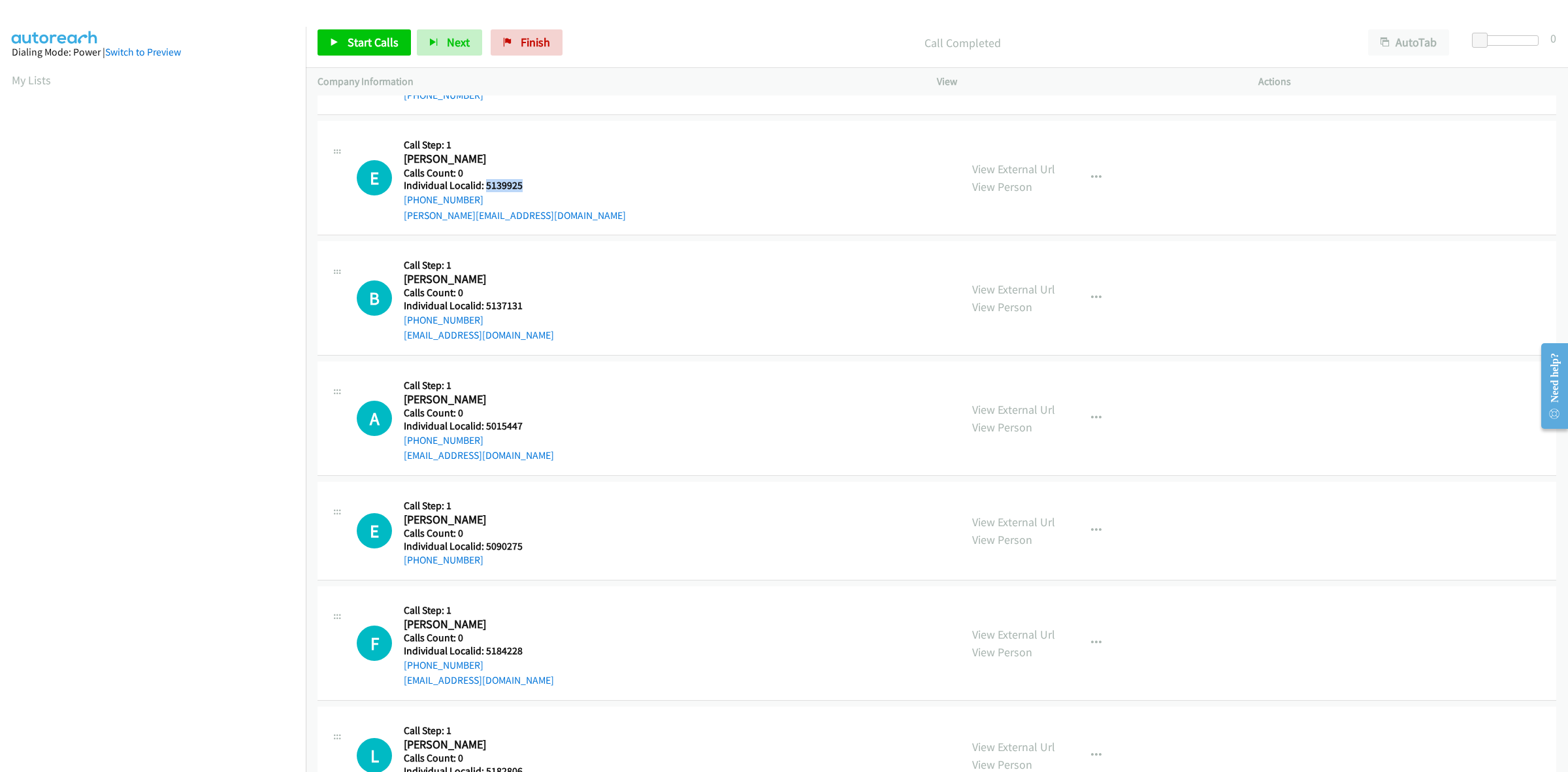
click at [486, 188] on h5 "Individual Localid: 5139925" at bounding box center [515, 185] width 222 height 13
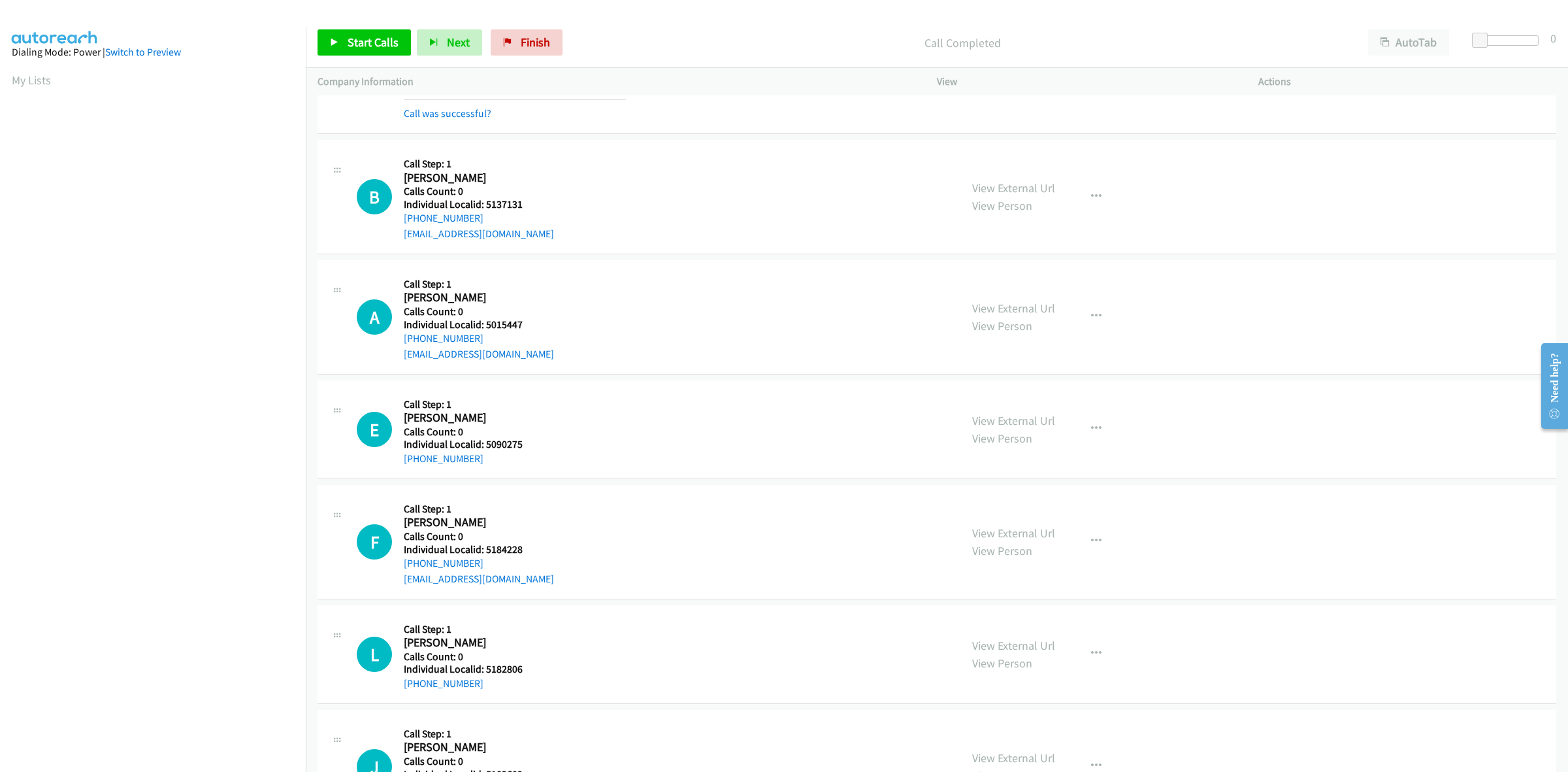
scroll to position [1041, 0]
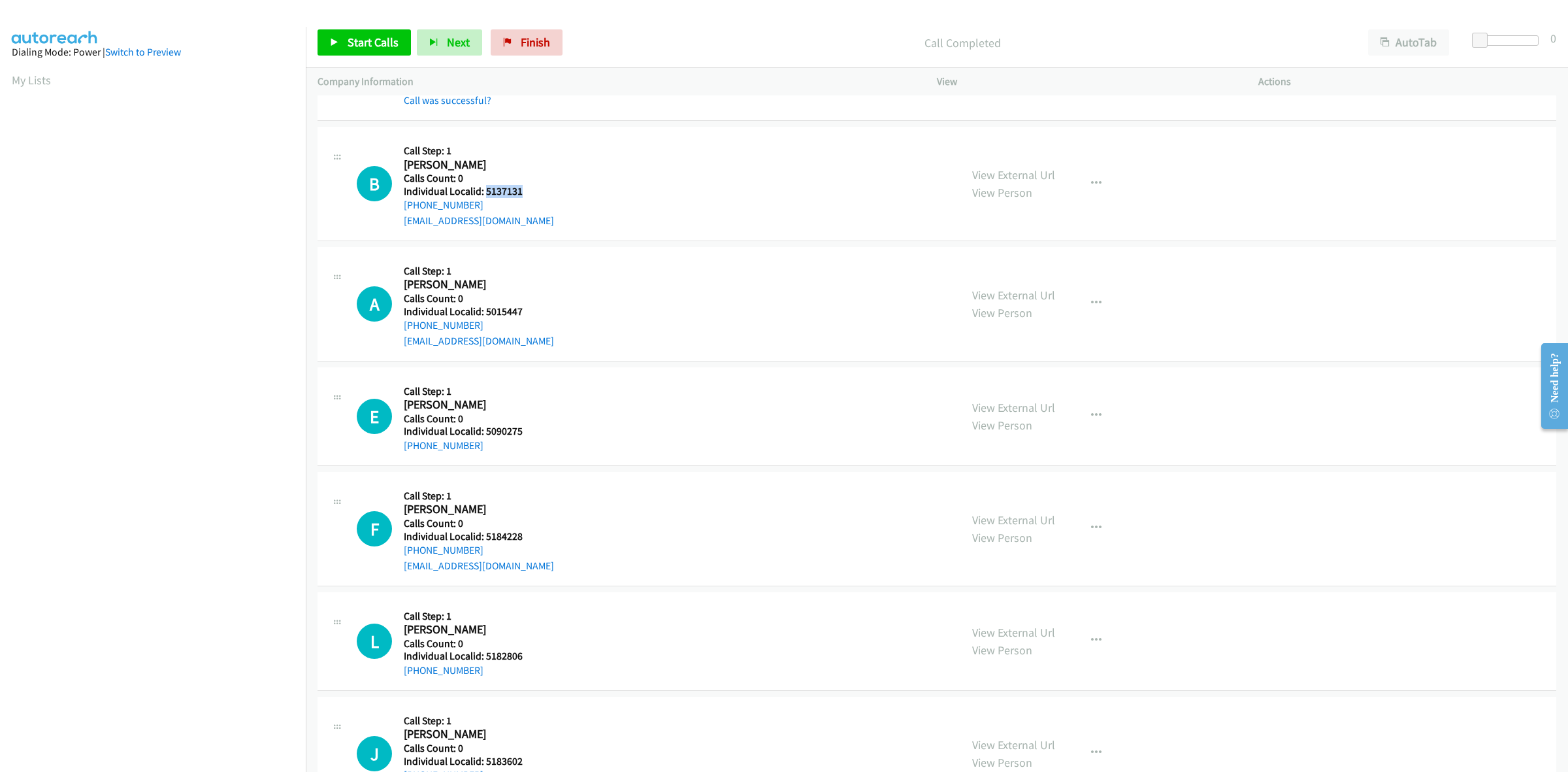
drag, startPoint x: 528, startPoint y: 196, endPoint x: 485, endPoint y: 196, distance: 43.0
click at [485, 196] on h5 "Individual Localid: 5137131" at bounding box center [479, 191] width 150 height 13
